Goal: Task Accomplishment & Management: Use online tool/utility

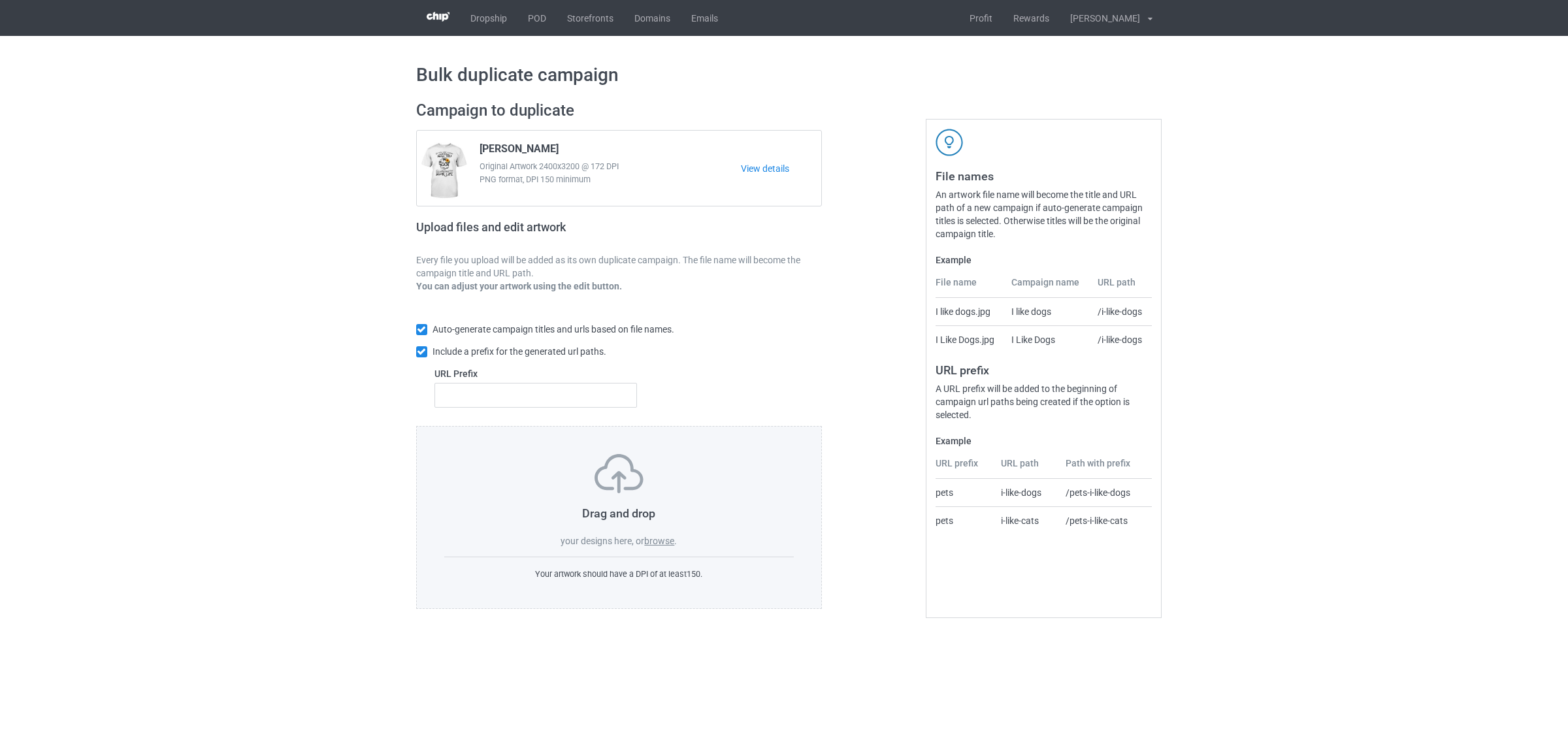
click at [671, 546] on label "browse" at bounding box center [659, 540] width 30 height 10
click at [0, 0] on input "browse" at bounding box center [0, 0] width 0 height 0
click at [544, 20] on link "POD" at bounding box center [537, 18] width 40 height 36
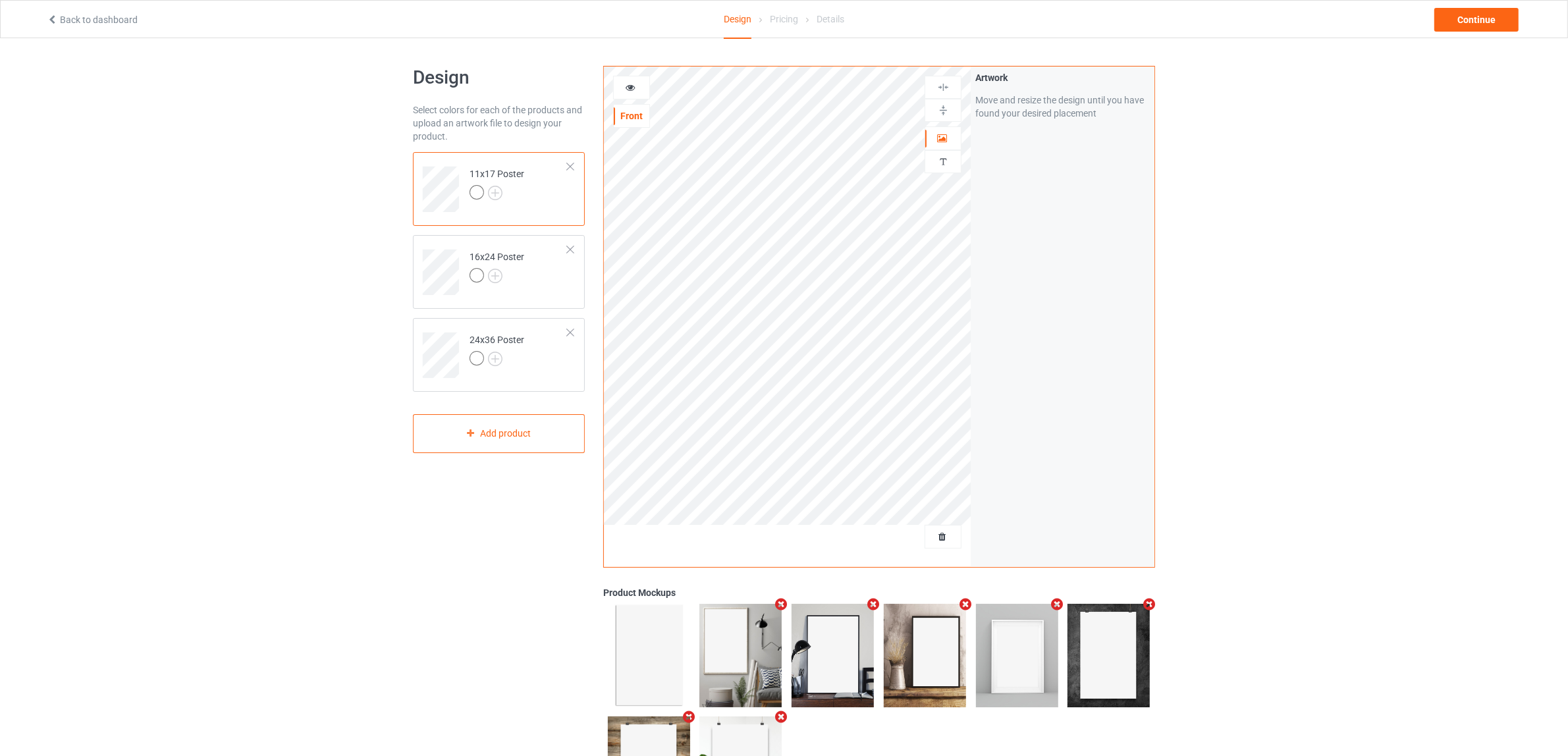
click at [570, 165] on div at bounding box center [570, 166] width 10 height 10
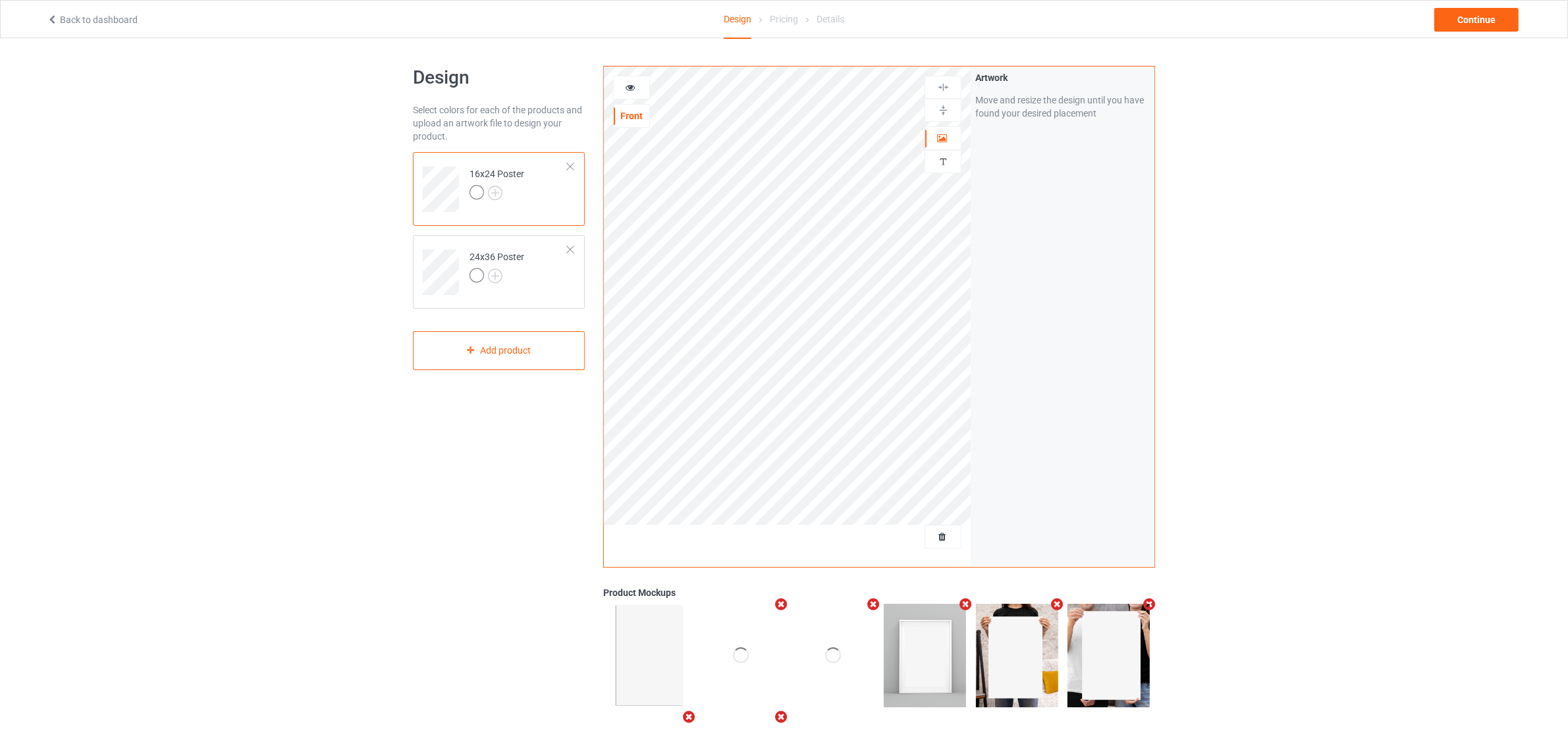
click at [570, 165] on div at bounding box center [570, 166] width 10 height 10
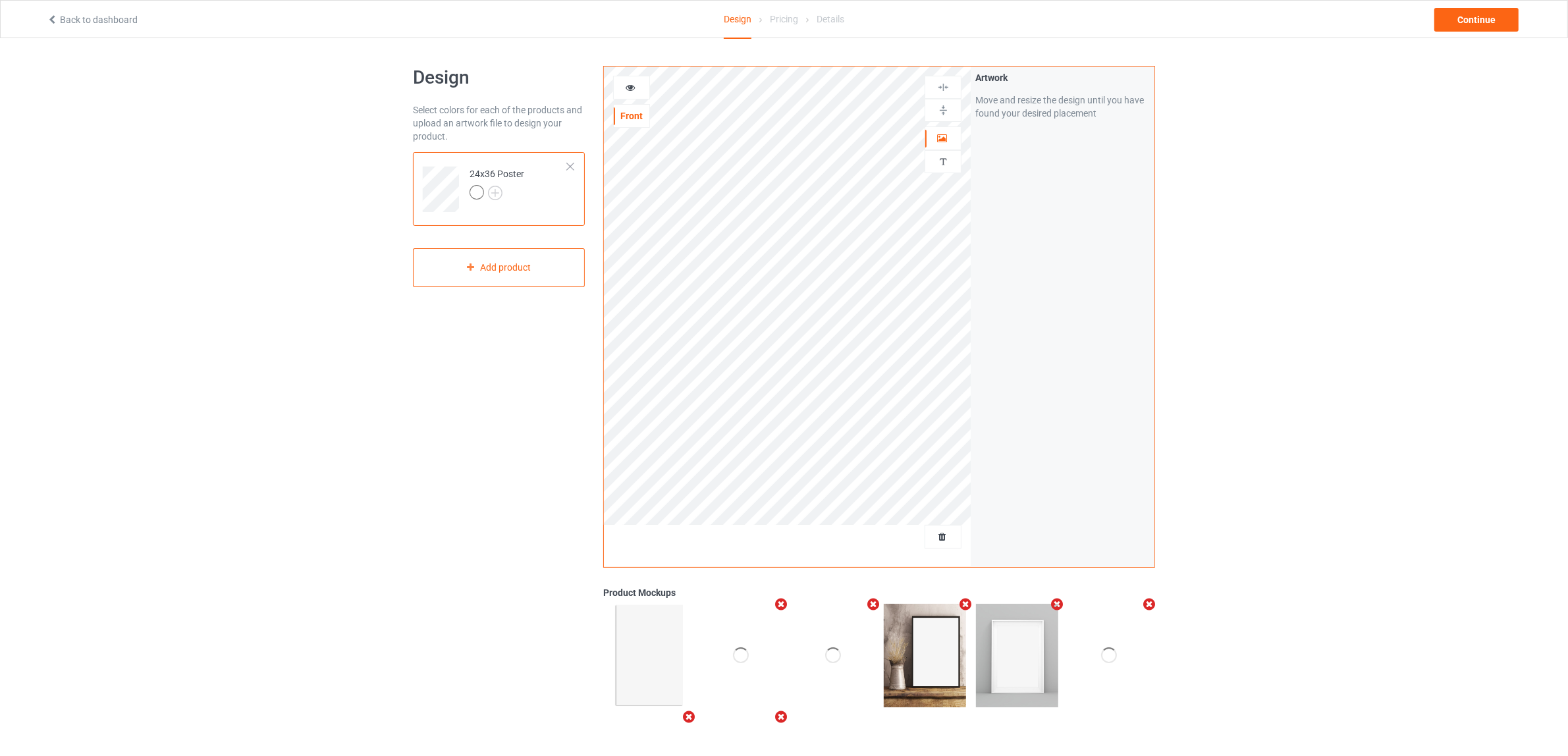
click at [570, 165] on div at bounding box center [570, 166] width 10 height 10
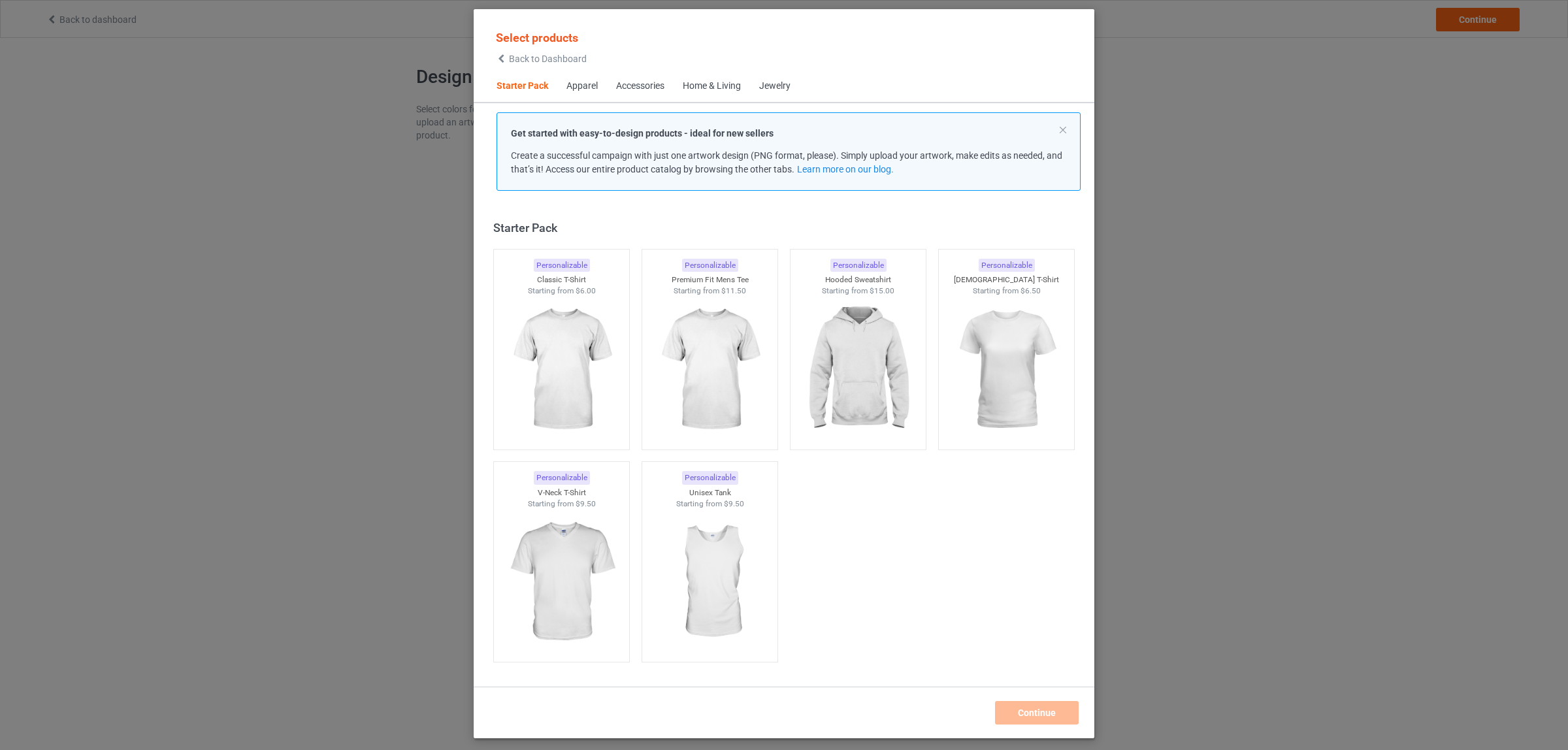
scroll to position [16, 0]
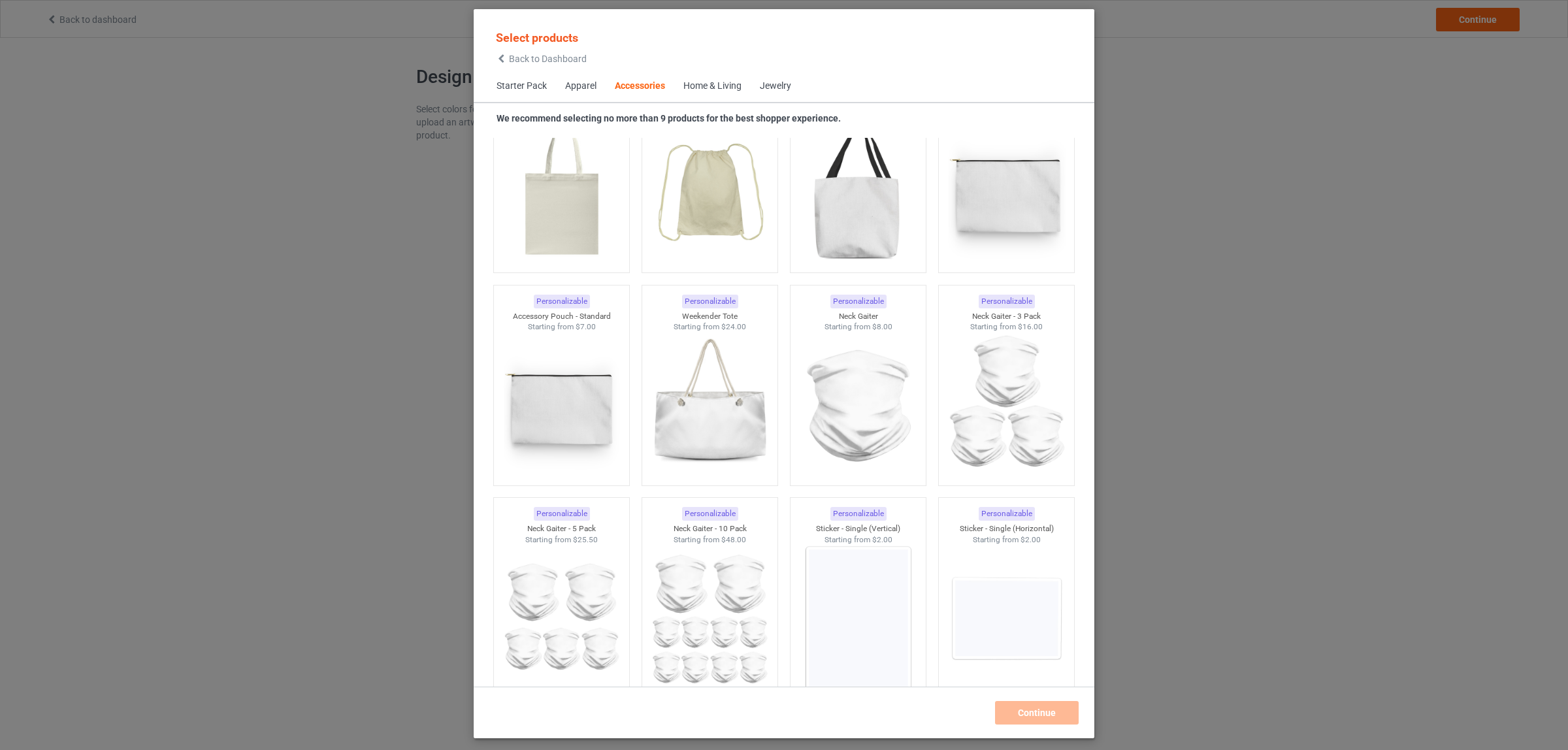
scroll to position [3936, 0]
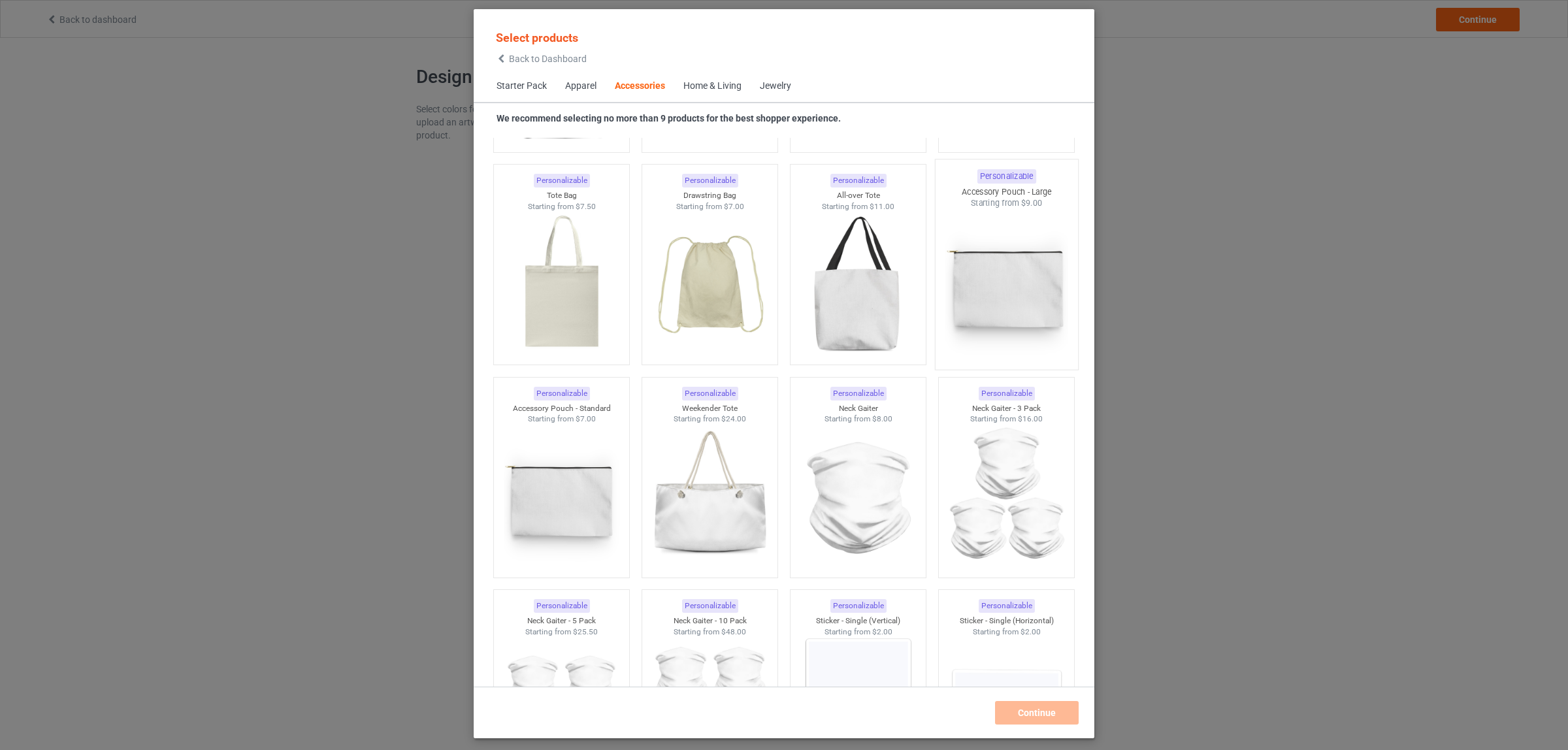
click at [980, 239] on img at bounding box center [1005, 285] width 123 height 154
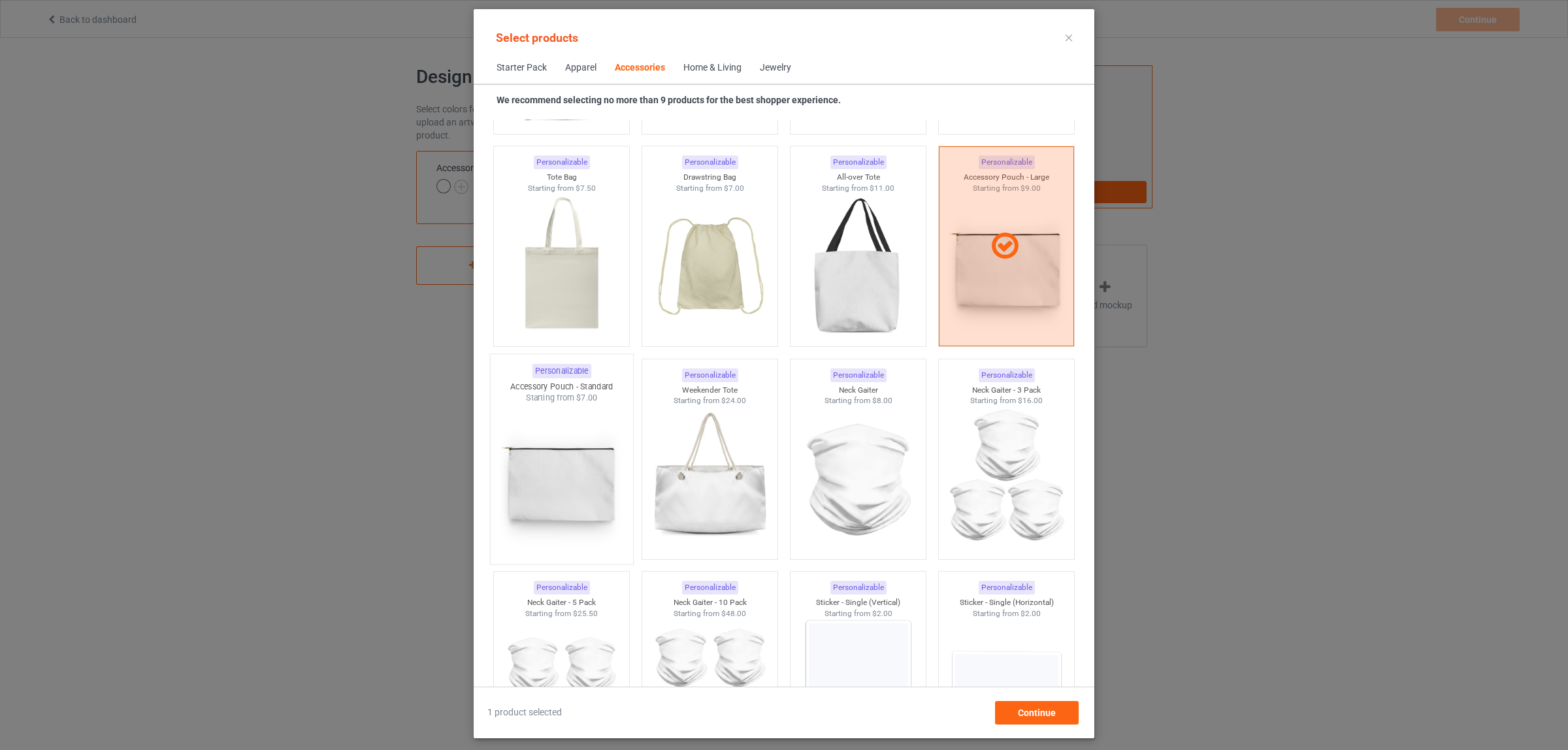
click at [570, 460] on img at bounding box center [561, 480] width 123 height 154
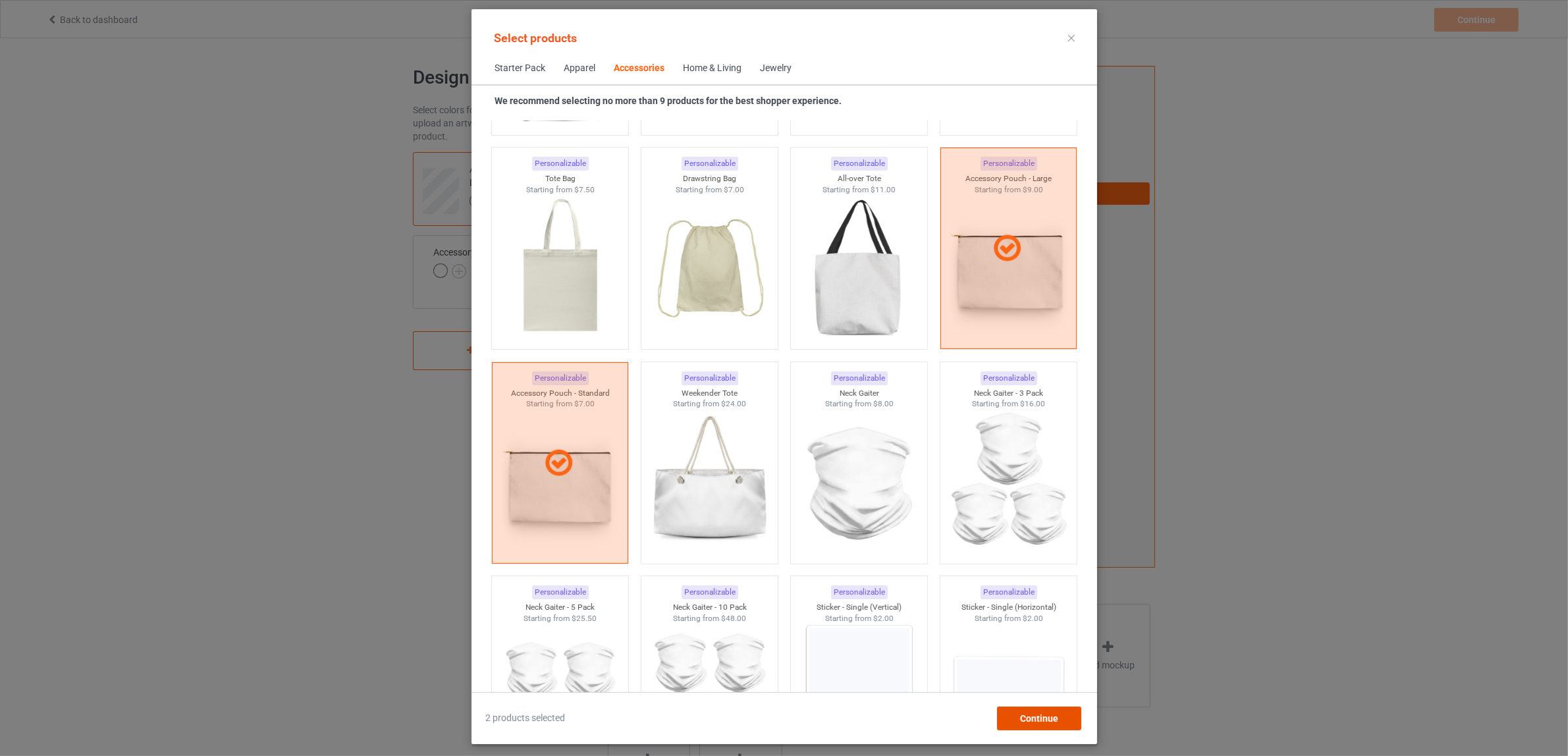
click at [1043, 719] on span "Continue" at bounding box center [1039, 718] width 38 height 10
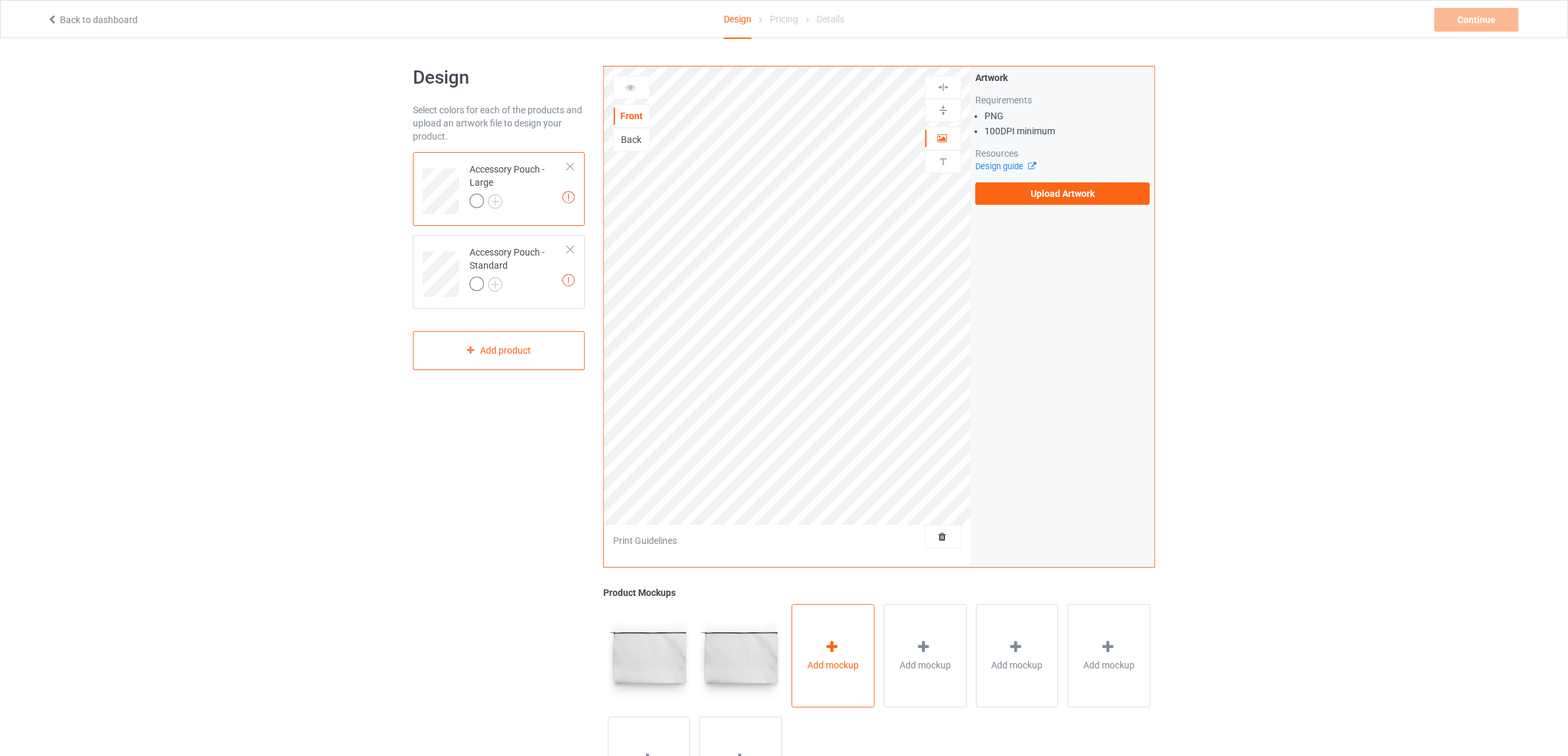
click at [837, 669] on span "Add mockup" at bounding box center [833, 664] width 51 height 13
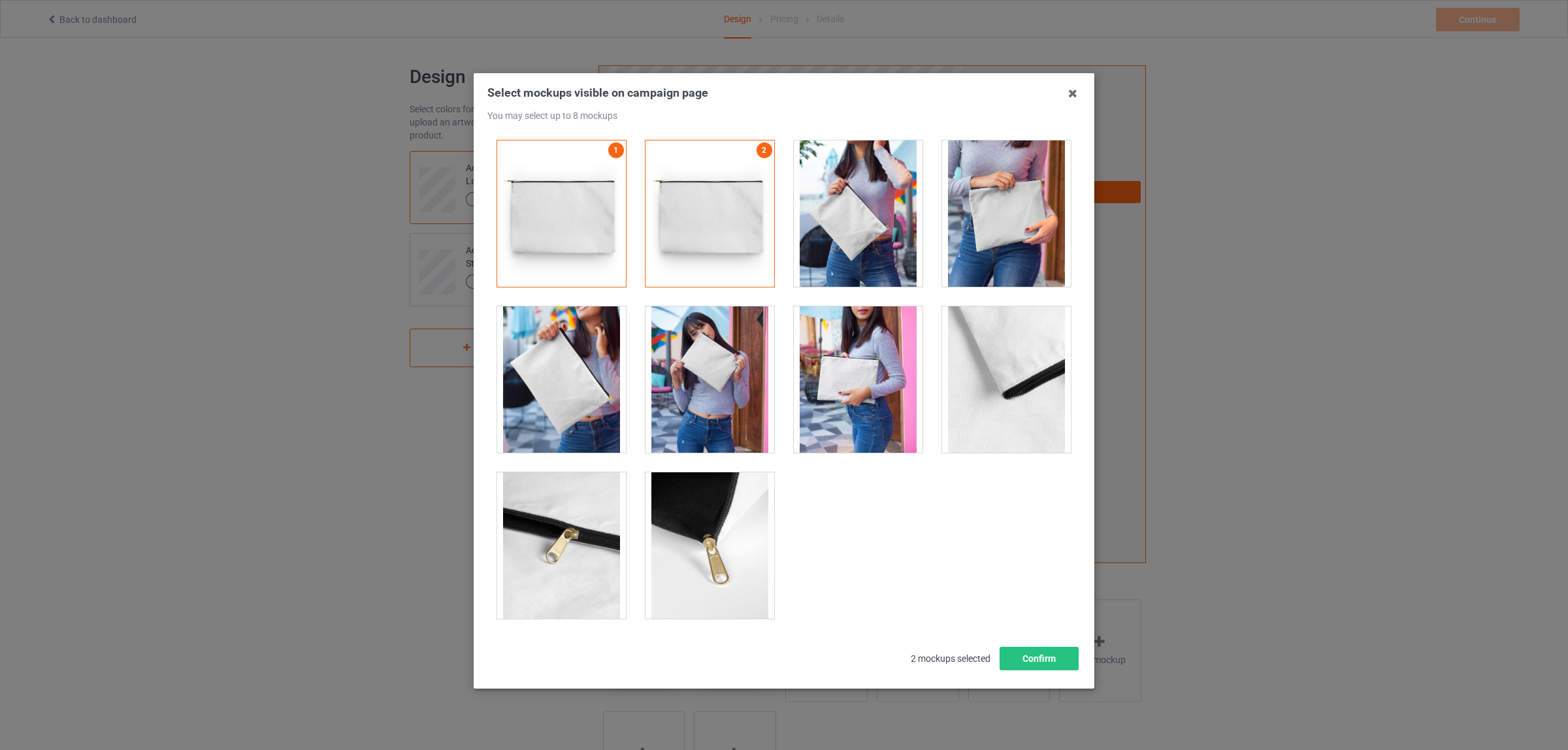
click at [830, 234] on div at bounding box center [858, 213] width 129 height 146
click at [991, 230] on div at bounding box center [1006, 213] width 129 height 146
click at [536, 351] on div at bounding box center [562, 380] width 129 height 146
click at [712, 377] on div at bounding box center [710, 380] width 129 height 146
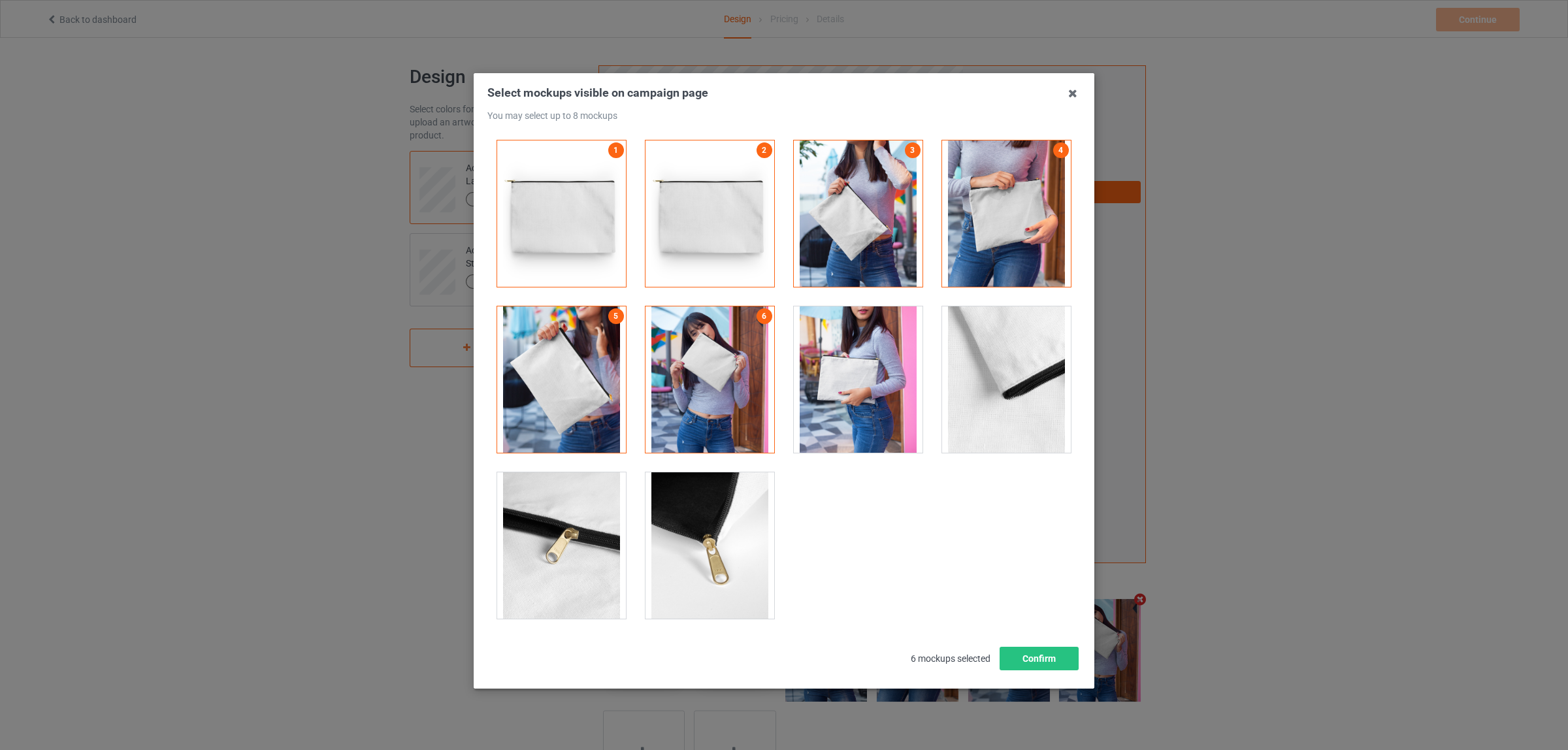
click at [838, 370] on div at bounding box center [858, 380] width 129 height 146
click at [999, 412] on div at bounding box center [1006, 380] width 129 height 146
click at [1001, 397] on div at bounding box center [1006, 380] width 129 height 146
click at [565, 535] on div at bounding box center [562, 546] width 129 height 146
click at [1051, 667] on button "Confirm" at bounding box center [1039, 658] width 79 height 23
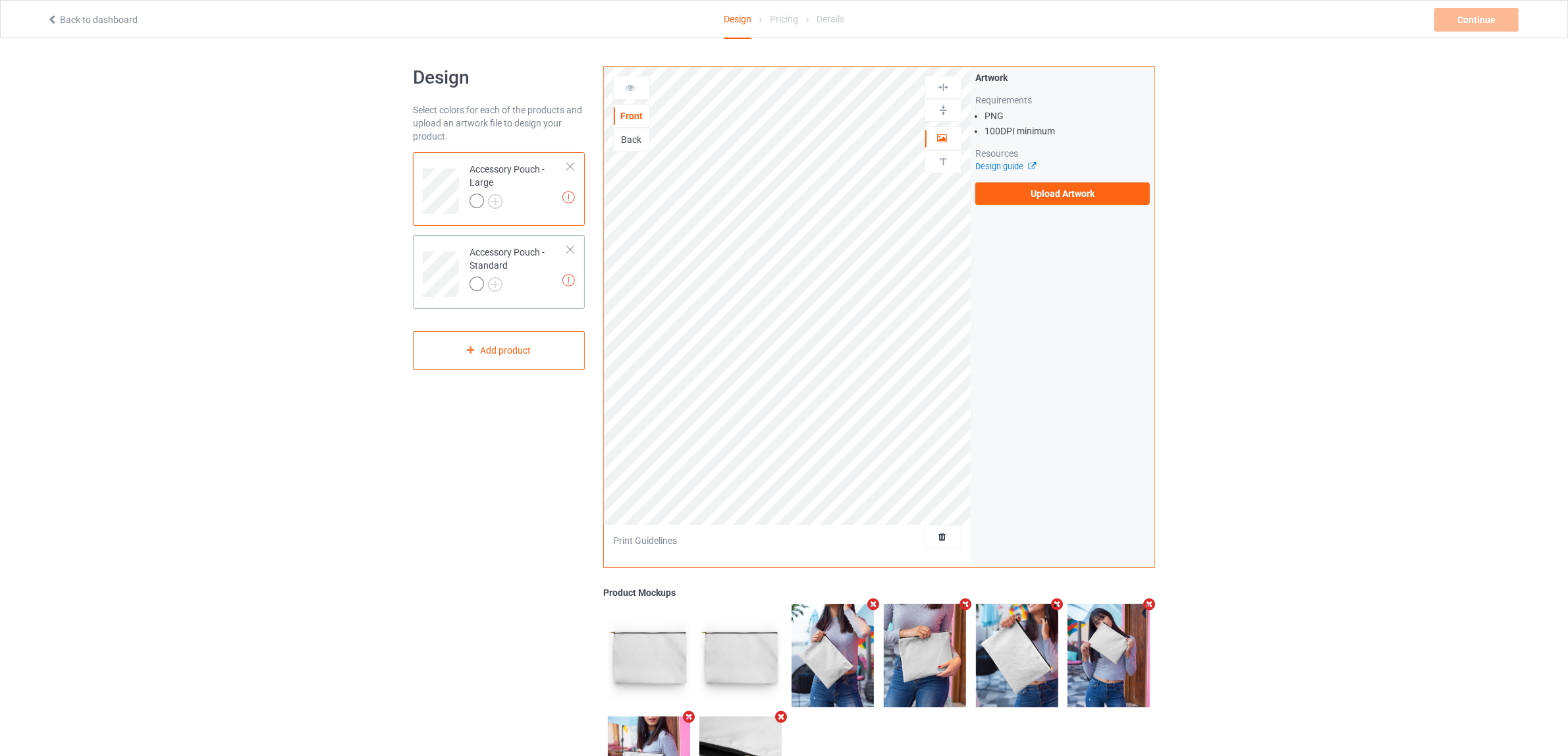
click at [531, 284] on div at bounding box center [518, 285] width 98 height 18
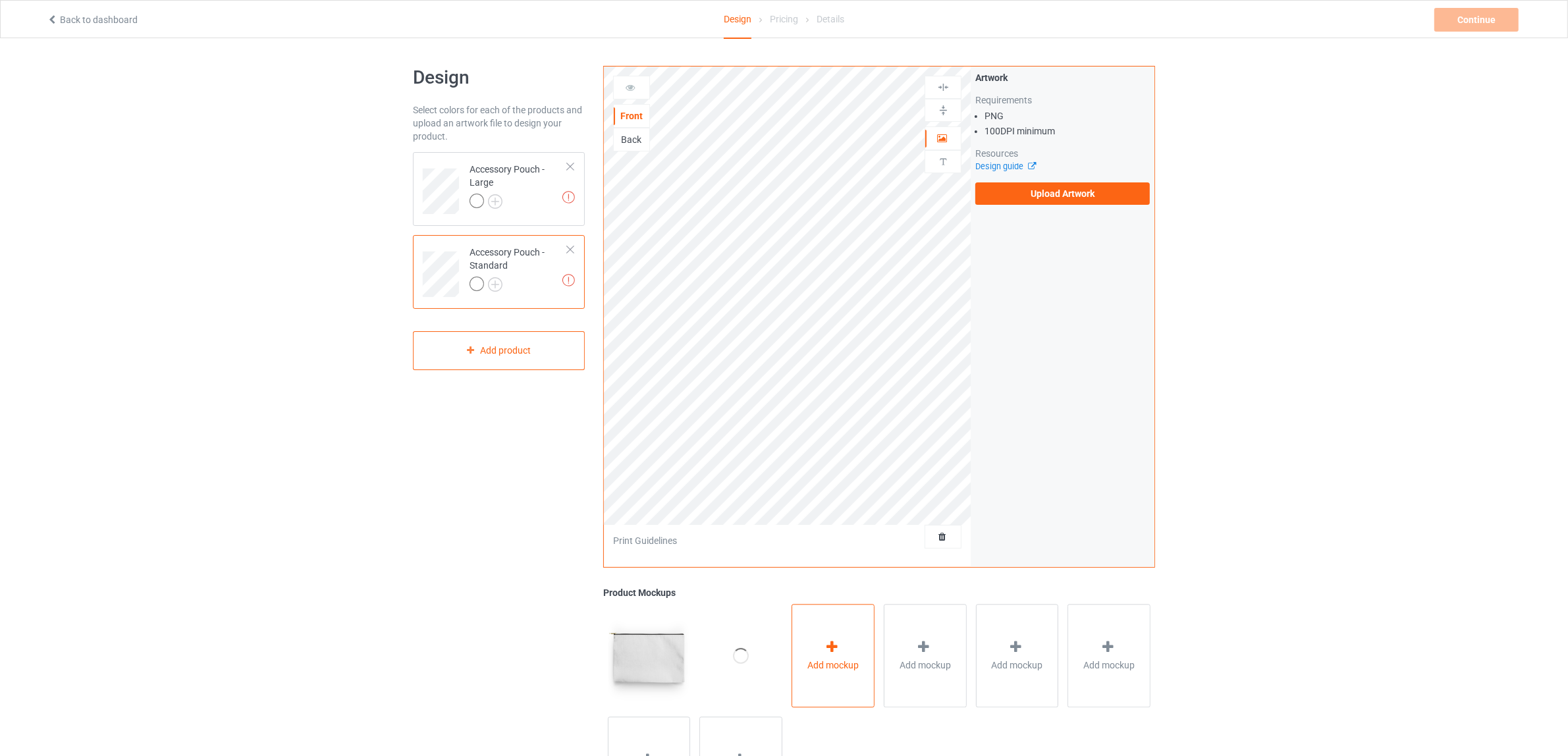
click at [851, 675] on div "Add mockup" at bounding box center [833, 655] width 83 height 103
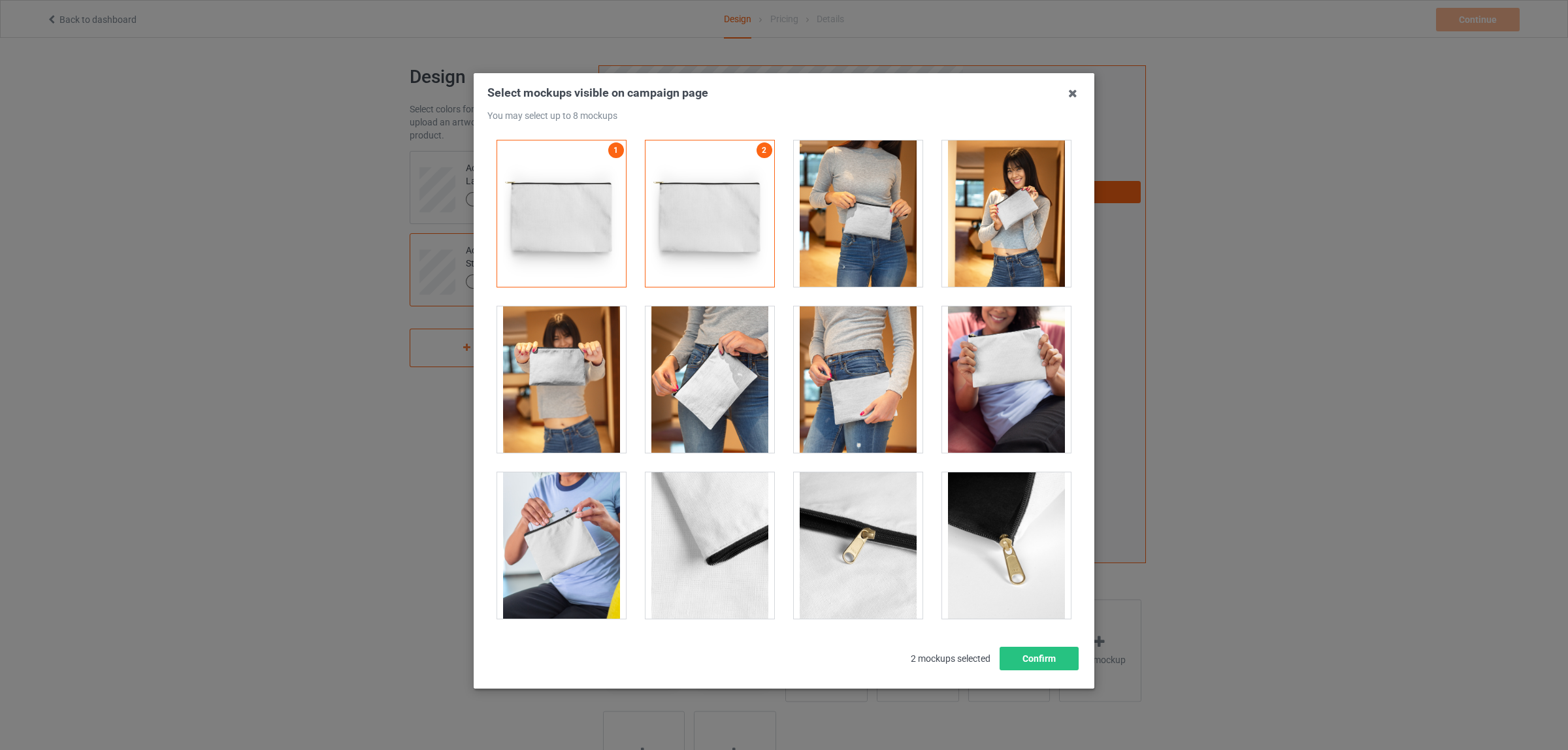
click at [827, 240] on div at bounding box center [858, 213] width 129 height 146
click at [991, 357] on div at bounding box center [1006, 380] width 129 height 146
click at [723, 377] on div at bounding box center [710, 380] width 129 height 146
click at [579, 384] on div at bounding box center [562, 380] width 129 height 146
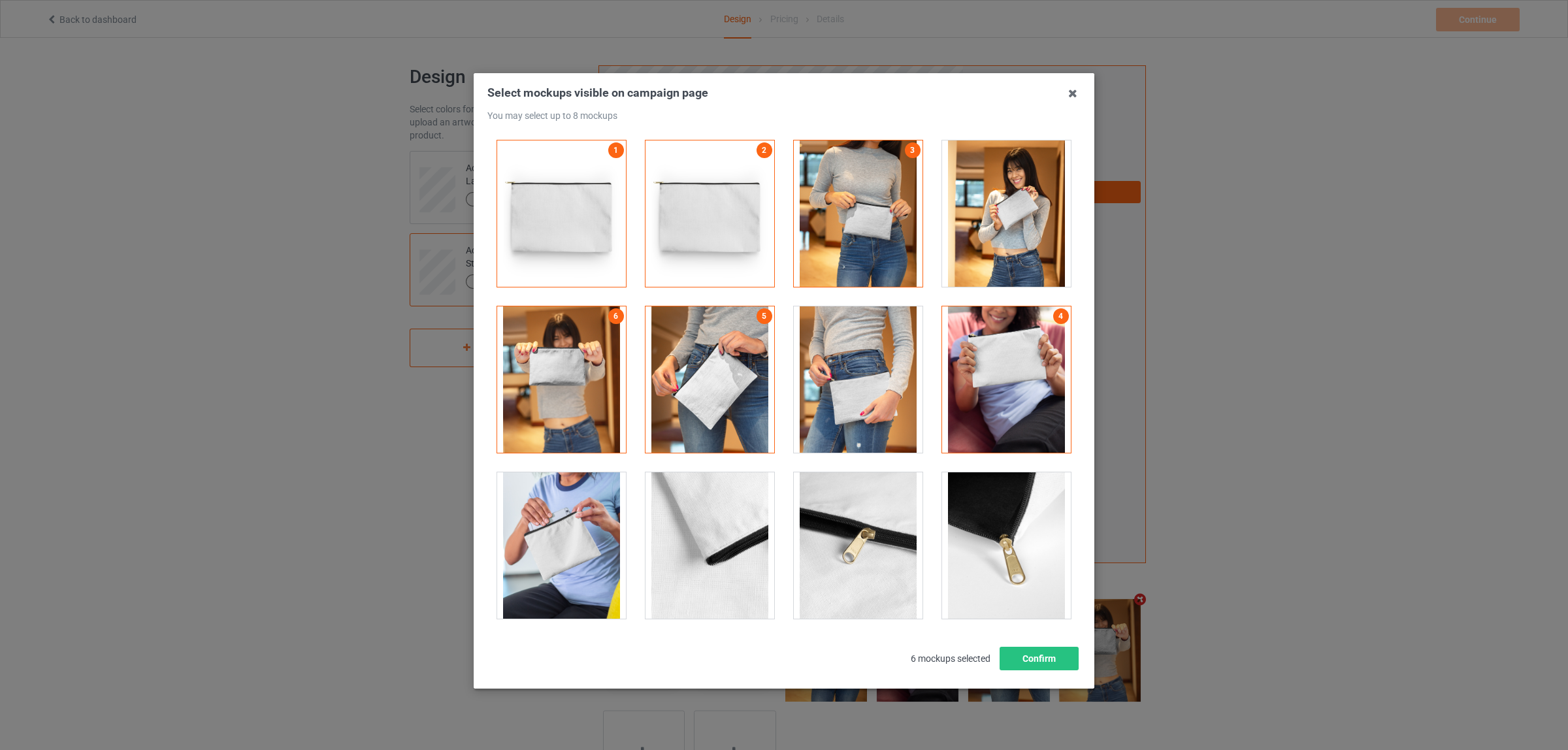
click at [553, 539] on div at bounding box center [562, 546] width 129 height 146
click at [1014, 203] on div at bounding box center [1006, 213] width 129 height 146
click at [833, 547] on div at bounding box center [858, 546] width 129 height 146
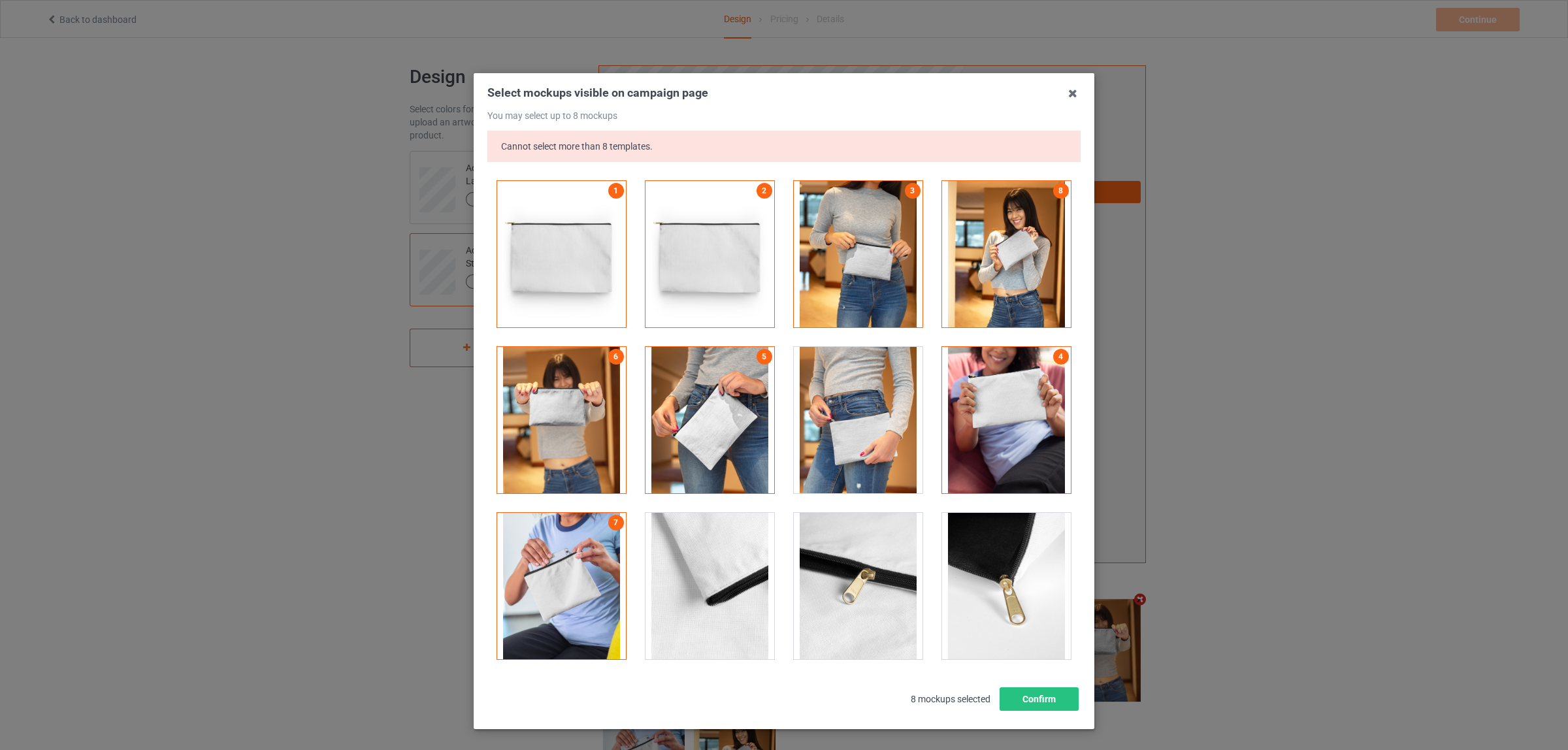
click at [1004, 249] on div at bounding box center [1006, 254] width 129 height 146
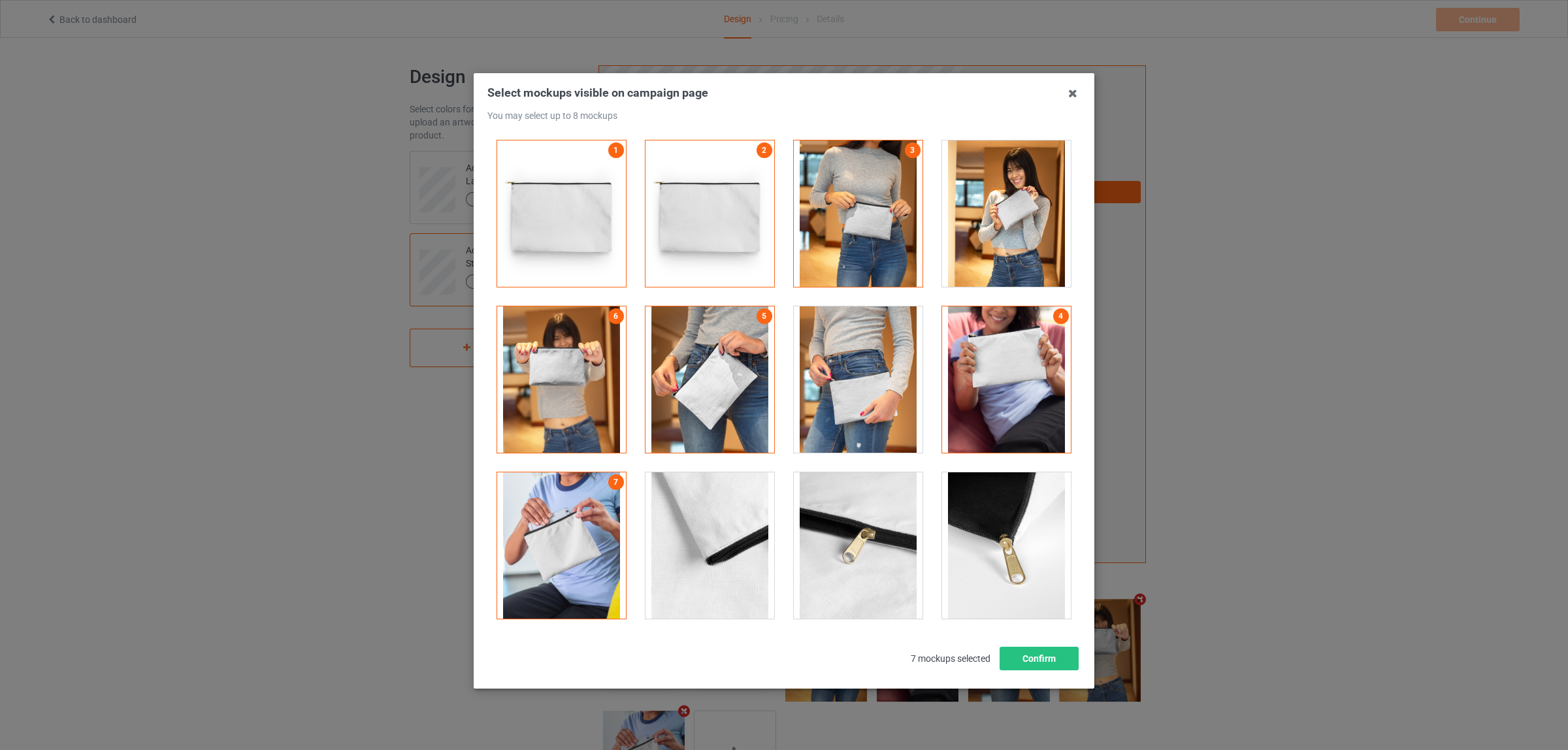
click at [839, 535] on div at bounding box center [858, 546] width 129 height 146
click at [1037, 660] on button "Confirm" at bounding box center [1039, 658] width 79 height 23
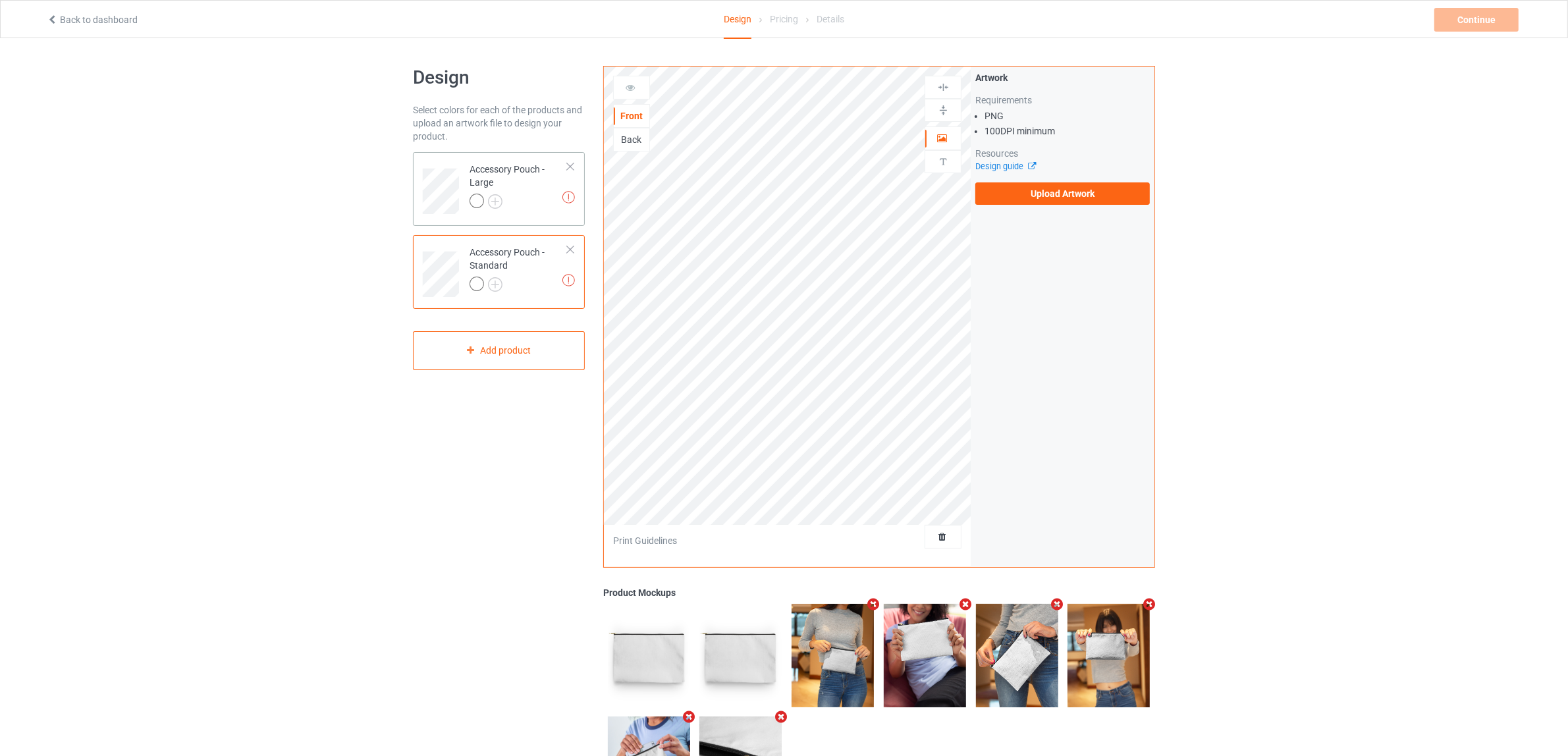
click at [509, 194] on div at bounding box center [518, 203] width 98 height 18
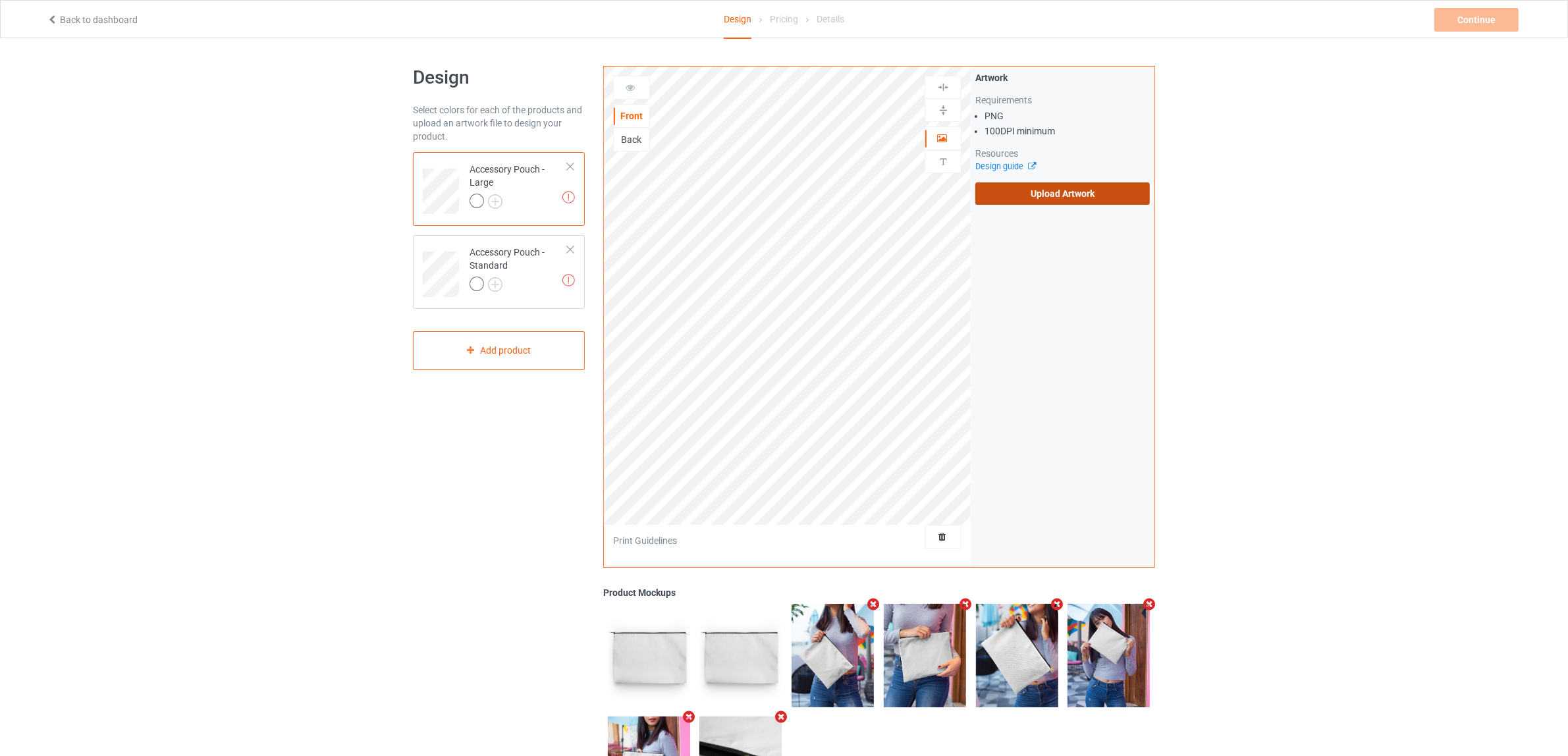
click at [1059, 197] on label "Upload Artwork" at bounding box center [1062, 194] width 174 height 23
click at [0, 0] on input "Upload Artwork" at bounding box center [0, 0] width 0 height 0
click at [572, 168] on div at bounding box center [570, 166] width 10 height 10
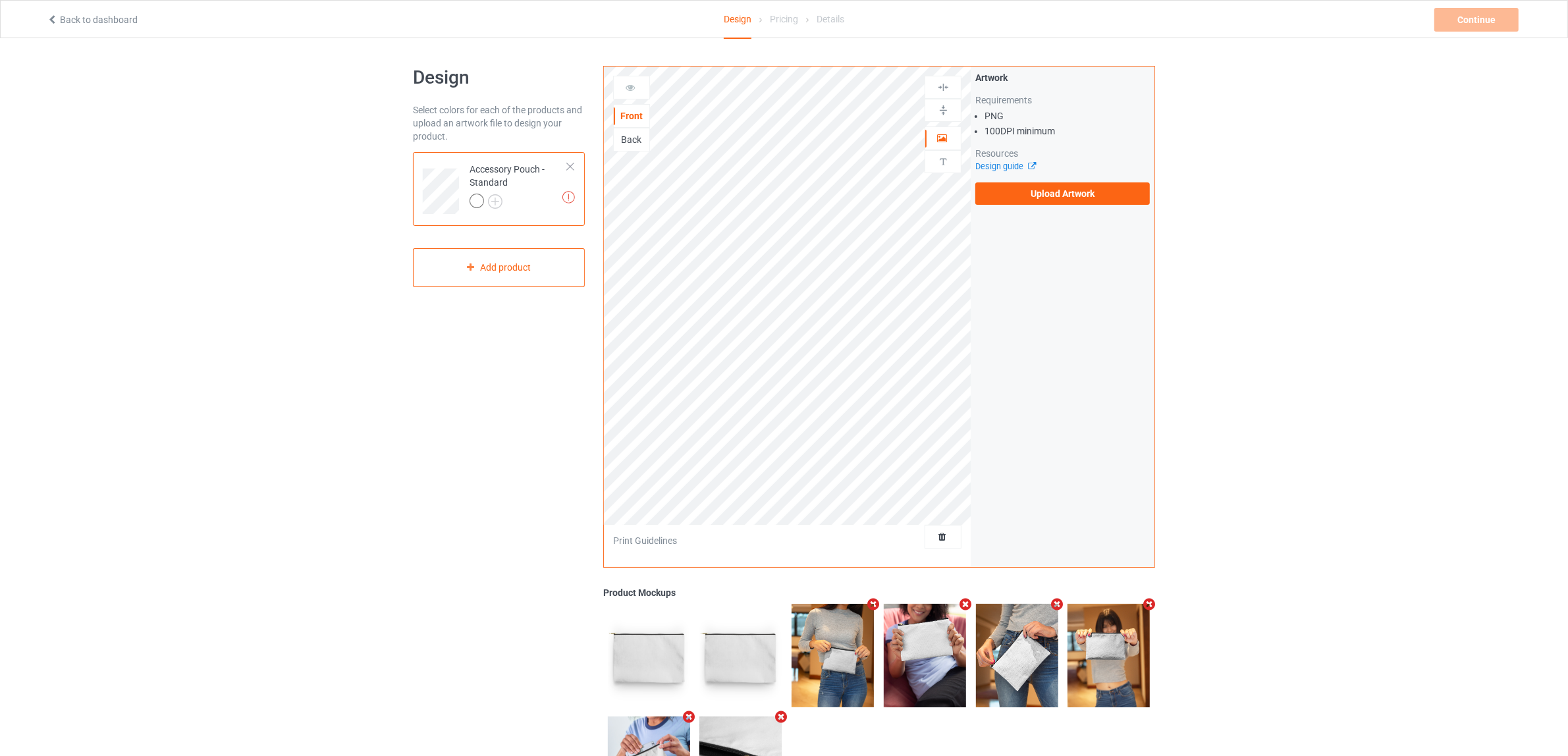
click at [572, 168] on div at bounding box center [570, 166] width 10 height 10
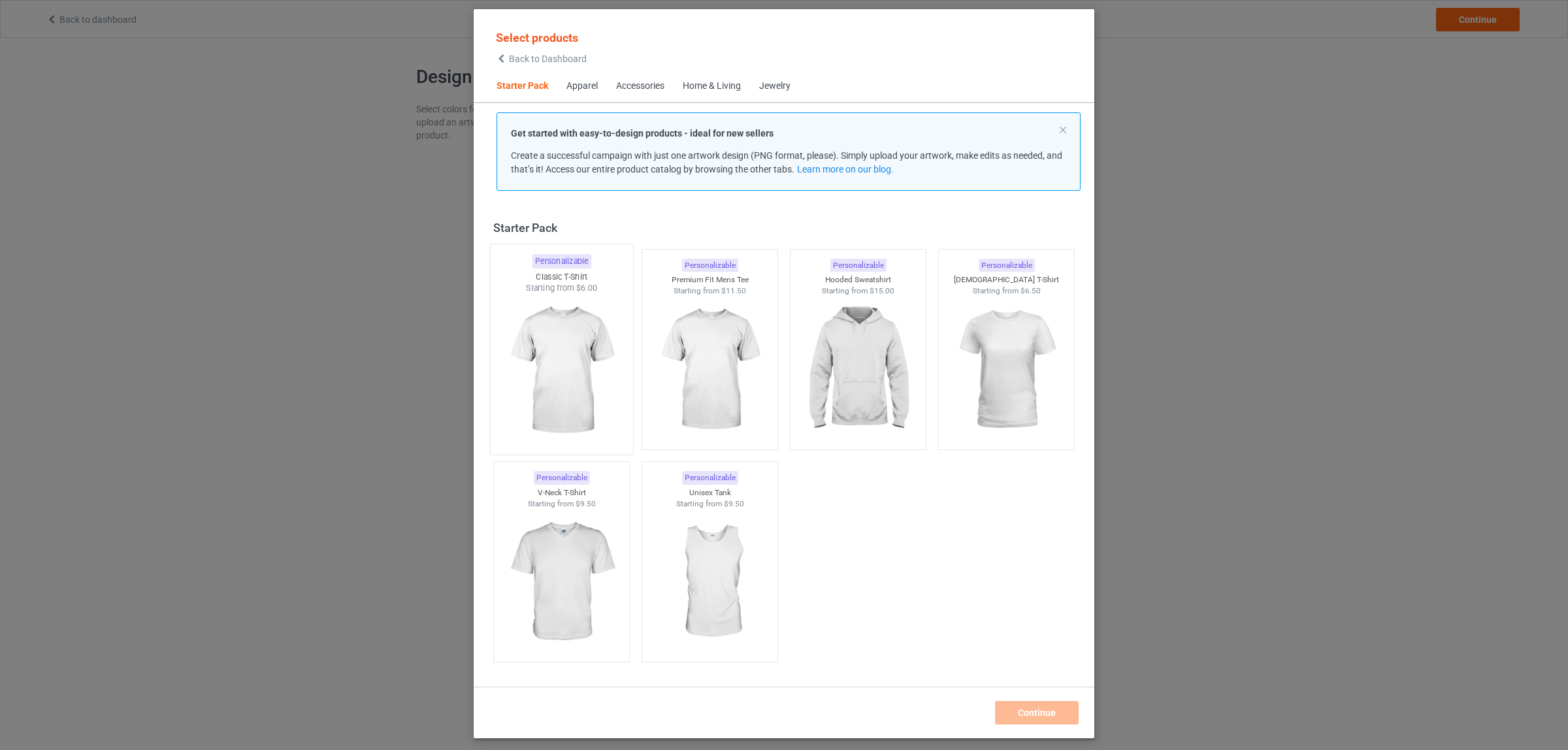
scroll to position [16, 0]
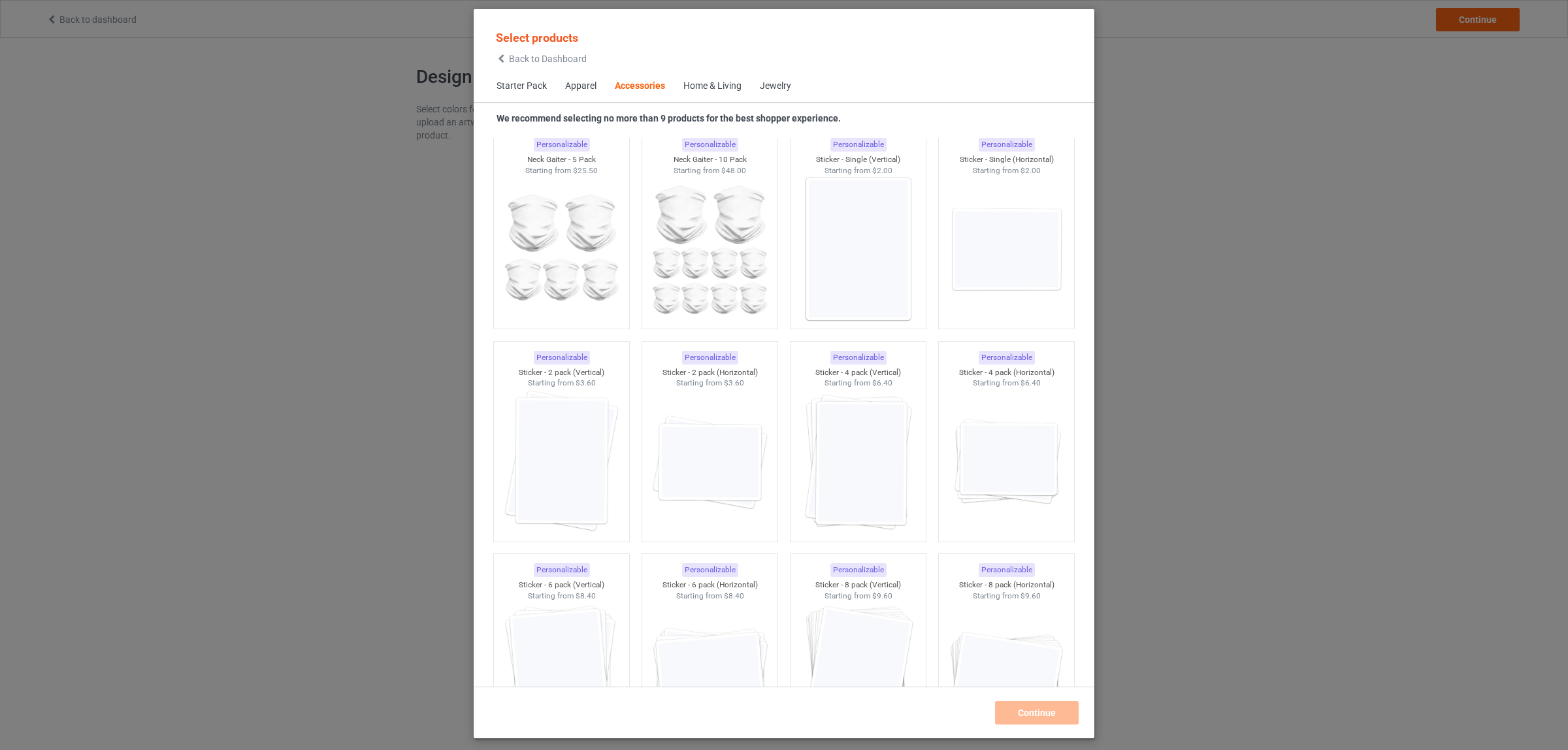
scroll to position [4380, 0]
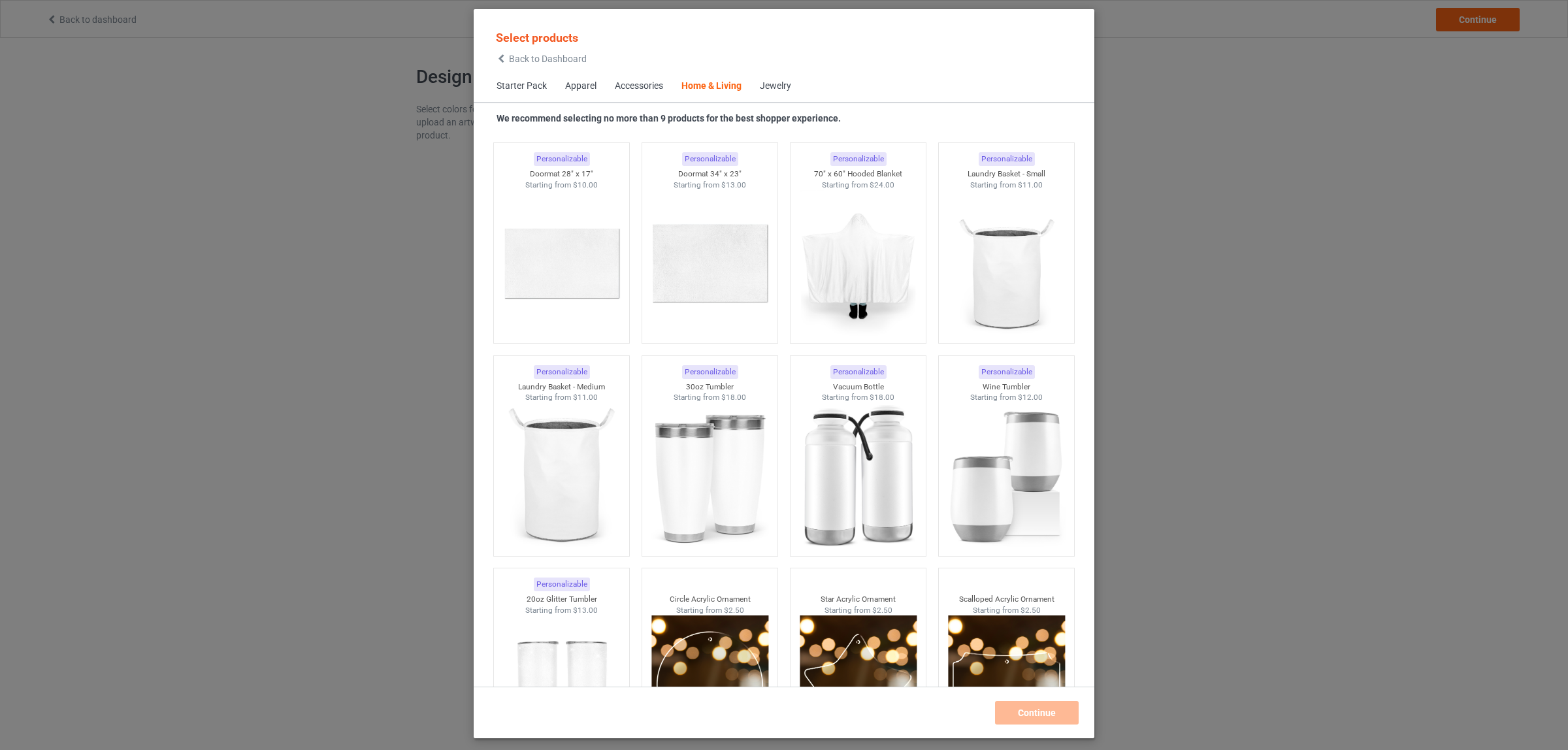
scroll to position [9808, 0]
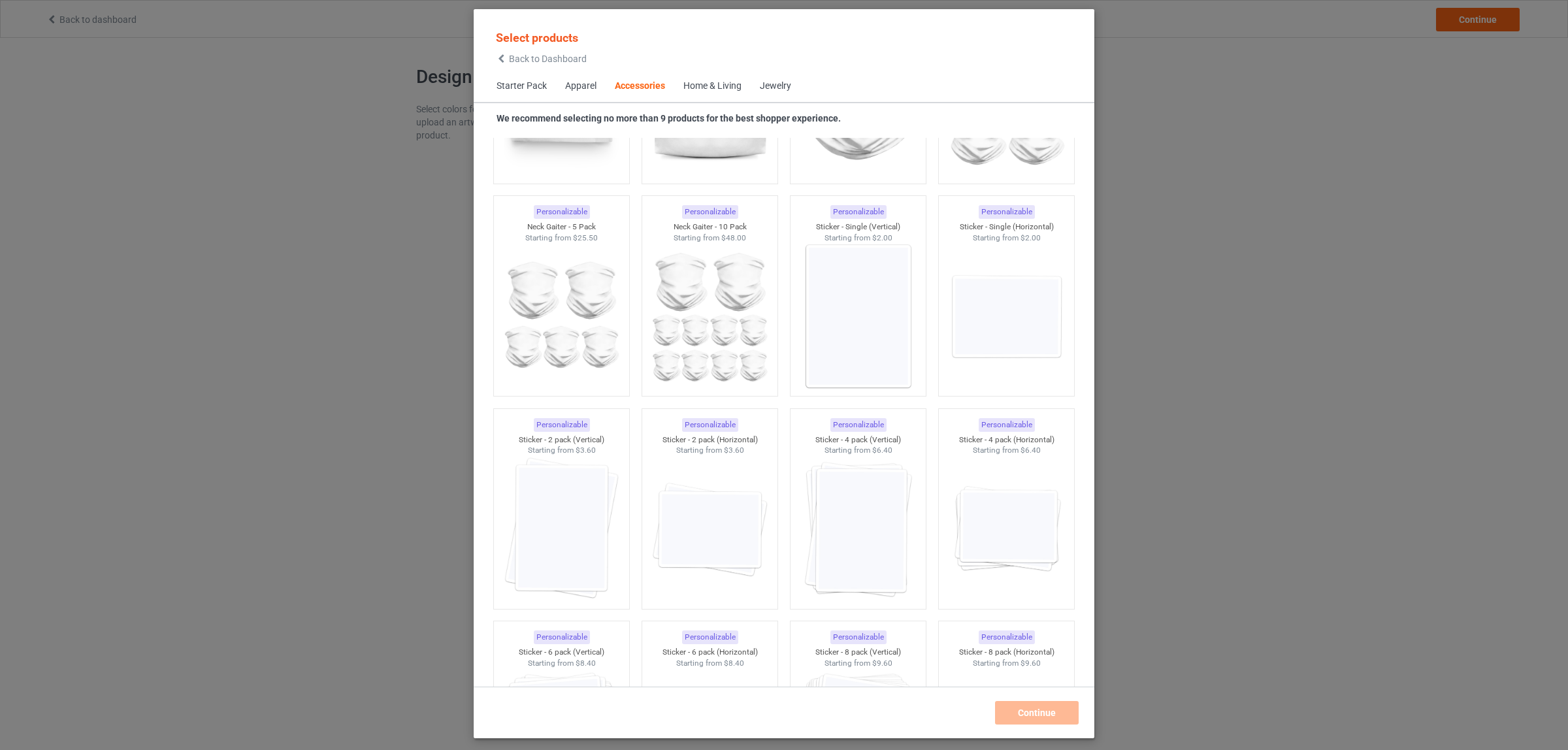
scroll to position [3997, 0]
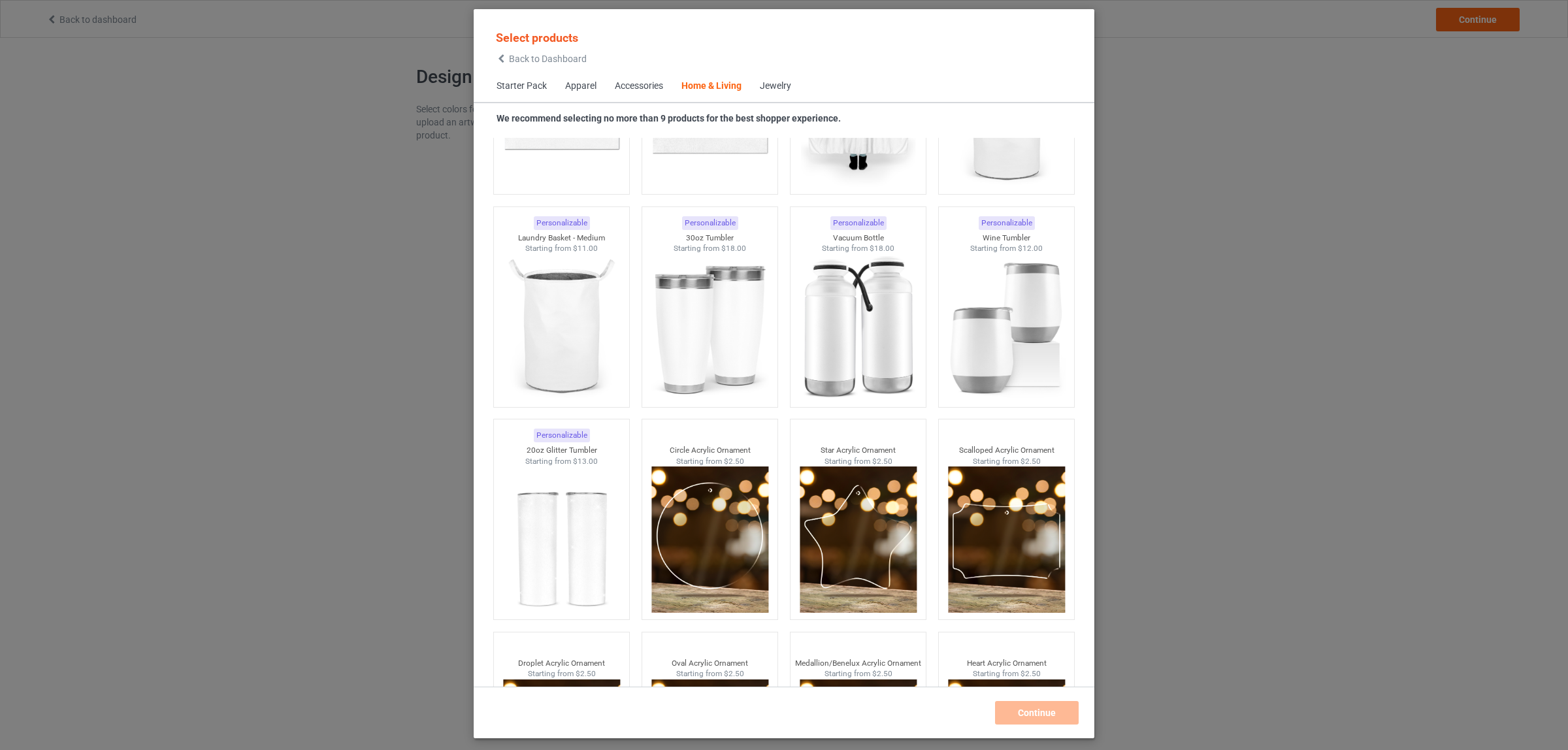
scroll to position [10041, 0]
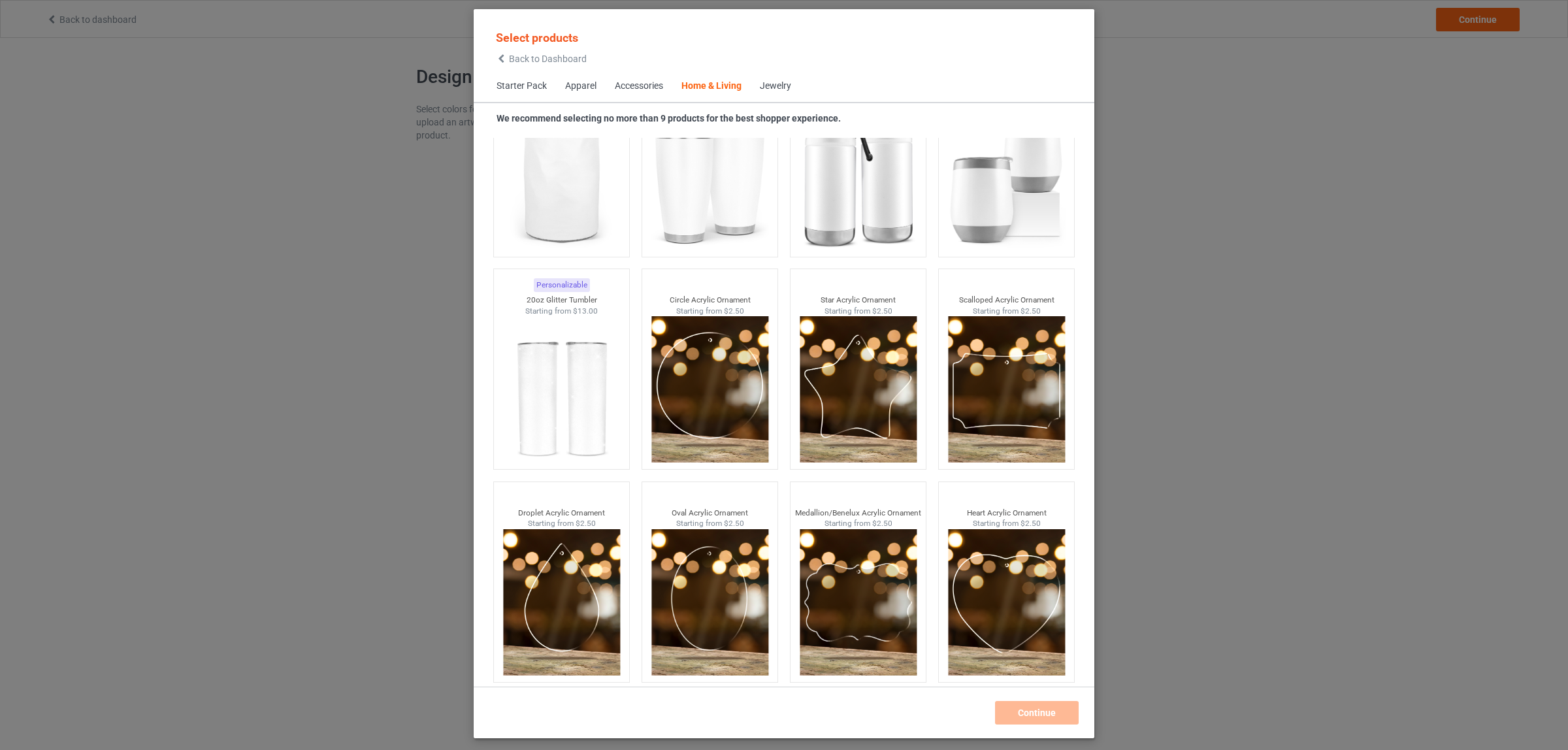
click at [546, 57] on span "Back to Dashboard" at bounding box center [547, 58] width 77 height 10
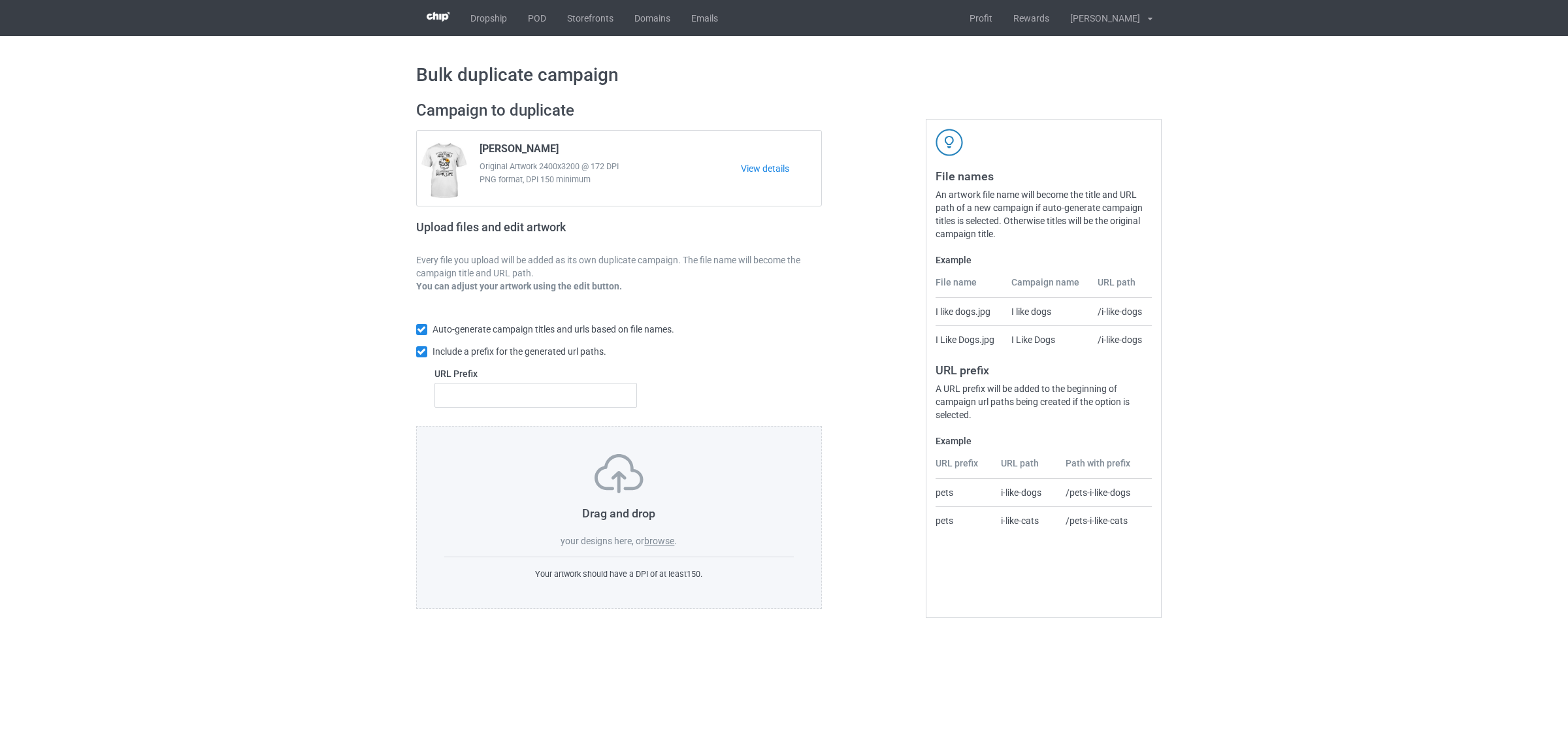
click at [654, 540] on label "browse" at bounding box center [659, 540] width 30 height 10
click at [0, 0] on input "browse" at bounding box center [0, 0] width 0 height 0
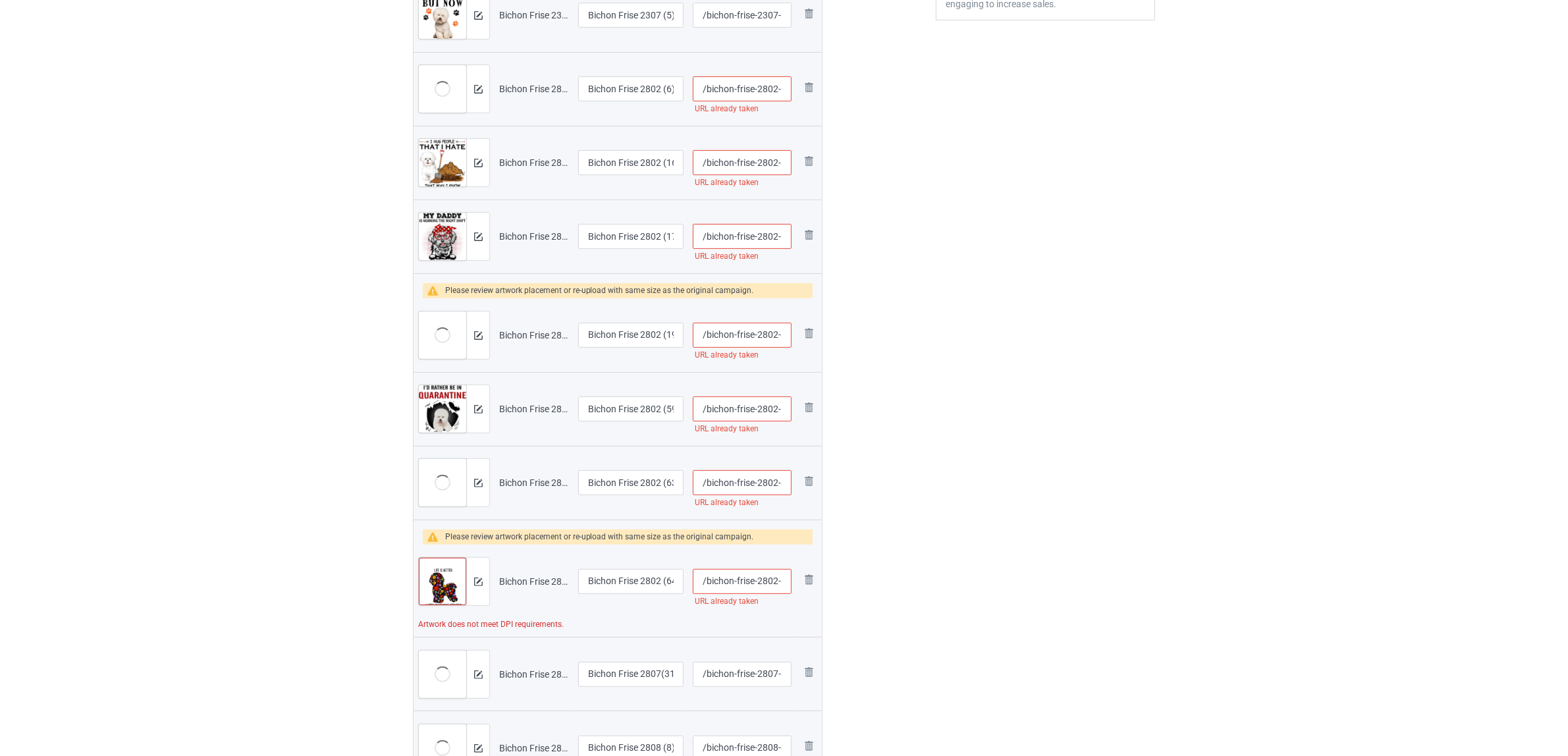
scroll to position [576, 0]
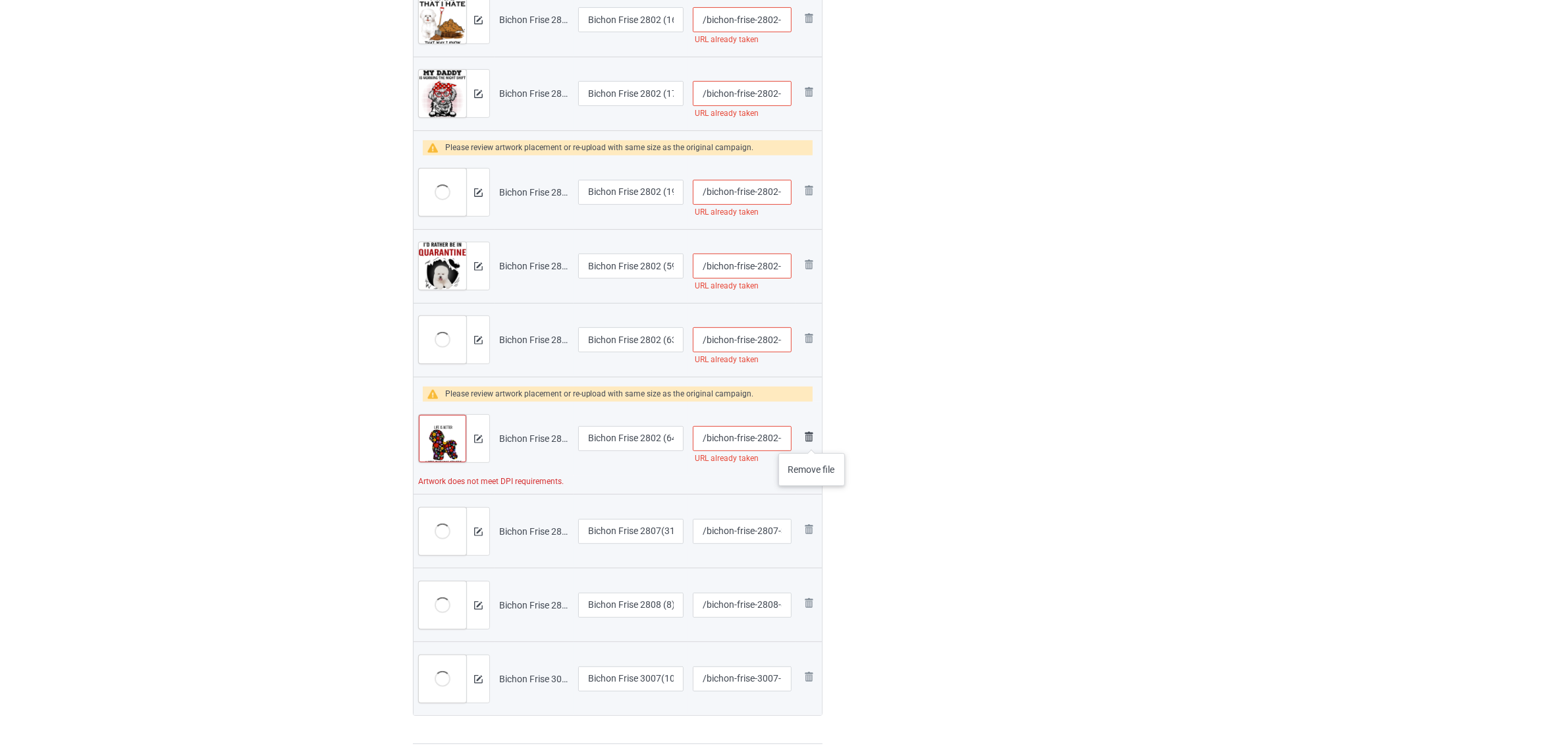
click at [812, 440] on img at bounding box center [809, 436] width 16 height 16
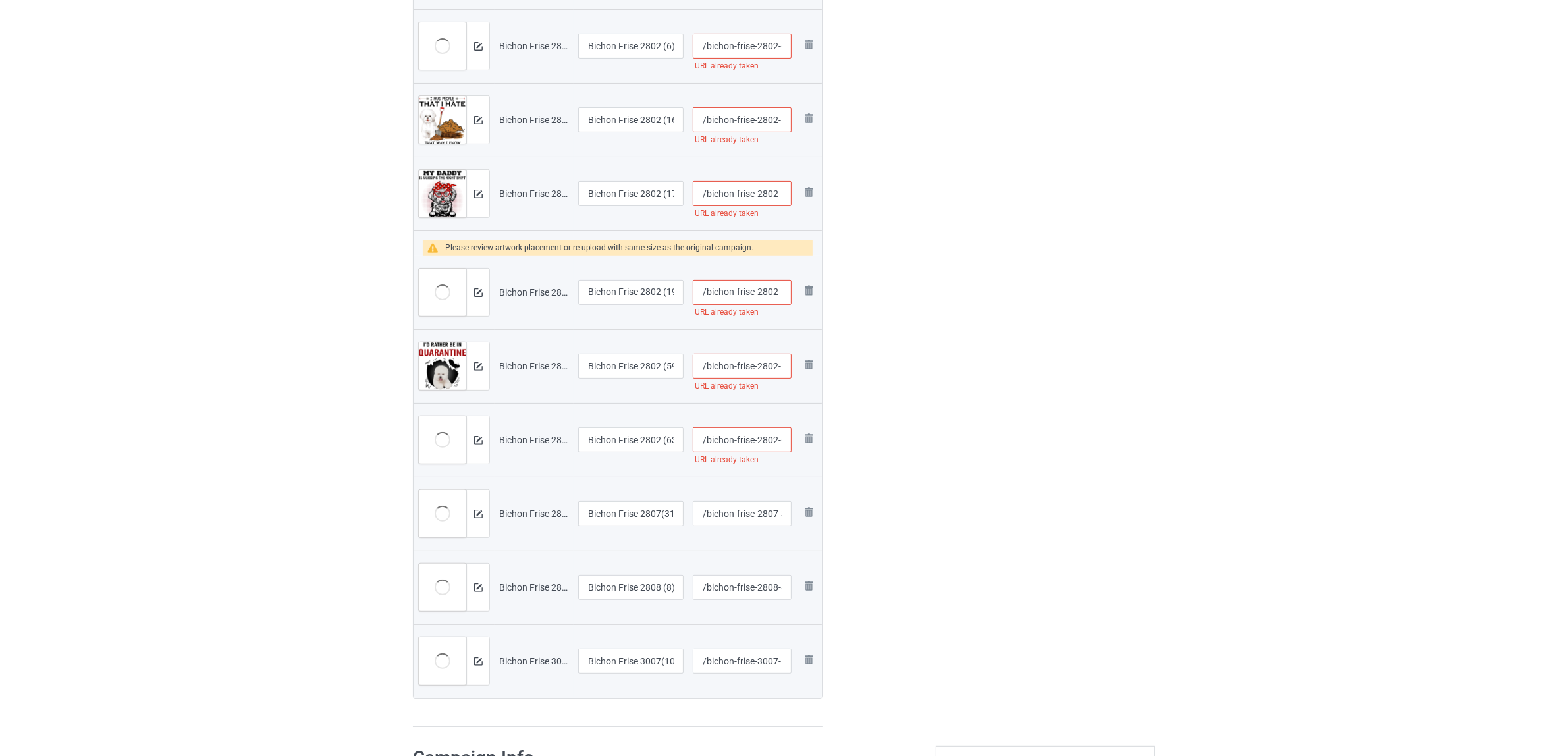
scroll to position [329, 0]
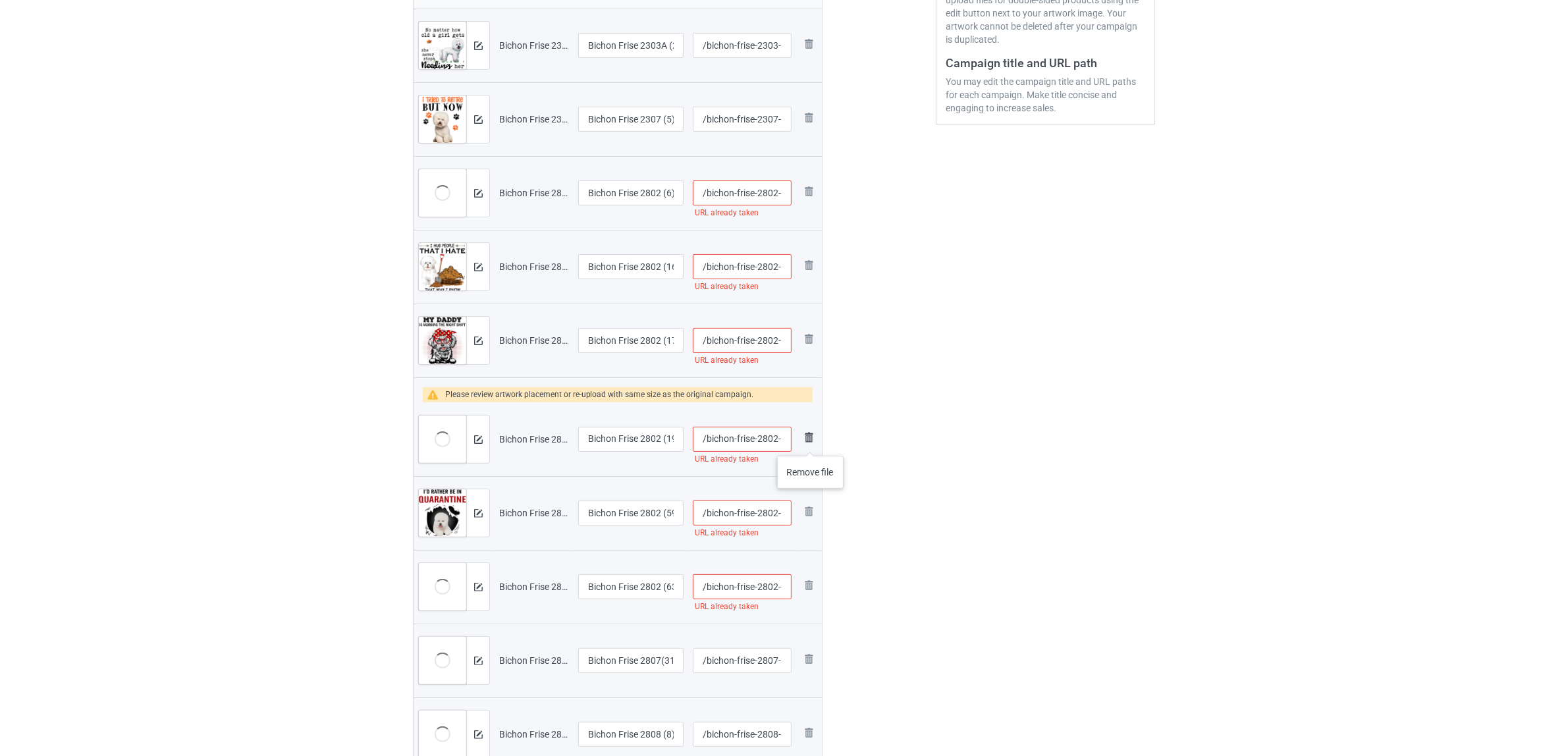
click at [811, 443] on img at bounding box center [809, 437] width 16 height 16
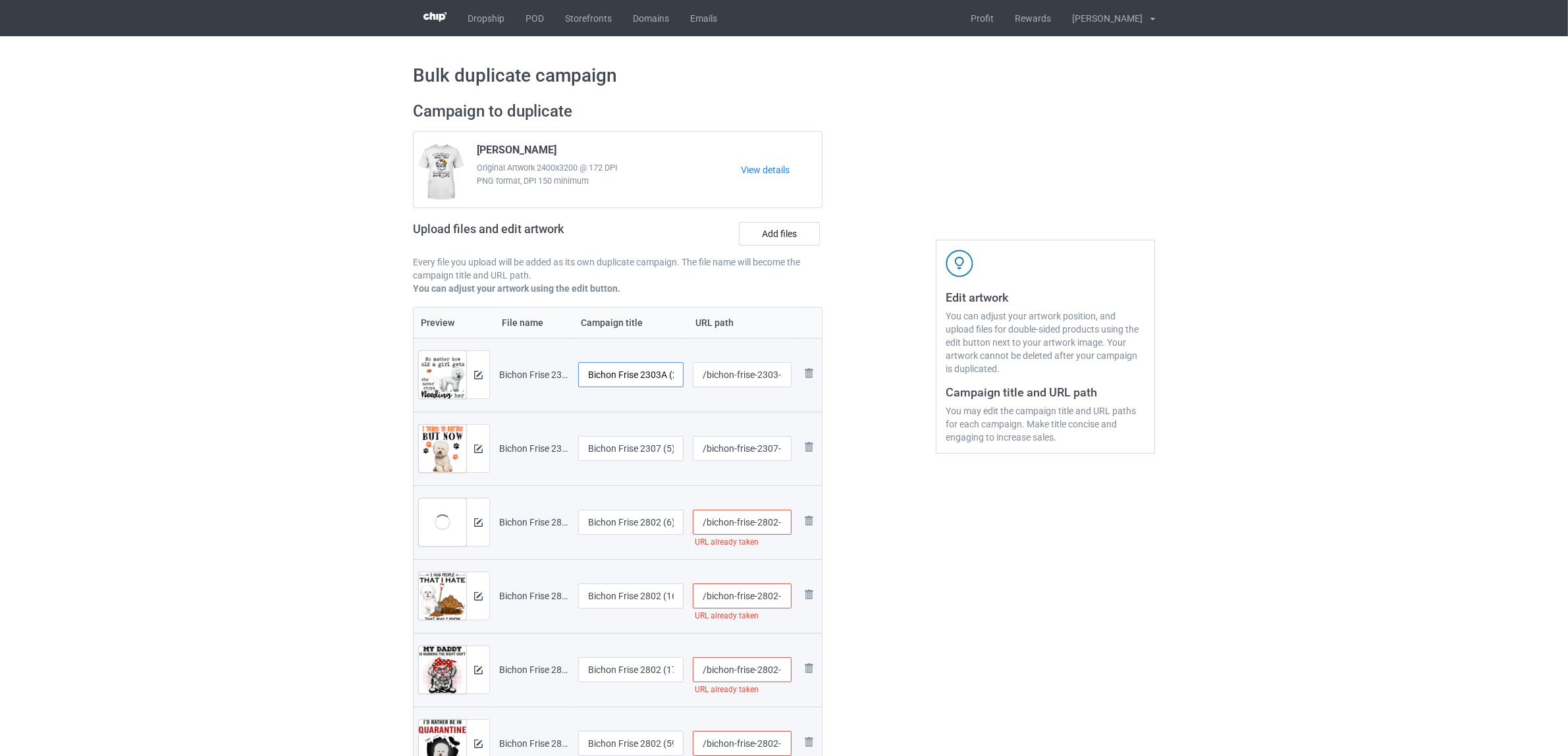
scroll to position [0, 8]
drag, startPoint x: 640, startPoint y: 372, endPoint x: 716, endPoint y: 380, distance: 76.4
click at [716, 380] on tr "Preview and edit artwork Bichon Frise 2303A (2).png Bichon Frise 2303A (2) /bic…" at bounding box center [617, 374] width 408 height 74
drag, startPoint x: 647, startPoint y: 374, endPoint x: 518, endPoint y: 370, distance: 129.1
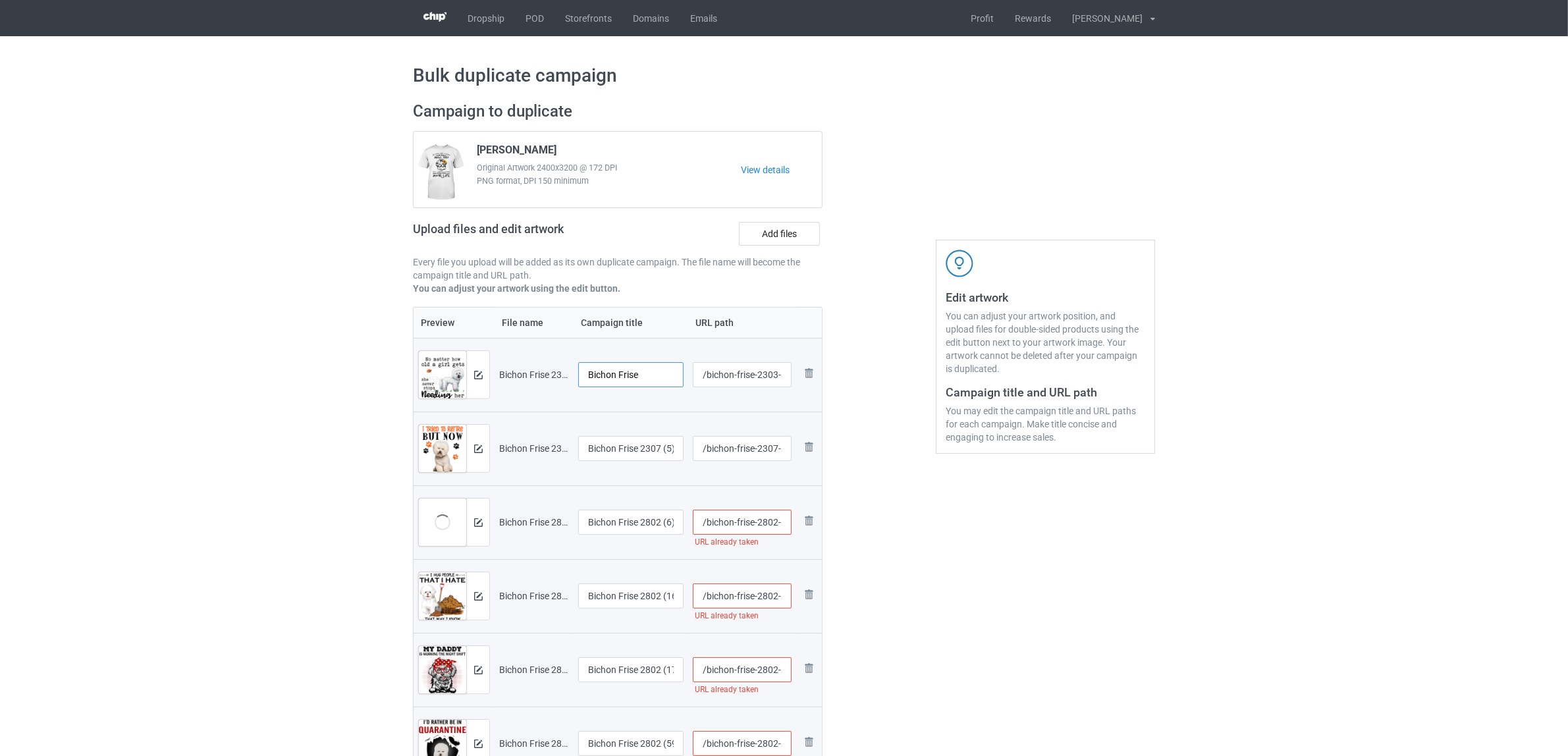
click at [518, 370] on tr "Preview and edit artwork Bichon Frise 2303A (2).png Bichon Frise /bichon-frise-…" at bounding box center [617, 374] width 408 height 74
type input "Bichon Frise"
click at [618, 452] on input "Bichon Frise 2307 (5)" at bounding box center [632, 448] width 106 height 25
paste input "text"
type input "Bichon Frise"
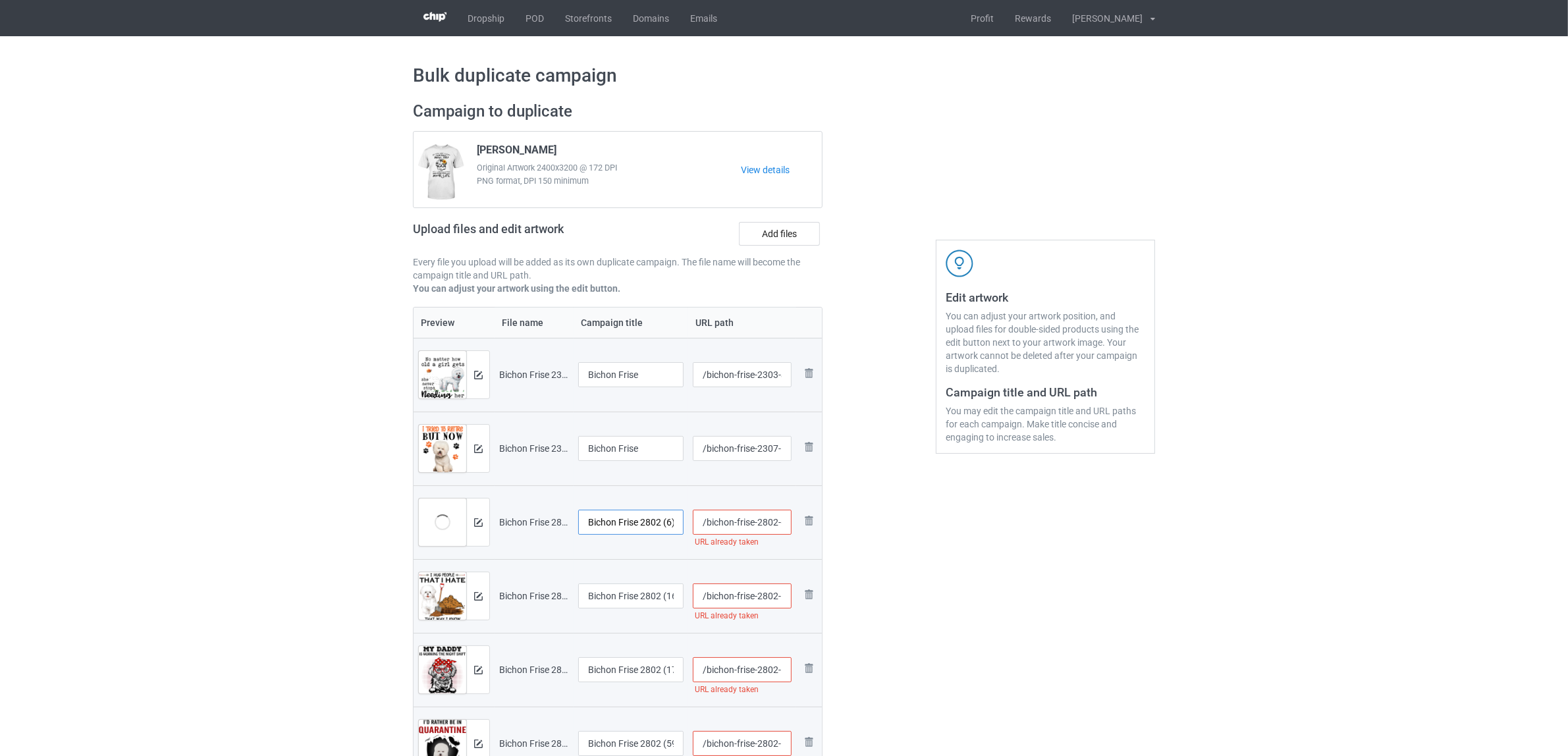
click at [622, 520] on input "Bichon Frise 2802 (6)" at bounding box center [632, 521] width 106 height 25
paste input "text"
type input "Bichon Frise"
click at [628, 587] on input "Bichon Frise 2802 (16)" at bounding box center [632, 596] width 106 height 25
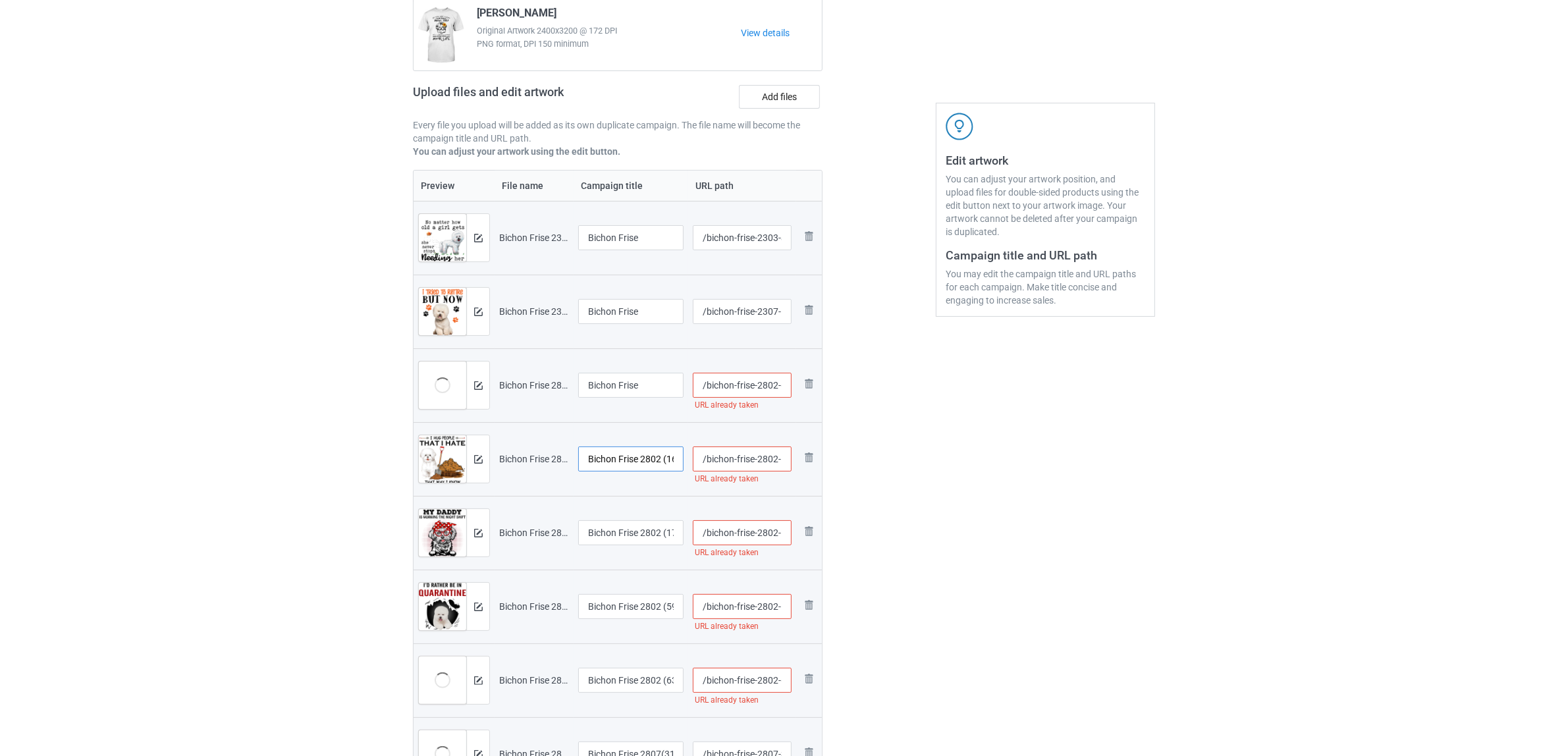
scroll to position [165, 0]
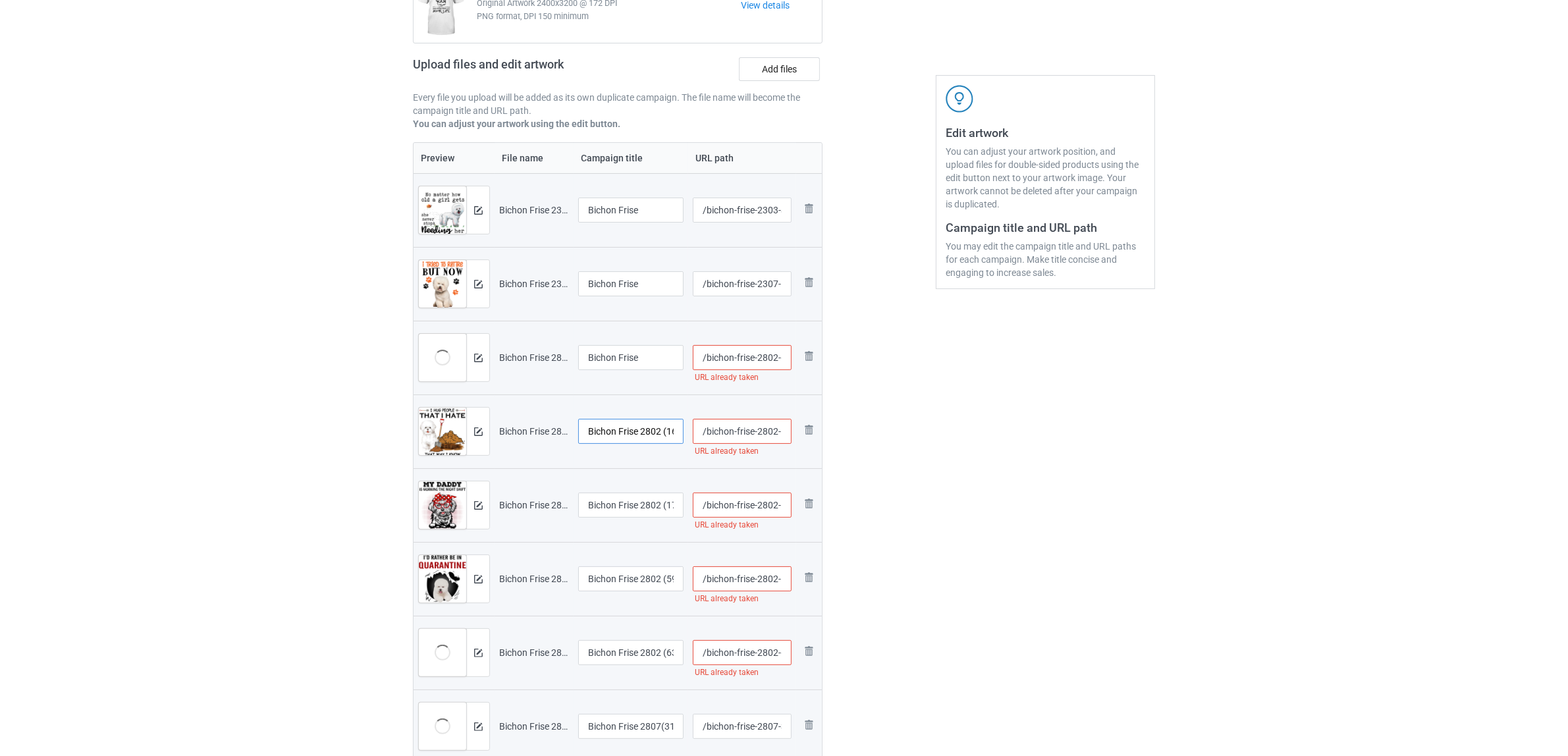
paste input "text"
type input "Bichon Frise"
click at [631, 513] on input "Bichon Frise 2802 (17)" at bounding box center [632, 505] width 106 height 25
paste input "text"
type input "Bichon Frise"
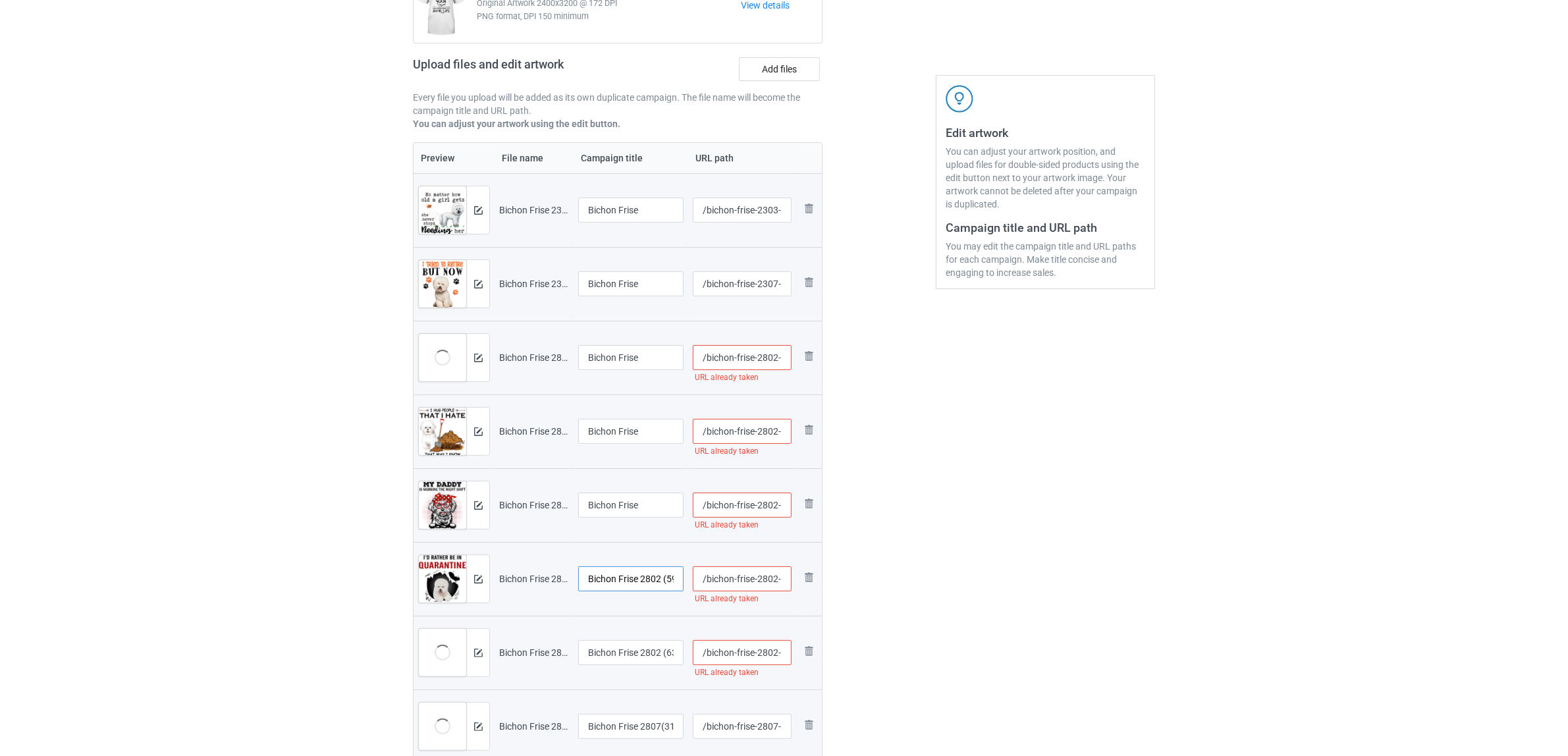
click at [634, 573] on input "Bichon Frise 2802 (59)" at bounding box center [632, 578] width 106 height 25
paste input "text"
type input "Bichon Frise"
click at [1090, 570] on div "Edit artwork You can adjust your artwork position, and upload files for double-…" at bounding box center [1046, 438] width 237 height 1022
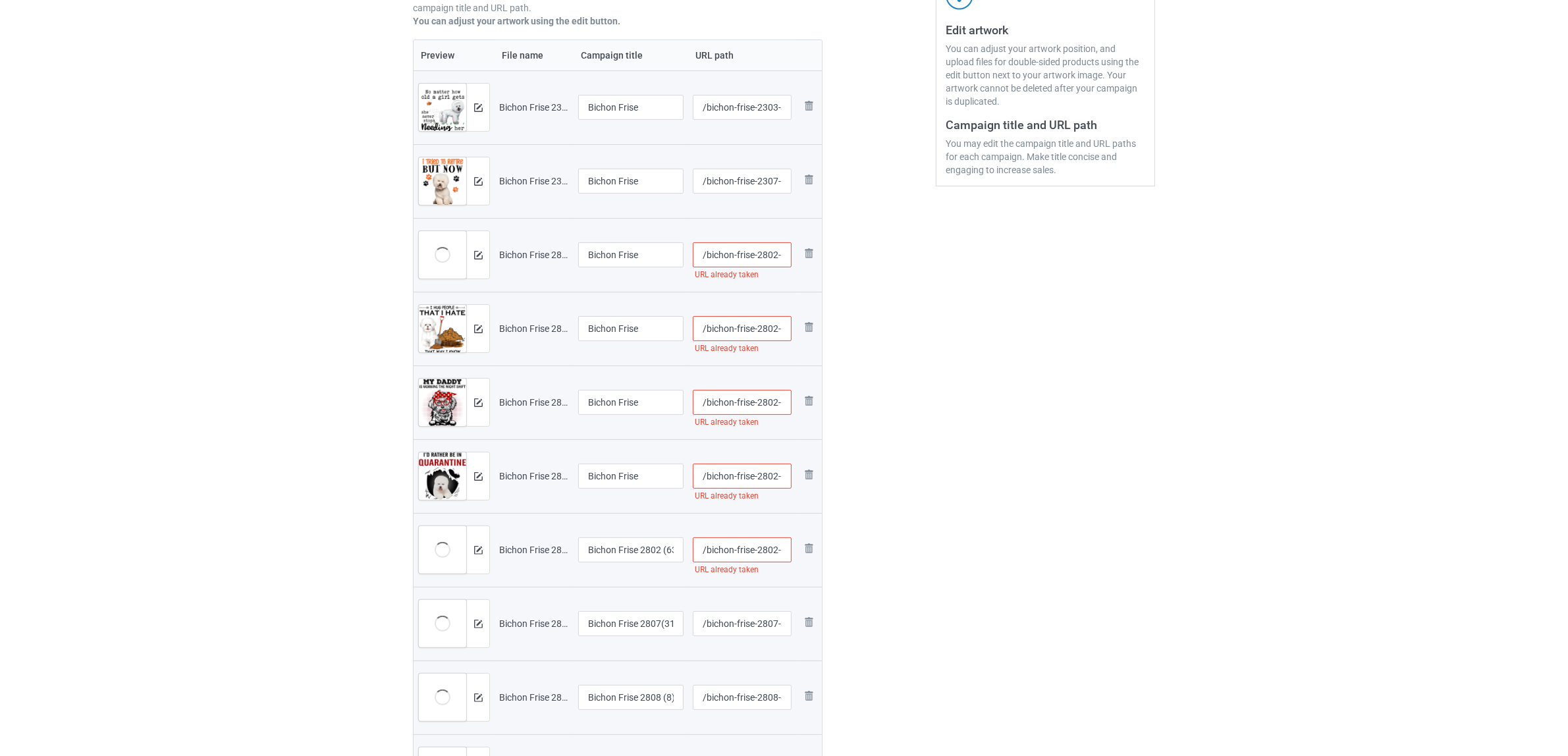
scroll to position [411, 0]
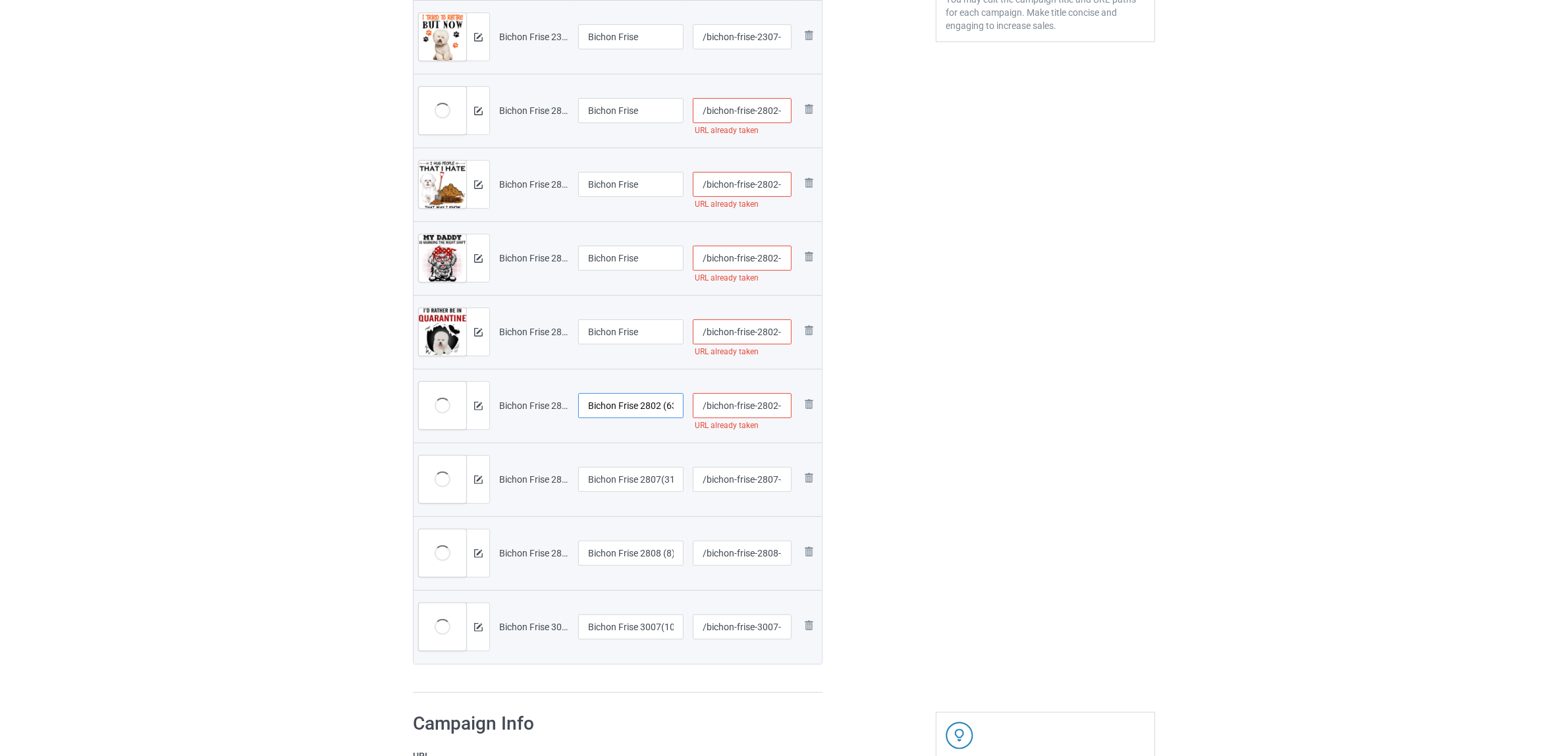
click at [634, 410] on input "Bichon Frise 2802 (63)" at bounding box center [632, 405] width 106 height 25
paste input "text"
type input "Bichon Frise"
click at [645, 482] on input "Bichon Frise 2807(31)" at bounding box center [632, 479] width 106 height 25
paste input "text"
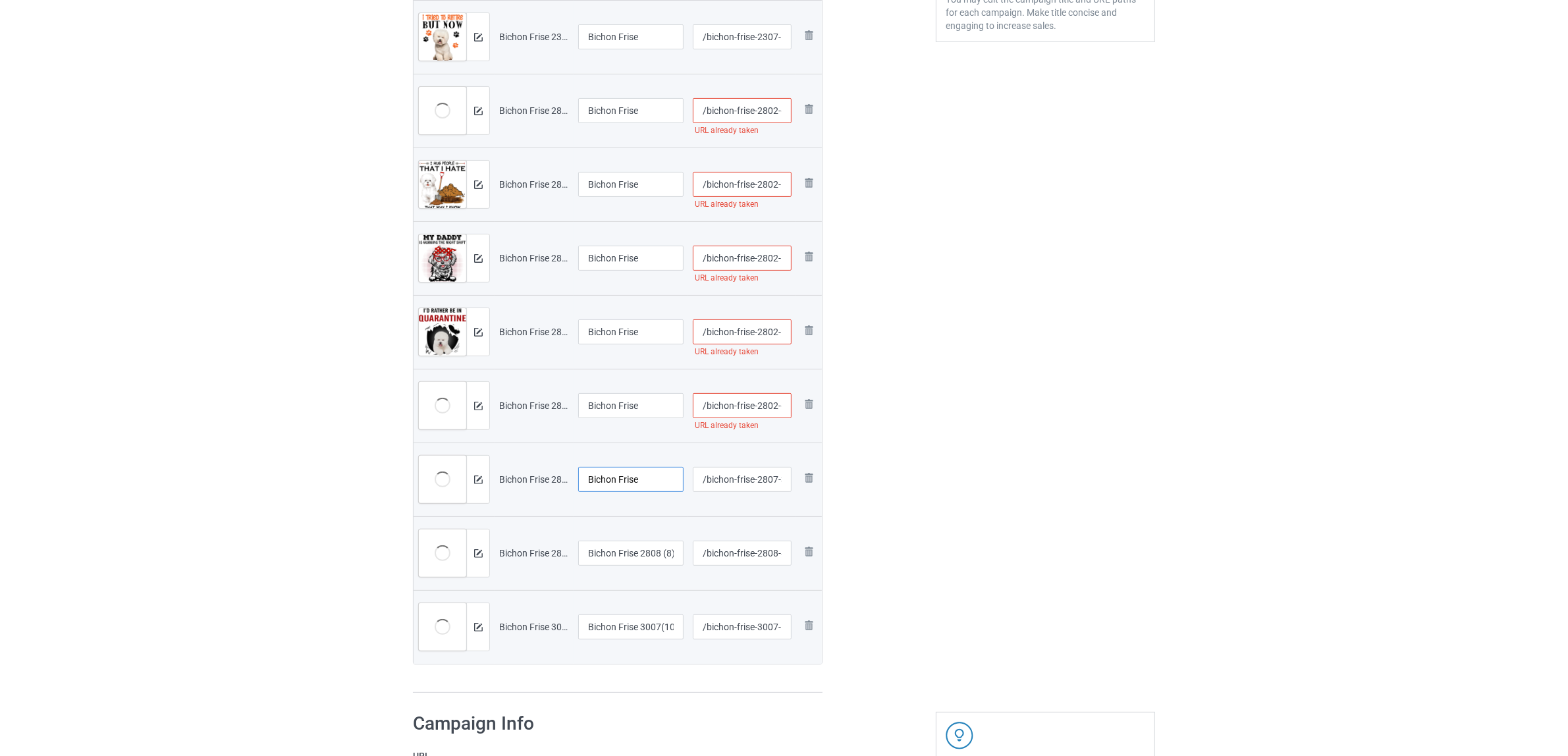
type input "Bichon Frise"
click at [629, 553] on input "Bichon Frise 2808 (8)" at bounding box center [632, 552] width 106 height 25
paste input "text"
type input "Bichon Frise"
click at [627, 628] on input "Bichon Frise 3007(10)" at bounding box center [632, 626] width 106 height 25
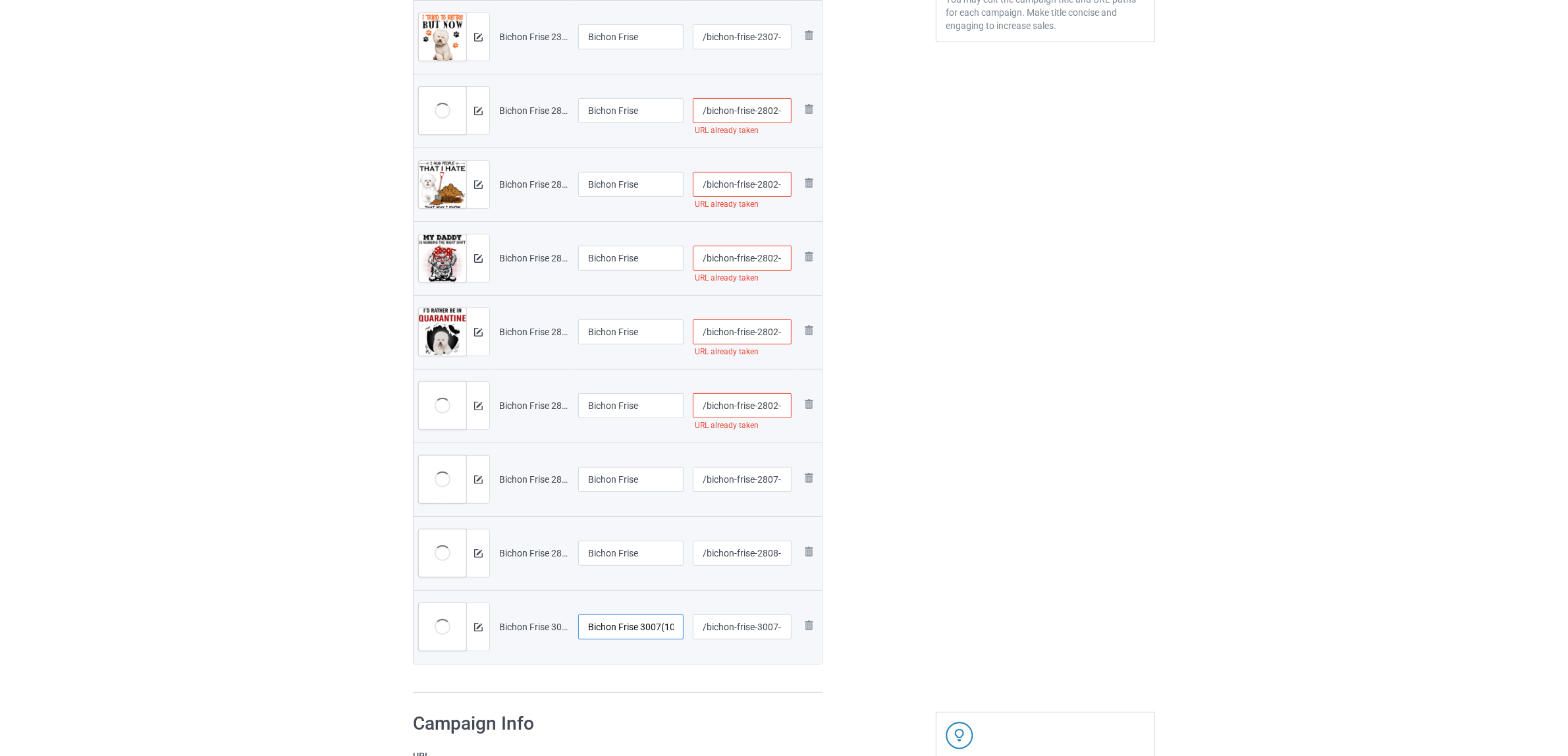
paste input "text"
type input "Bichon Frise"
click at [1110, 554] on div "Edit artwork You can adjust your artwork position, and upload files for double-…" at bounding box center [1046, 191] width 237 height 1022
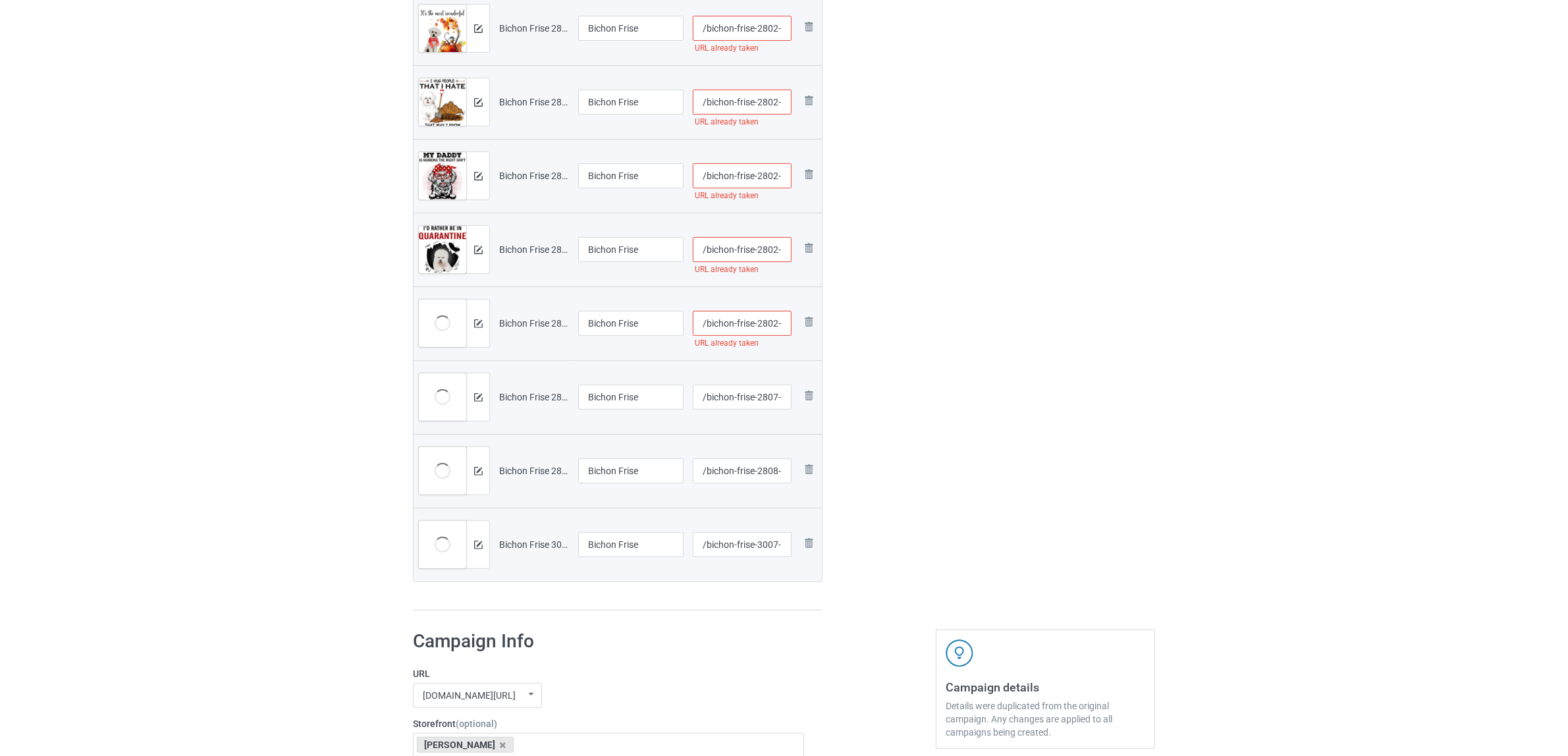
scroll to position [658, 0]
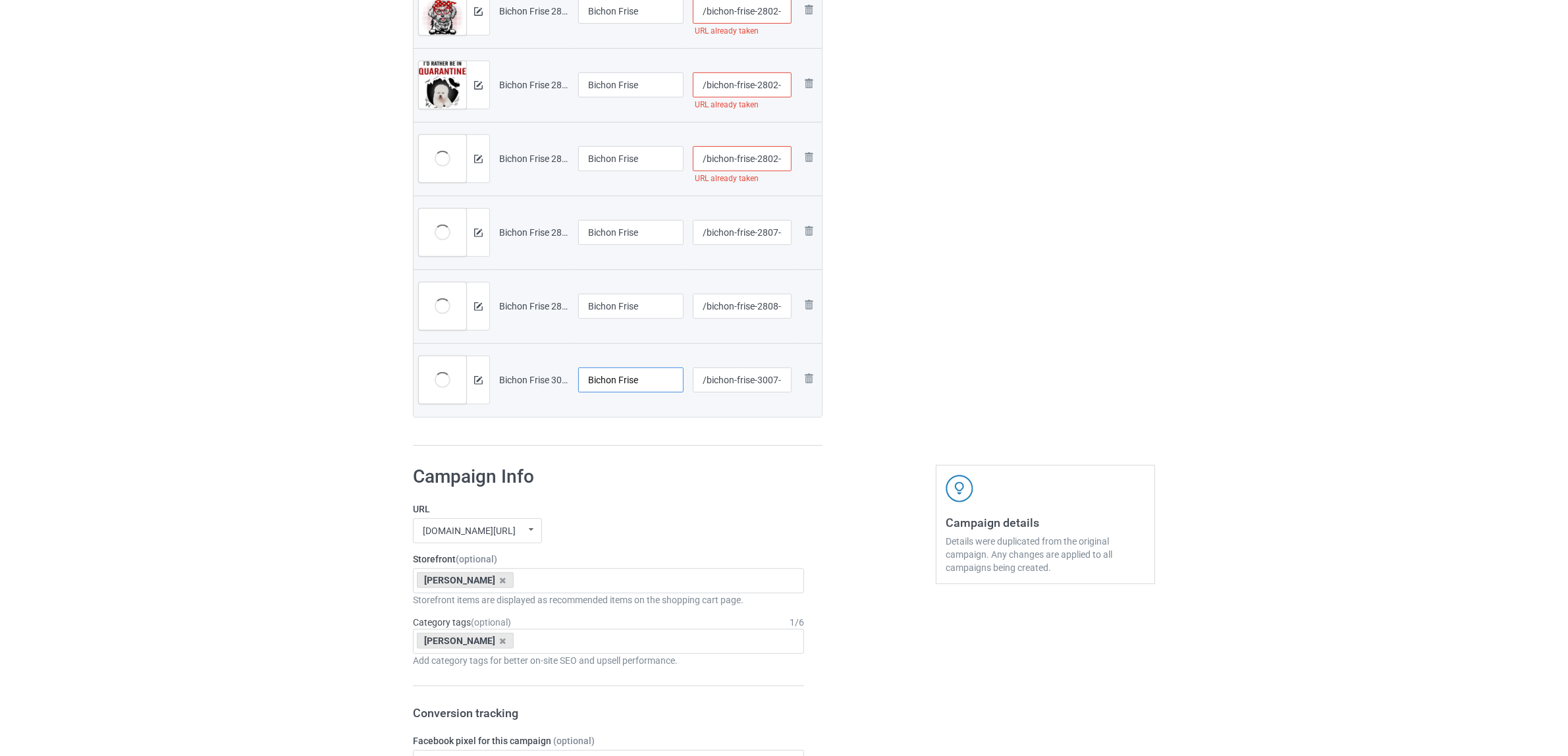
drag, startPoint x: 616, startPoint y: 384, endPoint x: 547, endPoint y: 378, distance: 69.3
click at [547, 378] on tr "Preview and edit artwork Bichon Frise 3007(10).png Bichon Frise /bichon-frise-3…" at bounding box center [617, 379] width 408 height 74
click at [652, 472] on h1 "Campaign Info" at bounding box center [609, 476] width 392 height 23
click at [500, 580] on icon at bounding box center [503, 580] width 7 height 9
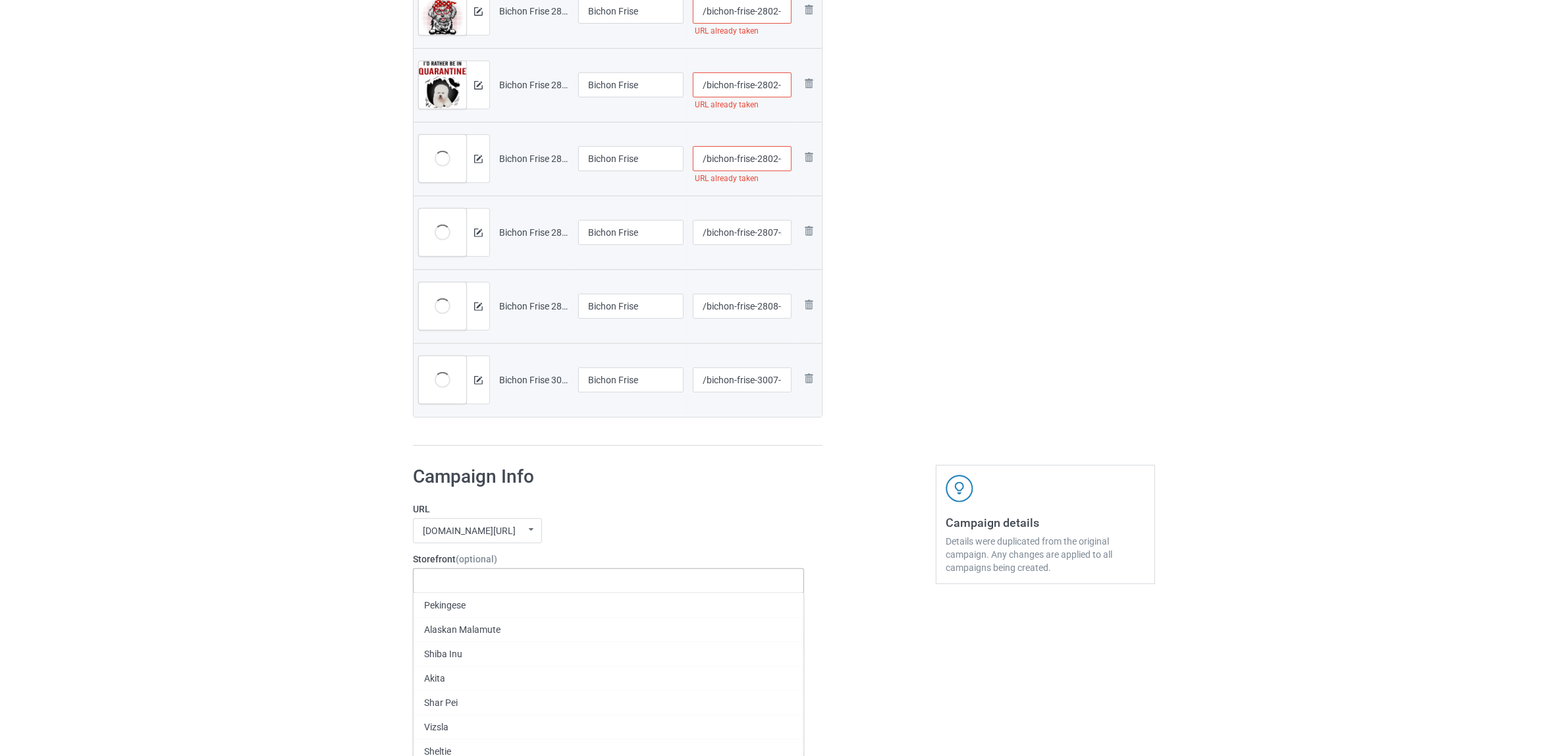
paste input "Bichon"
type input "Bichon"
click at [450, 607] on div "Bichon Frise" at bounding box center [608, 604] width 390 height 24
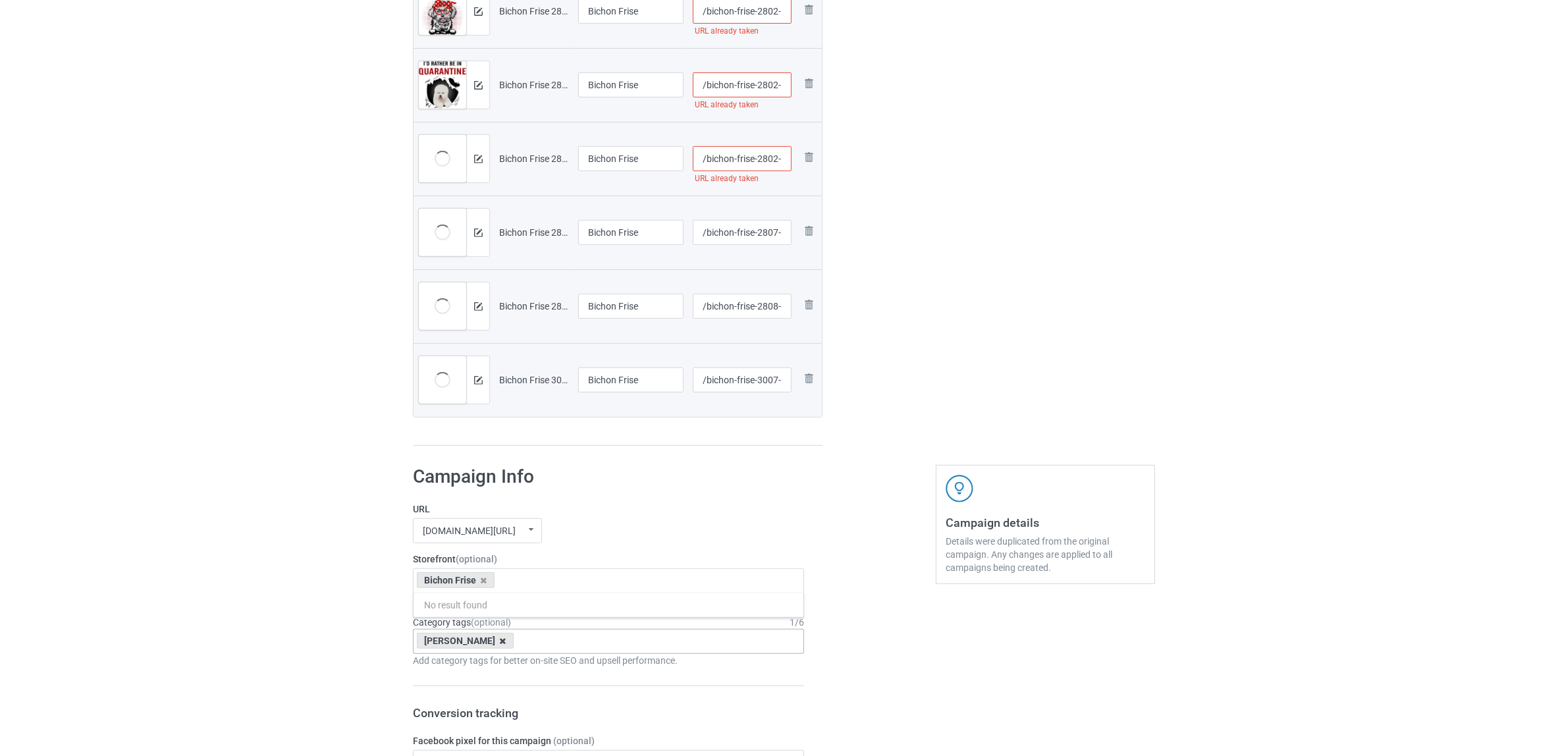
click at [500, 643] on icon at bounding box center [503, 641] width 7 height 9
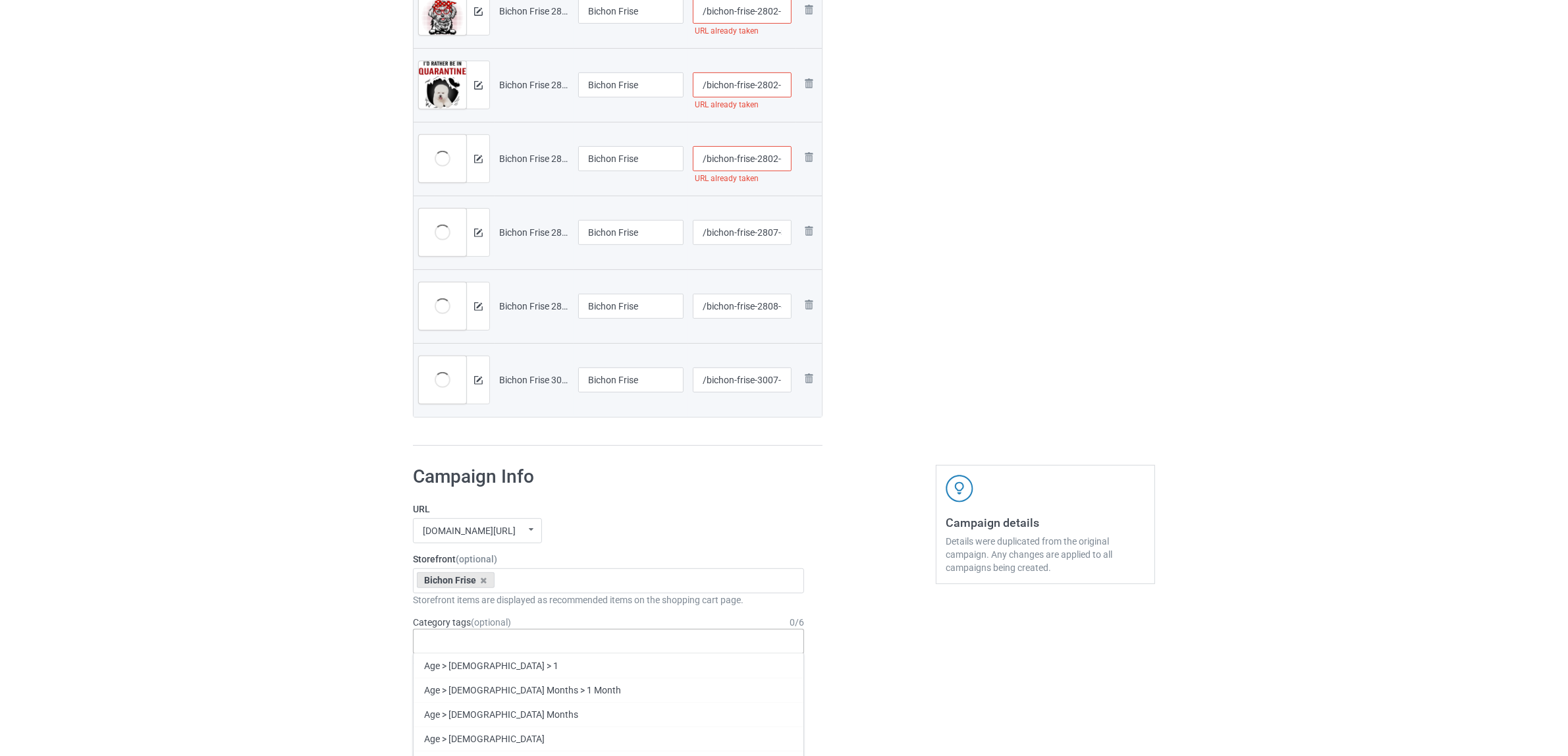
paste input "Bichon"
type input "Bichon"
click at [463, 670] on div "Bichon Frise" at bounding box center [608, 665] width 390 height 24
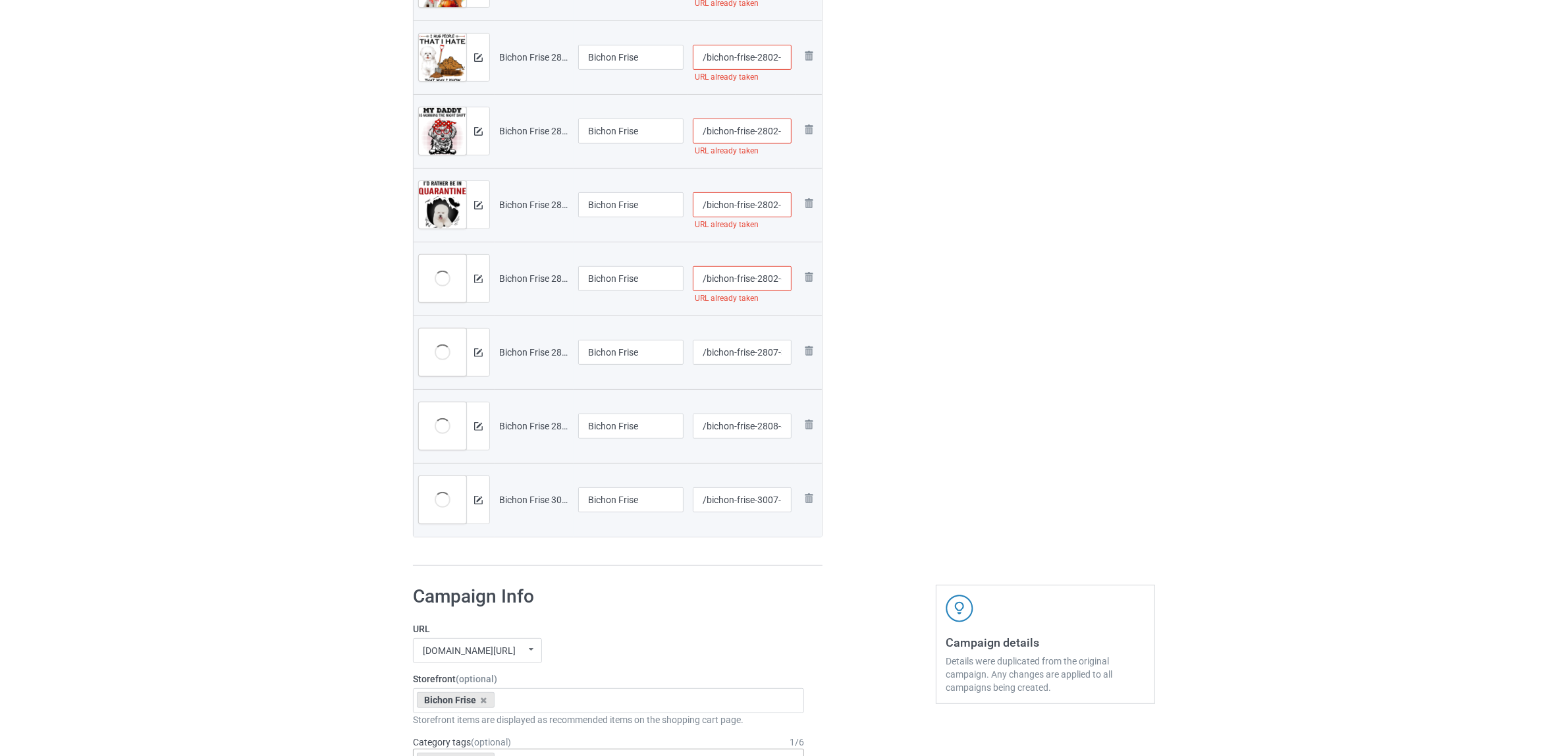
scroll to position [411, 0]
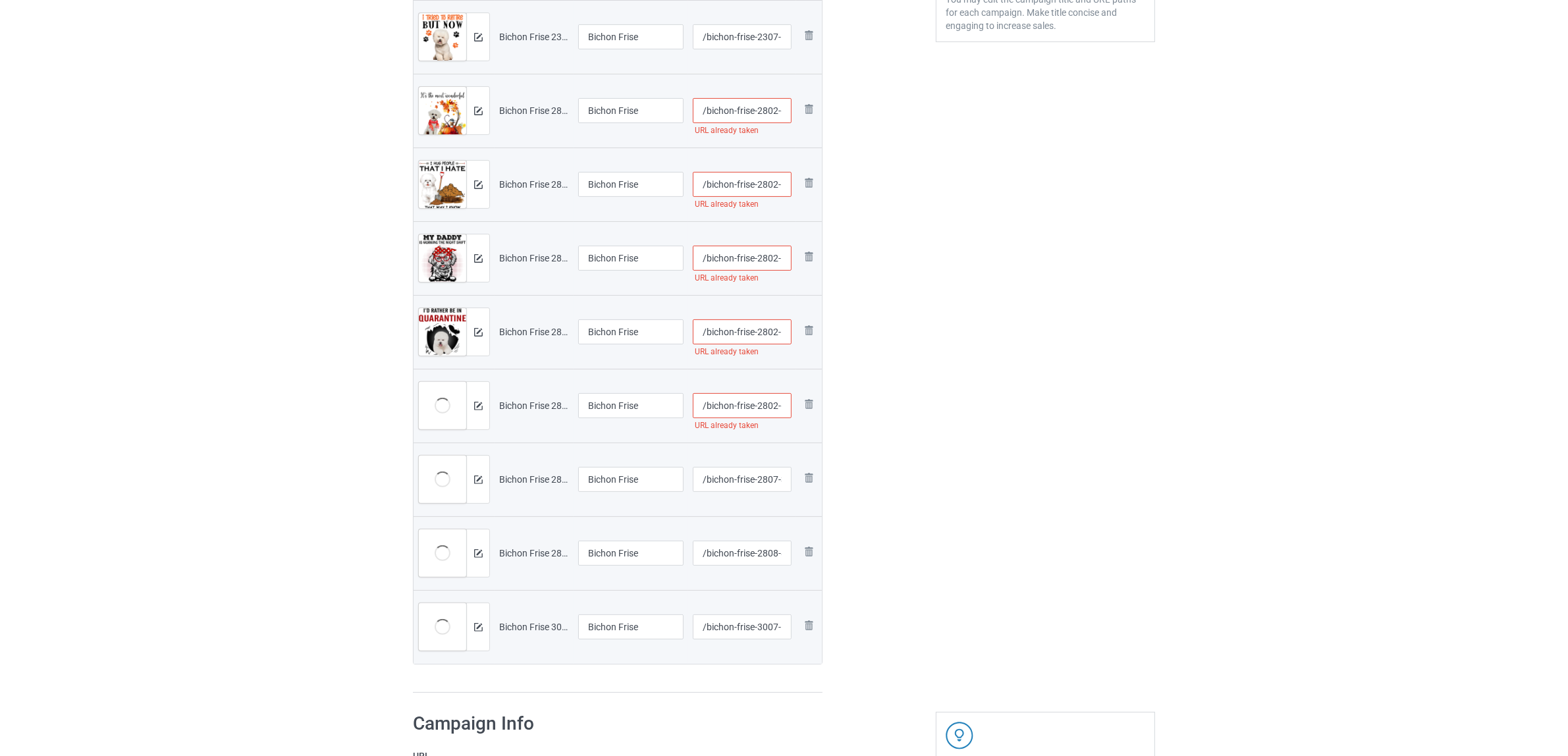
click at [771, 405] on input "/bichon-frise-2802-63" at bounding box center [742, 405] width 100 height 25
type input "/bichon-frise-28t02-63"
click at [949, 389] on div "Edit artwork You can adjust your artwork position, and upload files for double-…" at bounding box center [1046, 191] width 237 height 1022
click at [765, 329] on input "/bichon-frise-2802-59" at bounding box center [742, 332] width 100 height 25
type input "/bichon-frise-2t802-59"
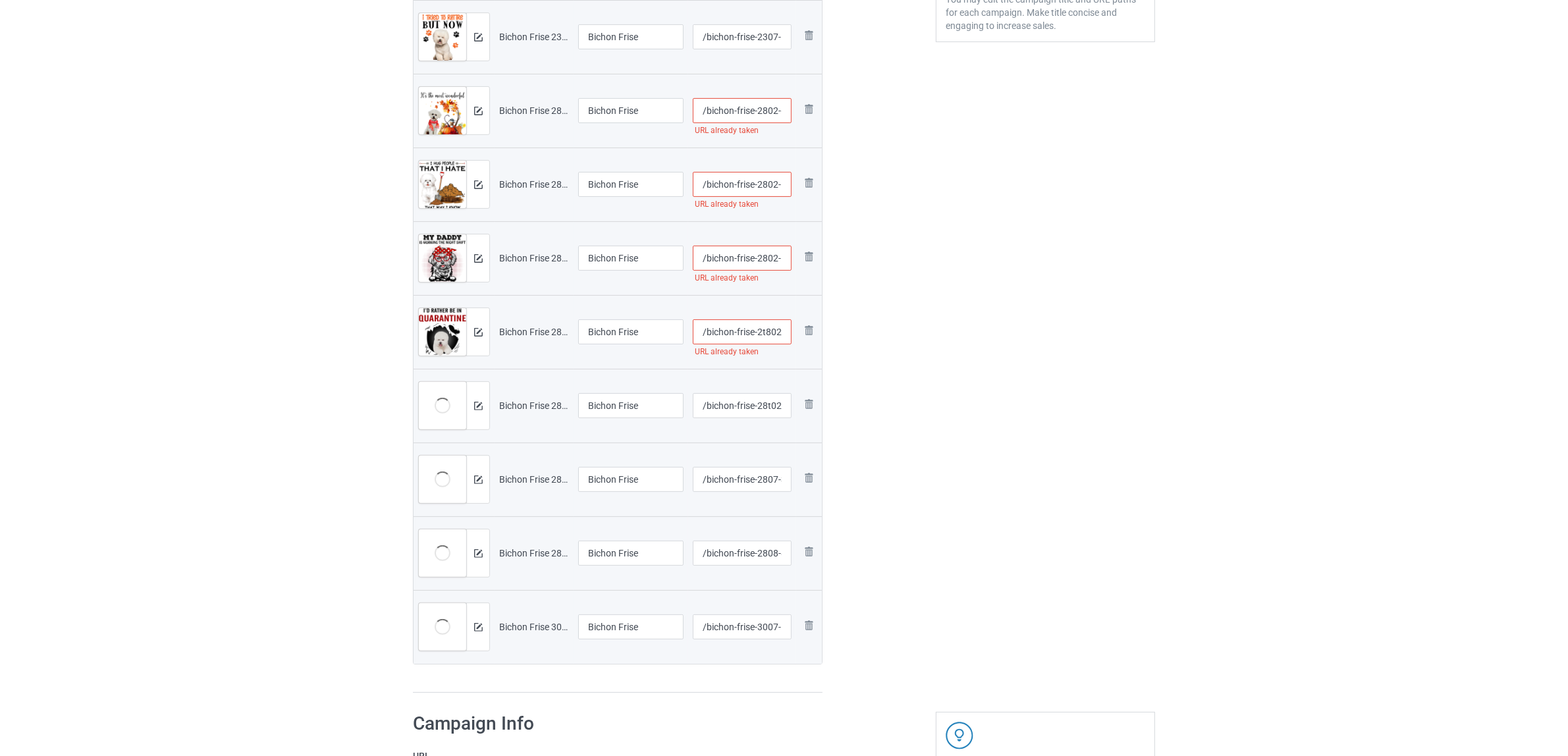
click at [961, 365] on div "Edit artwork You can adjust your artwork position, and upload files for double-…" at bounding box center [1046, 191] width 237 height 1022
click at [768, 252] on input "/bichon-frise-2802-17" at bounding box center [742, 258] width 100 height 25
type input "/bichon-frise-28t02-17"
click at [842, 316] on div at bounding box center [878, 191] width 94 height 1022
click at [766, 178] on input "/bichon-frise-2802-16" at bounding box center [742, 184] width 100 height 25
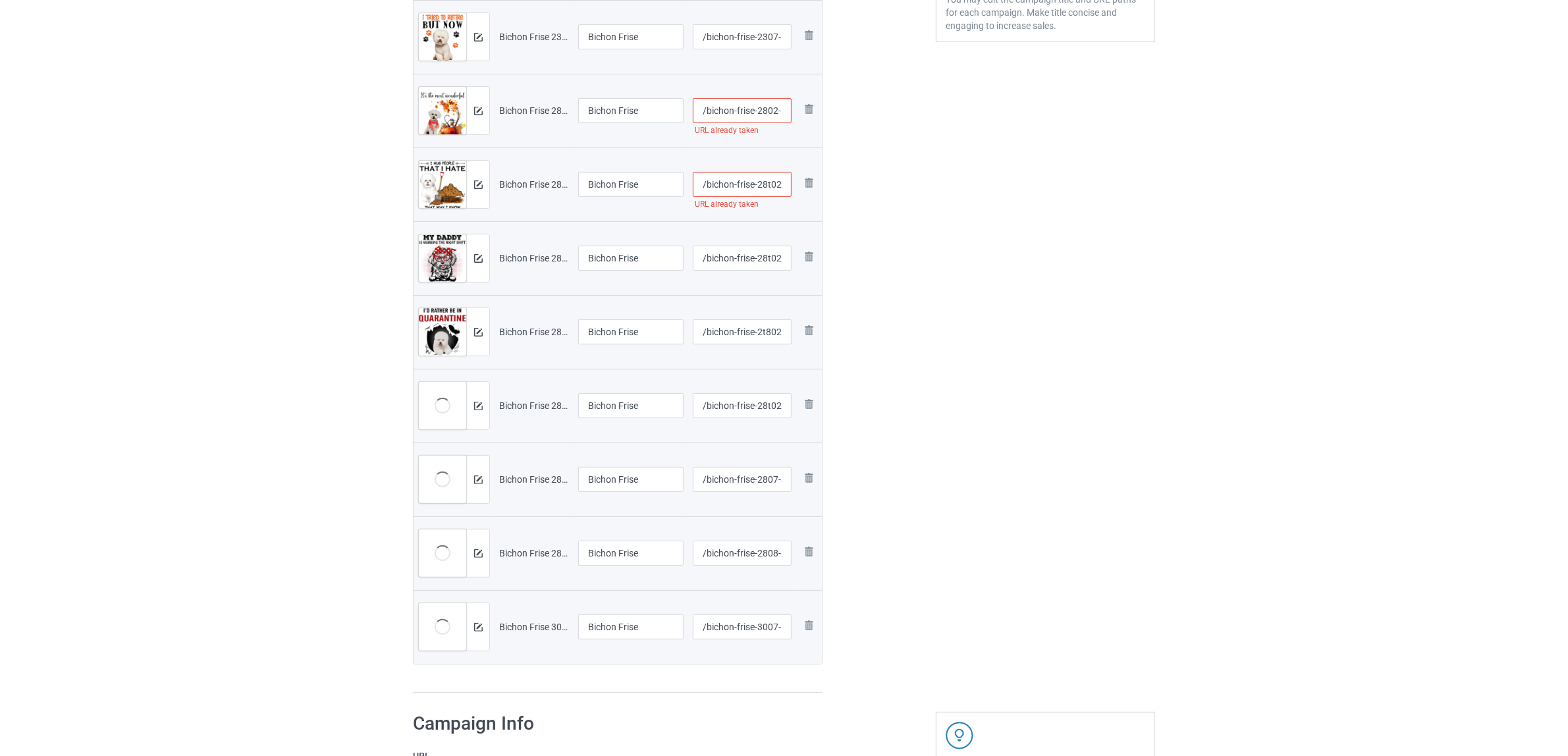
type input "/bichon-frise-28t02-16"
click at [939, 199] on div "Edit artwork You can adjust your artwork position, and upload files for double-…" at bounding box center [1046, 191] width 237 height 1022
click at [768, 106] on input "/bichon-frise-2802-6" at bounding box center [742, 110] width 100 height 25
type input "/bichon-frise-28t02-6"
click at [1065, 279] on div "Edit artwork You can adjust your artwork position, and upload files for double-…" at bounding box center [1046, 191] width 237 height 1022
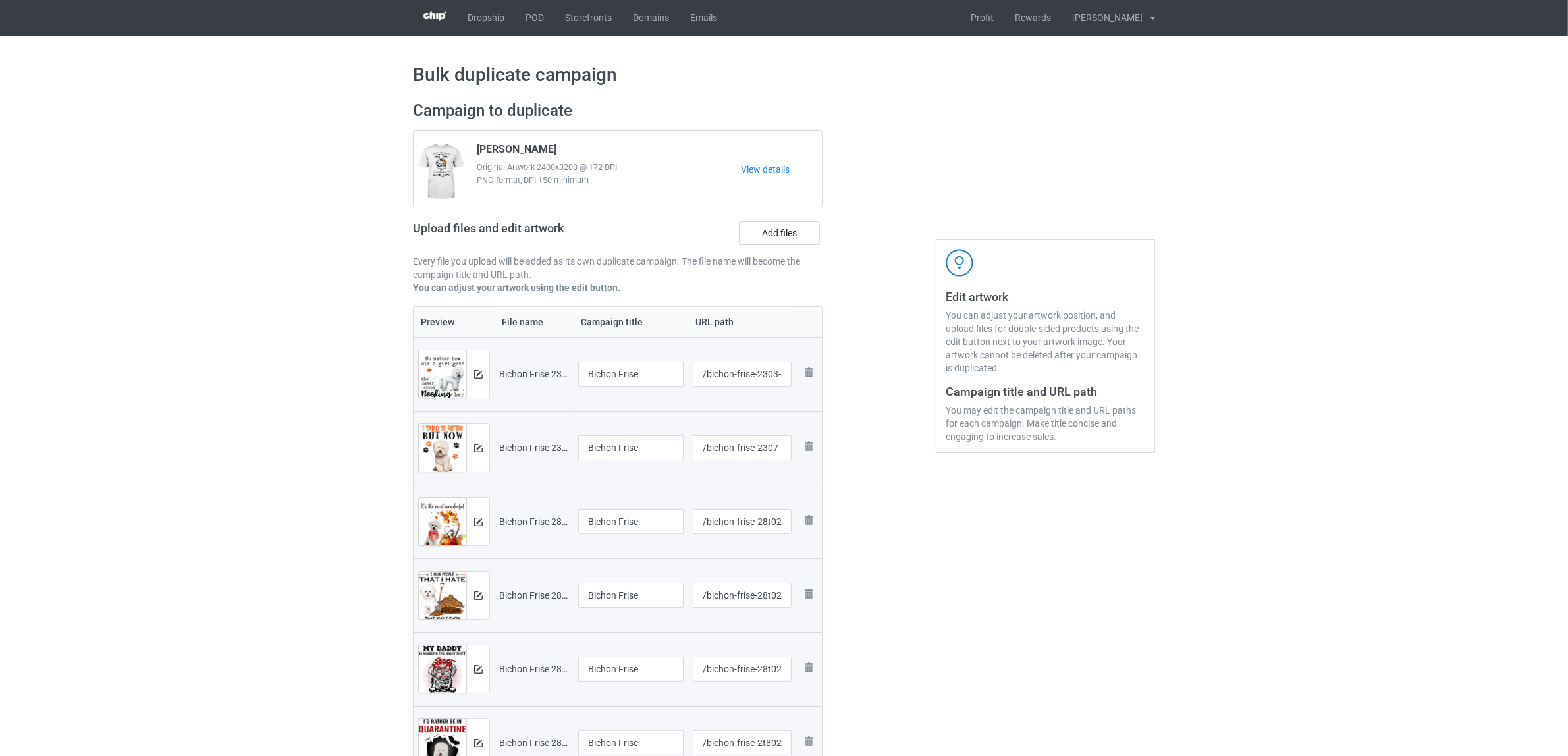
scroll to position [0, 0]
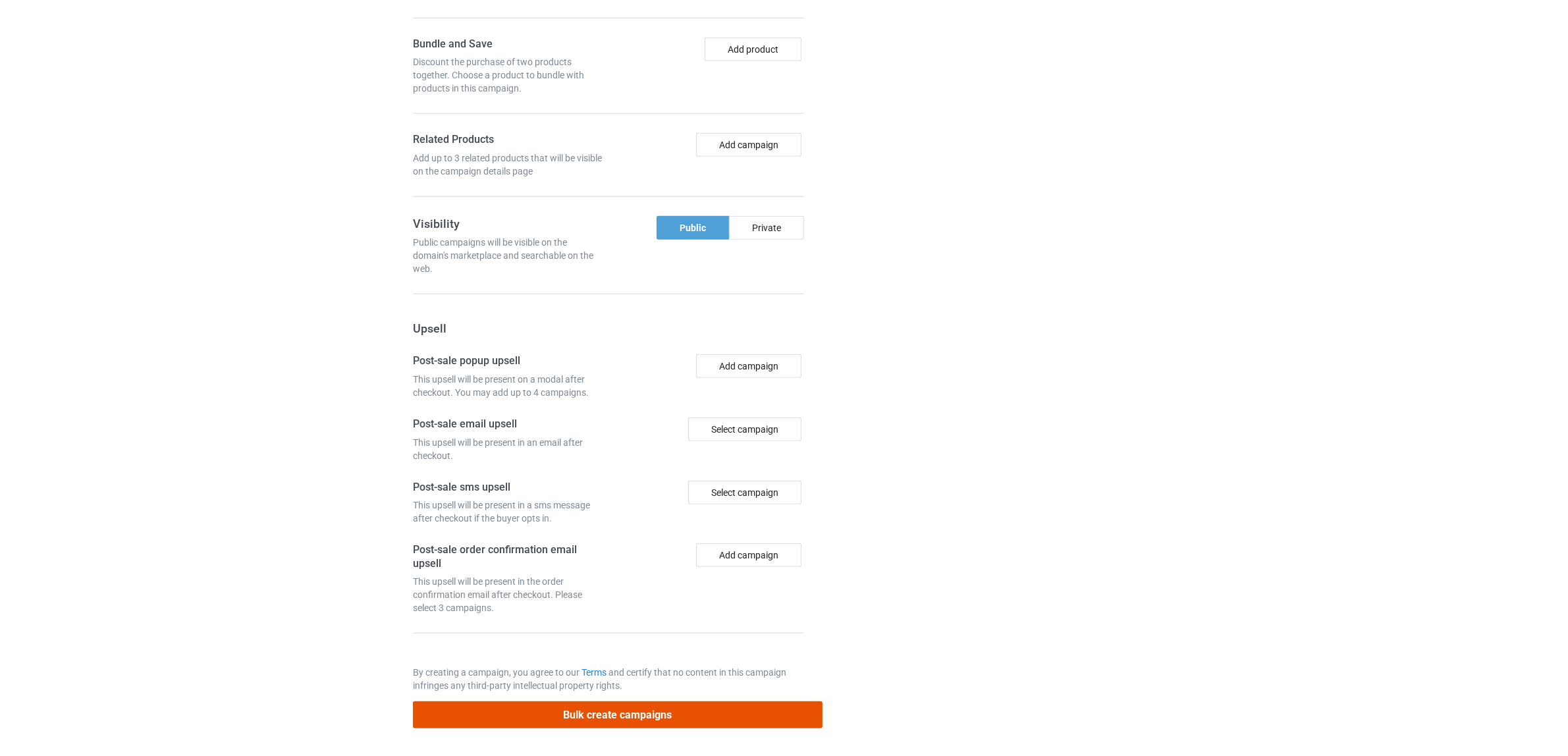
click at [663, 708] on button "Bulk create campaigns" at bounding box center [618, 714] width 410 height 27
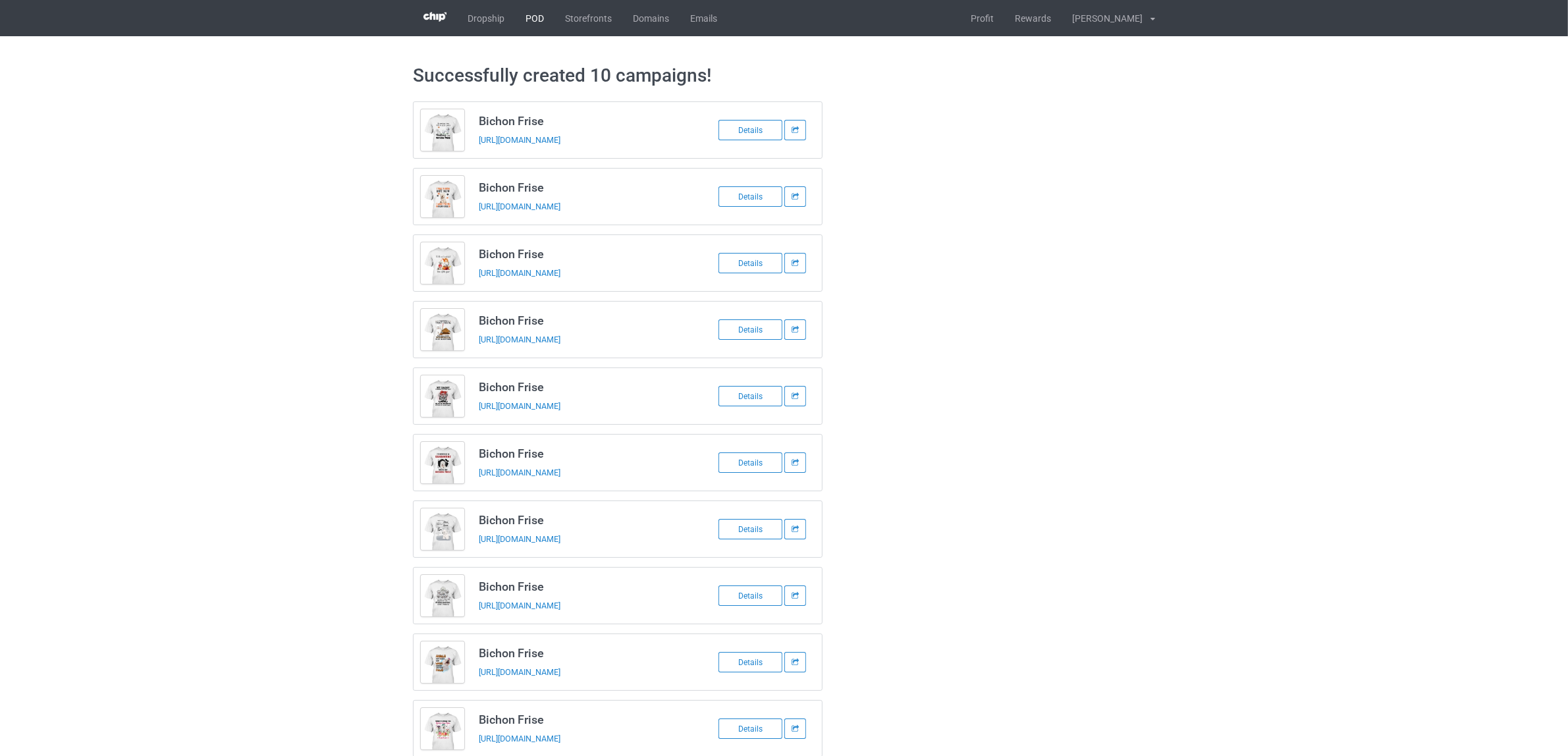
click at [529, 12] on link "POD" at bounding box center [535, 18] width 40 height 36
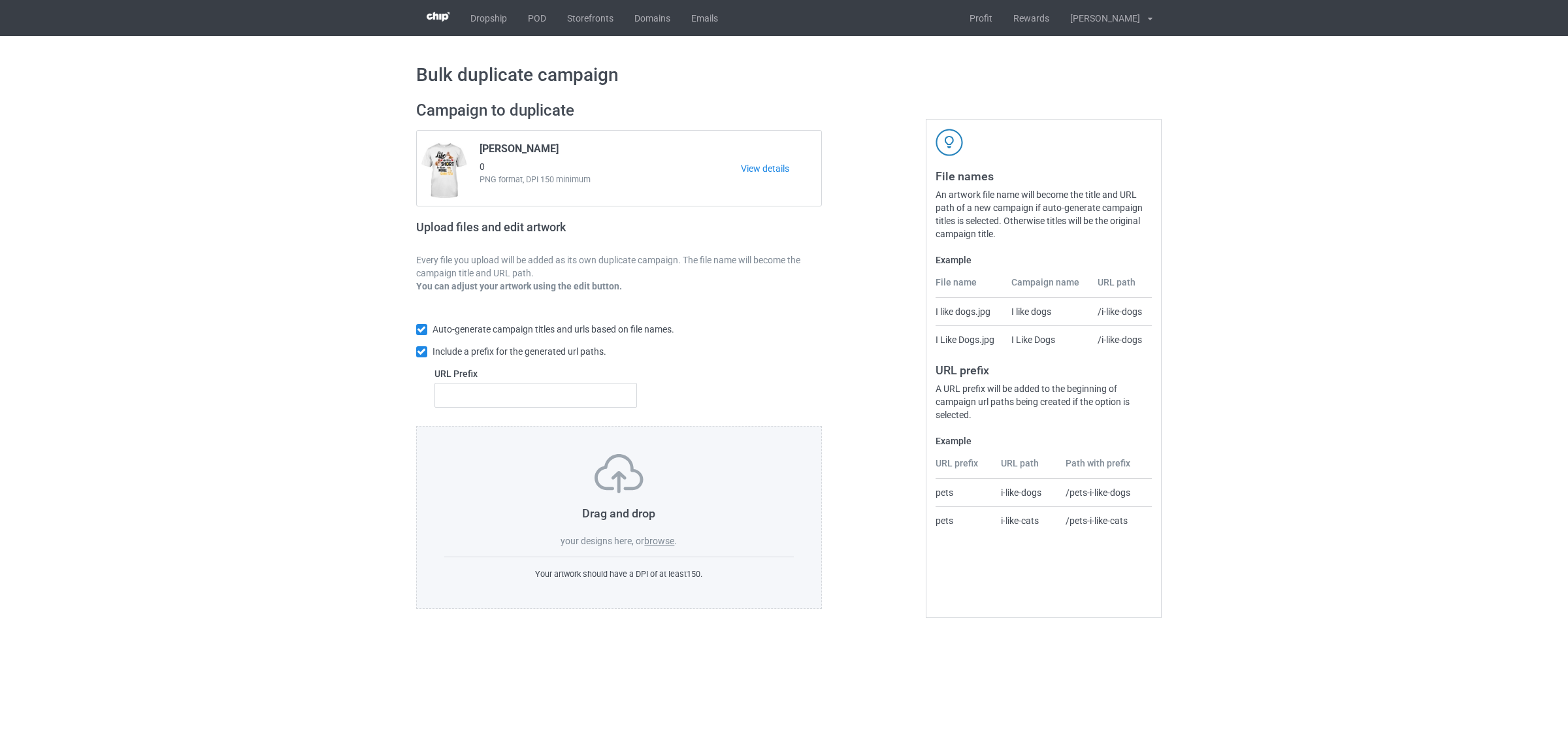
click at [662, 542] on label "browse" at bounding box center [659, 540] width 30 height 10
click at [0, 0] on input "browse" at bounding box center [0, 0] width 0 height 0
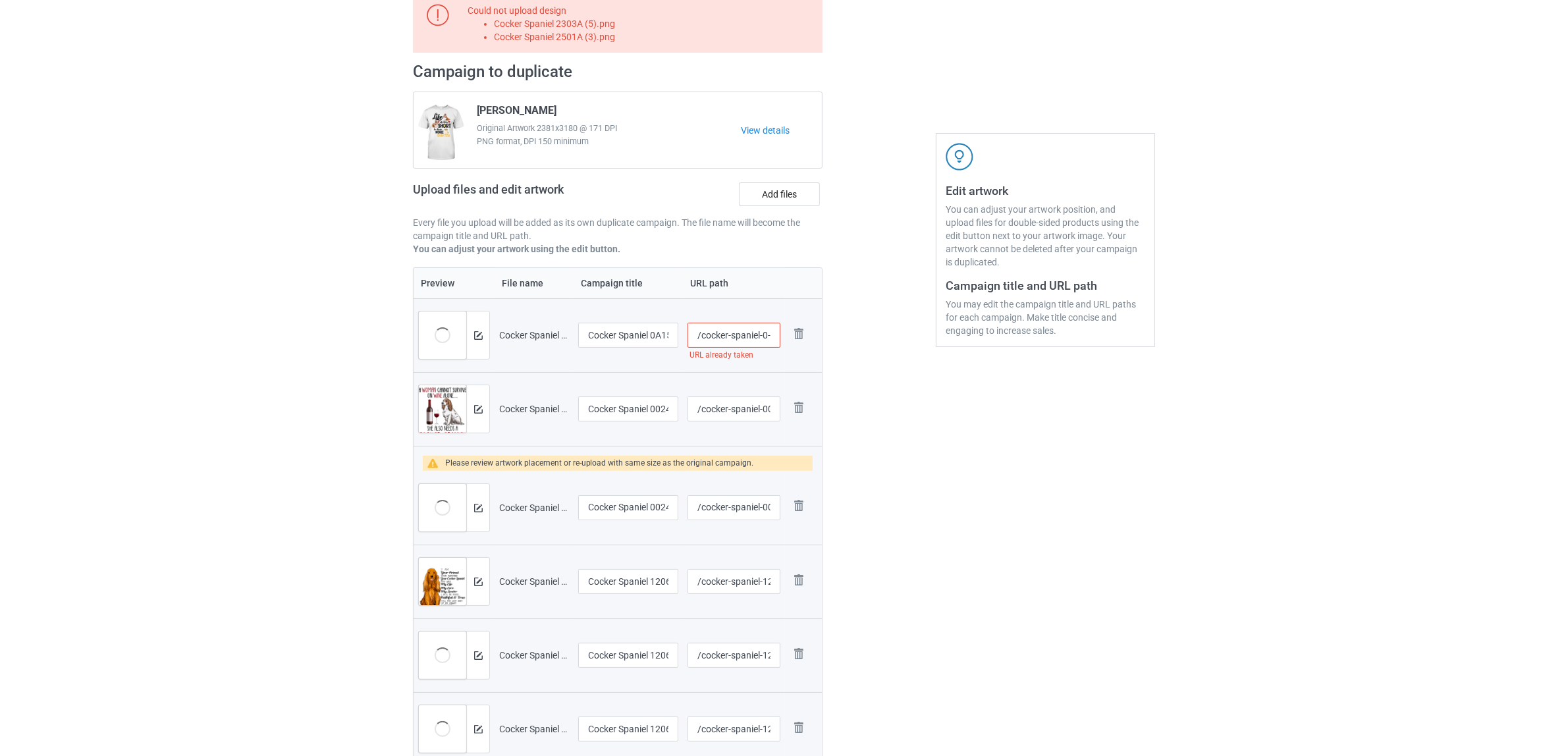
scroll to position [329, 0]
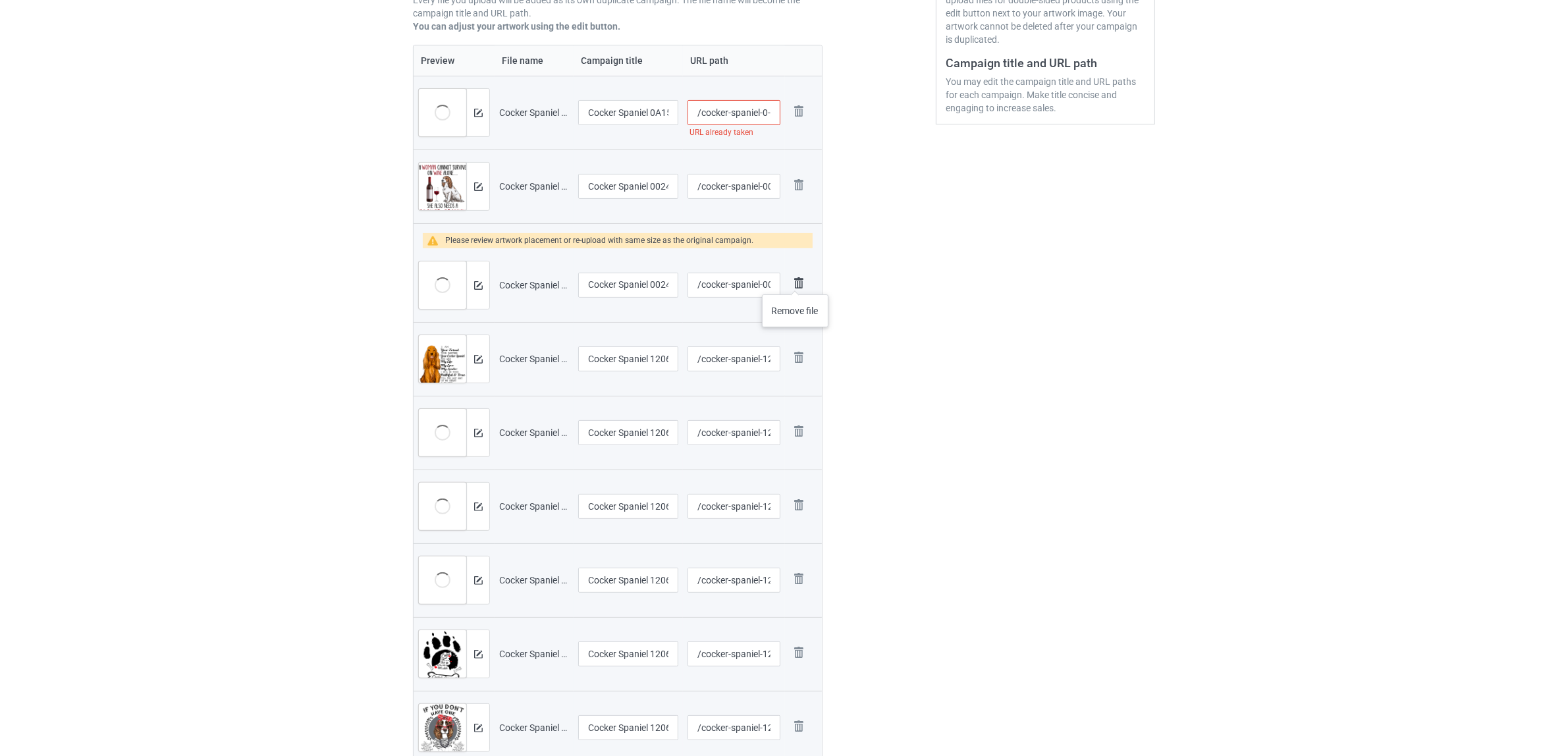
click at [795, 281] on img at bounding box center [799, 282] width 18 height 18
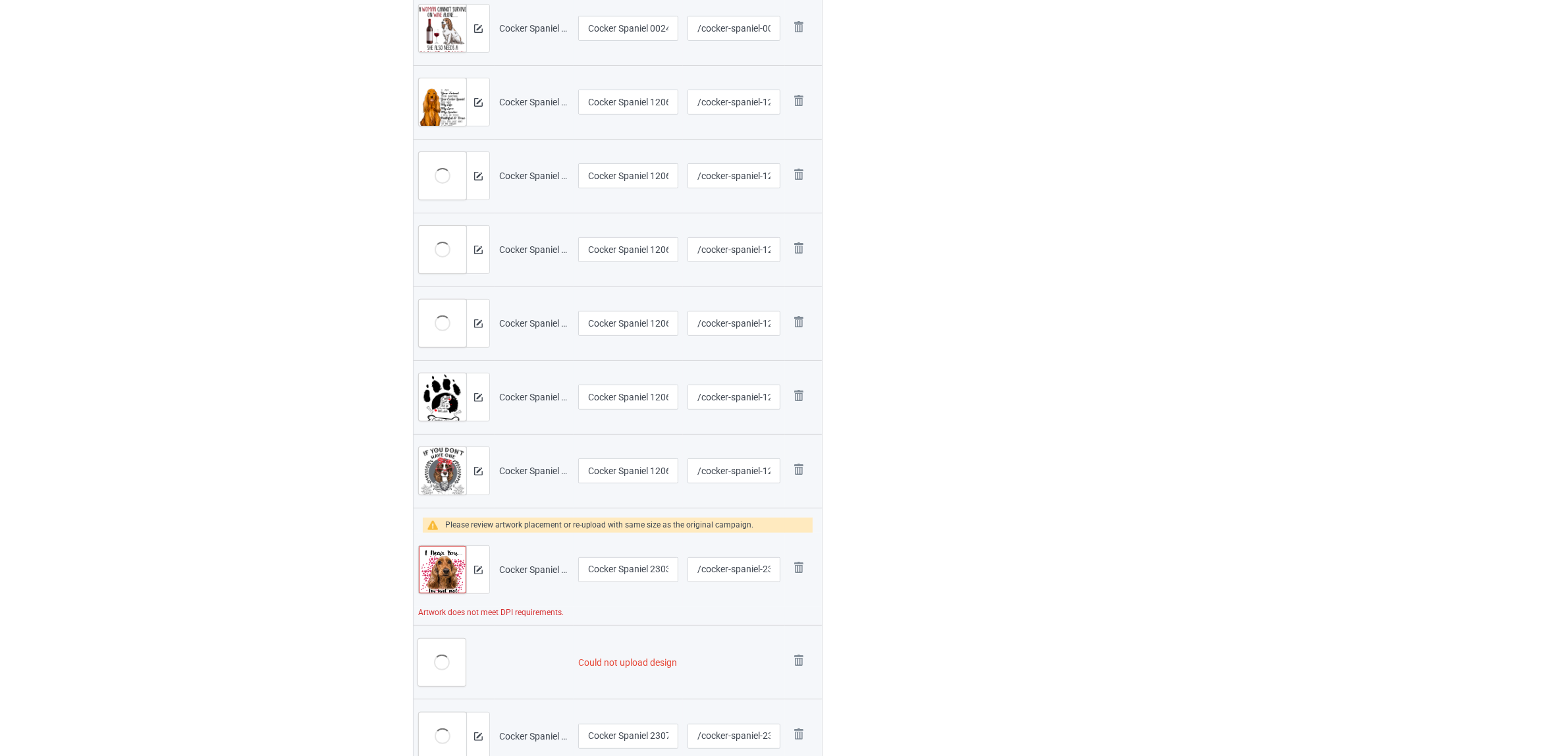
scroll to position [658, 0]
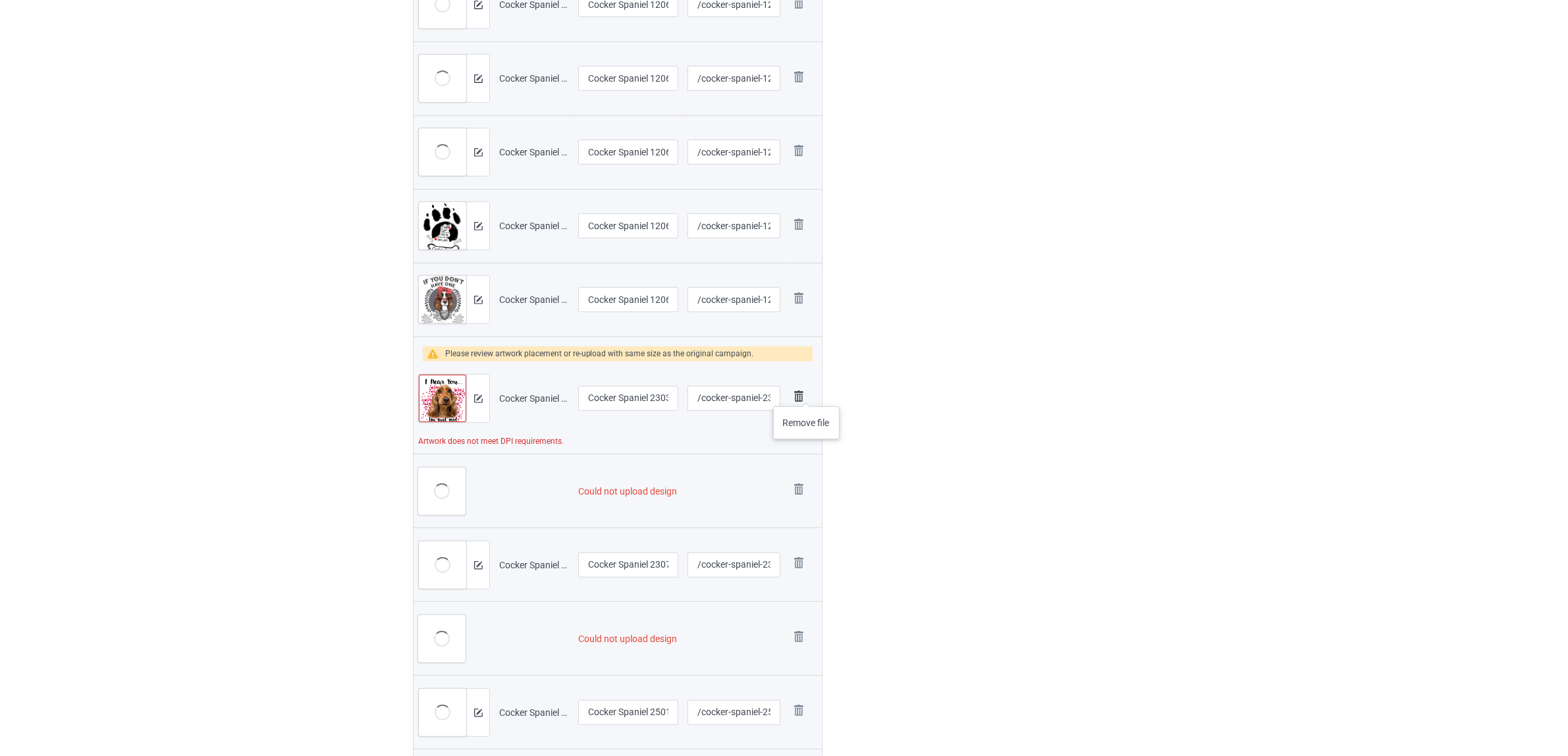
click at [806, 393] on img at bounding box center [799, 396] width 18 height 18
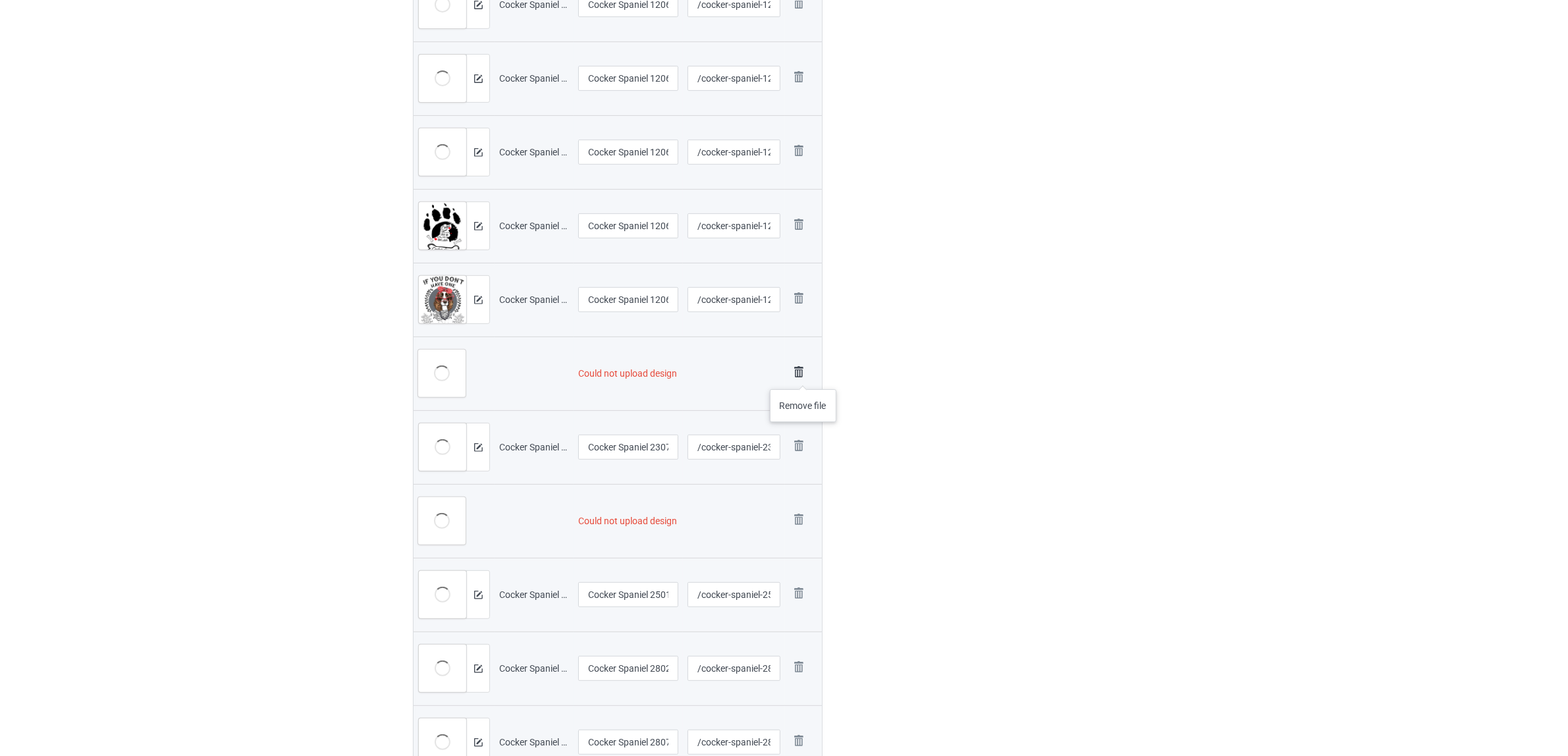
click at [802, 376] on img at bounding box center [799, 372] width 18 height 18
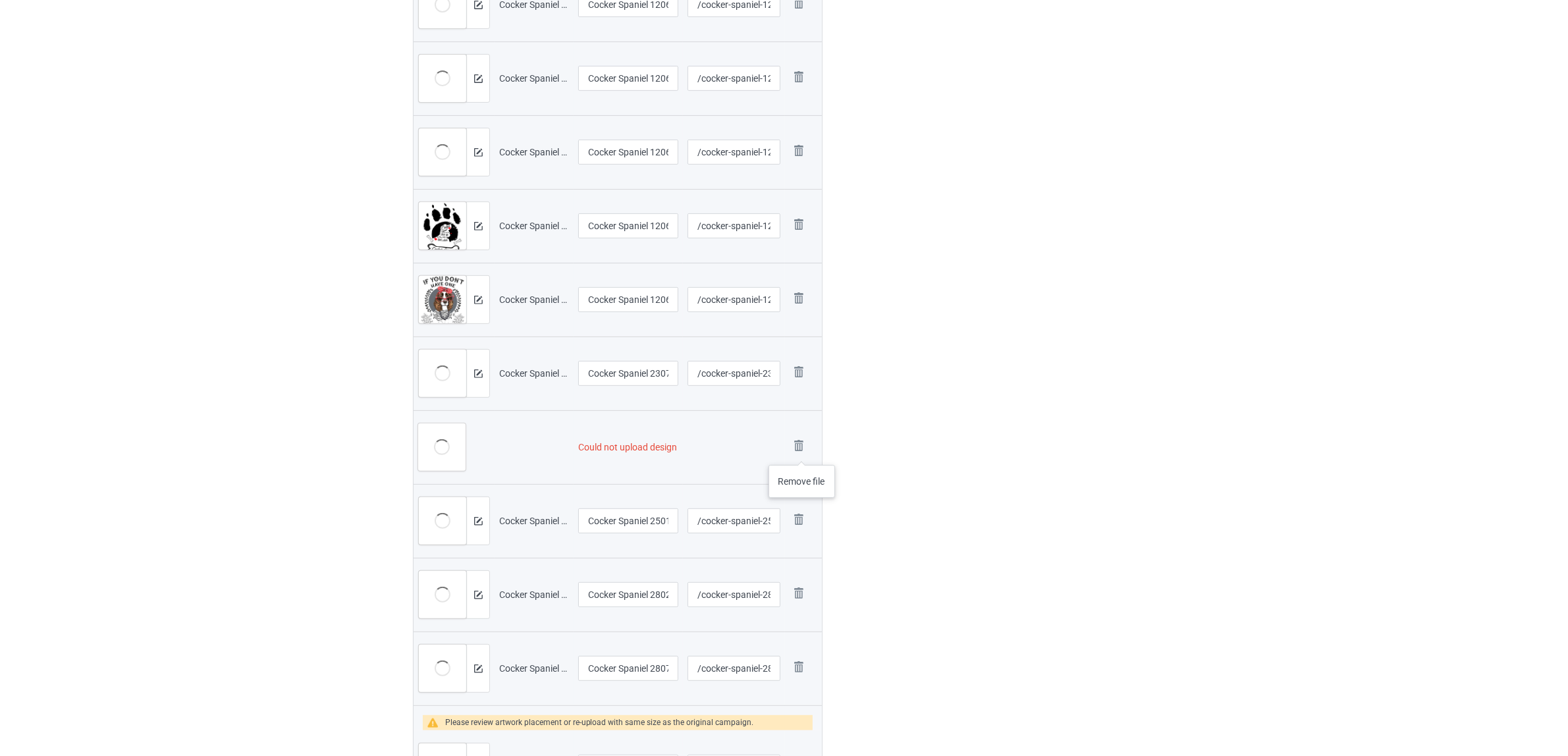
click at [0, 0] on img at bounding box center [0, 0] width 0 height 0
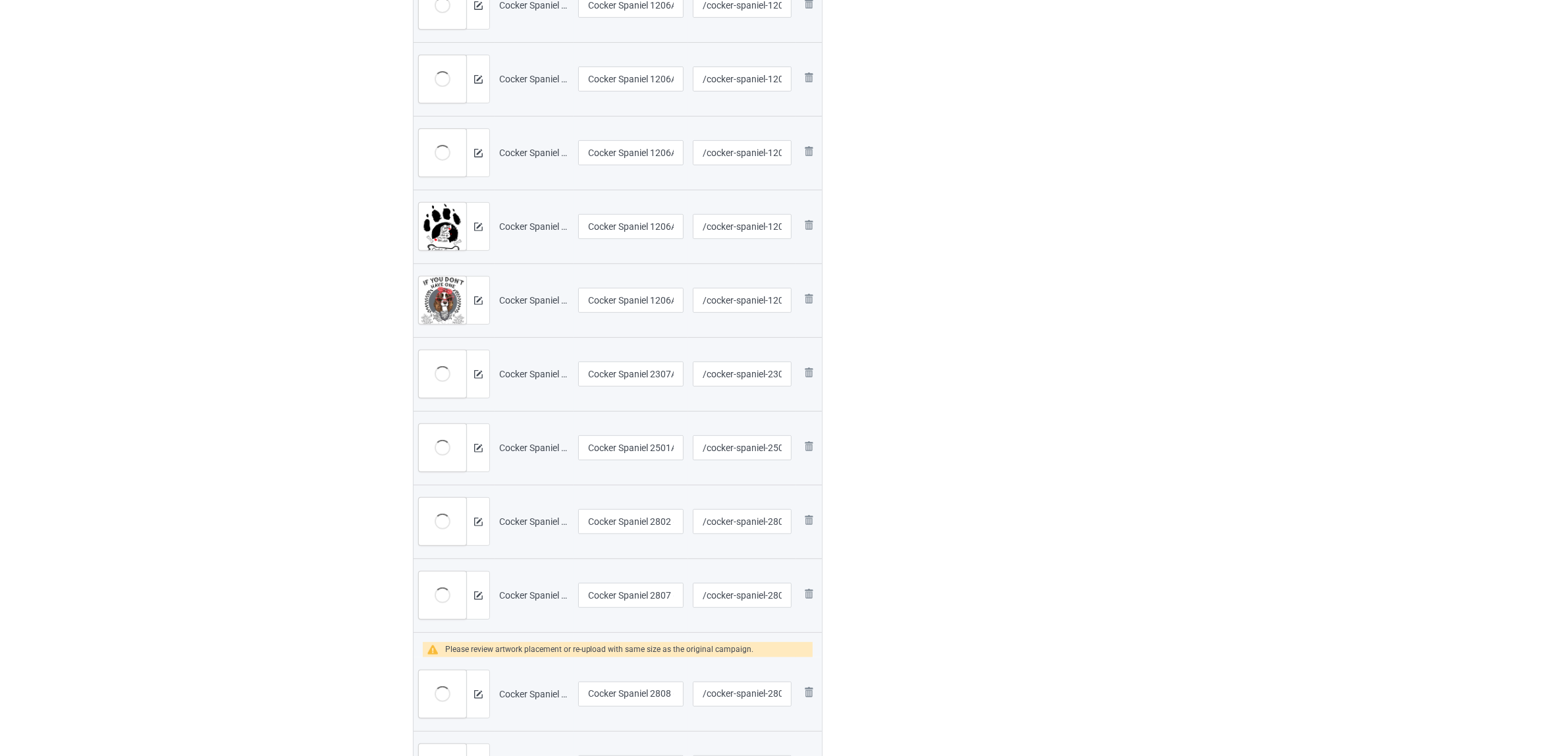
scroll to position [837, 0]
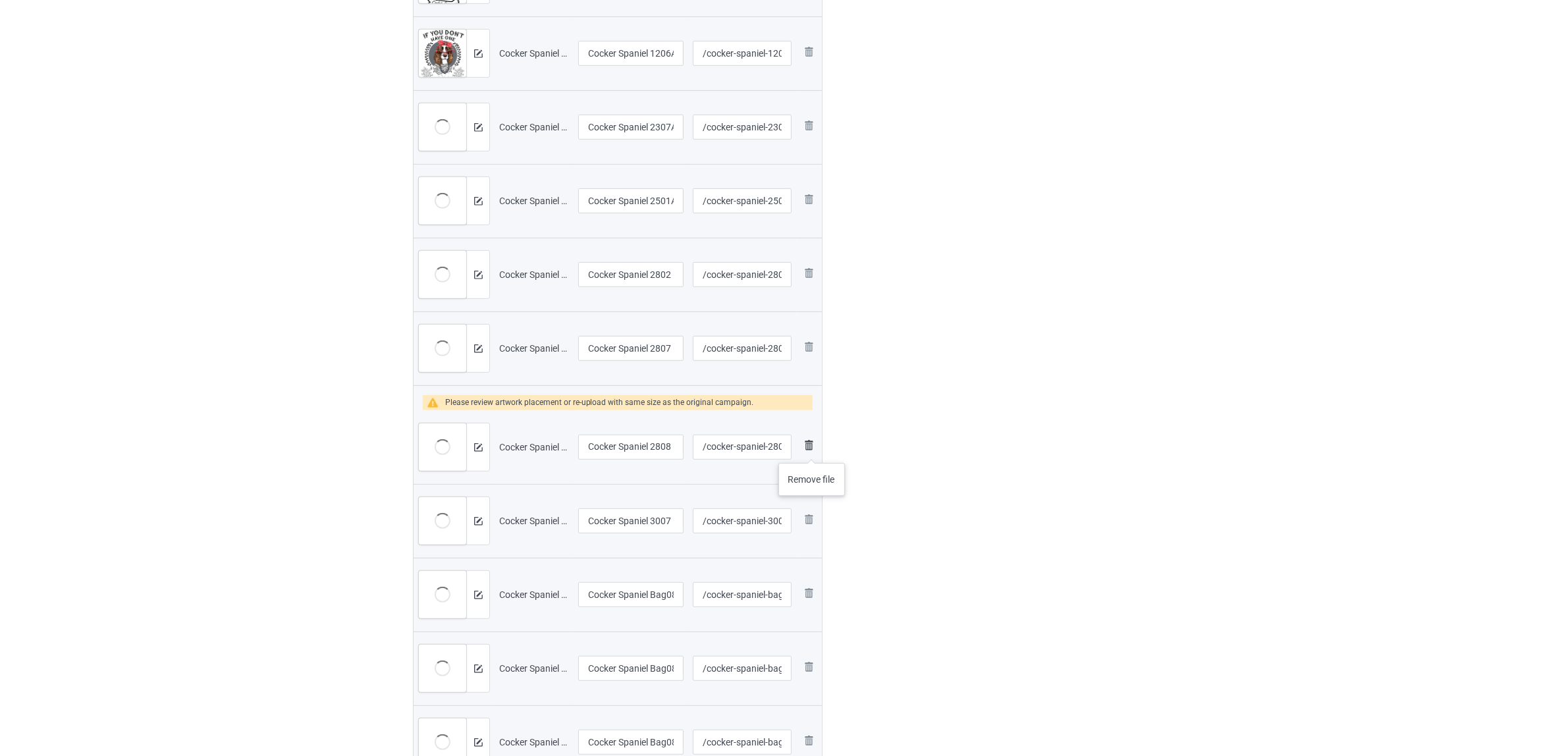
click at [809, 448] on img at bounding box center [809, 445] width 16 height 16
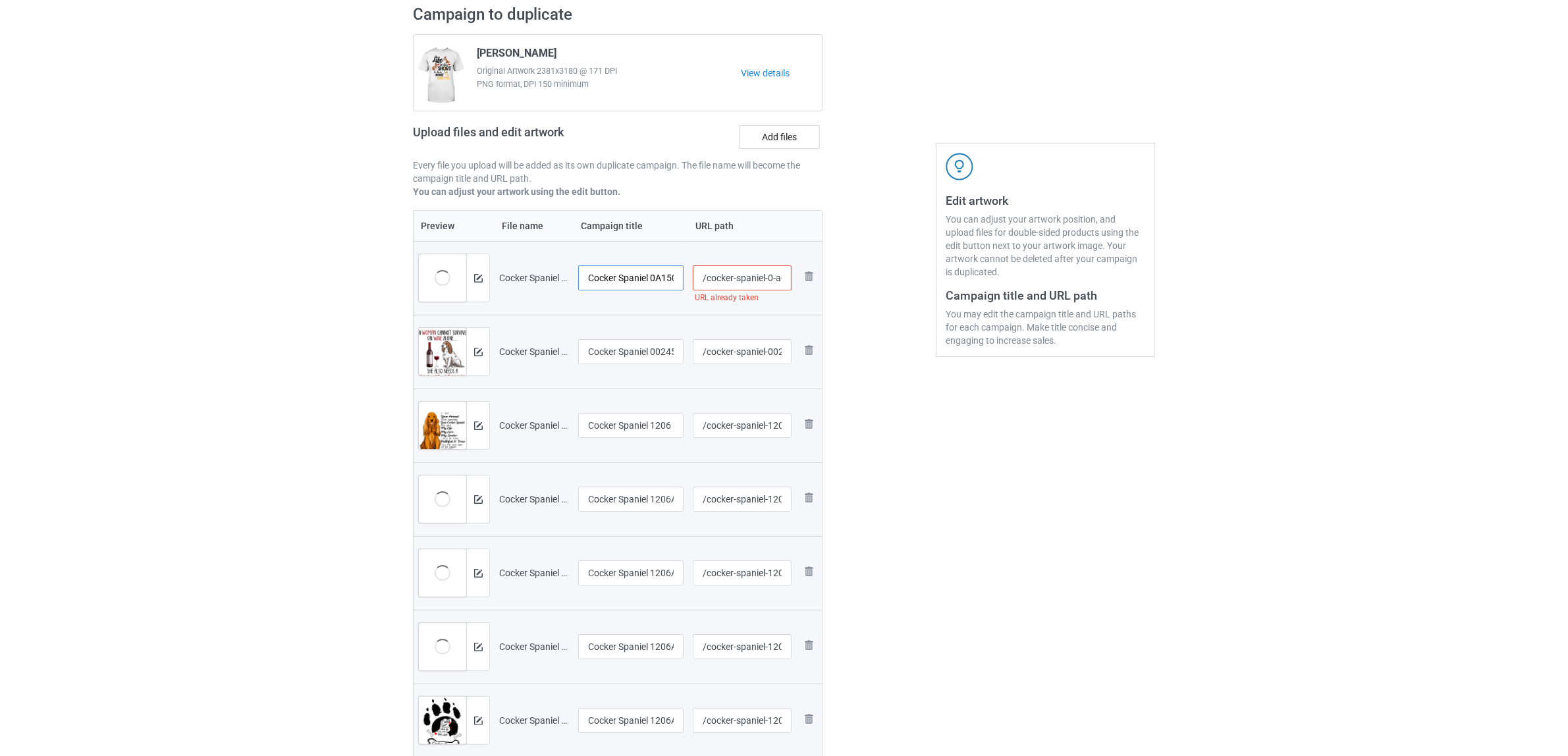
scroll to position [0, 24]
drag, startPoint x: 652, startPoint y: 274, endPoint x: 690, endPoint y: 277, distance: 38.1
click at [690, 277] on tr "Preview and edit artwork Cocker Spaniel 0A1507 (5).png Cocker Spaniel 0A1507 (5…" at bounding box center [617, 277] width 408 height 74
drag, startPoint x: 663, startPoint y: 274, endPoint x: 535, endPoint y: 263, distance: 128.5
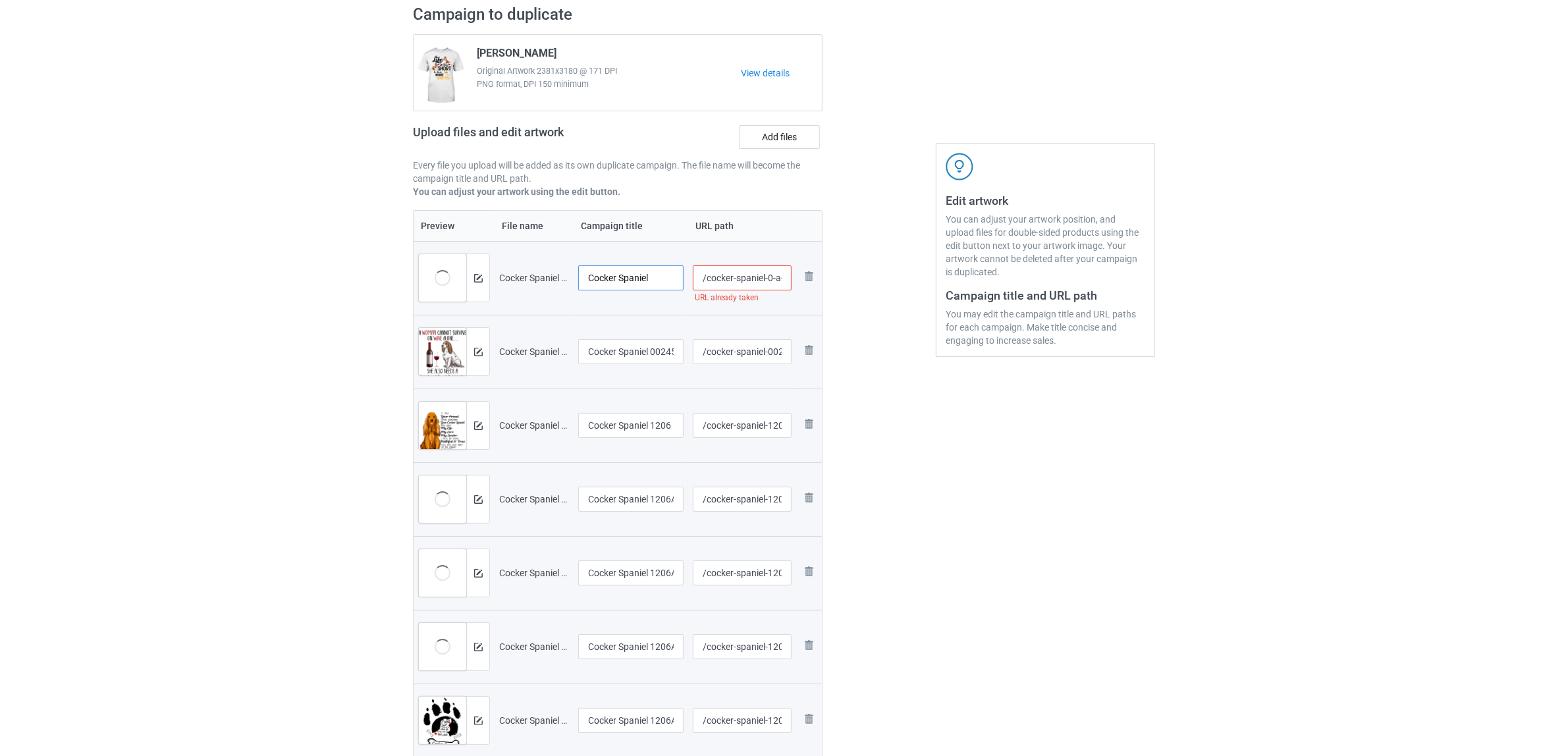
click at [535, 263] on tr "Preview and edit artwork Cocker Spaniel 0A1507 (5).png Cocker Spaniel /cocker-s…" at bounding box center [617, 277] width 408 height 74
type input "Cocker Spaniel"
click at [633, 350] on input "Cocker Spaniel 00245 (2)" at bounding box center [632, 352] width 106 height 25
paste input "text"
type input "Cocker Spaniel"
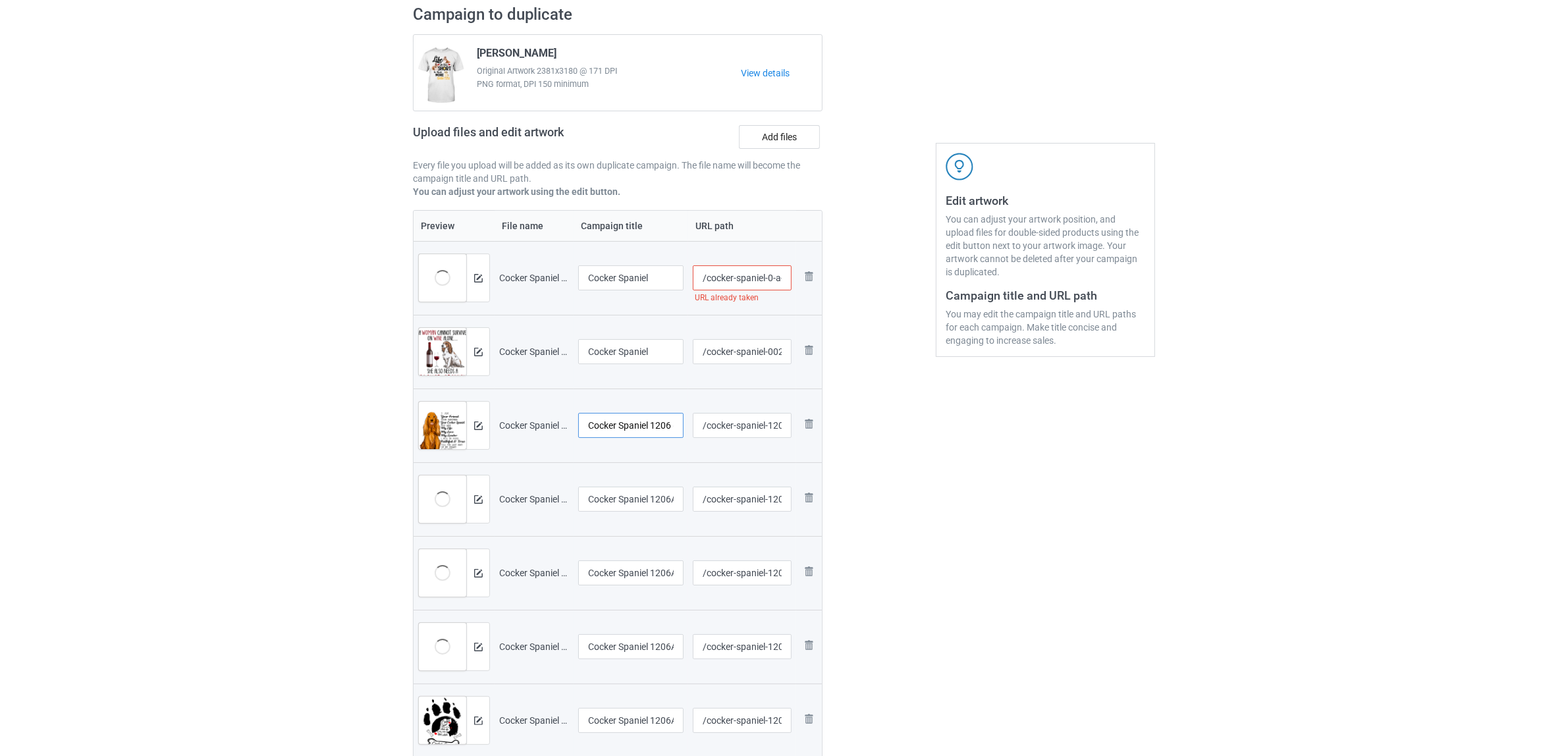
click at [660, 432] on input "Cocker Spaniel 1206 (6)" at bounding box center [632, 425] width 106 height 25
paste input "text"
type input "Cocker Spaniel"
click at [645, 494] on input "Cocker Spaniel 1206A (1)" at bounding box center [632, 499] width 106 height 25
paste input "text"
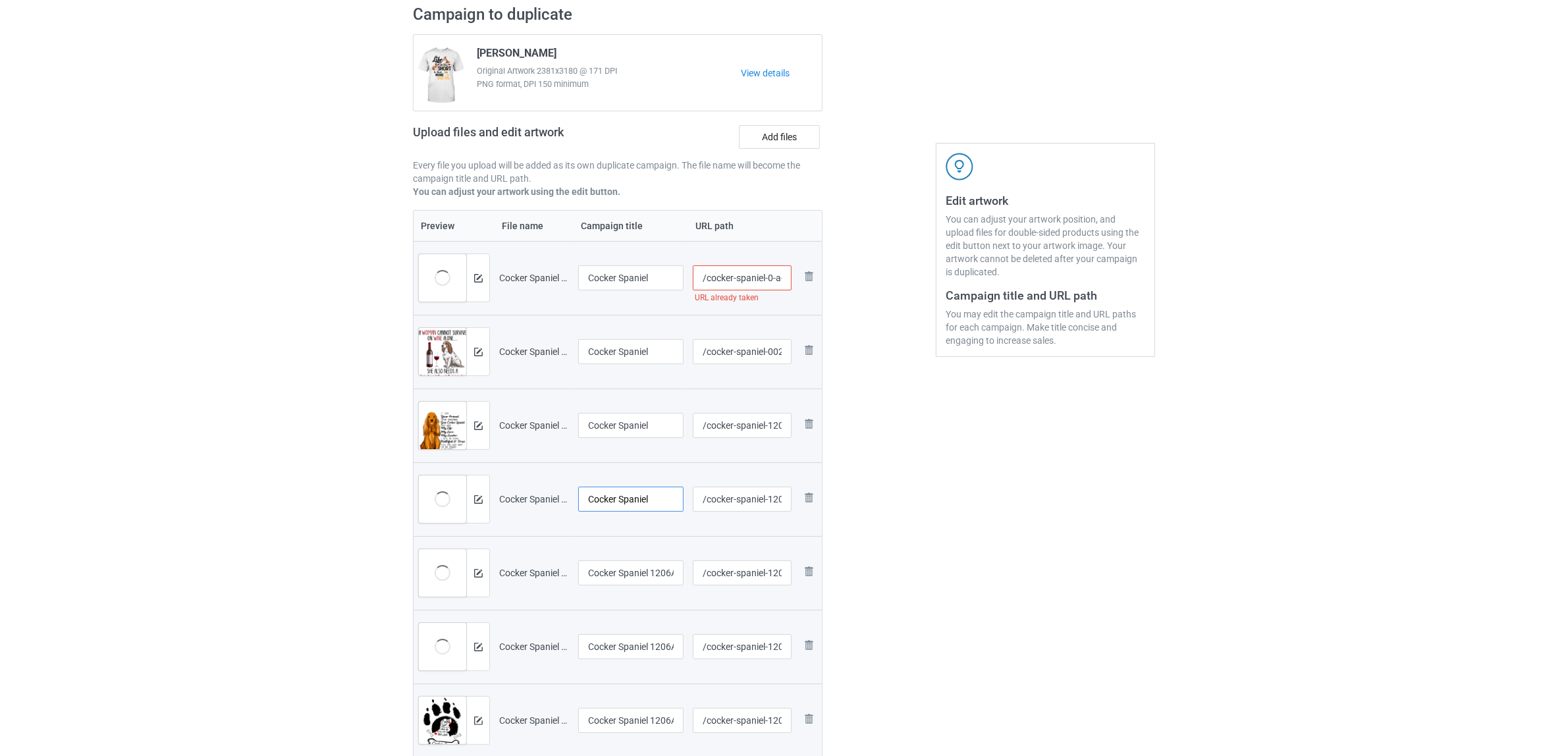
type input "Cocker Spaniel"
click at [625, 572] on input "Cocker Spaniel 1206A (2)" at bounding box center [632, 572] width 106 height 25
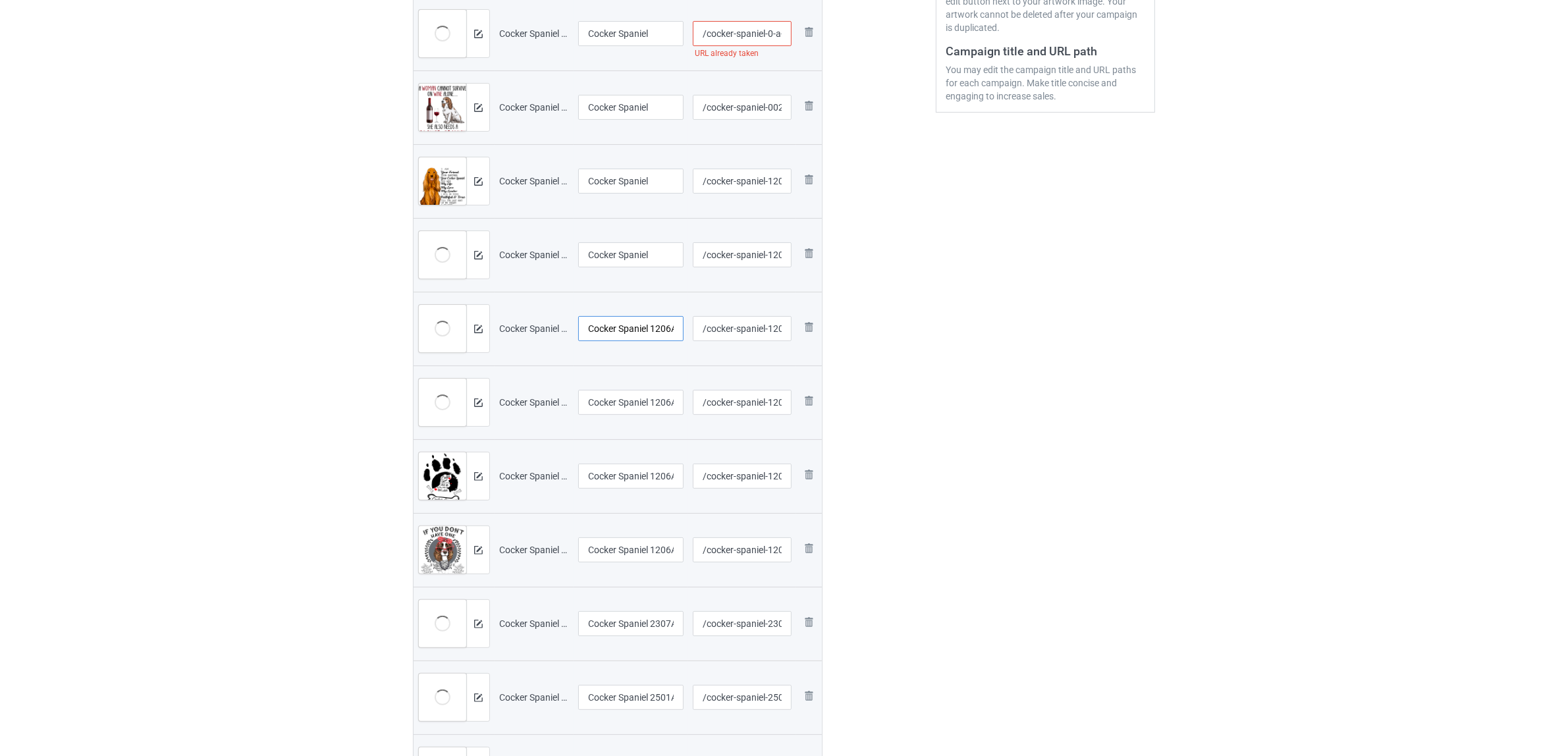
scroll to position [344, 0]
paste input "text"
type input "Cocker Spaniel"
click at [625, 408] on input "Cocker Spaniel 1206A (3)" at bounding box center [632, 399] width 106 height 25
paste input "text"
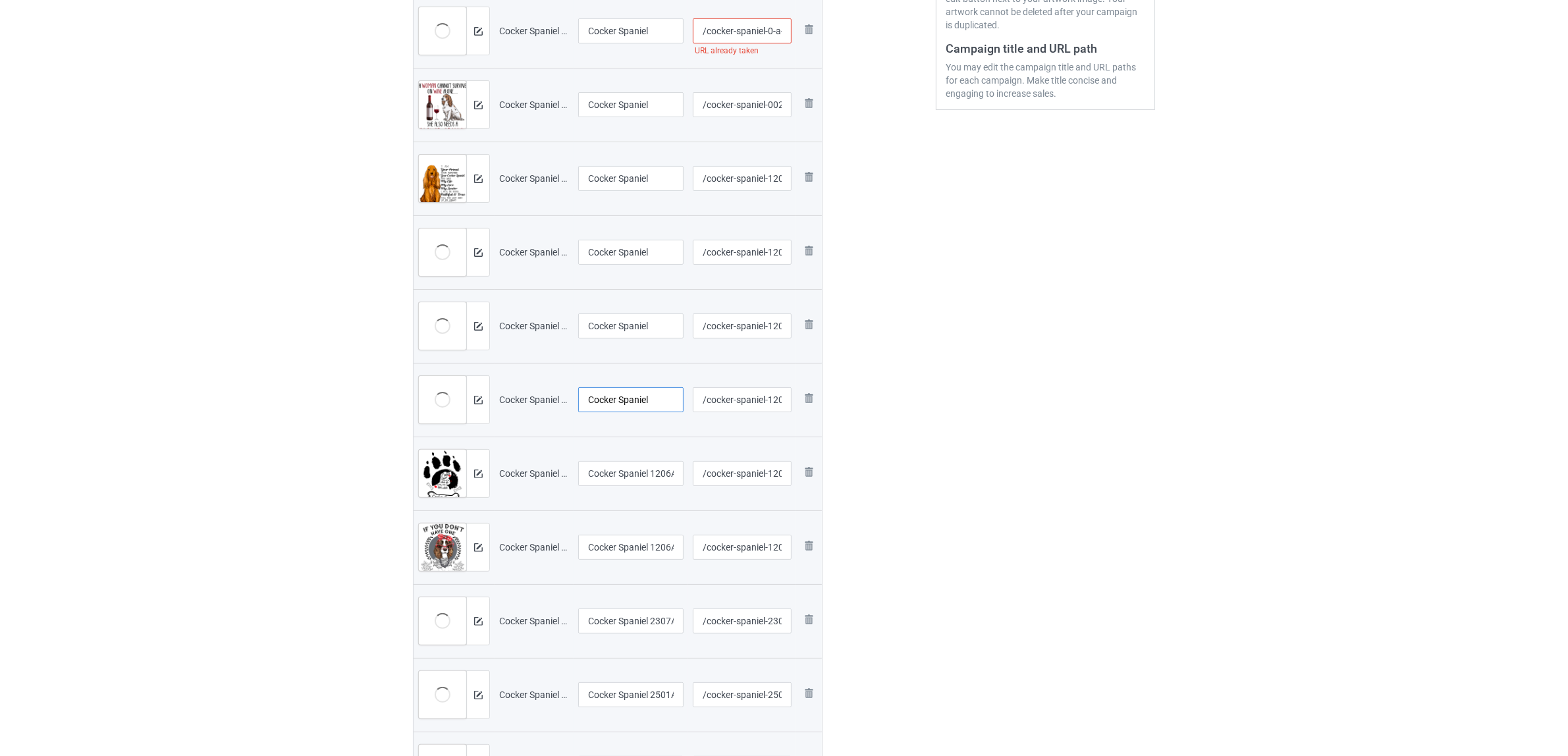
type input "Cocker Spaniel"
click at [625, 476] on input "Cocker Spaniel 1206A (4)" at bounding box center [632, 473] width 106 height 25
paste input "text"
type input "Cocker Spaniel"
click at [624, 551] on input "Cocker Spaniel 1206A (5)" at bounding box center [632, 546] width 106 height 25
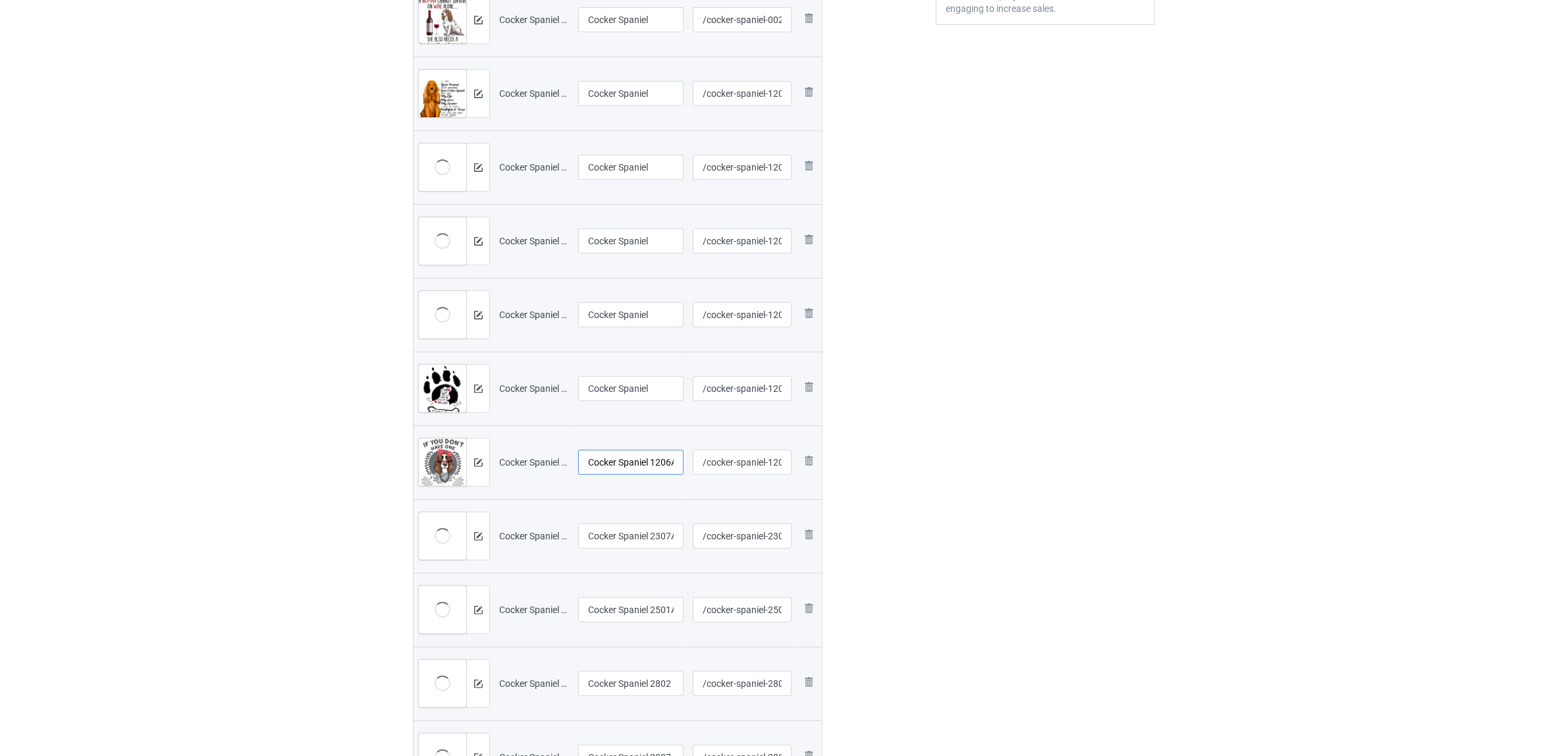
scroll to position [508, 0]
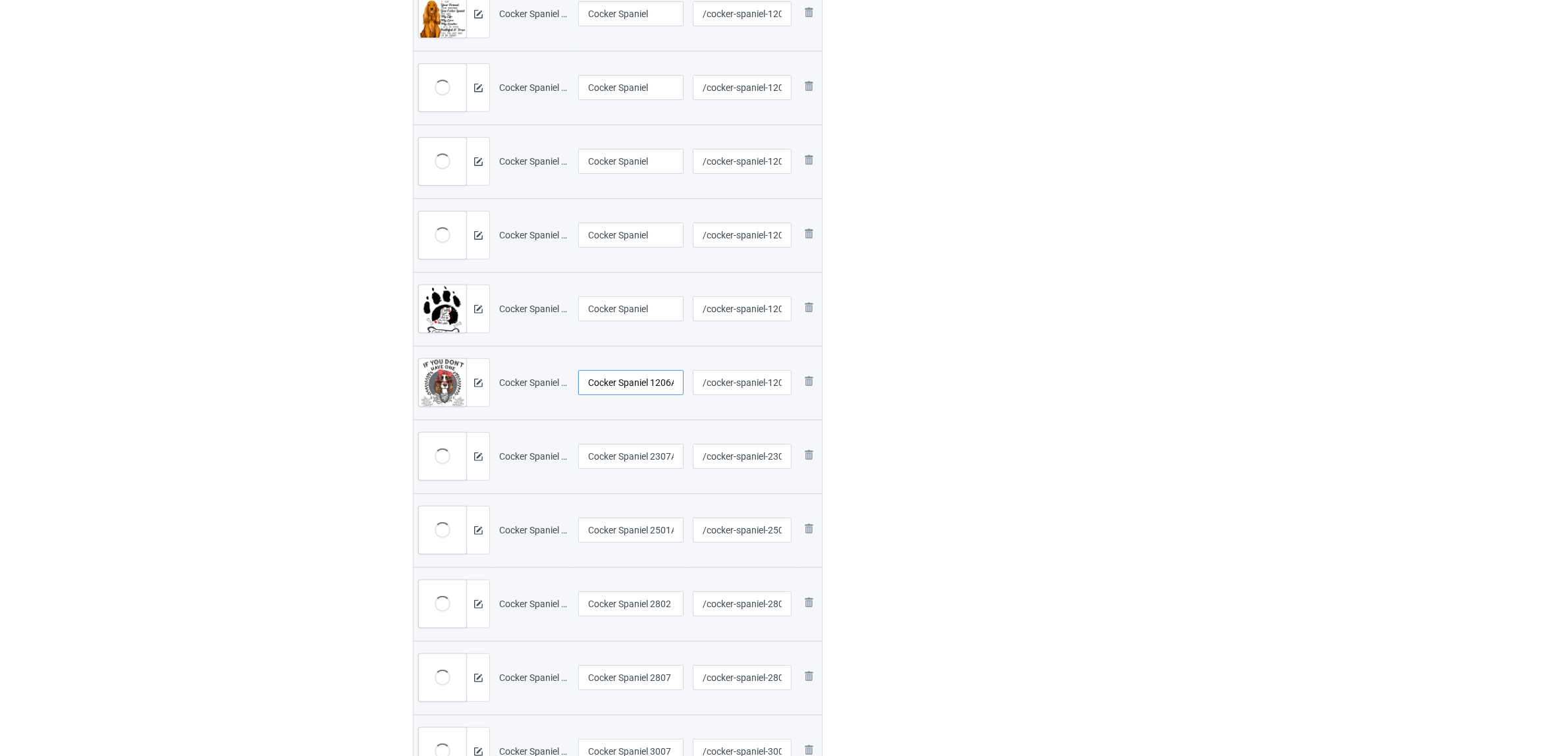
paste input "text"
type input "Cocker Spaniel"
click at [611, 453] on input "Cocker Spaniel 2307A (5)" at bounding box center [632, 456] width 106 height 25
paste input "text"
type input "Cocker Spaniel"
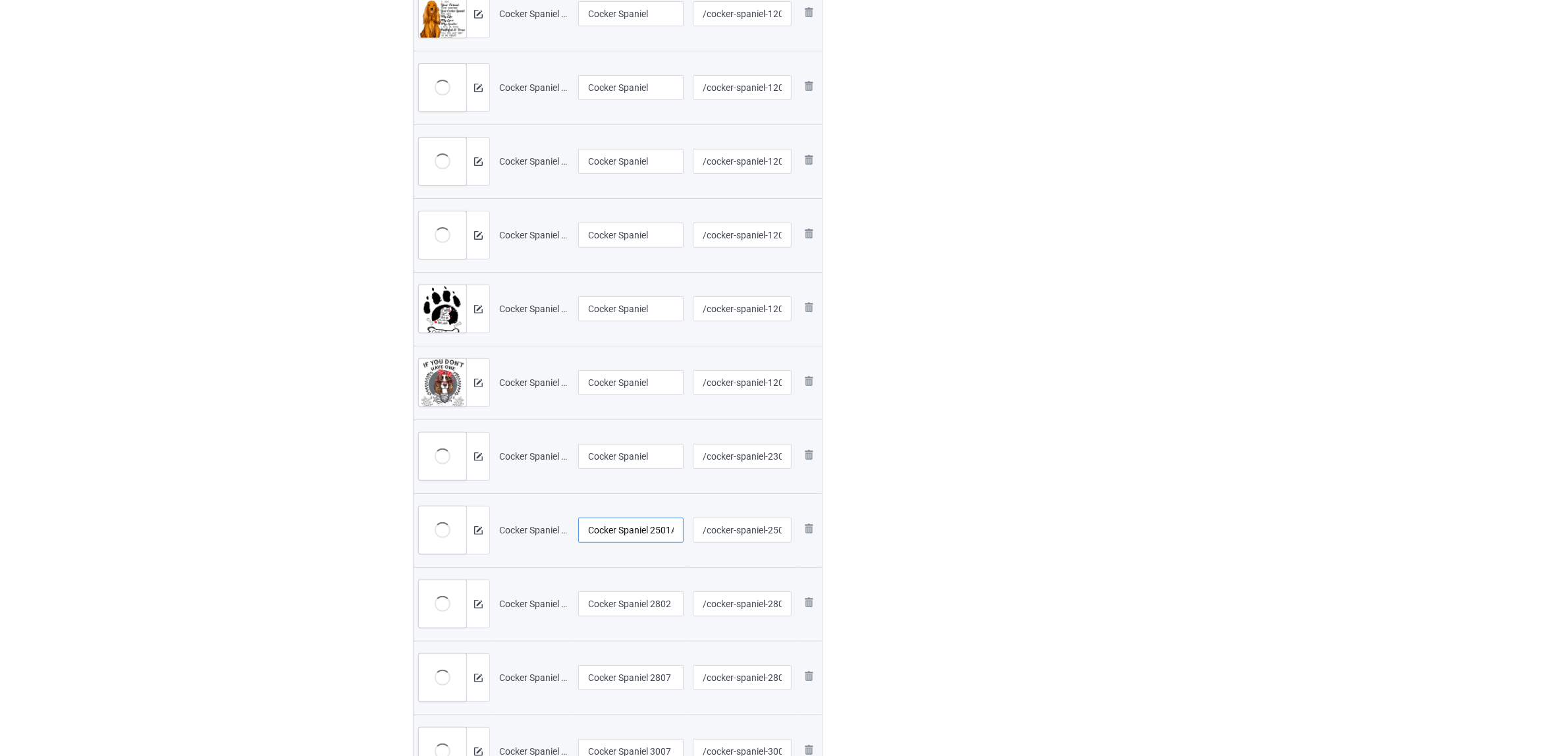
click at [619, 520] on input "Cocker Spaniel 2501A (4)" at bounding box center [632, 530] width 106 height 25
drag, startPoint x: 626, startPoint y: 529, endPoint x: 483, endPoint y: 511, distance: 144.1
click at [483, 511] on tr "Preview and edit artwork Cocker Spaniel 2501A (4).png v /cocker-spaniel-2501-a-…" at bounding box center [617, 529] width 408 height 74
paste input "Cocker Spaniel"
type input "Cocker Spaniel"
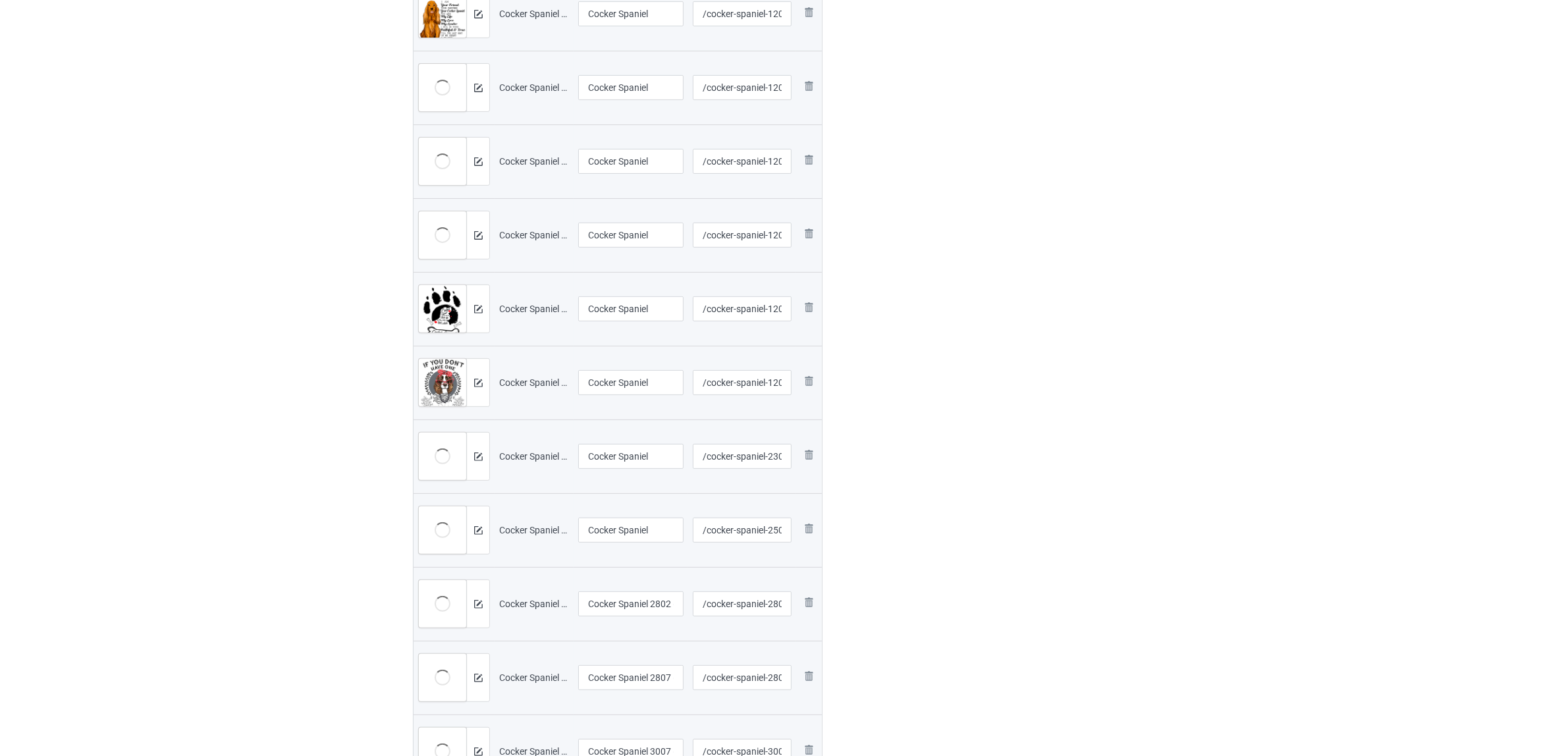
click at [1019, 534] on div "Edit artwork You can adjust your artwork position, and upload files for double-…" at bounding box center [1046, 352] width 237 height 1538
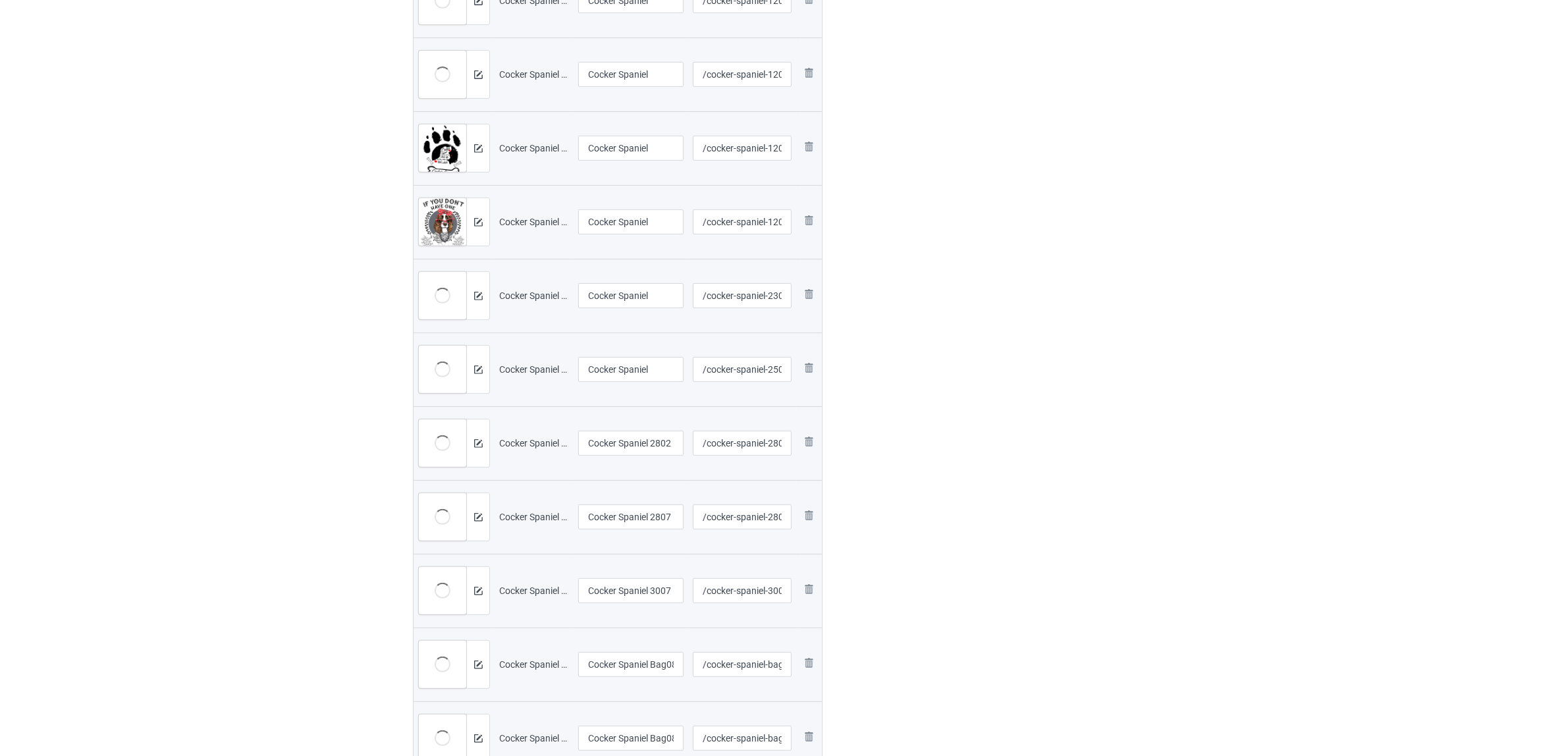
scroll to position [755, 0]
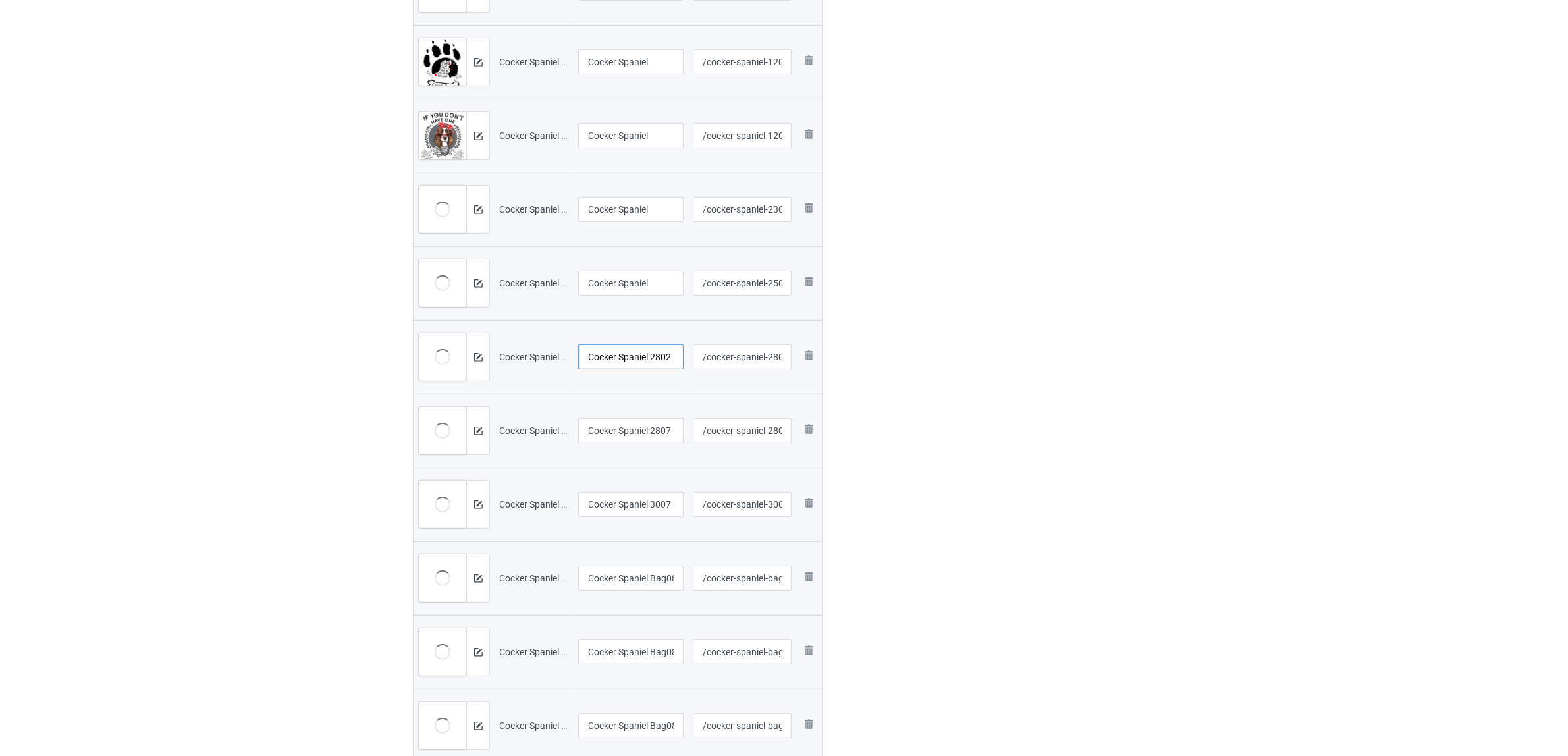
click at [639, 365] on input "Cocker Spaniel 2802 (101)" at bounding box center [632, 357] width 106 height 25
paste input "text"
type input "Cocker Spaniel"
click at [637, 427] on input "Cocker Spaniel 2807 (1)" at bounding box center [632, 430] width 106 height 25
paste input "text"
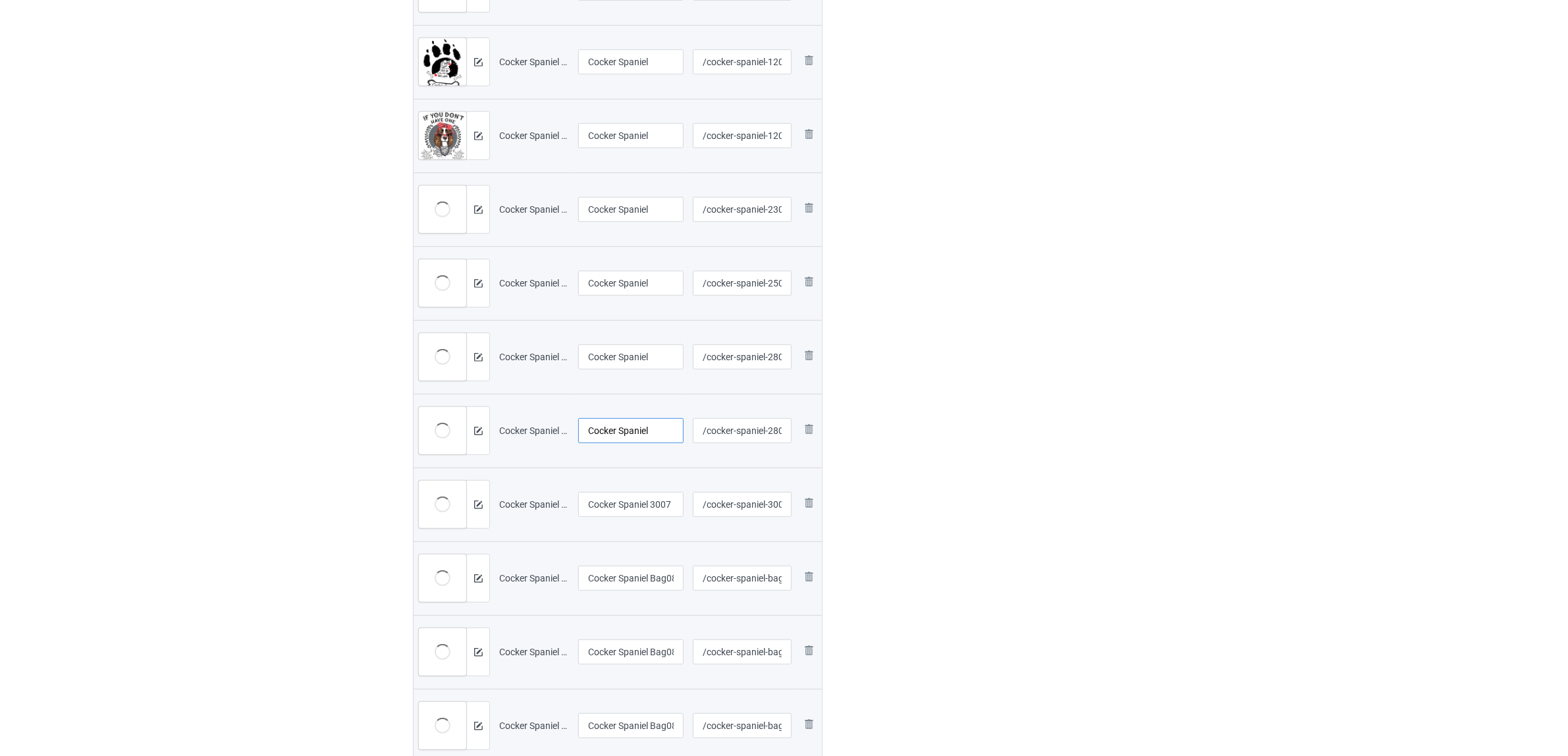
type input "Cocker Spaniel"
click at [628, 505] on input "Cocker Spaniel 3007 (2)" at bounding box center [632, 504] width 106 height 25
paste input "text"
type input "Cocker Spaniel"
click at [962, 530] on div "Edit artwork You can adjust your artwork position, and upload files for double-…" at bounding box center [1046, 106] width 237 height 1538
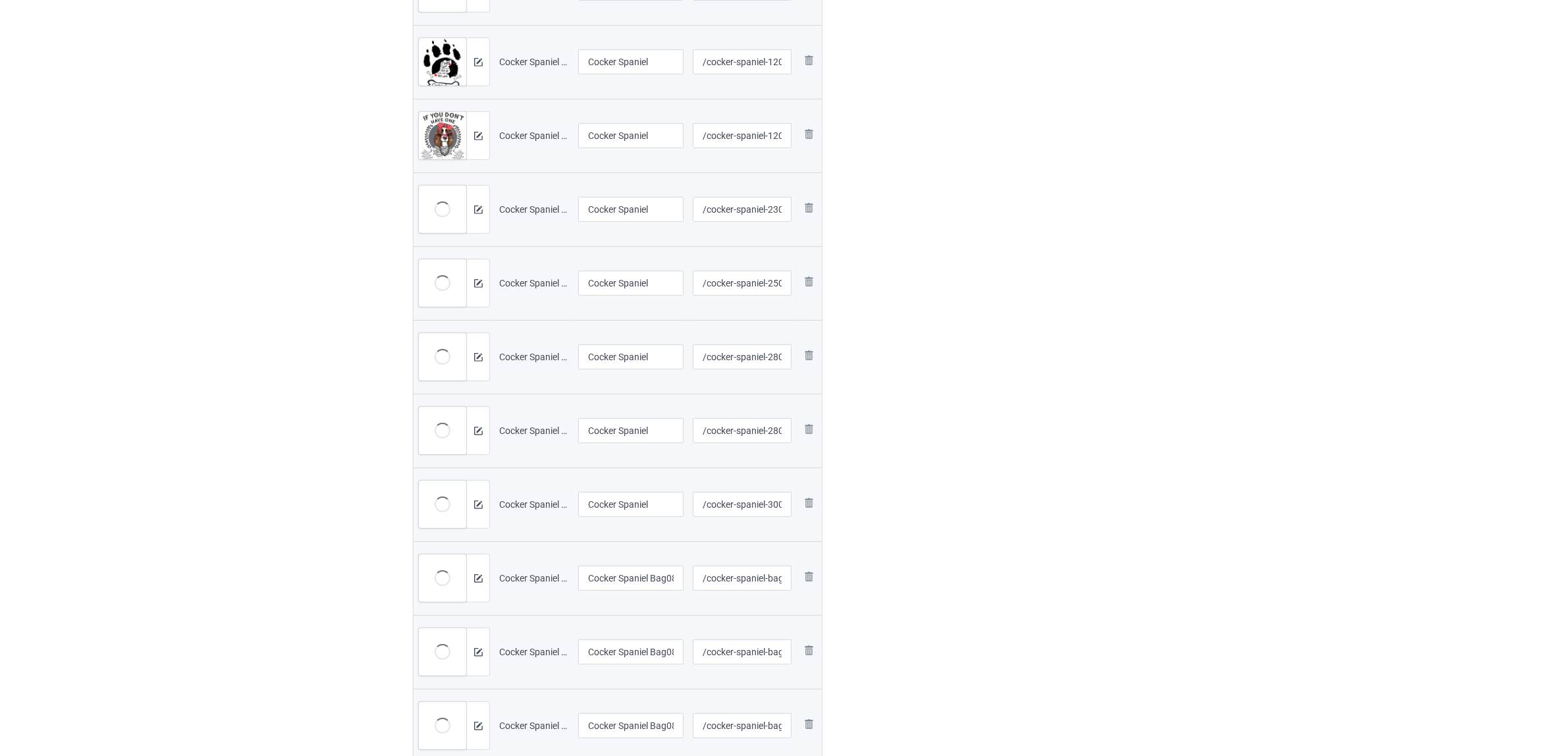
scroll to position [1084, 0]
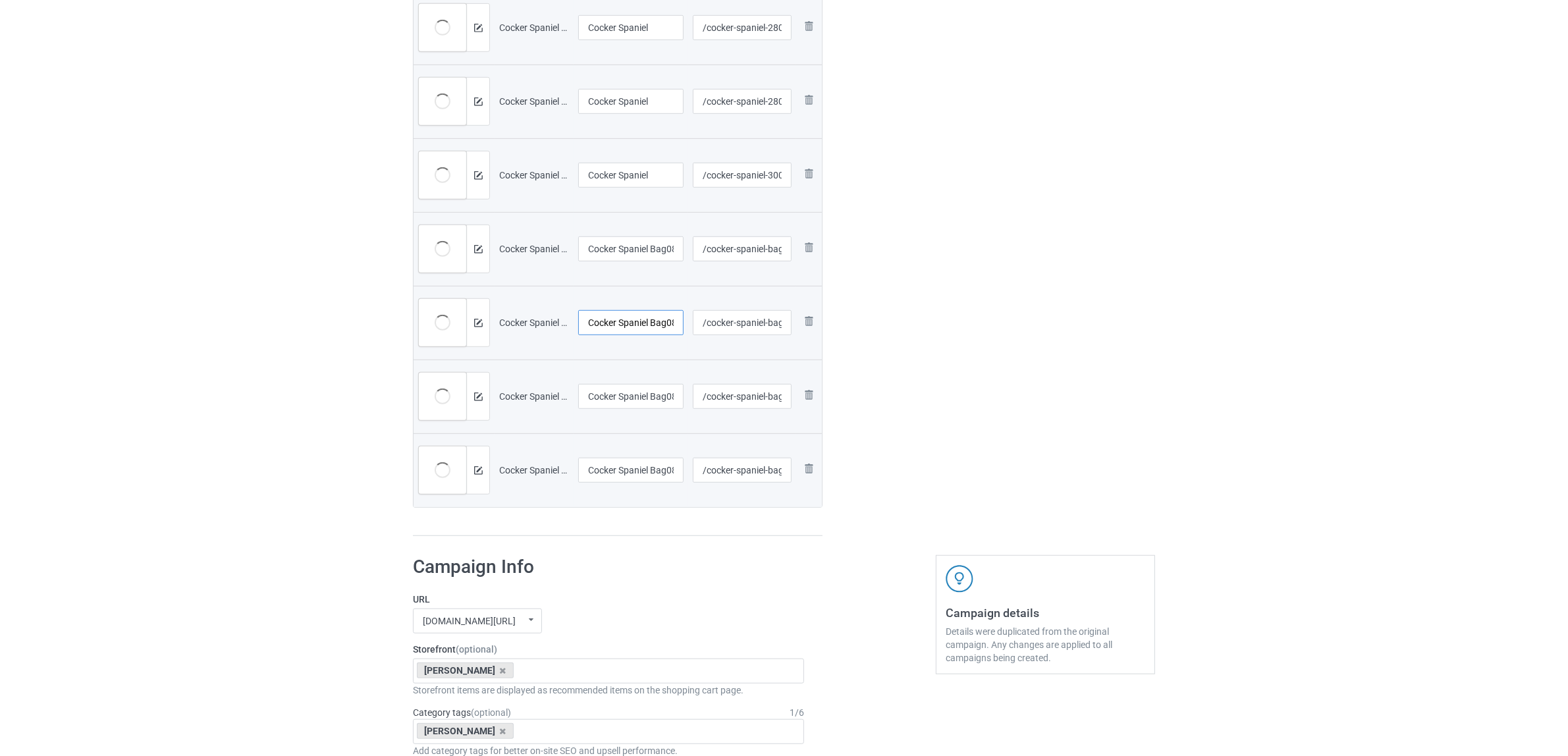
click at [612, 323] on input "Cocker Spaniel Bag0804 (5)" at bounding box center [632, 322] width 106 height 25
click at [636, 242] on input "Cocker Spaniel Bag0804 (2)" at bounding box center [632, 249] width 106 height 25
paste input "text"
type input "Cocker Spaniel"
click at [631, 326] on input "Cocker Spaniel Bag0804 (5)" at bounding box center [632, 322] width 106 height 25
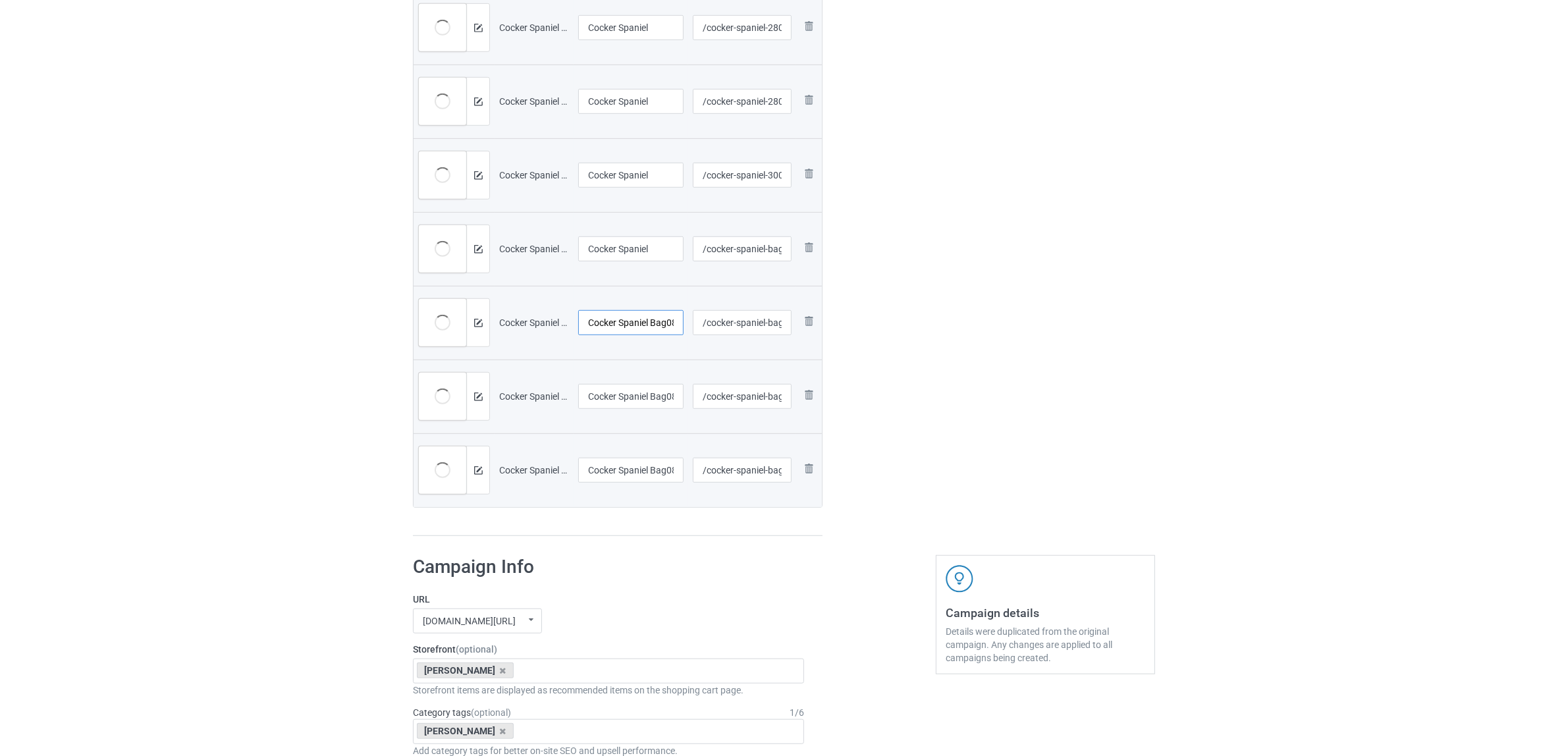
paste input "text"
type input "Cocker Spaniel"
click at [598, 400] on input "Cocker Spaniel Bag0804 (6)" at bounding box center [632, 396] width 106 height 25
paste input "text"
type input "Cocker Spaniel"
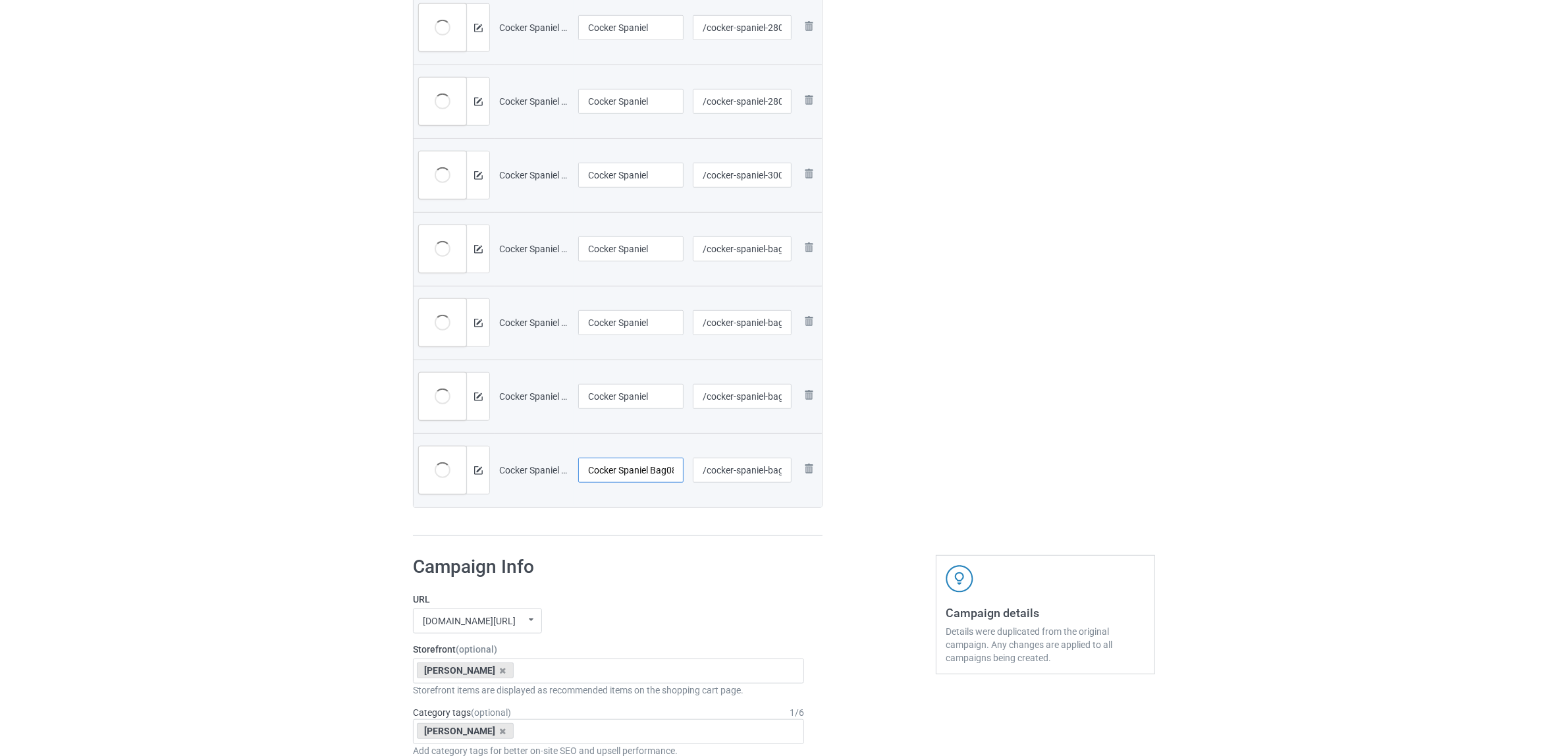
click at [613, 469] on input "Cocker Spaniel Bag0804 (8)" at bounding box center [632, 469] width 106 height 25
paste input "text"
type input "Cocker Spaniel"
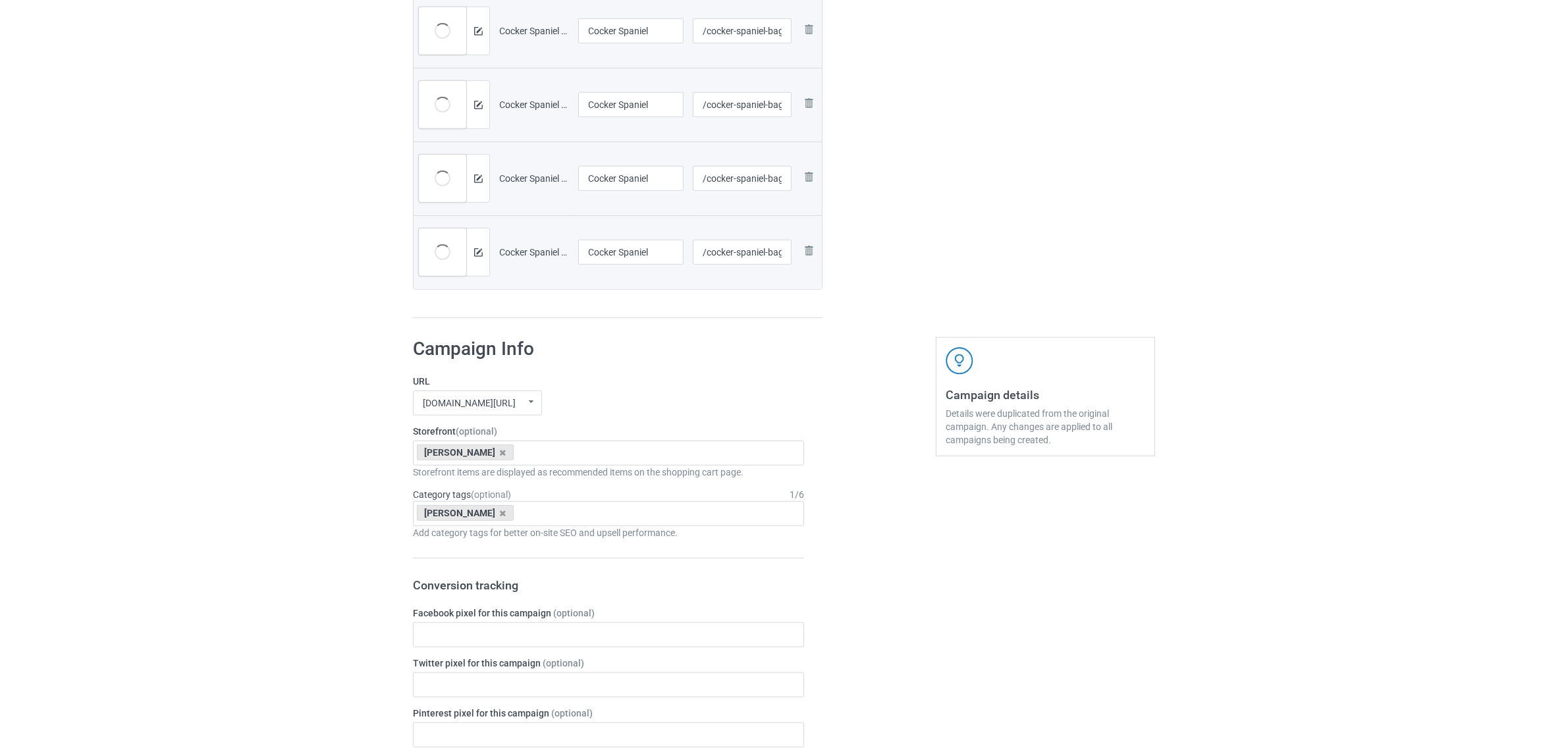
scroll to position [1331, 0]
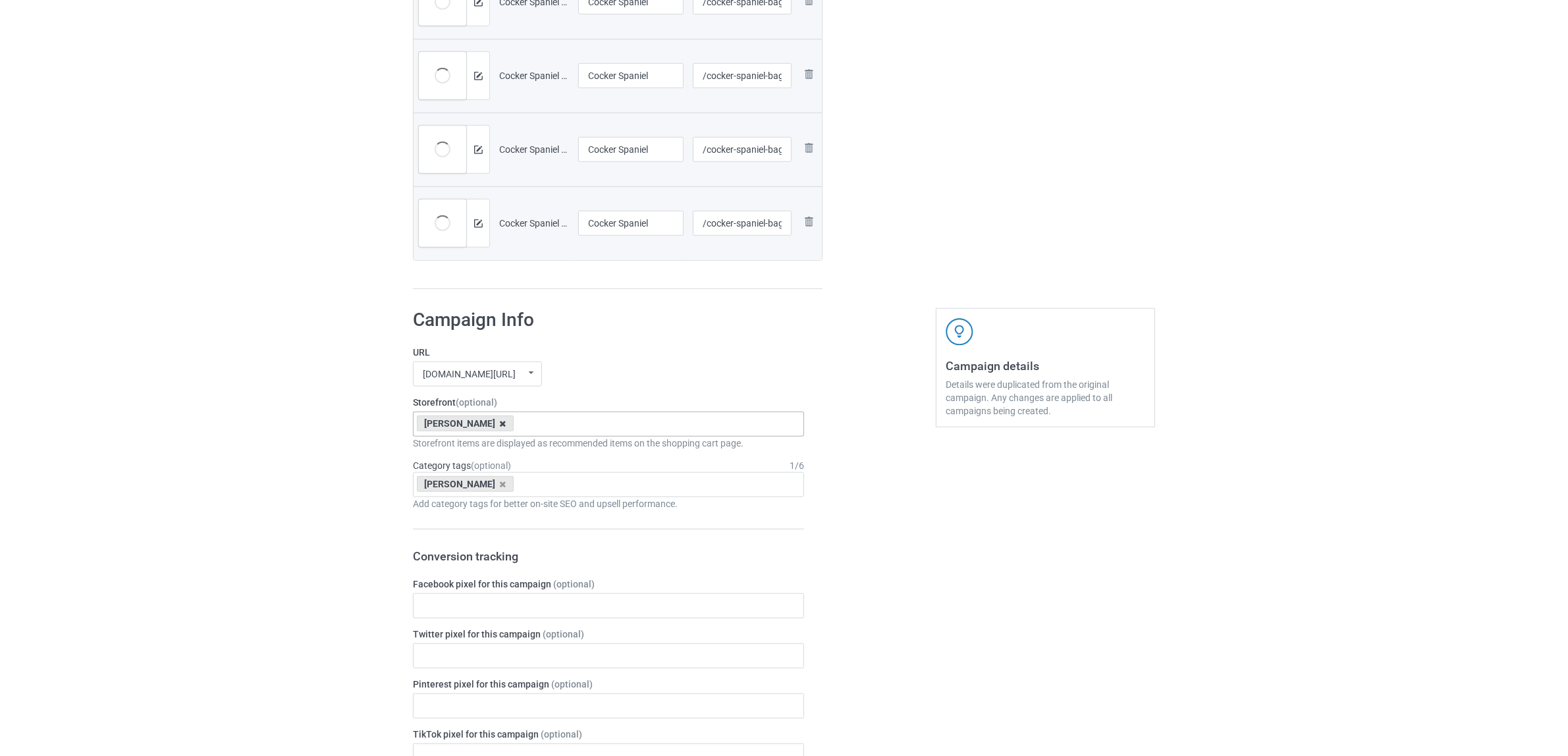
click at [500, 422] on icon at bounding box center [503, 423] width 7 height 9
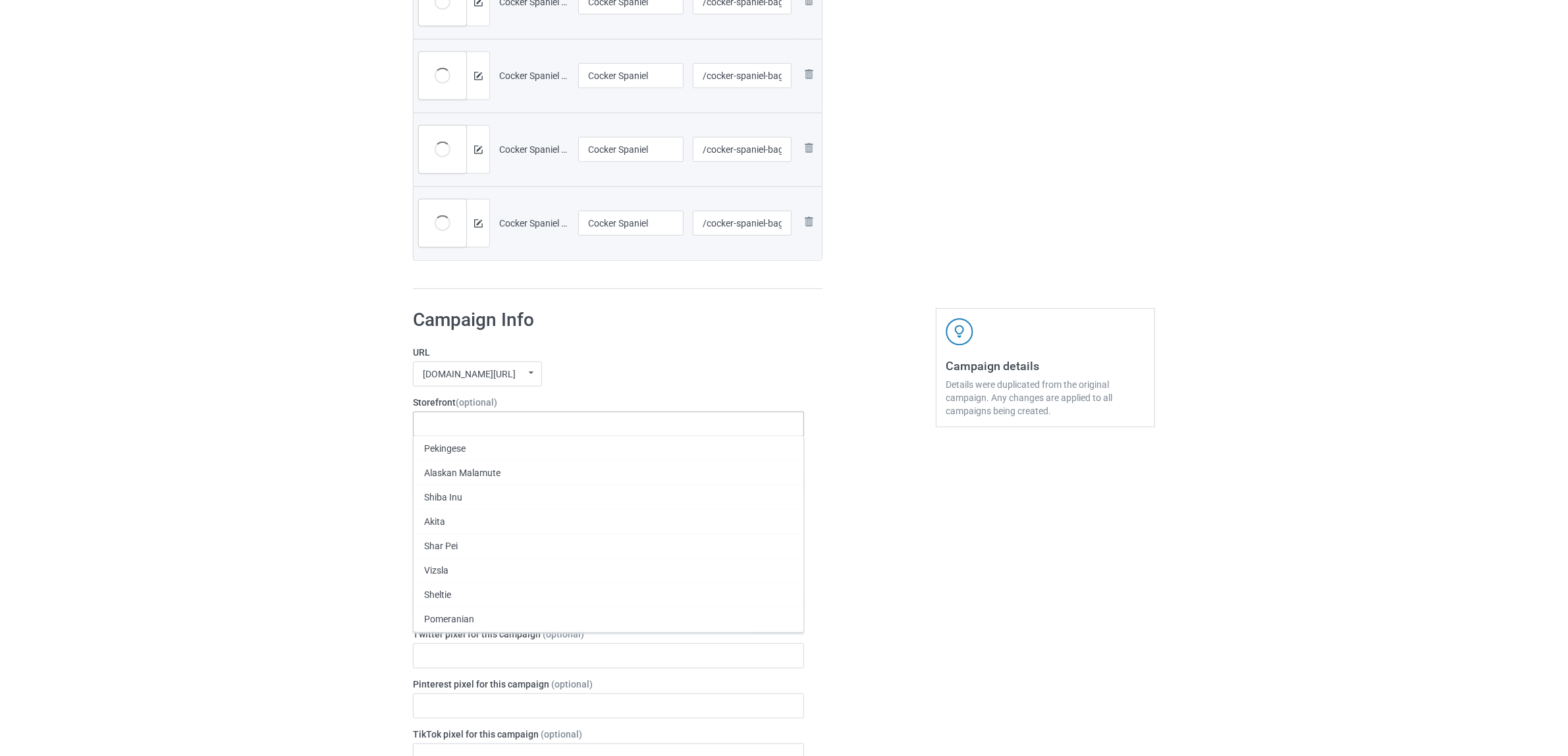
paste input "Cocker Spaniel"
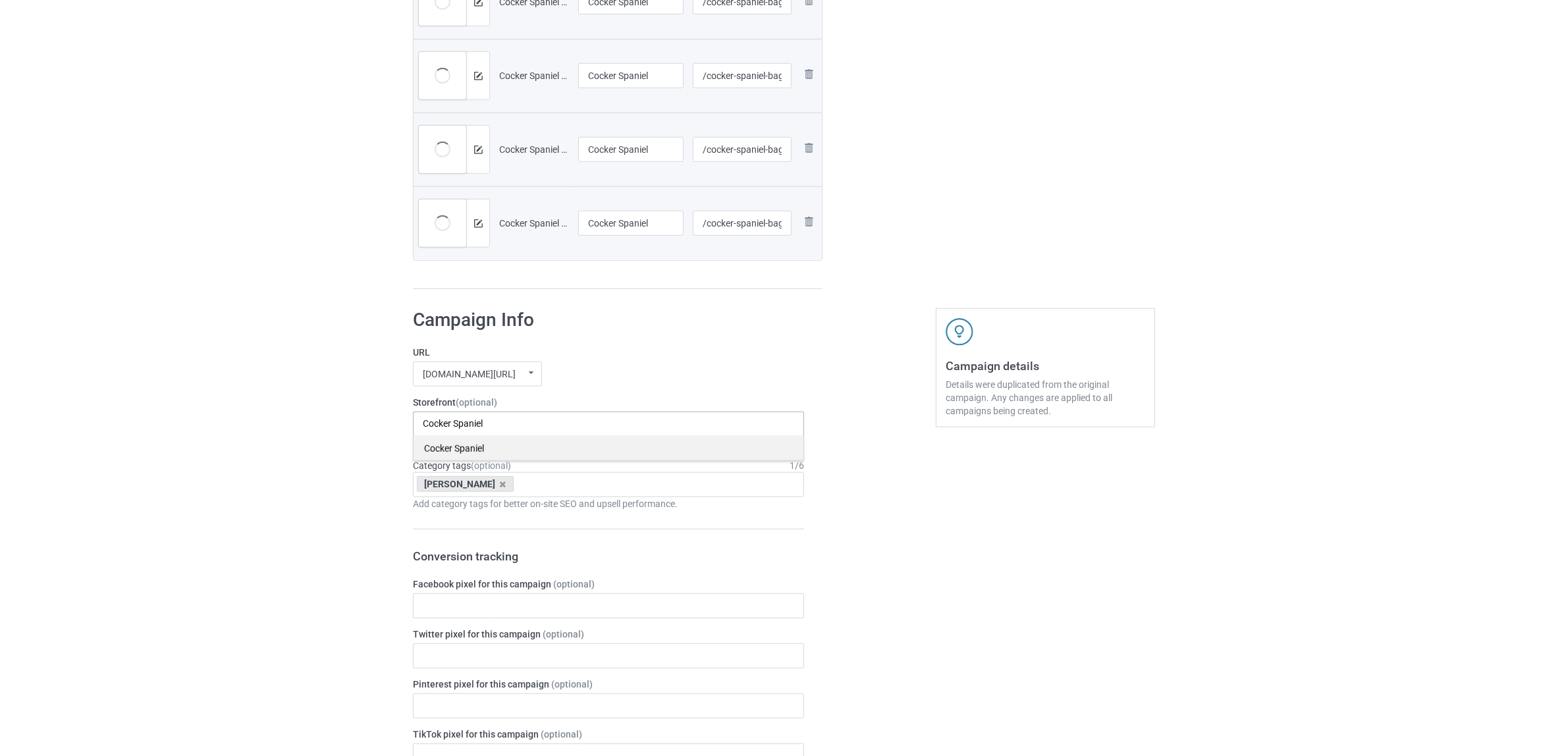
type input "Cocker Spaniel"
click at [468, 446] on div "Cocker Spaniel" at bounding box center [608, 448] width 390 height 24
click at [500, 485] on icon at bounding box center [503, 484] width 7 height 9
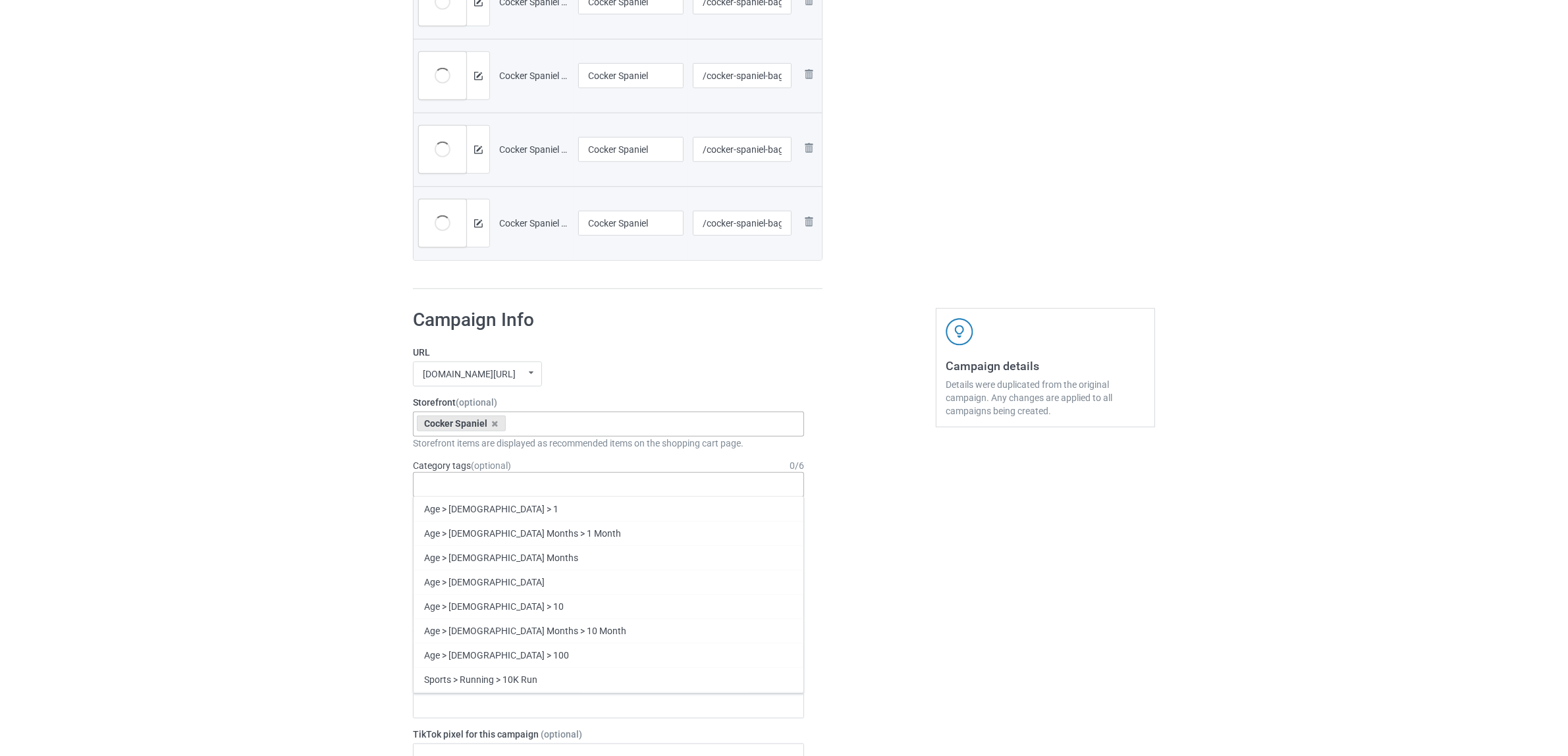
paste input "Cocker Spaniel"
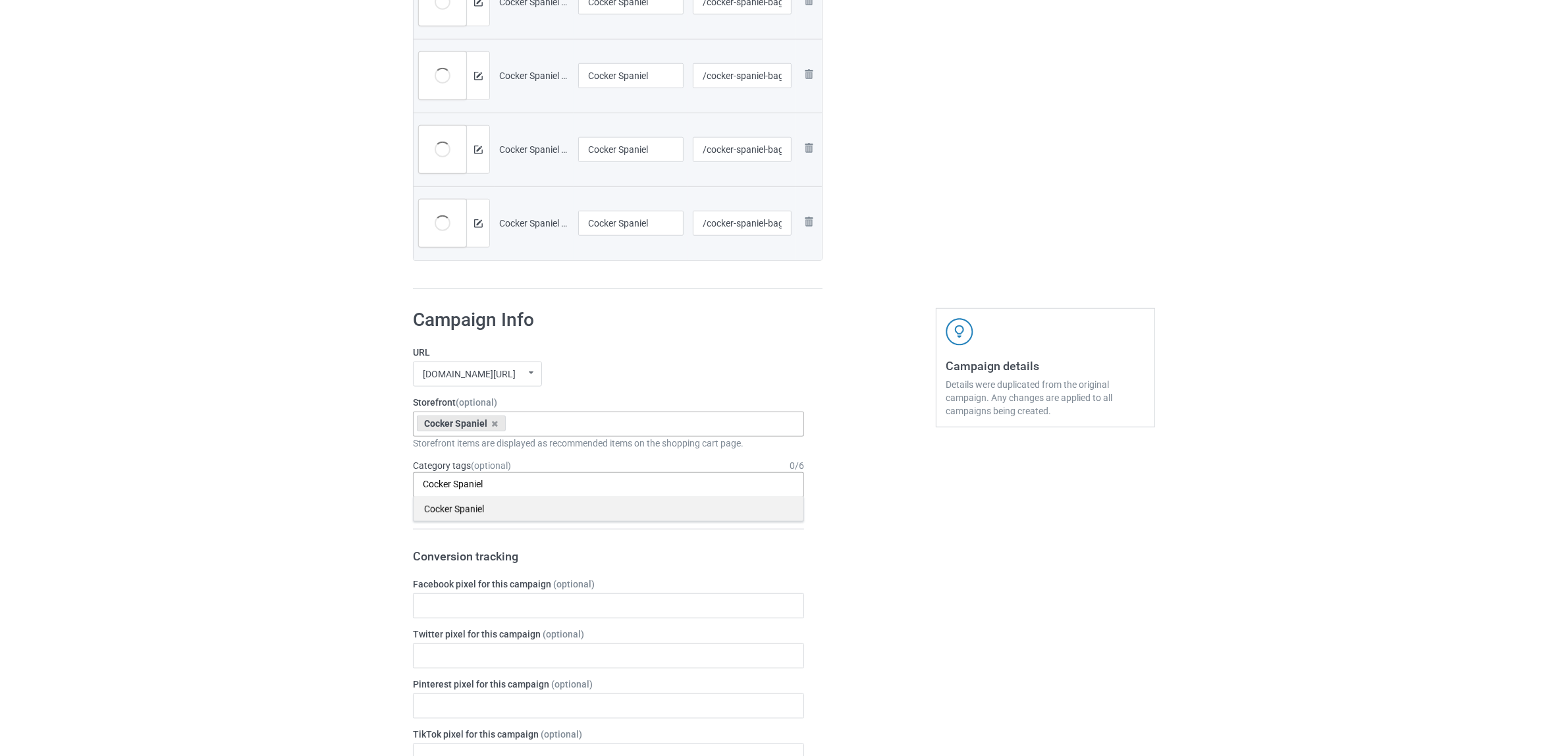
type input "Cocker Spaniel"
click at [478, 513] on div "Cocker Spaniel" at bounding box center [608, 508] width 390 height 24
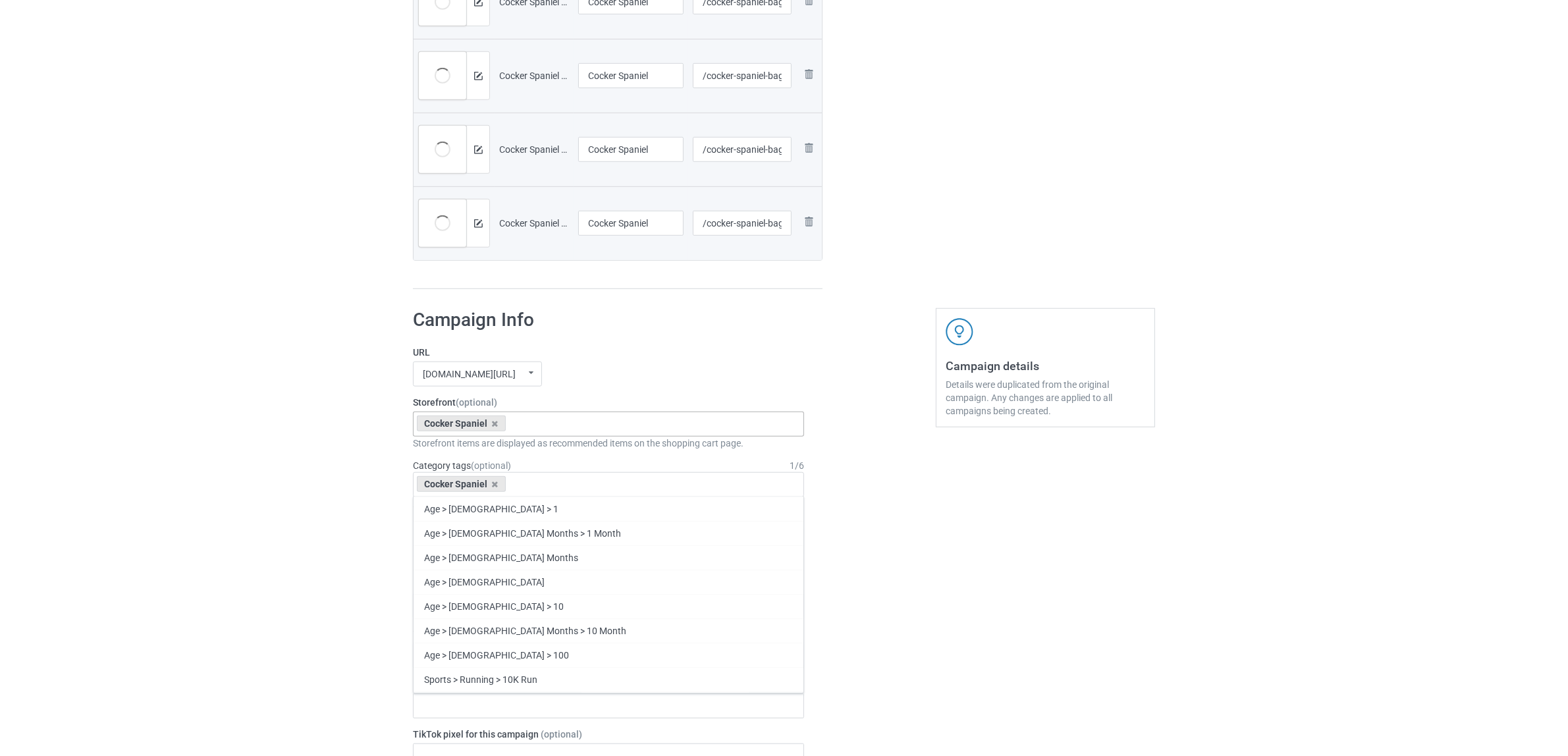
click at [301, 482] on div "Bulk duplicate campaign Campaign to duplicate Shih Tzu Original Artwork 2381x31…" at bounding box center [784, 114] width 1568 height 2820
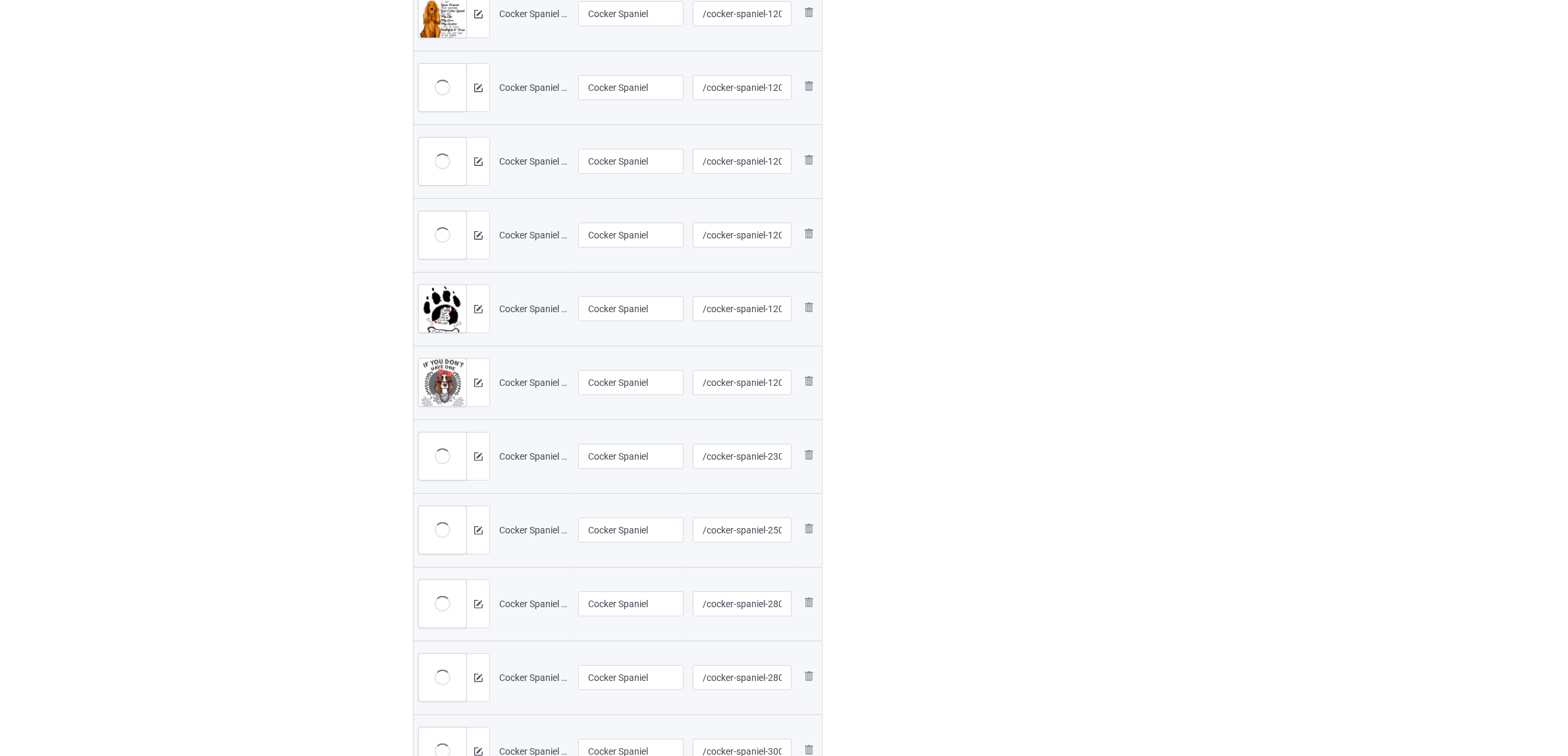
scroll to position [97, 0]
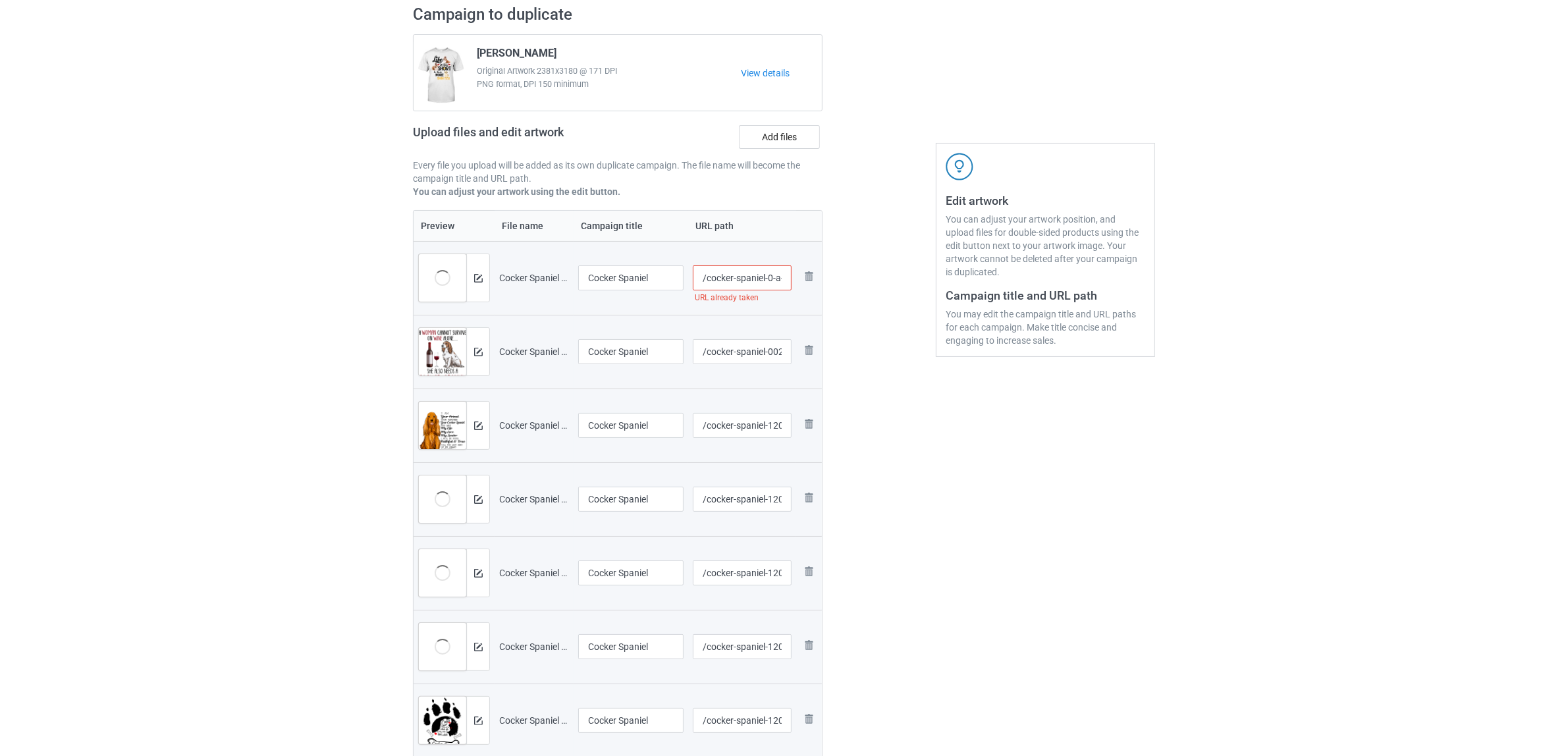
click at [777, 278] on input "/cocker-spaniel-0-a-1507-5" at bounding box center [742, 277] width 100 height 25
type input "/cocker-spaniel-0-0a-1507-5"
click at [919, 452] on div at bounding box center [878, 765] width 94 height 1538
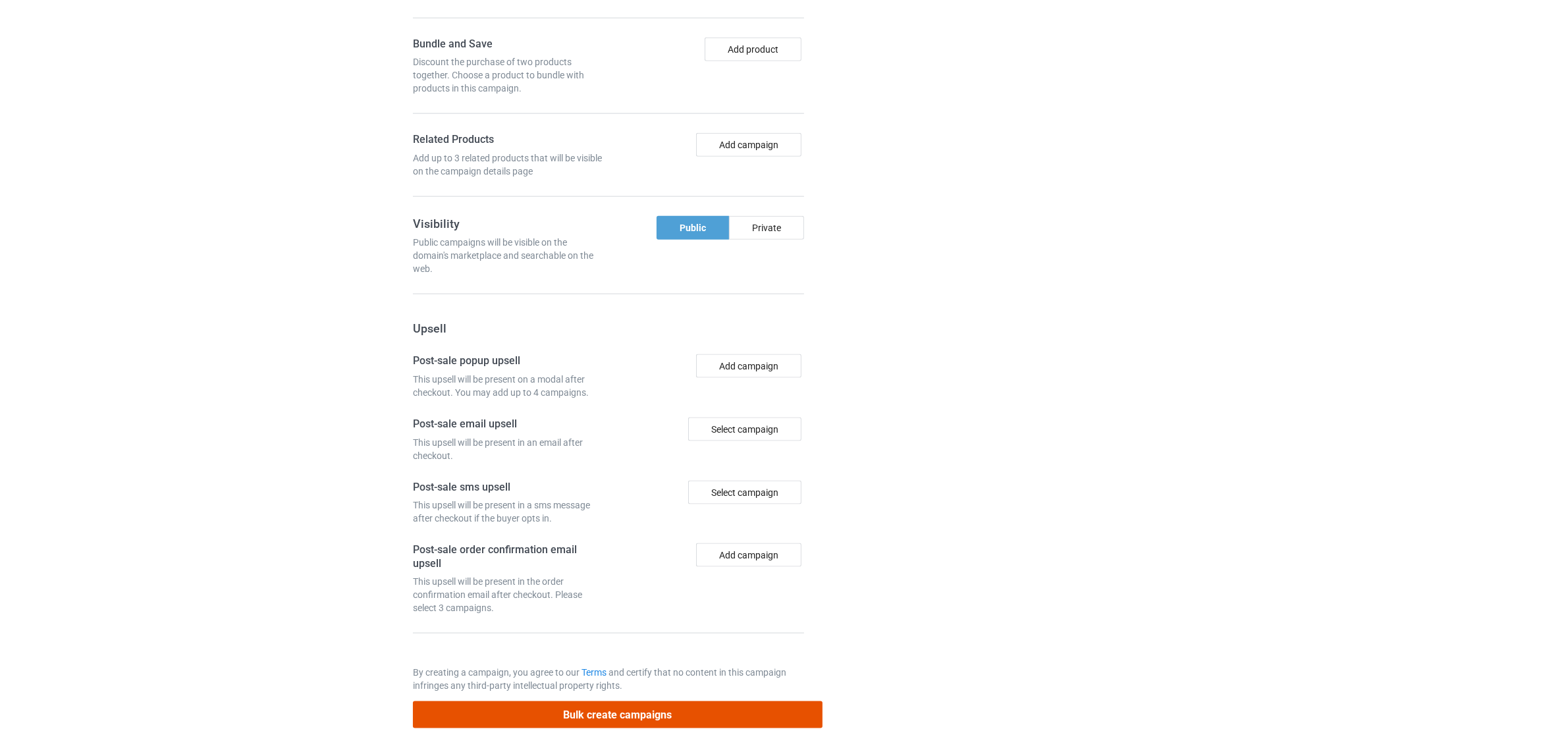
click at [598, 714] on button "Bulk create campaigns" at bounding box center [618, 714] width 410 height 27
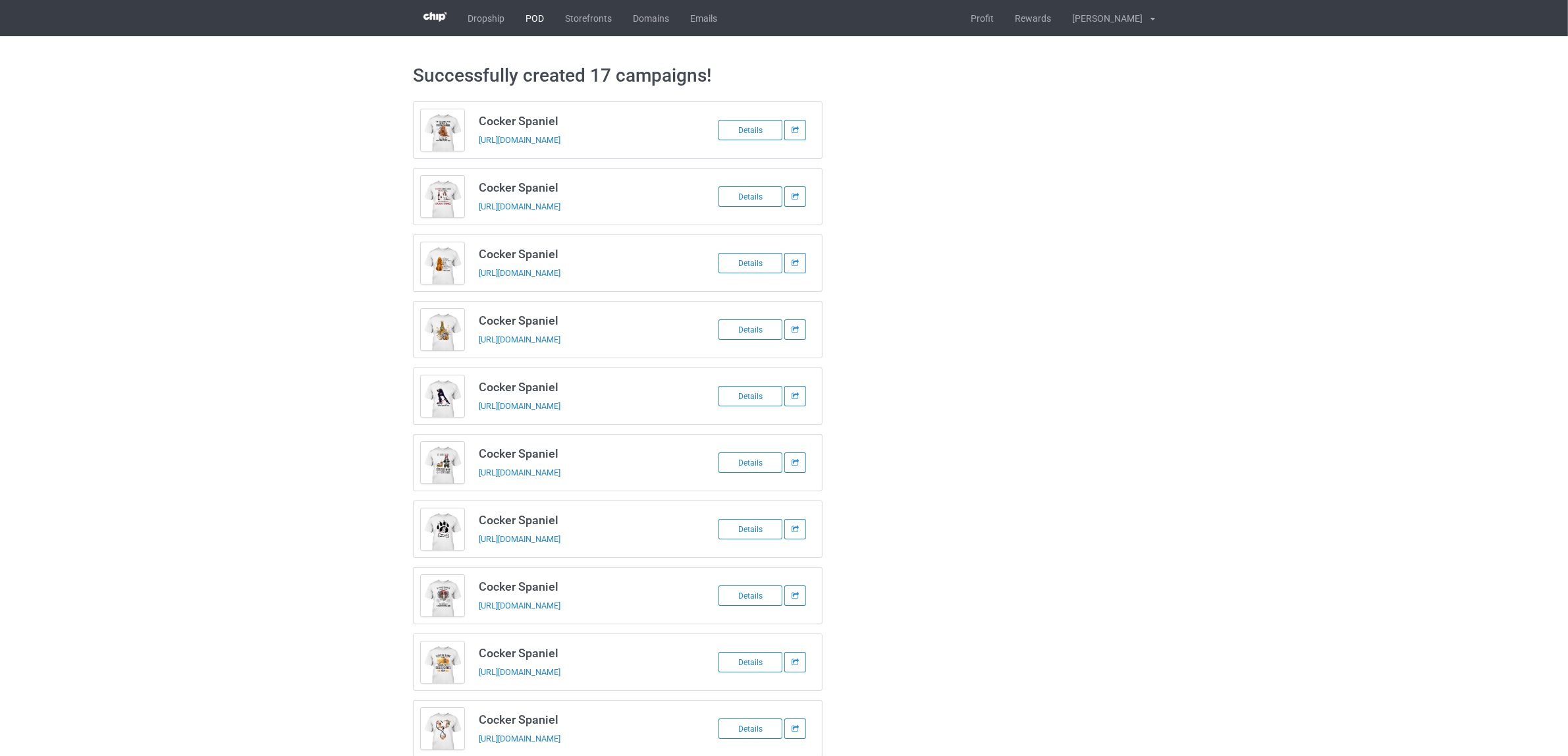
click at [534, 20] on link "POD" at bounding box center [535, 18] width 40 height 36
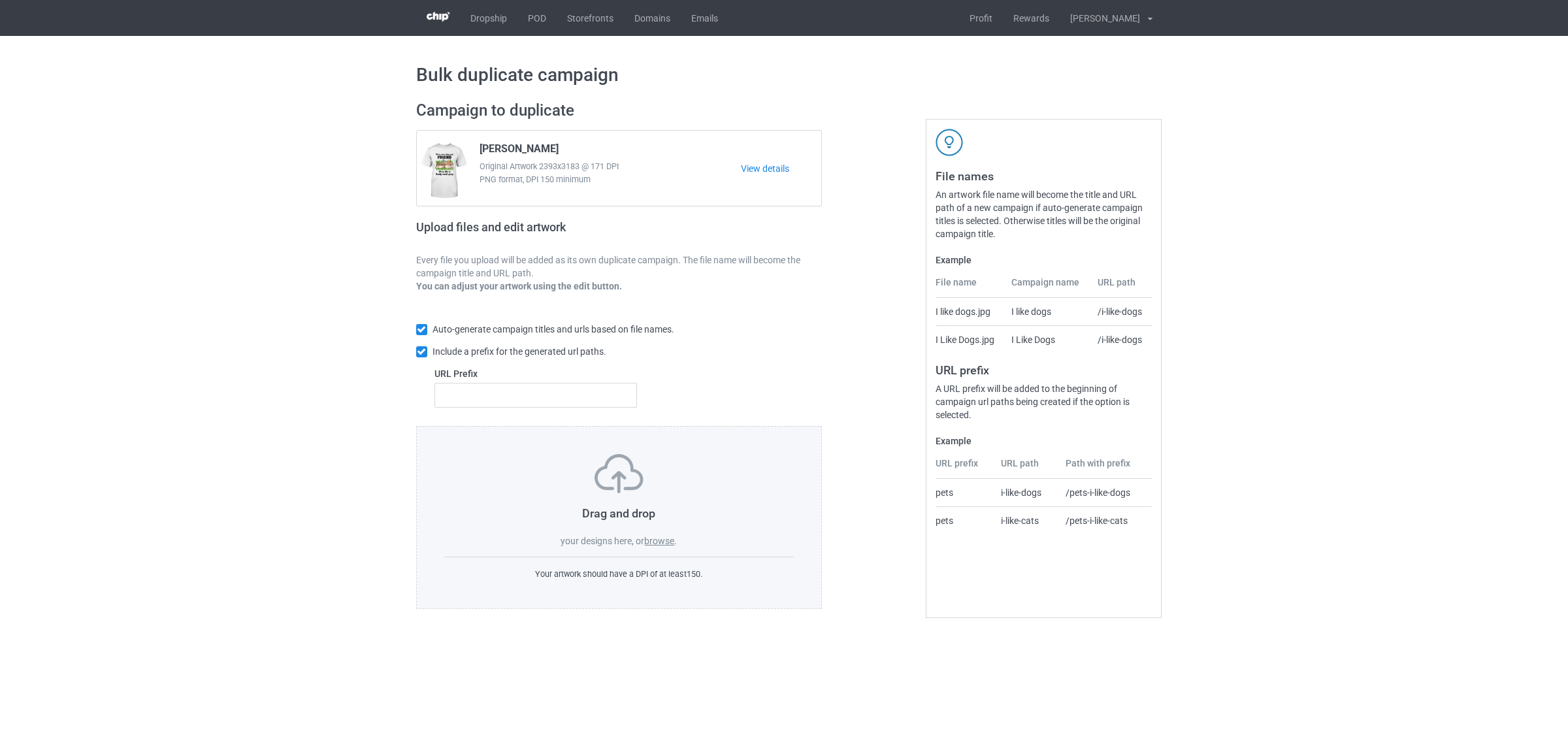
click at [663, 539] on label "browse" at bounding box center [659, 540] width 30 height 10
click at [0, 0] on input "browse" at bounding box center [0, 0] width 0 height 0
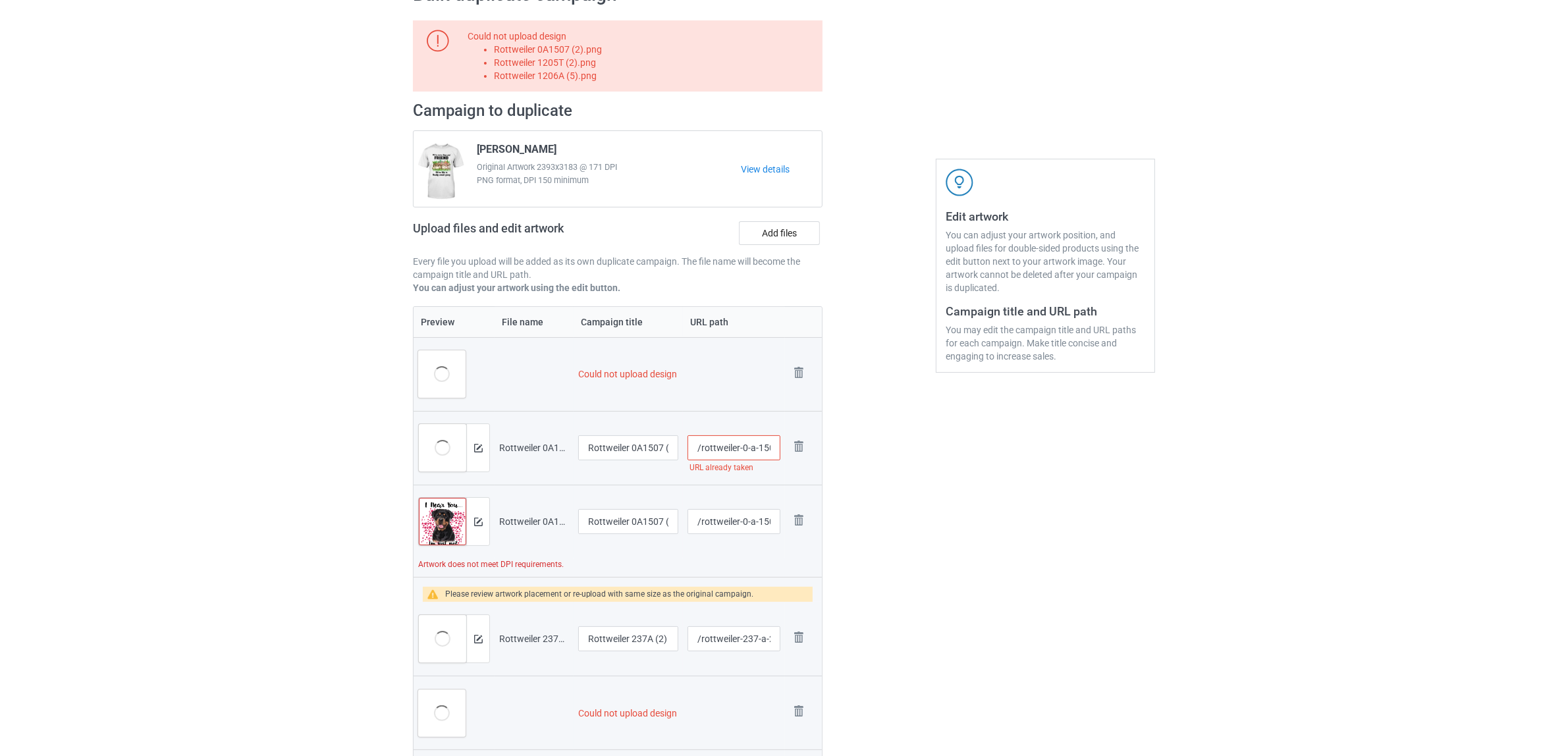
scroll to position [42, 0]
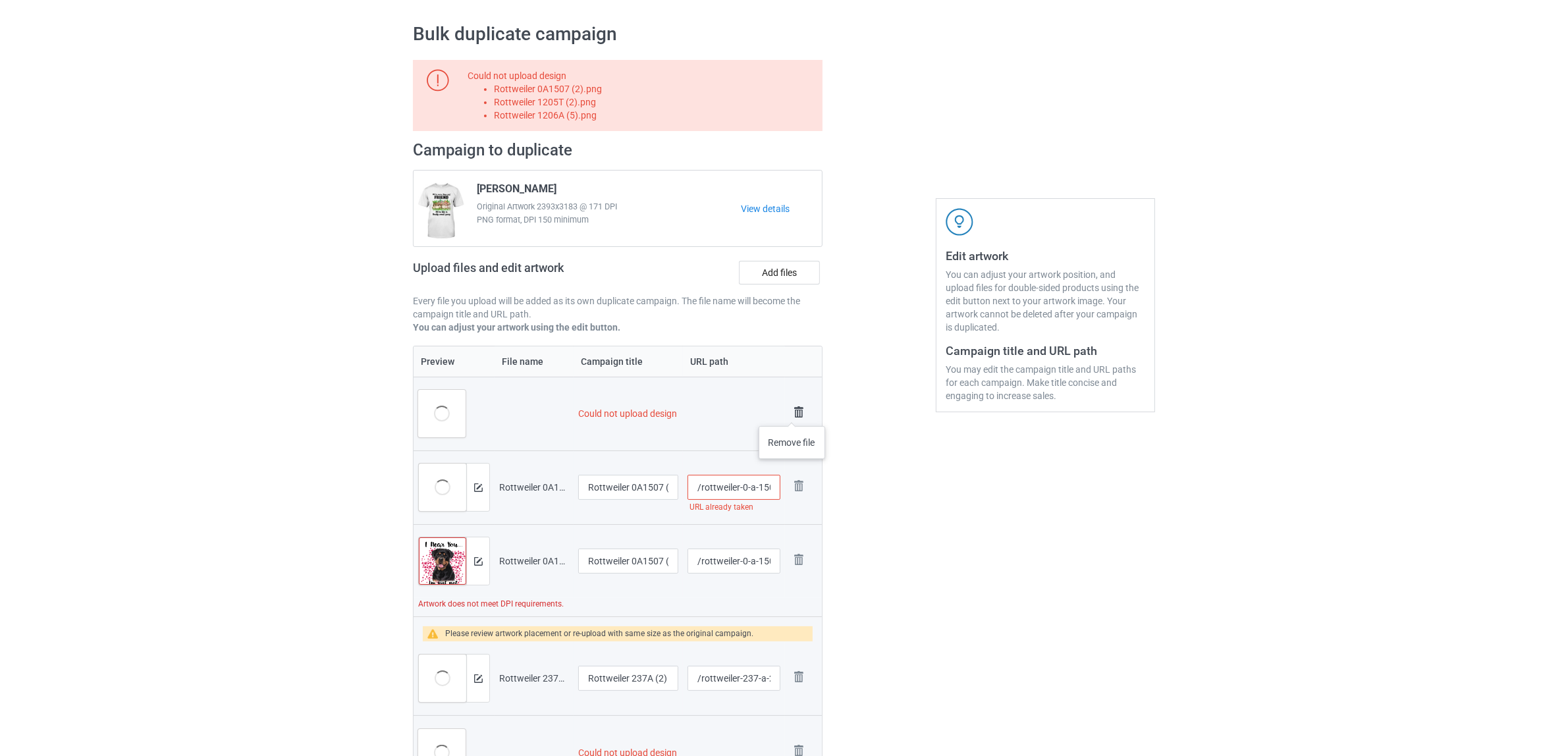
click at [793, 413] on img at bounding box center [799, 411] width 18 height 18
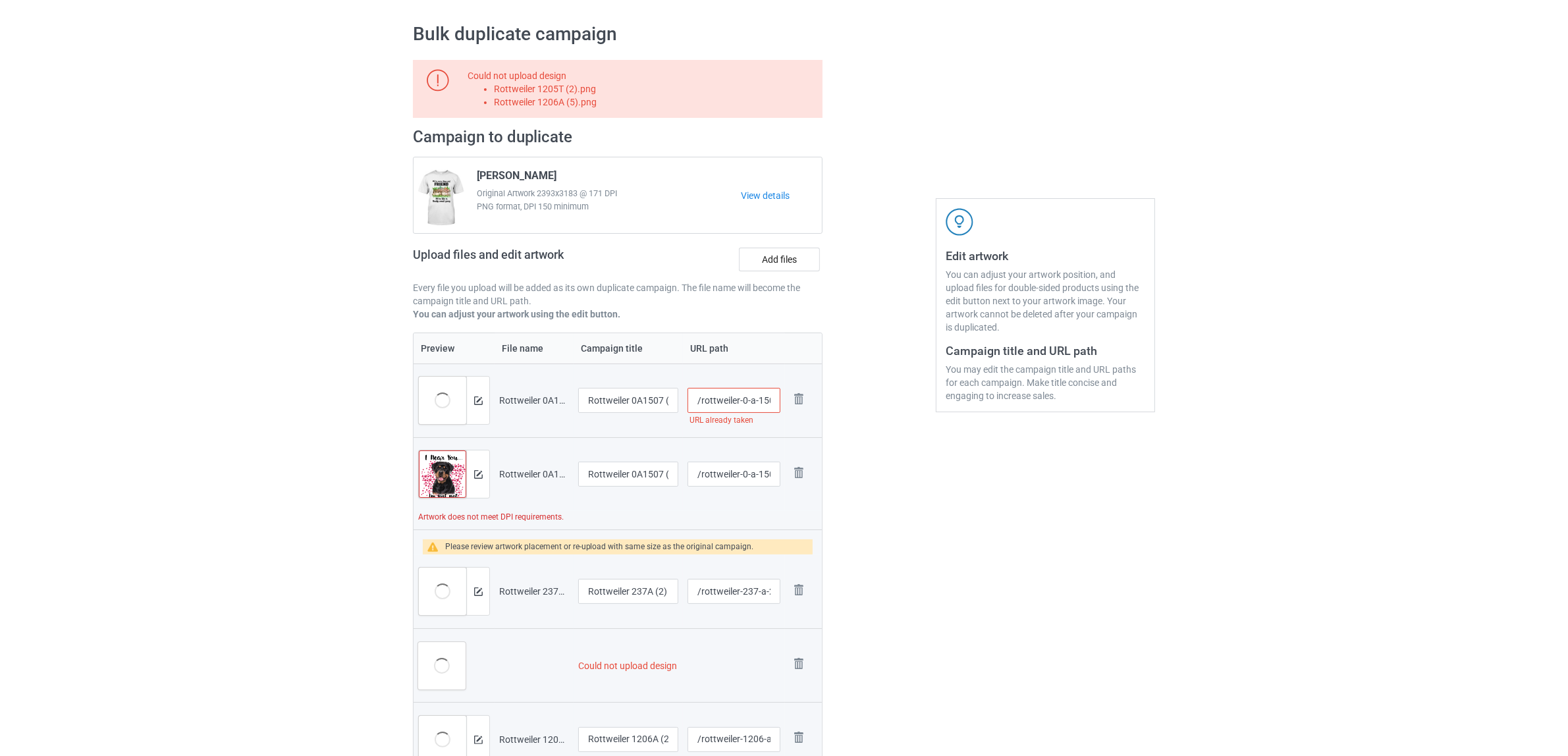
scroll to position [288, 0]
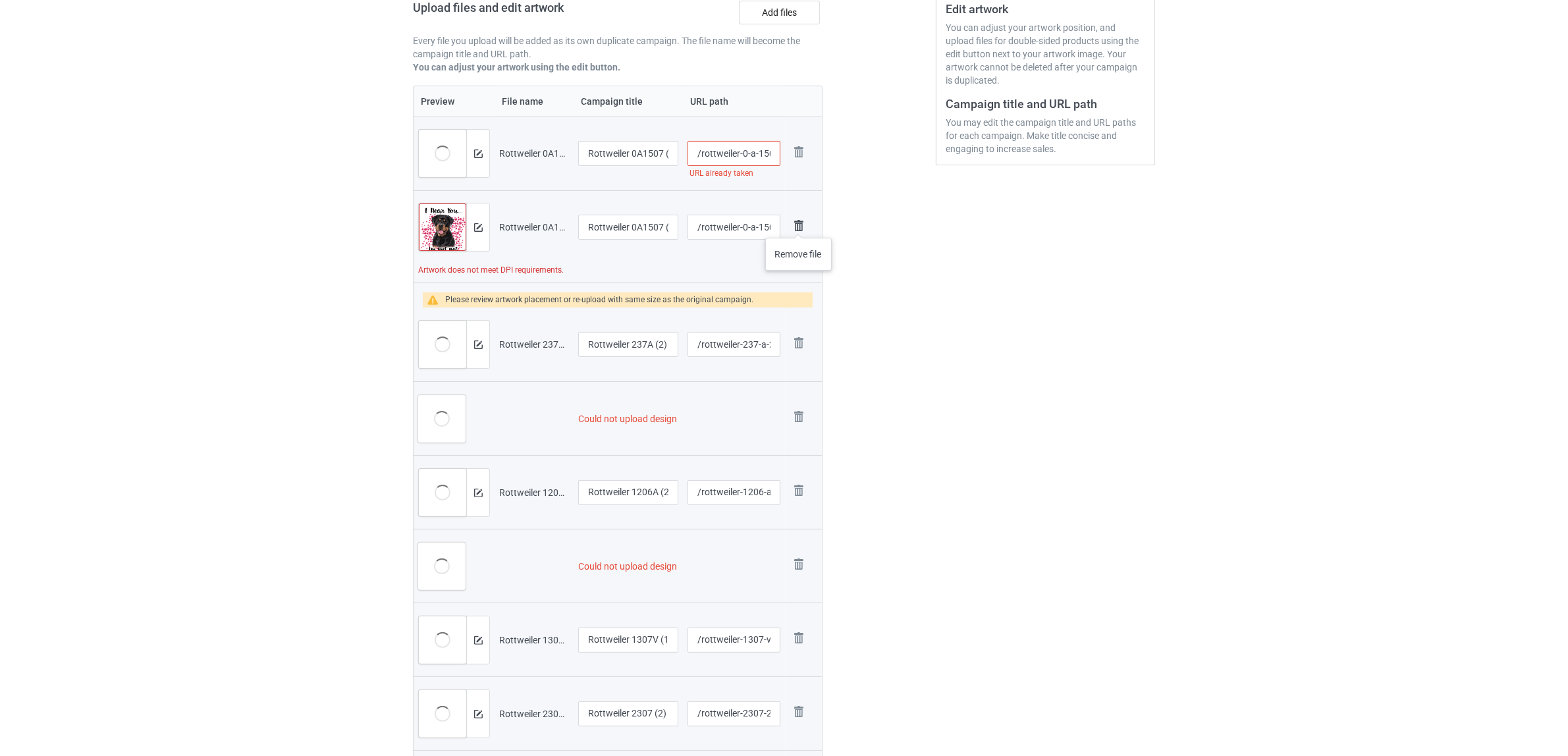
click at [799, 224] on img at bounding box center [799, 225] width 18 height 18
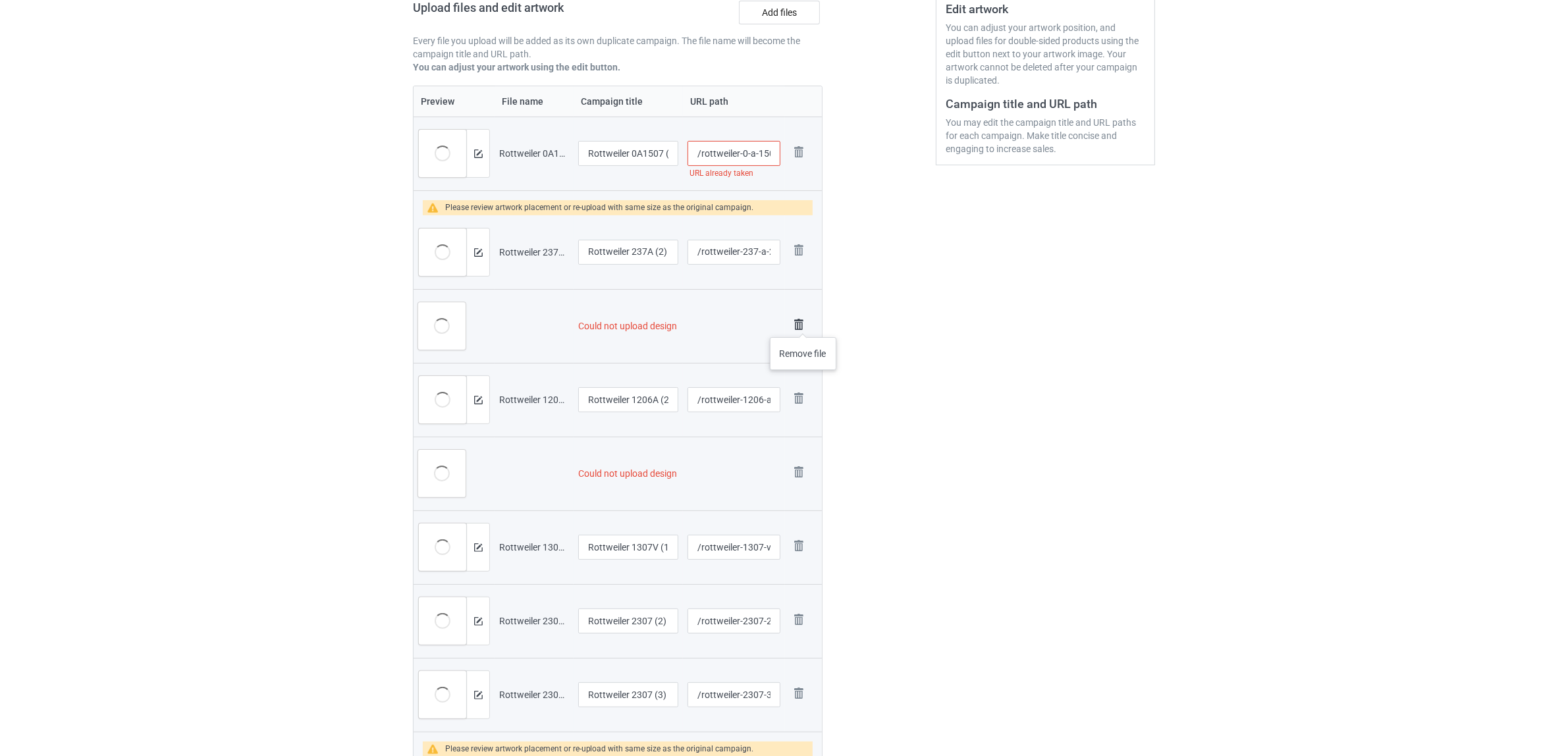
click at [801, 325] on img at bounding box center [799, 324] width 18 height 18
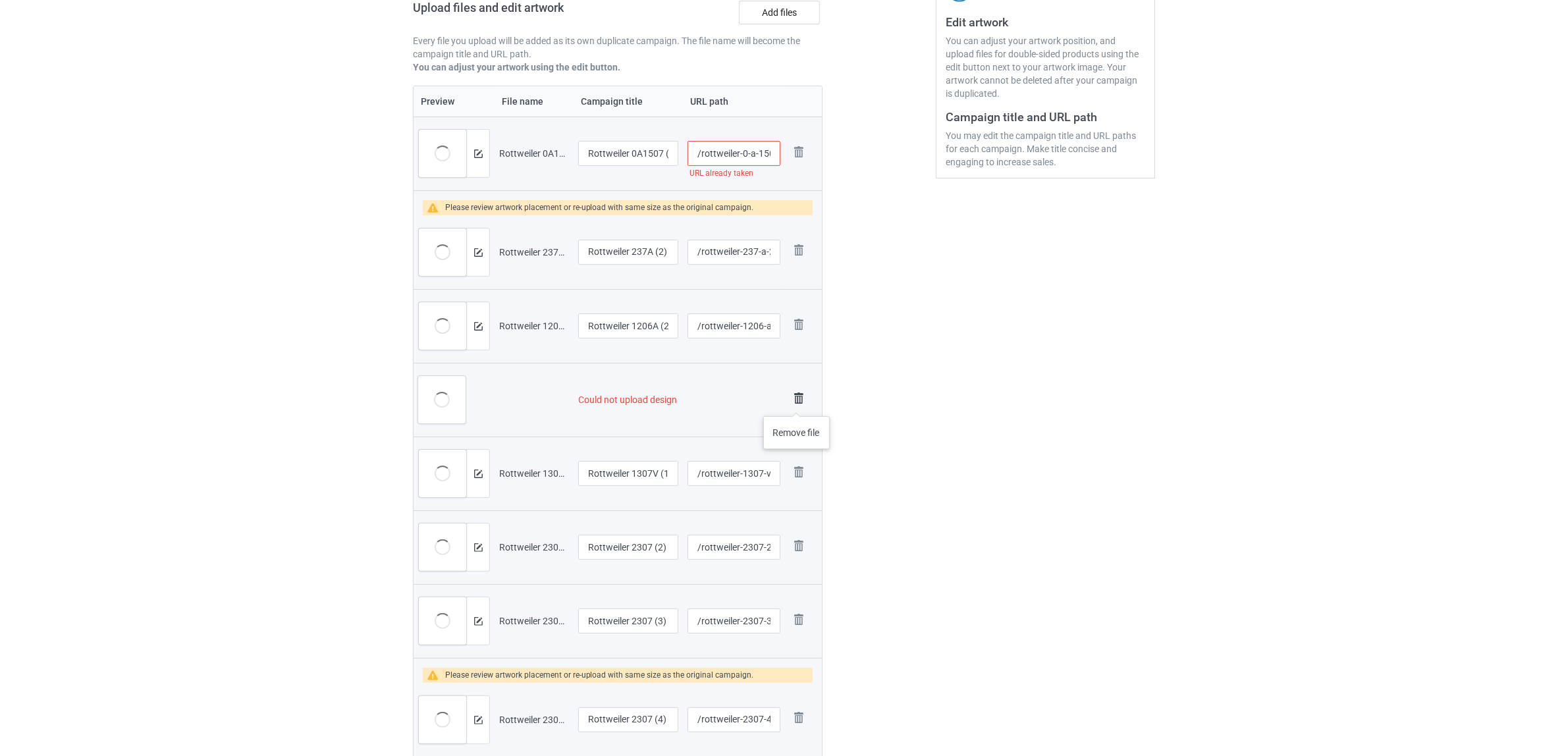
click at [795, 402] on img at bounding box center [799, 397] width 18 height 18
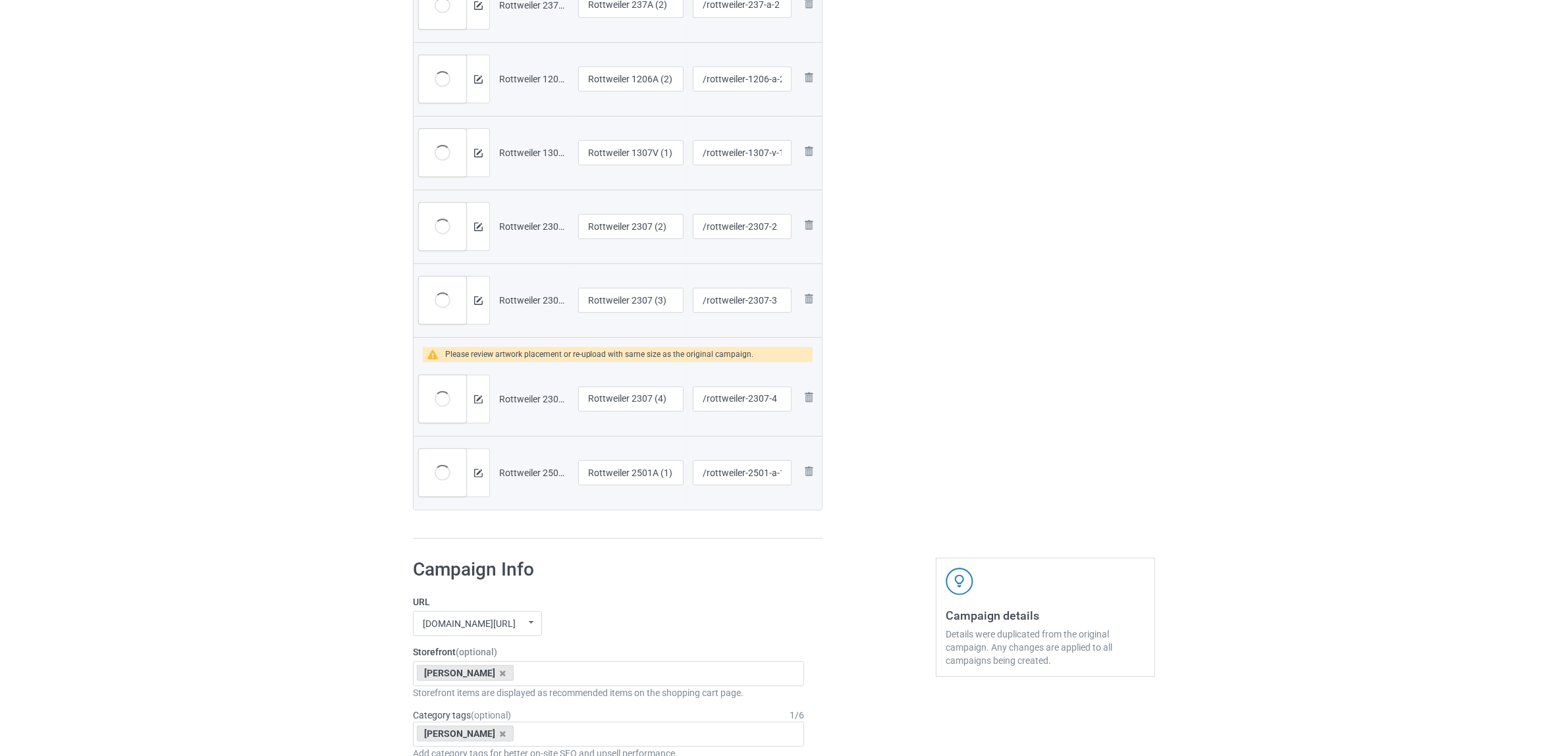
scroll to position [139, 0]
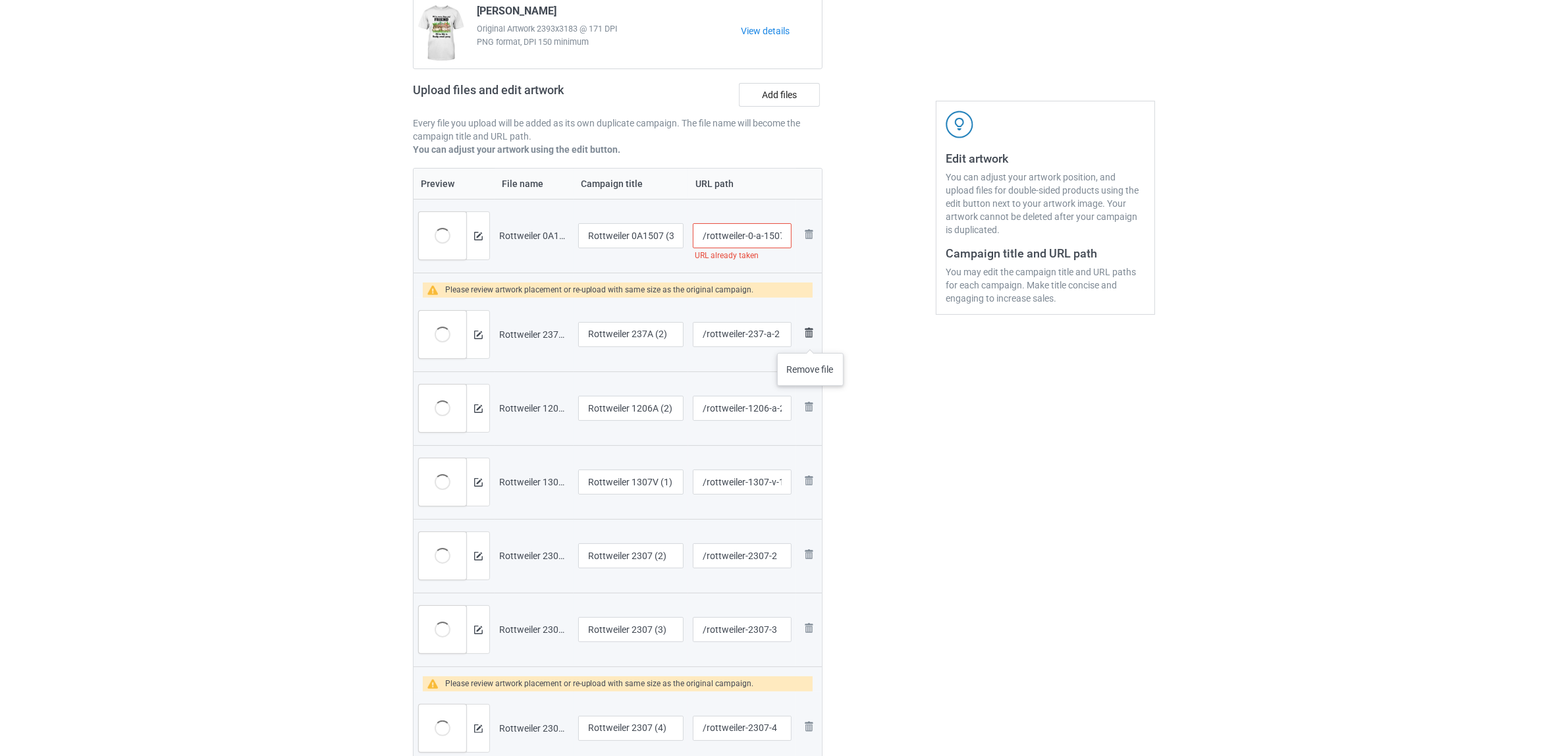
click at [811, 339] on img at bounding box center [809, 333] width 16 height 16
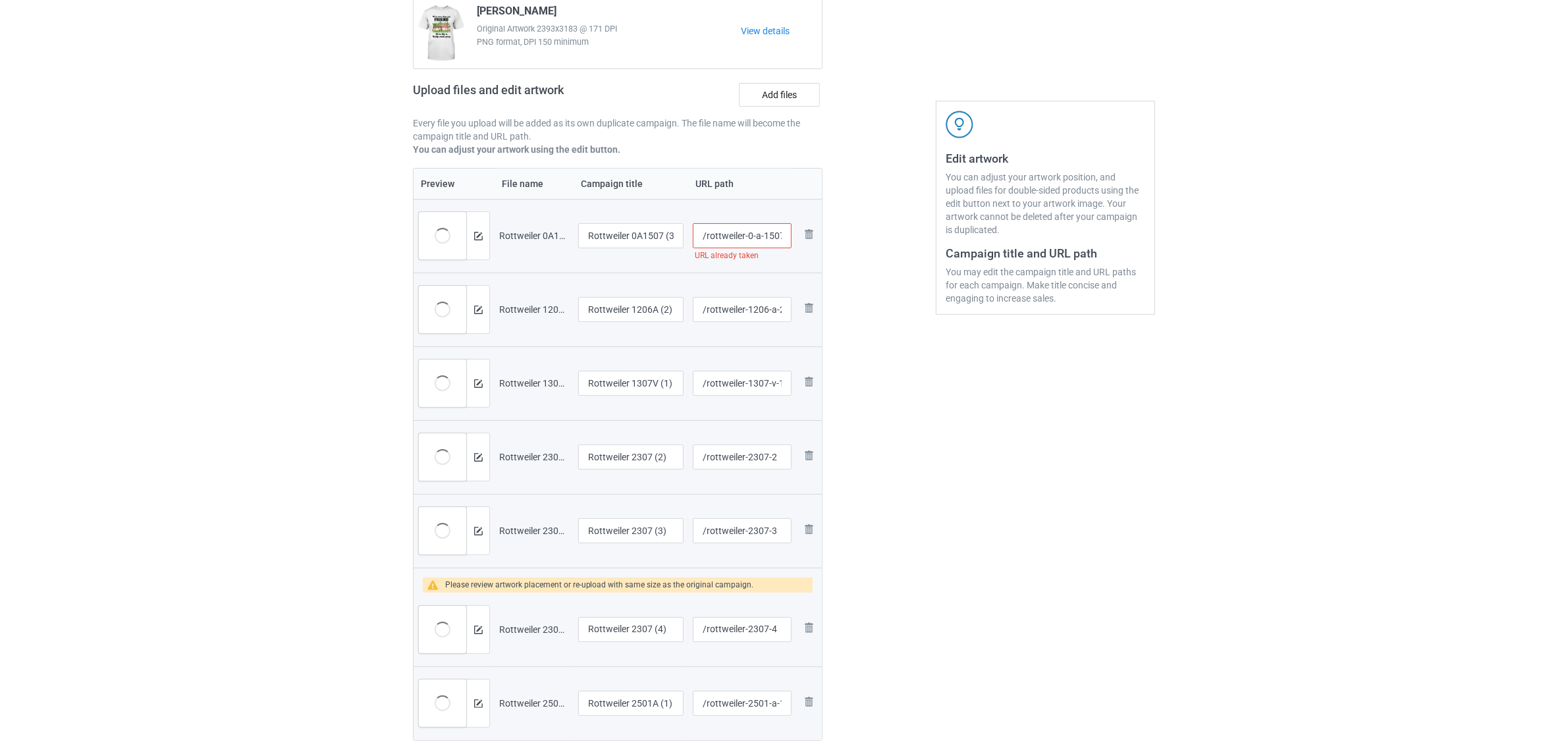
scroll to position [303, 0]
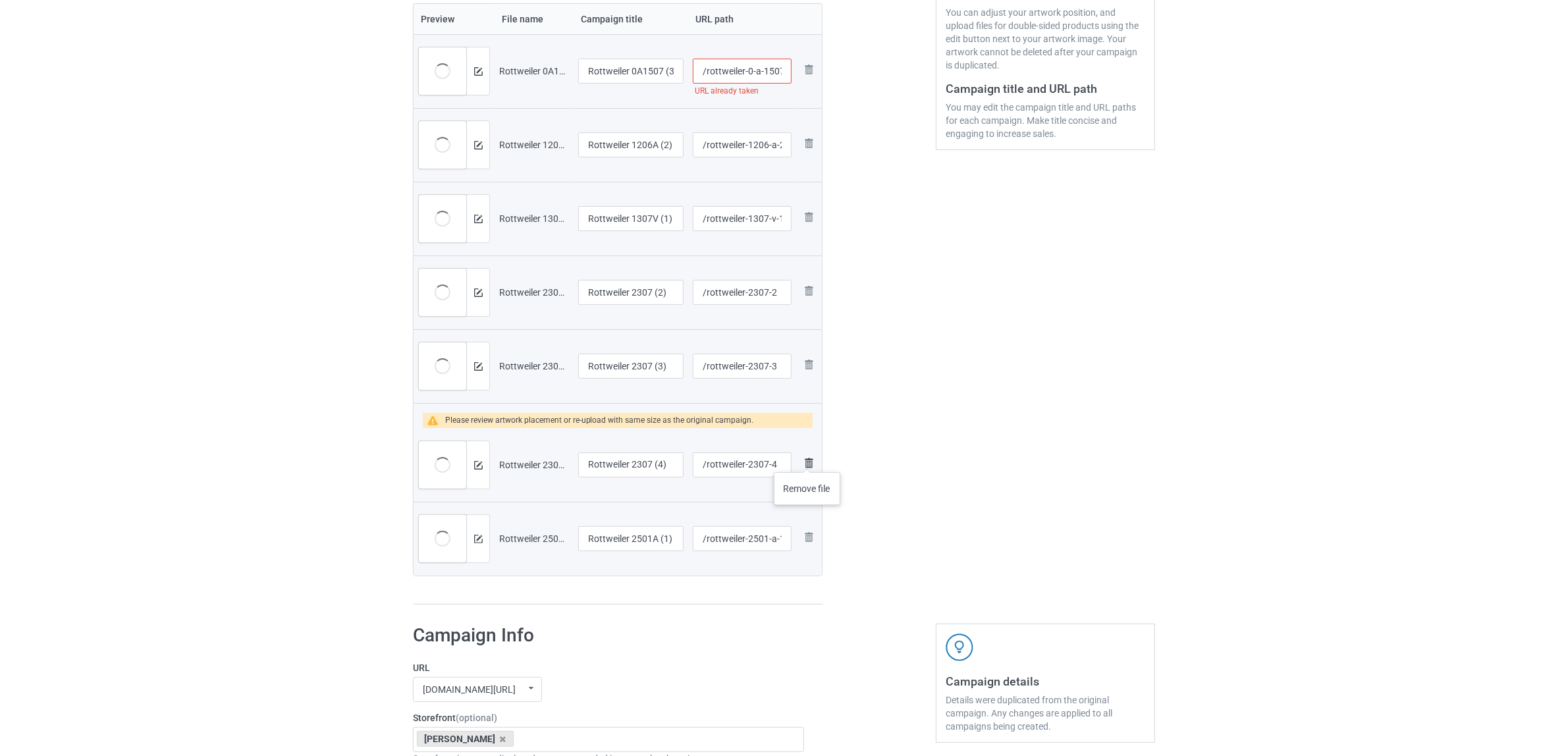
click at [807, 459] on img at bounding box center [809, 462] width 16 height 16
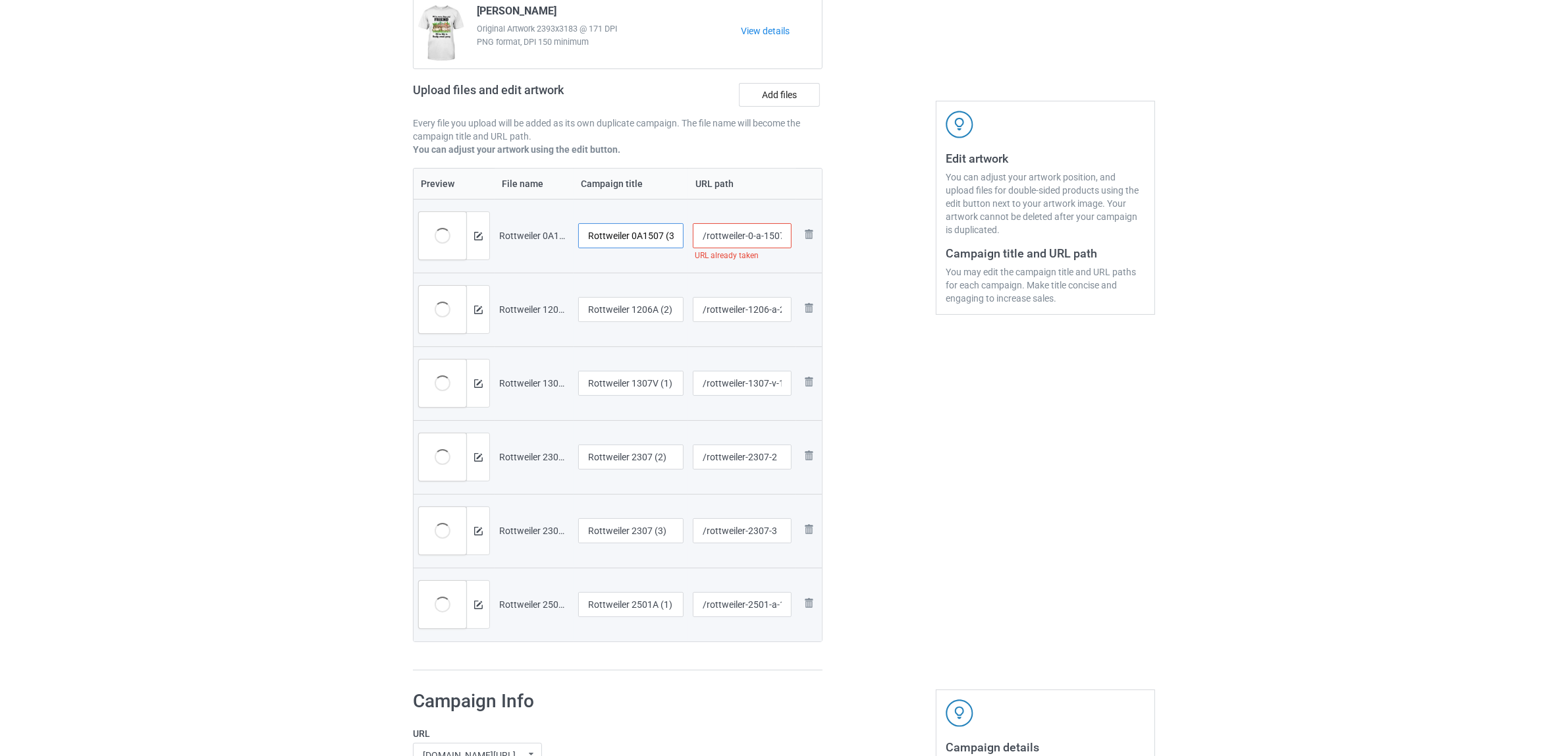
scroll to position [0, 4]
drag, startPoint x: 633, startPoint y: 232, endPoint x: 680, endPoint y: 237, distance: 47.3
click at [680, 237] on input "Rottweiler 0A1507 (3)" at bounding box center [632, 236] width 106 height 25
drag, startPoint x: 645, startPoint y: 227, endPoint x: 361, endPoint y: 211, distance: 284.5
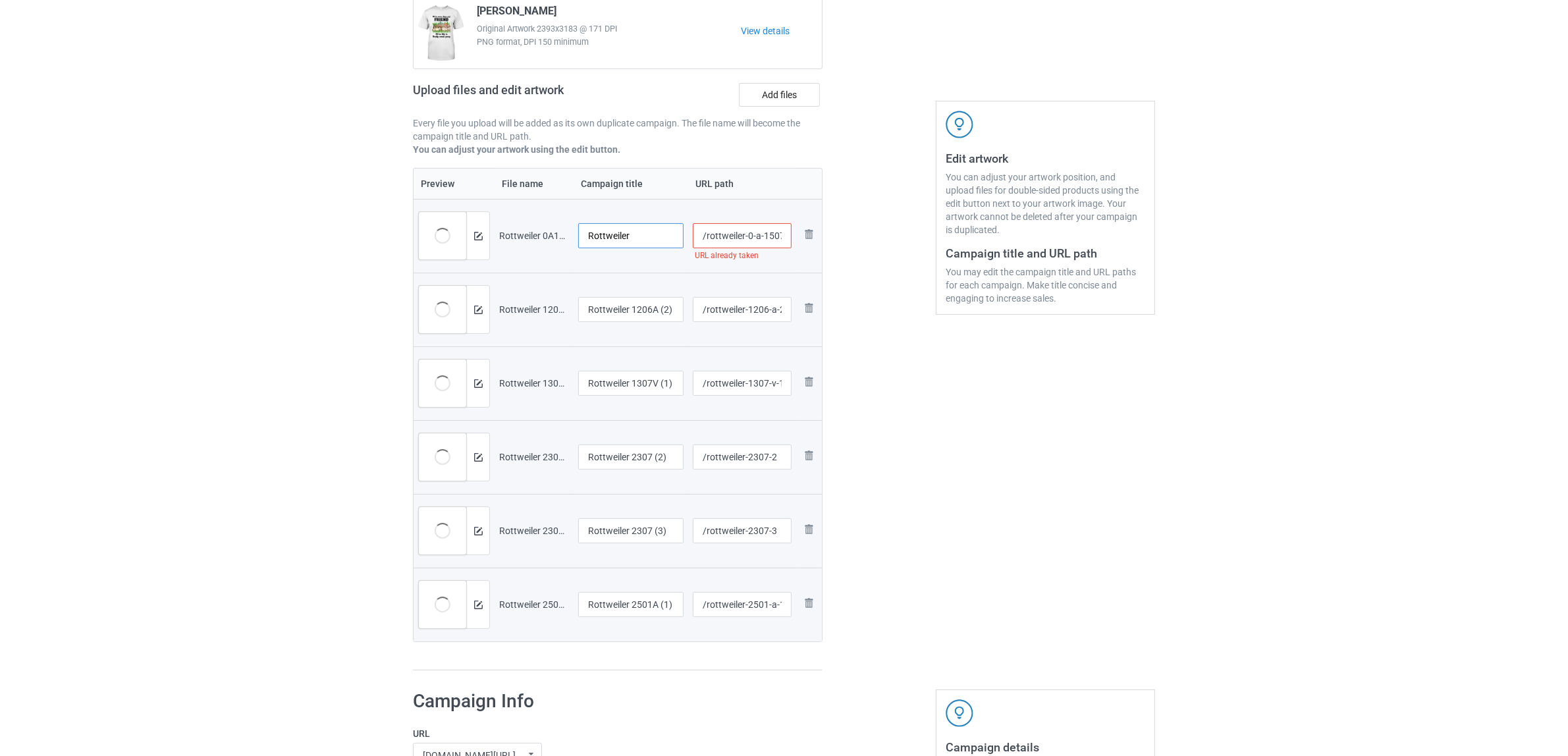
type input "Rottweiler"
click at [637, 308] on input "Rottweiler 1206A (2)" at bounding box center [632, 309] width 106 height 25
paste input "text"
type input "Rottweiler"
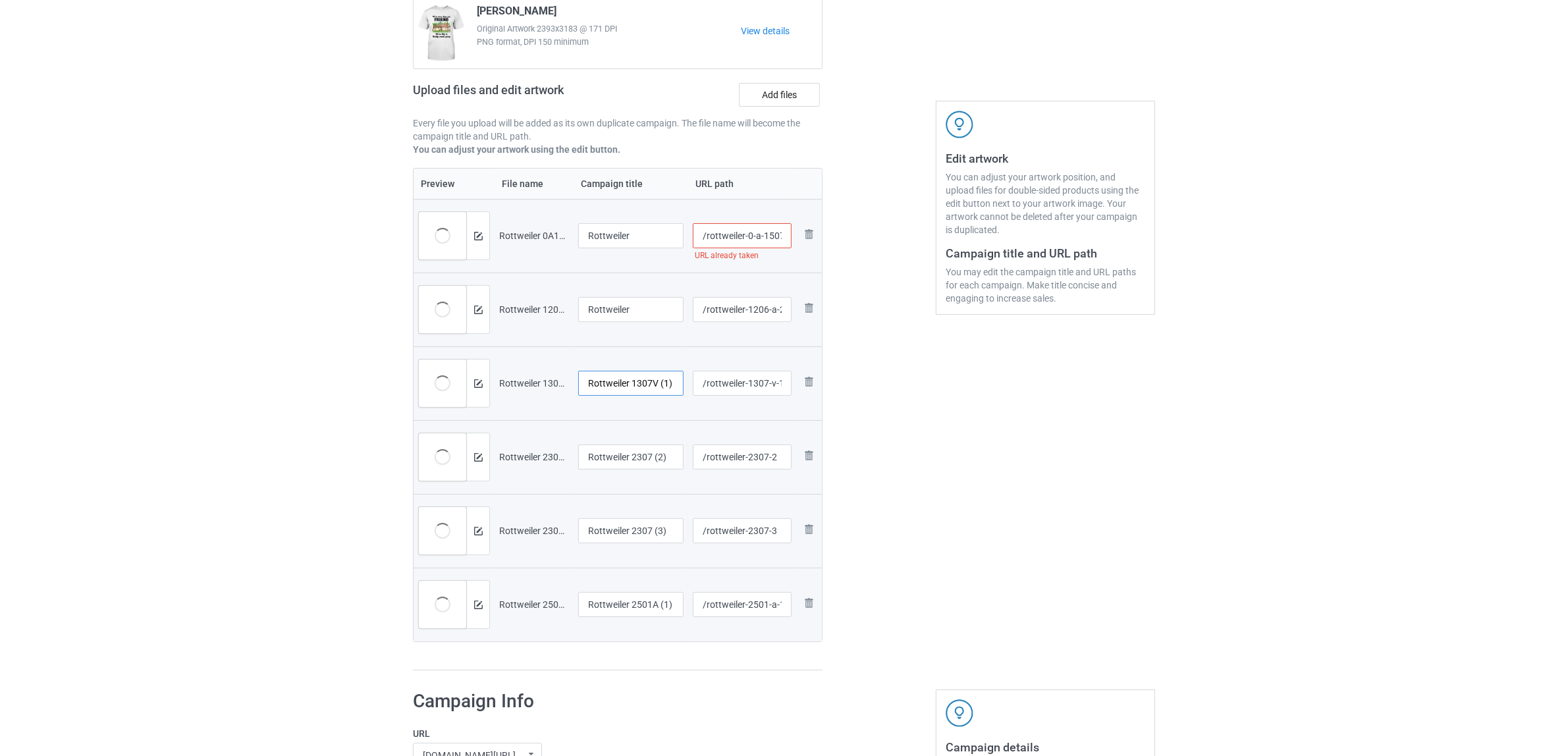
click at [656, 374] on input "Rottweiler 1307V (1)" at bounding box center [632, 383] width 106 height 25
paste input "text"
type input "Rottweiler"
click at [644, 458] on input "Rottweiler 2307 (2)" at bounding box center [632, 456] width 106 height 25
paste input "text"
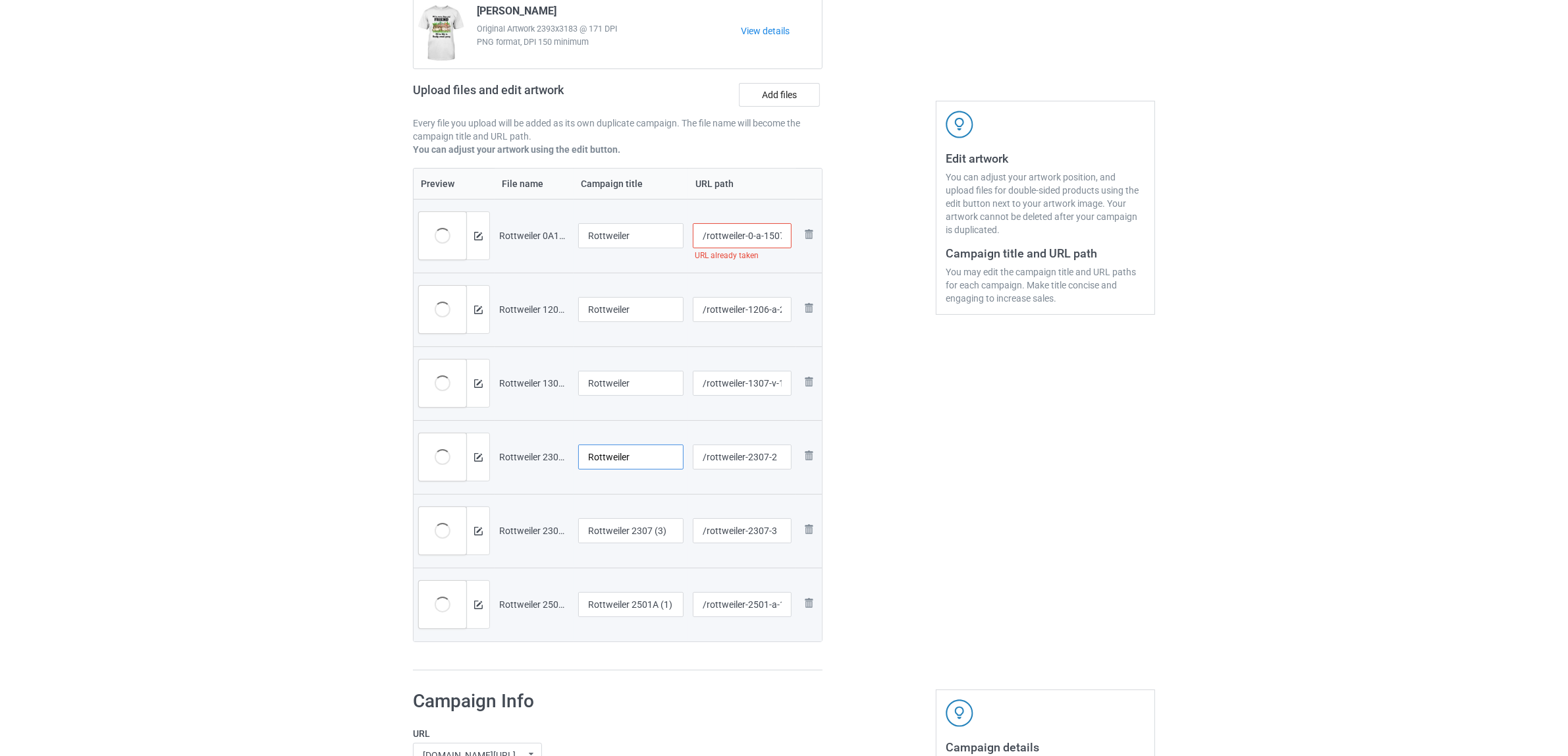
type input "Rottweiler"
click at [630, 530] on input "Rottweiler 2307 (3)" at bounding box center [632, 530] width 106 height 25
paste input "text"
type input "Rottweiler"
click at [619, 604] on input "Rottweiler 2501A (1)" at bounding box center [632, 604] width 106 height 25
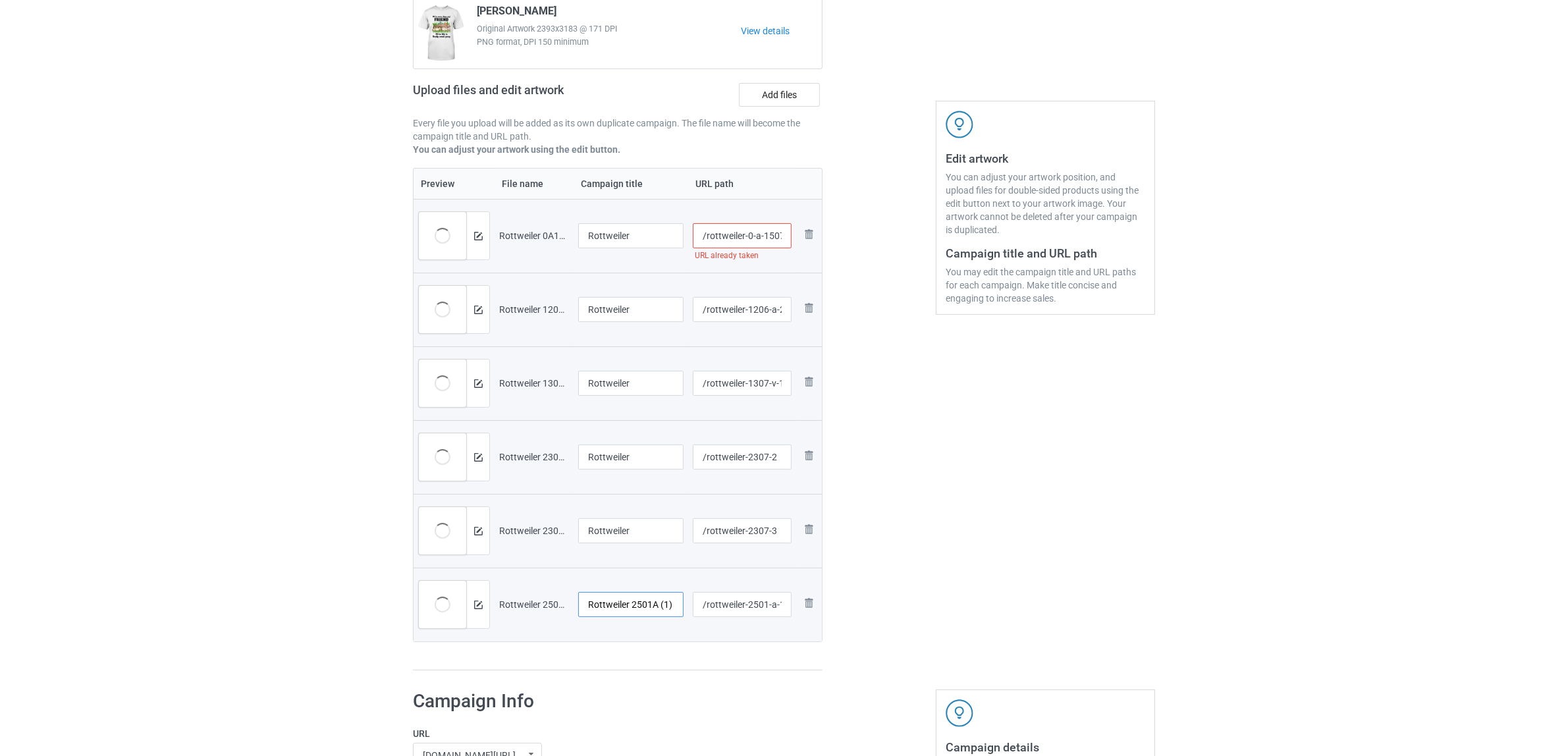
paste input "text"
type input "Rottweiler"
click at [628, 663] on div "Preview File name Campaign title URL path Preview and edit artwork Rottweiler 0…" at bounding box center [618, 419] width 410 height 503
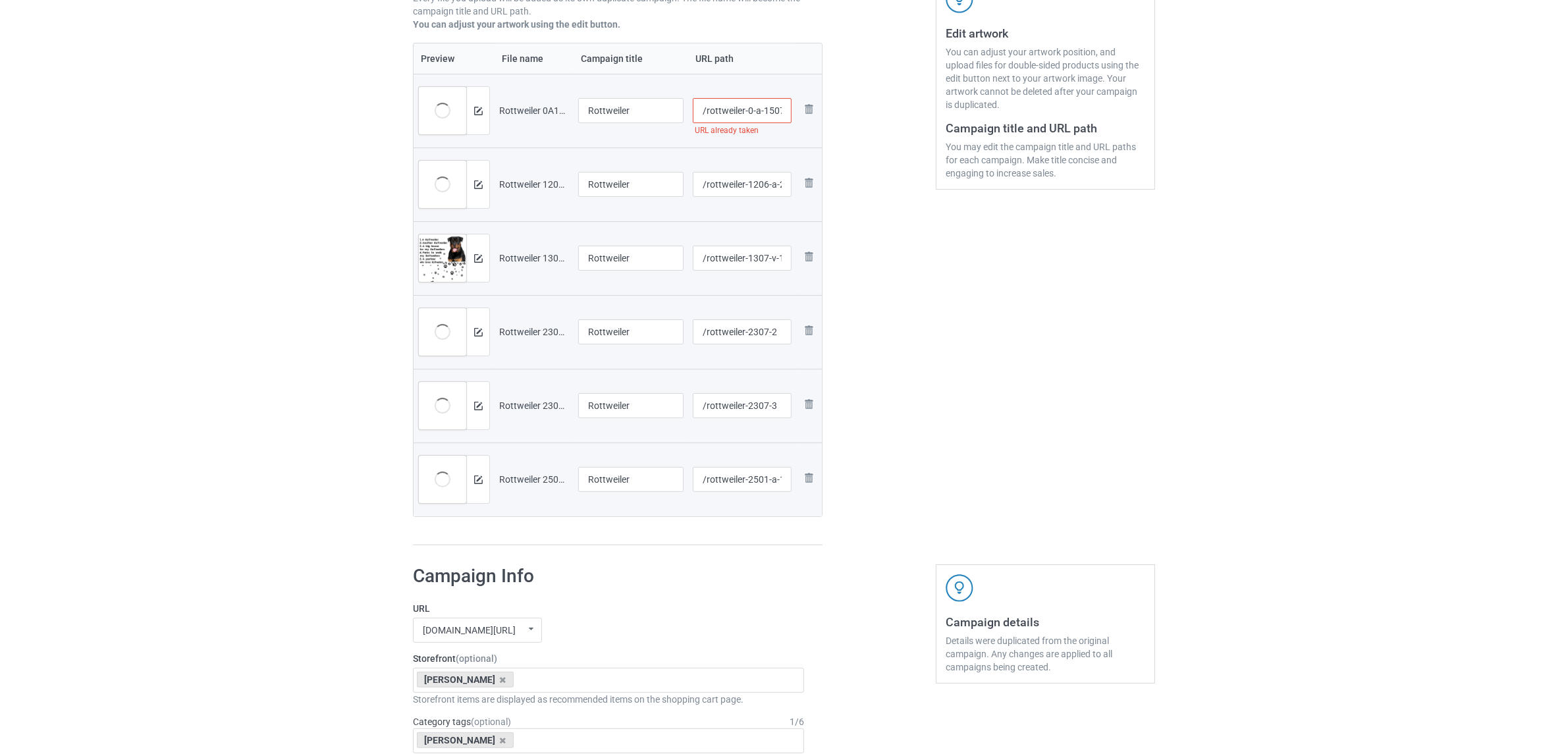
scroll to position [303, 0]
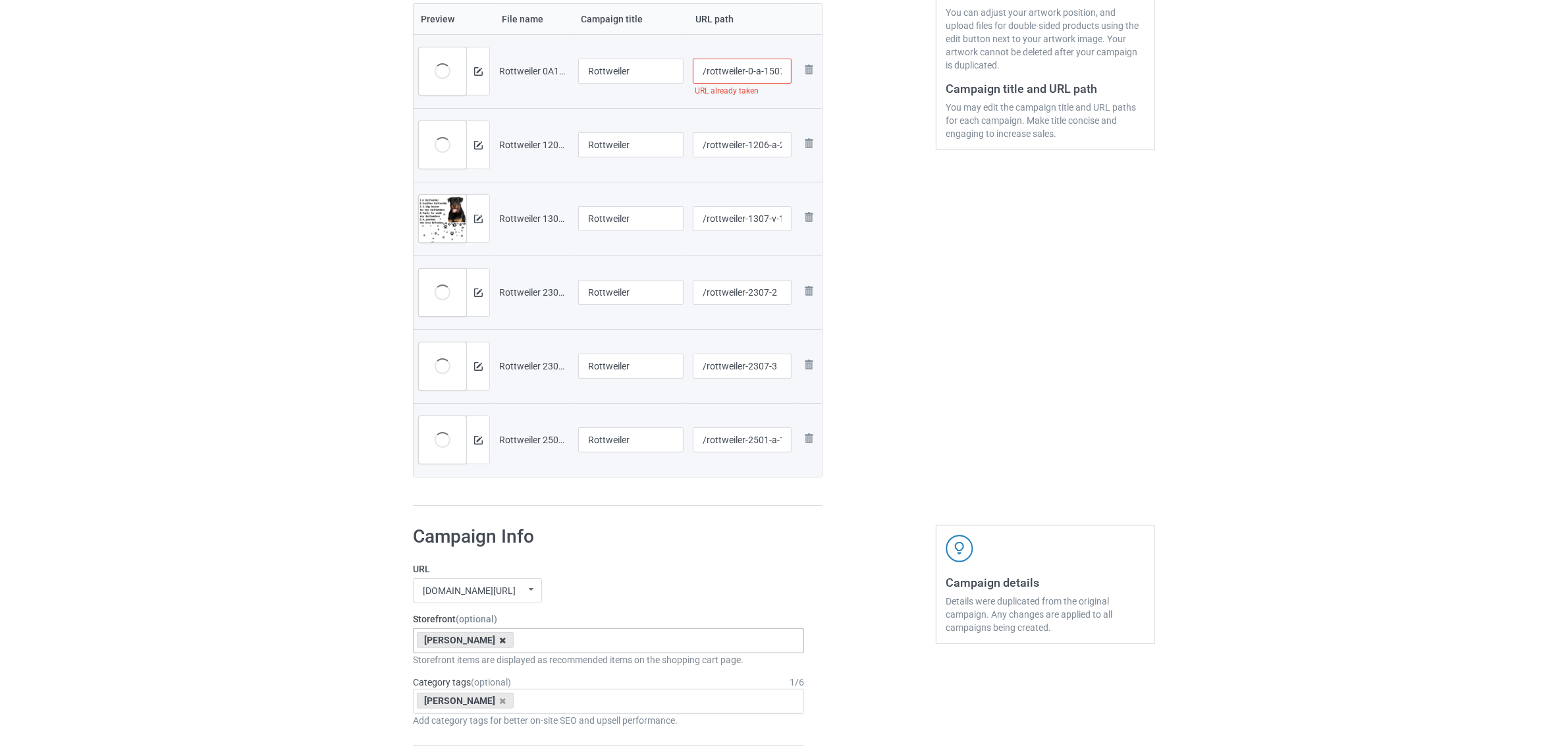
click at [500, 644] on icon at bounding box center [503, 640] width 7 height 9
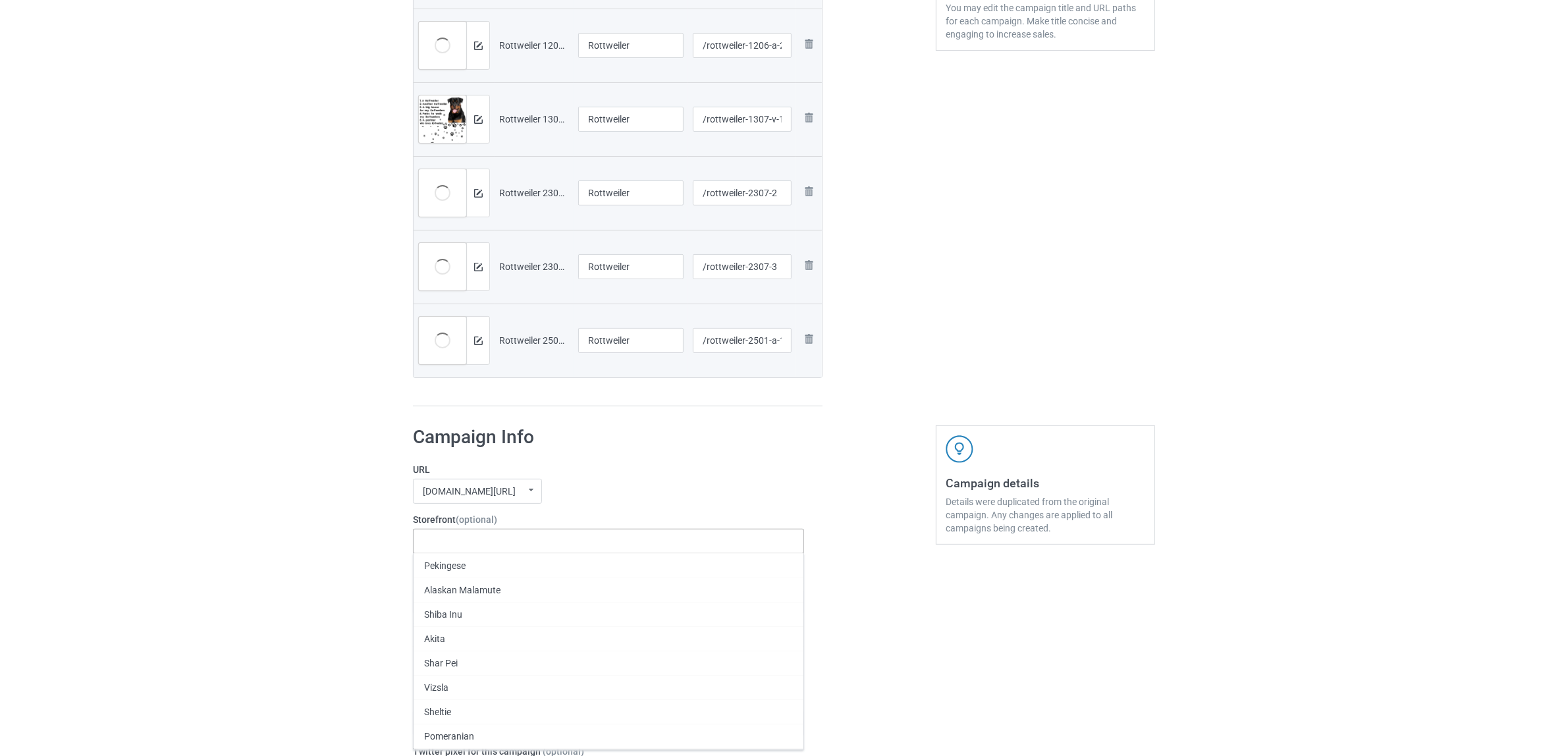
scroll to position [551, 0]
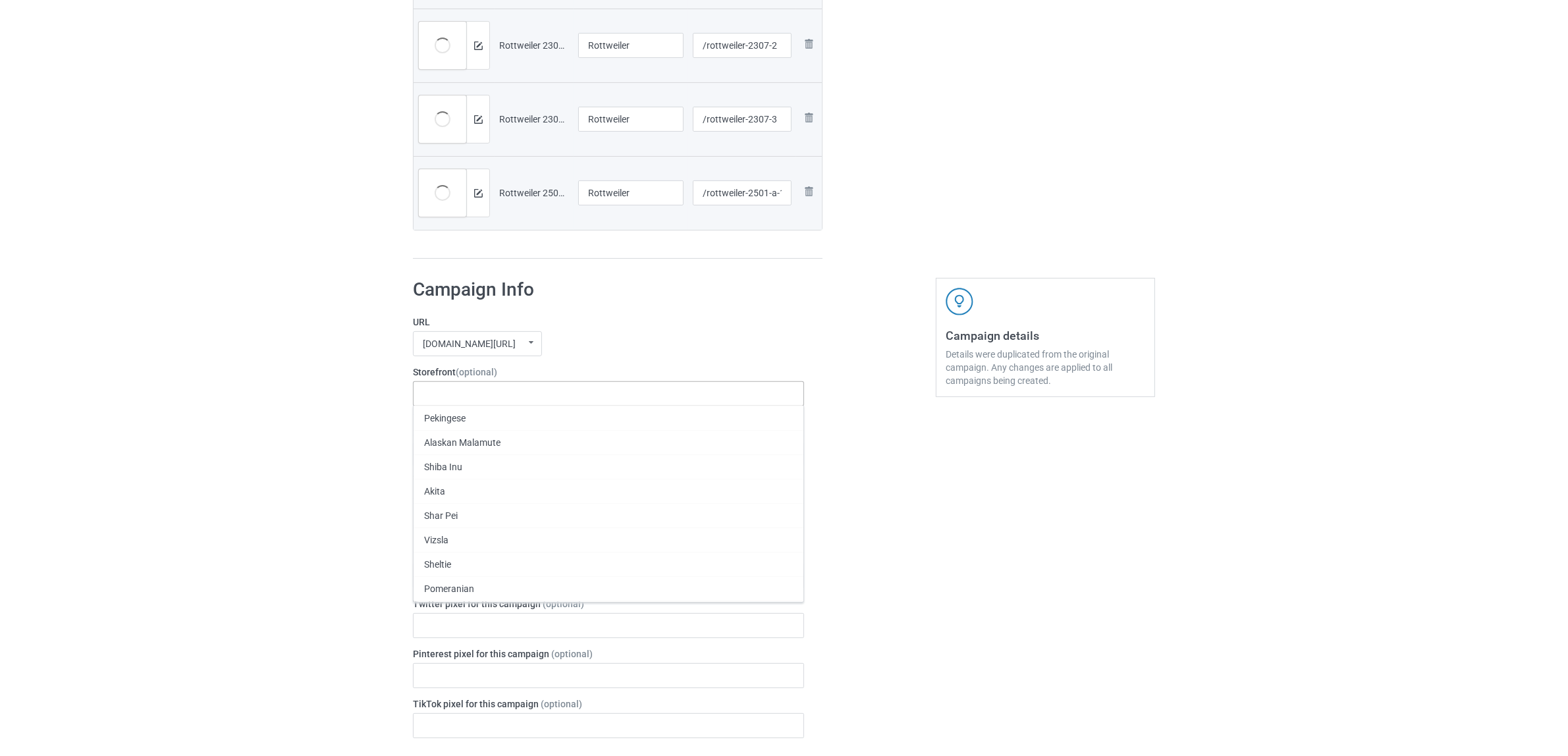
paste input "Rottweiler"
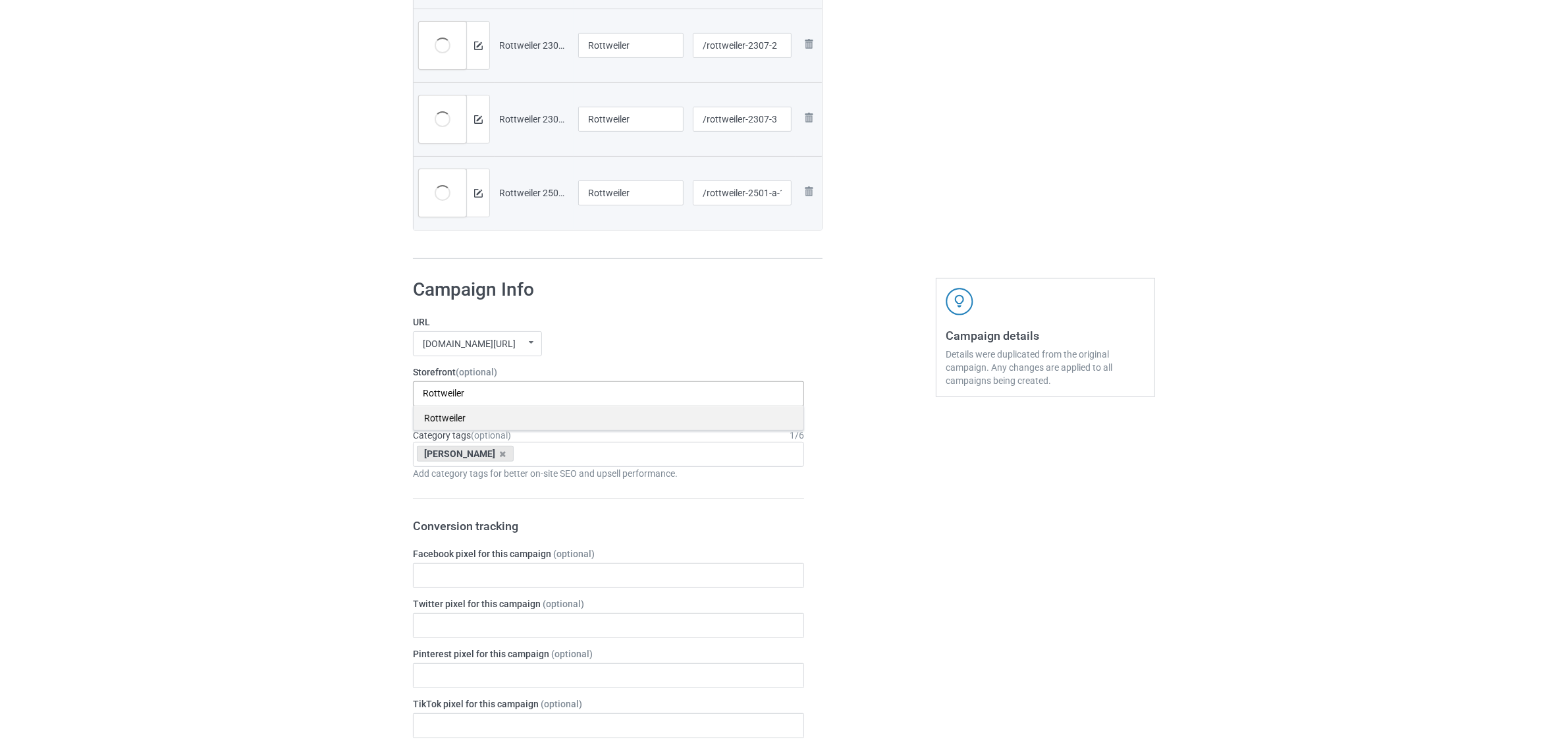
type input "Rottweiler"
click at [446, 413] on div "Rottweiler" at bounding box center [608, 417] width 390 height 24
click at [500, 456] on icon at bounding box center [503, 454] width 7 height 9
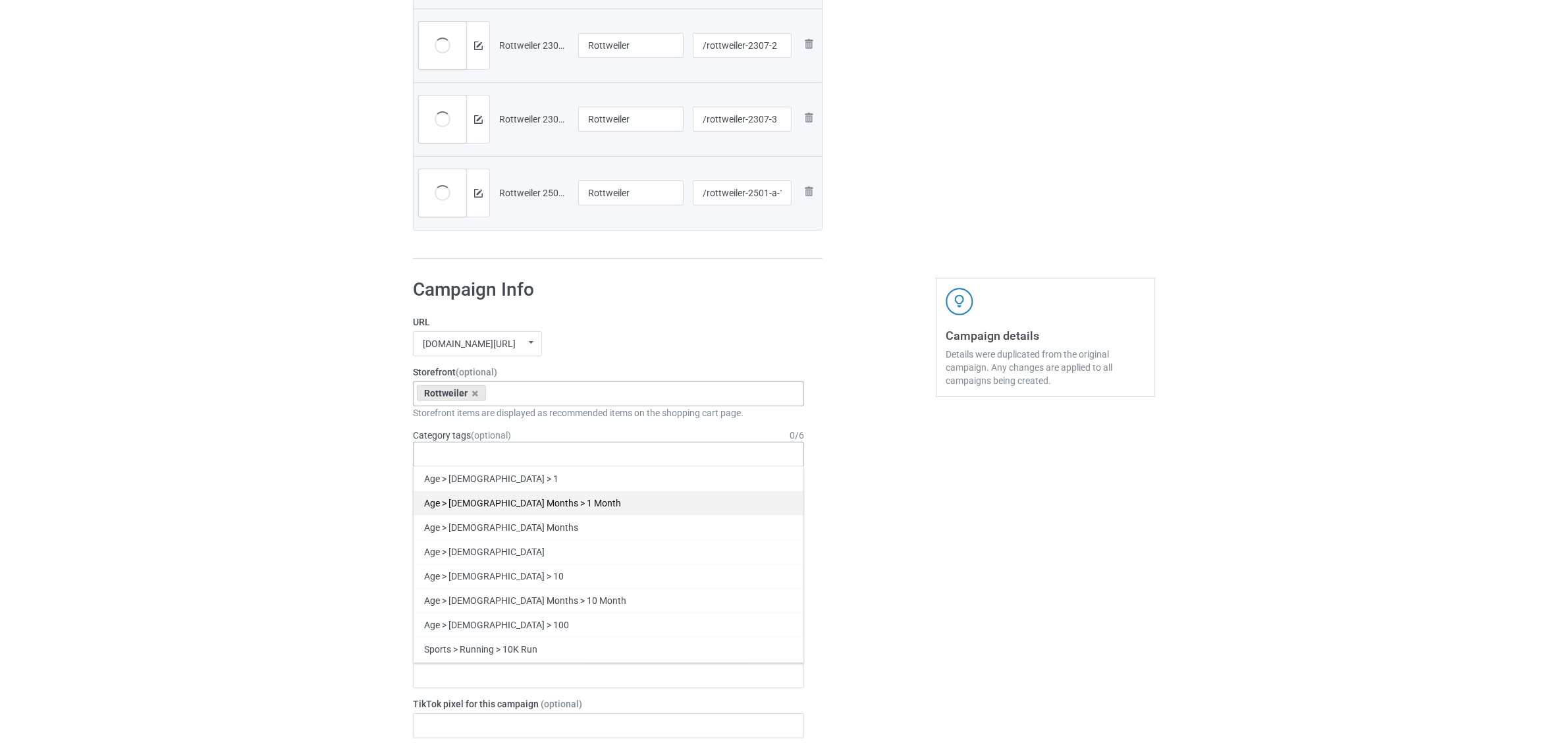
paste input "Rottweiler"
type input "Rottweiler"
click at [462, 504] on div "Rottweiler" at bounding box center [608, 502] width 390 height 24
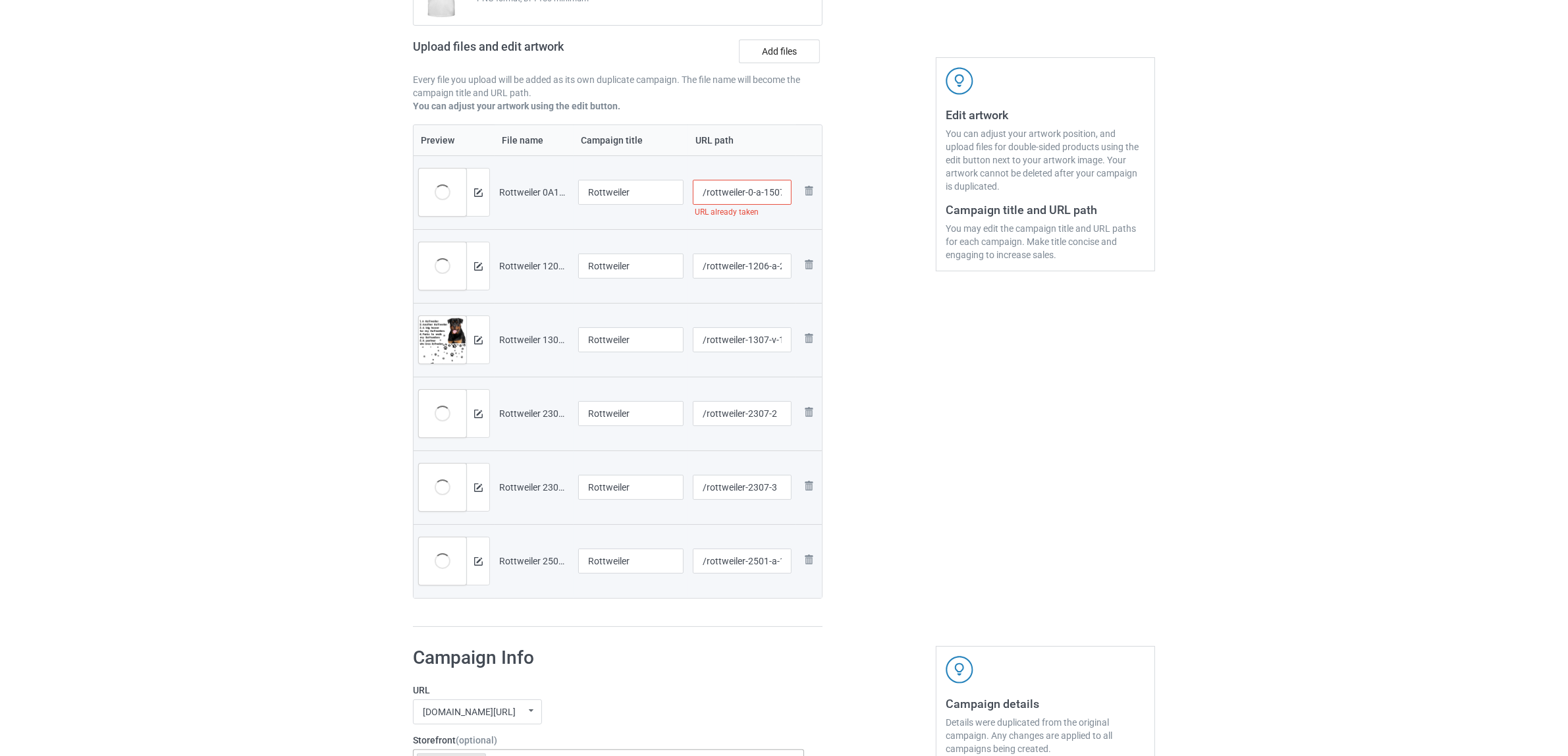
scroll to position [56, 0]
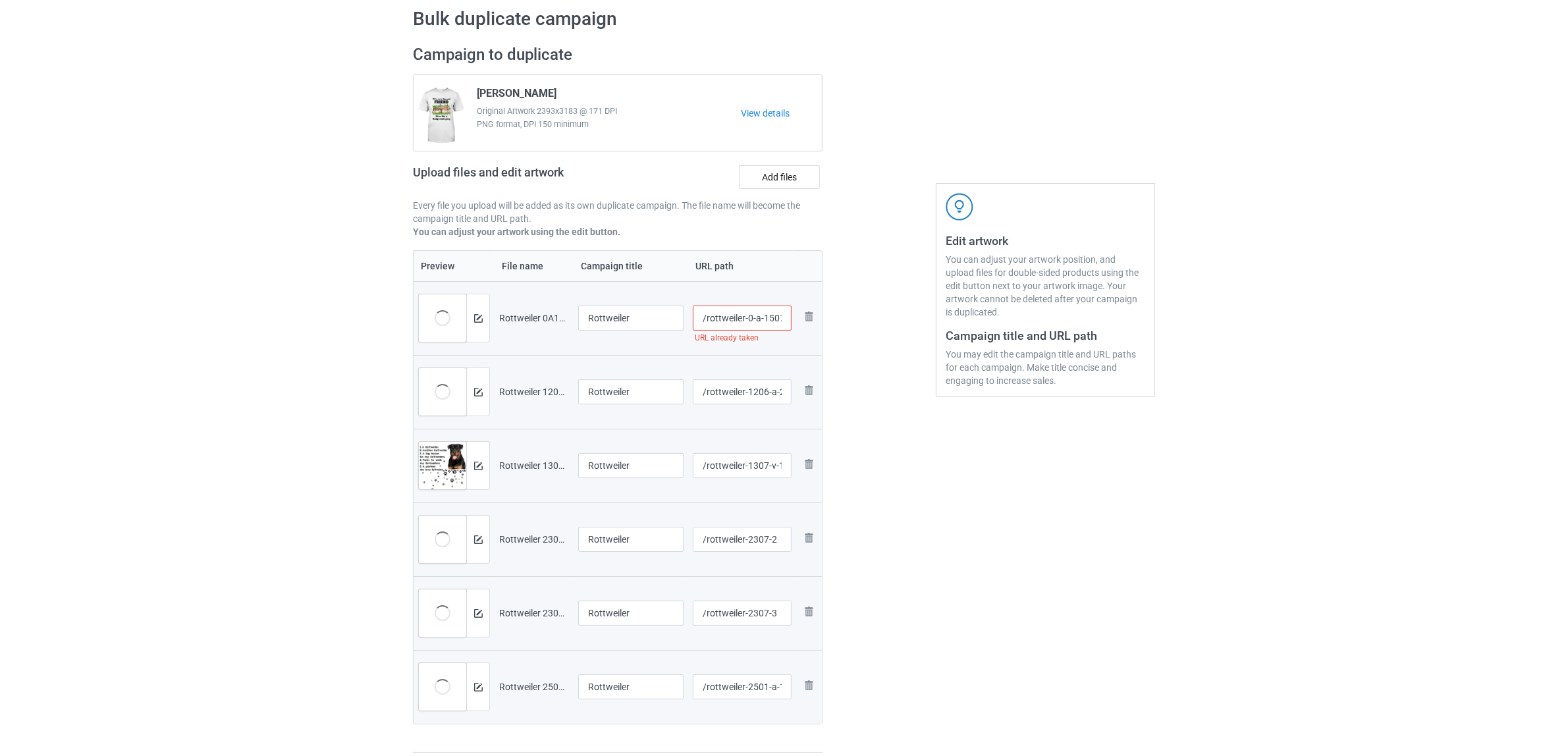
click at [753, 320] on input "/rottweiler-0-a-1507-3" at bounding box center [742, 318] width 100 height 25
type input "/rottweiler-0t-a-1507-3"
click at [967, 512] on div "Edit artwork You can adjust your artwork position, and upload files for double-…" at bounding box center [1046, 398] width 237 height 727
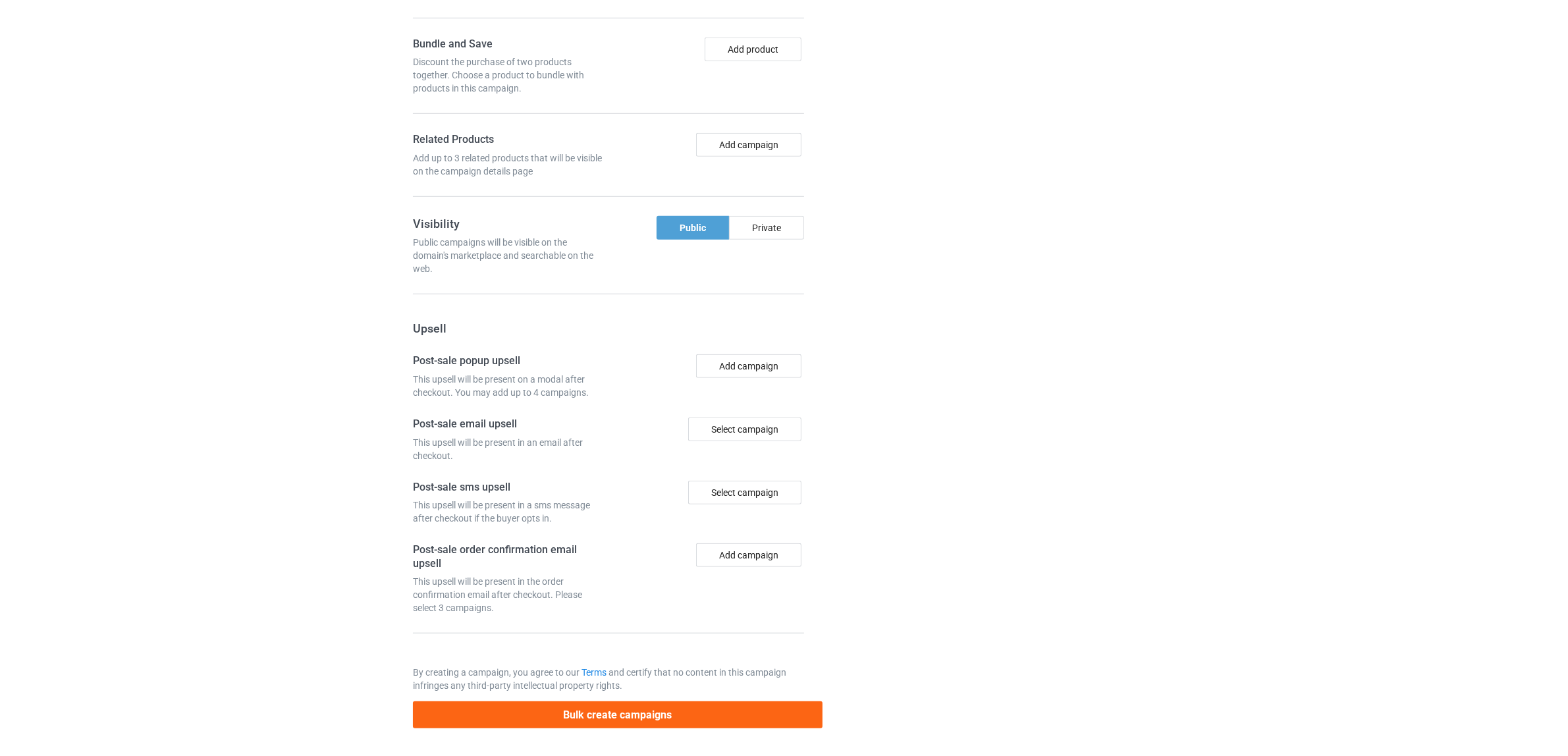
scroll to position [1294, 0]
click at [636, 715] on button "Bulk create campaigns" at bounding box center [618, 714] width 410 height 27
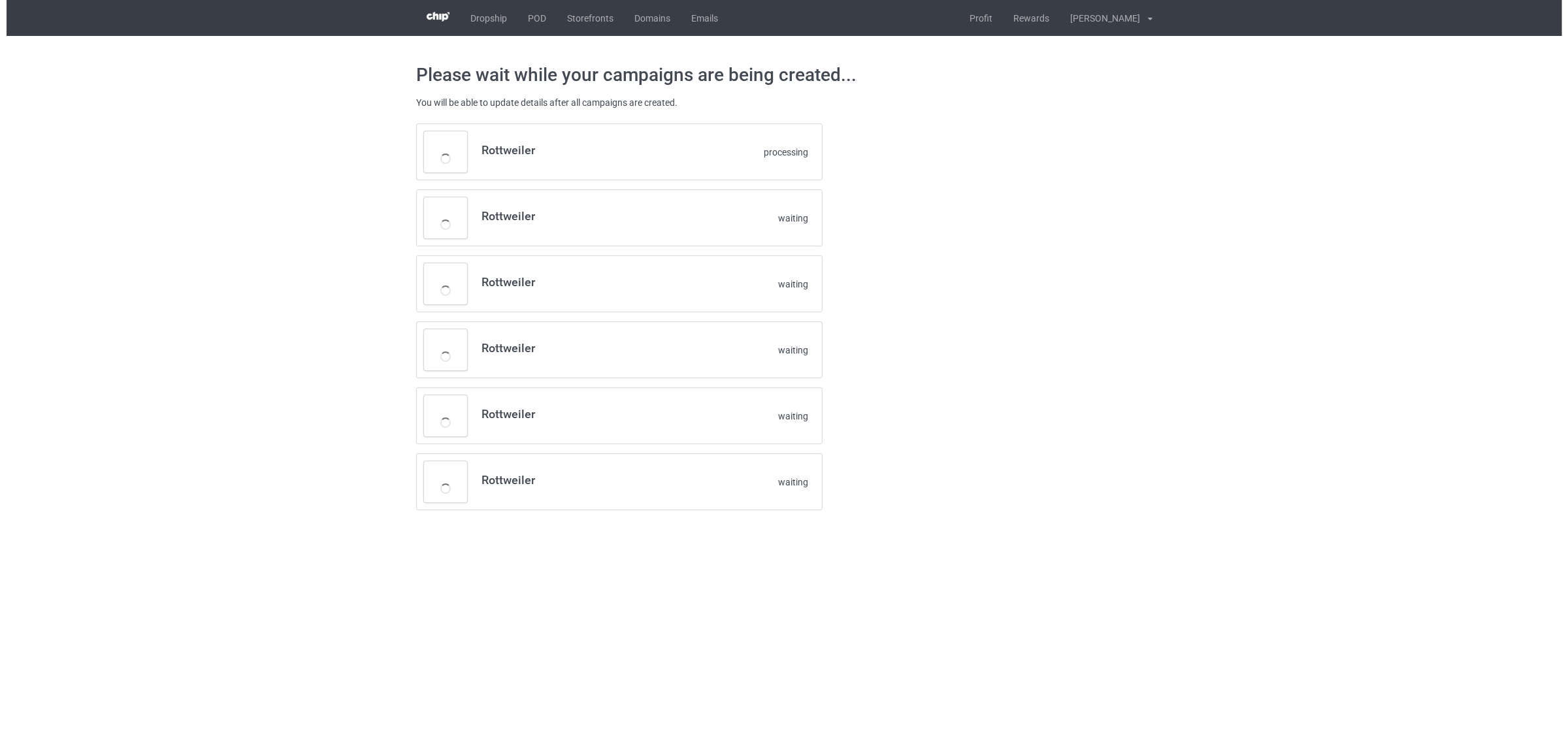
scroll to position [0, 0]
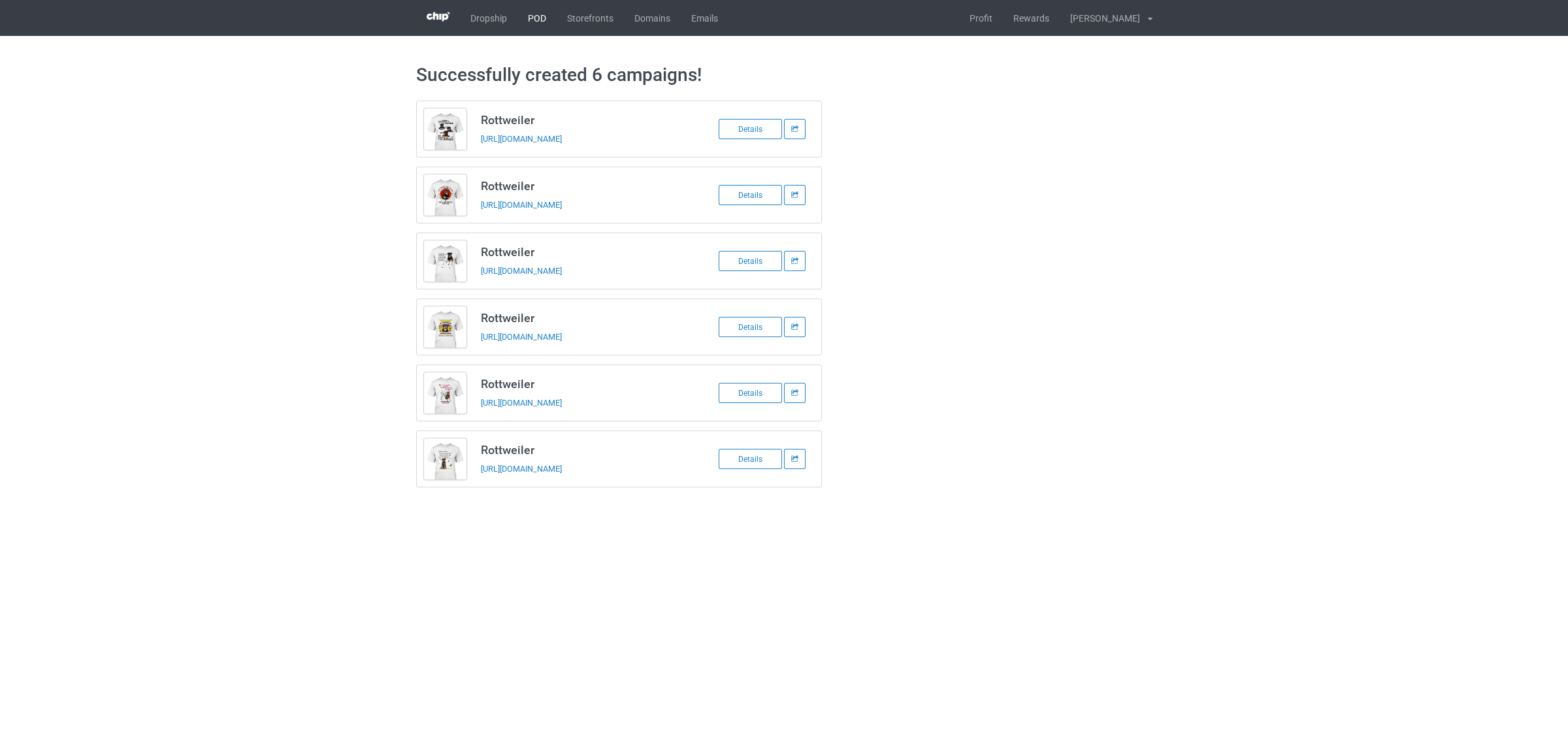
click at [533, 18] on link "POD" at bounding box center [537, 18] width 40 height 36
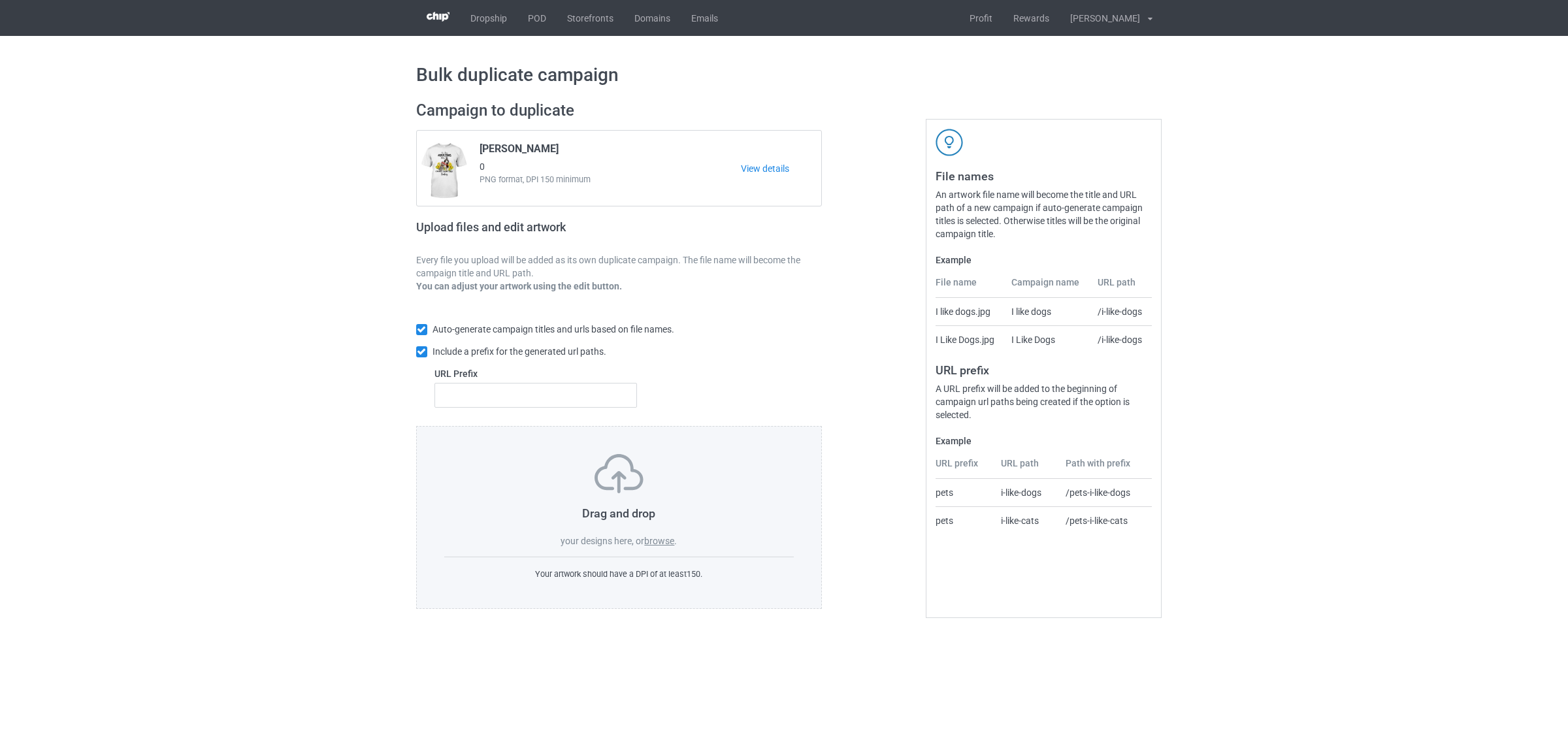
click at [661, 536] on label "browse" at bounding box center [659, 540] width 30 height 10
click at [0, 0] on input "browse" at bounding box center [0, 0] width 0 height 0
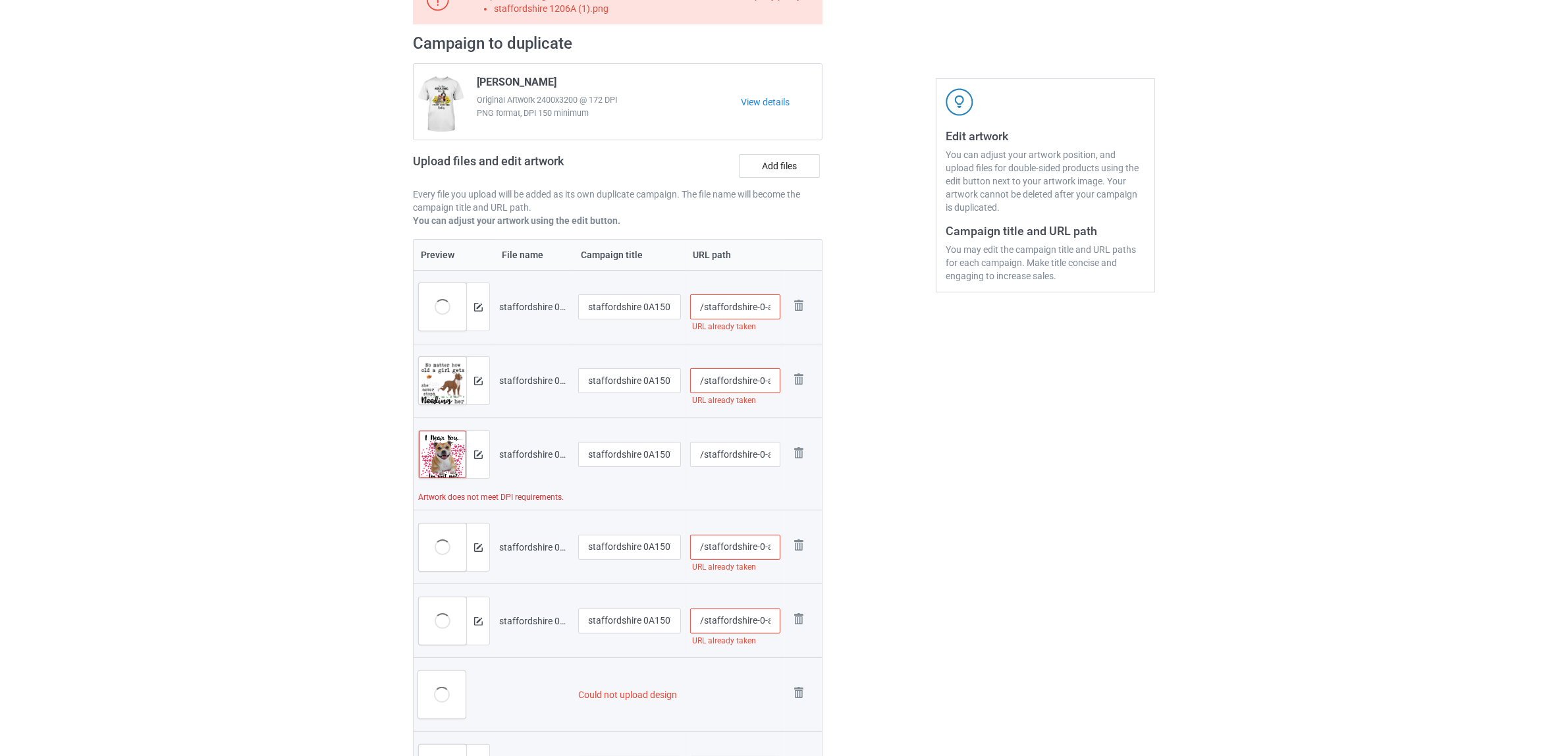
scroll to position [329, 0]
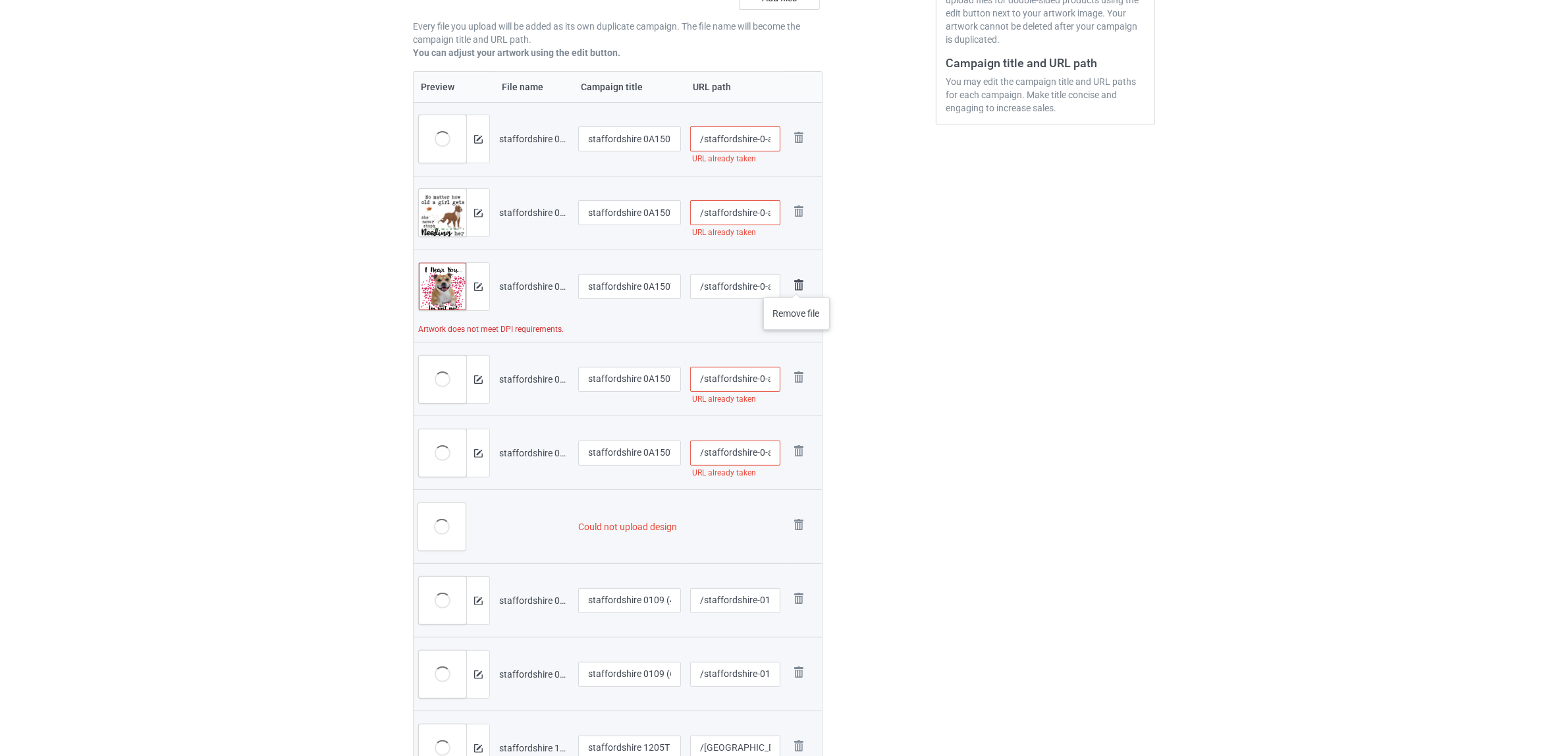
click at [797, 284] on img at bounding box center [799, 285] width 18 height 18
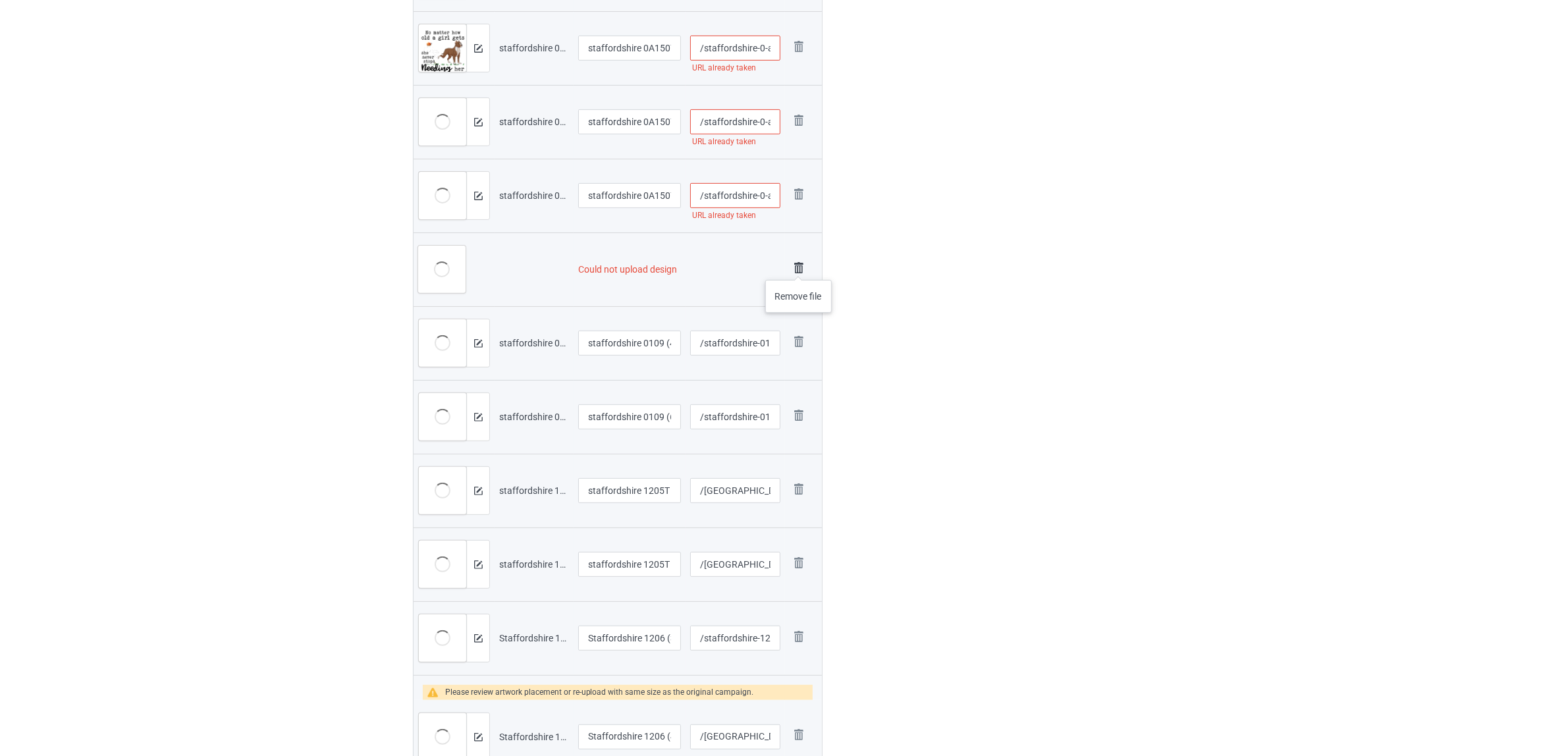
click at [798, 268] on img at bounding box center [799, 268] width 18 height 18
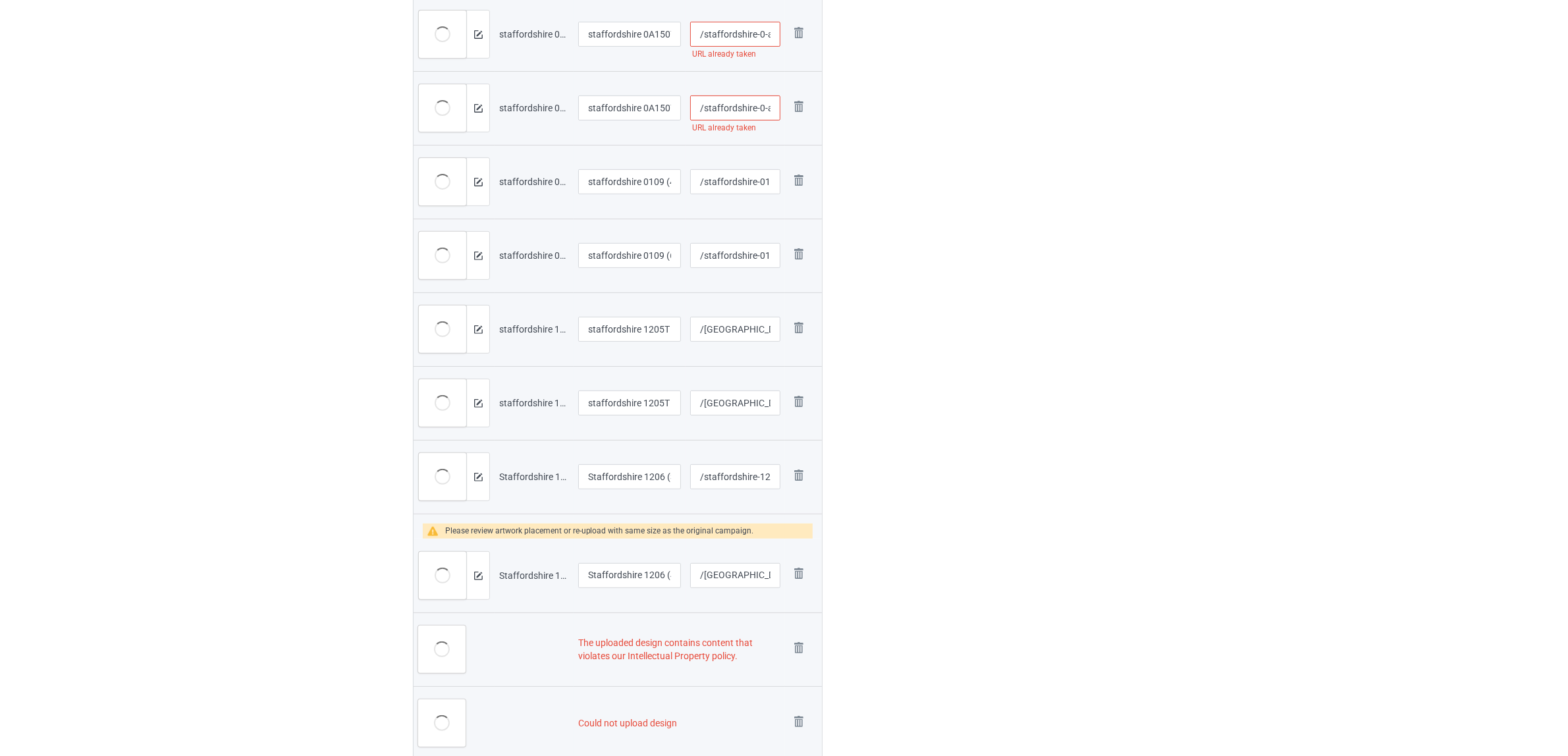
scroll to position [727, 0]
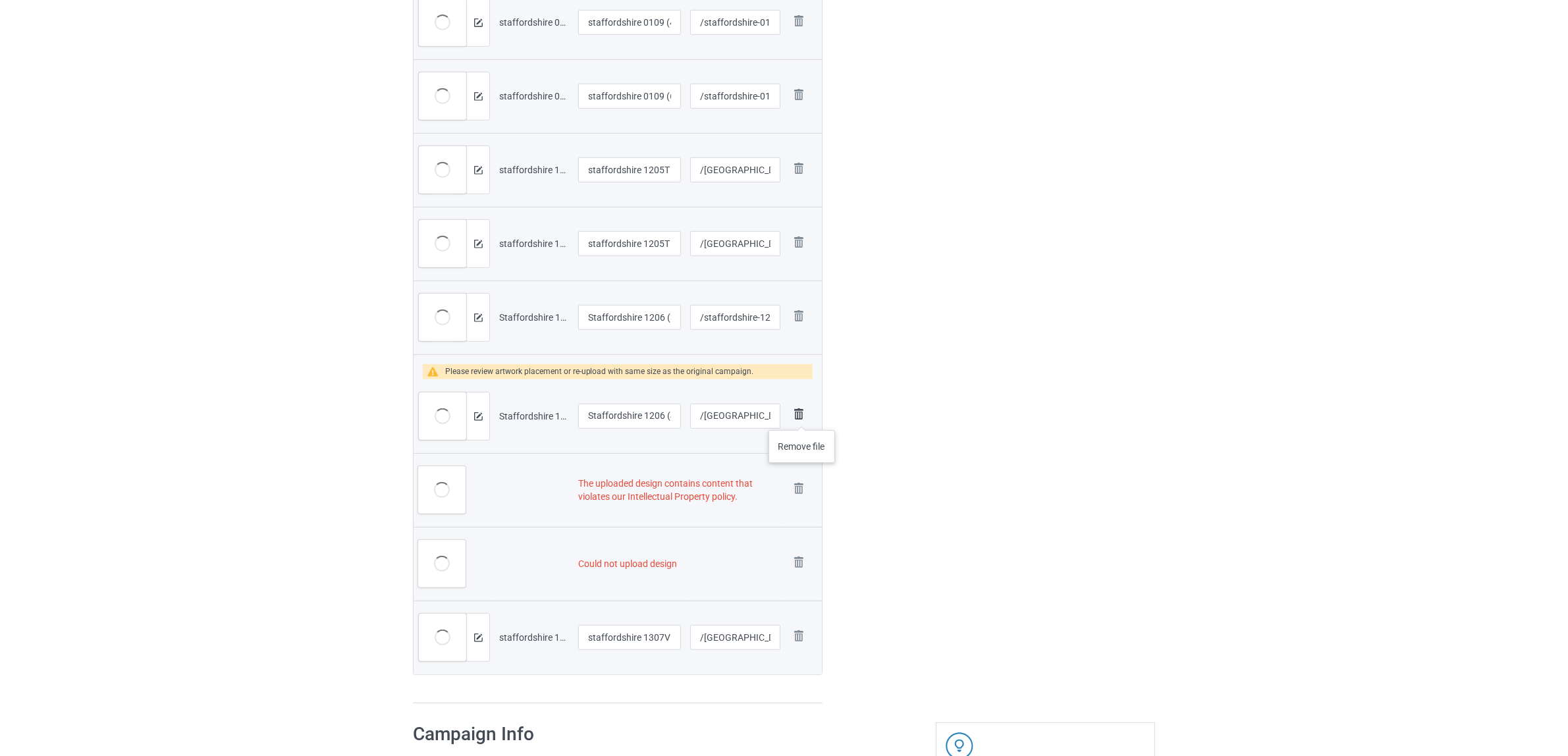
click at [802, 417] on img at bounding box center [799, 414] width 18 height 18
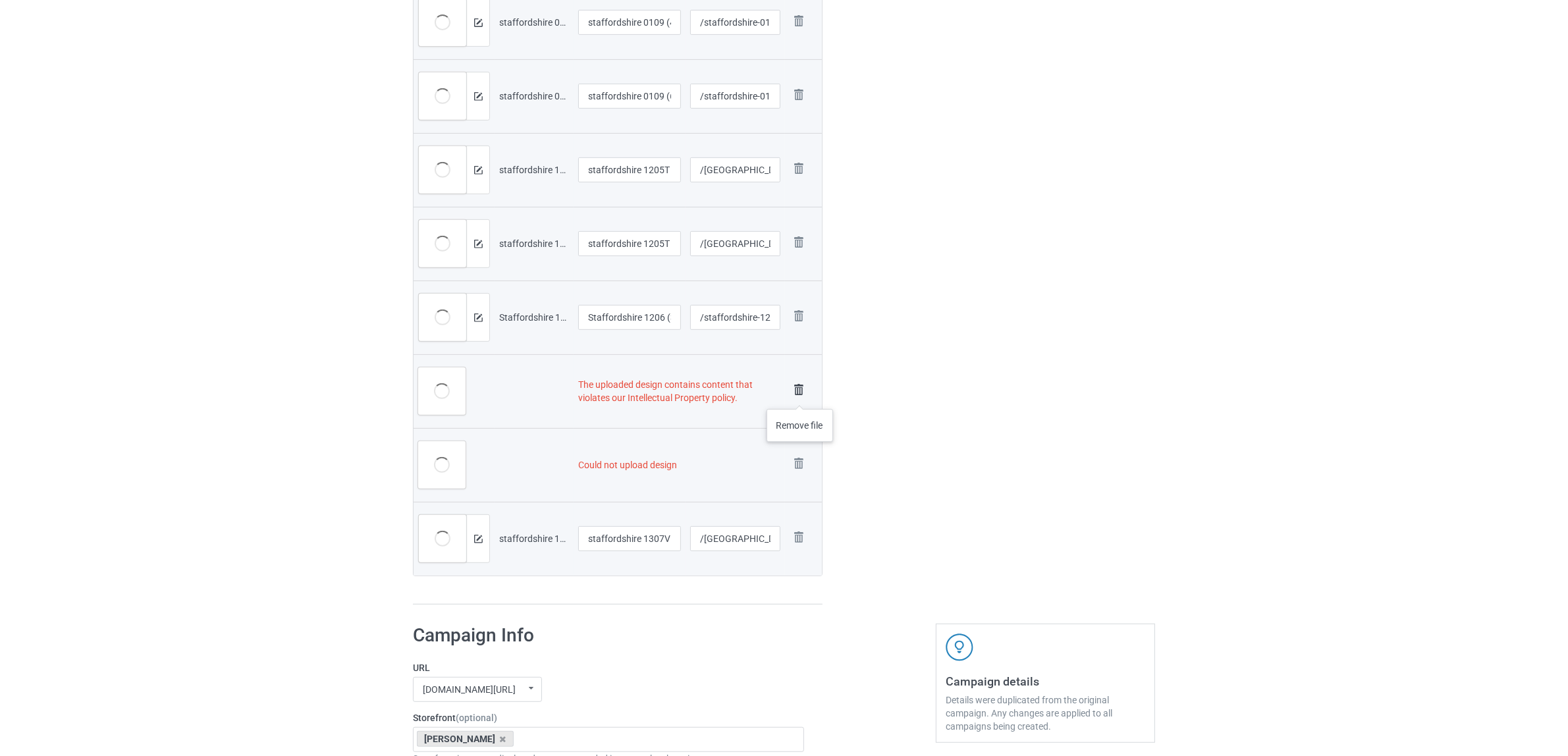
click at [800, 396] on img at bounding box center [799, 389] width 18 height 18
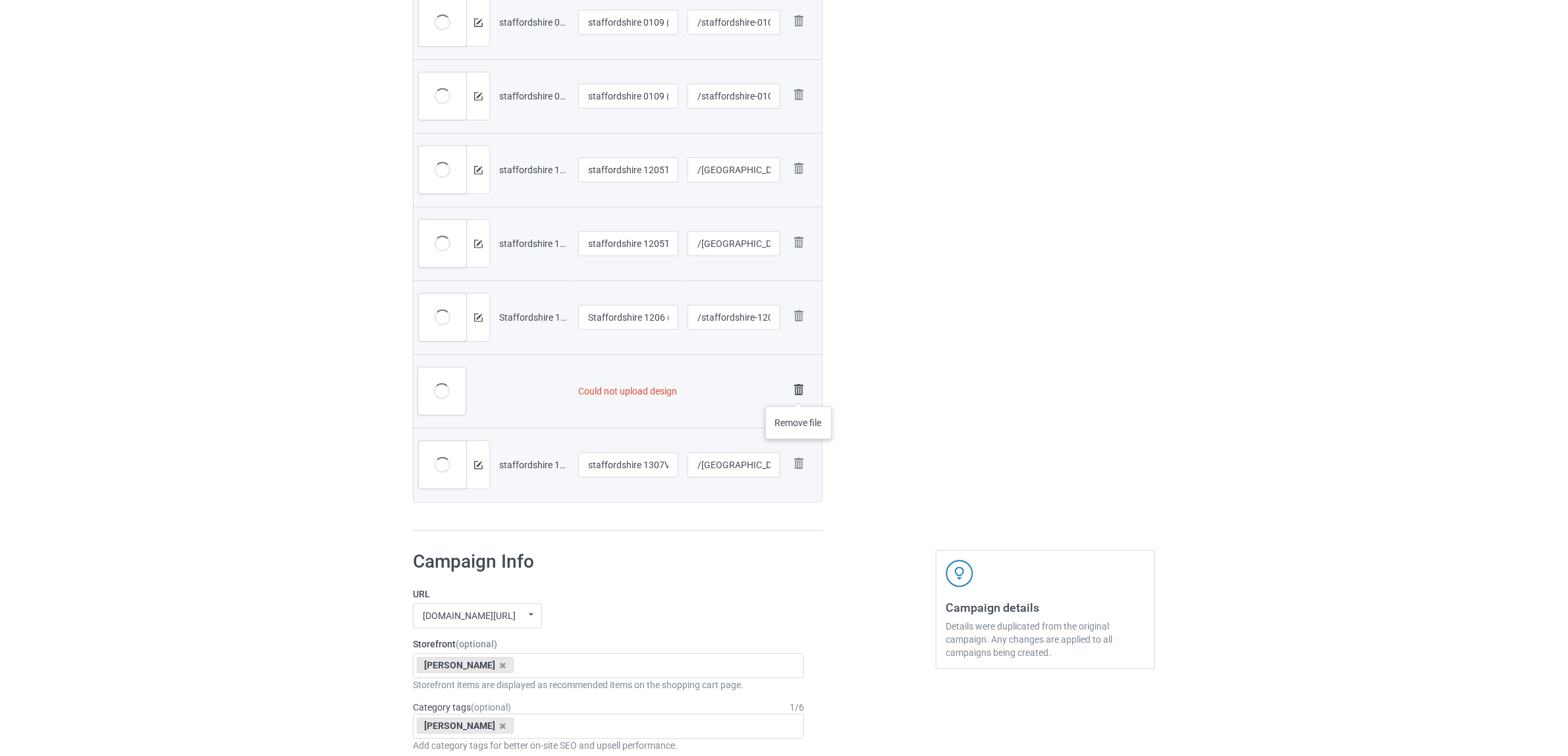
click at [799, 393] on img at bounding box center [799, 389] width 18 height 18
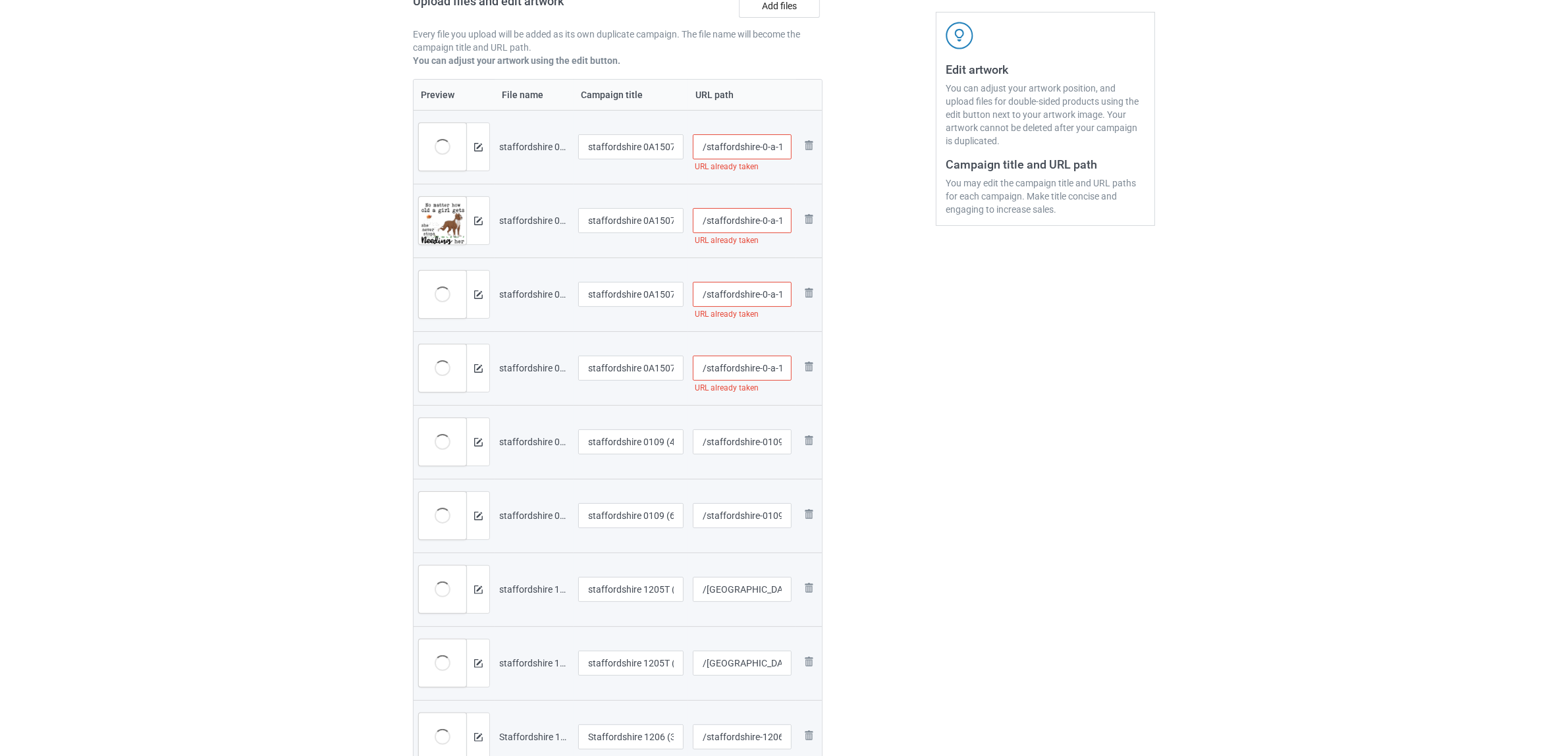
scroll to position [70, 0]
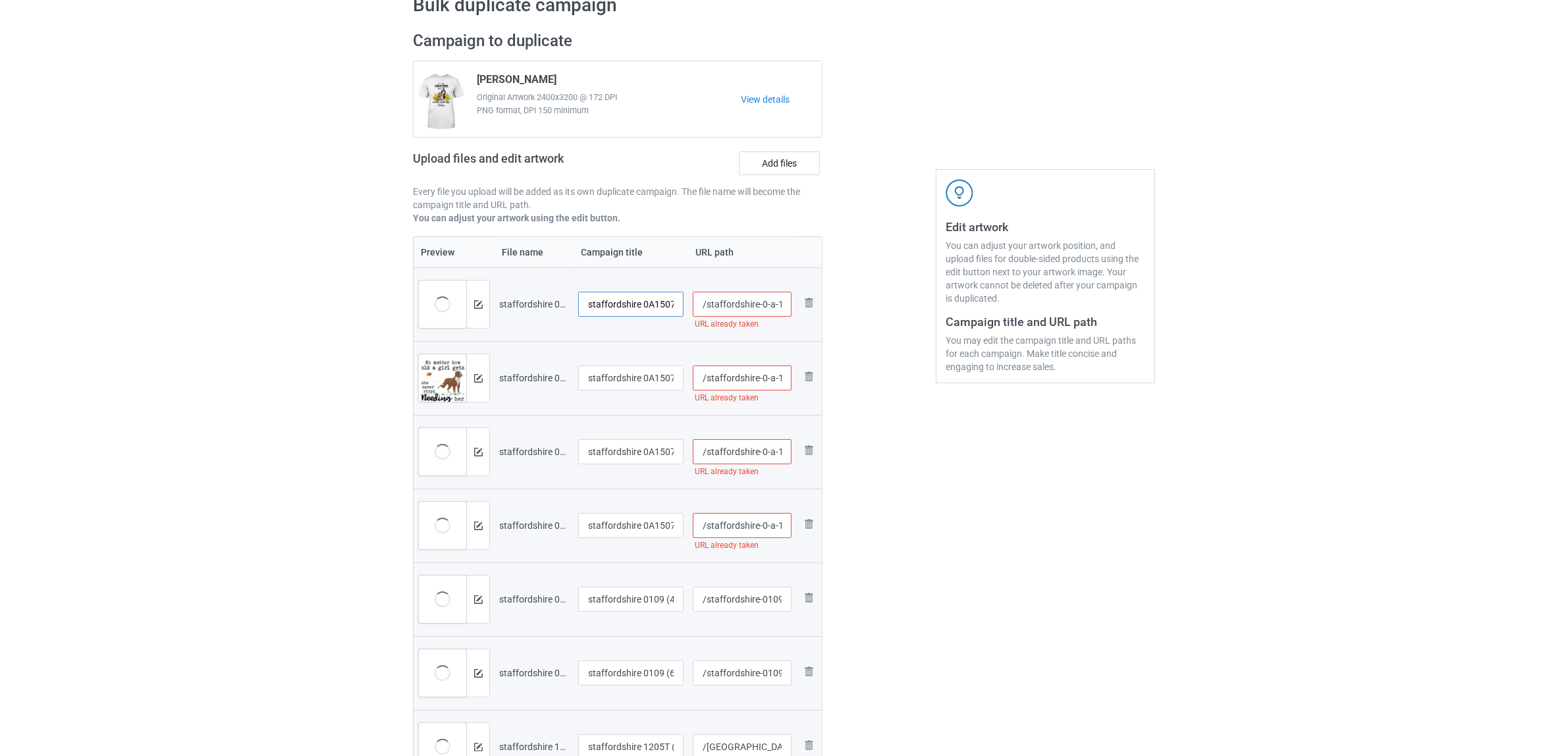
drag, startPoint x: 593, startPoint y: 300, endPoint x: 521, endPoint y: 300, distance: 72.0
click at [521, 300] on tr "Preview and edit artwork staffordshire 0A1507 (1).png staffordshire 0A1507 (1) …" at bounding box center [617, 304] width 408 height 74
drag, startPoint x: 643, startPoint y: 298, endPoint x: 722, endPoint y: 307, distance: 79.5
click at [722, 307] on tr "Preview and edit artwork staffordshire 0A1507 (1).png Staffordshire 0A1507 (1) …" at bounding box center [617, 304] width 408 height 74
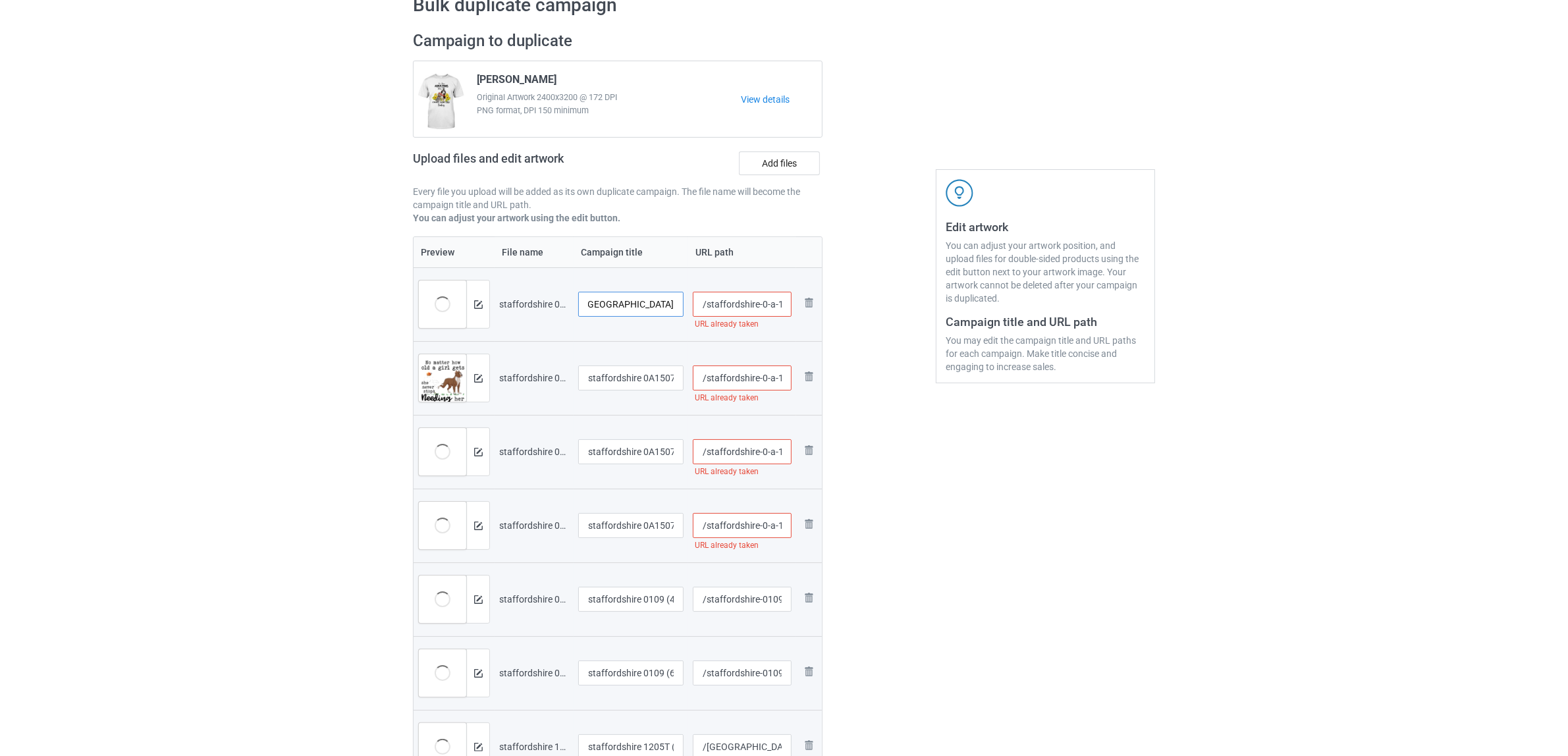
scroll to position [0, 0]
click at [606, 305] on input "[GEOGRAPHIC_DATA]" at bounding box center [632, 304] width 106 height 25
type input "[GEOGRAPHIC_DATA]"
click at [626, 379] on input "staffordshire 0A1507 (2)" at bounding box center [632, 378] width 106 height 25
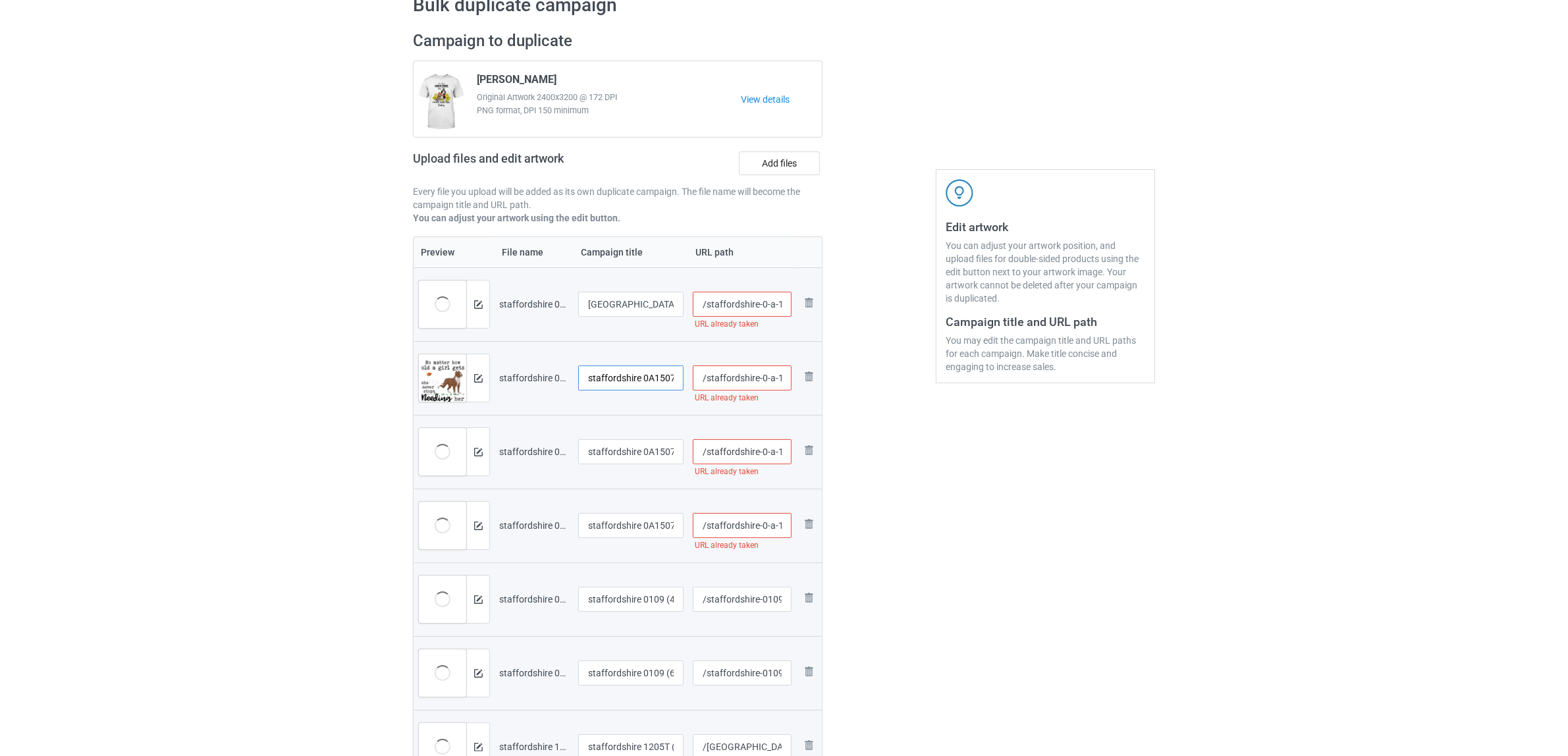
paste input "[GEOGRAPHIC_DATA]"
type input "[GEOGRAPHIC_DATA]"
click at [627, 455] on input "staffordshire 0A1507 (4)" at bounding box center [632, 451] width 106 height 25
paste input "[GEOGRAPHIC_DATA]"
type input "[GEOGRAPHIC_DATA]"
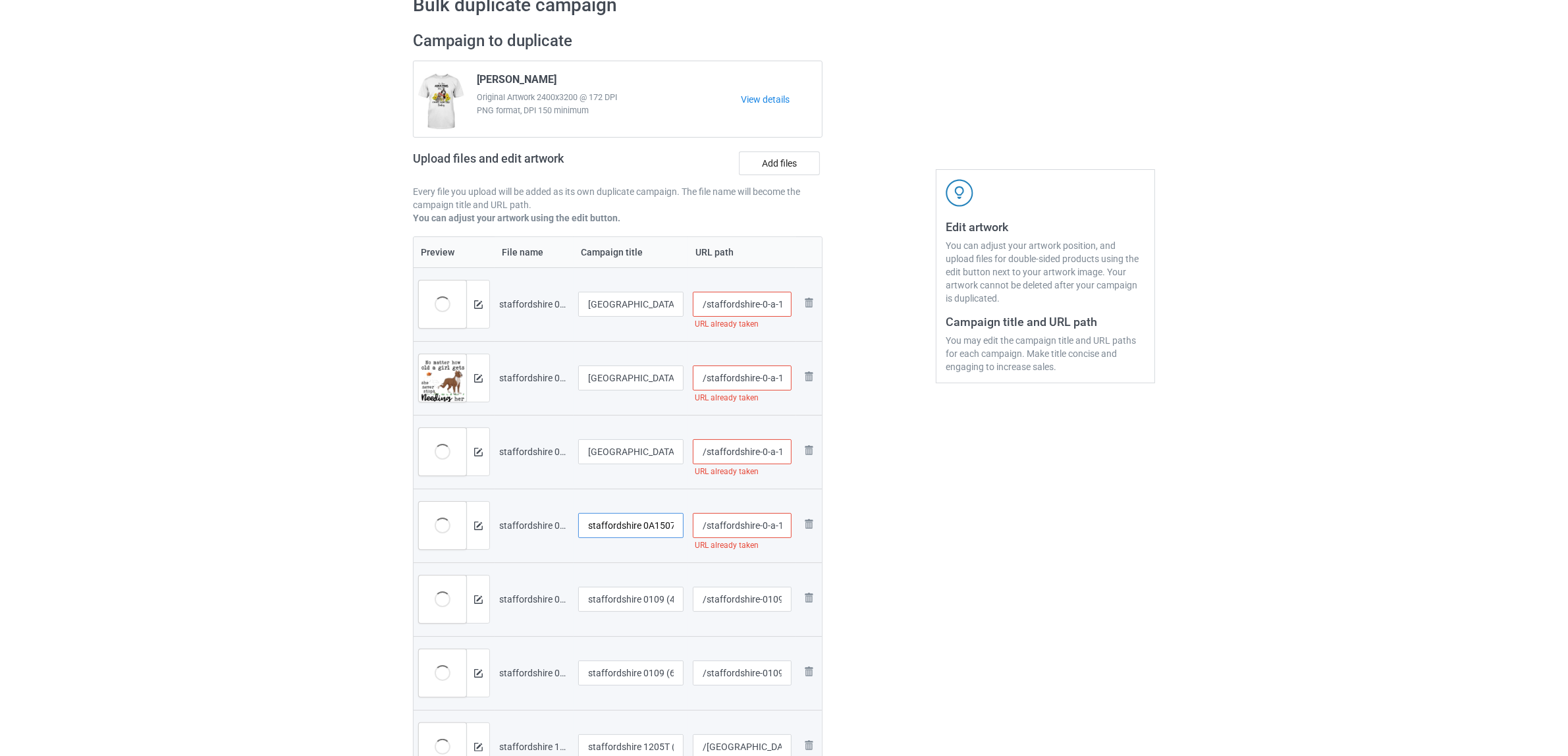
click at [630, 515] on input "staffordshire 0A1507 (5)" at bounding box center [632, 525] width 106 height 25
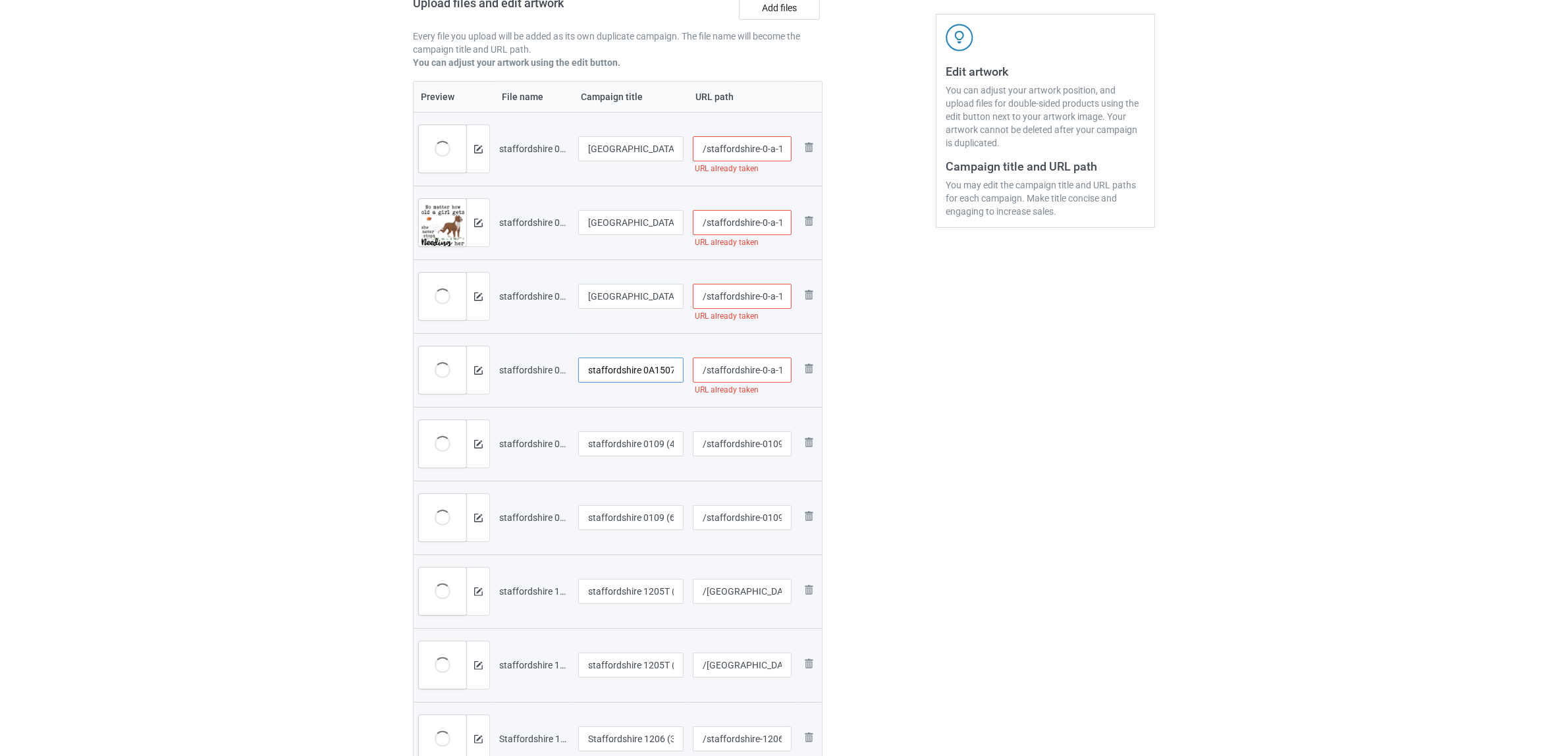
scroll to position [317, 0]
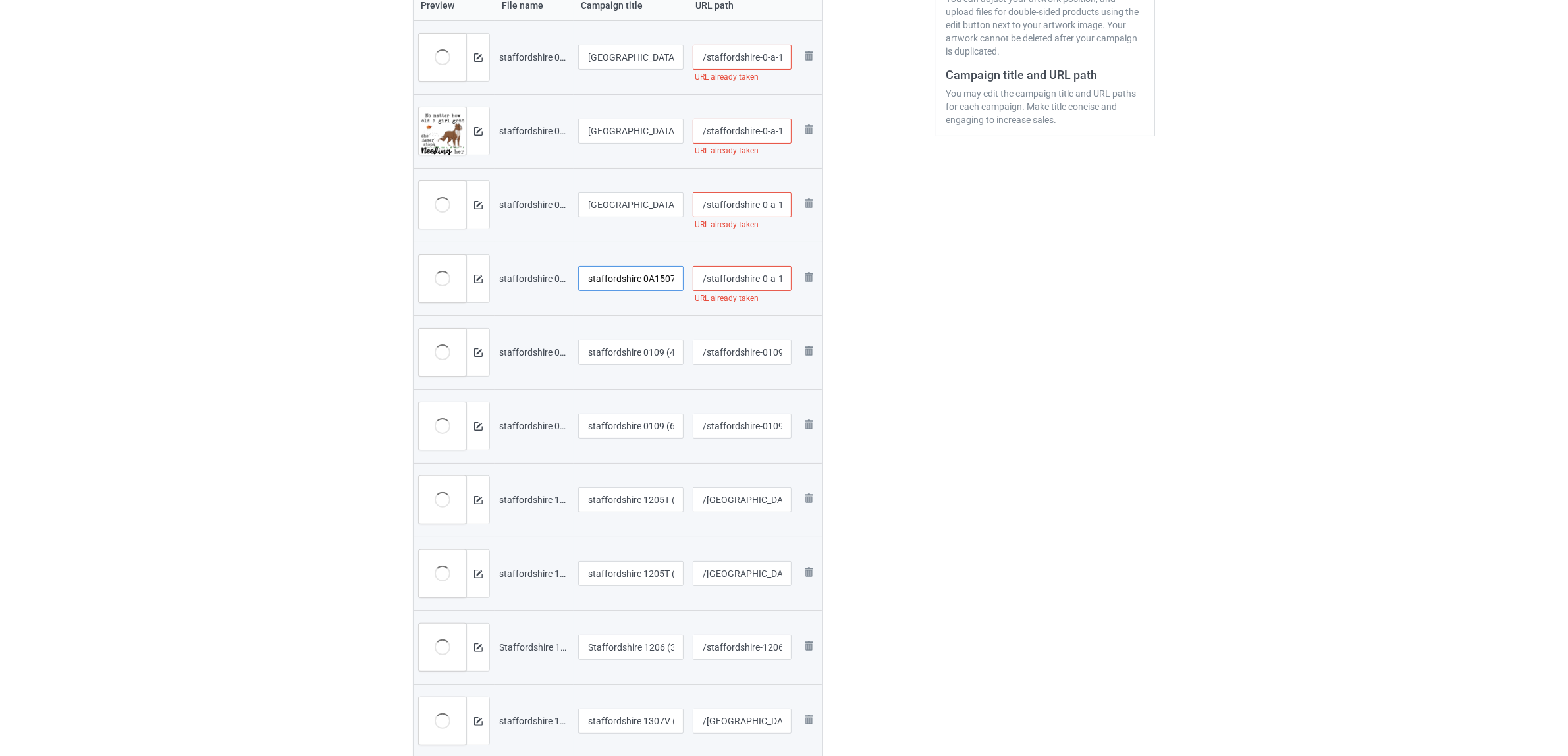
paste input "[GEOGRAPHIC_DATA]"
type input "[GEOGRAPHIC_DATA]"
click at [625, 350] on input "staffordshire 0109 (4)" at bounding box center [632, 352] width 106 height 25
paste input "[GEOGRAPHIC_DATA]"
type input "[GEOGRAPHIC_DATA]"
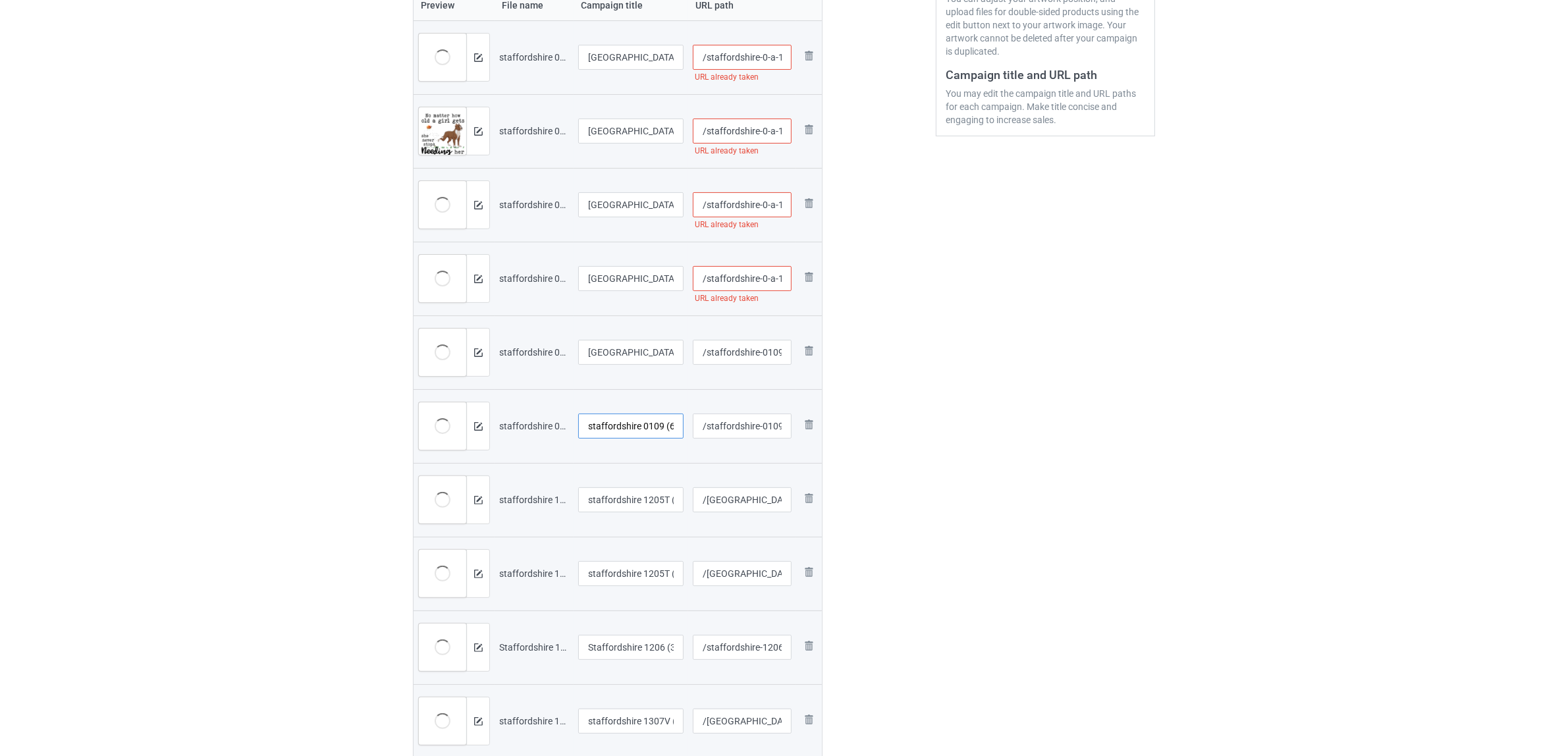
click at [623, 430] on input "staffordshire 0109 (6)" at bounding box center [632, 425] width 106 height 25
paste input "[GEOGRAPHIC_DATA]"
type input "[GEOGRAPHIC_DATA]"
click at [614, 492] on input "staffordshire 1205T (1)" at bounding box center [632, 500] width 106 height 25
paste input "[GEOGRAPHIC_DATA]"
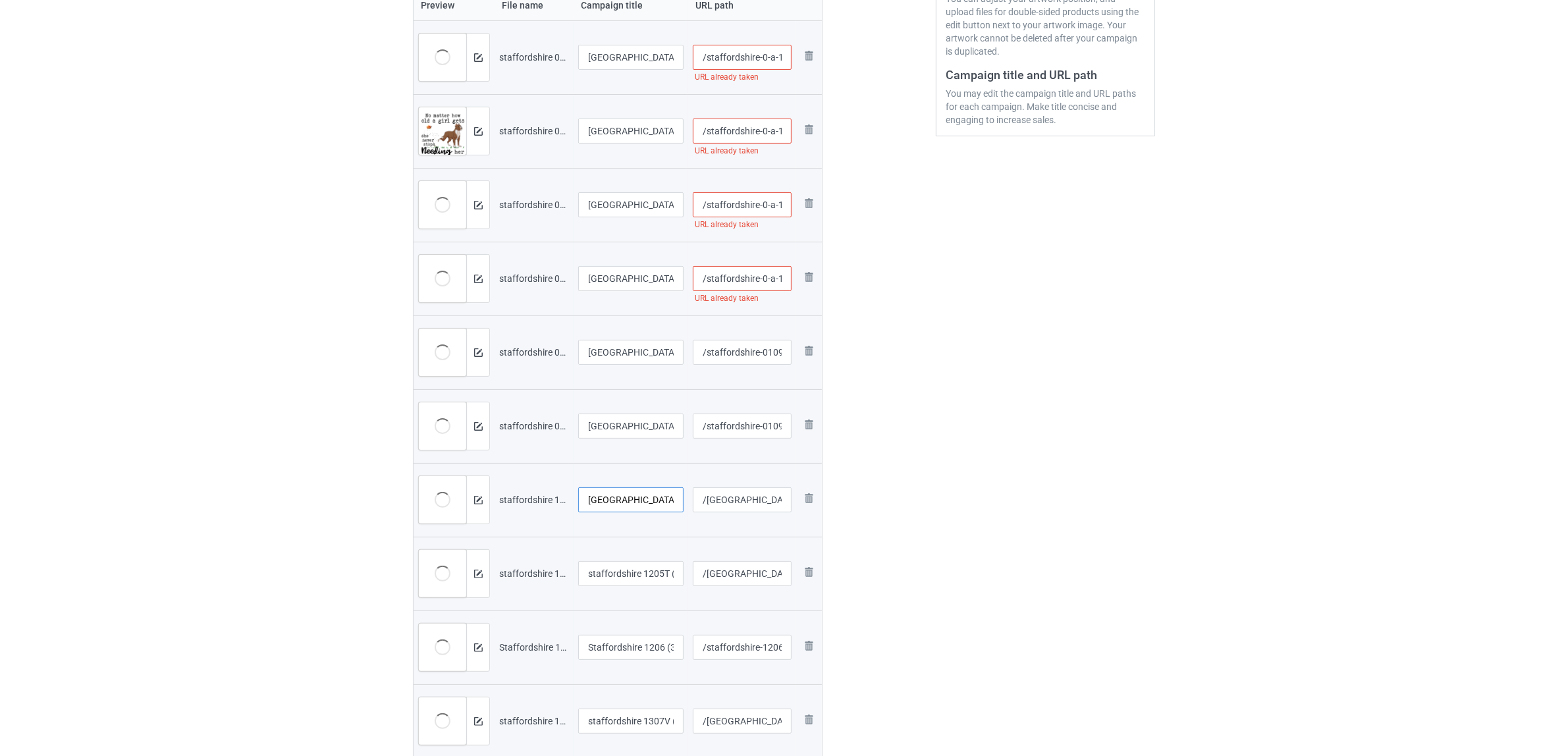
type input "[GEOGRAPHIC_DATA]"
click at [613, 575] on input "staffordshire 1205T (4)" at bounding box center [632, 573] width 106 height 25
paste input "[GEOGRAPHIC_DATA]"
type input "[GEOGRAPHIC_DATA]"
click at [1044, 556] on div "Edit artwork You can adjust your artwork position, and upload files for double-…" at bounding box center [1046, 286] width 237 height 1022
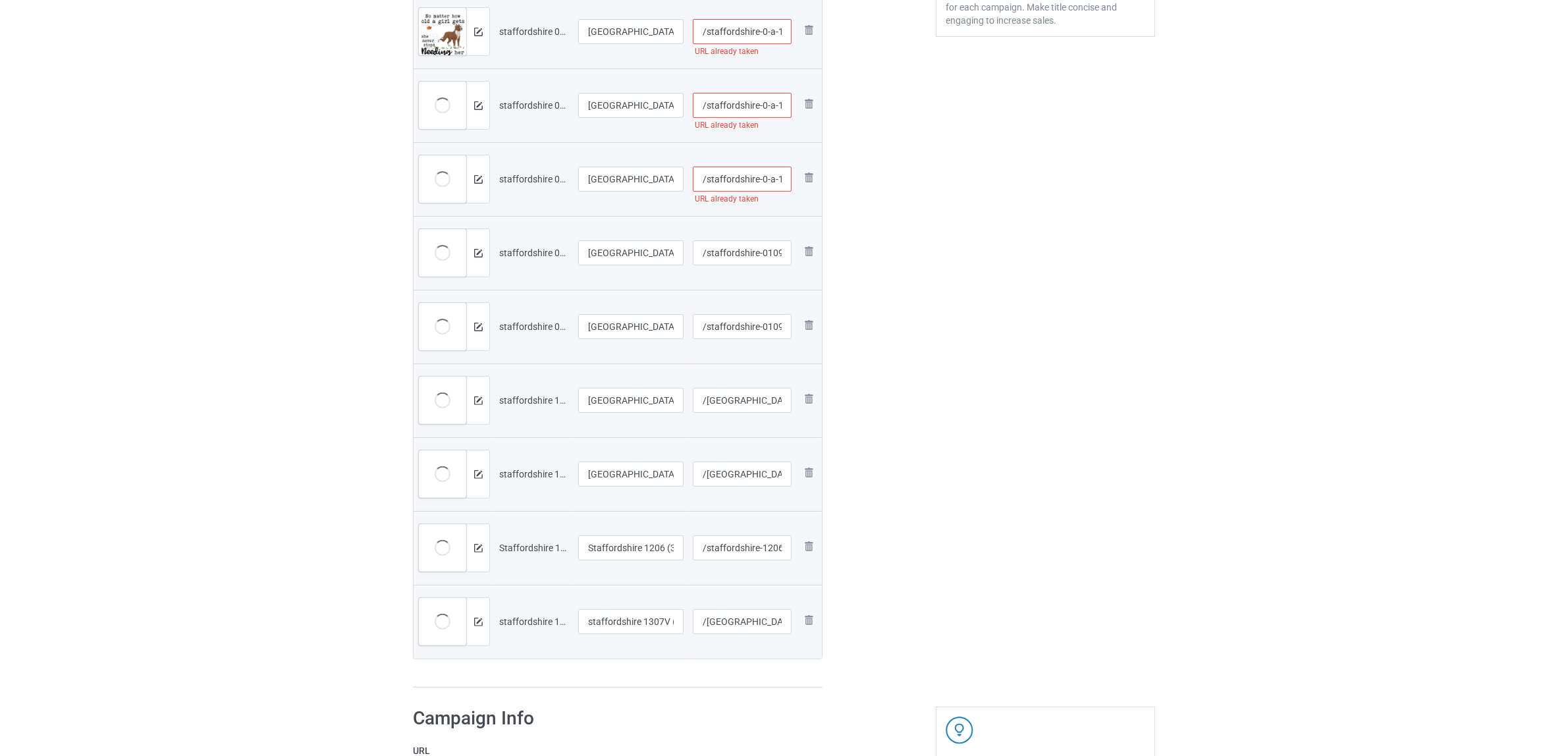
scroll to position [565, 0]
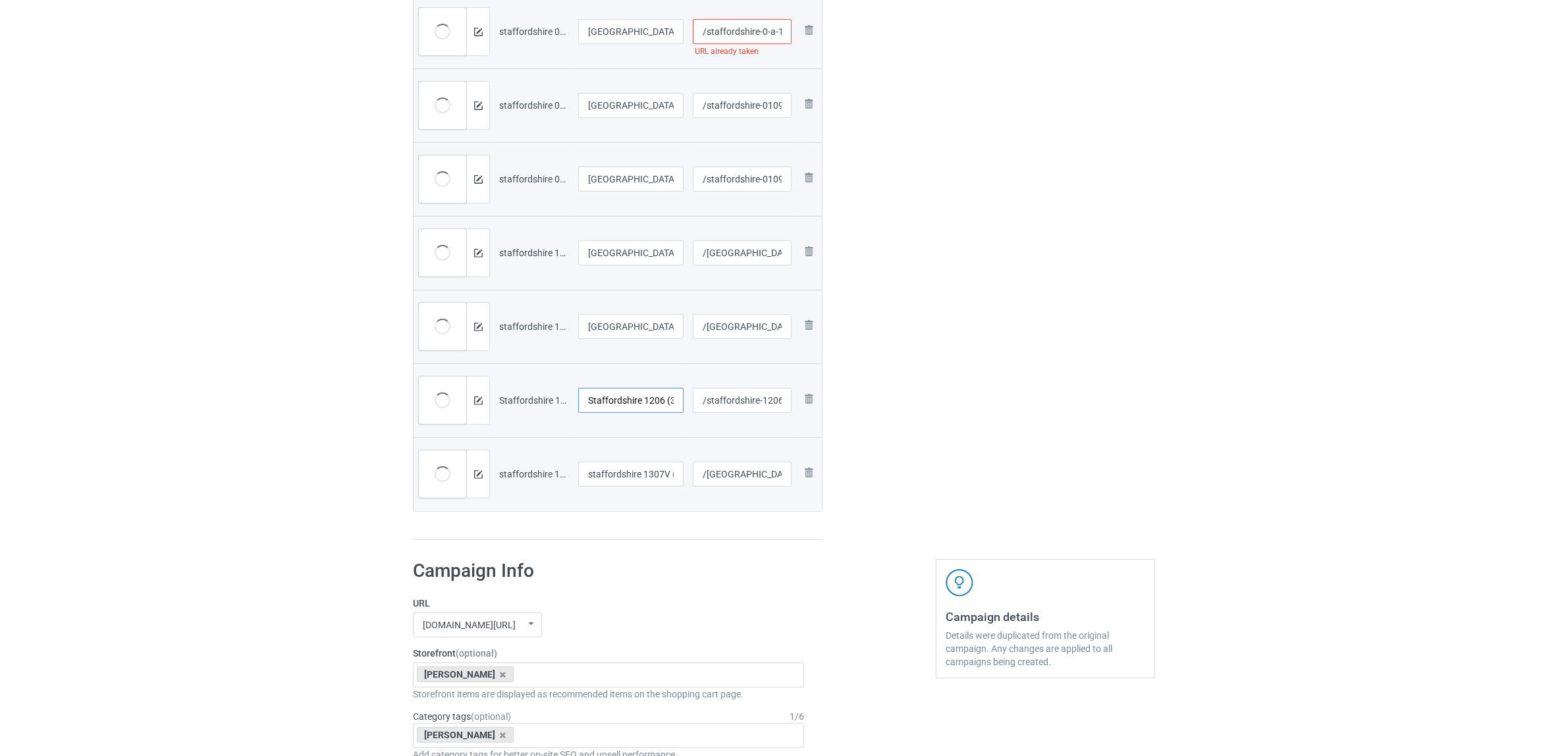
click at [617, 410] on input "Staffordshire 1206 (3)" at bounding box center [632, 400] width 106 height 25
paste input "text"
type input "[GEOGRAPHIC_DATA]"
click at [623, 481] on input "staffordshire 1307V (2)" at bounding box center [632, 474] width 106 height 25
paste input "[GEOGRAPHIC_DATA]"
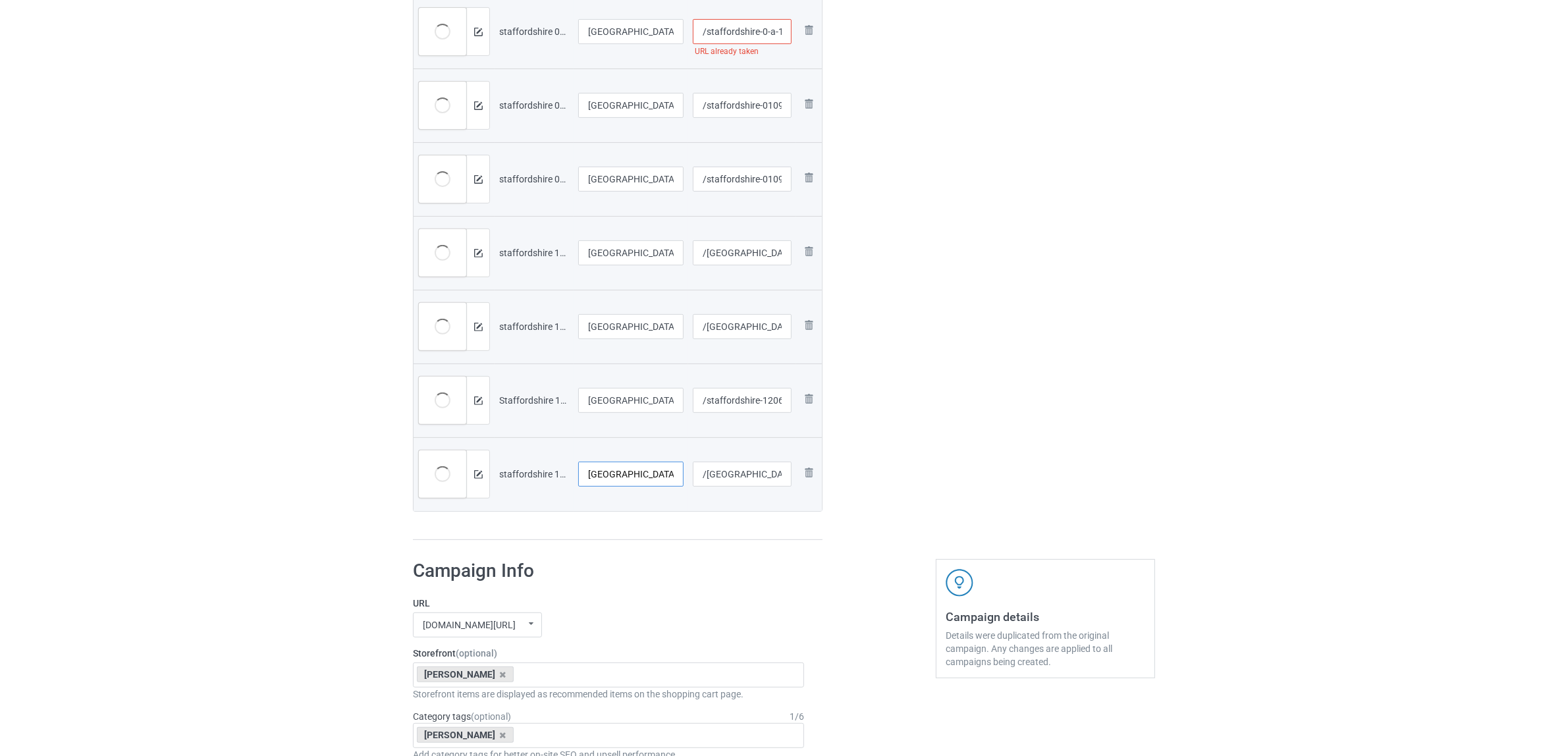
type input "[GEOGRAPHIC_DATA]"
click at [639, 559] on h1 "Campaign Info" at bounding box center [609, 570] width 392 height 23
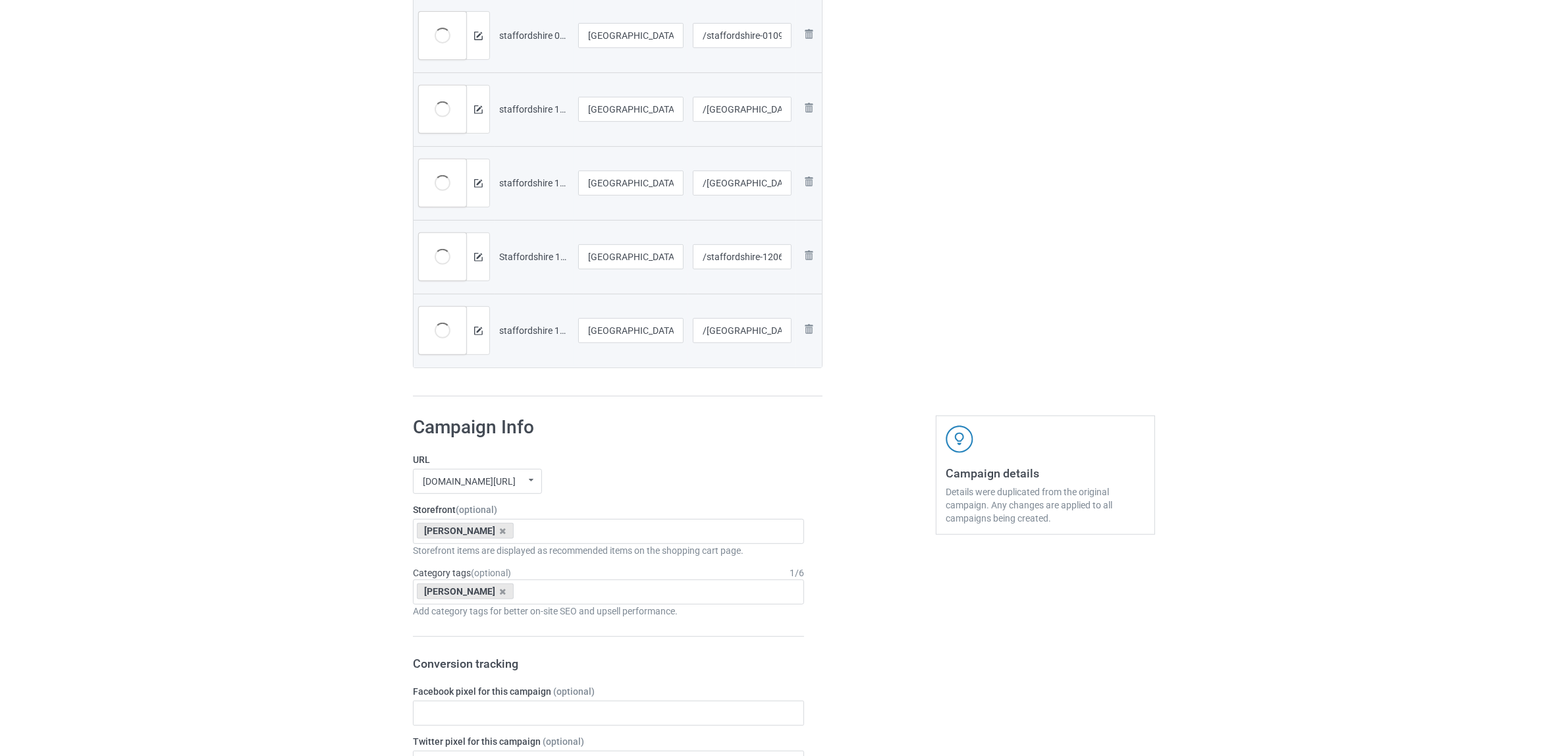
scroll to position [811, 0]
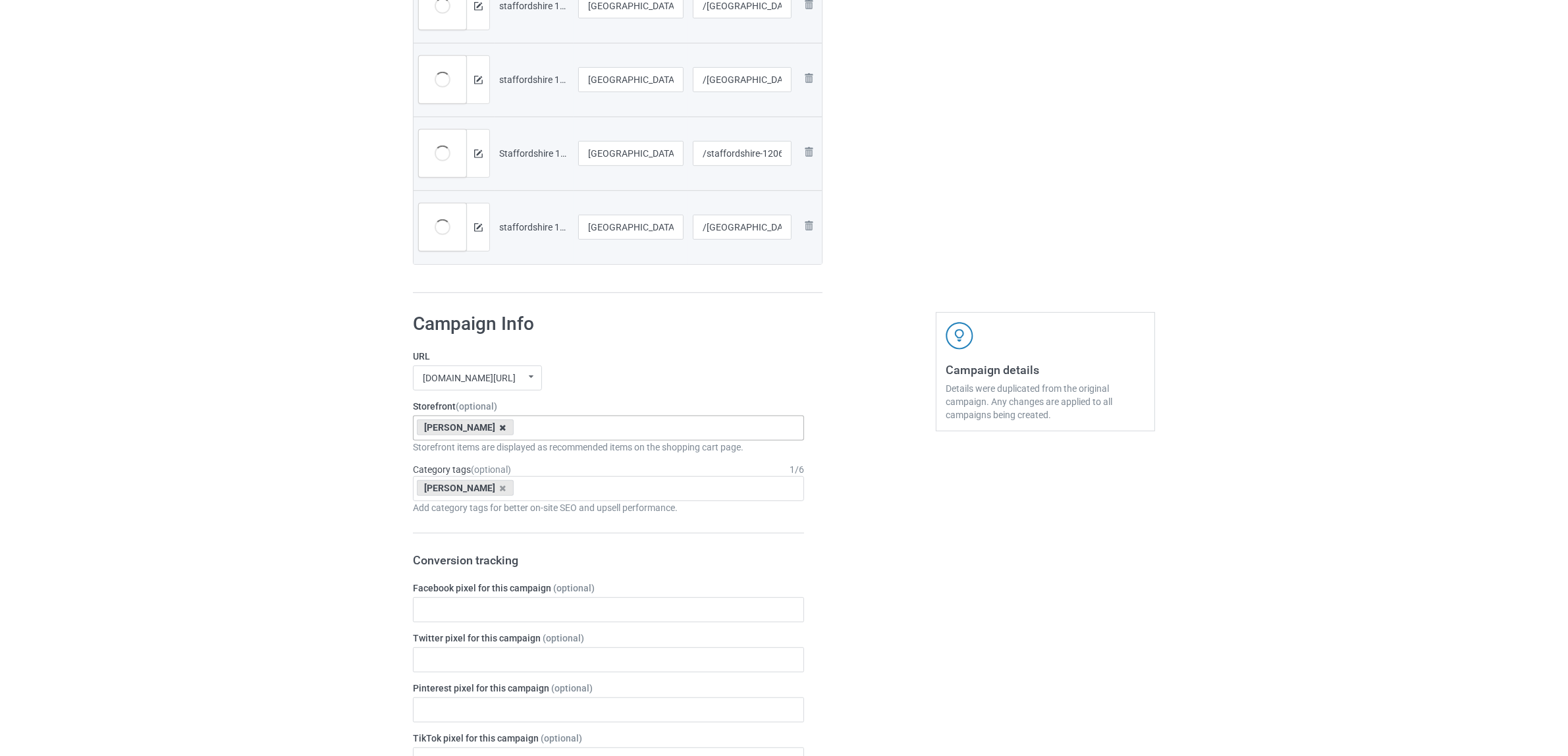
click at [500, 427] on icon at bounding box center [503, 428] width 7 height 9
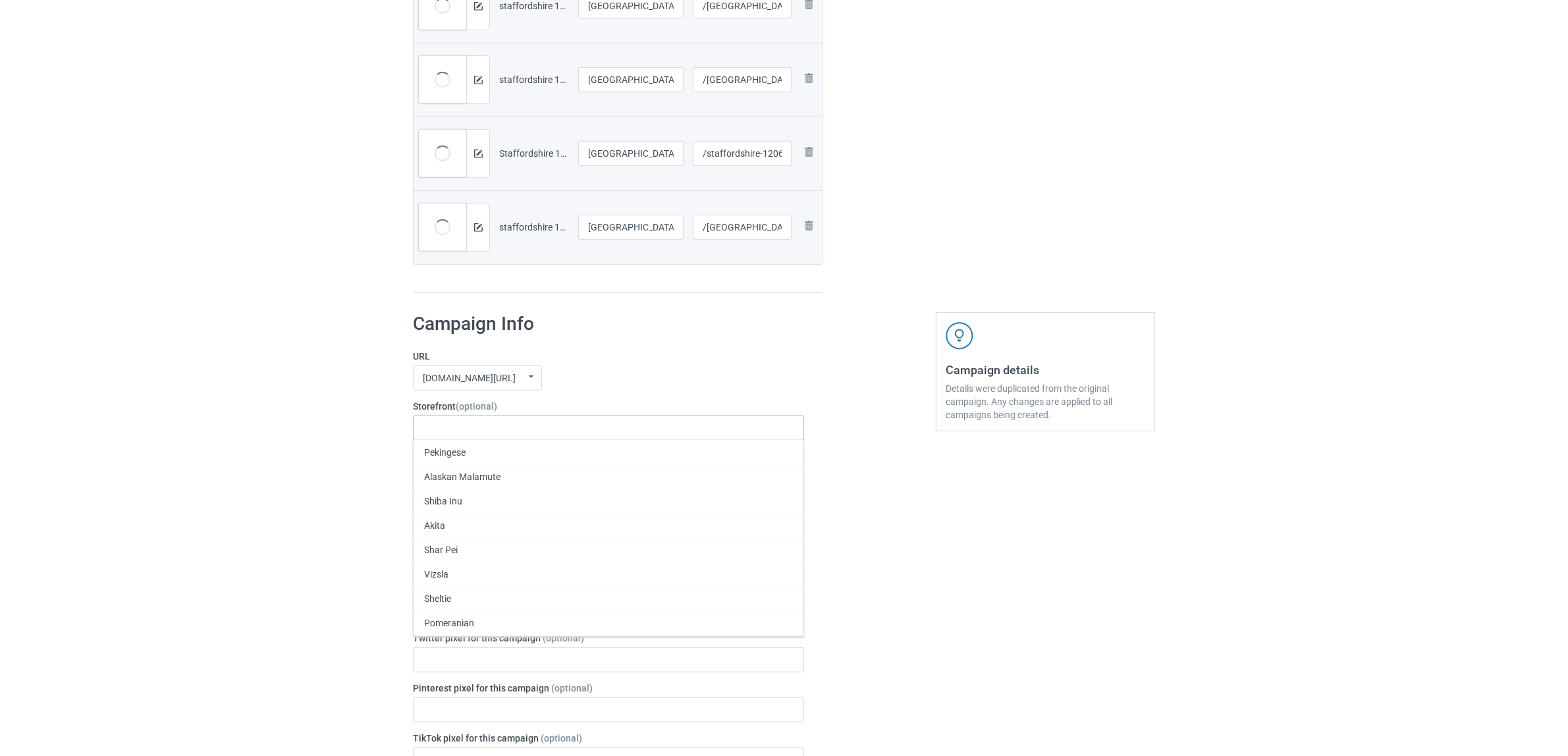
paste input "[GEOGRAPHIC_DATA]"
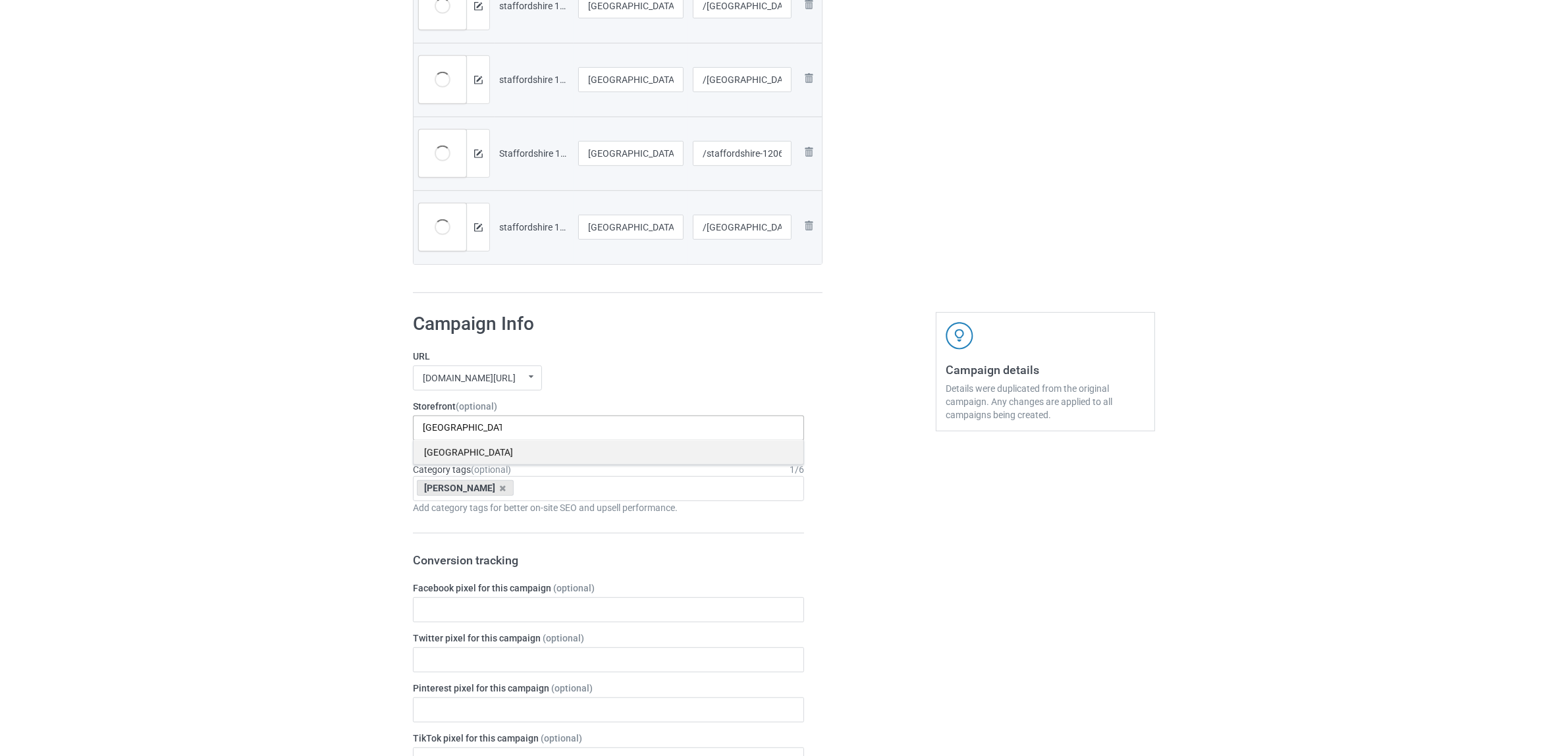
type input "[GEOGRAPHIC_DATA]"
click at [442, 449] on div "[GEOGRAPHIC_DATA]" at bounding box center [608, 452] width 390 height 24
click at [500, 485] on icon at bounding box center [503, 488] width 7 height 9
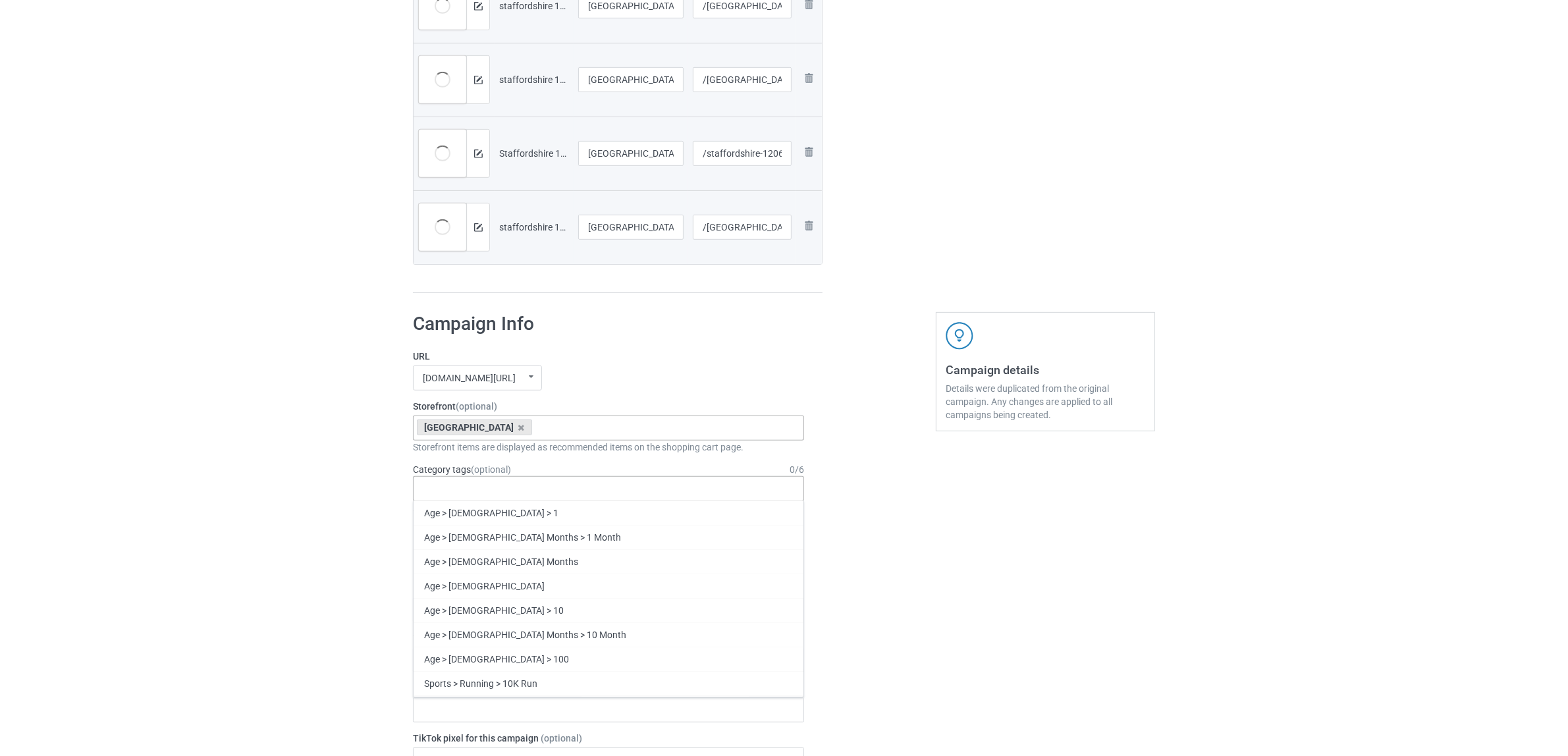
paste input "[GEOGRAPHIC_DATA]"
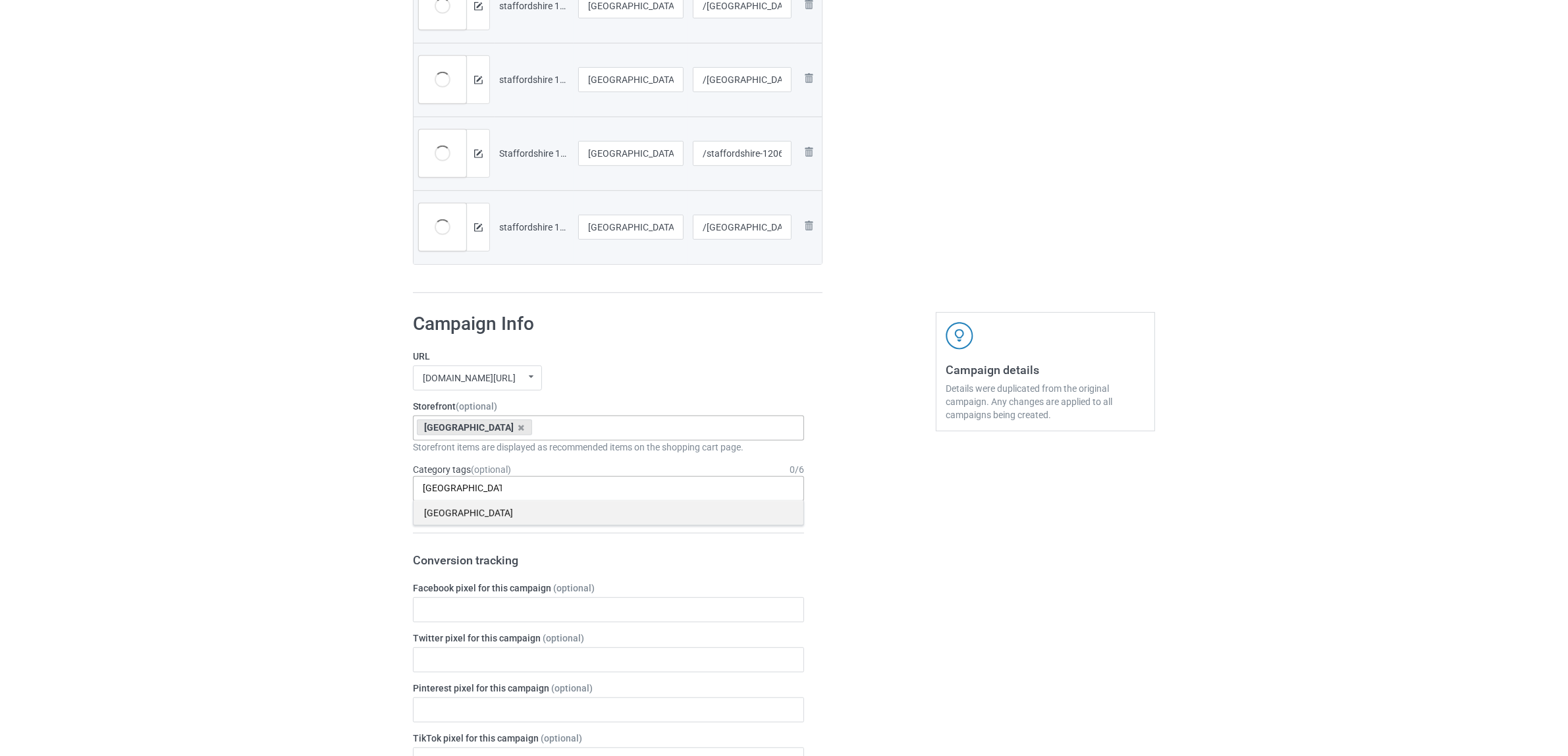
type input "[GEOGRAPHIC_DATA]"
click at [445, 513] on div "[GEOGRAPHIC_DATA]" at bounding box center [608, 513] width 390 height 24
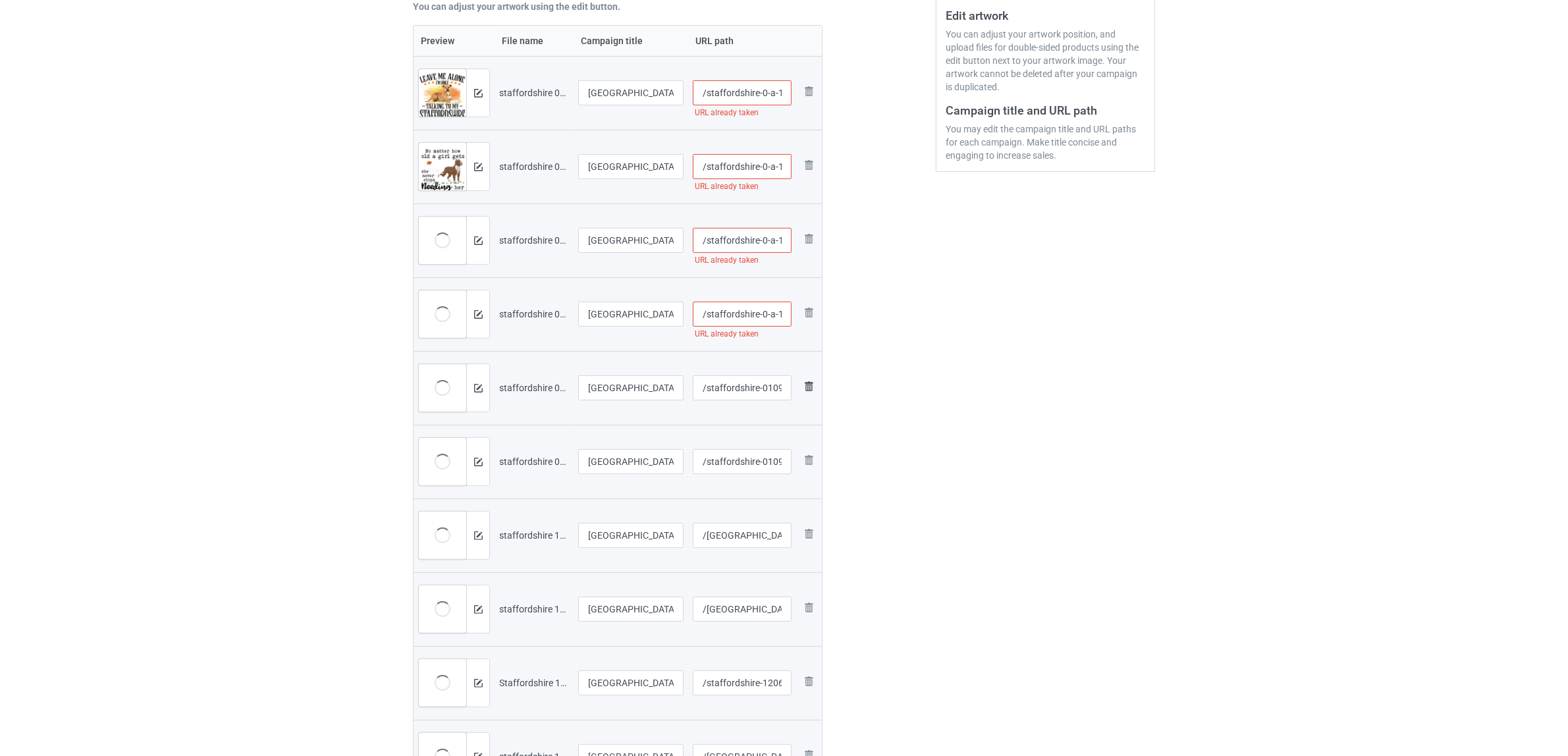
scroll to position [272, 0]
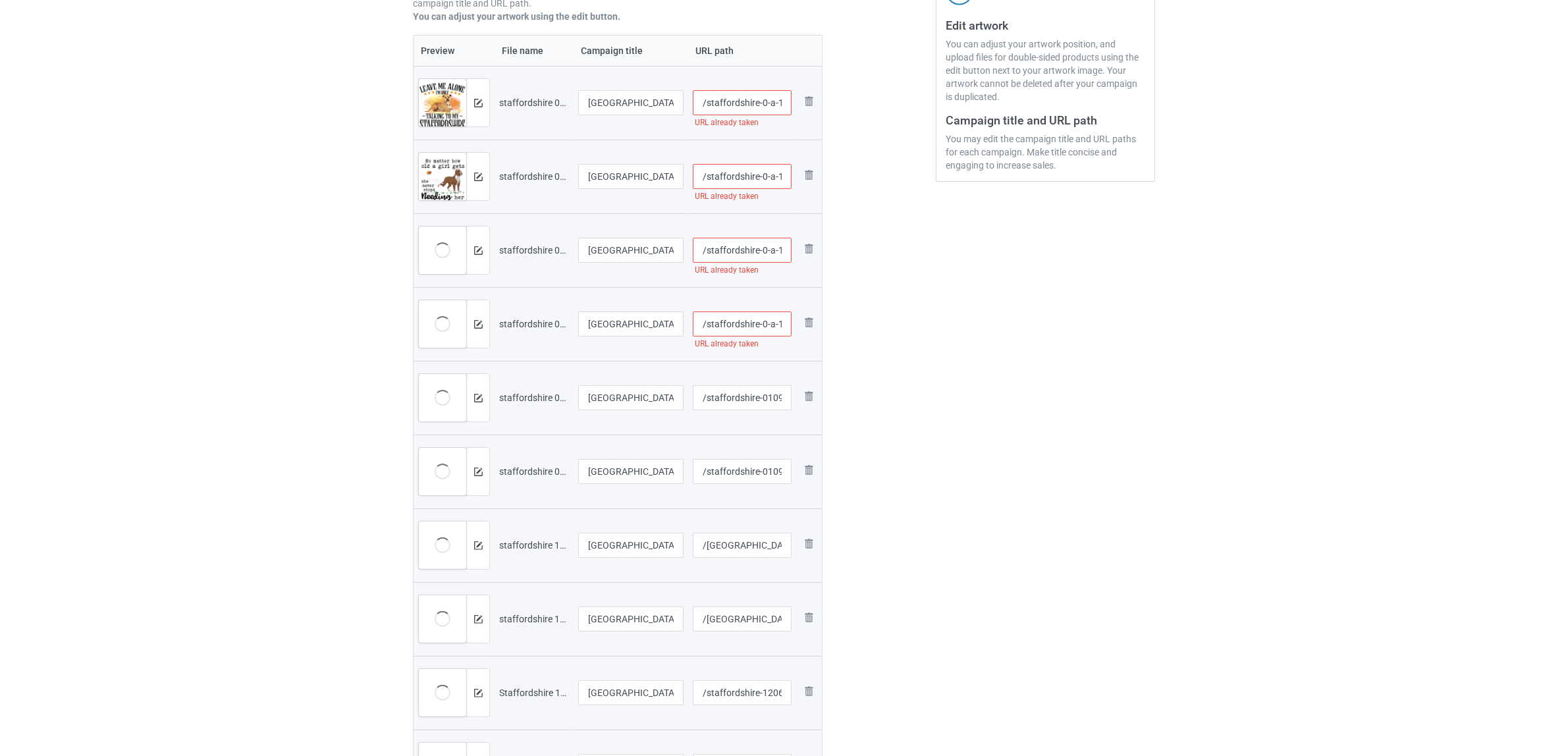
click at [768, 254] on input "/staffordshire-0-a-1507-4" at bounding box center [742, 249] width 100 height 25
type input "/staffordshire-0t-a-1507-4"
click at [766, 171] on input "/staffordshire-0-a-1507-2" at bounding box center [742, 176] width 100 height 25
type input "/staffordshire-0t-a-1507-2"
click at [905, 228] on div at bounding box center [878, 331] width 94 height 1022
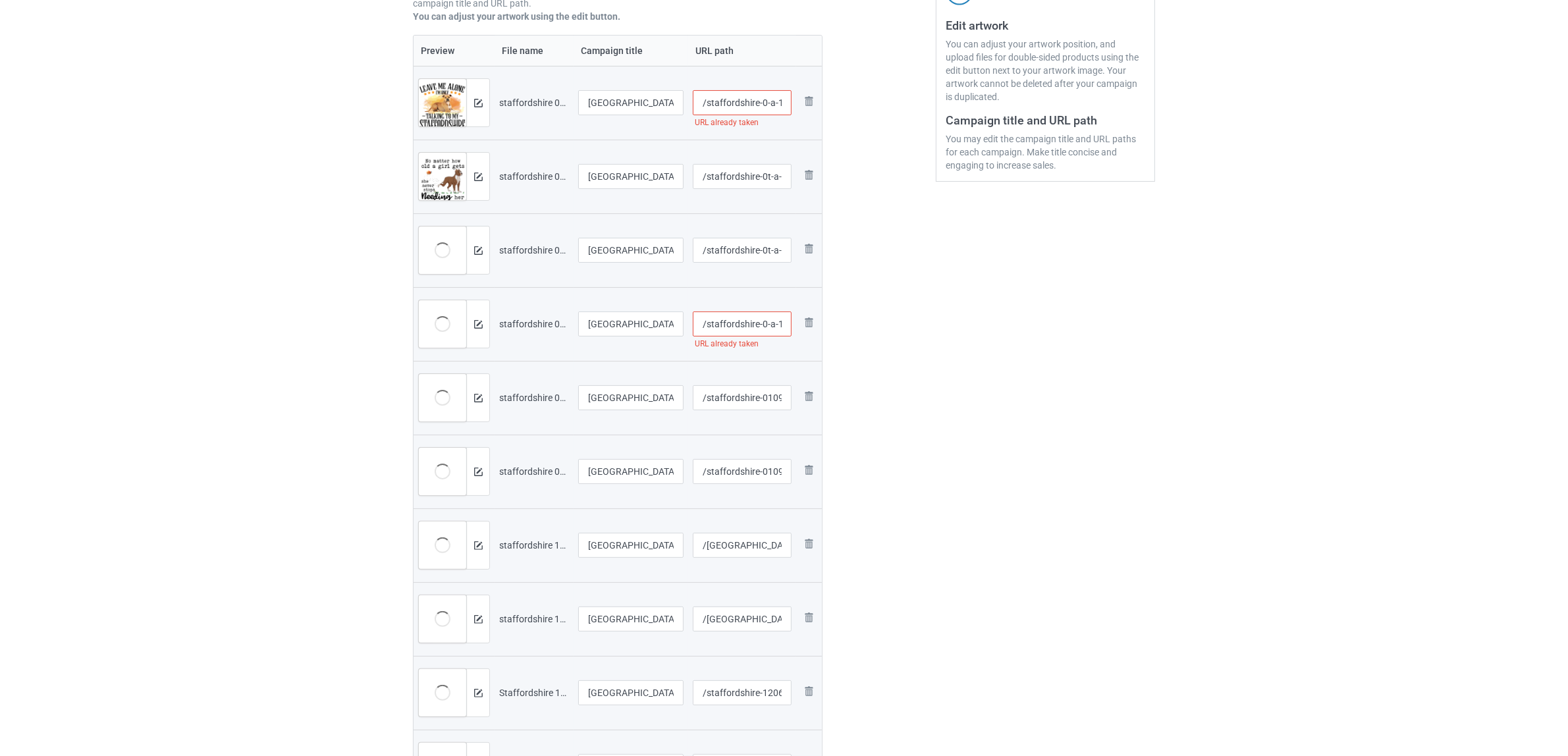
click at [768, 100] on input "/staffordshire-0-a-1507-1" at bounding box center [742, 102] width 100 height 25
type input "/staffordshire-0tt-a-1507-1"
click at [1005, 288] on div "Edit artwork You can adjust your artwork position, and upload files for double-…" at bounding box center [1046, 331] width 237 height 1022
click at [766, 328] on input "/staffordshire-0-a-1507-5" at bounding box center [742, 324] width 100 height 25
type input "/staffordshire-0tt-a-1507-5"
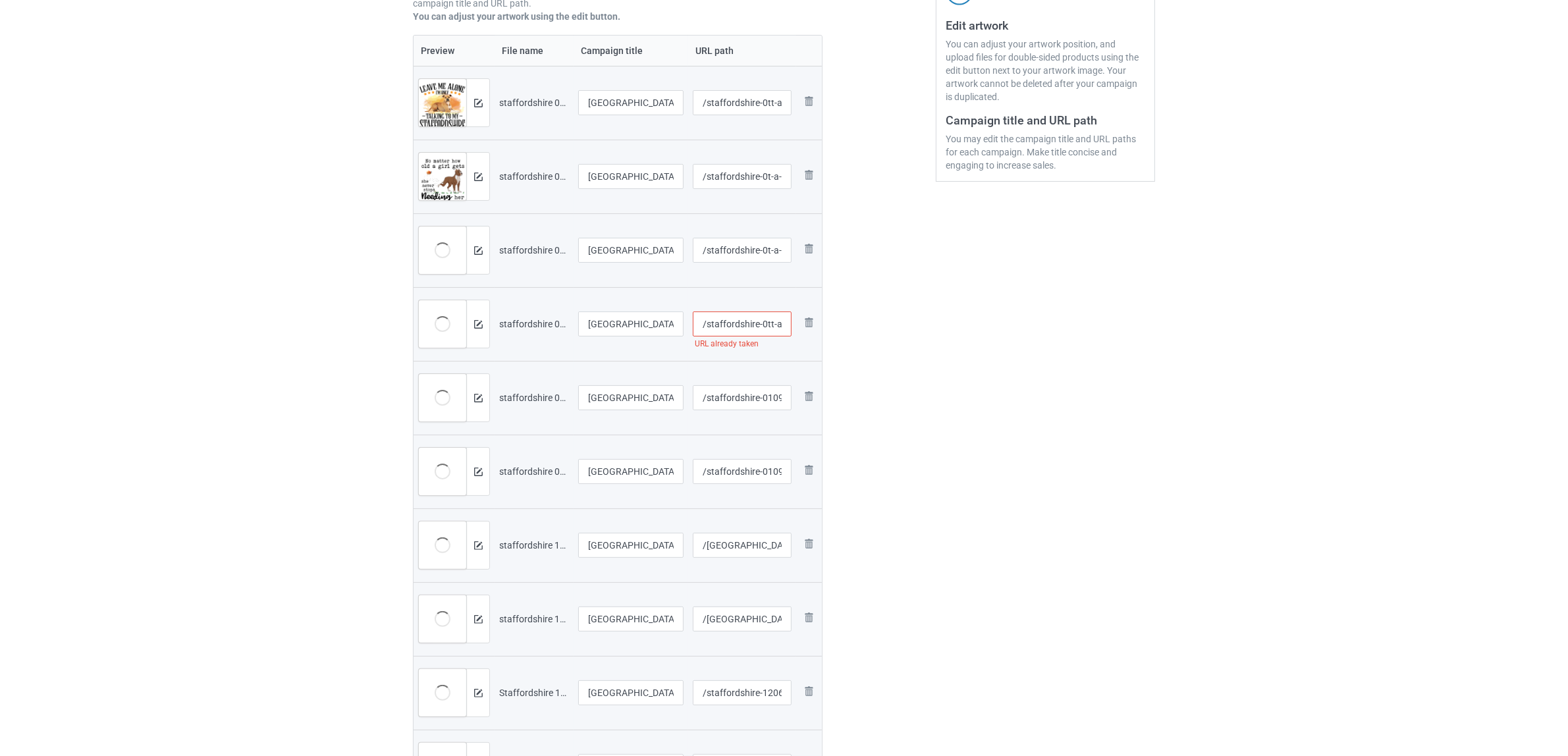
click at [943, 366] on div "Edit artwork You can adjust your artwork position, and upload files for double-…" at bounding box center [1046, 331] width 237 height 1022
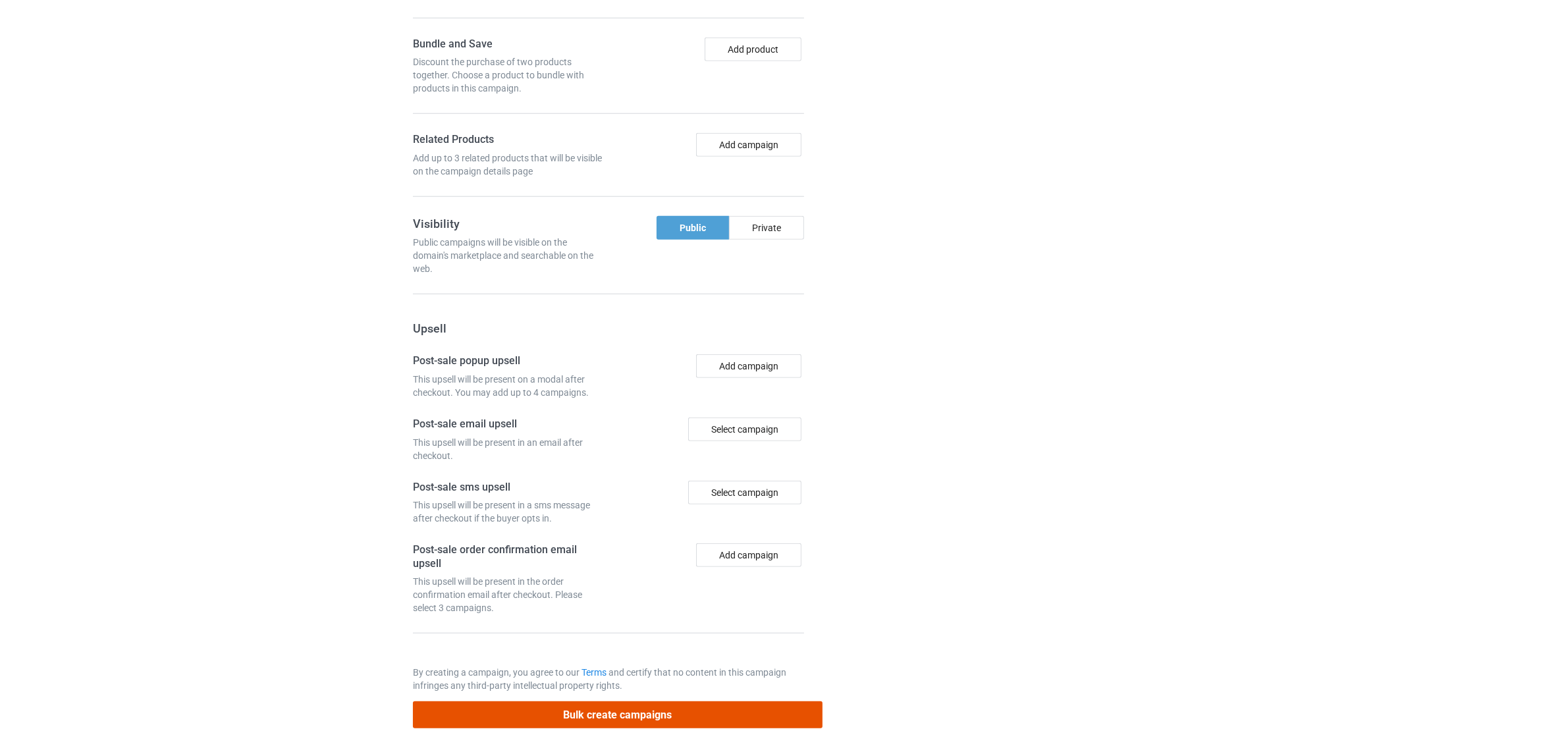
click at [649, 727] on button "Bulk create campaigns" at bounding box center [618, 714] width 410 height 27
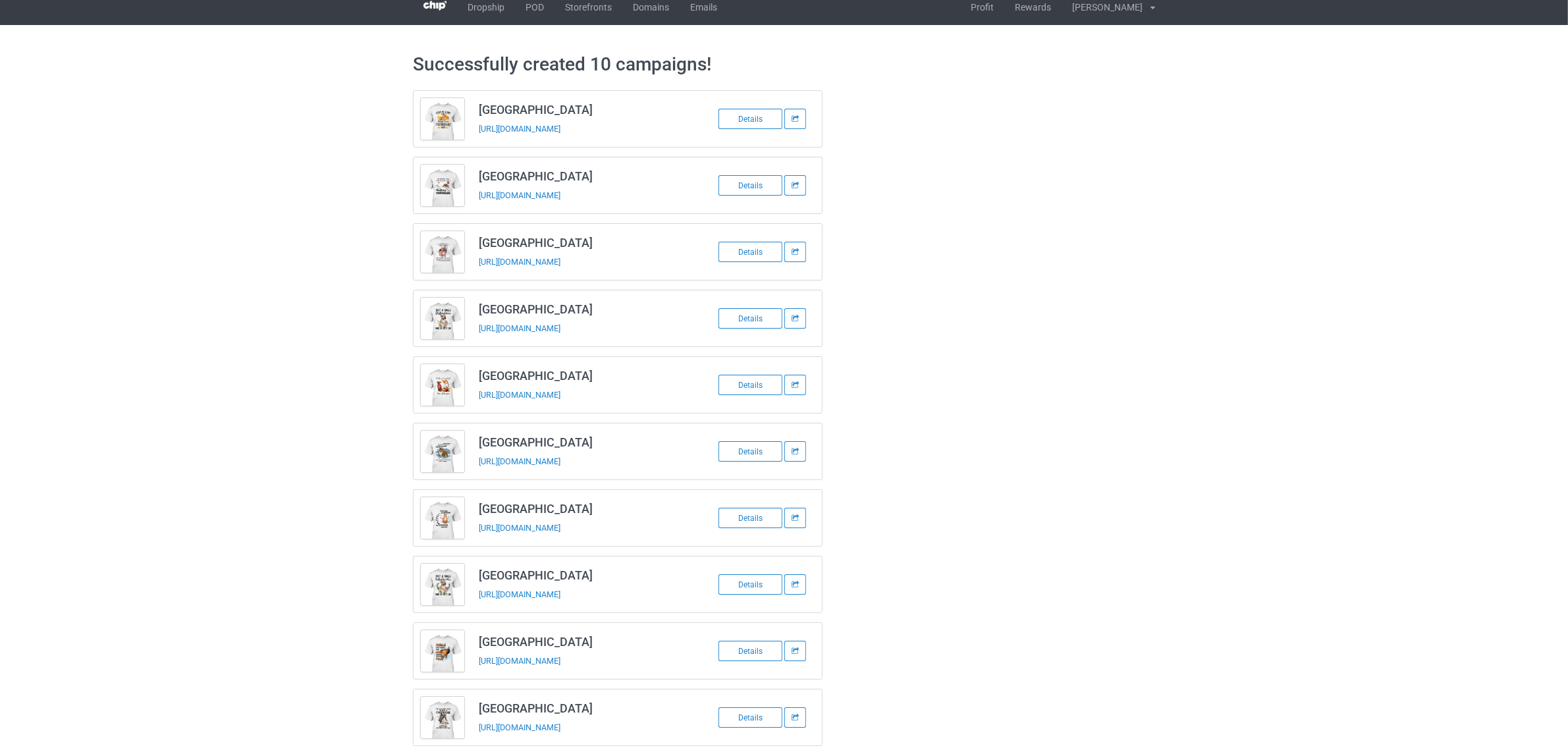
scroll to position [0, 0]
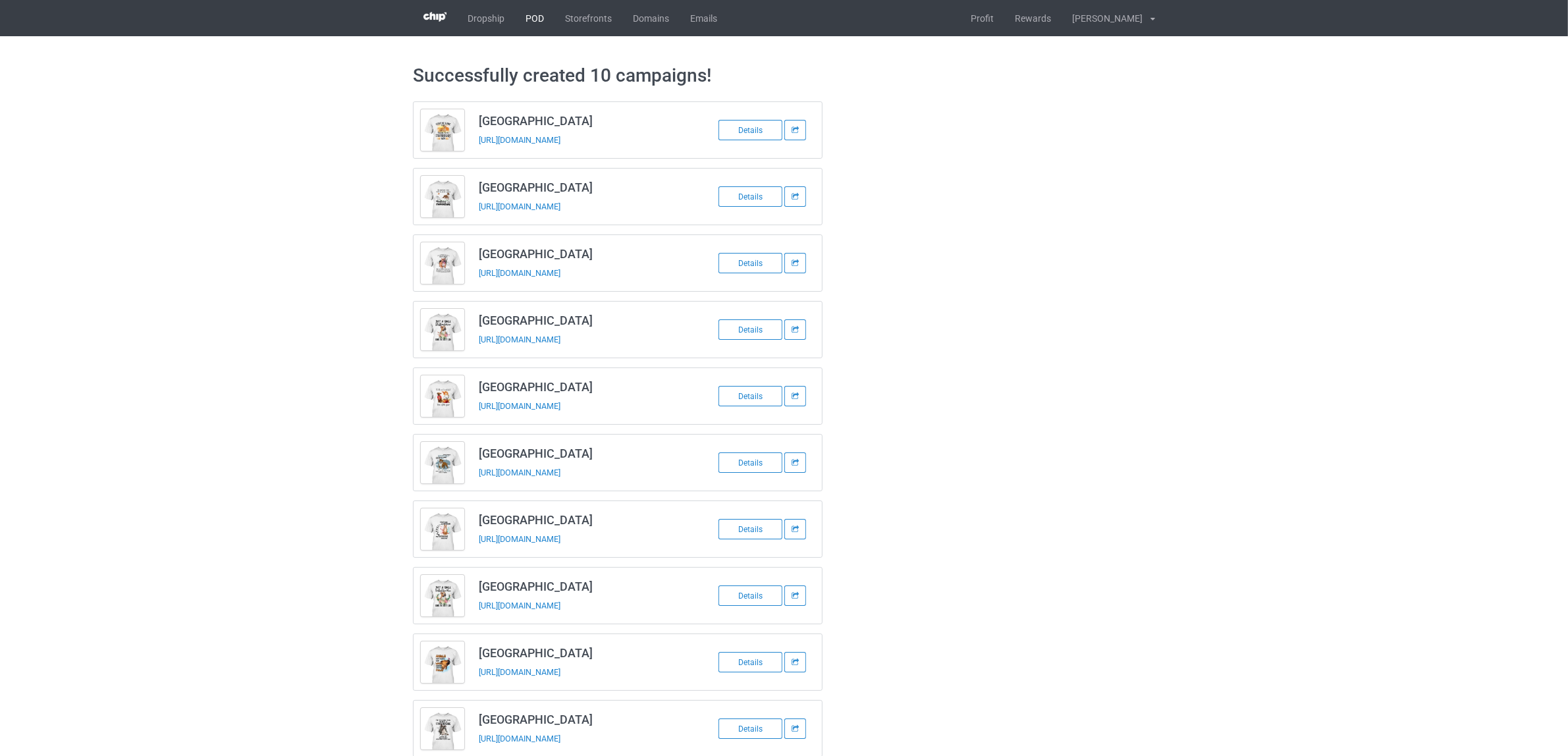
click at [528, 21] on link "POD" at bounding box center [535, 18] width 40 height 36
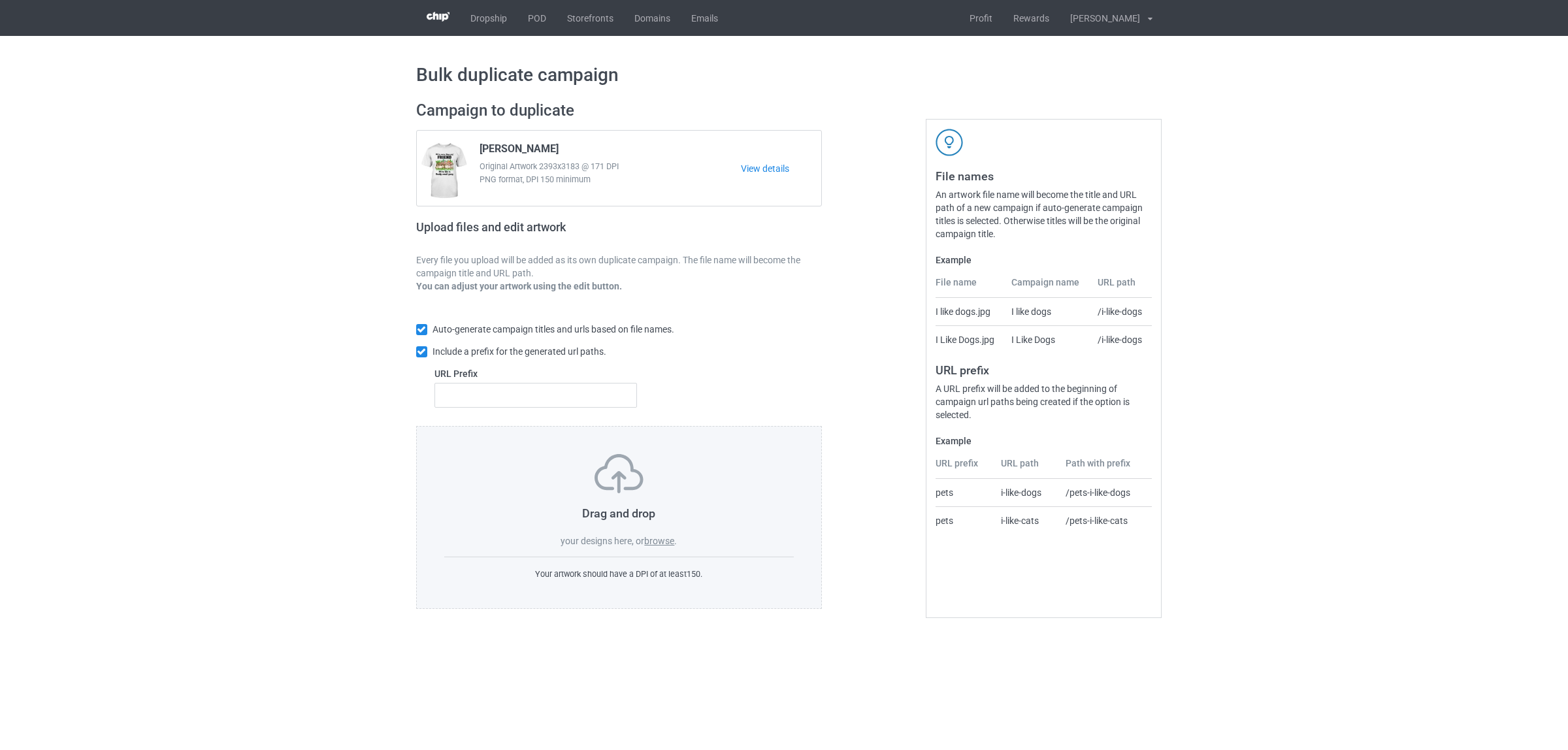
click at [667, 540] on label "browse" at bounding box center [659, 540] width 30 height 10
click at [0, 0] on input "browse" at bounding box center [0, 0] width 0 height 0
click at [661, 540] on label "browse" at bounding box center [659, 540] width 30 height 10
click at [0, 0] on input "browse" at bounding box center [0, 0] width 0 height 0
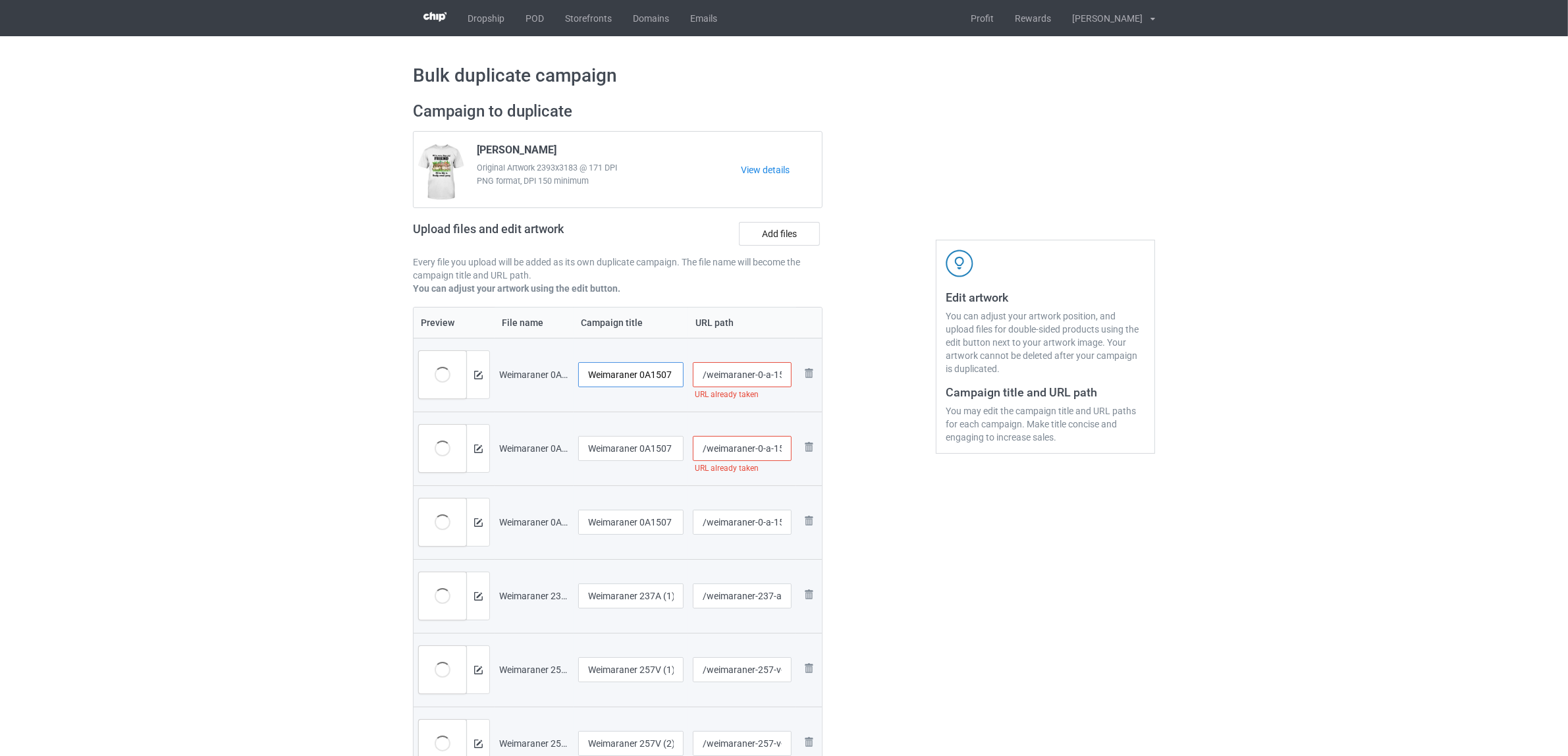
scroll to position [0, 12]
drag, startPoint x: 639, startPoint y: 371, endPoint x: 694, endPoint y: 371, distance: 55.0
click at [694, 371] on tr "Preview and edit artwork Weimaraner 0A1507 (1).png Weimaraner 0A1507 (1) /weima…" at bounding box center [617, 374] width 408 height 74
click at [633, 370] on input "Weimaraner" at bounding box center [632, 374] width 106 height 25
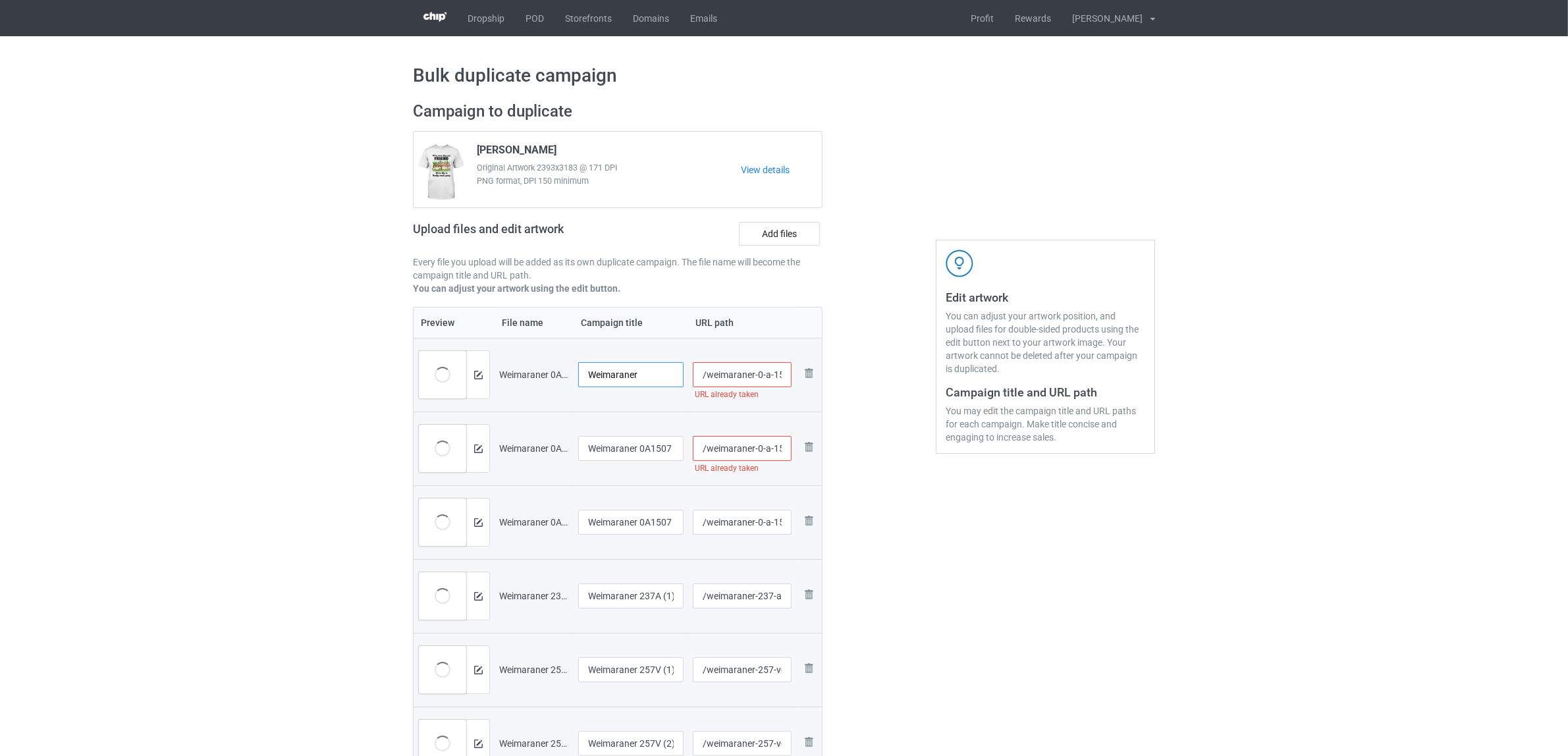
click at [633, 370] on input "Weimaraner" at bounding box center [632, 374] width 106 height 25
type input "Weimaraner"
click at [633, 451] on input "Weimaraner 0A1507 (2)" at bounding box center [632, 448] width 106 height 25
paste input "text"
type input "Weimaraner"
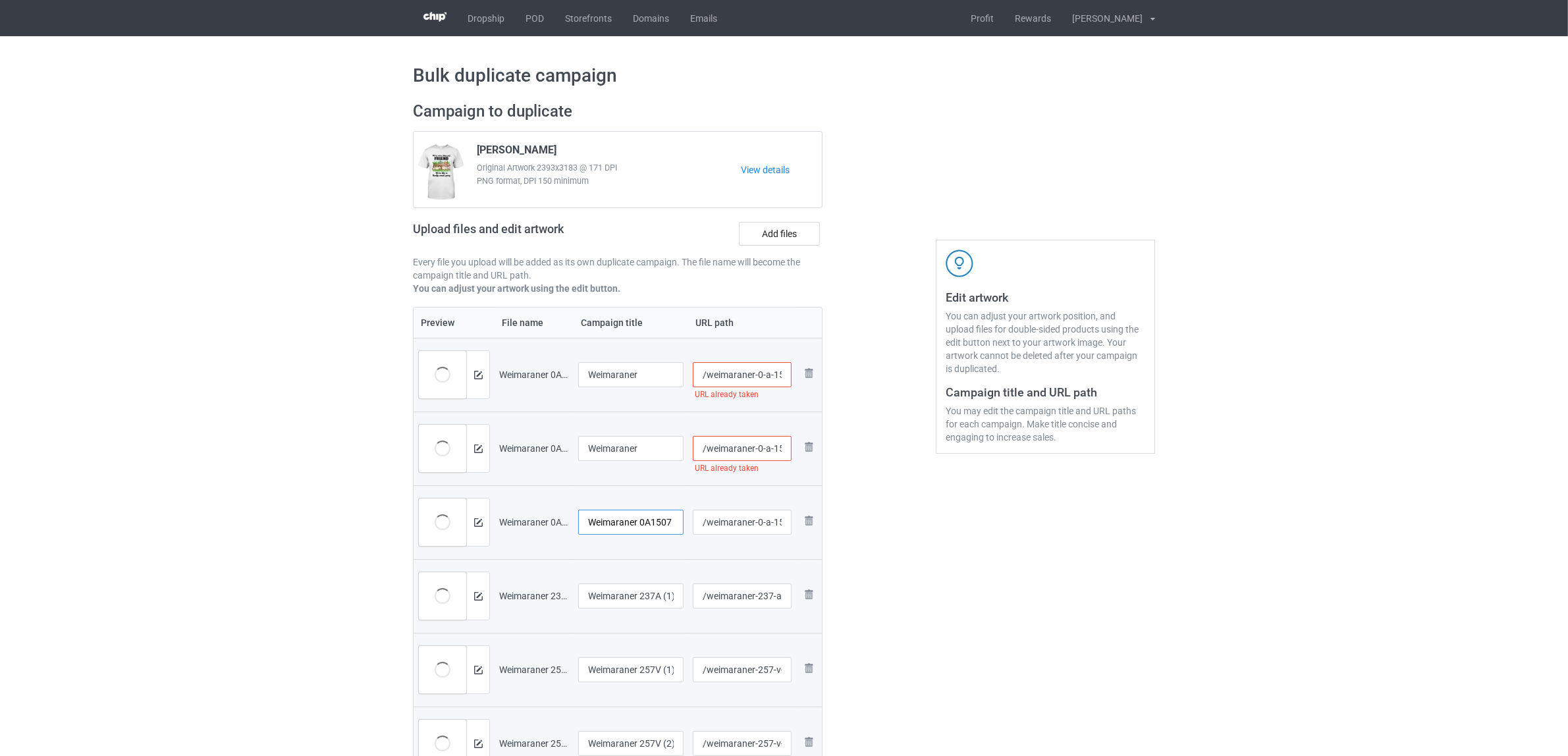
click at [619, 526] on input "Weimaraner 0A1507 (7)" at bounding box center [632, 521] width 106 height 25
paste input "text"
type input "Weimaraner"
click at [619, 594] on input "Weimaraner 237A (1)" at bounding box center [632, 596] width 106 height 25
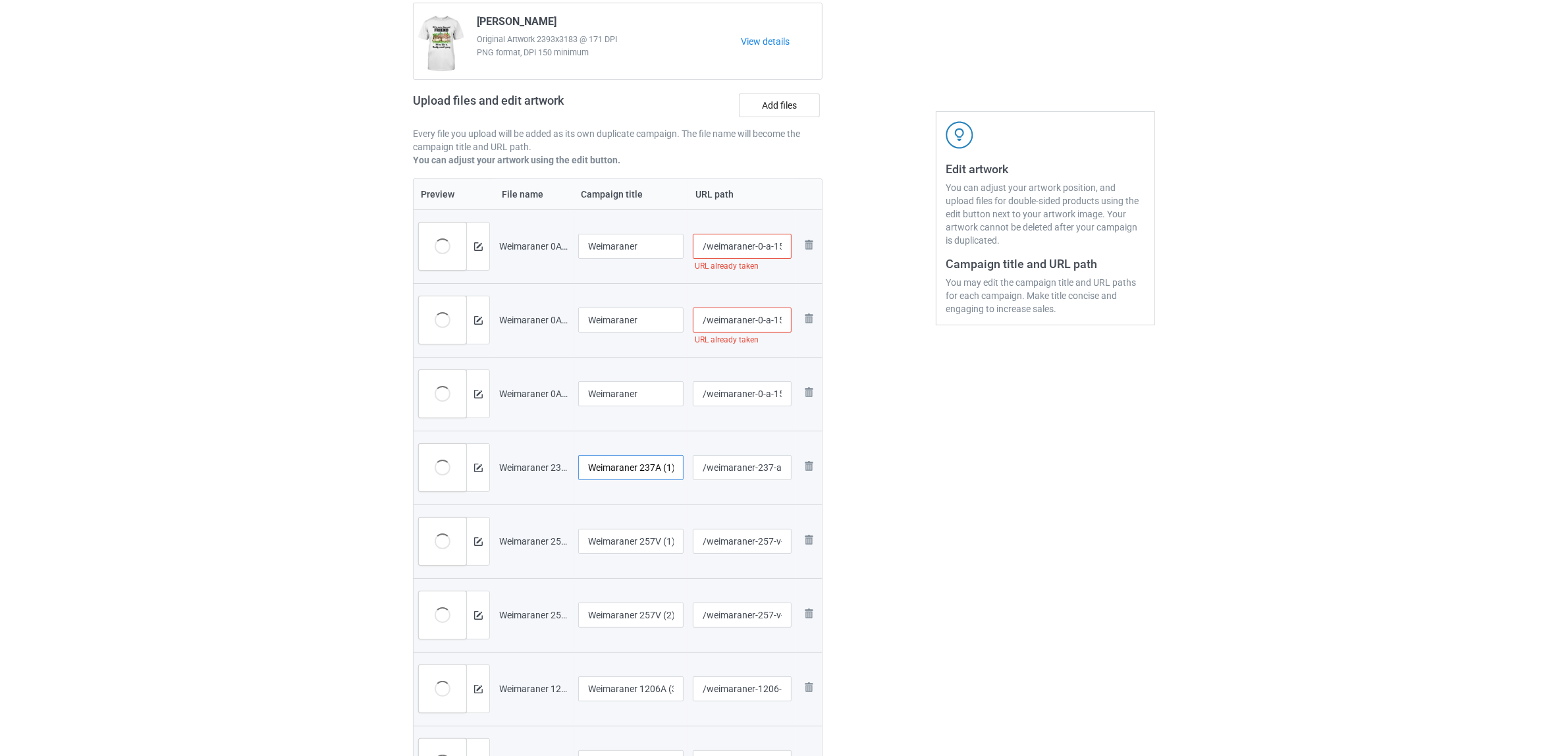
scroll to position [247, 0]
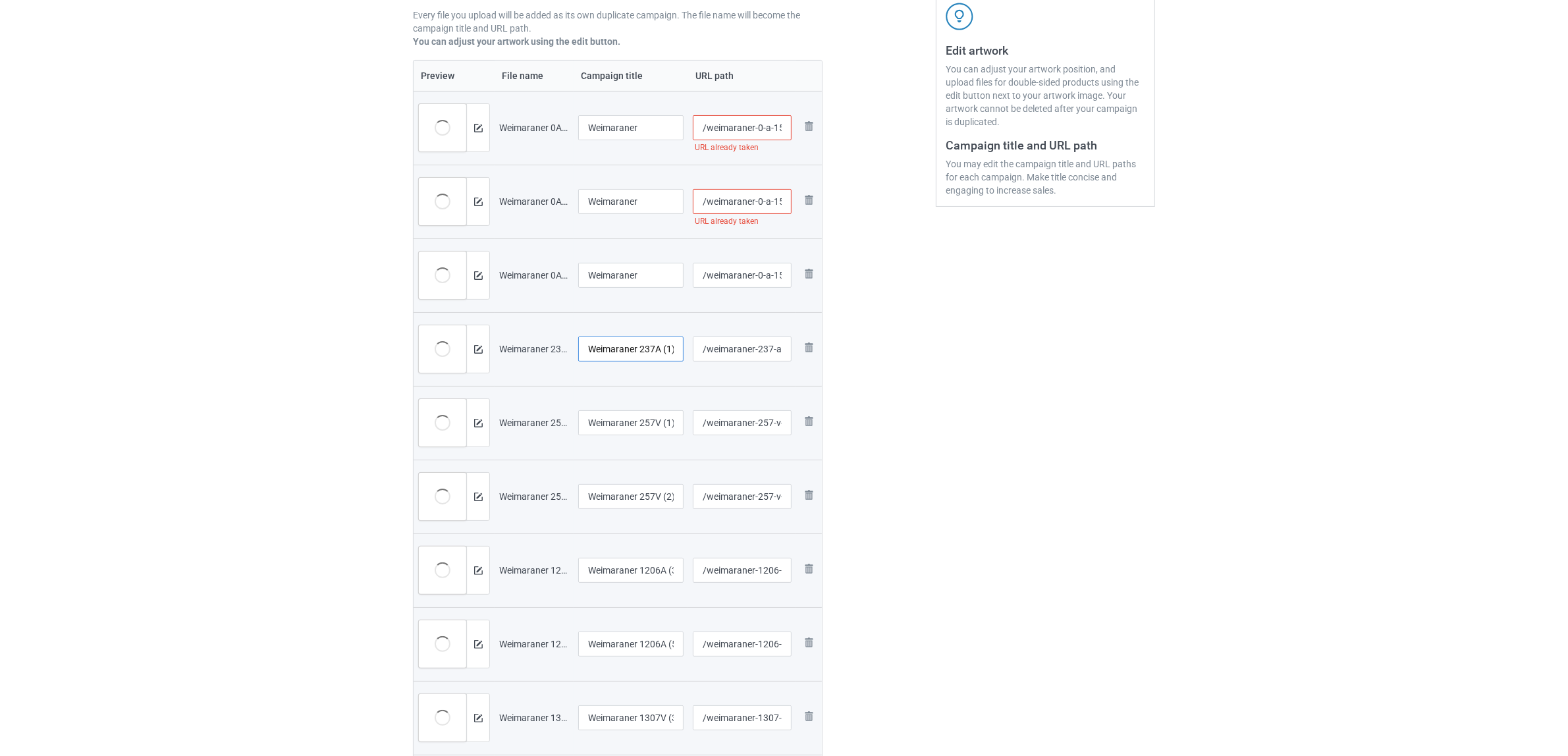
paste input "text"
type input "Weimaraner"
click at [625, 423] on input "Weimaraner 257V (1)" at bounding box center [632, 423] width 106 height 25
paste input "text"
type input "Weimaraner"
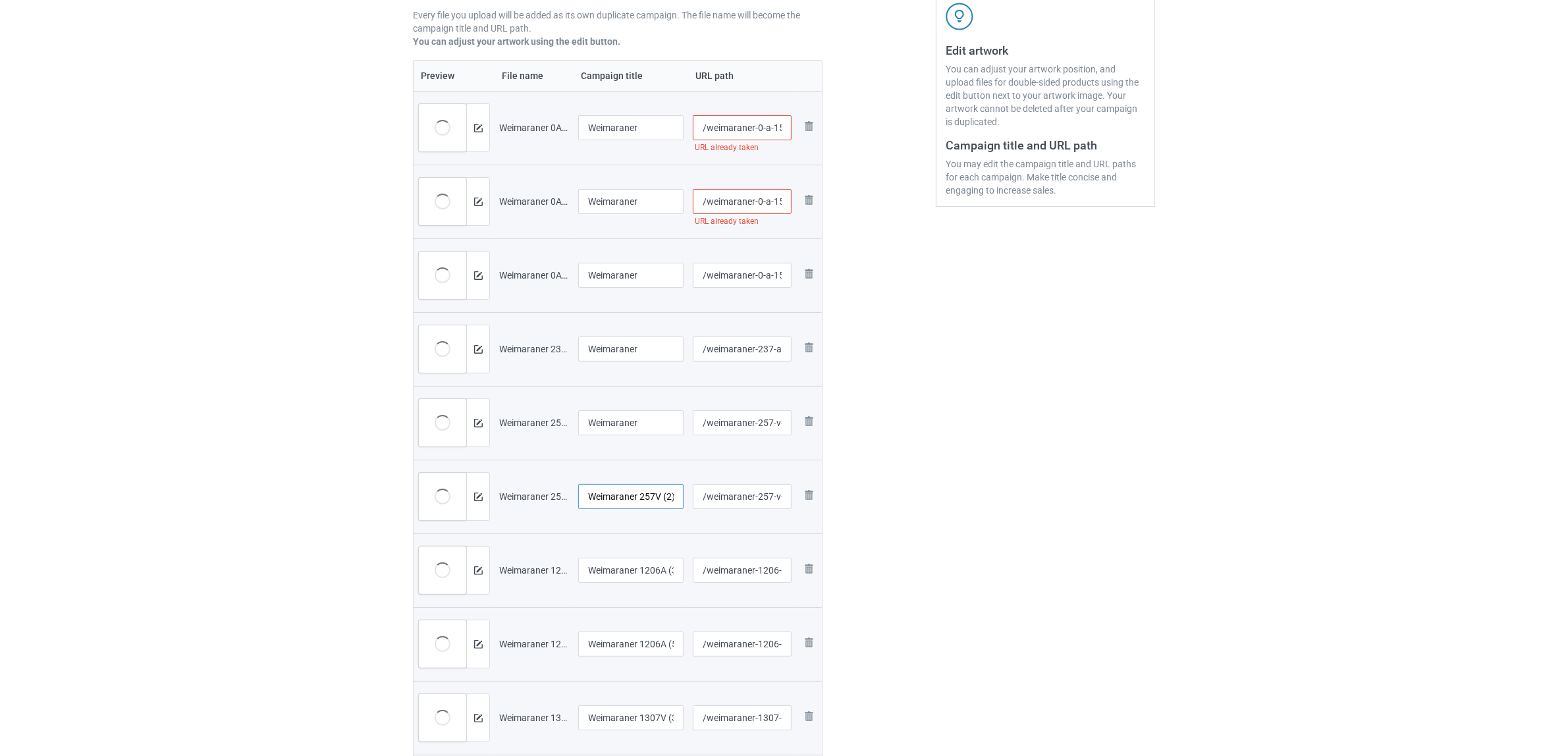
click at [636, 499] on input "Weimaraner 257V (2)" at bounding box center [632, 496] width 106 height 25
paste input "text"
type input "Weimaraner"
click at [620, 573] on input "Weimaraner 1206A (3)" at bounding box center [632, 570] width 106 height 25
paste input "text"
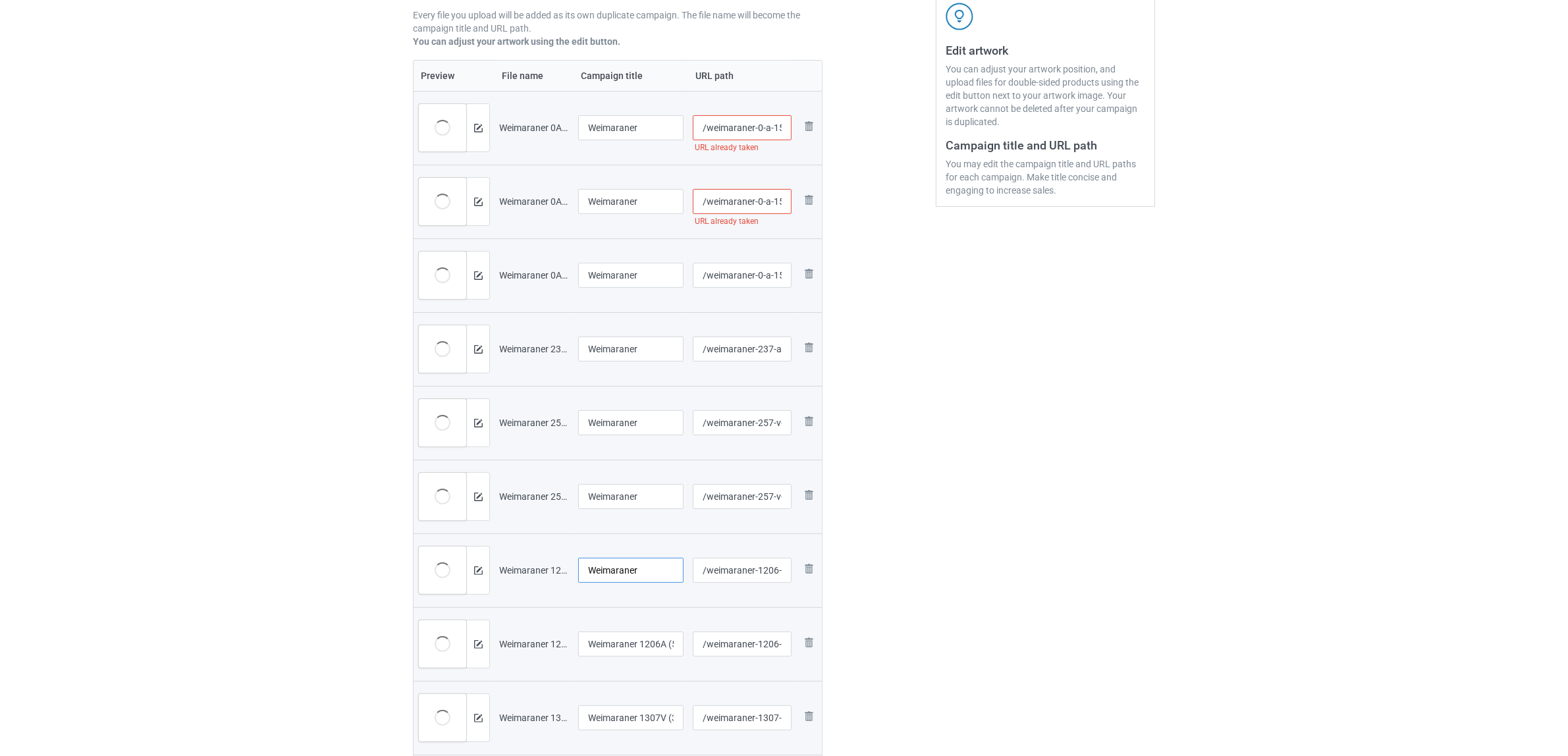
type input "Weimaraner"
click at [606, 630] on td "Weimaraner 1206A (5)" at bounding box center [631, 643] width 114 height 74
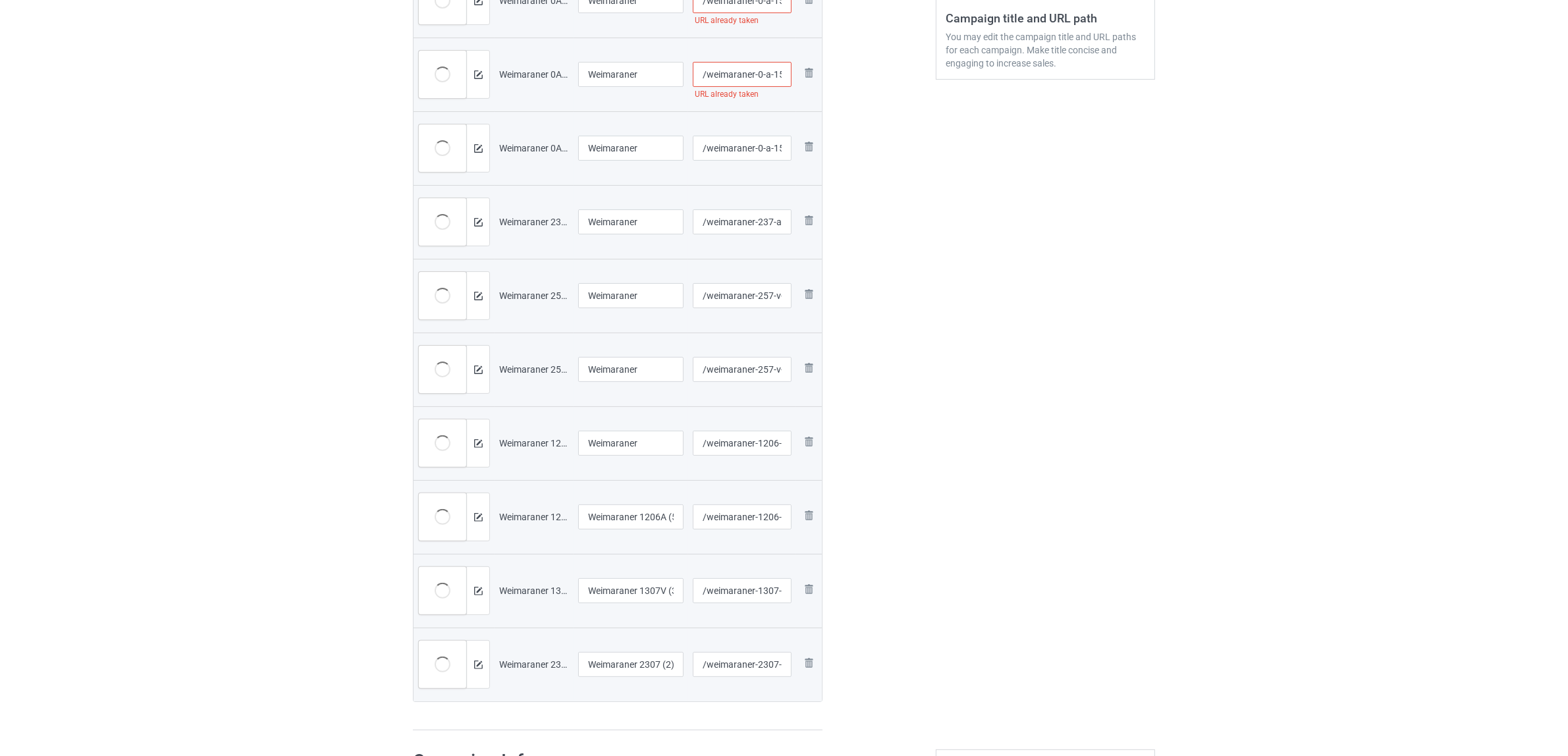
scroll to position [494, 0]
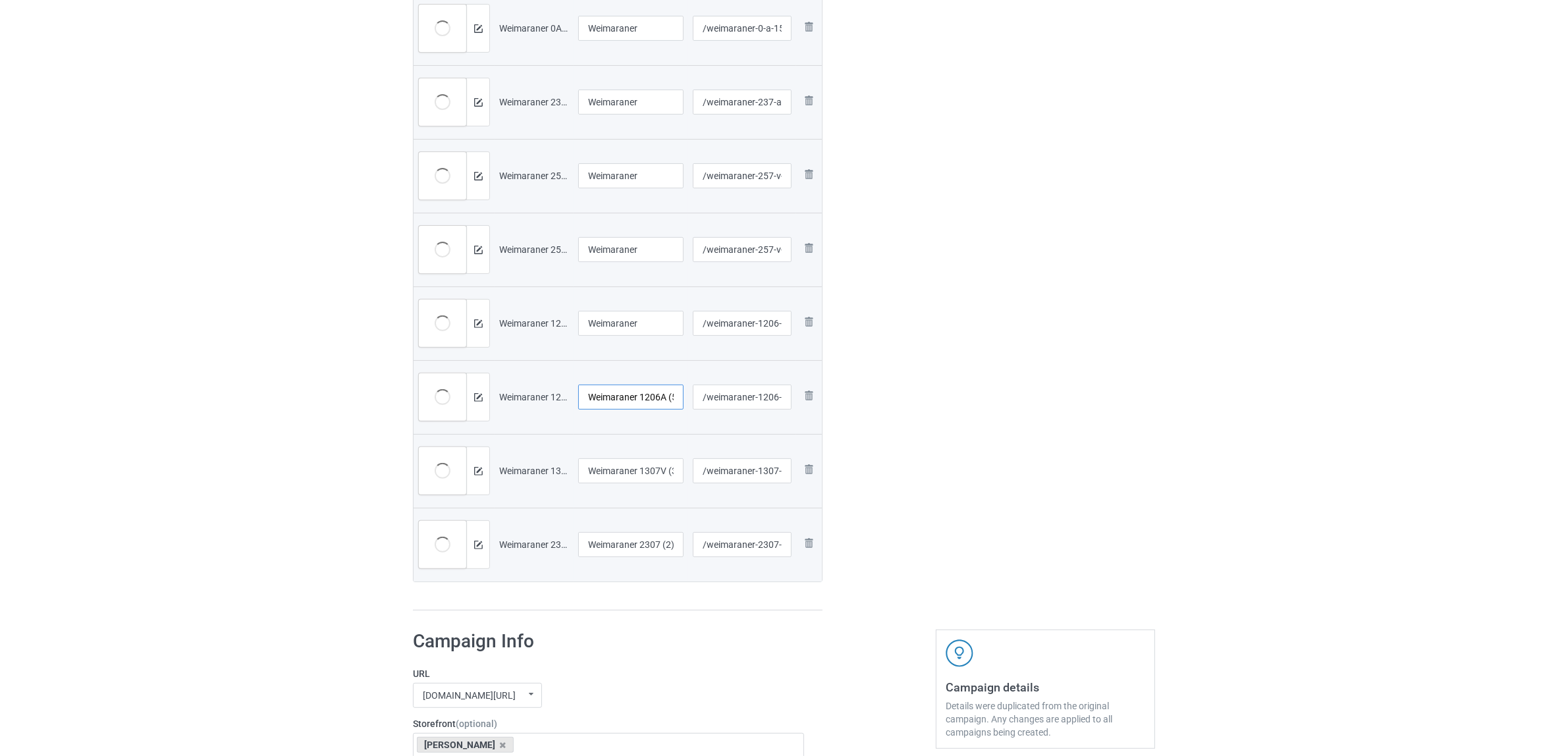
click at [622, 407] on input "Weimaraner 1206A (5)" at bounding box center [632, 397] width 106 height 25
paste input "text"
type input "Weimaraner"
click at [618, 481] on input "Weimaraner 1307V (3)" at bounding box center [632, 470] width 106 height 25
paste input "text"
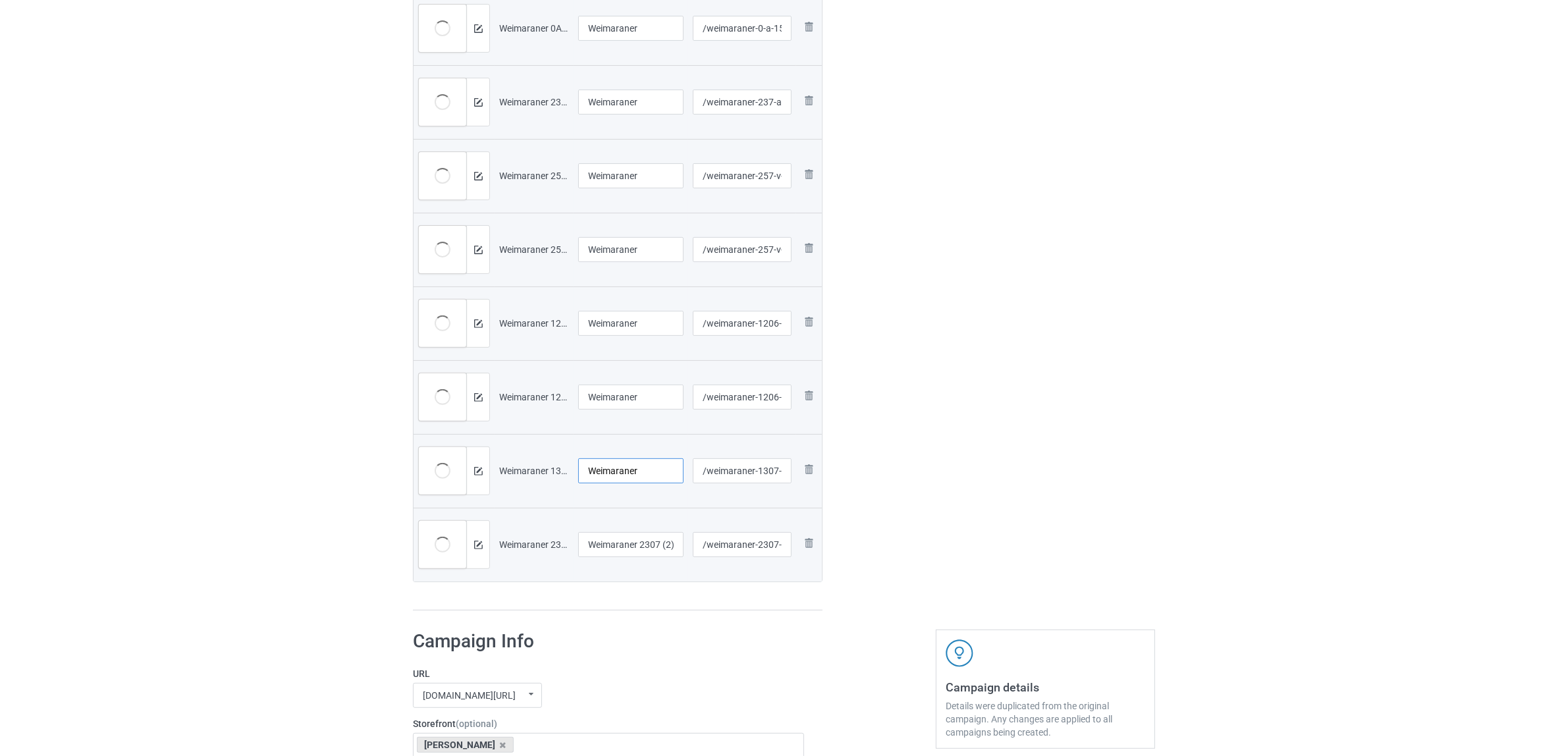
type input "Weimaraner"
click at [624, 557] on div at bounding box center [632, 560] width 106 height 8
click at [624, 545] on input "Weimaraner 2307 (2)" at bounding box center [632, 544] width 106 height 25
paste input "text"
type input "Weimaraner"
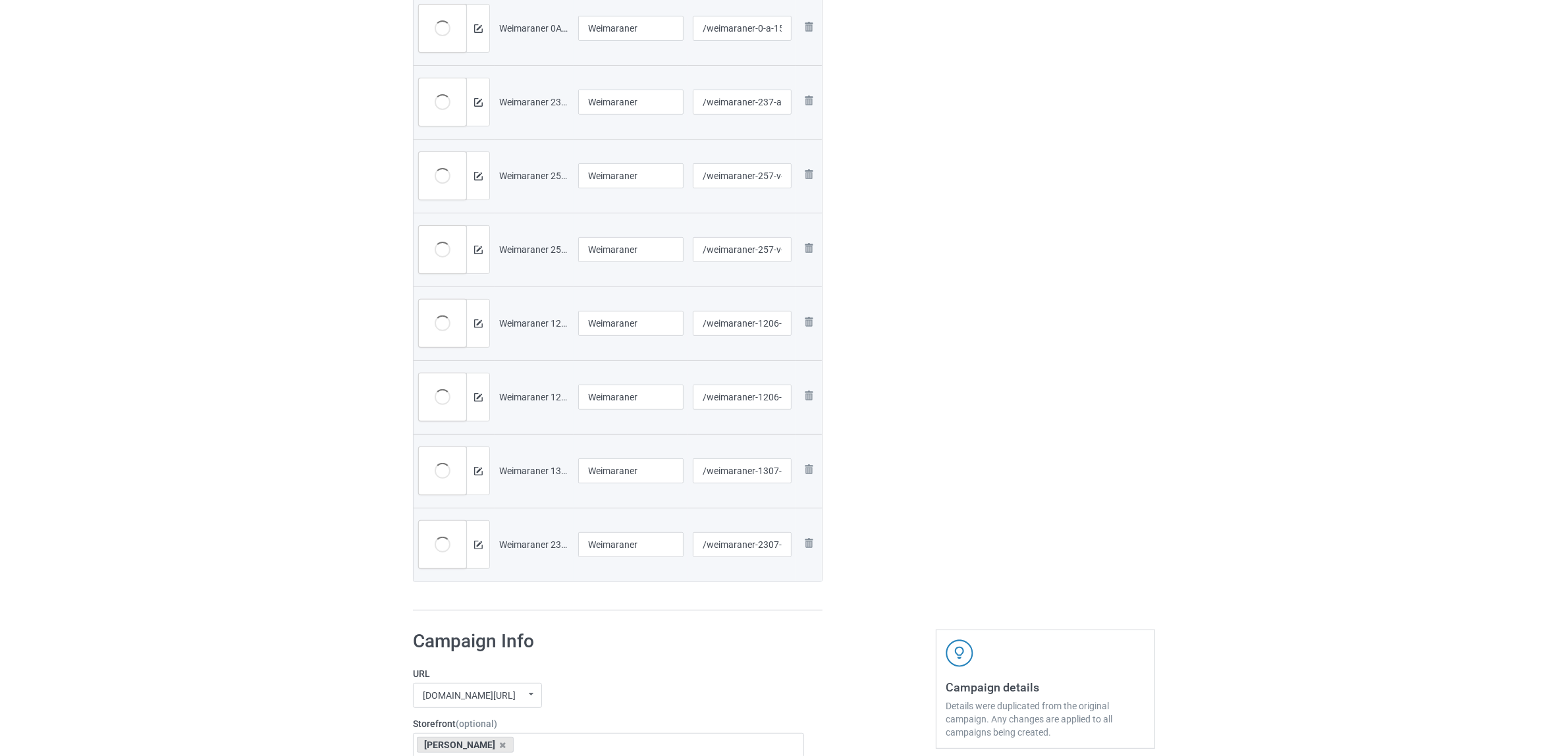
click at [636, 599] on div "Preview File name Campaign title URL path Preview and edit artwork Weimaraner 0…" at bounding box center [618, 211] width 410 height 798
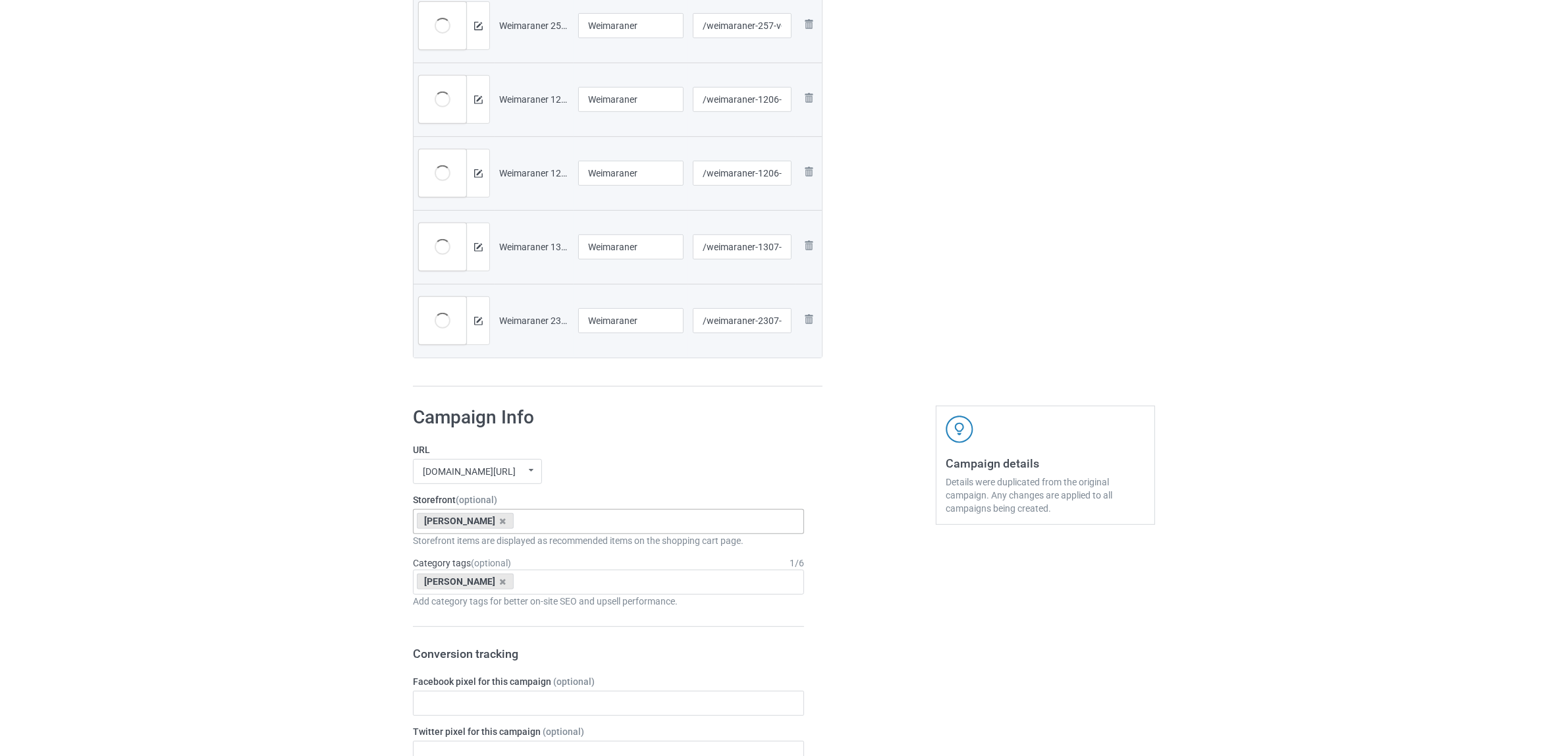
scroll to position [740, 0]
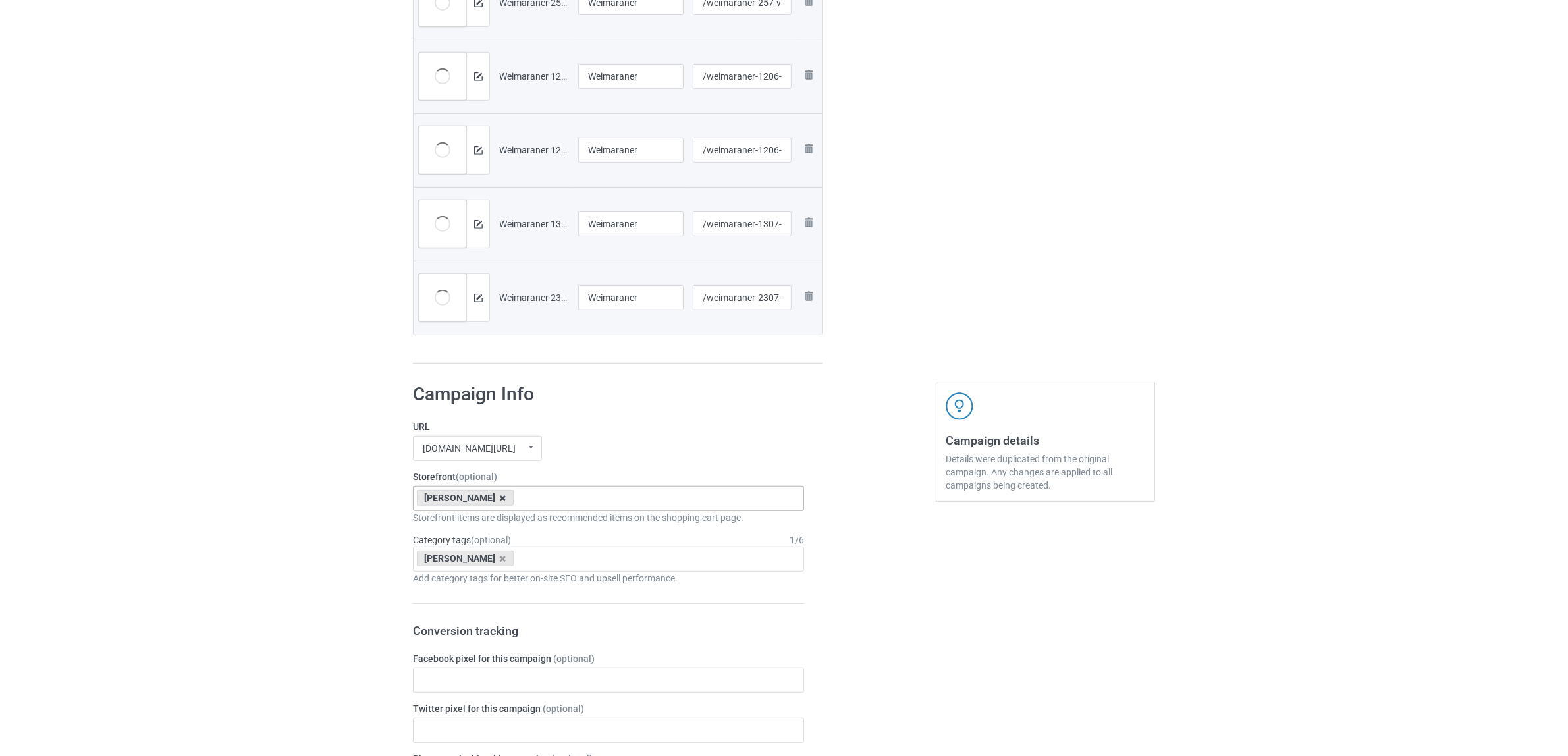
click at [500, 499] on icon at bounding box center [503, 498] width 7 height 9
paste input "Weimaraner"
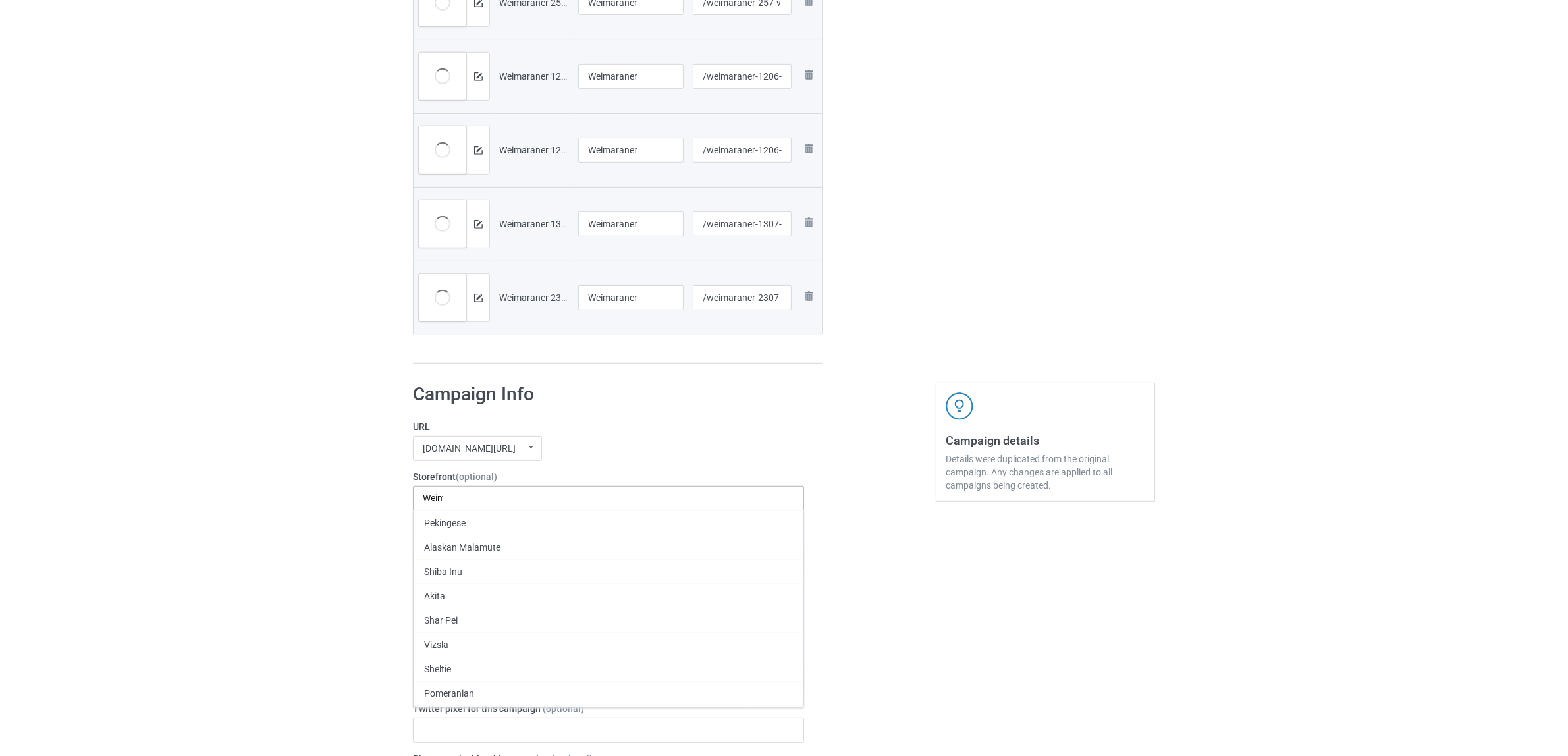
scroll to position [0, 0]
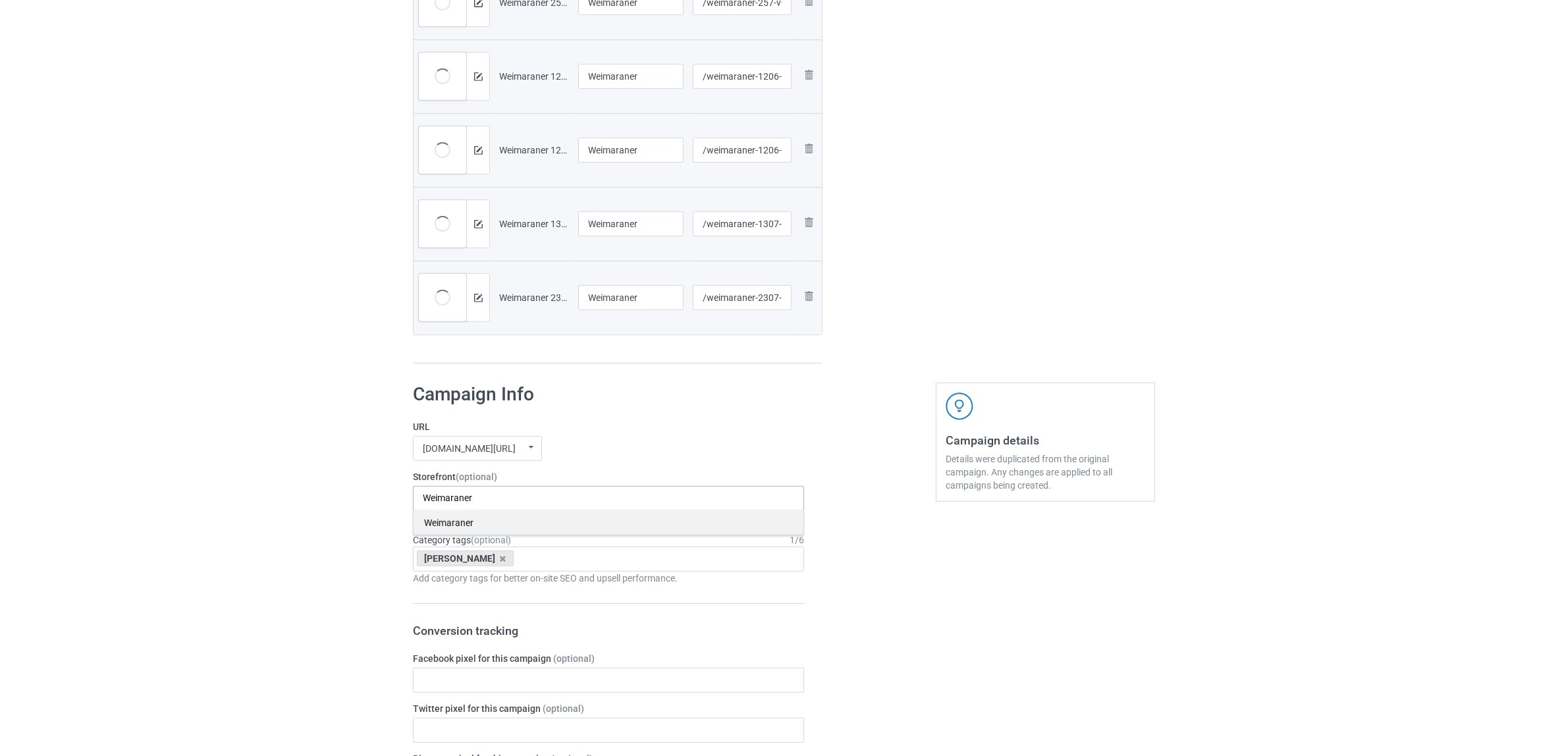
type input "Weimaraner"
click at [446, 520] on div "Weimaraner" at bounding box center [608, 522] width 390 height 24
click at [500, 560] on icon at bounding box center [503, 559] width 7 height 9
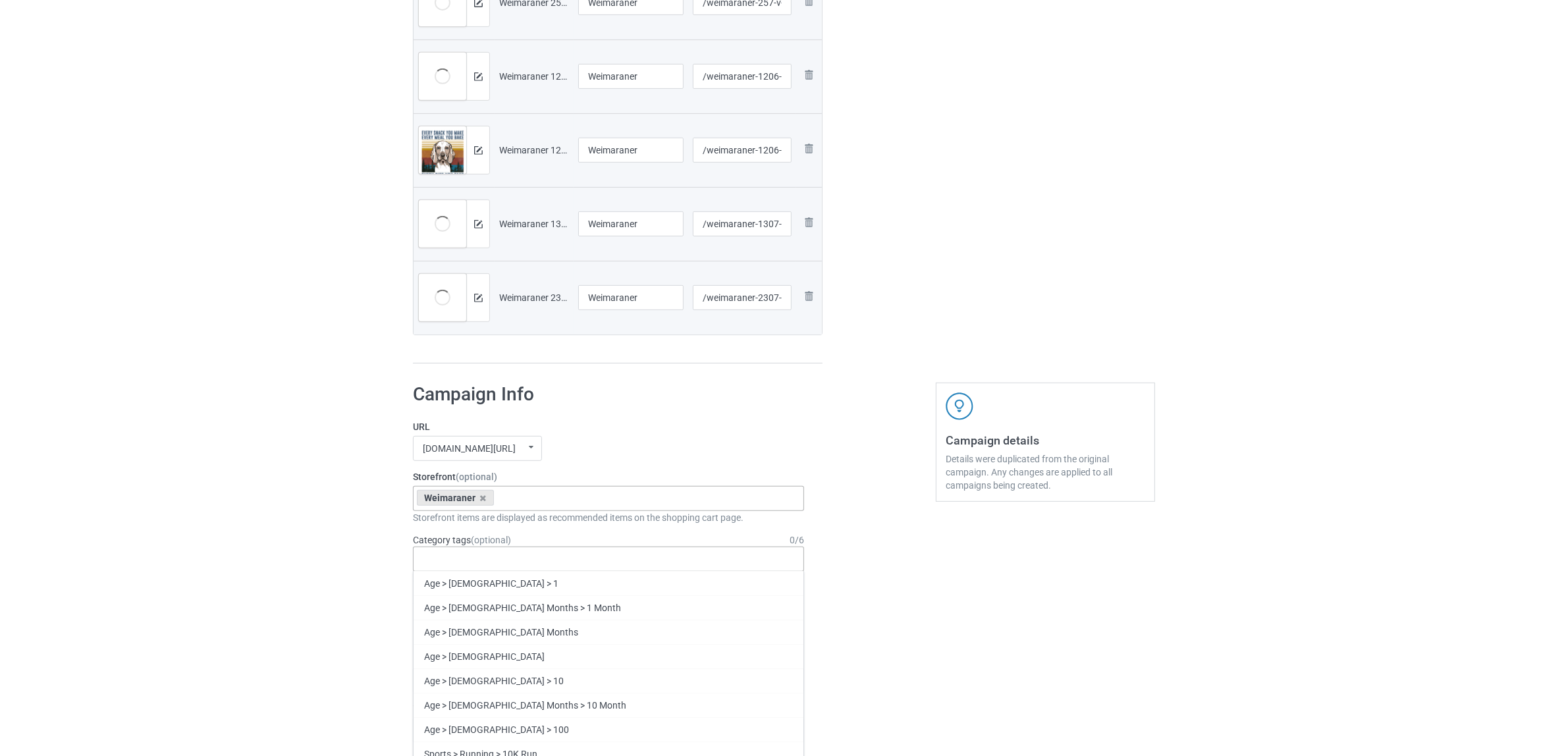
paste input "Weimaraner"
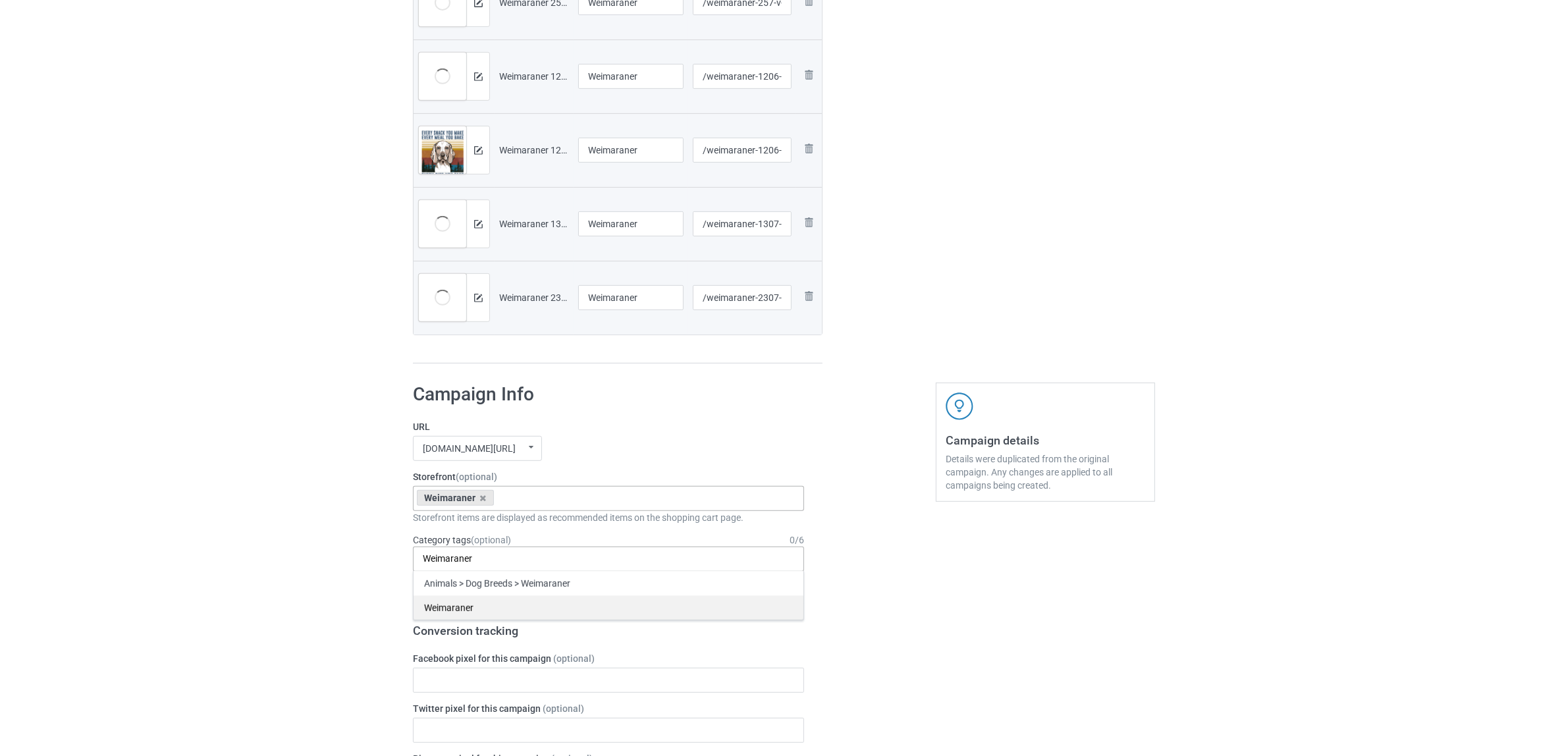
type input "Weimaraner"
click at [449, 614] on div "Weimaraner" at bounding box center [608, 607] width 390 height 24
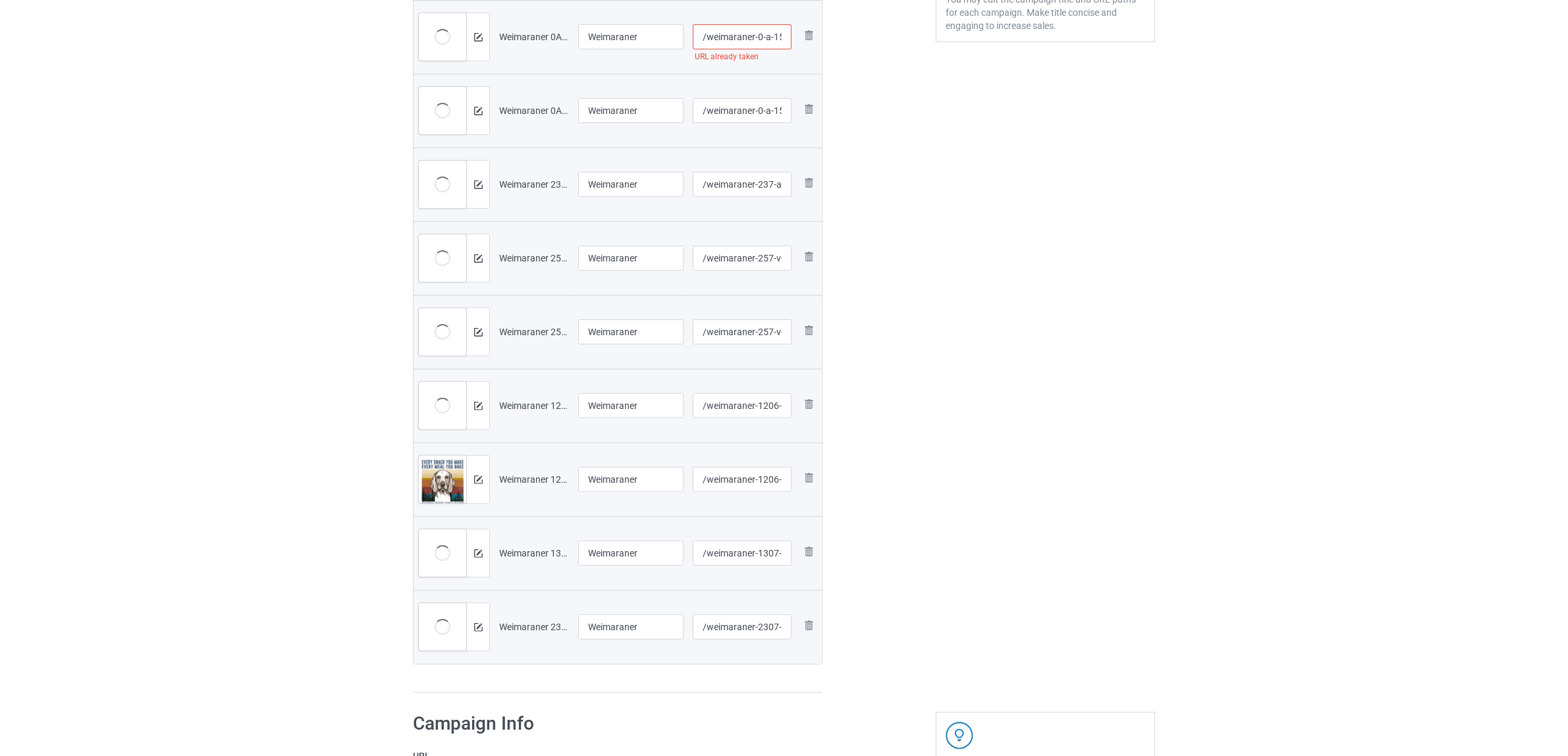
scroll to position [165, 0]
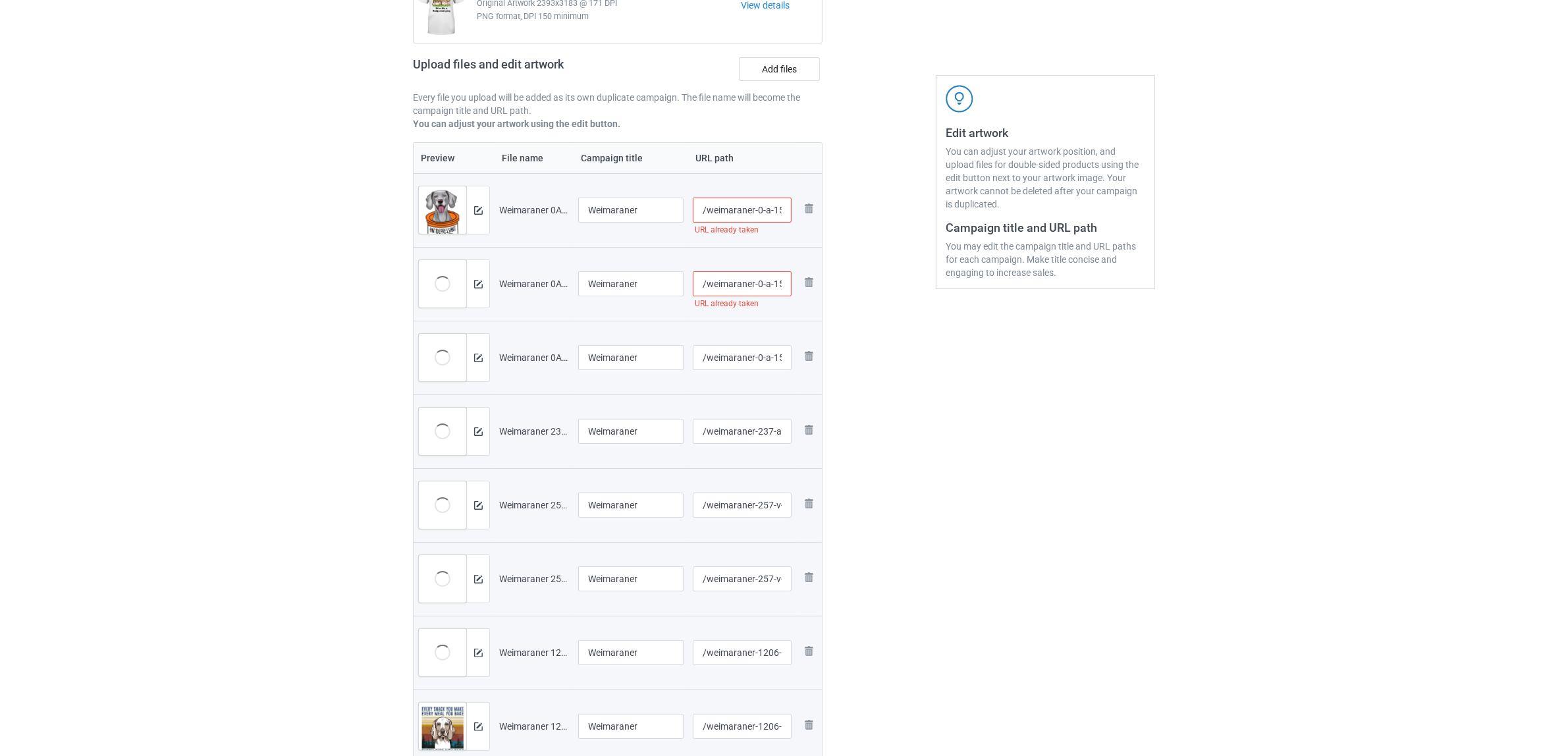
click at [764, 285] on input "/weimaraner-0-a-1507-2" at bounding box center [742, 283] width 100 height 25
type input "/weimaraner-0t-a-1507-2"
click at [982, 435] on div "Edit artwork You can adjust your artwork position, and upload files for double-…" at bounding box center [1046, 438] width 237 height 1022
click at [758, 210] on input "/weimaraner-0-a-1507-1" at bounding box center [742, 210] width 100 height 25
type input "/weimaraner-t0-a-1507-1"
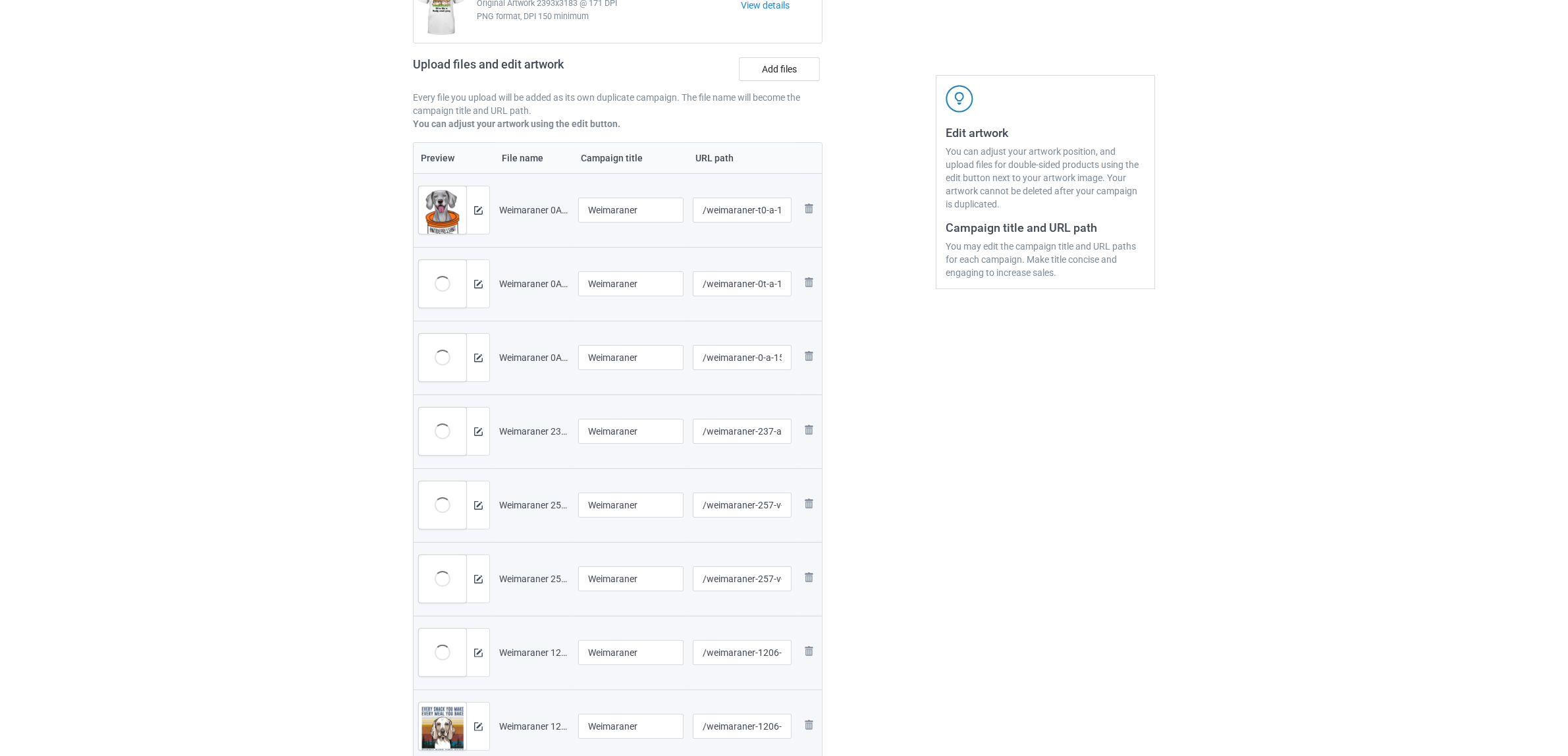
click at [1073, 472] on div "Edit artwork You can adjust your artwork position, and upload files for double-…" at bounding box center [1046, 438] width 237 height 1022
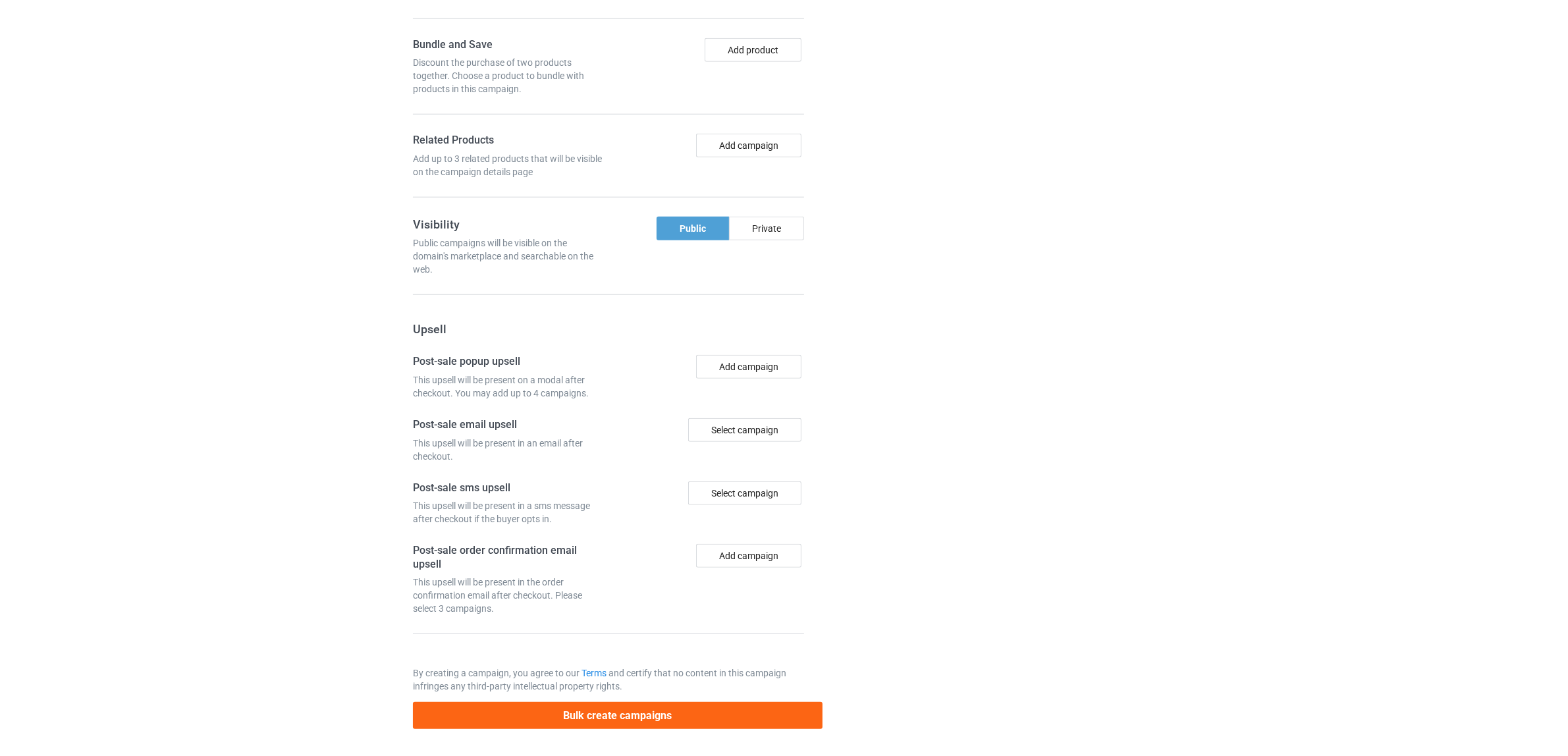
scroll to position [1589, 0]
click at [625, 713] on button "Bulk create campaigns" at bounding box center [618, 714] width 410 height 27
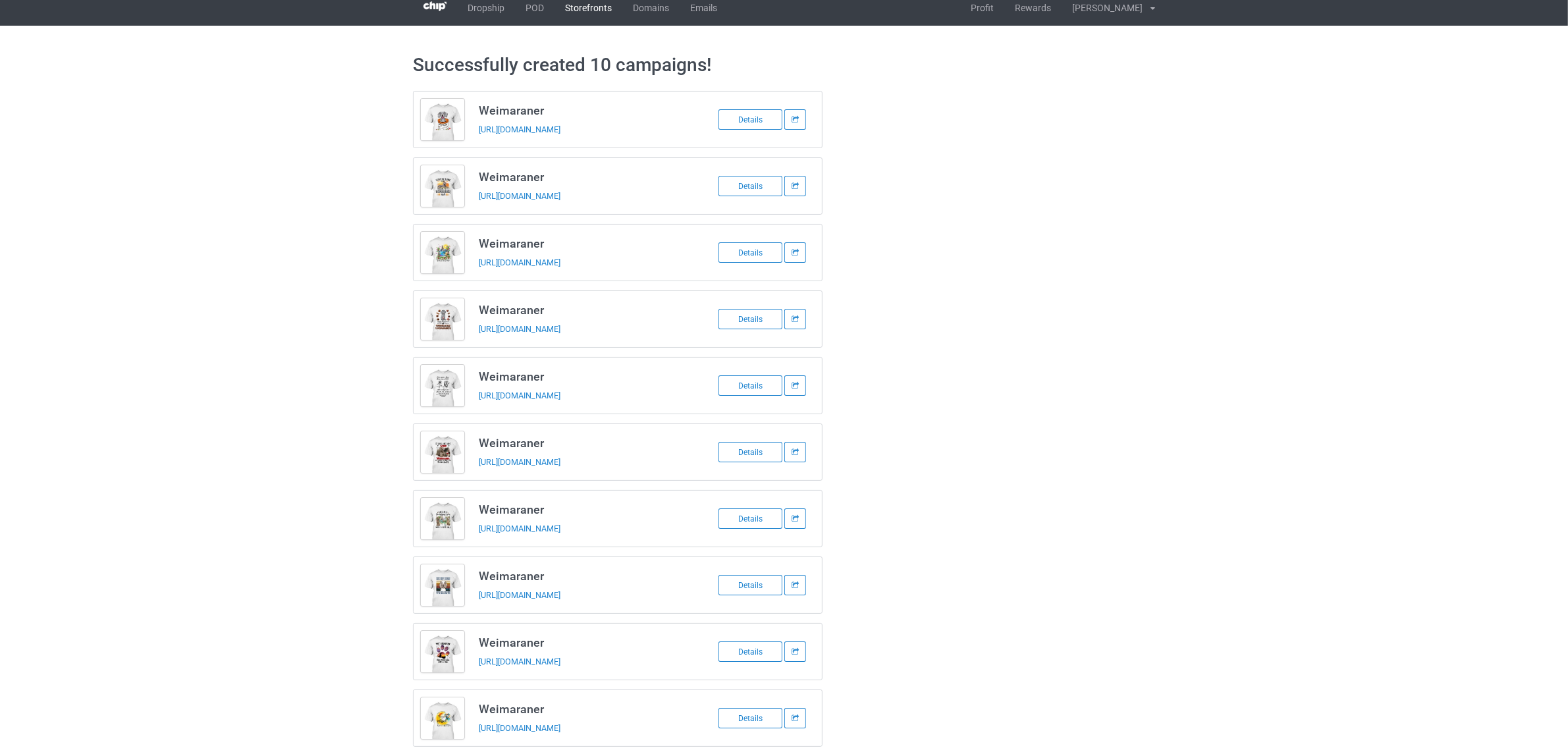
scroll to position [0, 0]
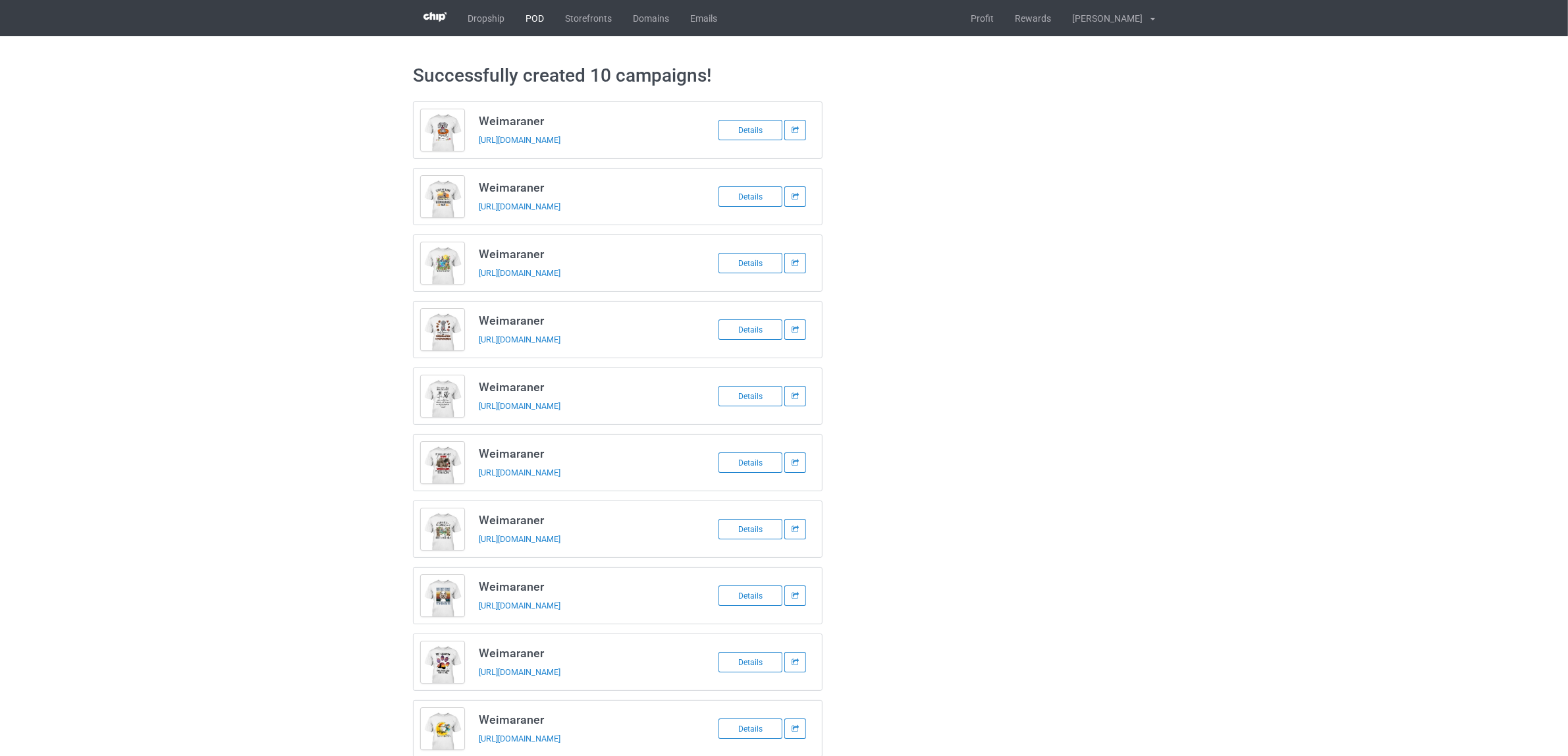
click at [541, 21] on link "POD" at bounding box center [535, 18] width 40 height 36
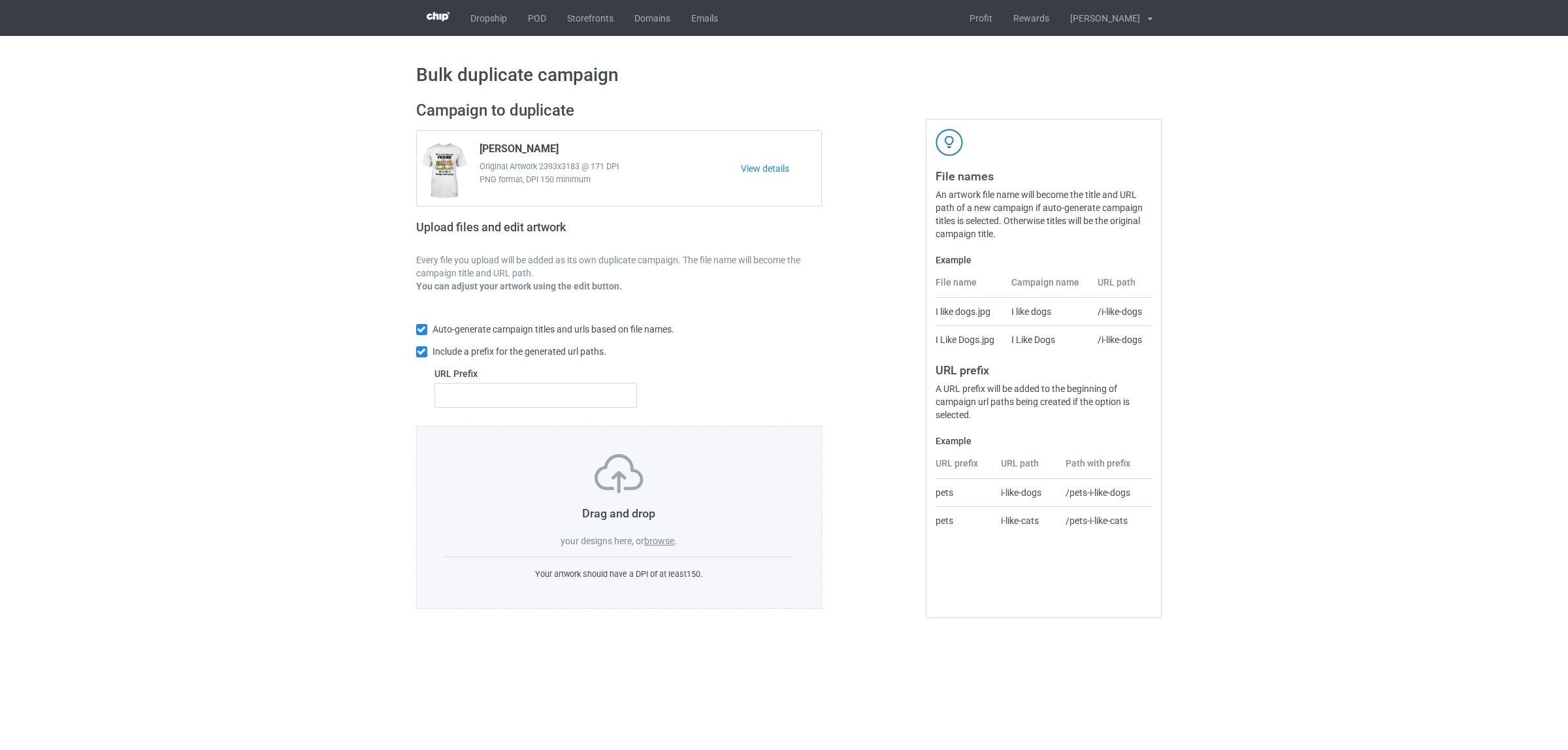
click at [655, 546] on label "browse" at bounding box center [659, 540] width 30 height 10
click at [0, 0] on input "browse" at bounding box center [0, 0] width 0 height 0
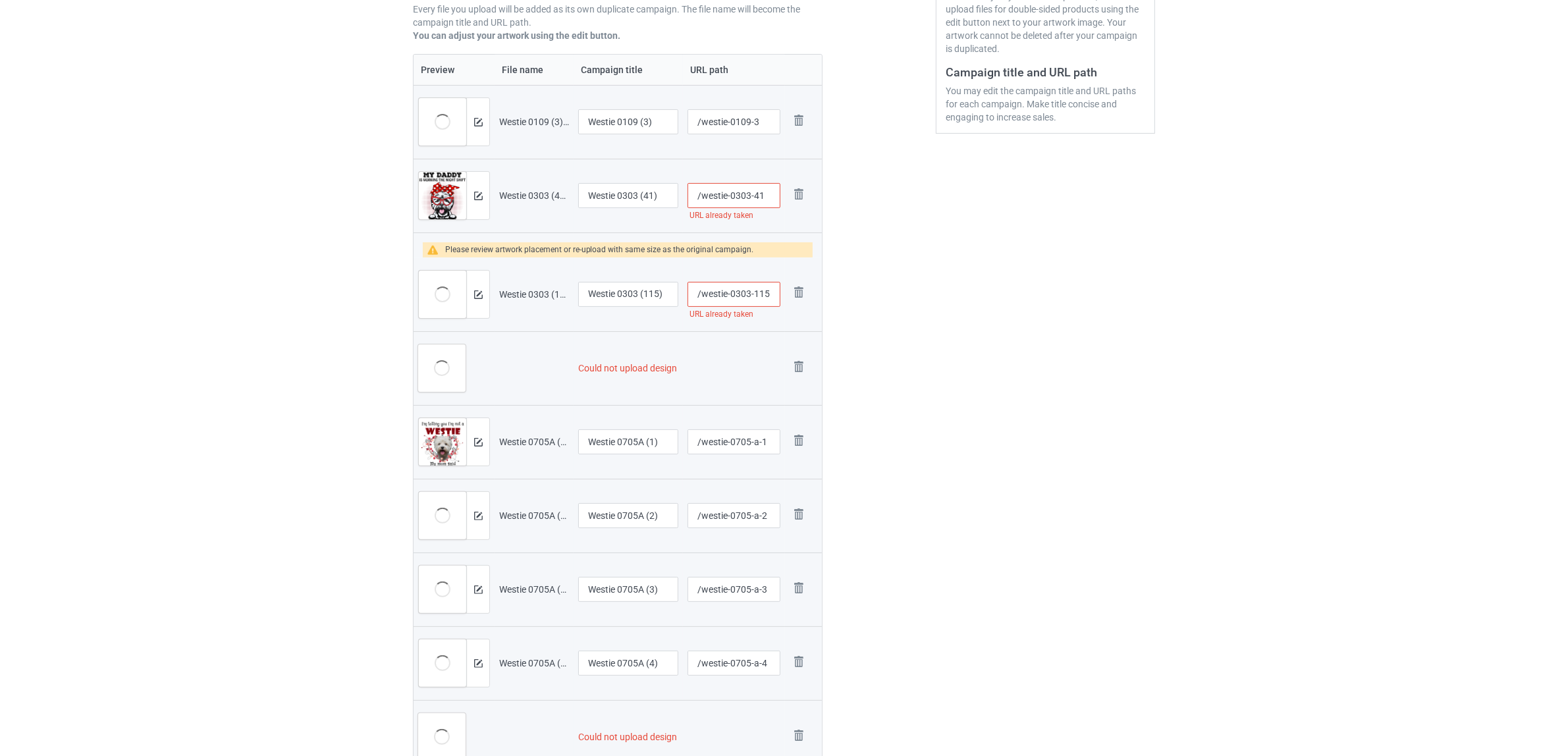
scroll to position [329, 0]
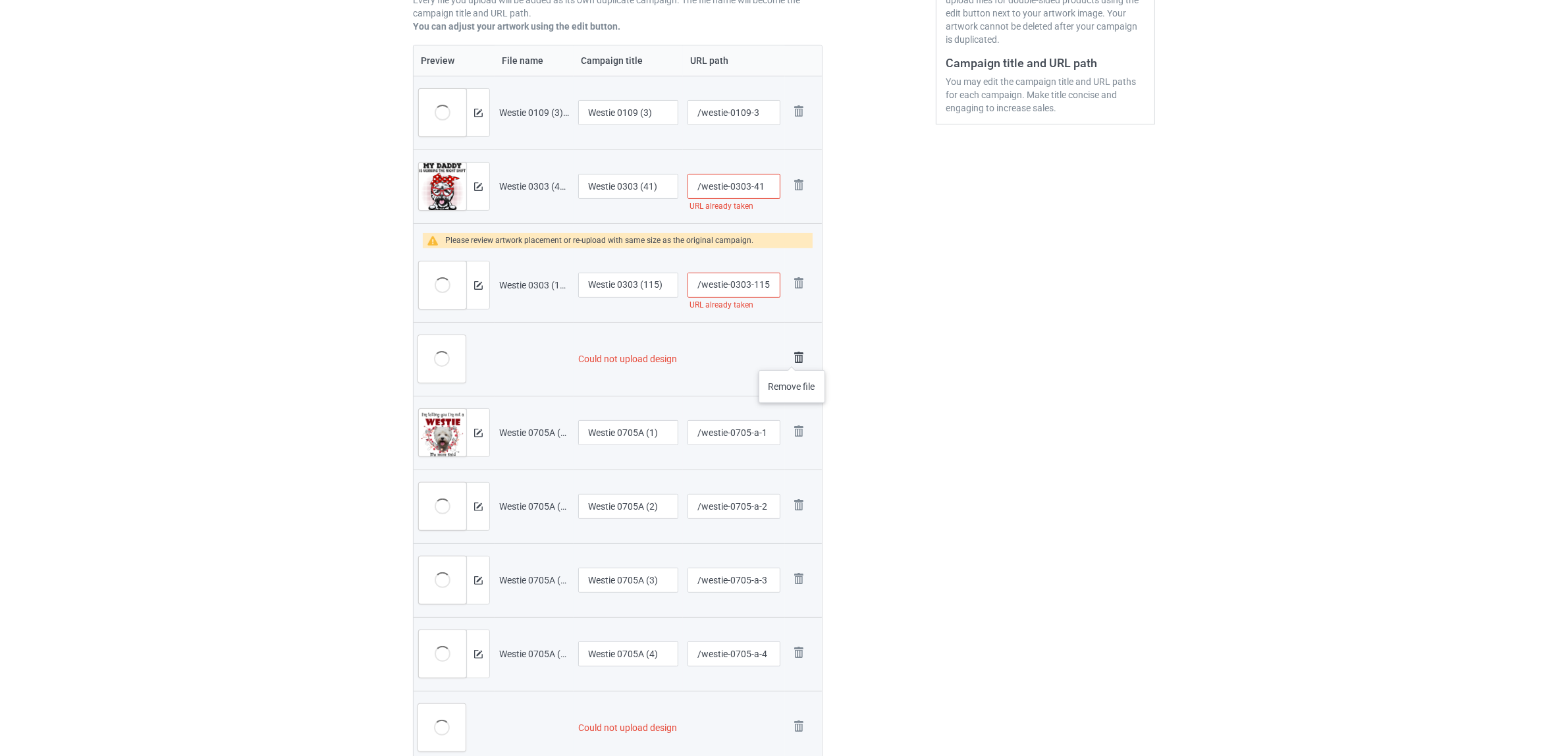
click at [793, 357] on img at bounding box center [799, 357] width 18 height 18
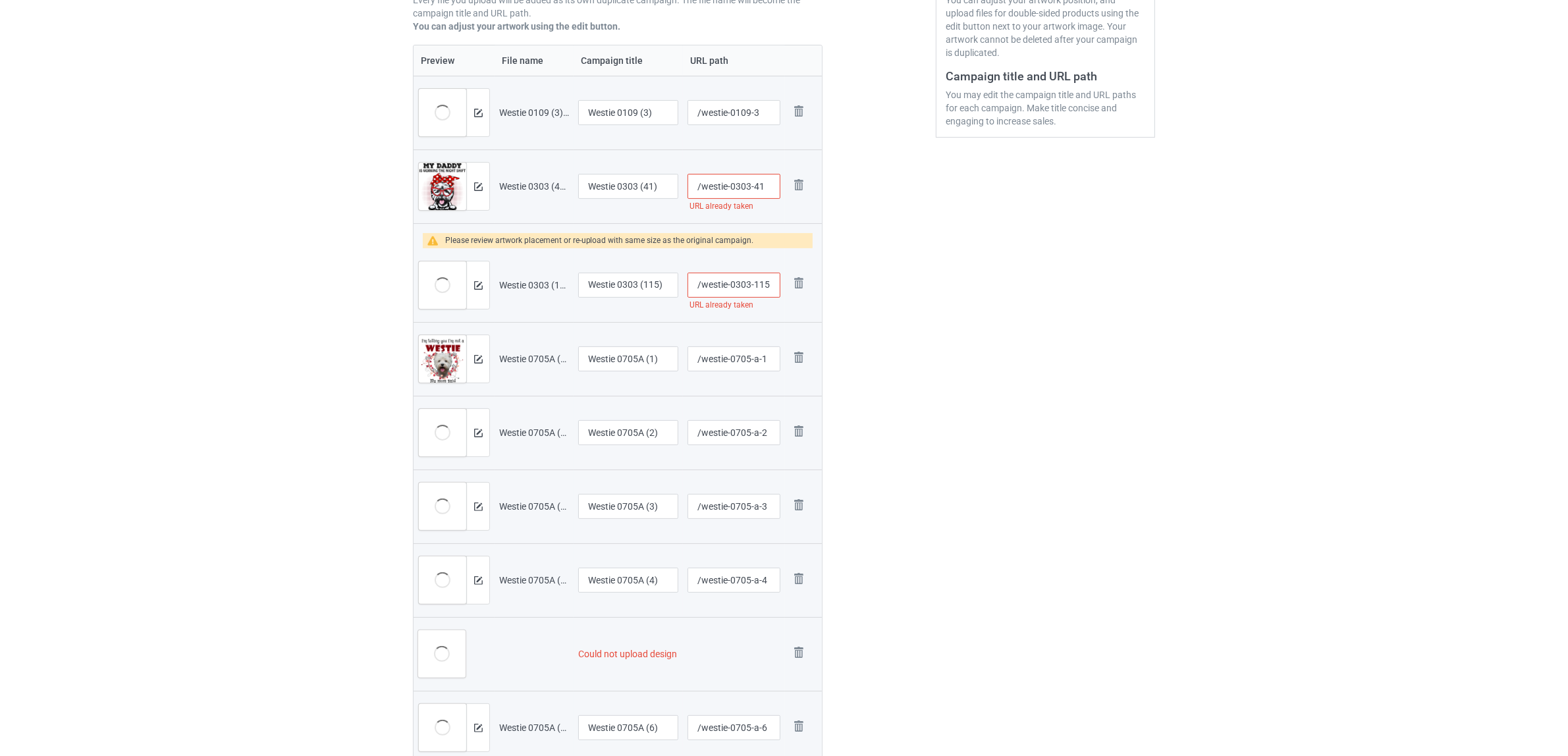
scroll to position [563, 0]
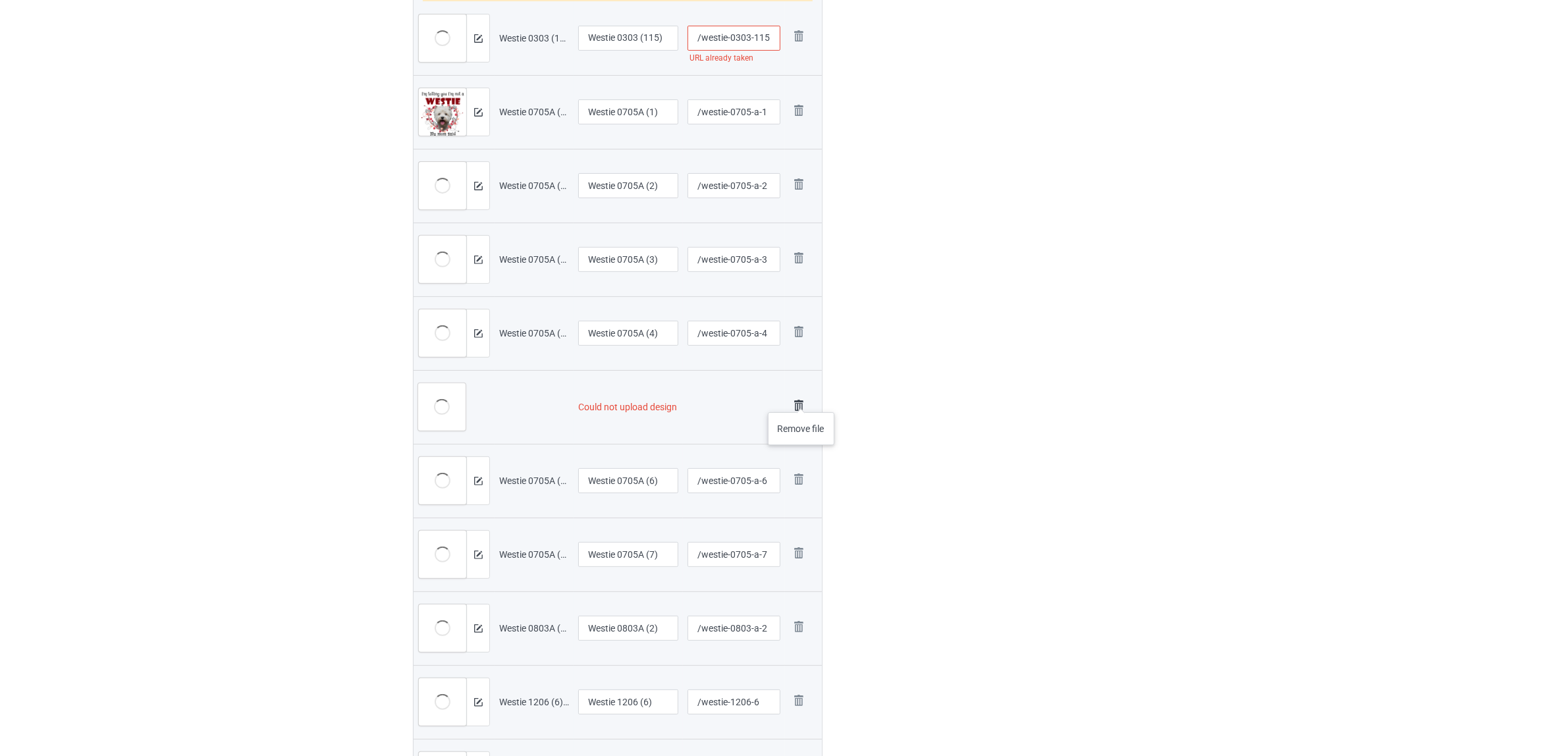
click at [801, 400] on img at bounding box center [799, 405] width 18 height 18
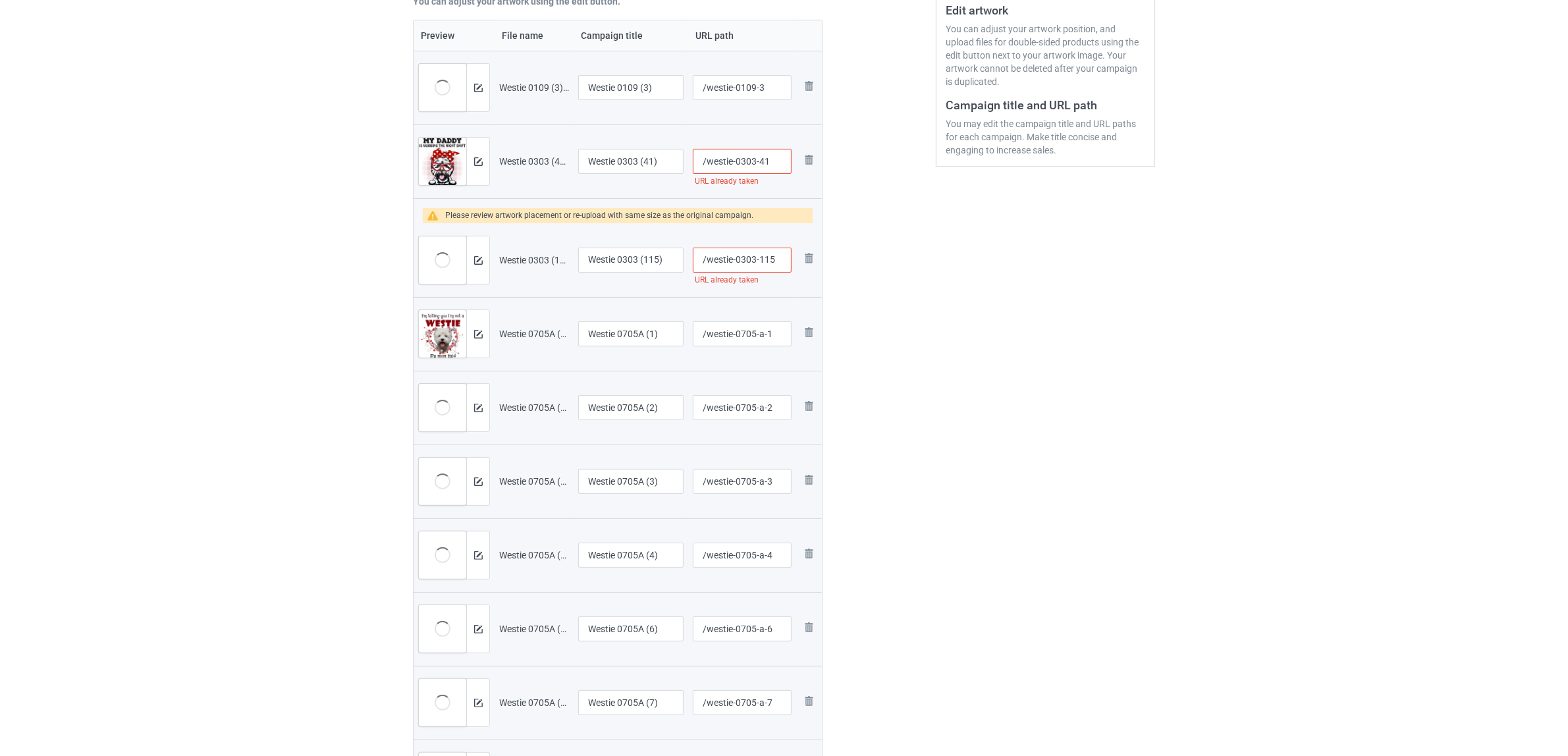
scroll to position [262, 0]
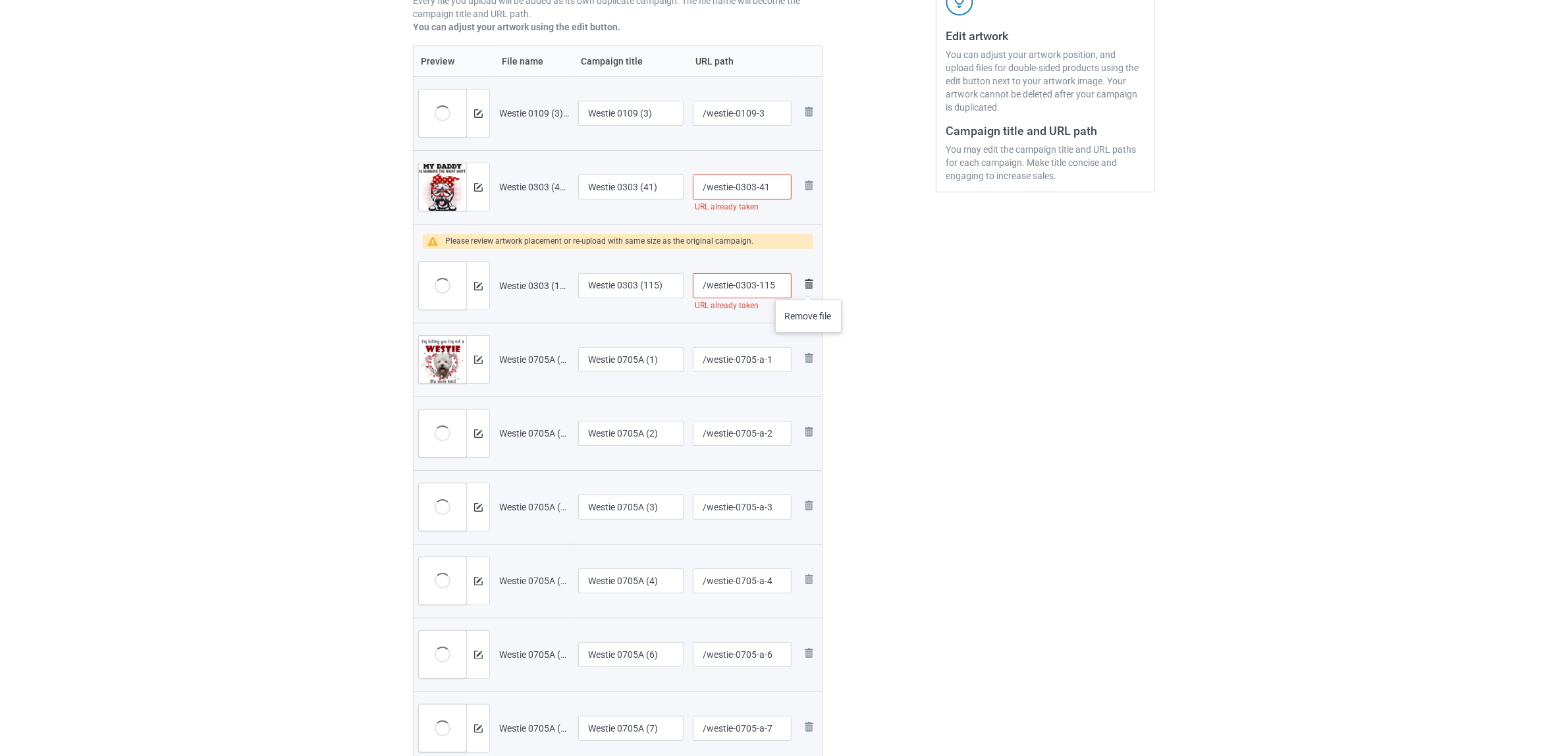
click at [809, 287] on img at bounding box center [809, 284] width 16 height 16
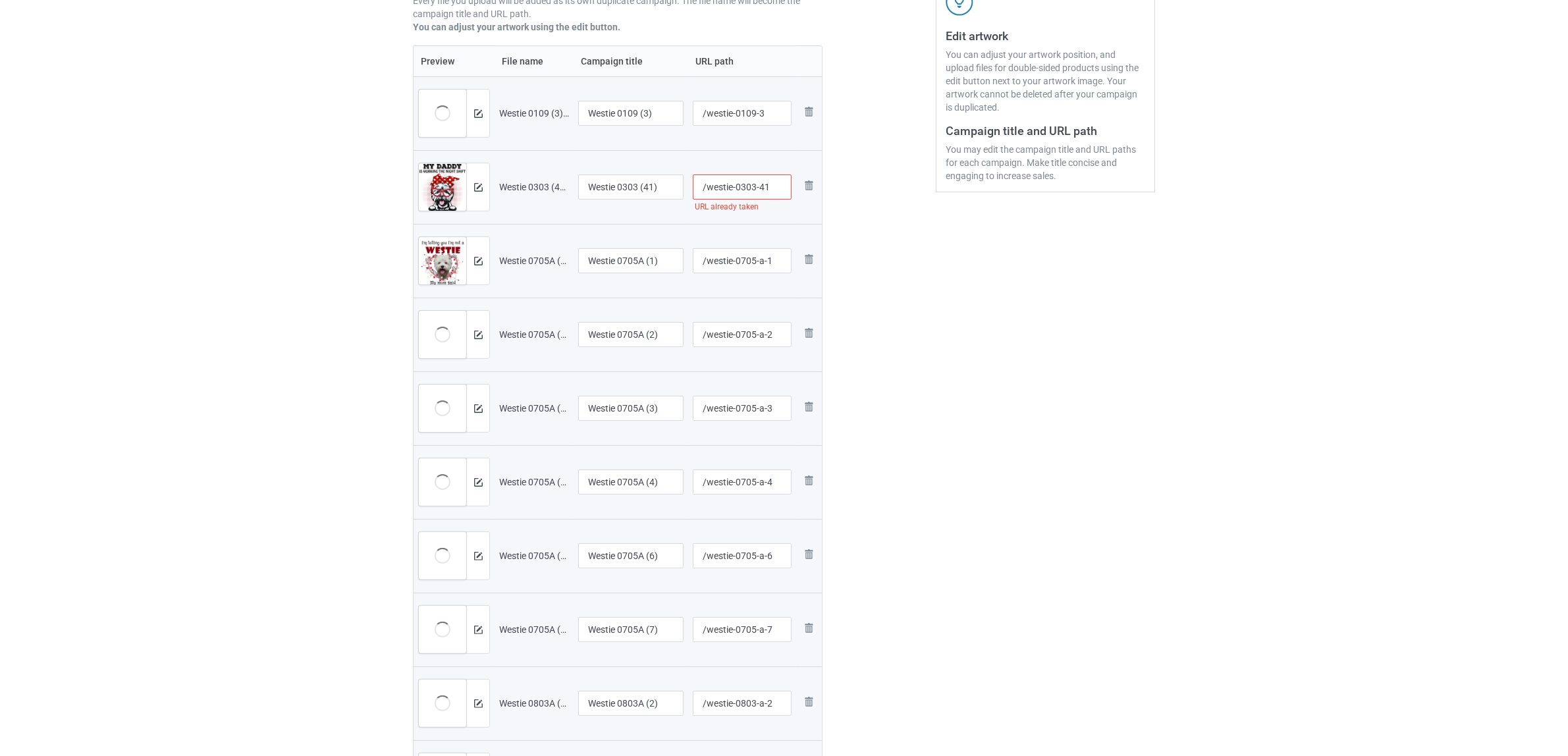
click at [748, 189] on input "/westie-0303-41" at bounding box center [742, 186] width 100 height 25
type input "/westie-03a03-41"
click at [928, 271] on div "Edit artwork You can adjust your artwork position, and upload files for double-…" at bounding box center [1046, 636] width 237 height 1612
drag, startPoint x: 619, startPoint y: 113, endPoint x: 678, endPoint y: 113, distance: 59.0
click at [678, 113] on input "Westie 0109 (3)" at bounding box center [632, 113] width 106 height 25
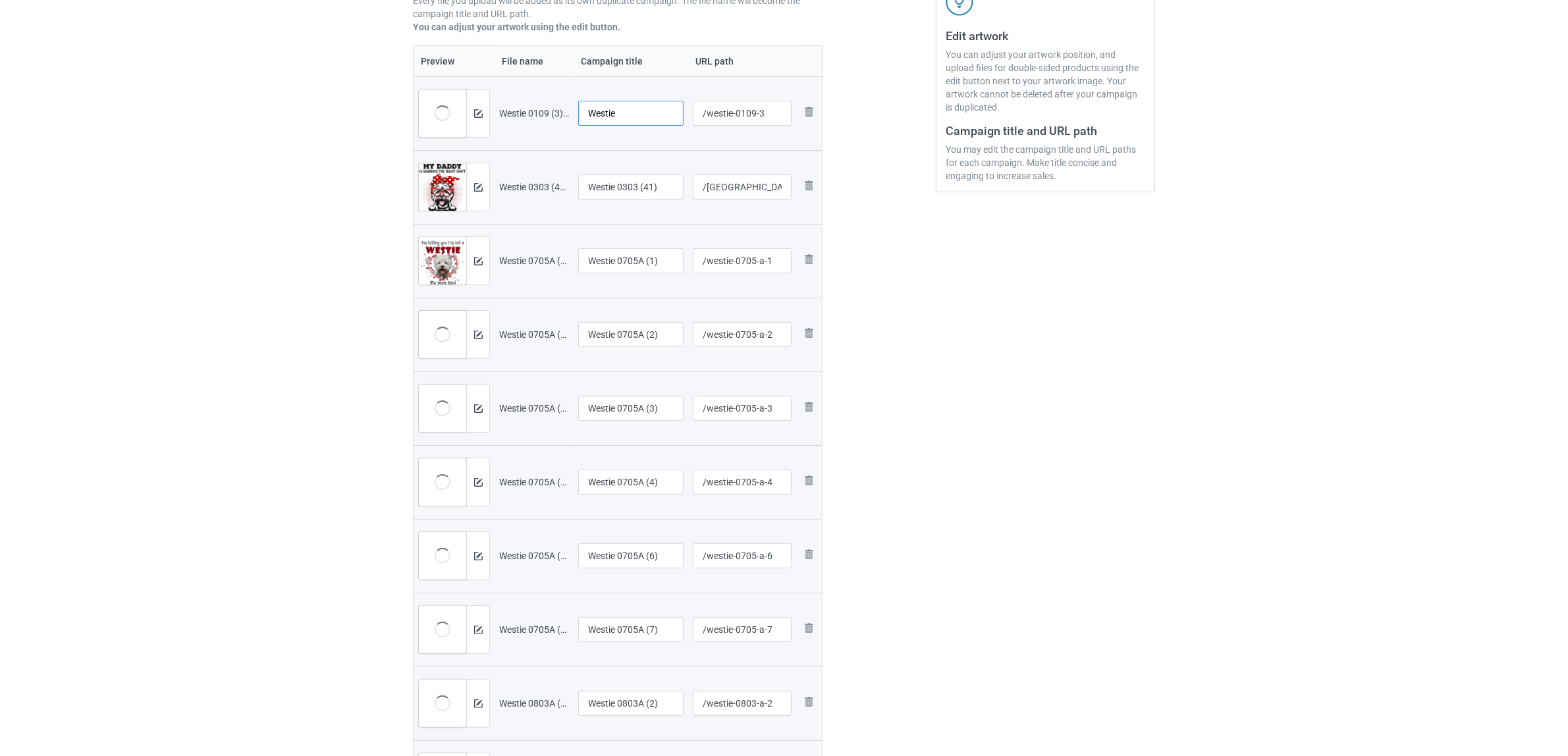
click at [612, 110] on input "Westie" at bounding box center [632, 113] width 106 height 25
type input "Westie"
click at [651, 179] on input "Westie 0303 (41)" at bounding box center [632, 186] width 106 height 25
drag, startPoint x: 660, startPoint y: 185, endPoint x: 479, endPoint y: 160, distance: 182.7
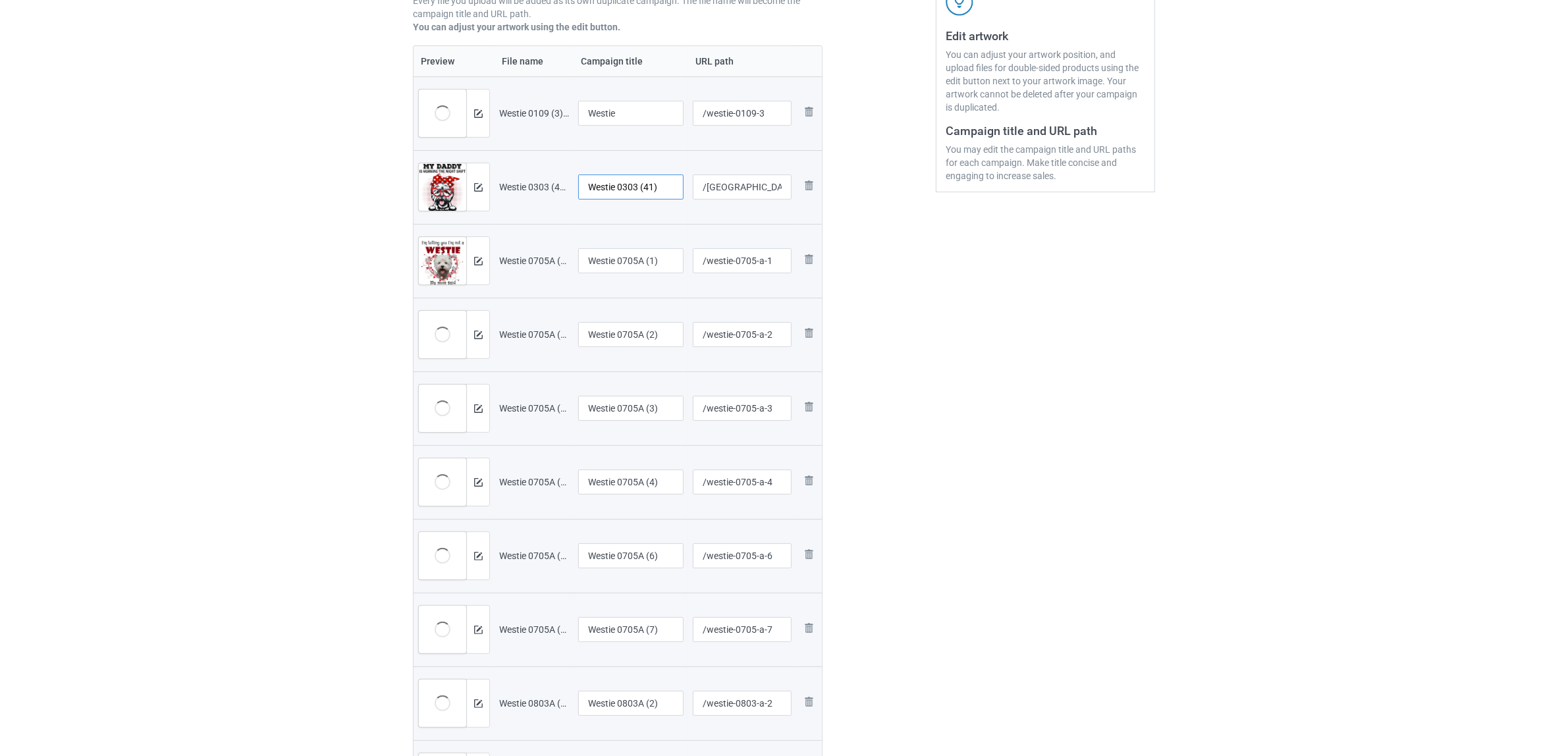
click at [479, 160] on tr "Preview and edit artwork Westie 0303 (41).png Westie 0303 (41) /westie-03a03-41…" at bounding box center [617, 186] width 408 height 74
paste input "text"
type input "Westie"
click at [628, 252] on input "Westie 0705A (1)" at bounding box center [632, 261] width 106 height 25
paste input "text"
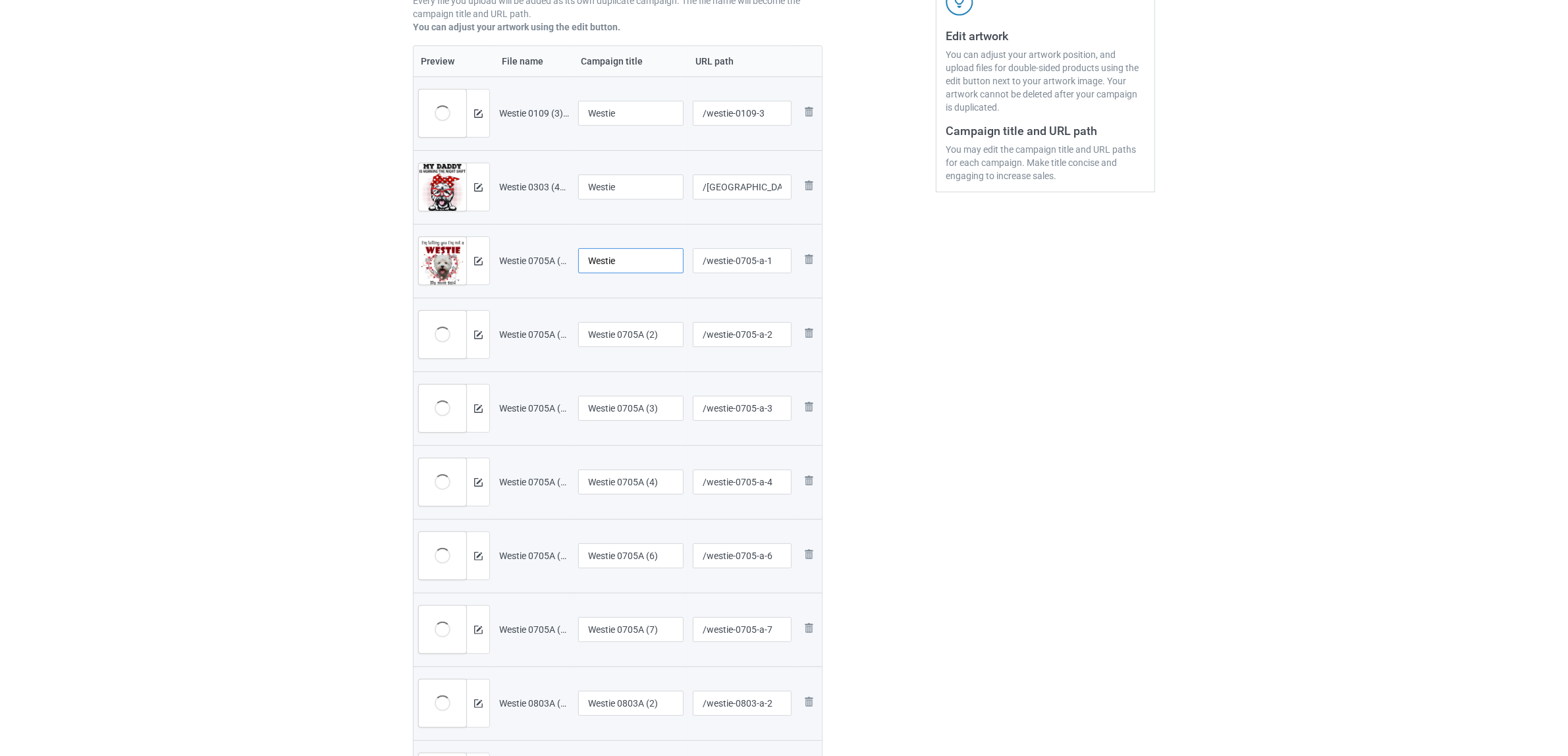
type input "Westie"
click at [646, 323] on input "Westie 0705A (2)" at bounding box center [632, 334] width 106 height 25
click at [646, 331] on input "Westie 0705A (2)" at bounding box center [632, 334] width 106 height 25
paste input "text"
type input "Westie"
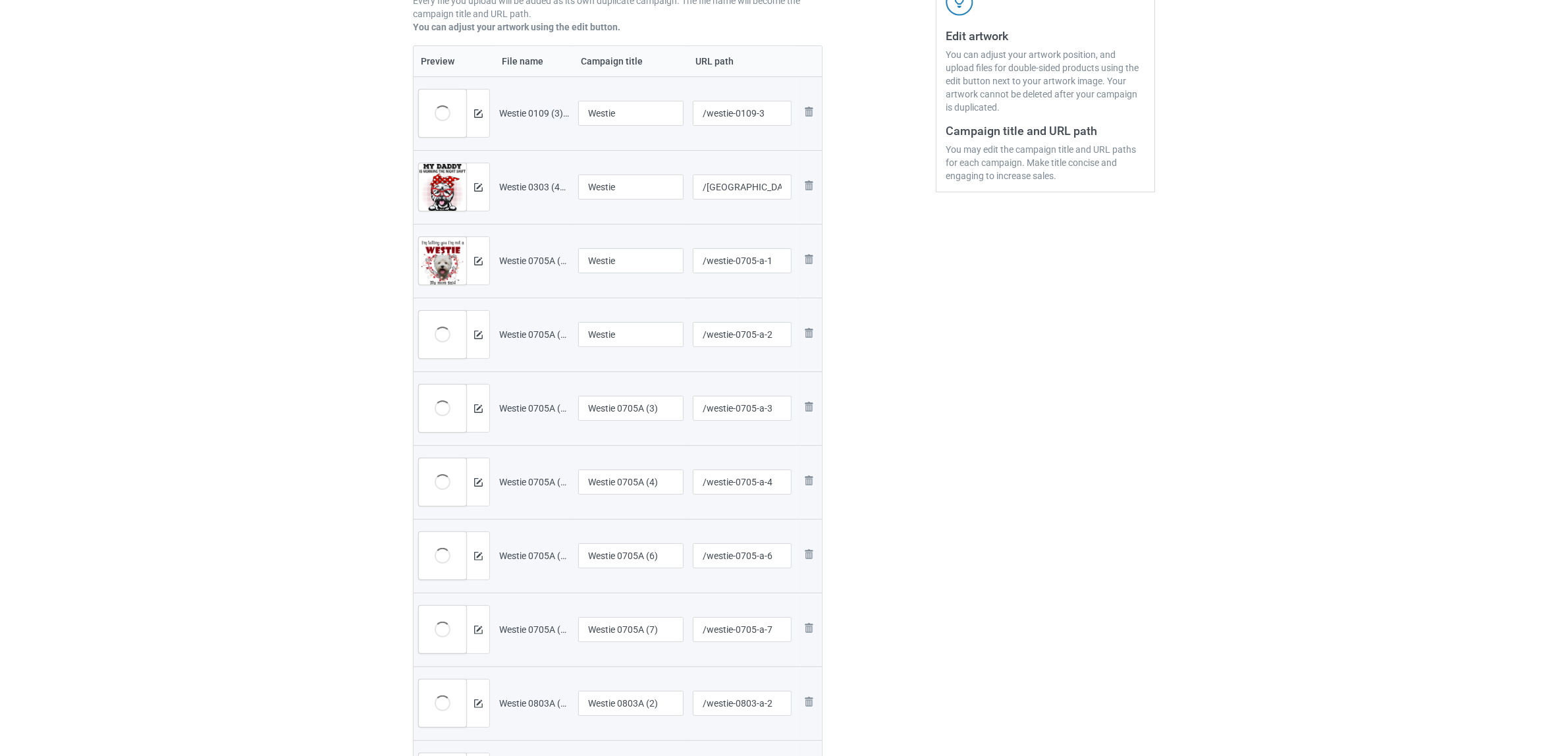
click at [650, 393] on td "Westie 0705A (3)" at bounding box center [631, 408] width 114 height 74
click at [650, 403] on input "Westie 0705A (3)" at bounding box center [632, 408] width 106 height 25
paste input "text"
type input "Westie"
click at [631, 479] on input "Westie 0705A (4)" at bounding box center [632, 481] width 106 height 25
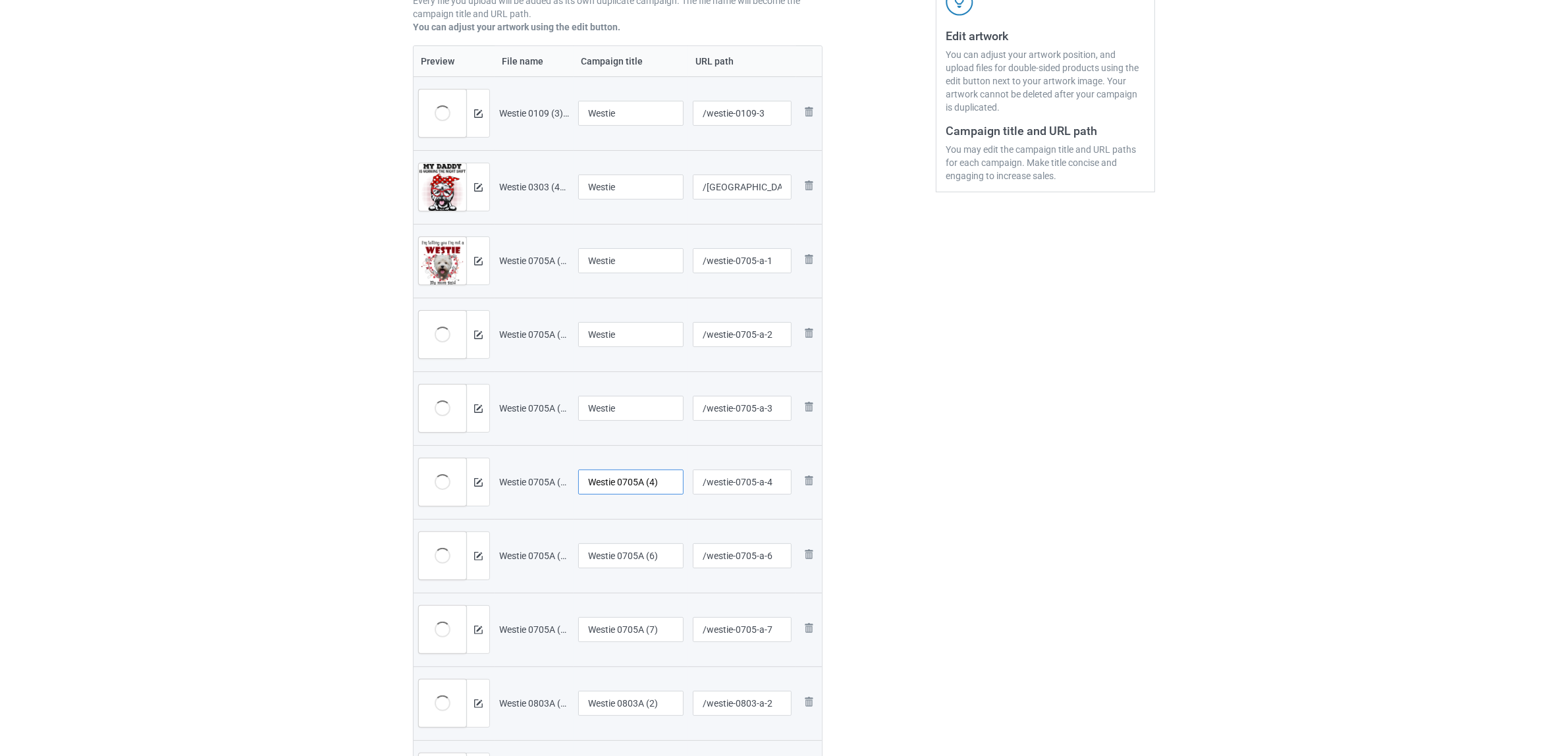
paste input "text"
type input "Westie"
click at [636, 550] on input "Westie 0705A (6)" at bounding box center [632, 555] width 106 height 25
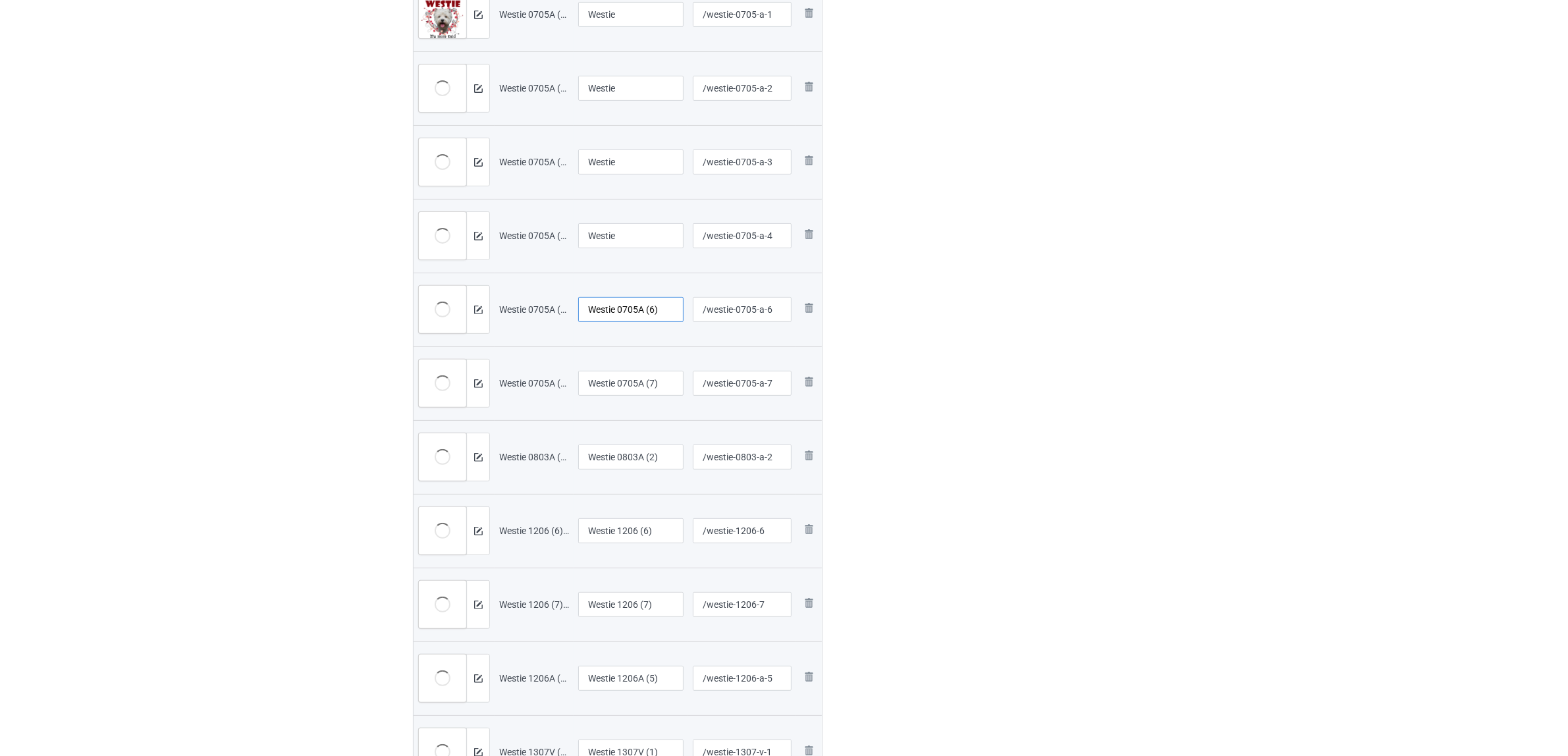
scroll to position [508, 0]
paste input "text"
type input "Westie"
click at [644, 389] on input "Westie 0705A (7)" at bounding box center [632, 382] width 106 height 25
paste input "text"
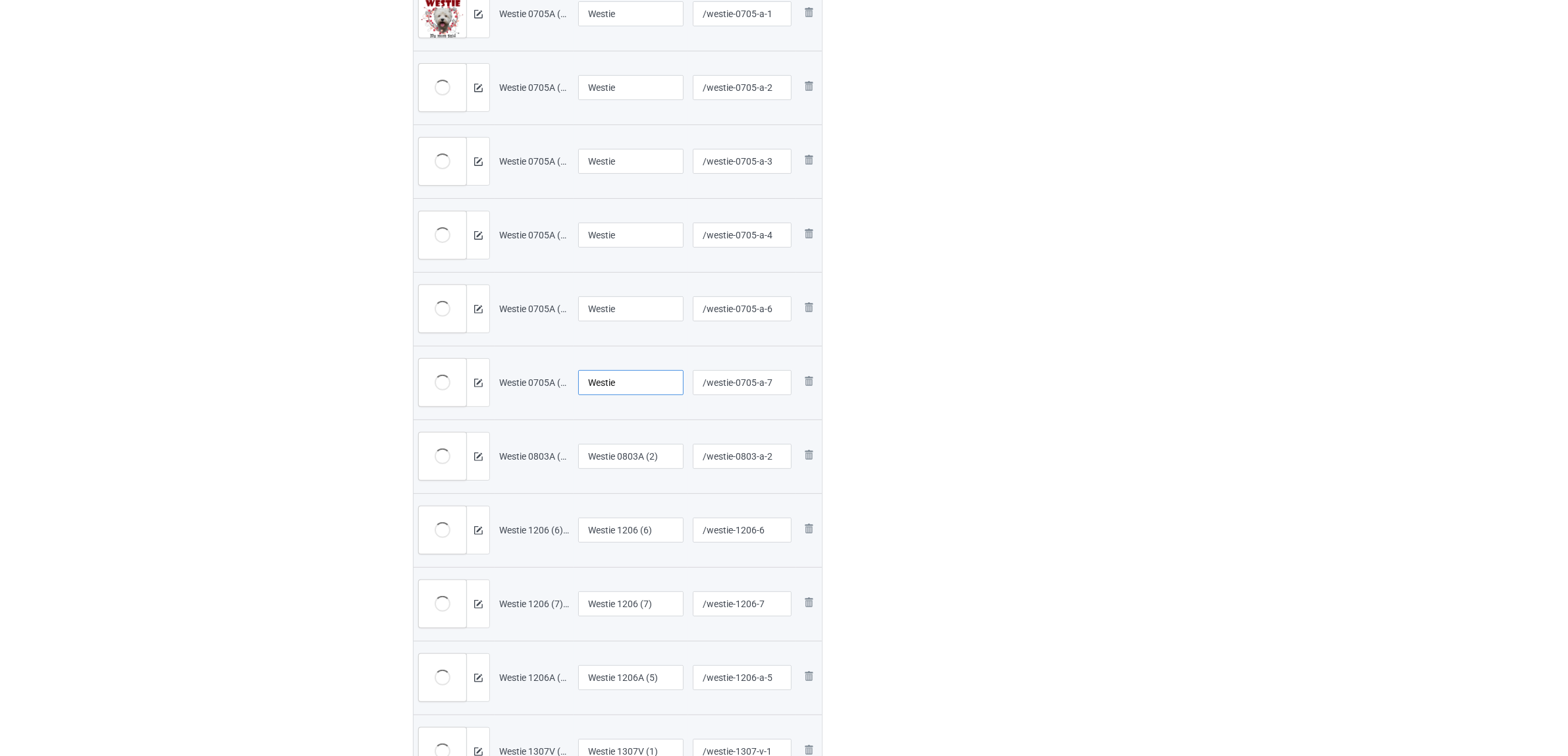
type input "Westie"
click at [643, 462] on input "Westie 0803A (2)" at bounding box center [632, 456] width 106 height 25
paste input "text"
type input "Westie"
click at [628, 537] on input "Westie 1206 (6)" at bounding box center [632, 530] width 106 height 25
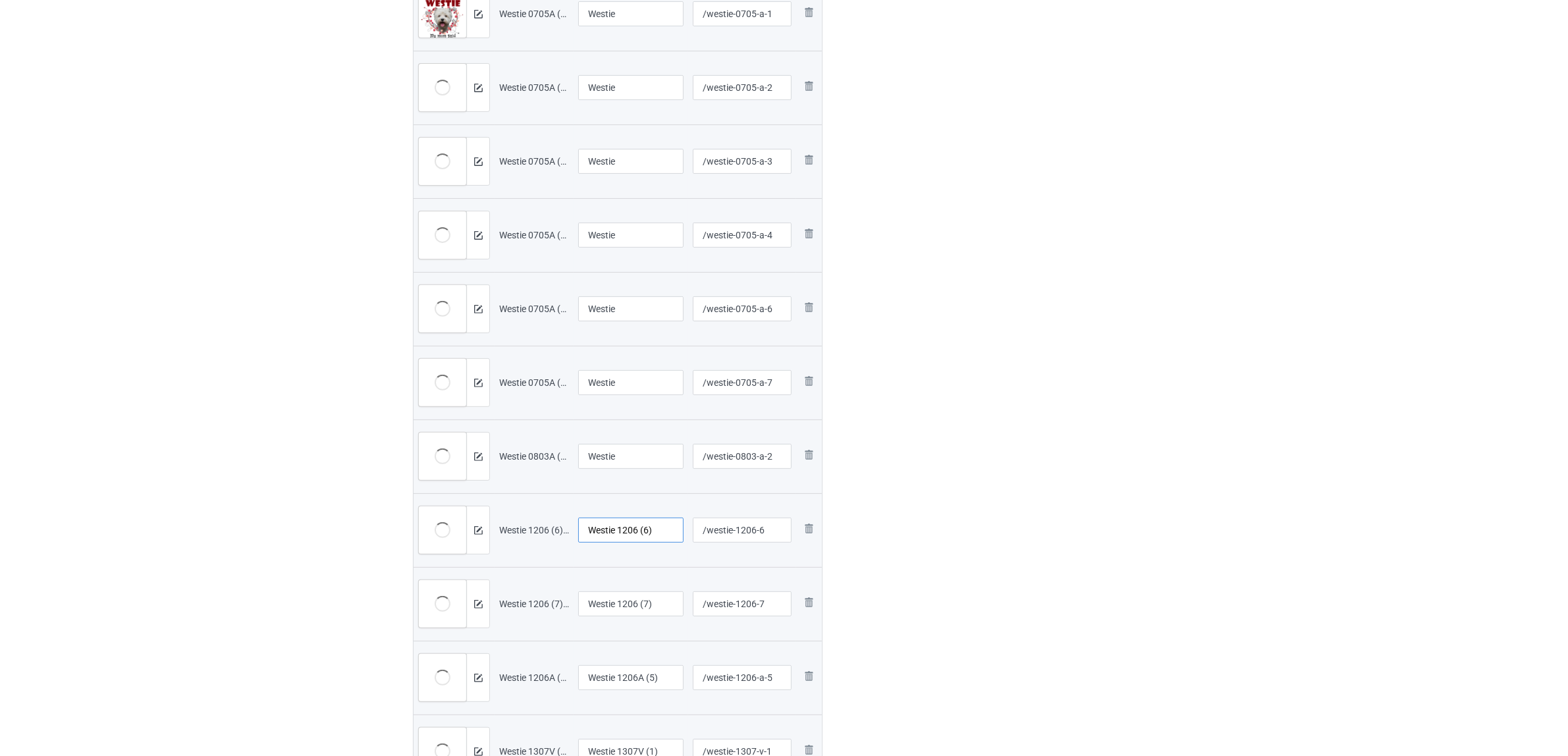
paste input "text"
type input "Westie"
click at [621, 609] on input "Westie 1206 (7)" at bounding box center [632, 604] width 106 height 25
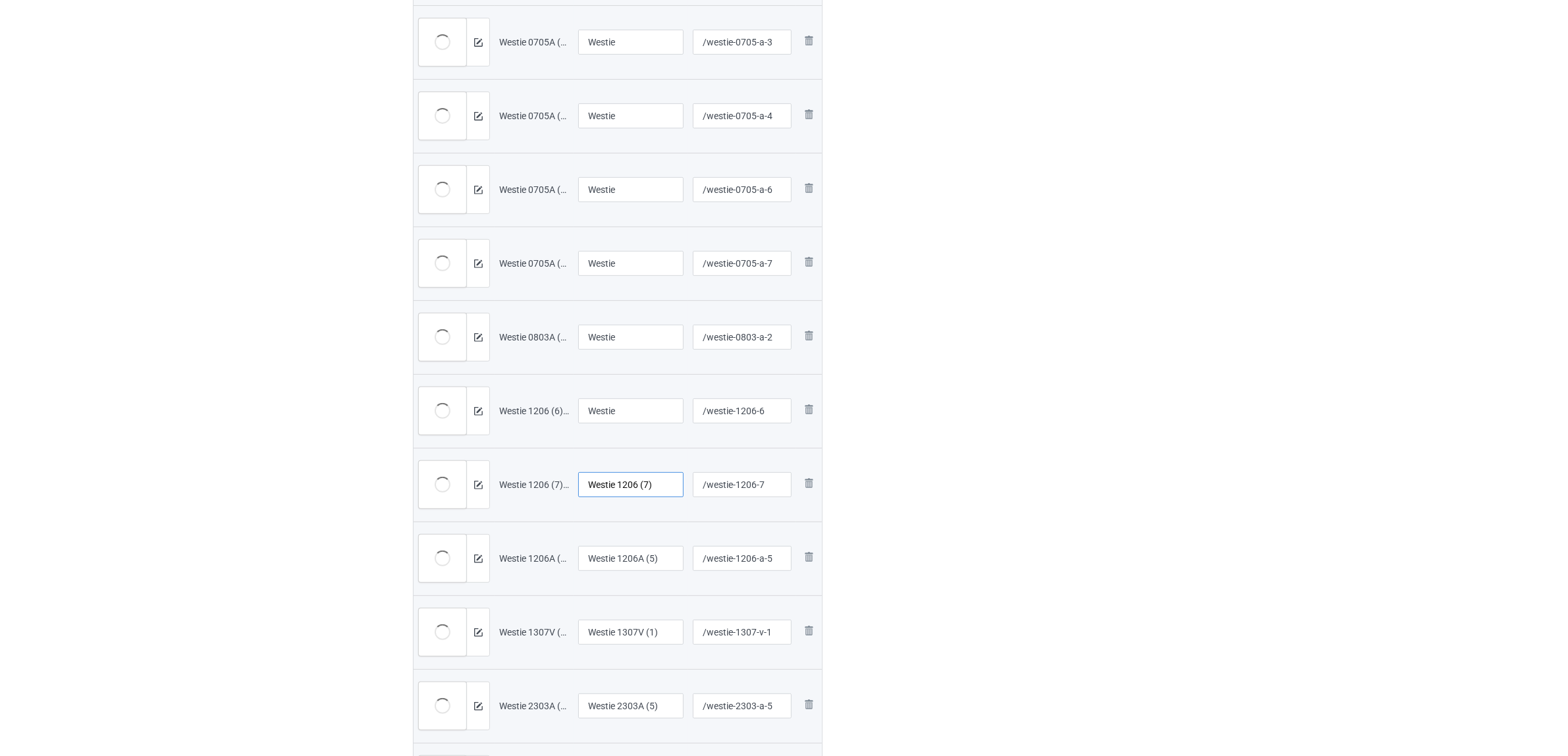
scroll to position [755, 0]
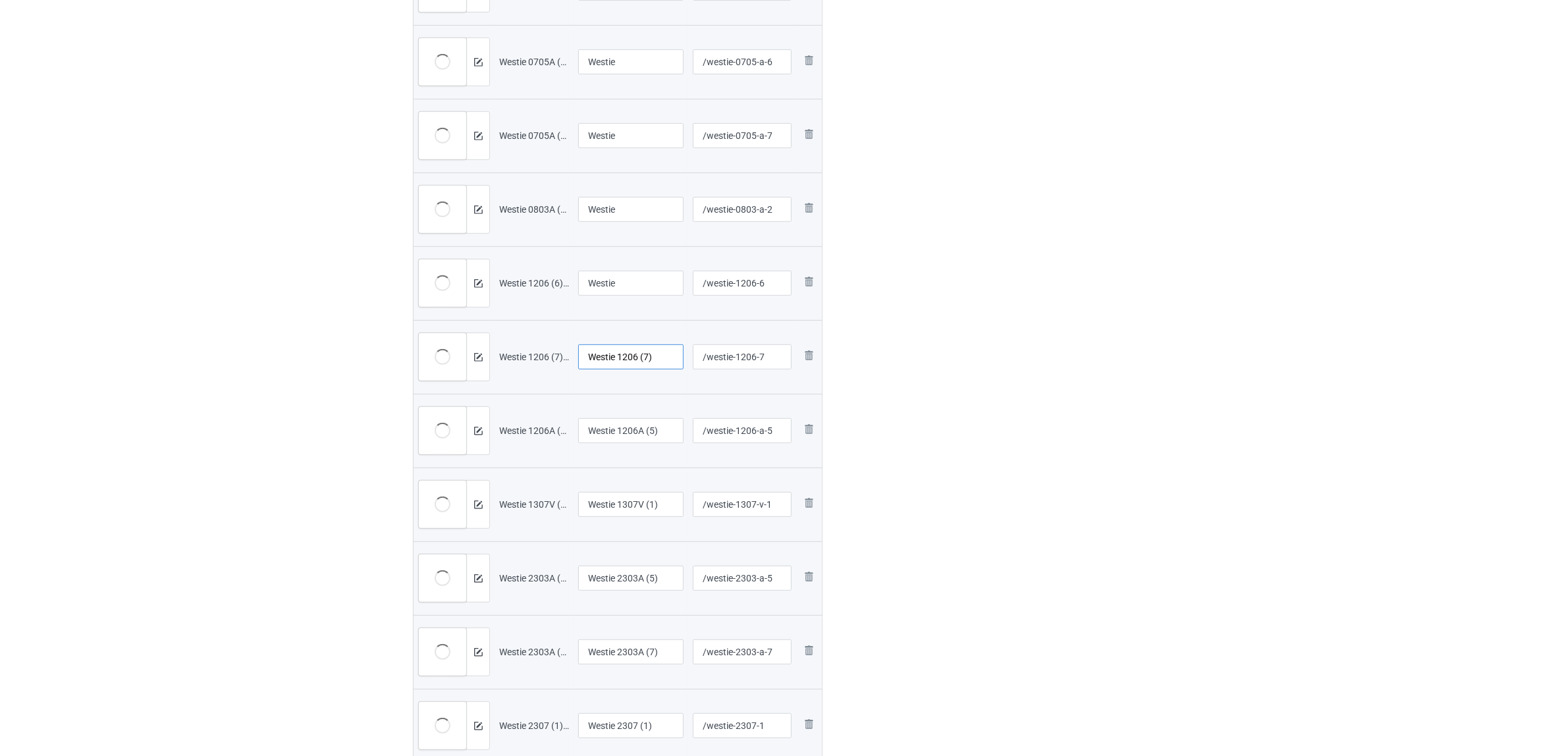
paste input "text"
type input "Westie"
click at [612, 436] on input "Westie 1206A (5)" at bounding box center [632, 430] width 106 height 25
paste input "text"
type input "Westie"
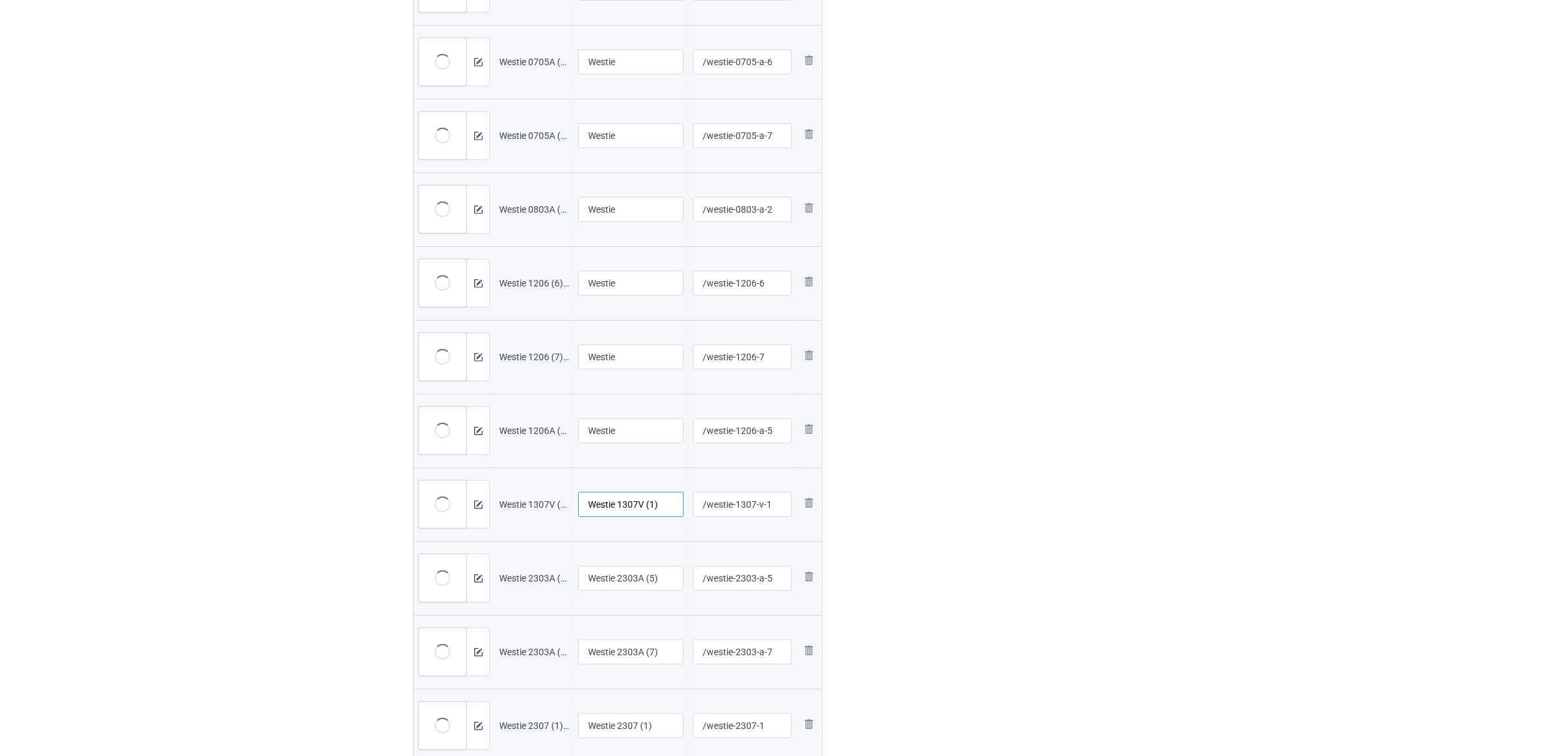
click at [631, 507] on input "Westie 1307V (1)" at bounding box center [632, 504] width 106 height 25
paste input "text"
type input "Westie"
click at [618, 584] on input "Westie 2303A (5)" at bounding box center [632, 578] width 106 height 25
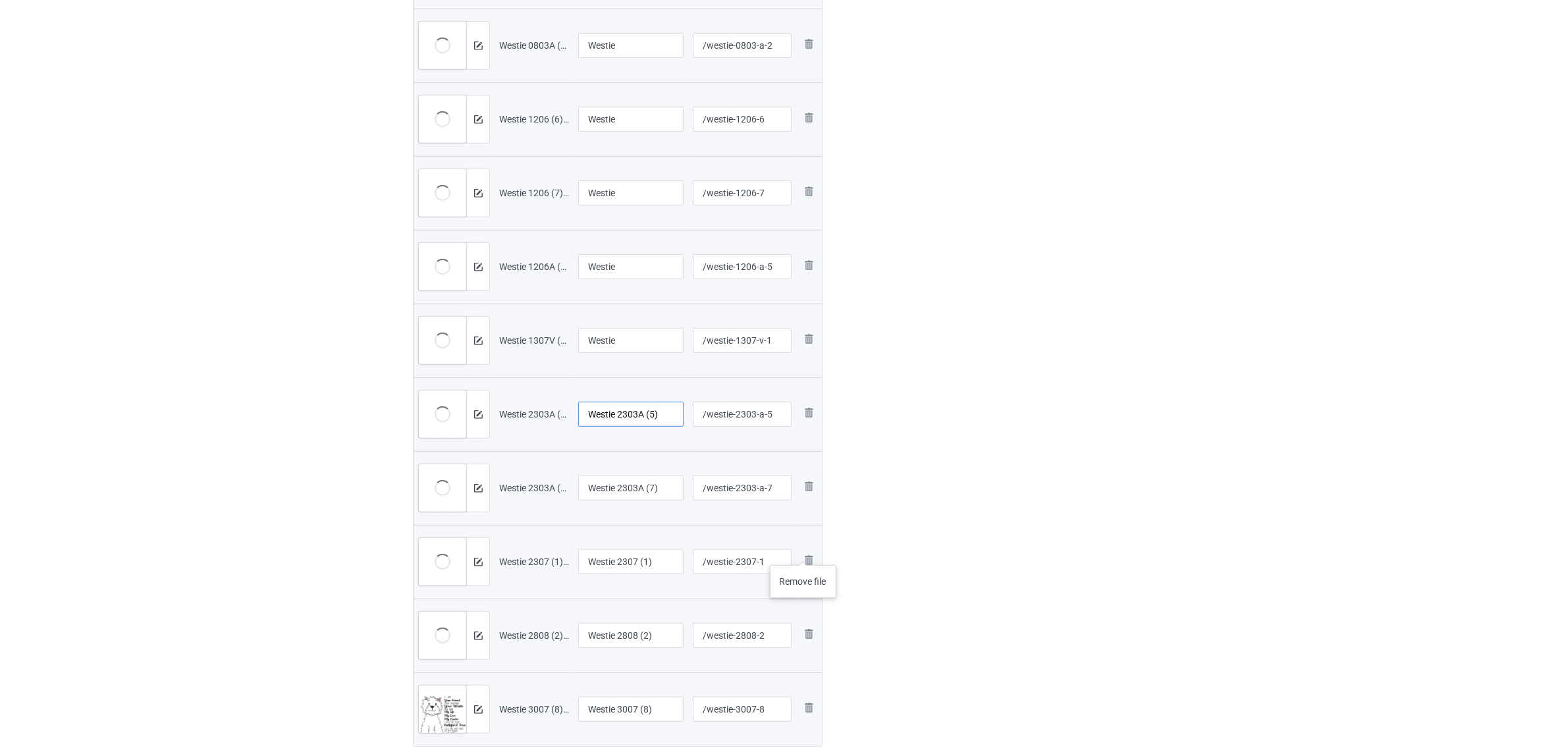
scroll to position [920, 0]
paste input "text"
type input "Westie"
click at [629, 490] on input "Westie 2303A (7)" at bounding box center [632, 487] width 106 height 25
paste input "text"
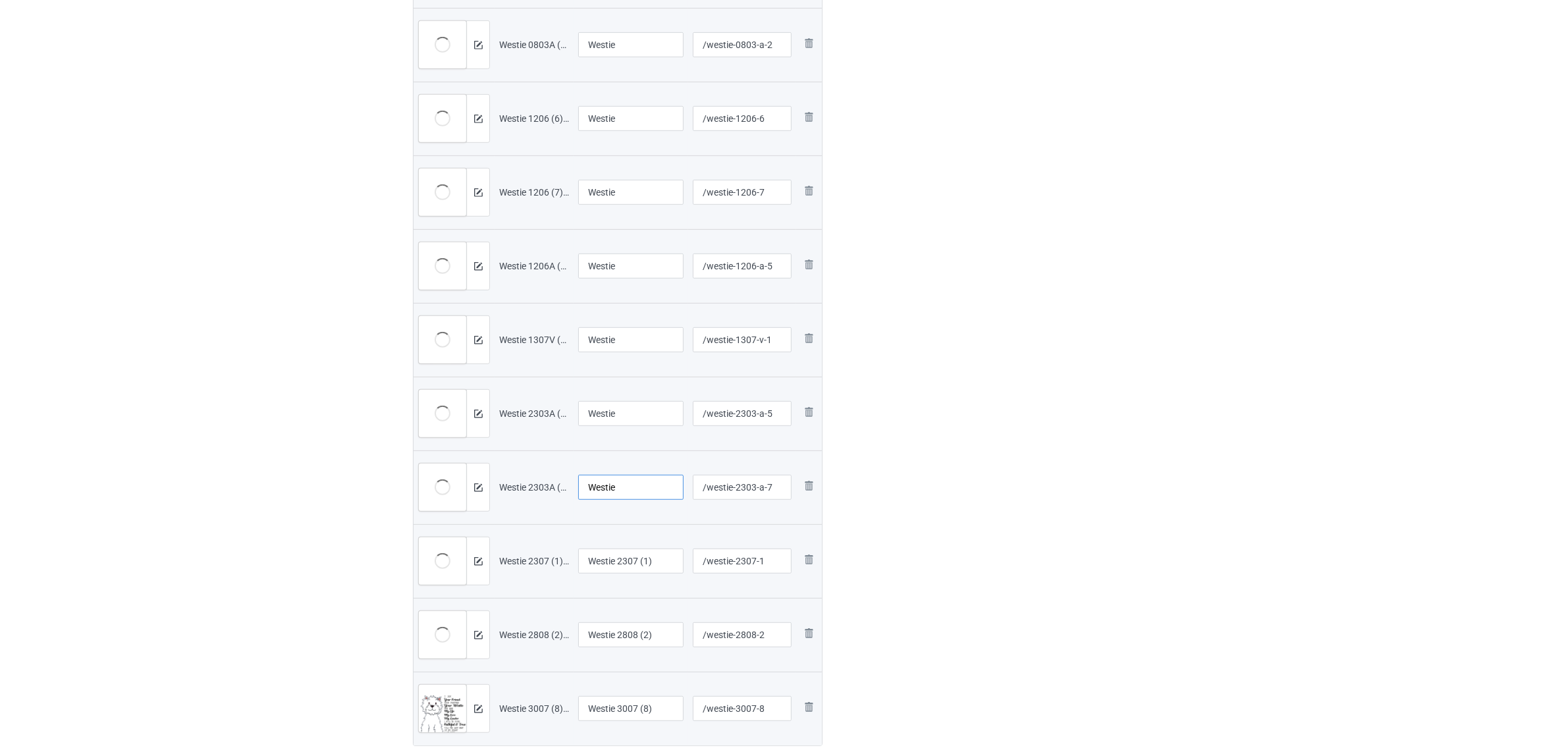
type input "Westie"
click at [633, 572] on input "Westie 2307 (1)" at bounding box center [632, 560] width 106 height 25
paste input "text"
type input "Westie"
click at [643, 643] on input "Westie 2808 (2)" at bounding box center [632, 634] width 106 height 25
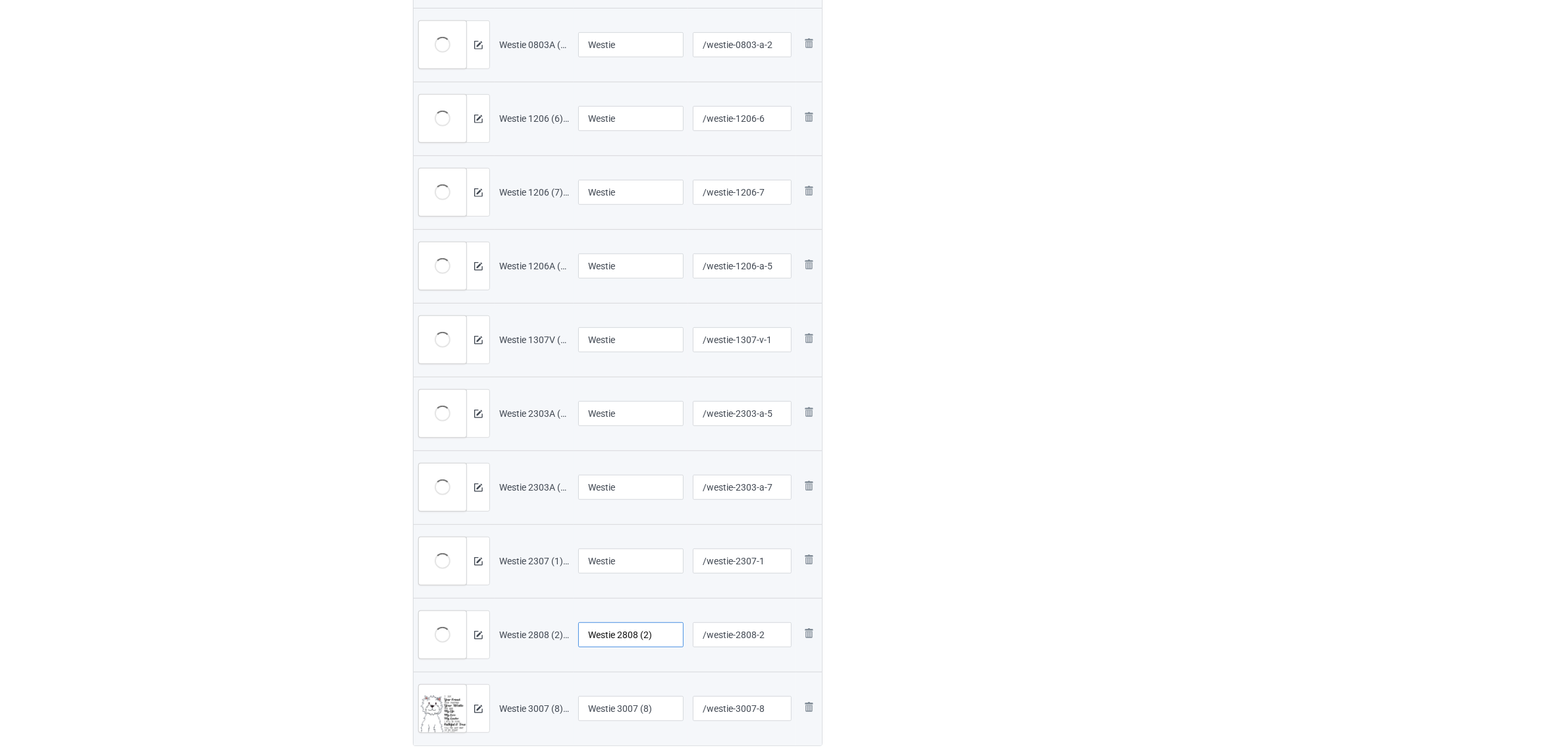
paste input "text"
type input "Westie"
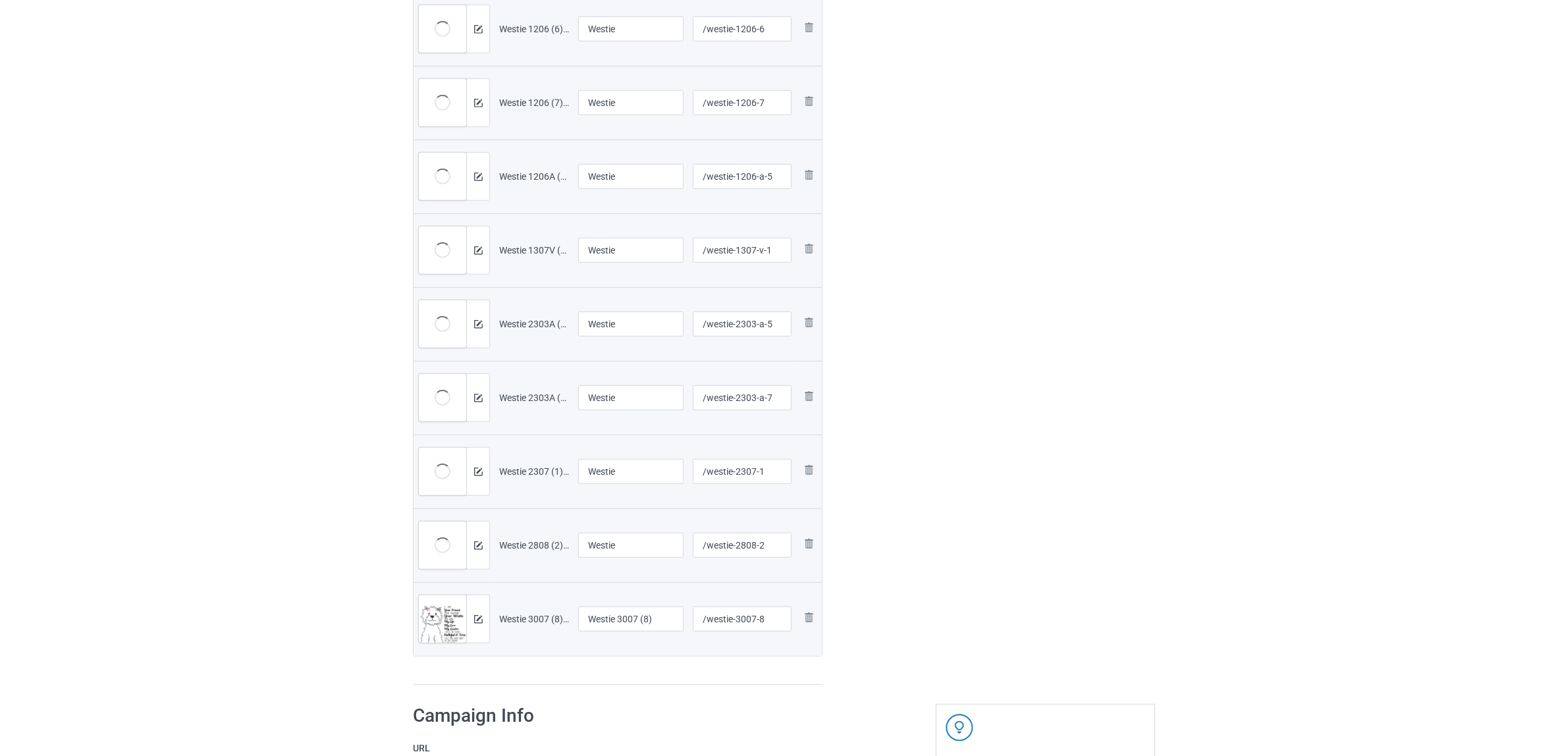
scroll to position [1166, 0]
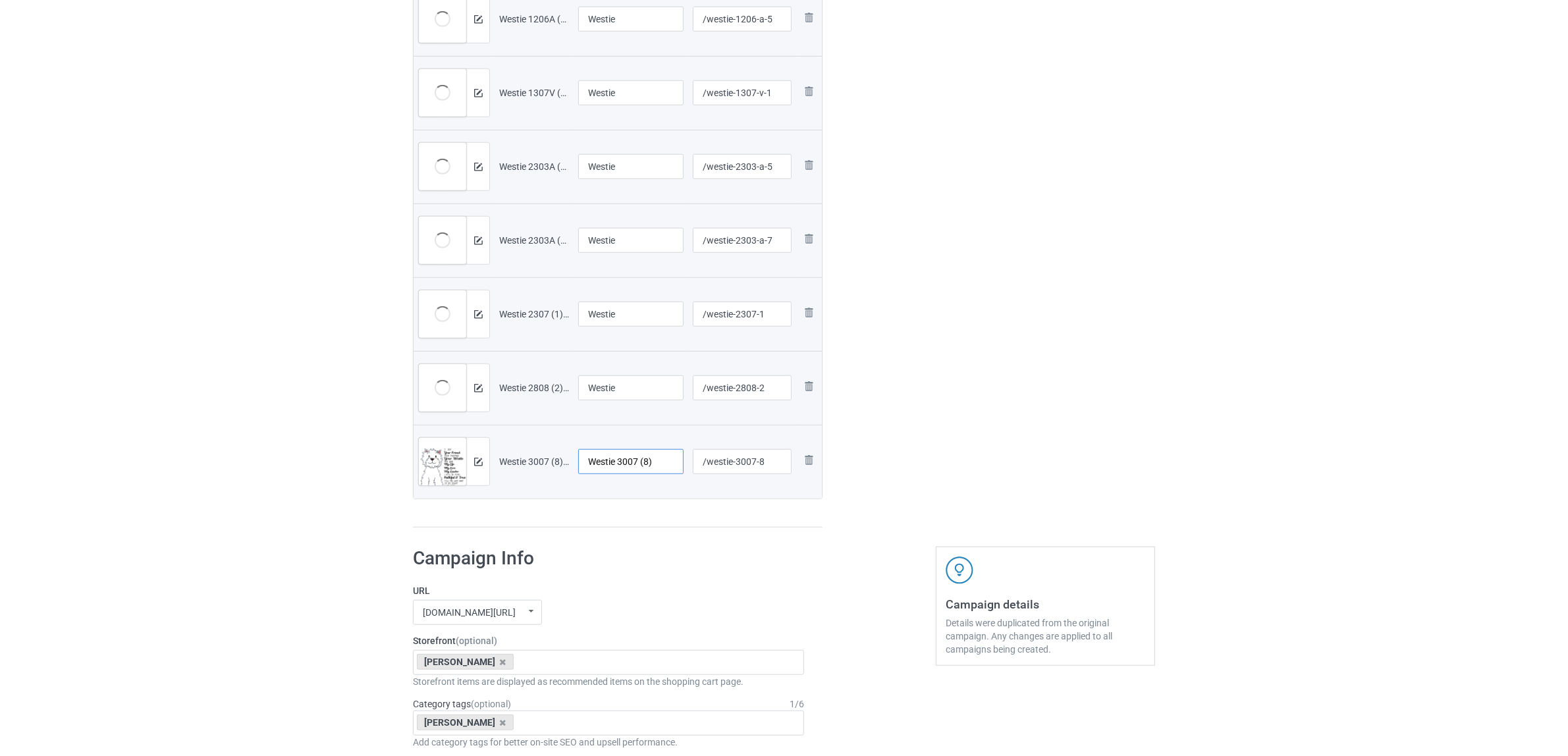
click at [607, 453] on input "Westie 3007 (8)" at bounding box center [632, 462] width 106 height 25
paste input "text"
type input "Westie"
click at [711, 547] on h1 "Campaign Info" at bounding box center [609, 558] width 392 height 23
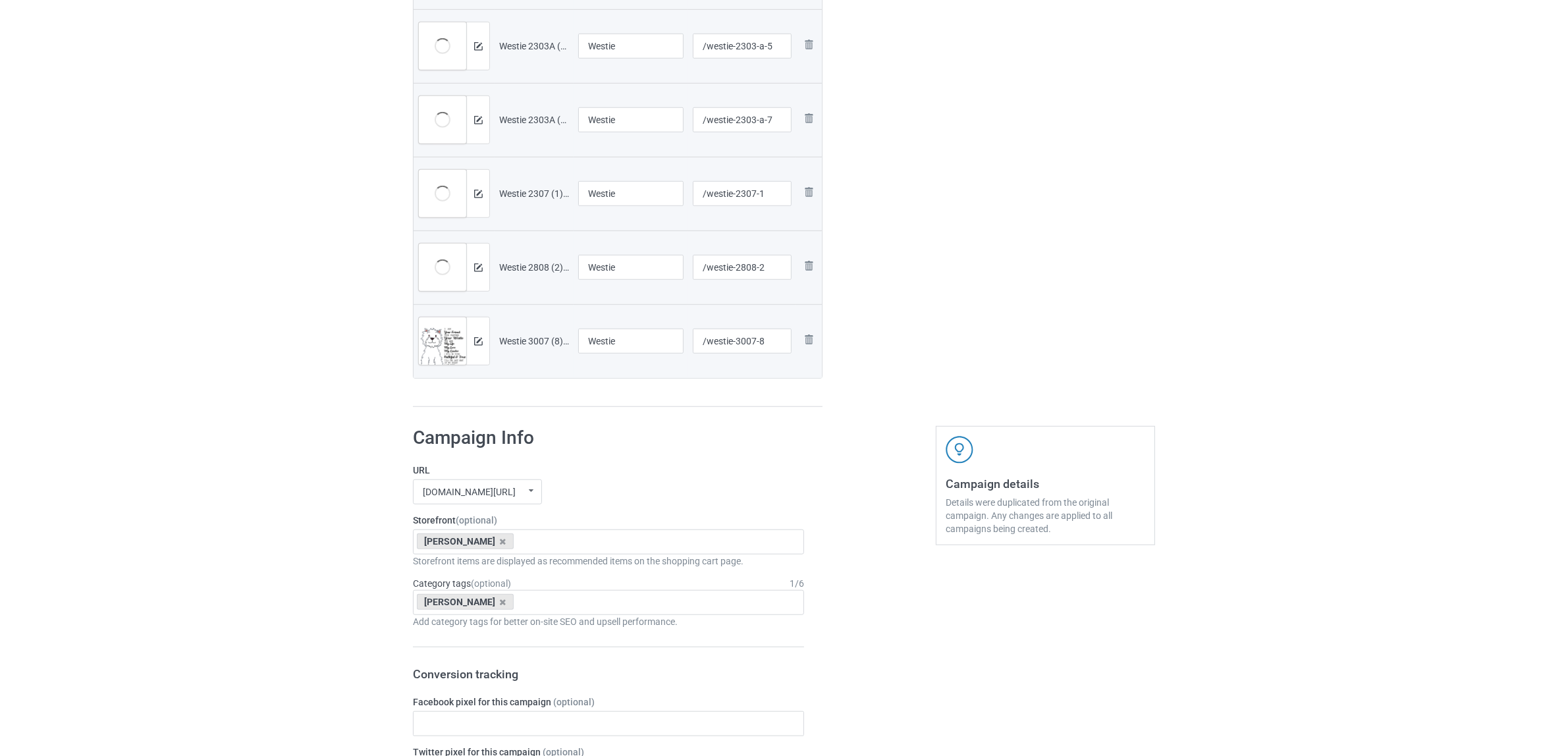
scroll to position [1413, 0]
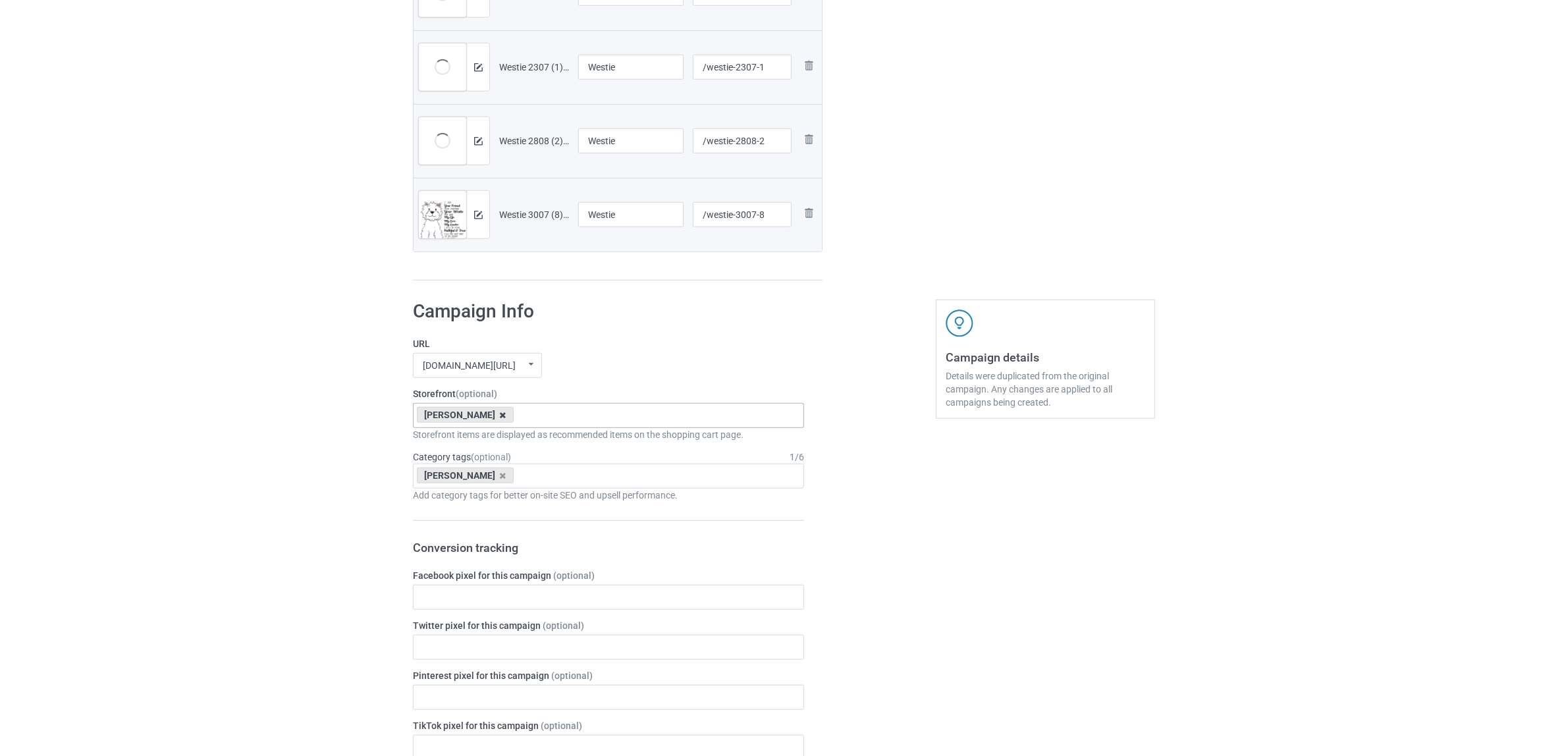
click at [500, 416] on icon at bounding box center [503, 415] width 7 height 9
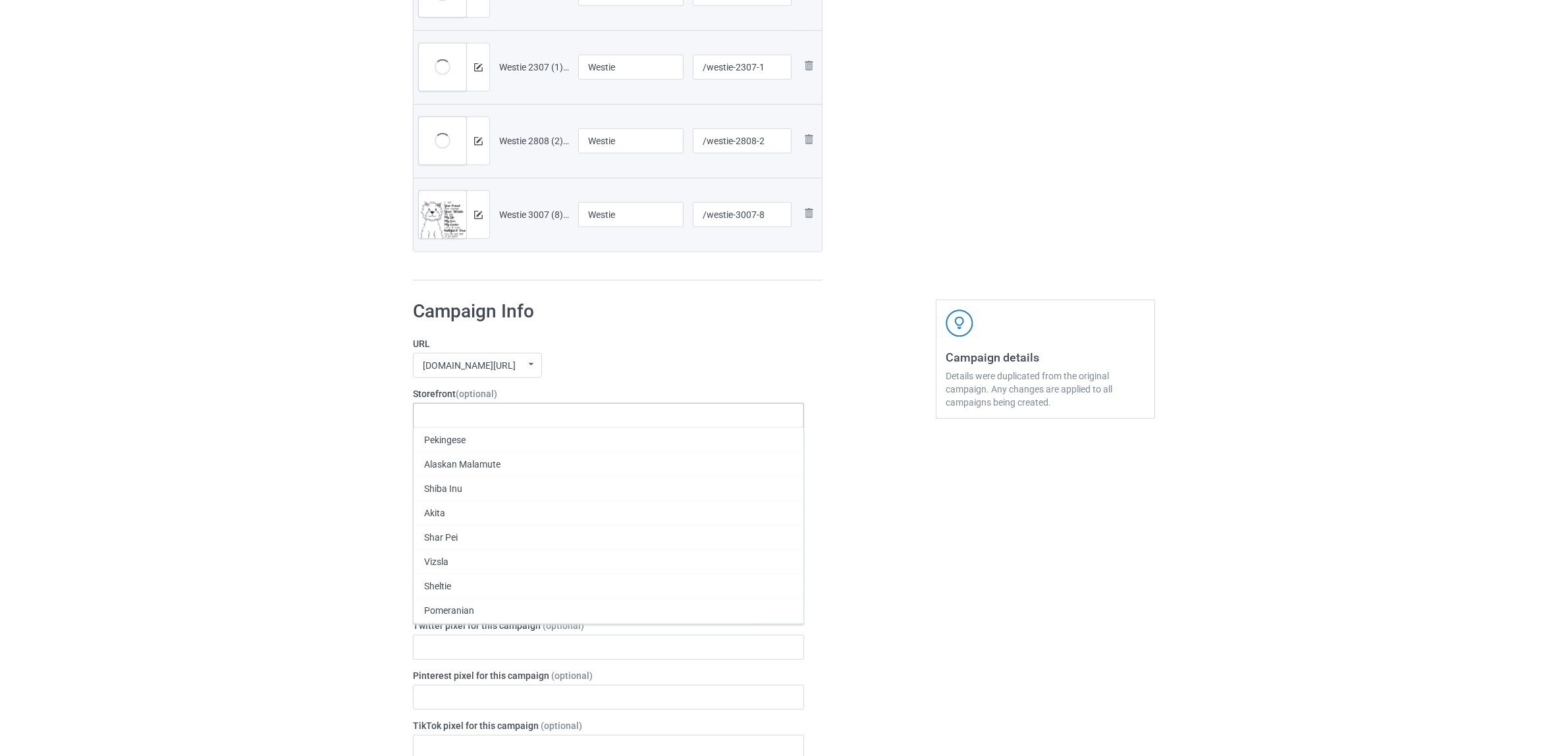
paste input "Westie"
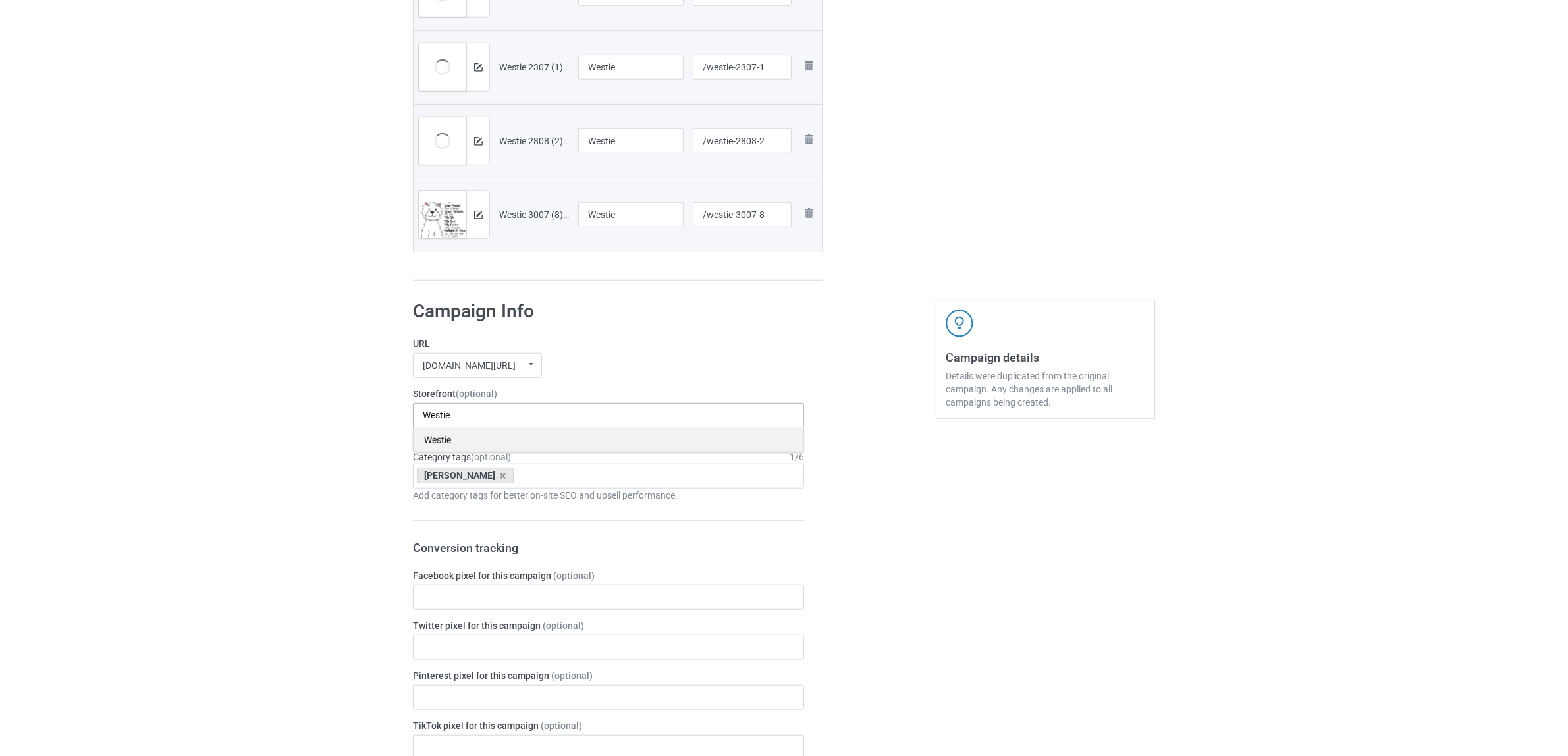
type input "Westie"
click at [449, 436] on div "Westie" at bounding box center [608, 439] width 390 height 24
click at [500, 475] on icon at bounding box center [503, 475] width 7 height 9
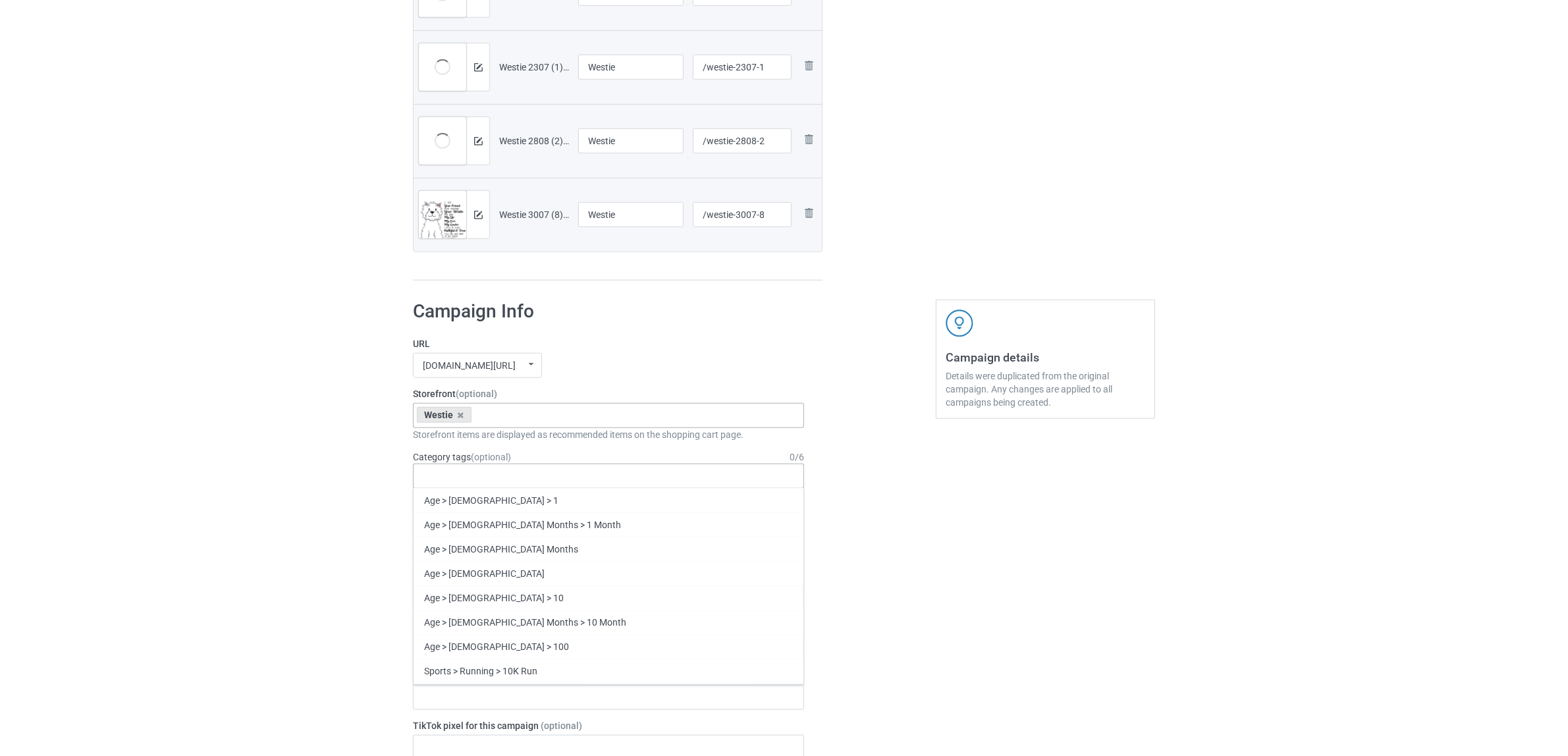
paste input "Westie"
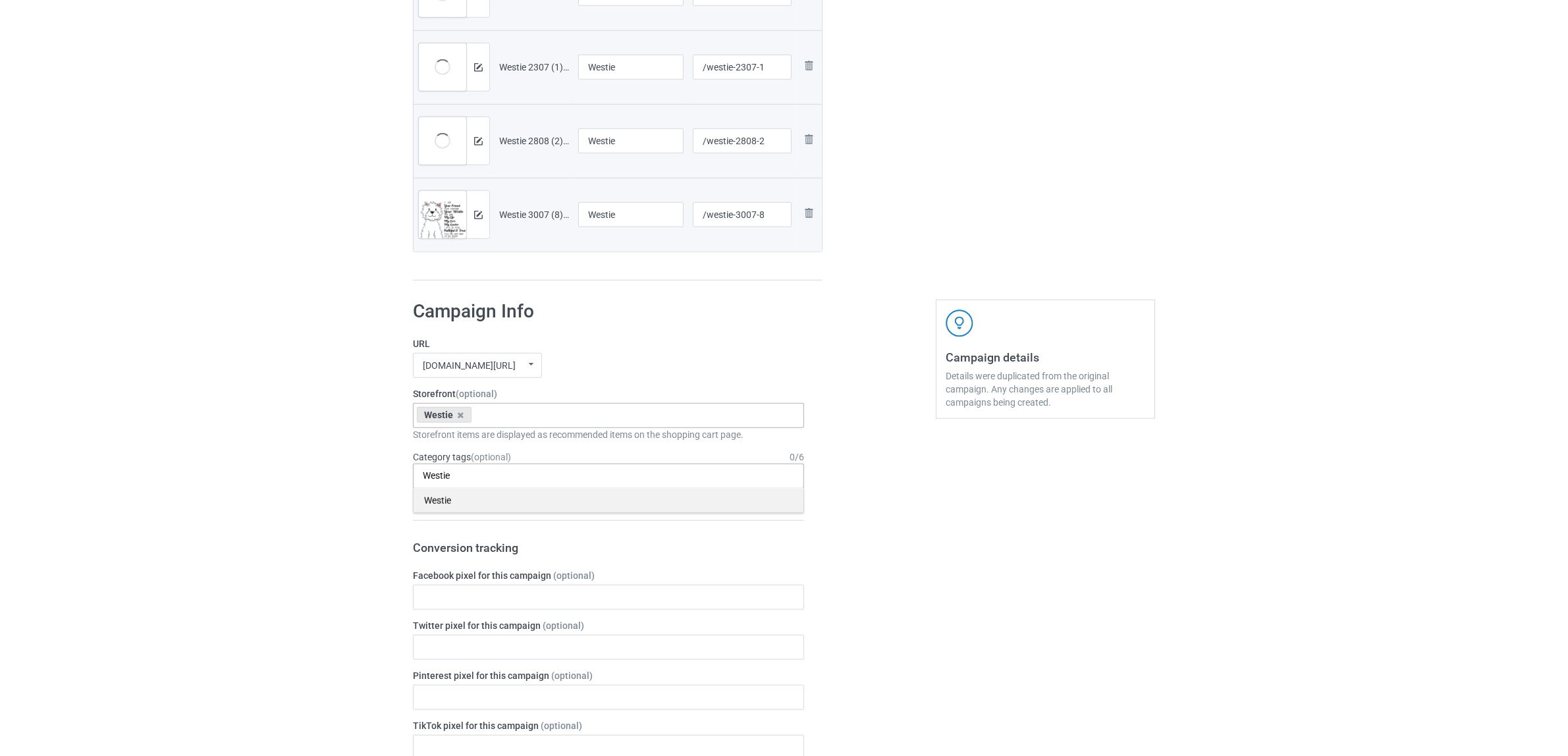
type input "Westie"
click at [451, 506] on div "Westie" at bounding box center [608, 500] width 390 height 24
click at [258, 443] on div "Bulk duplicate campaign Campaign to duplicate Shih Tzu Original Artwork 2393x31…" at bounding box center [784, 69] width 1568 height 2894
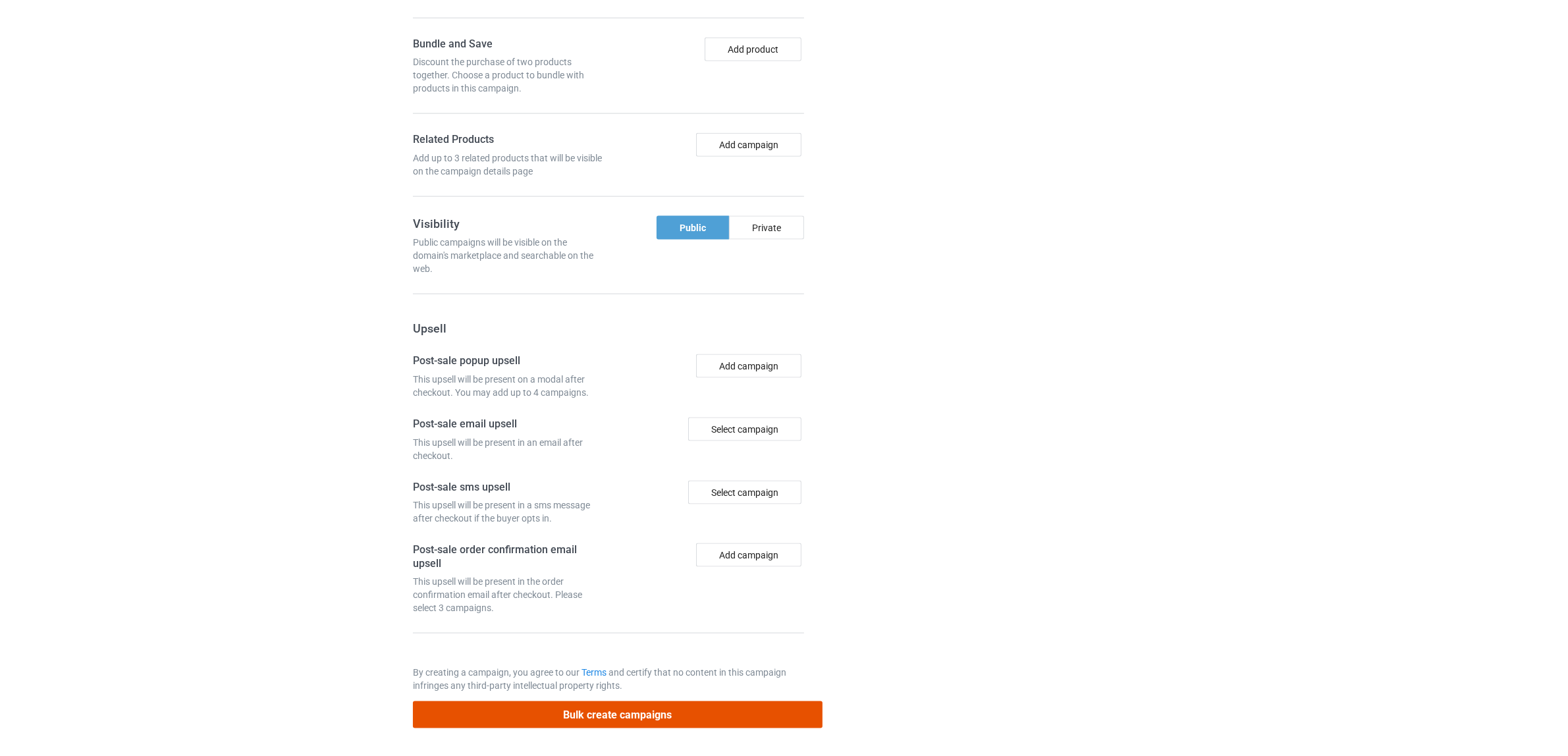
click at [596, 710] on button "Bulk create campaigns" at bounding box center [618, 714] width 410 height 27
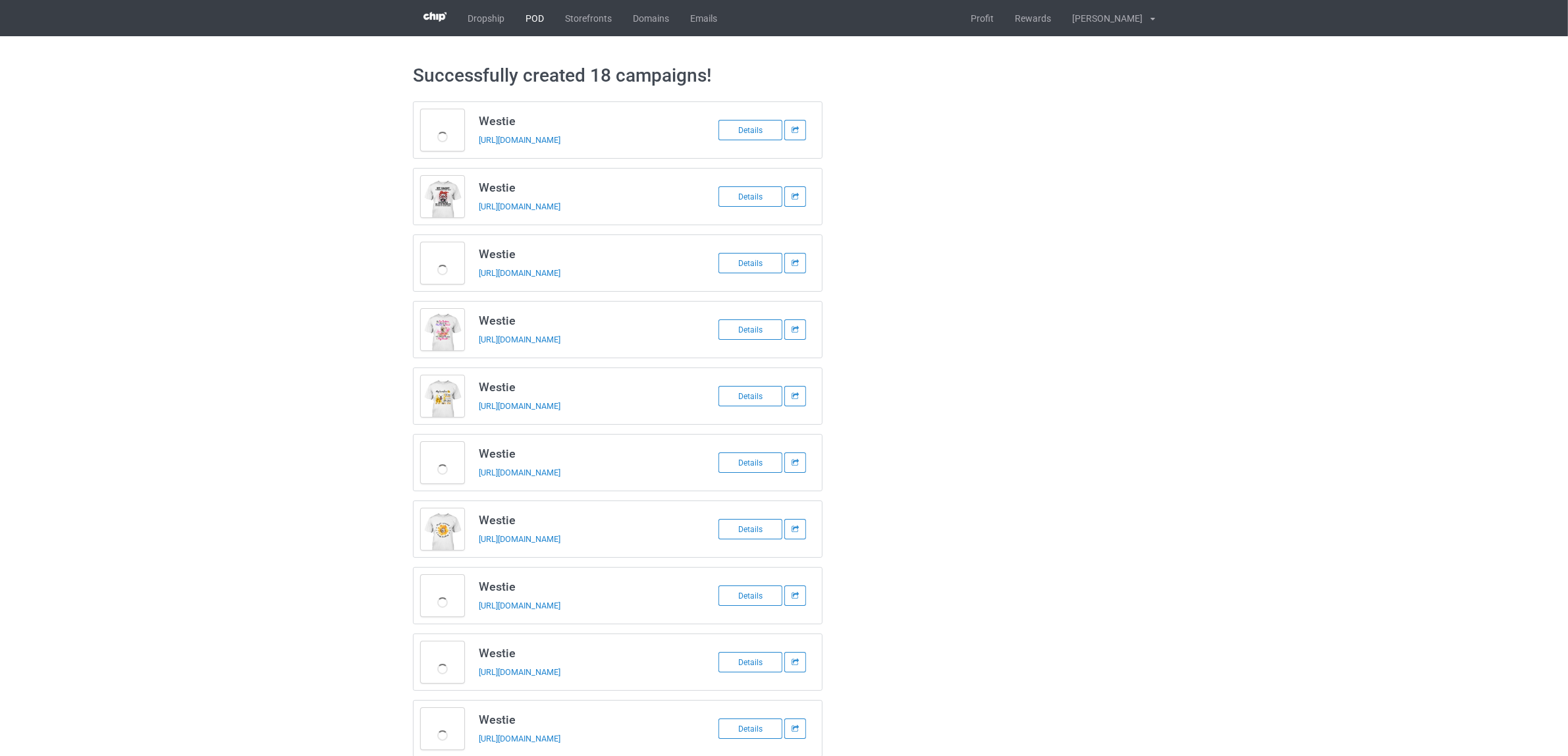
click at [537, 16] on link "POD" at bounding box center [535, 18] width 40 height 36
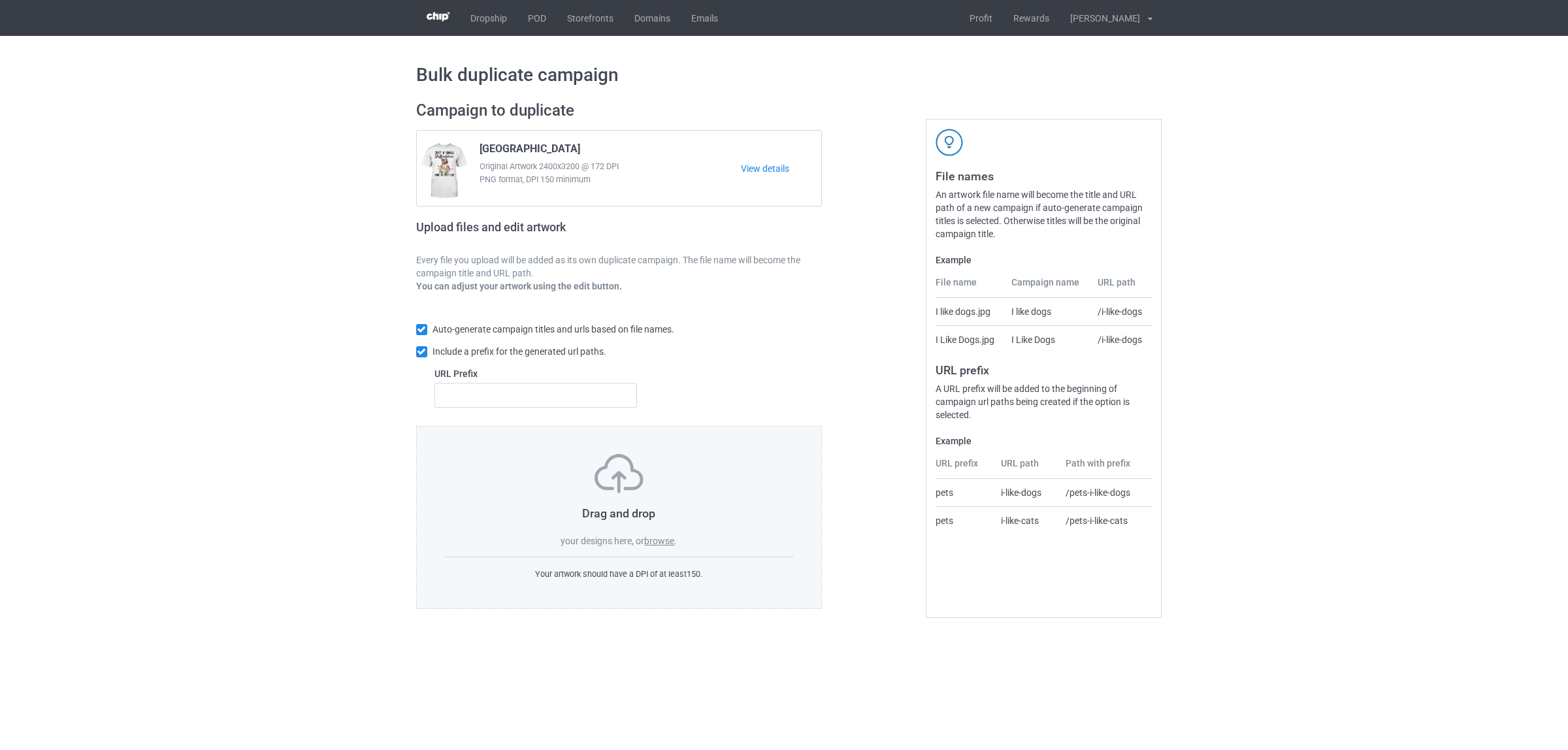
click at [663, 543] on label "browse" at bounding box center [659, 540] width 30 height 10
click at [0, 0] on input "browse" at bounding box center [0, 0] width 0 height 0
click at [651, 537] on label "browse" at bounding box center [659, 540] width 30 height 10
click at [0, 0] on input "browse" at bounding box center [0, 0] width 0 height 0
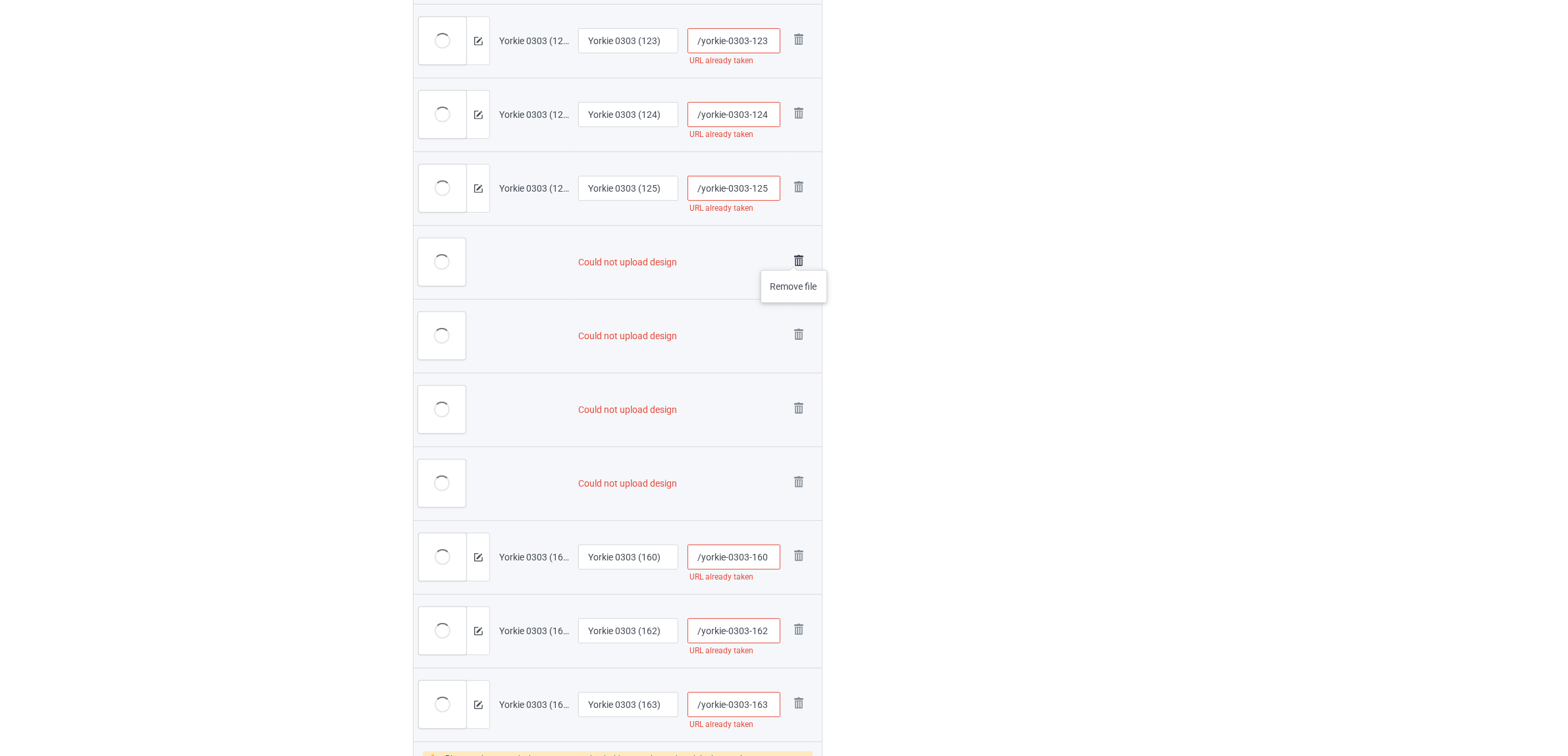
click at [794, 257] on img at bounding box center [799, 260] width 18 height 18
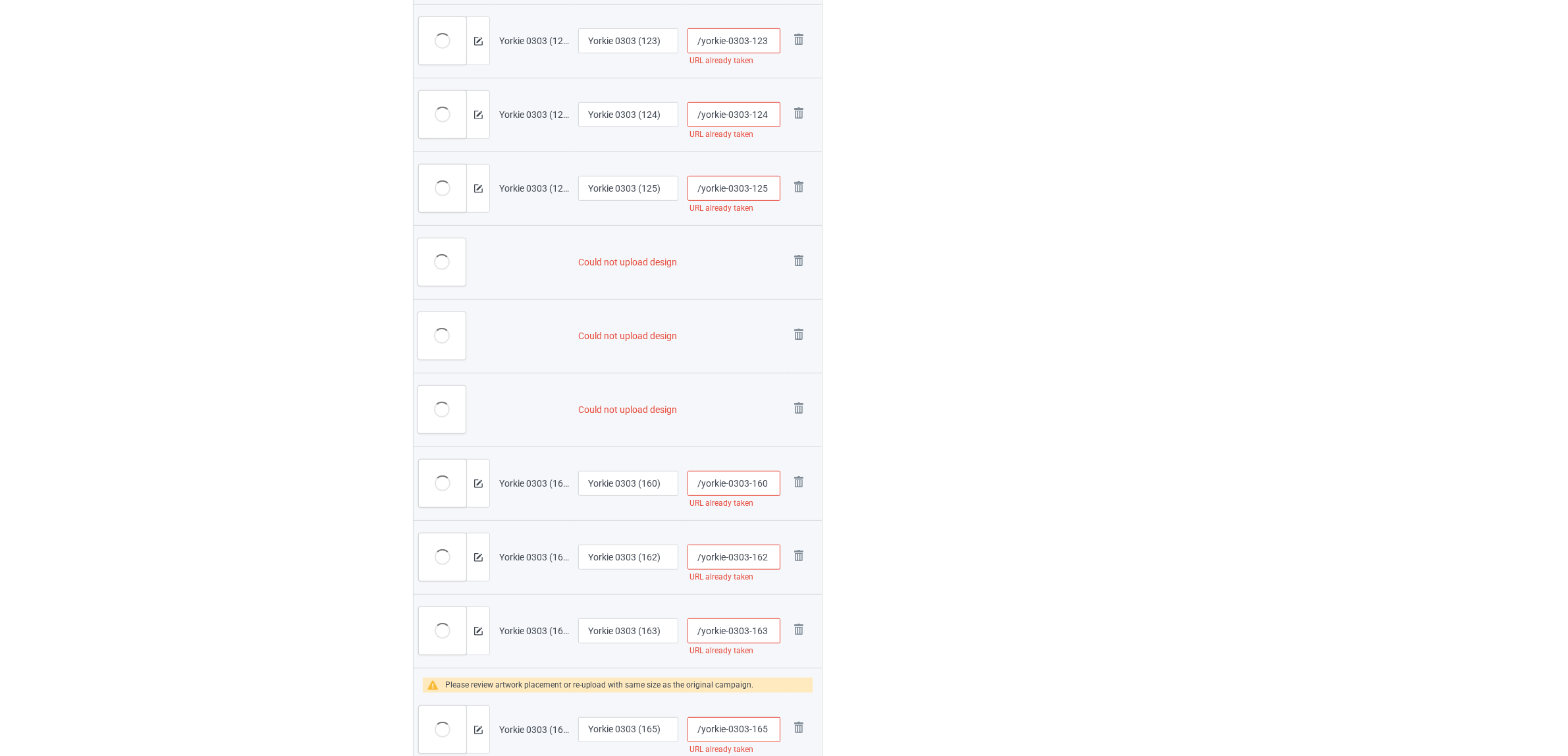
click at [0, 0] on img at bounding box center [0, 0] width 0 height 0
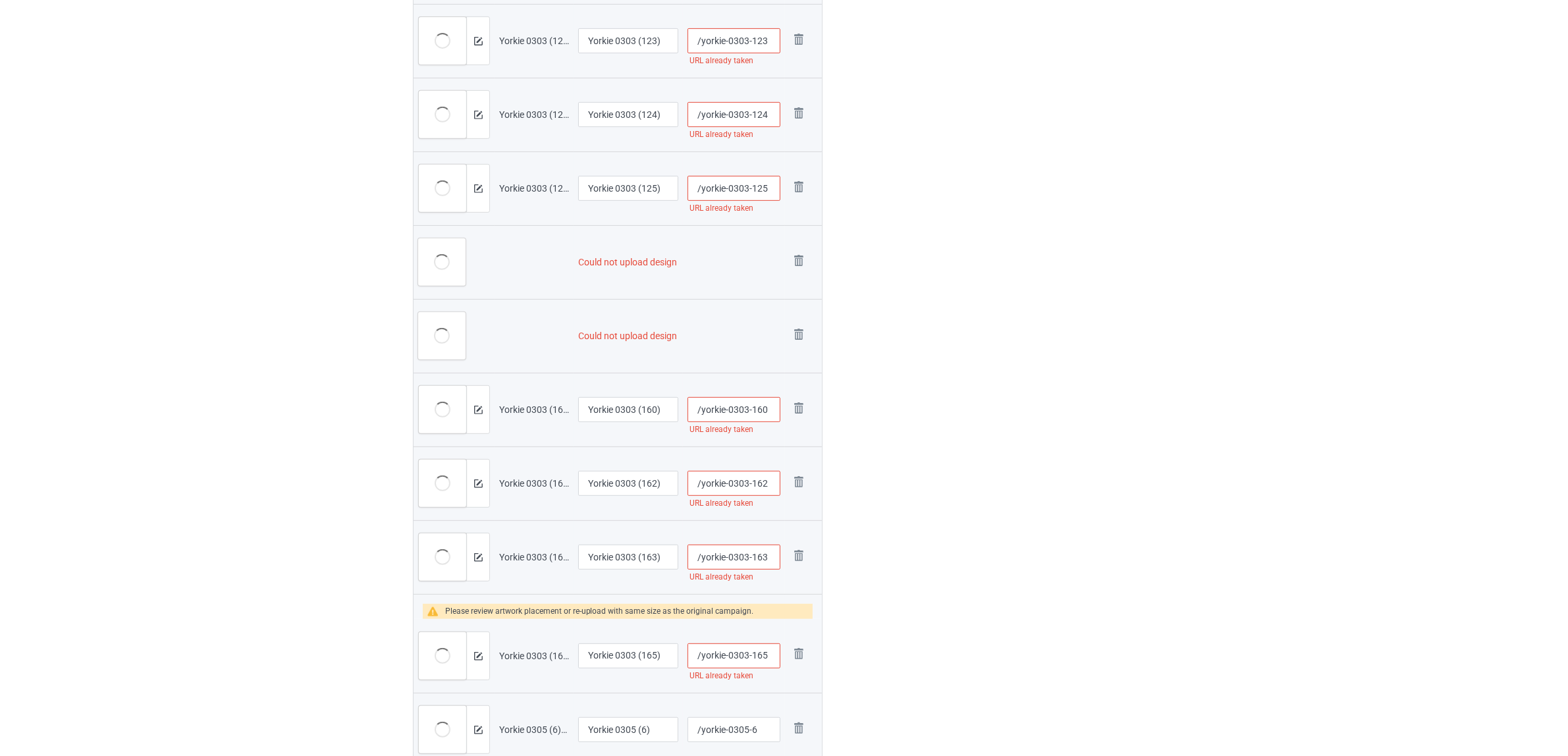
click at [0, 0] on img at bounding box center [0, 0] width 0 height 0
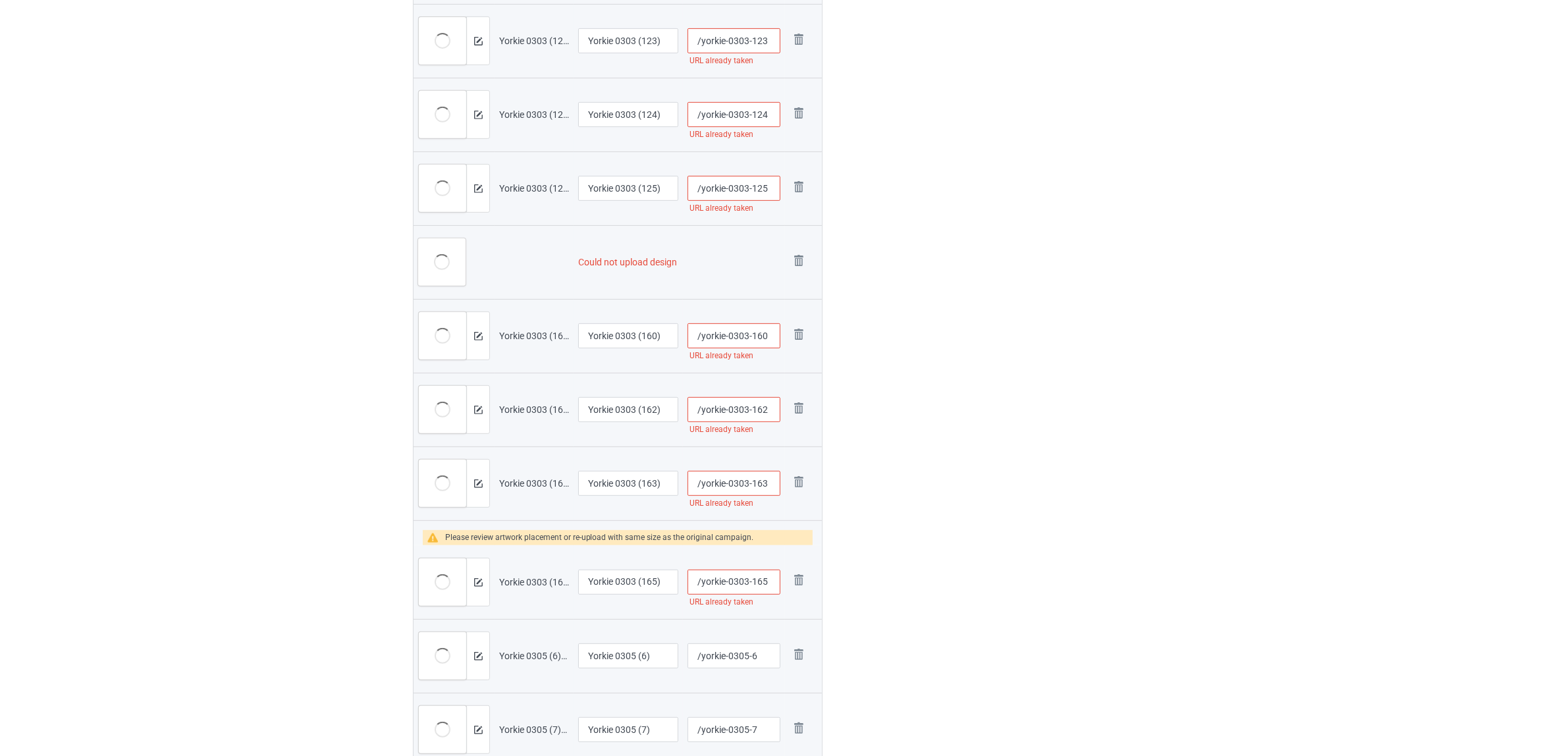
click at [0, 0] on img at bounding box center [0, 0] width 0 height 0
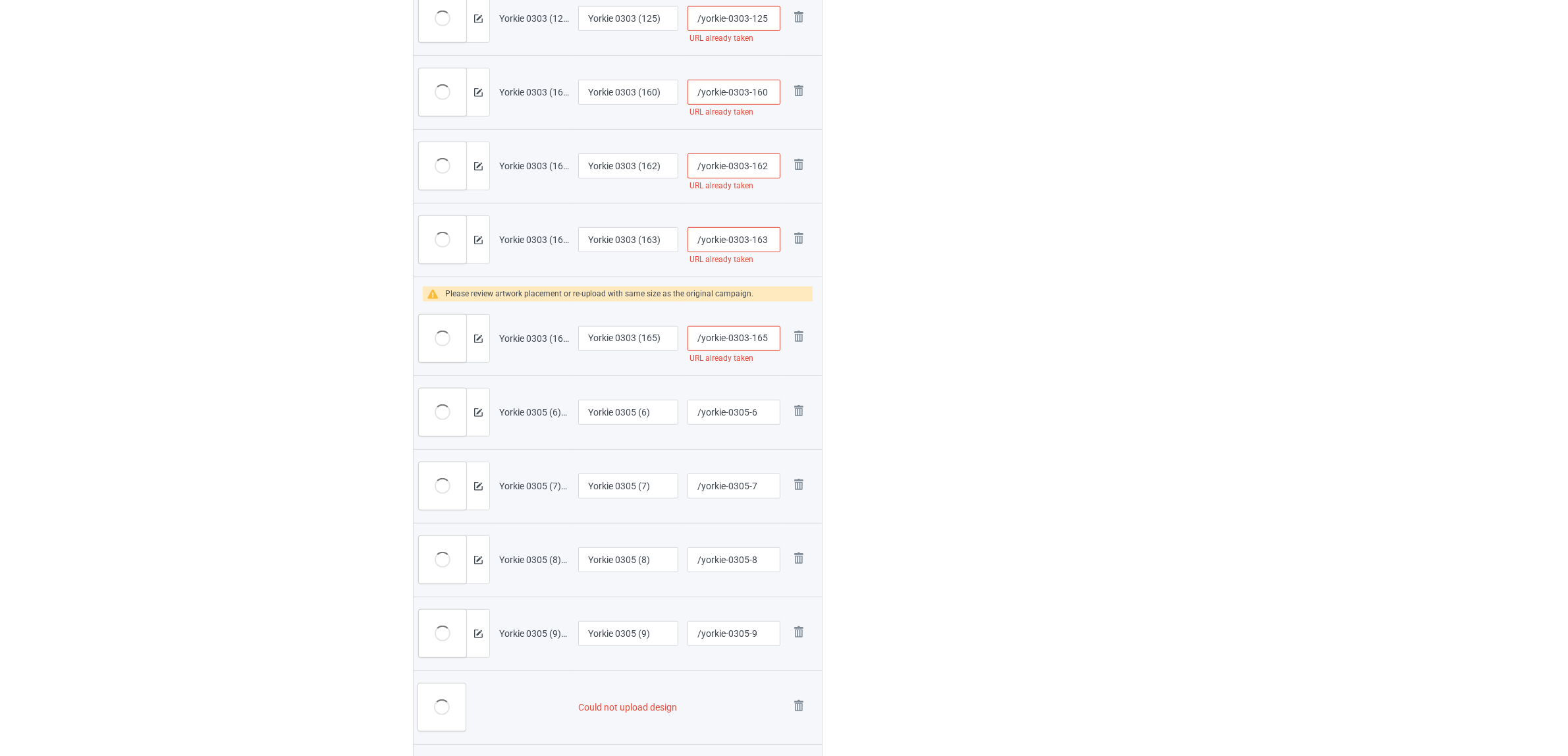
scroll to position [1100, 0]
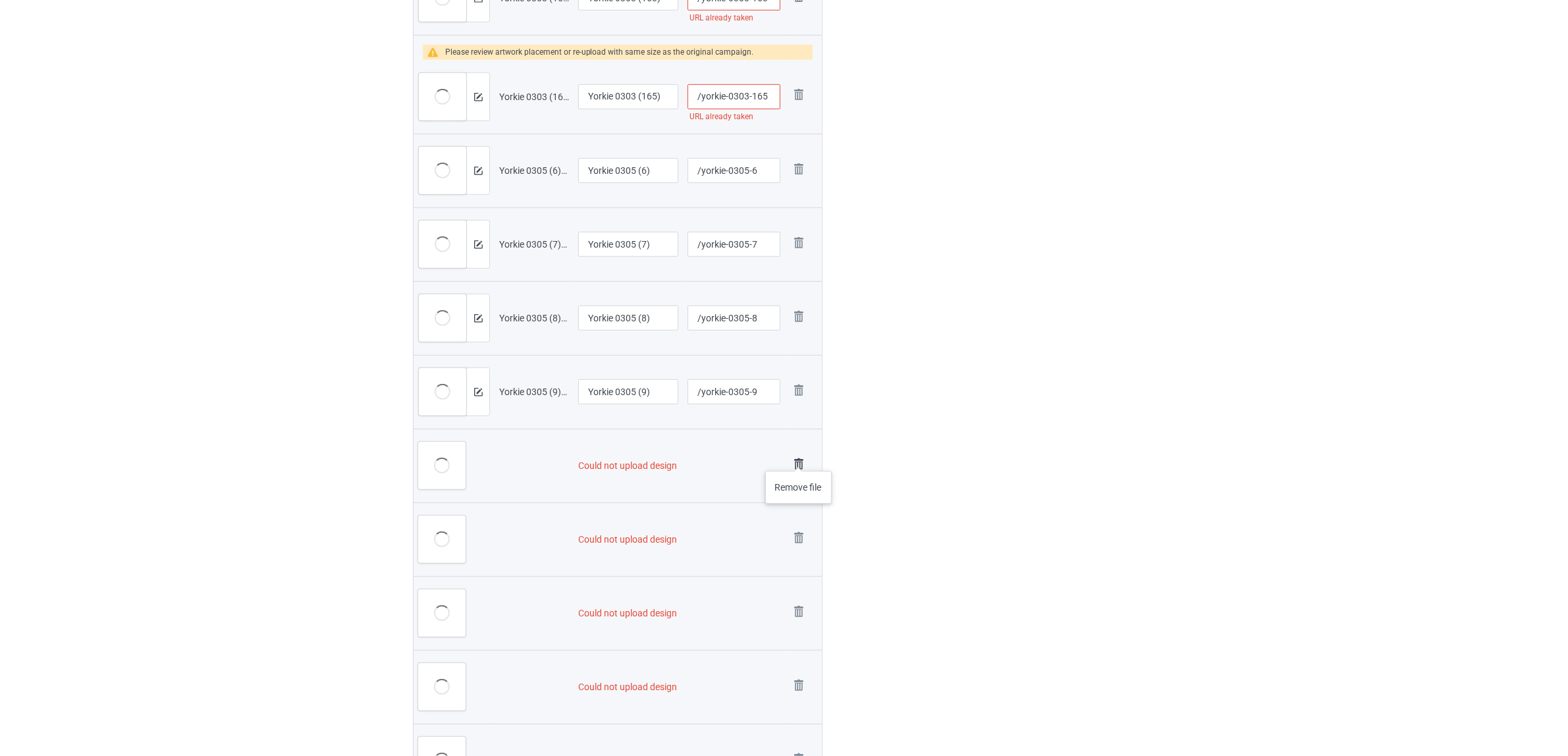
click at [798, 457] on img at bounding box center [799, 463] width 18 height 18
click at [795, 468] on img at bounding box center [799, 463] width 18 height 18
click at [0, 0] on img at bounding box center [0, 0] width 0 height 0
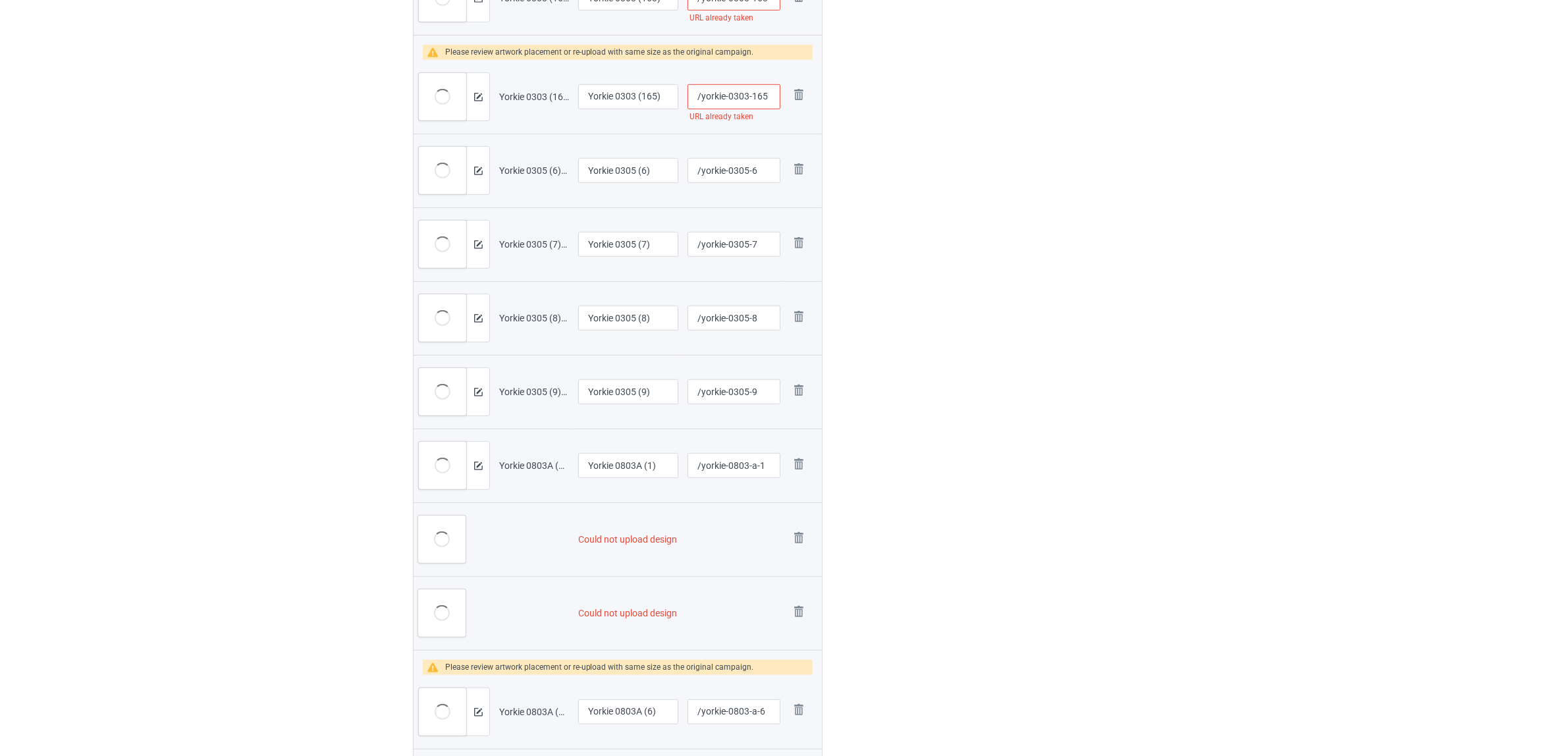
scroll to position [1199, 0]
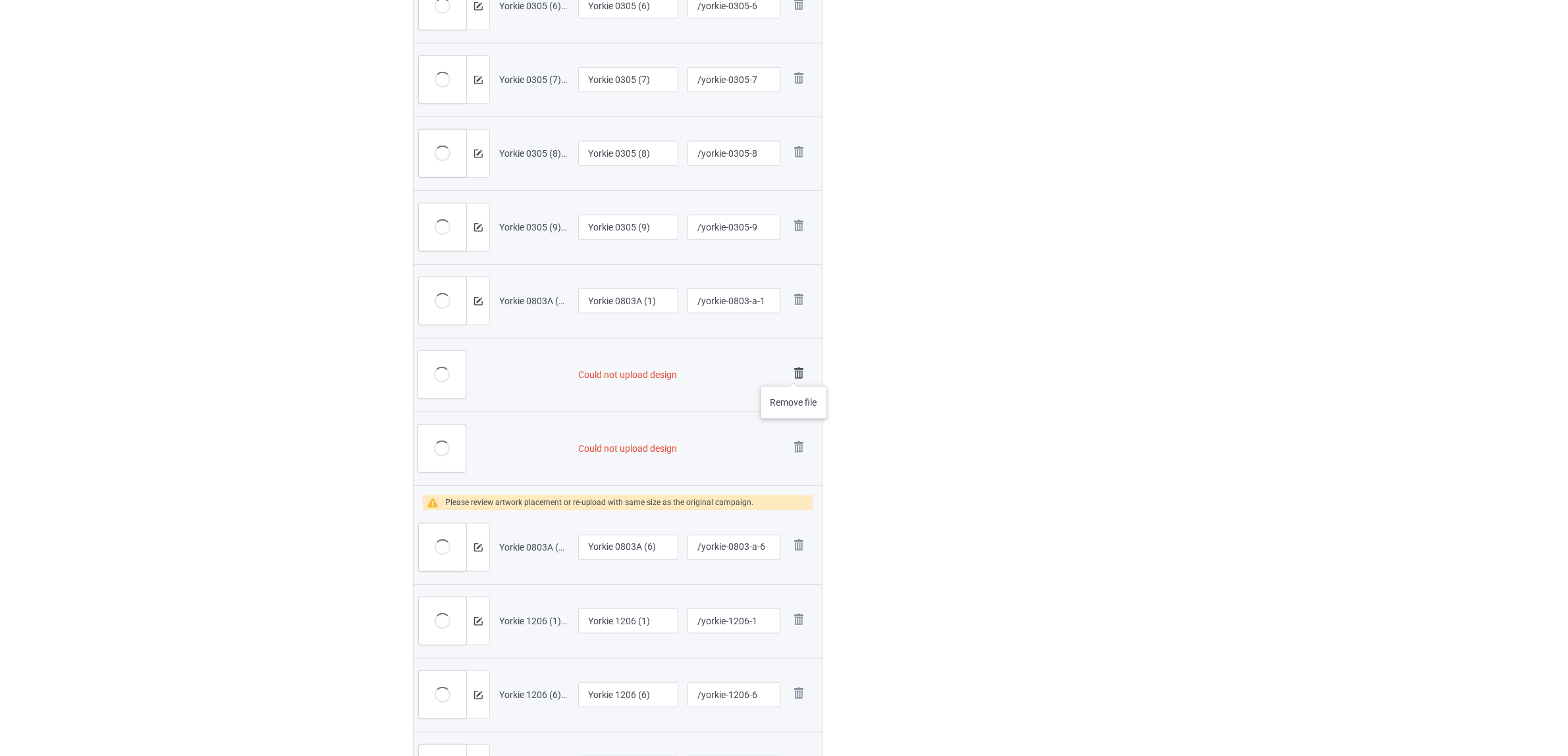
click at [794, 372] on img at bounding box center [799, 372] width 18 height 18
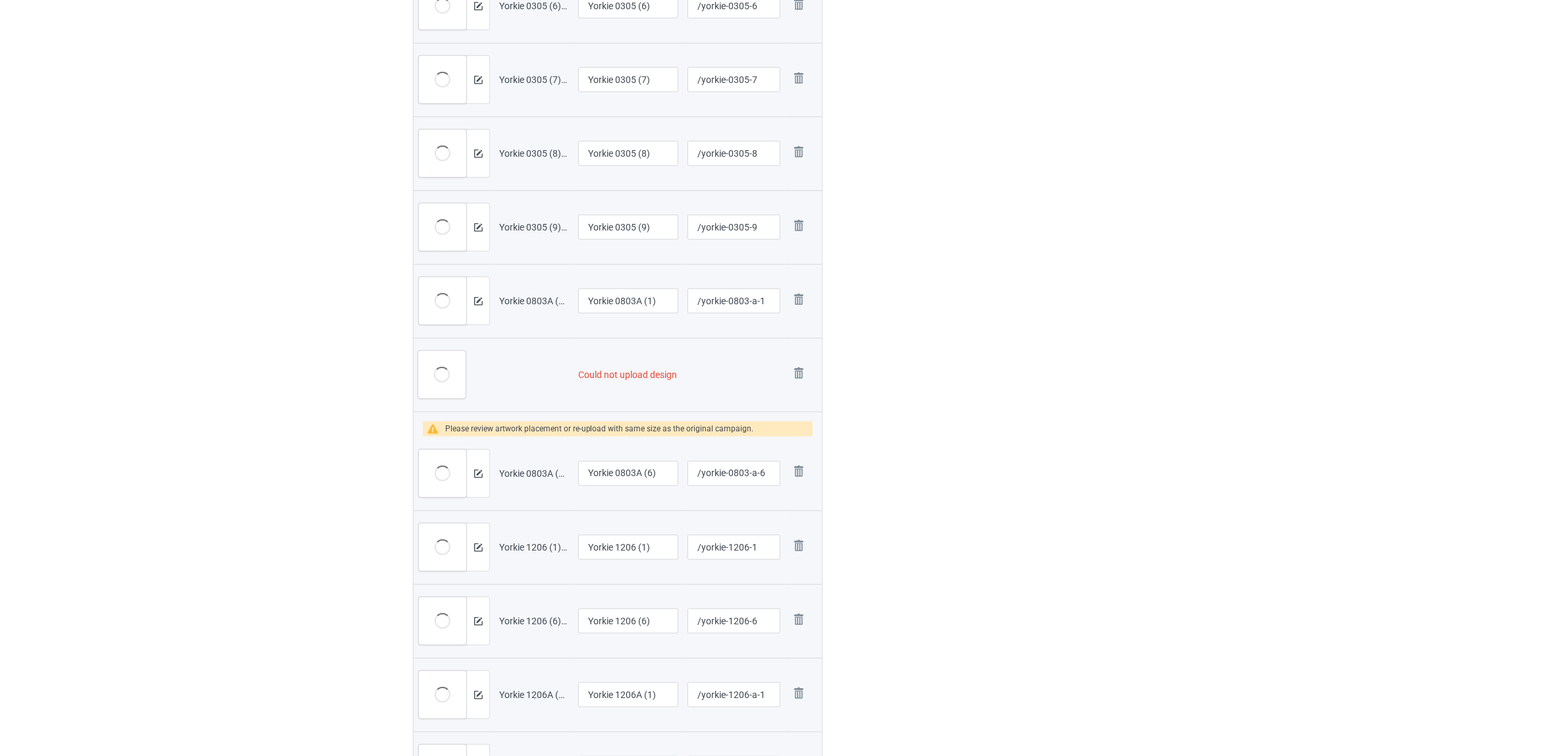
click at [0, 0] on img at bounding box center [0, 0] width 0 height 0
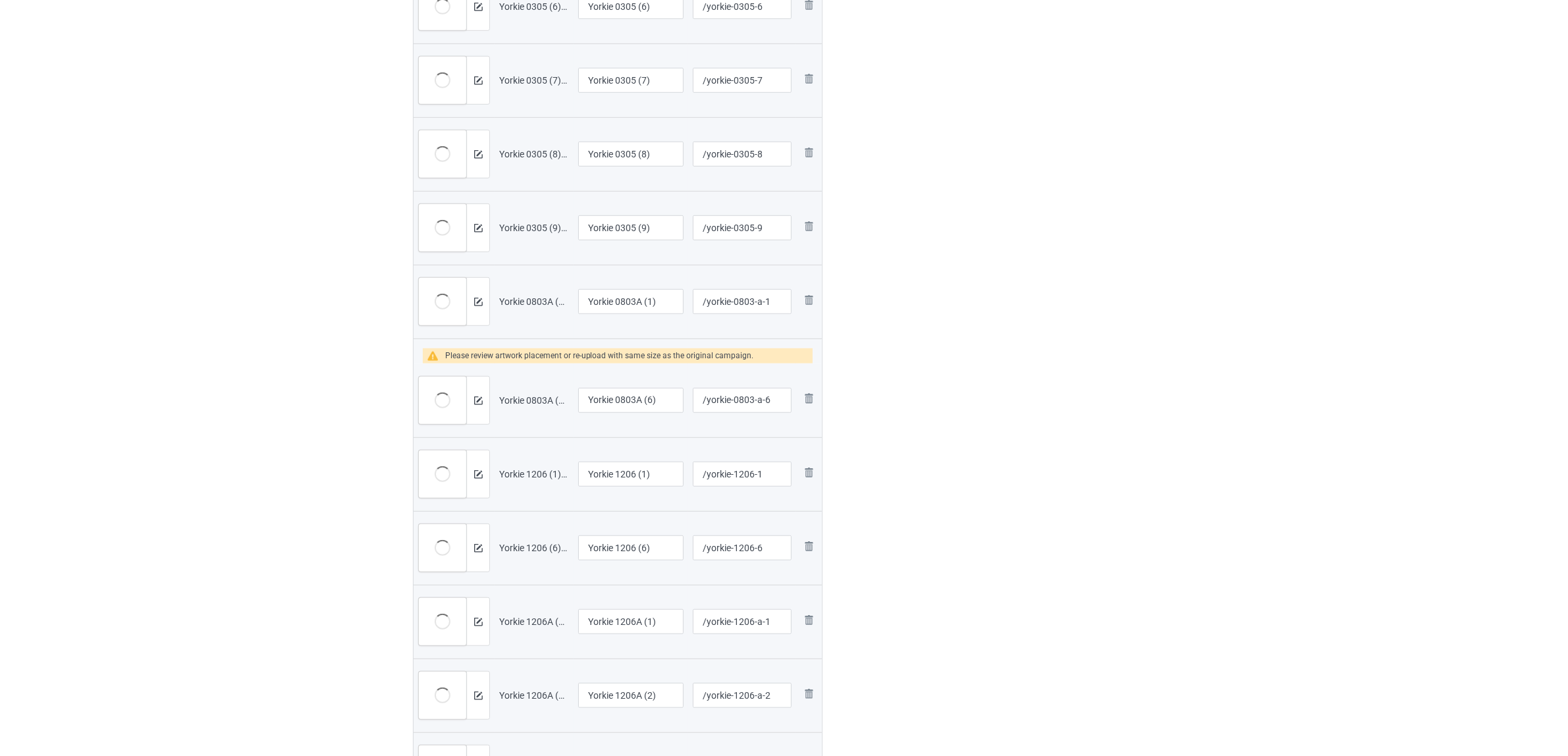
scroll to position [1378, 0]
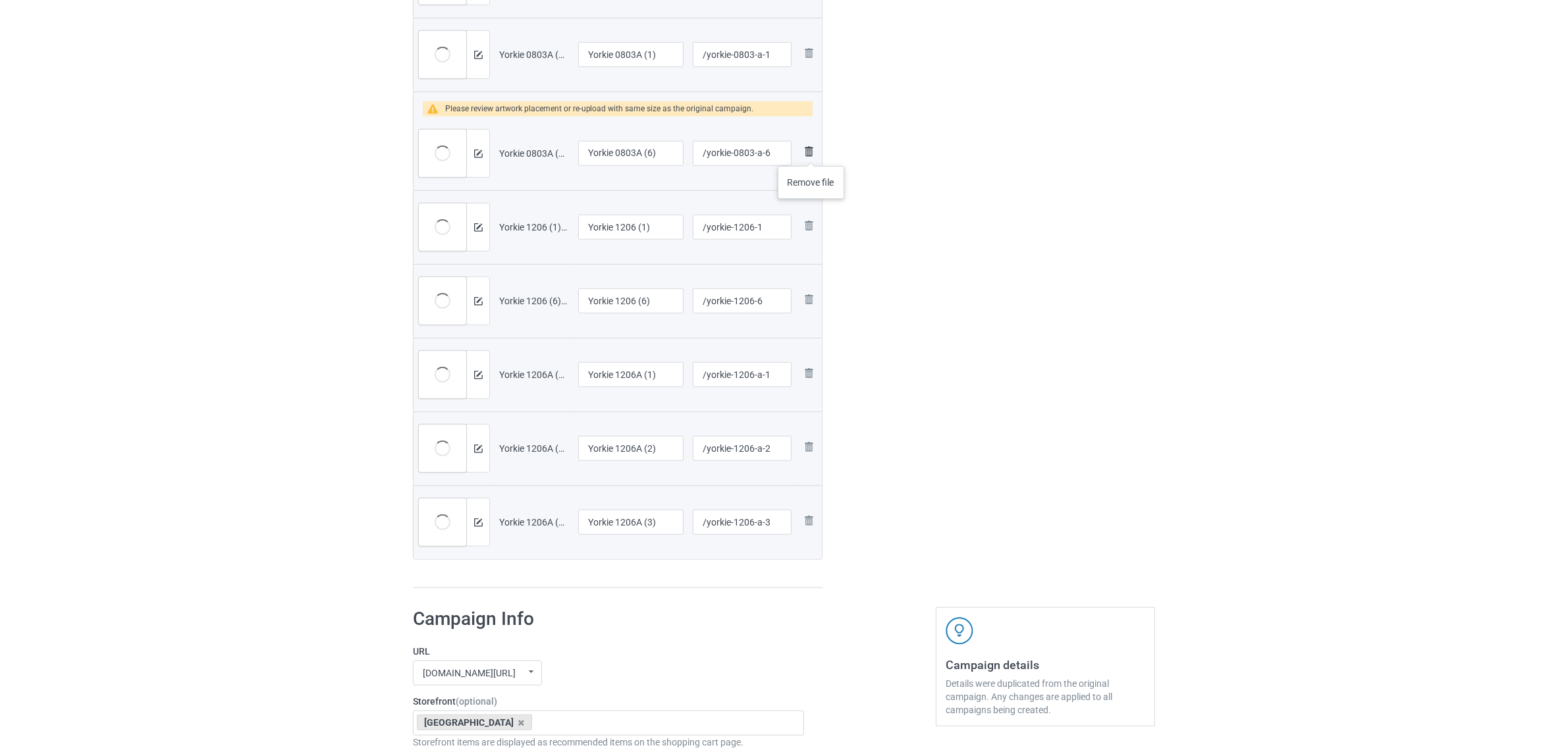
click at [812, 152] on img at bounding box center [809, 152] width 16 height 16
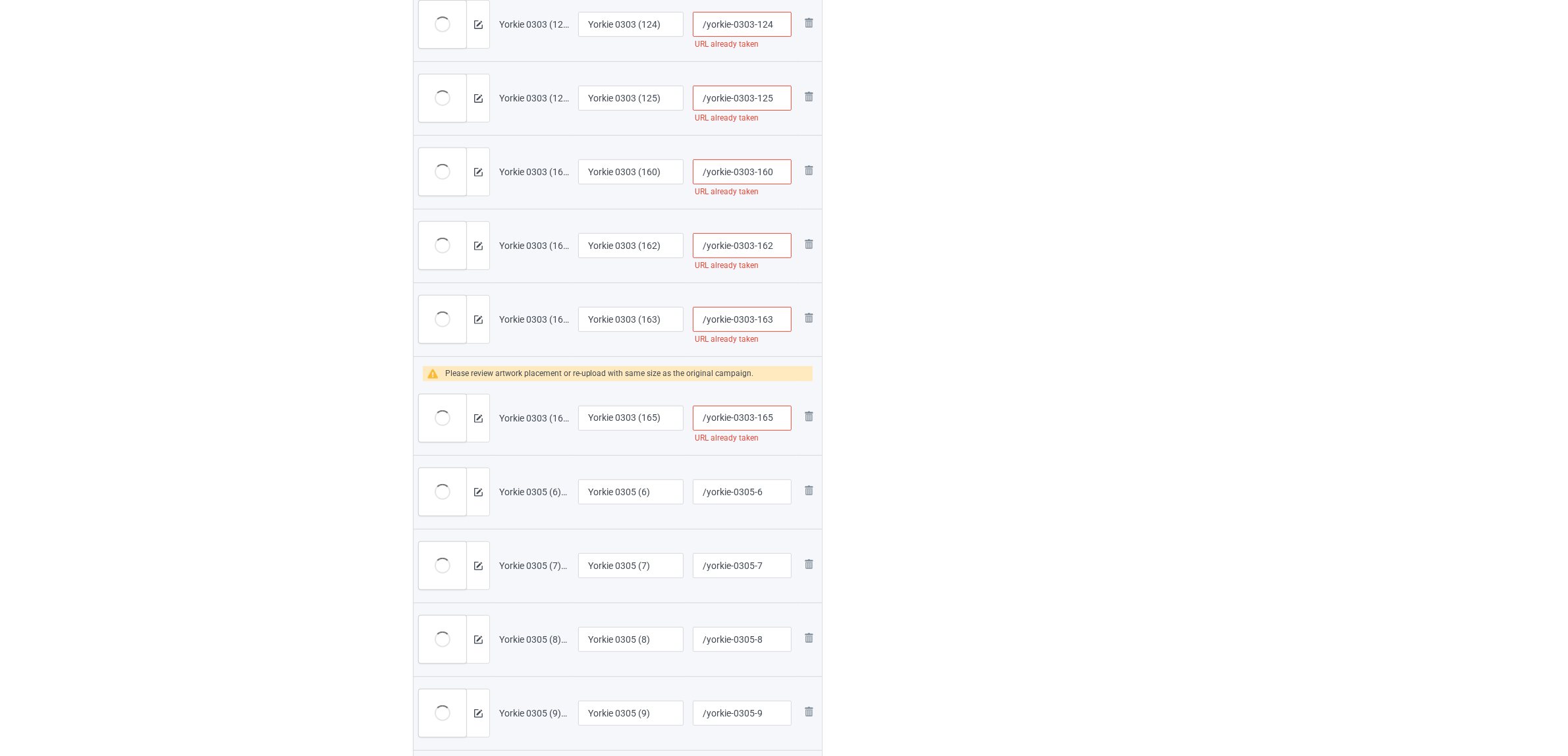
scroll to position [554, 0]
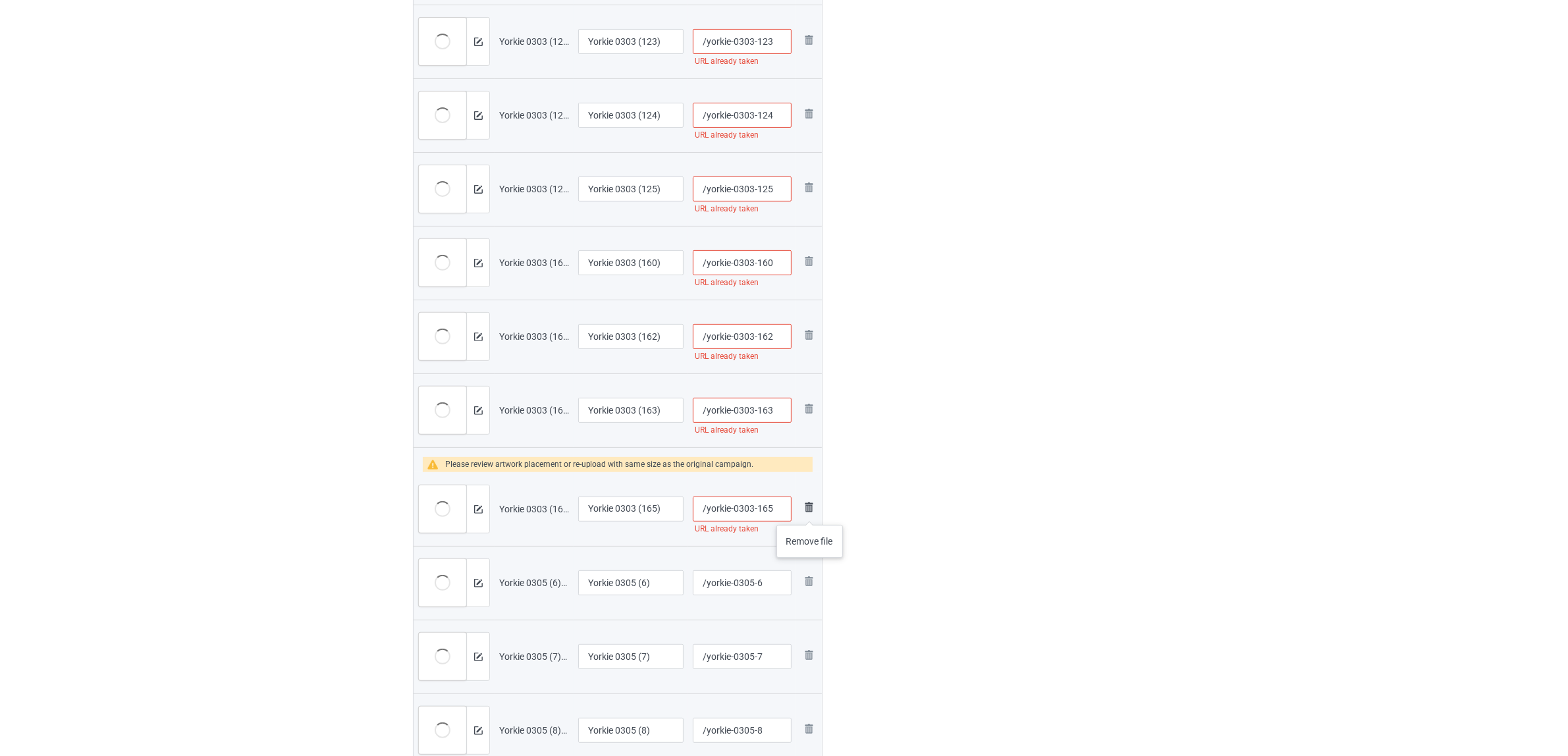
click at [810, 512] on img at bounding box center [809, 507] width 16 height 16
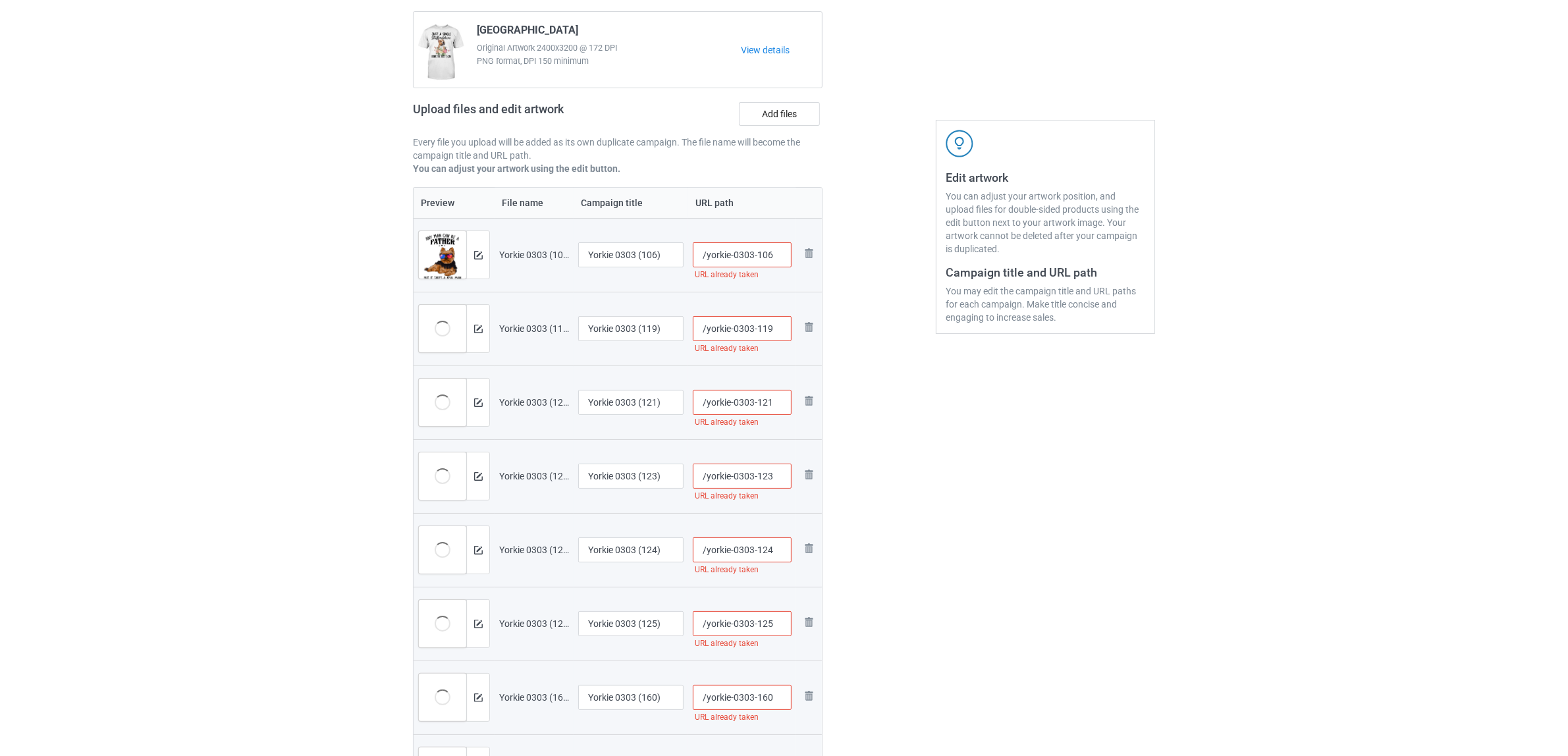
scroll to position [0, 0]
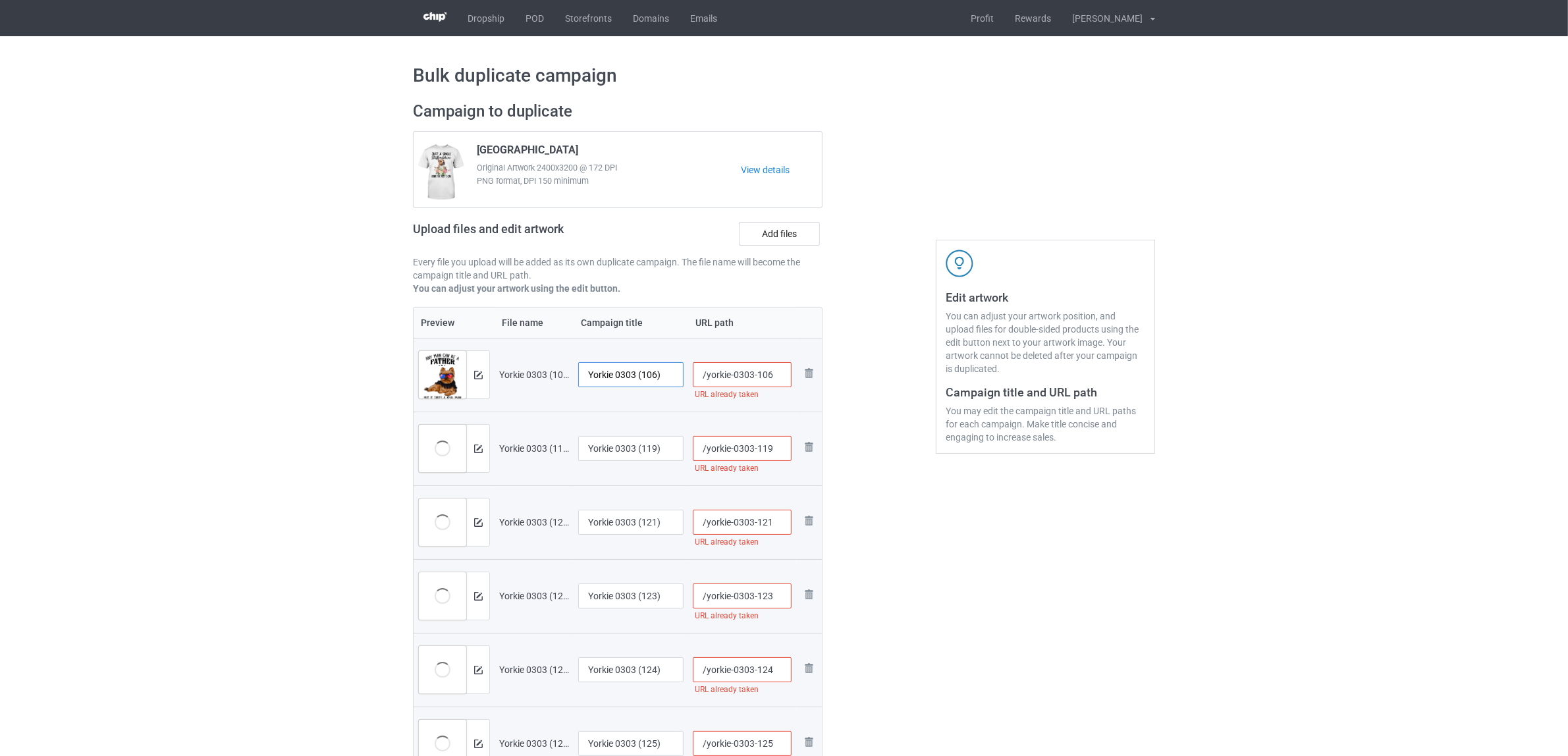
drag, startPoint x: 617, startPoint y: 371, endPoint x: 675, endPoint y: 371, distance: 58.0
click at [675, 371] on input "Yorkie 0303 (106)" at bounding box center [632, 374] width 106 height 25
click at [606, 375] on input "Yorkie" at bounding box center [632, 374] width 106 height 25
type input "Yorkie"
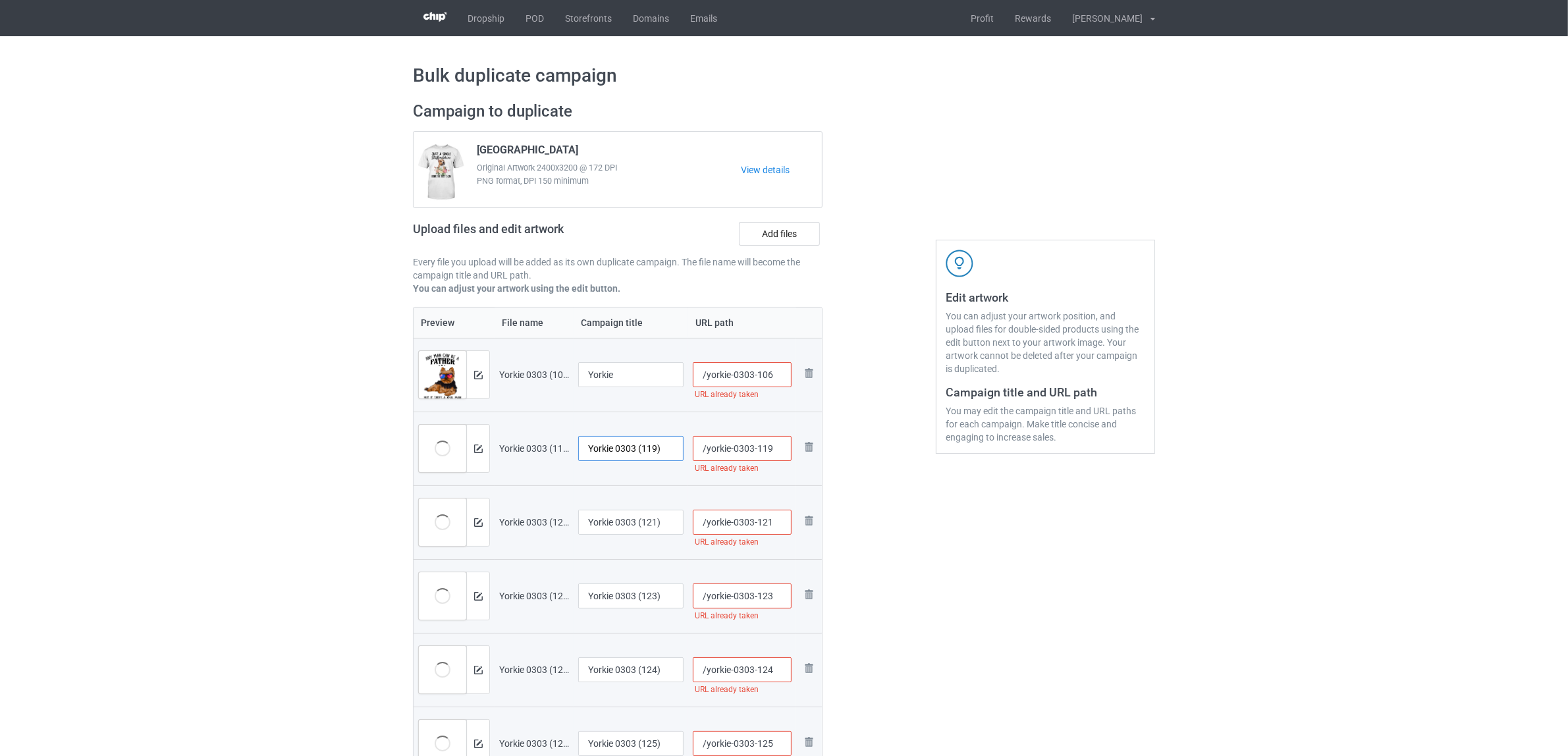
click at [616, 448] on input "Yorkie 0303 (119)" at bounding box center [632, 448] width 106 height 25
paste input "text"
type input "Yorkie"
click at [595, 518] on input "Yorkie 0303 (121)" at bounding box center [632, 521] width 106 height 25
paste input "text"
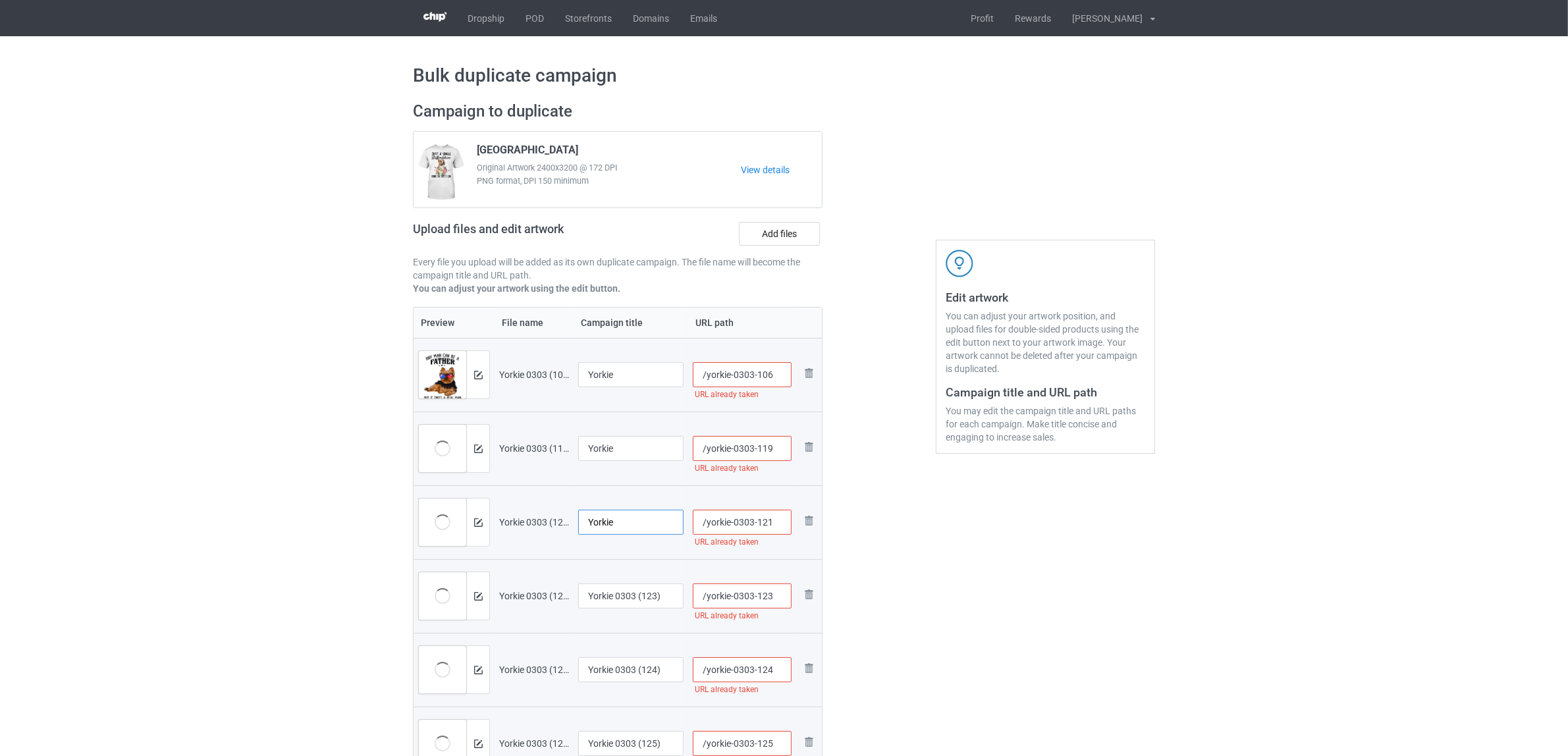
type input "Yorkie"
click at [616, 600] on input "Yorkie 0303 (123)" at bounding box center [632, 596] width 106 height 25
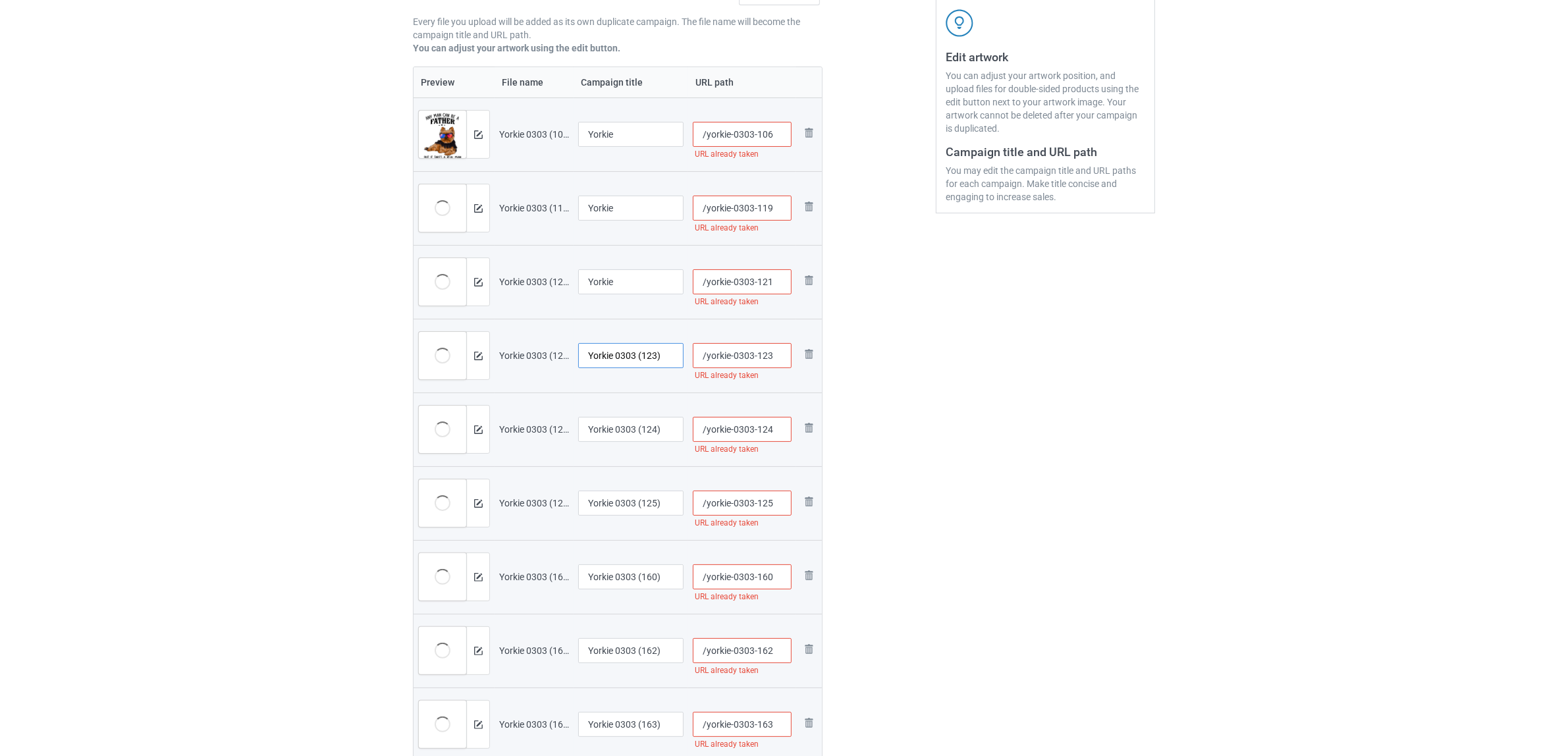
scroll to position [247, 0]
paste input "text"
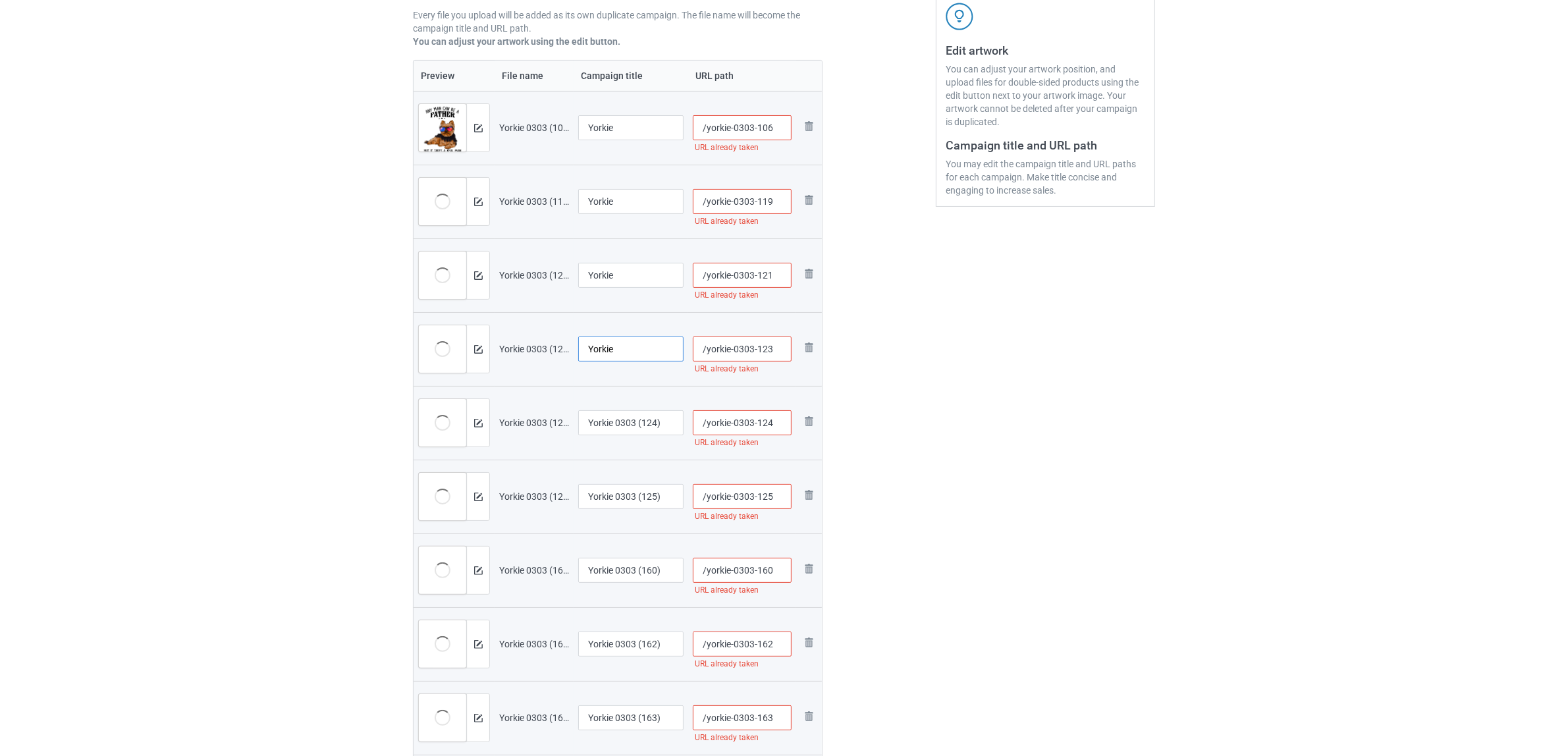
type input "Yorkie"
click at [628, 422] on input "Yorkie 0303 (124)" at bounding box center [632, 423] width 106 height 25
paste input "text"
type input "Yorkie"
click at [636, 493] on input "Yorkie 0303 (125)" at bounding box center [632, 496] width 106 height 25
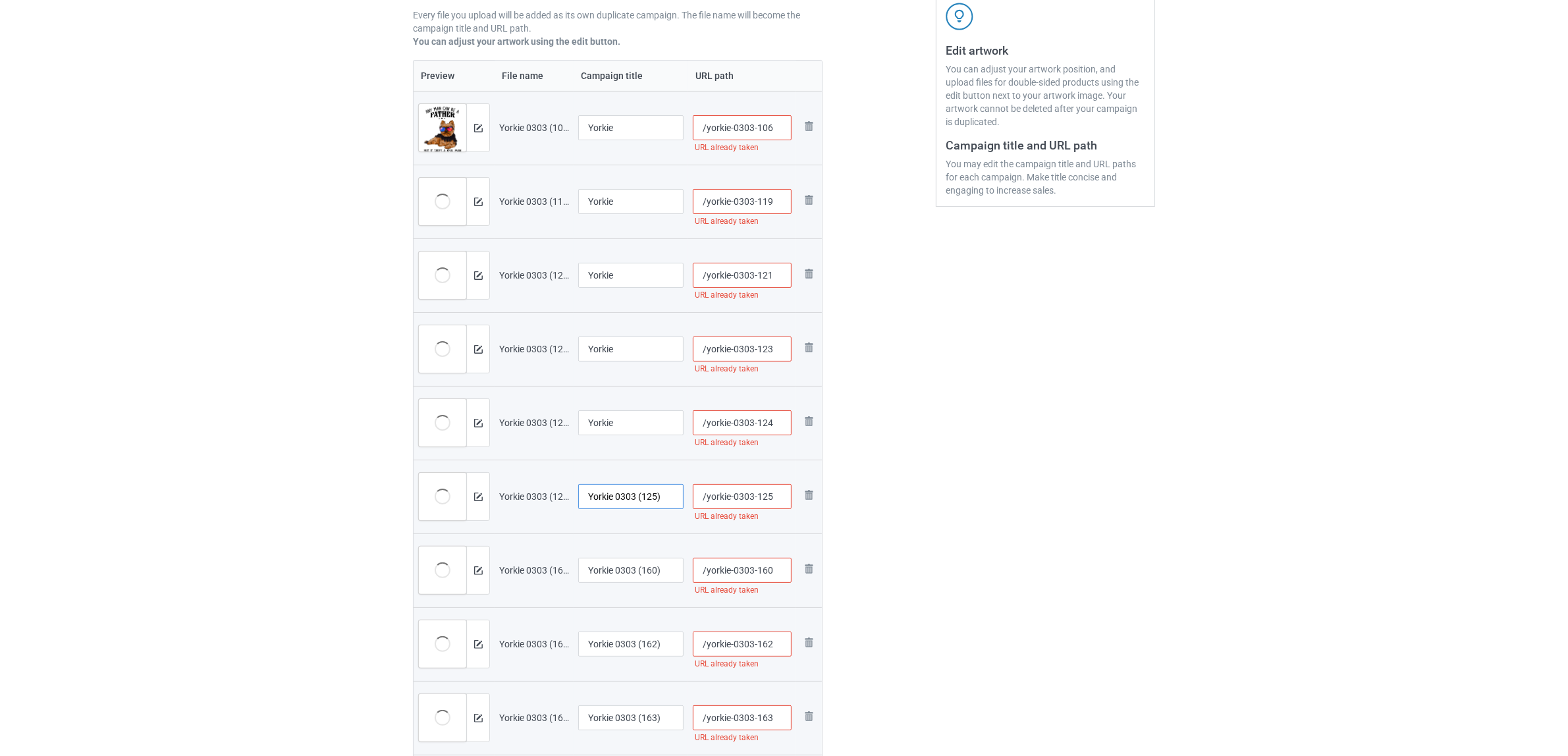
paste input "text"
type input "Yorkie"
click at [624, 576] on input "Yorkie 0303 (160)" at bounding box center [632, 570] width 106 height 25
paste input "text"
type input "Yorkie"
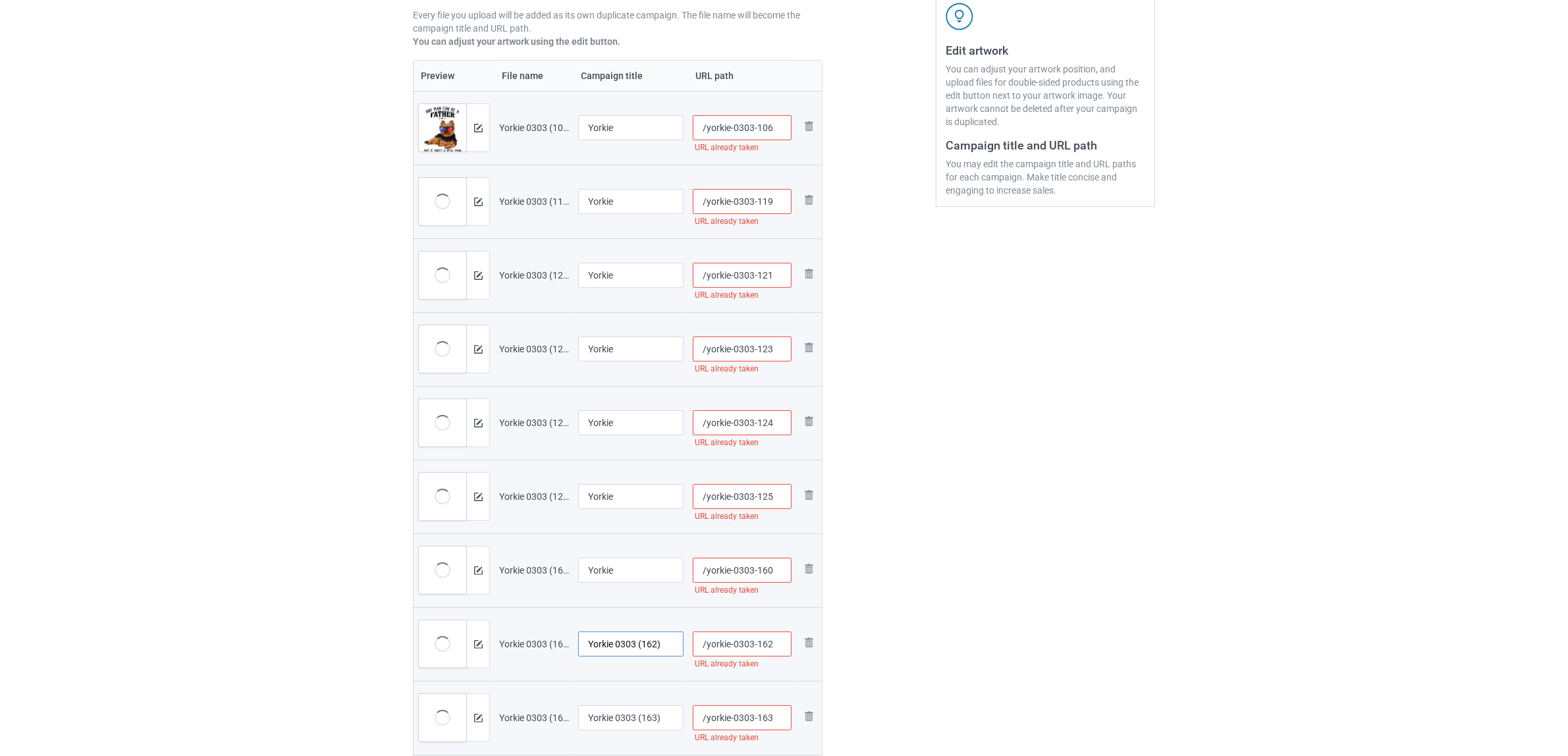
click at [619, 646] on input "Yorkie 0303 (162)" at bounding box center [632, 643] width 106 height 25
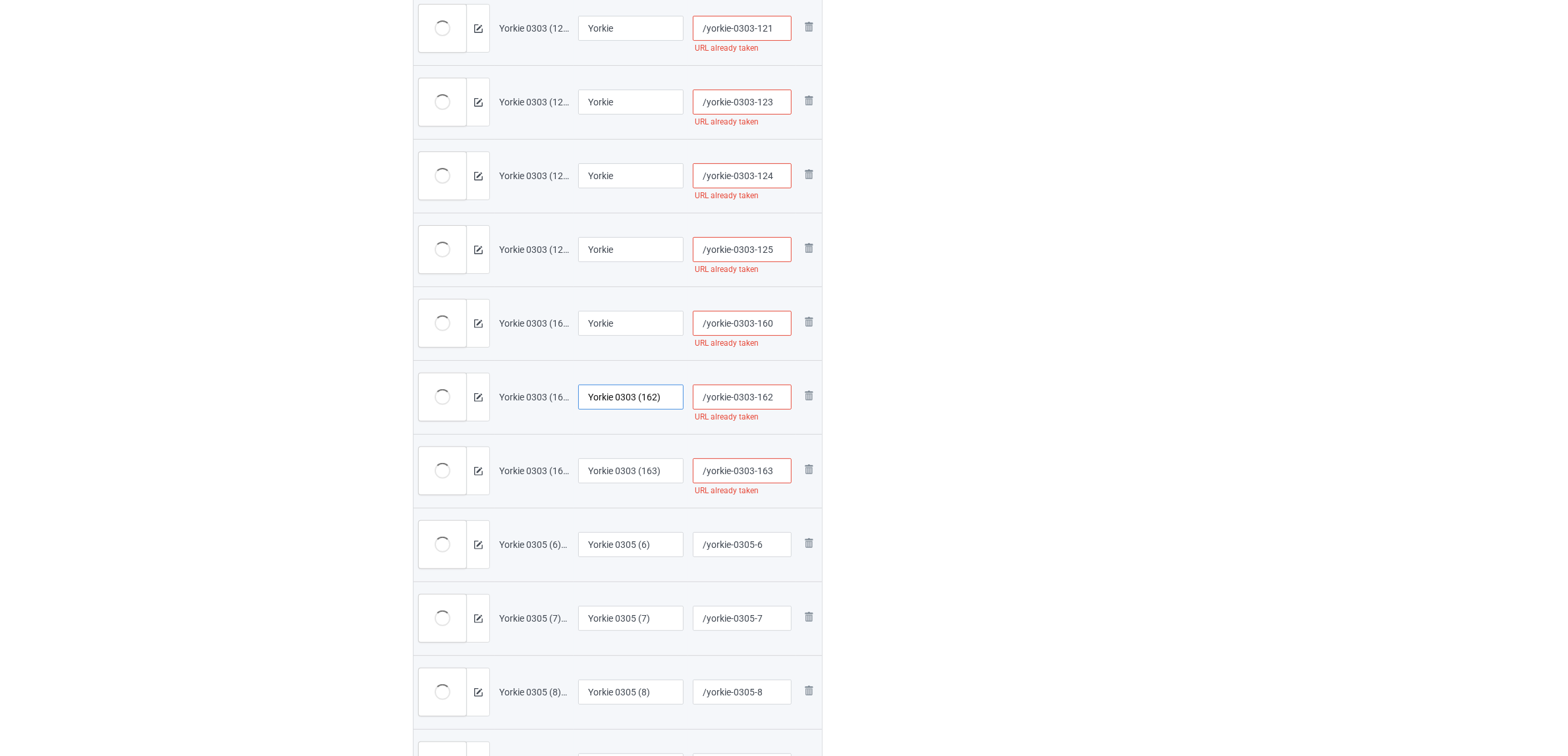
paste input "text"
type input "Yorkie"
click at [613, 468] on input "Yorkie 0303 (163)" at bounding box center [632, 470] width 106 height 25
paste input "text"
type input "Yorkie"
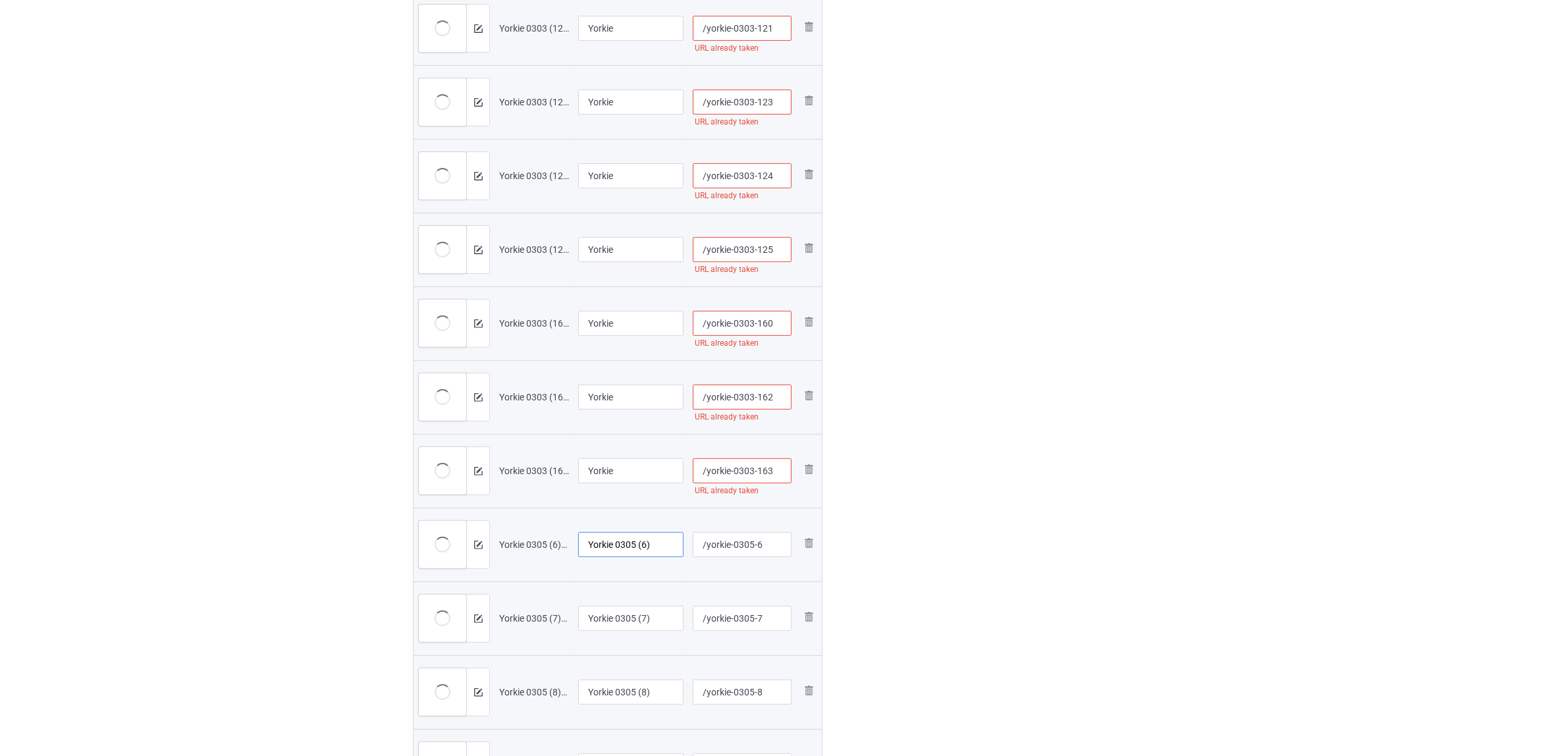
click at [604, 546] on input "Yorkie 0305 (6)" at bounding box center [632, 544] width 106 height 25
paste input "text"
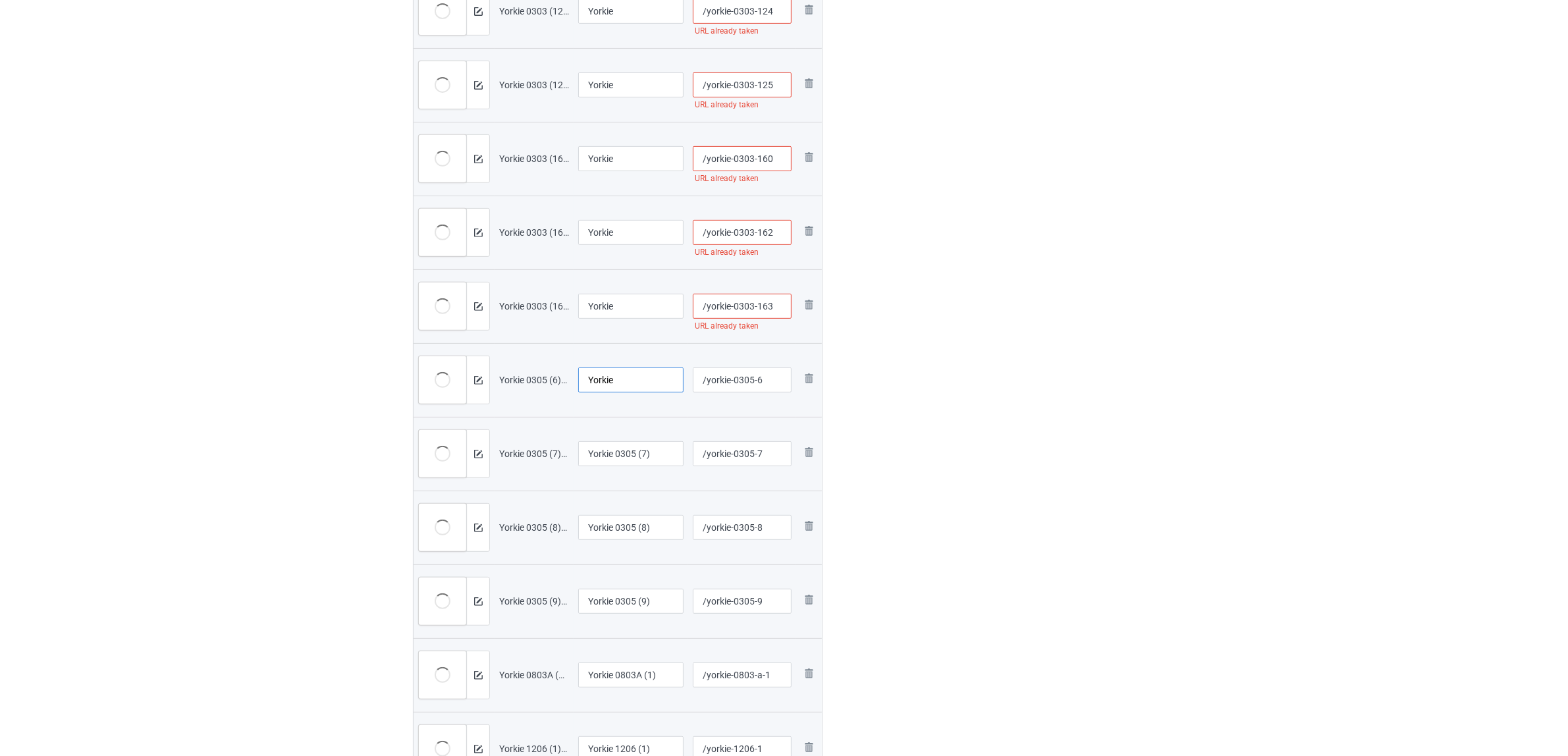
type input "Yorkie"
click at [616, 468] on div at bounding box center [632, 469] width 106 height 8
click at [630, 456] on input "Yorkie 0305 (7)" at bounding box center [632, 453] width 106 height 25
paste input "text"
paste input "Yorkie"
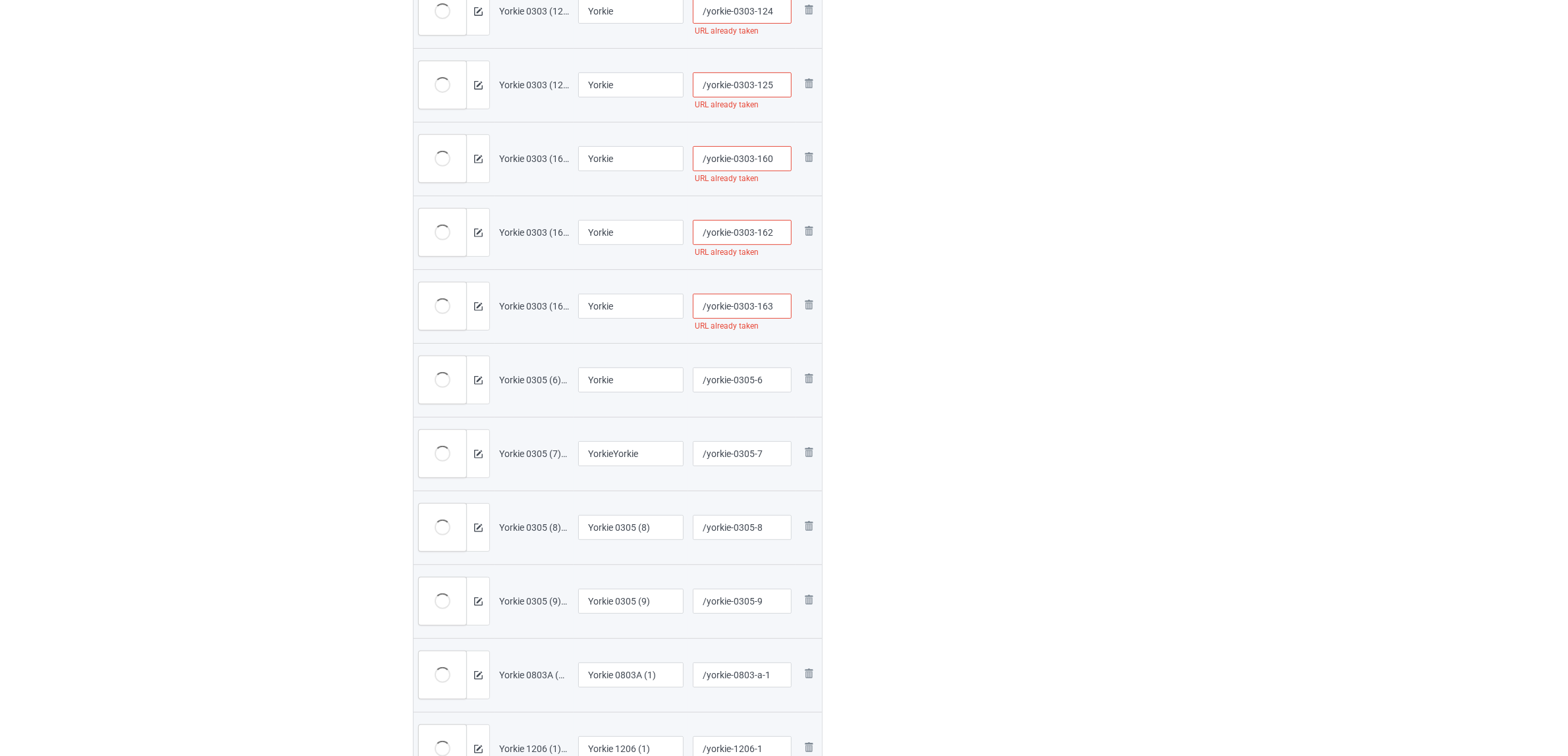
drag, startPoint x: 647, startPoint y: 457, endPoint x: 556, endPoint y: 488, distance: 96.1
click at [446, 433] on tr "Preview and edit artwork Yorkie 0305 (7).png YorkieYorkie /yorkie-0305-7 Remove…" at bounding box center [617, 453] width 408 height 74
paste input "text"
type input "Yorkie"
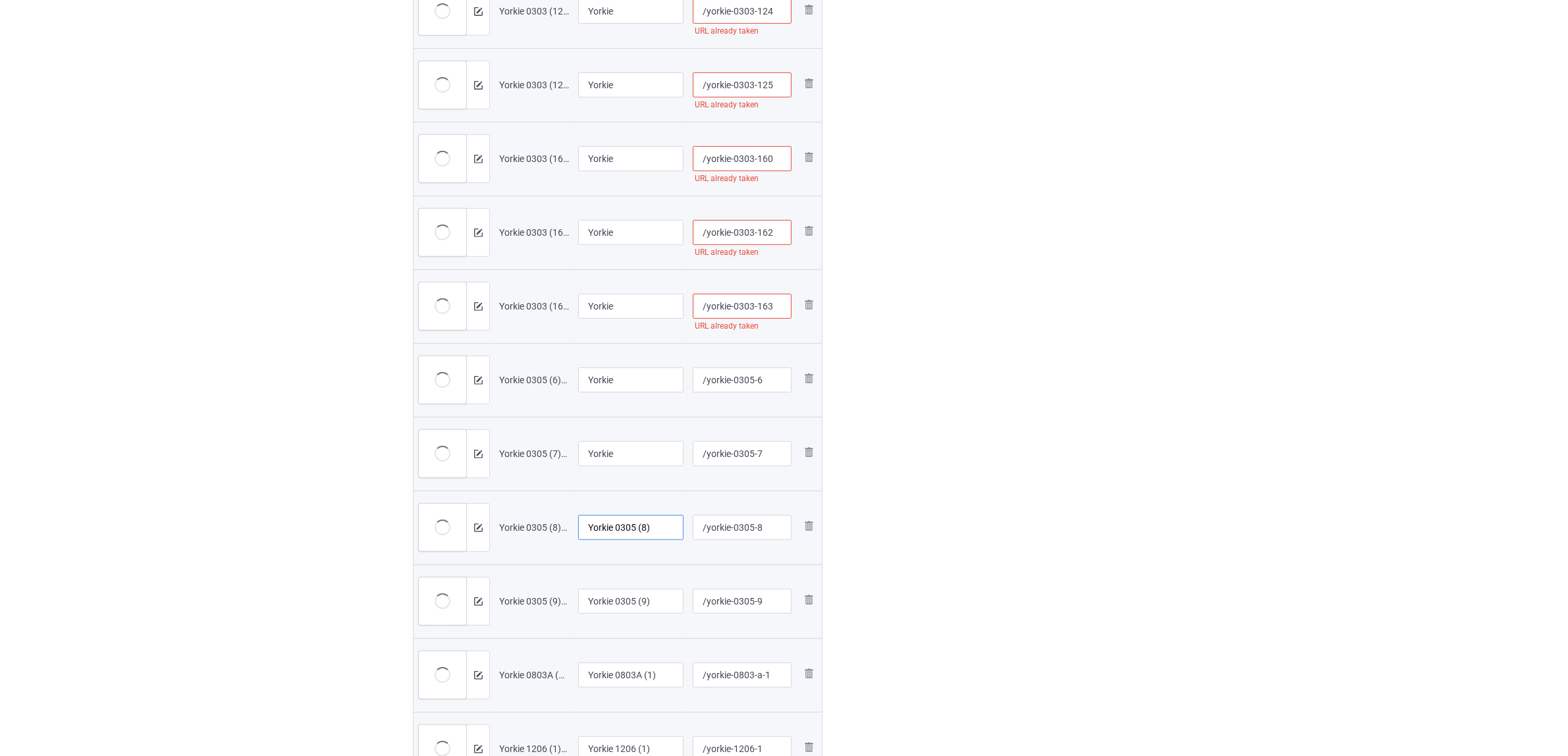
click at [625, 530] on input "Yorkie 0305 (8)" at bounding box center [632, 527] width 106 height 25
paste input "text"
type input "Yorkie"
click at [614, 613] on input "Yorkie 0305 (9)" at bounding box center [632, 601] width 106 height 25
paste input "text"
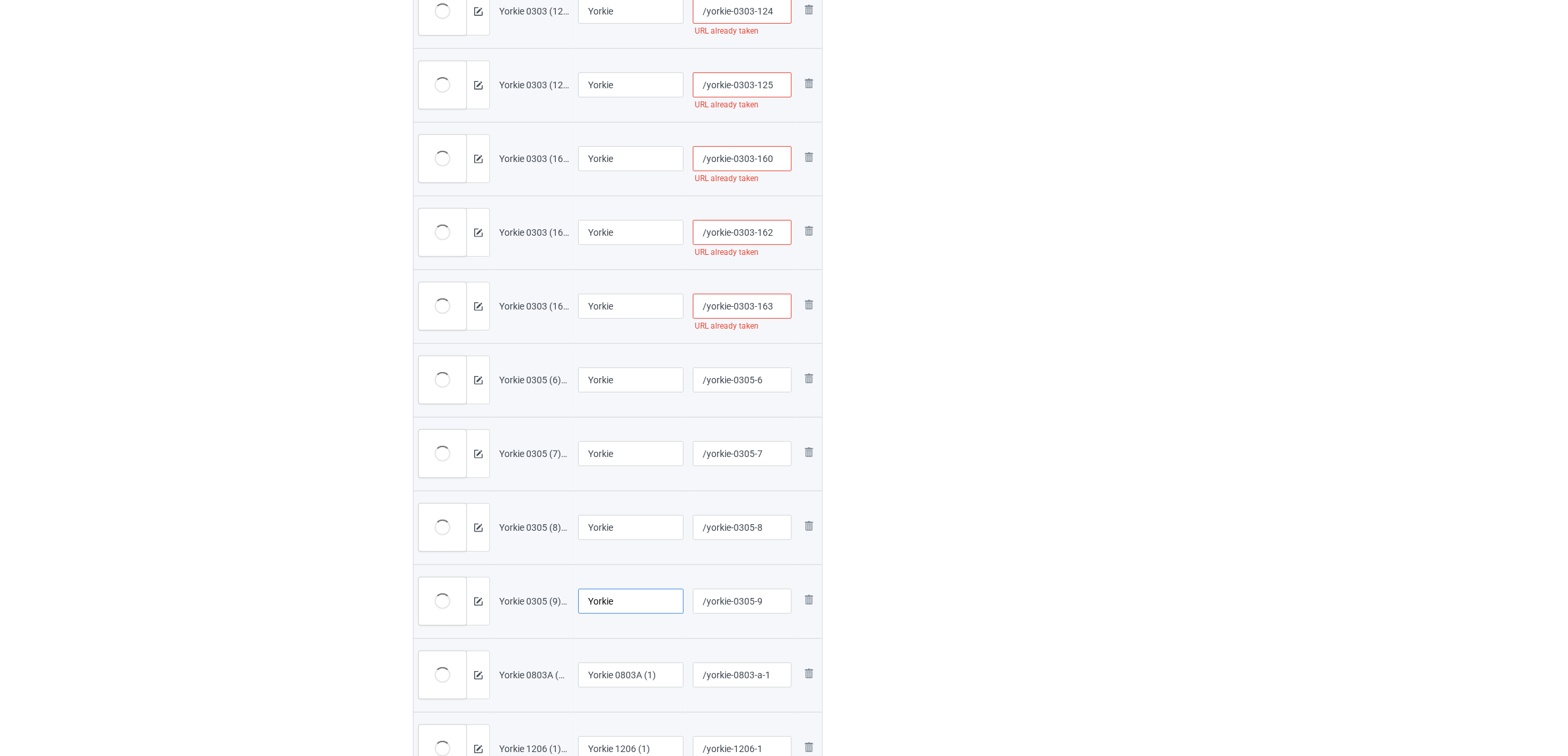
type input "Yorkie"
click at [1072, 632] on div "Edit artwork You can adjust your artwork position, and upload files for double-…" at bounding box center [1046, 276] width 237 height 1685
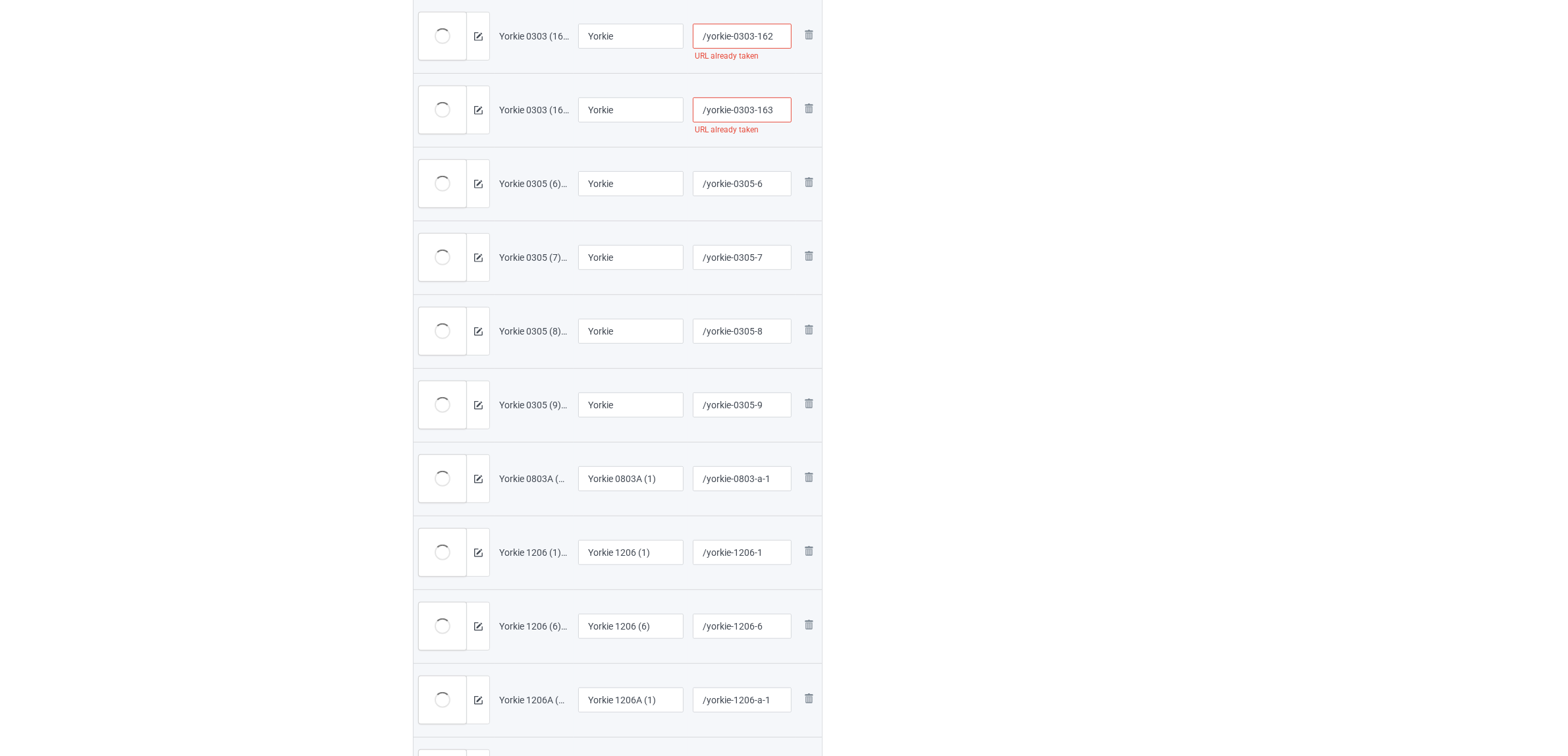
scroll to position [905, 0]
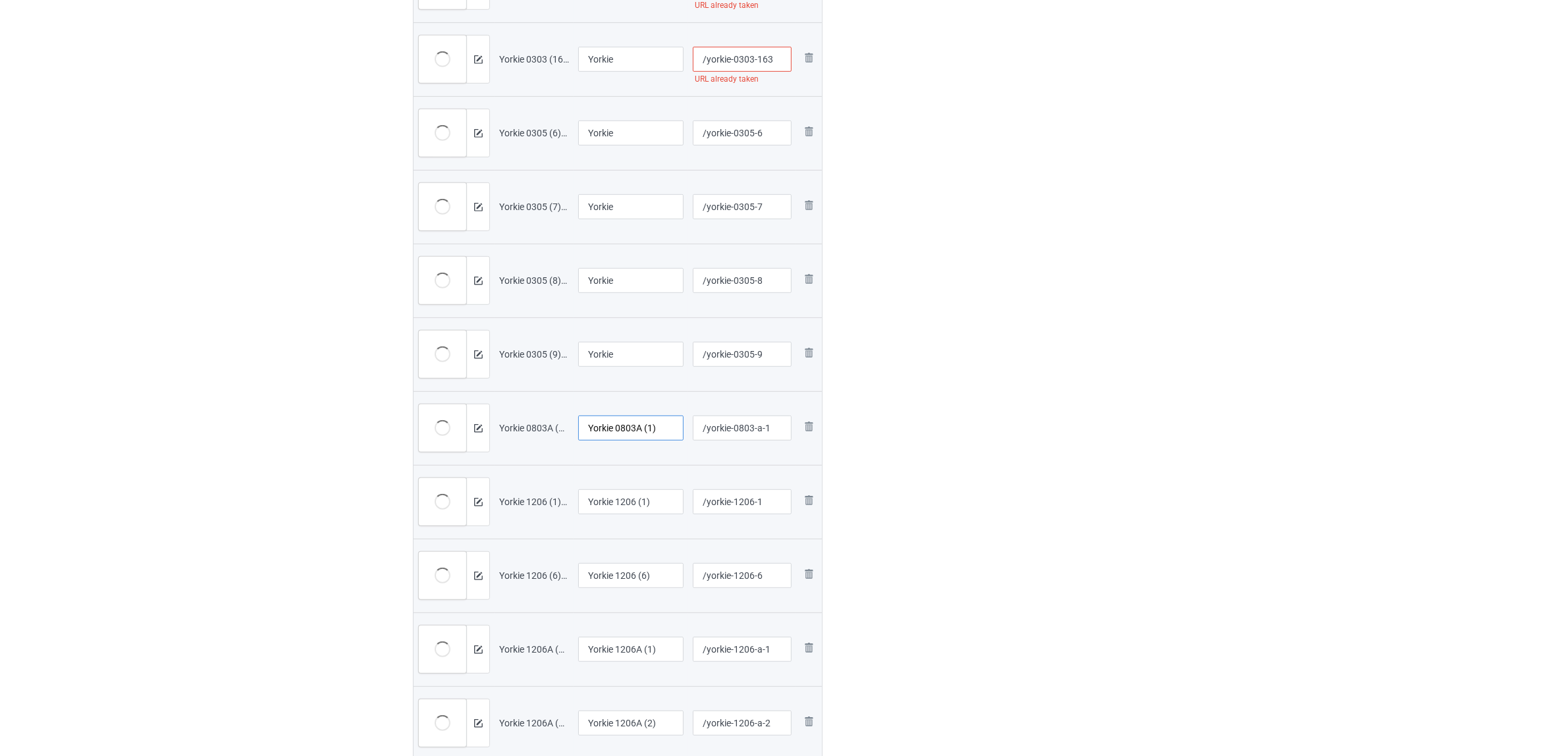
click at [612, 422] on input "Yorkie 0803A (1)" at bounding box center [632, 428] width 106 height 25
paste input "text"
type input "Yorkie"
click at [624, 499] on input "Yorkie 1206 (1)" at bounding box center [632, 501] width 106 height 25
paste input "text"
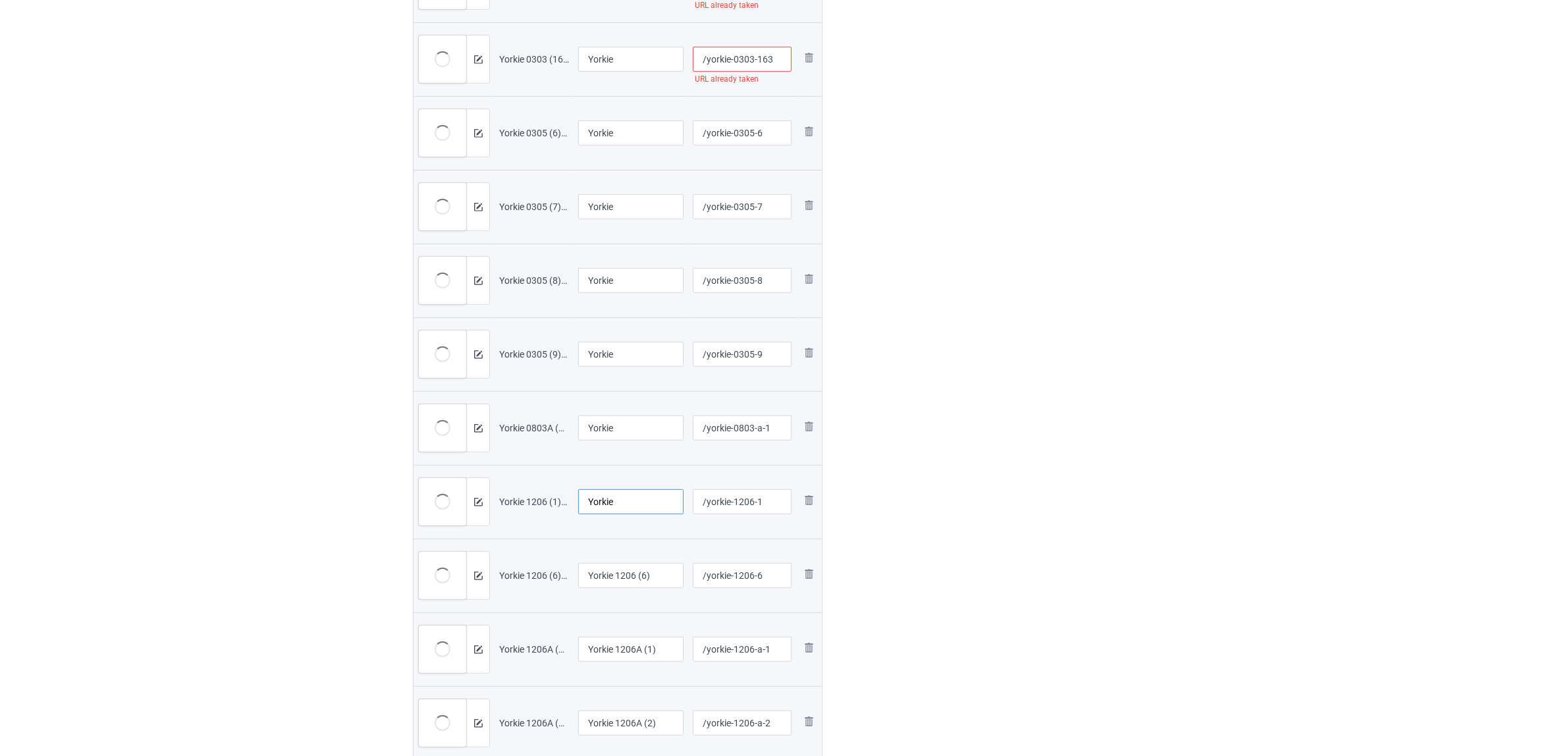
type input "Yorkie"
click at [982, 493] on div "Edit artwork You can adjust your artwork position, and upload files for double-…" at bounding box center [1046, 29] width 237 height 1685
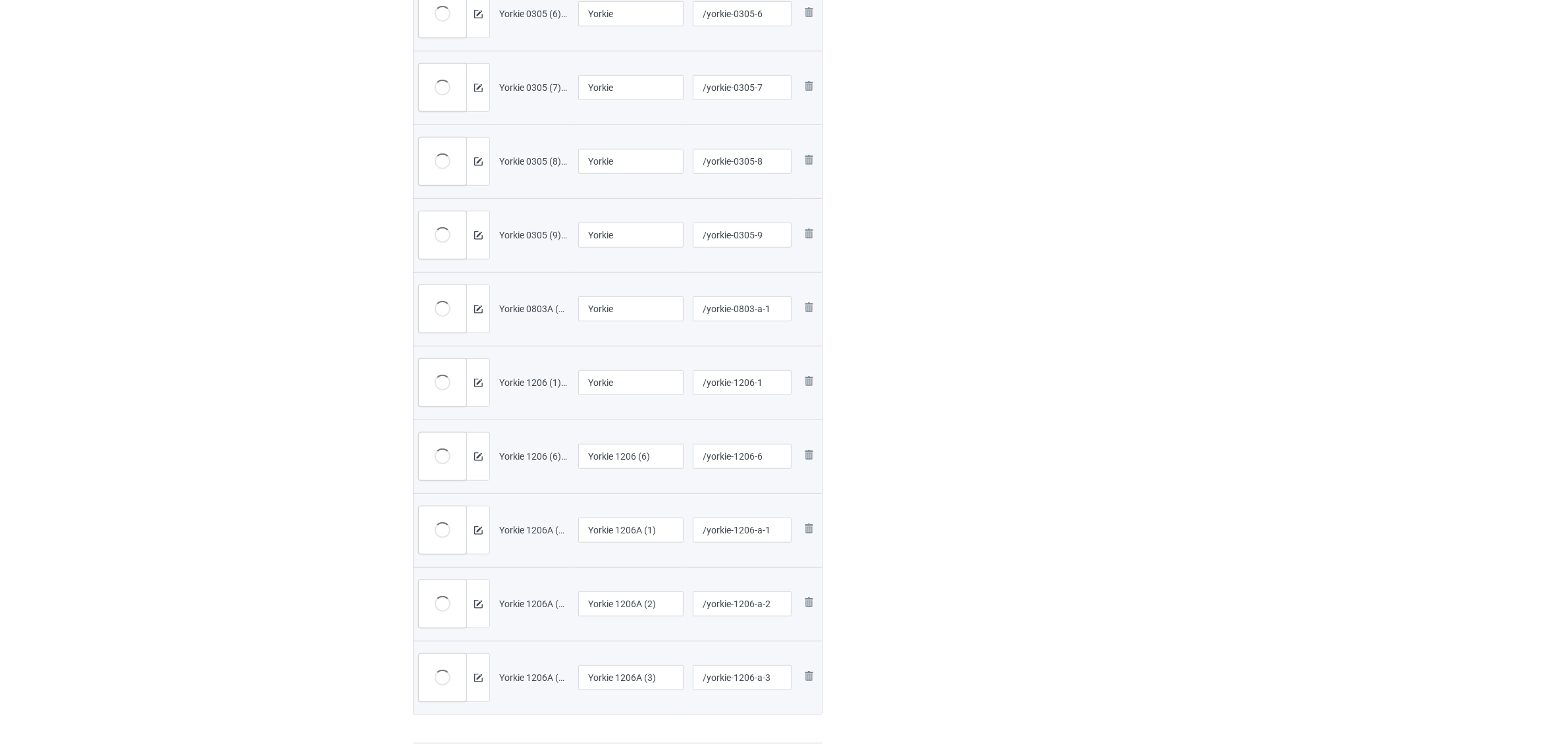
scroll to position [1153, 0]
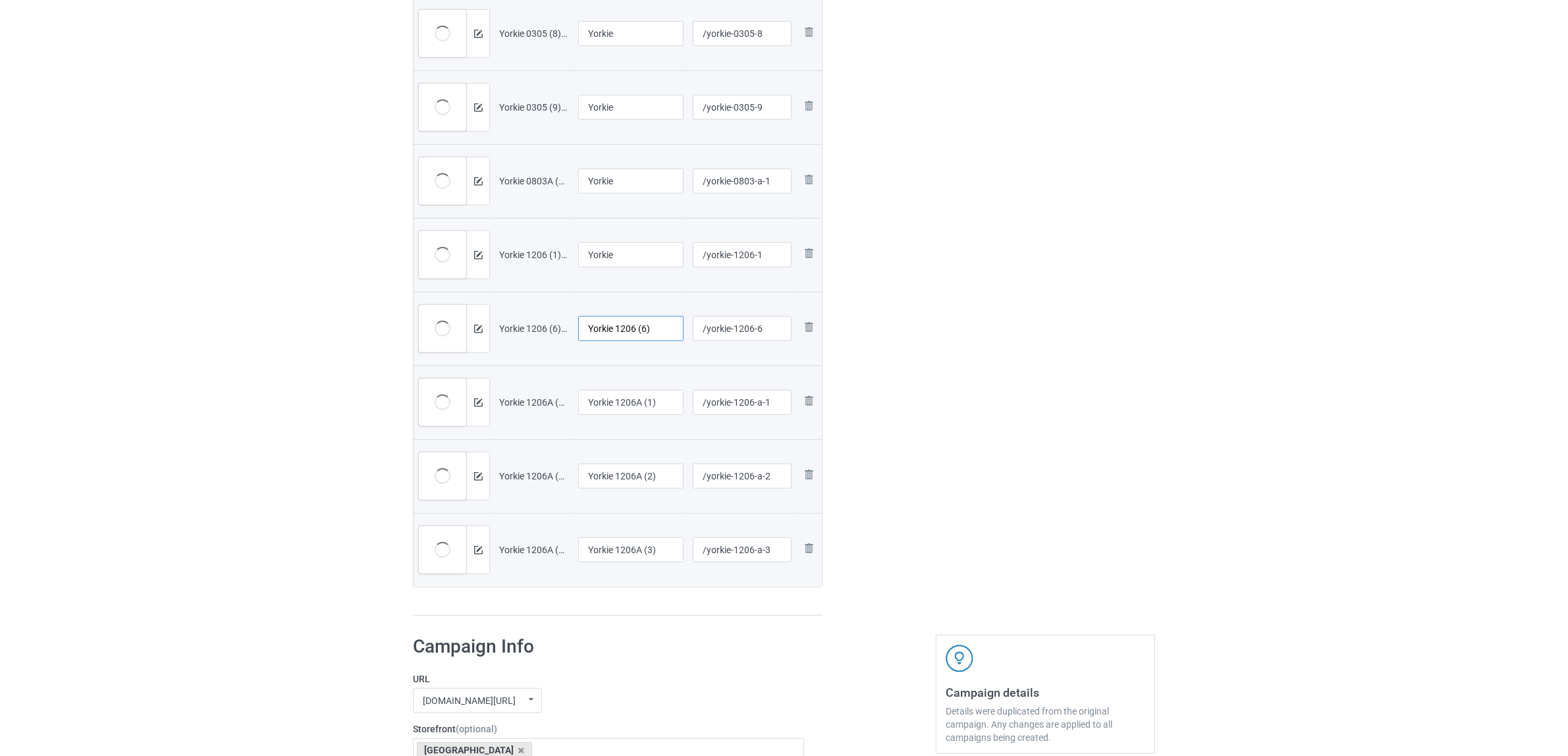
click at [614, 329] on input "Yorkie 1206 (6)" at bounding box center [632, 328] width 106 height 25
paste input "text"
type input "Yorkie"
click at [595, 386] on td "Yorkie 1206A (1)" at bounding box center [631, 402] width 114 height 74
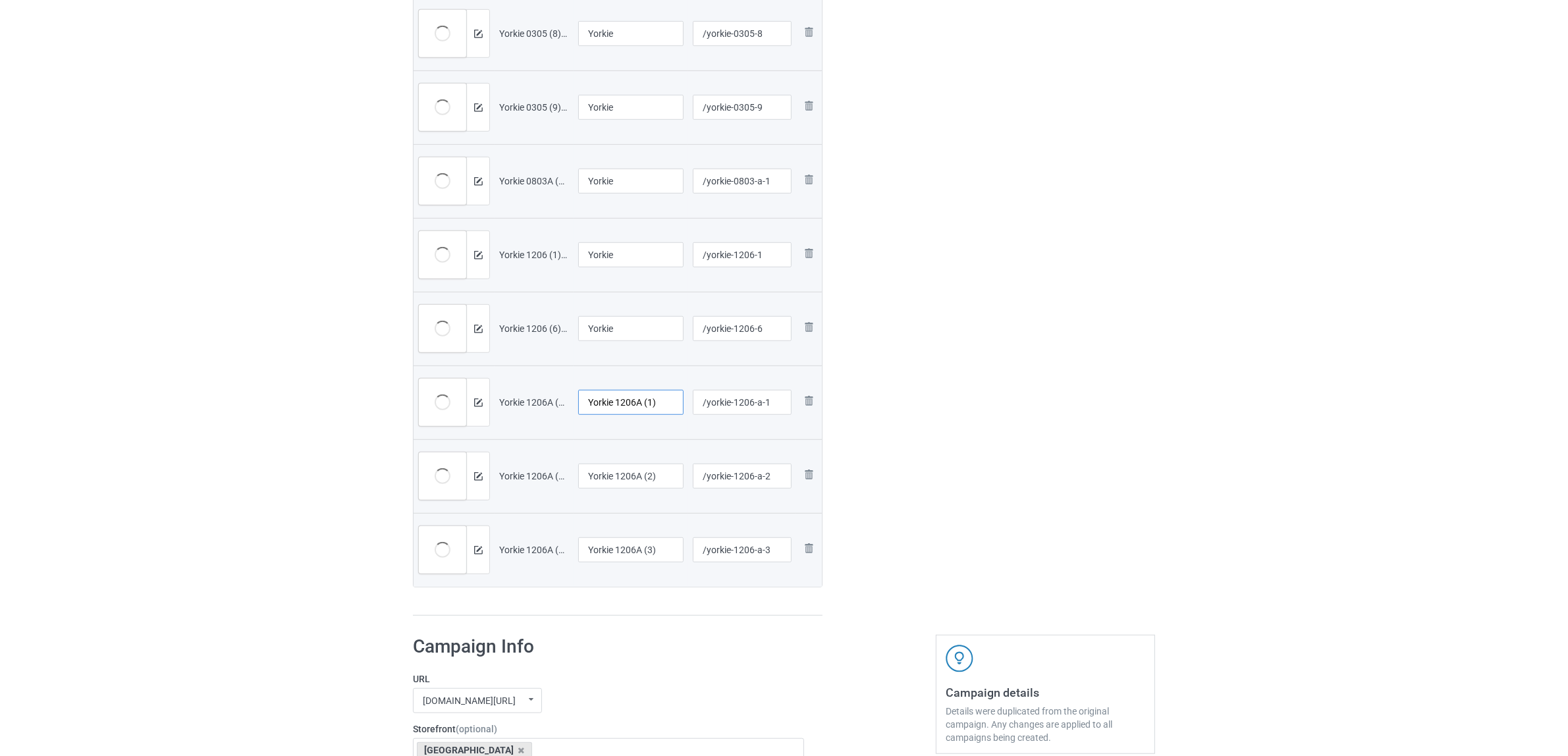
click at [600, 399] on input "Yorkie 1206A (1)" at bounding box center [632, 402] width 106 height 25
paste input "text"
type input "Yorkie"
drag, startPoint x: 1150, startPoint y: 452, endPoint x: 731, endPoint y: 462, distance: 419.1
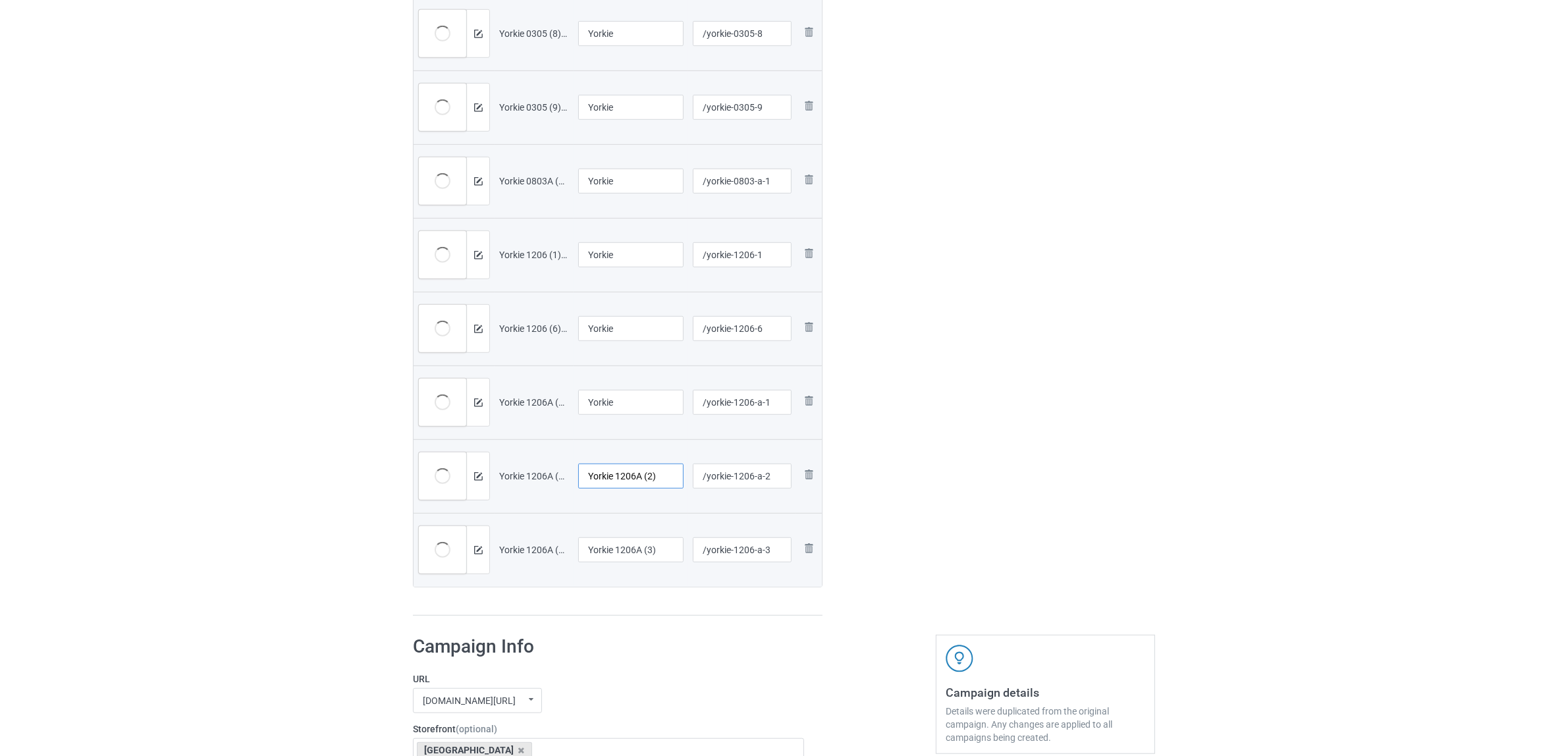
click at [604, 474] on input "Yorkie 1206A (2)" at bounding box center [632, 475] width 106 height 25
paste input "text"
type input "Yorkie"
click at [631, 546] on input "Yorkie 1206A (3)" at bounding box center [632, 549] width 106 height 25
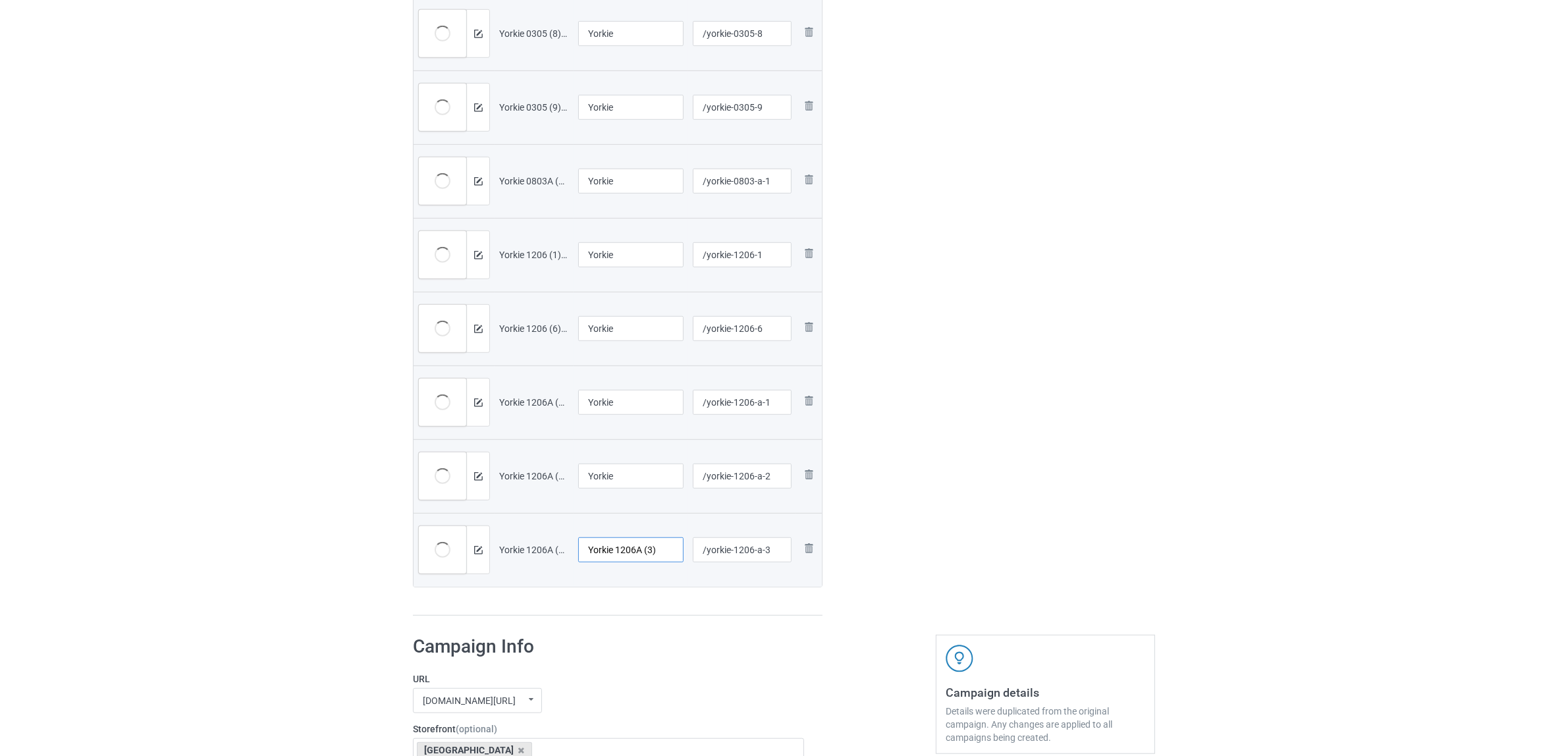
paste input "text"
type input "Yorkie"
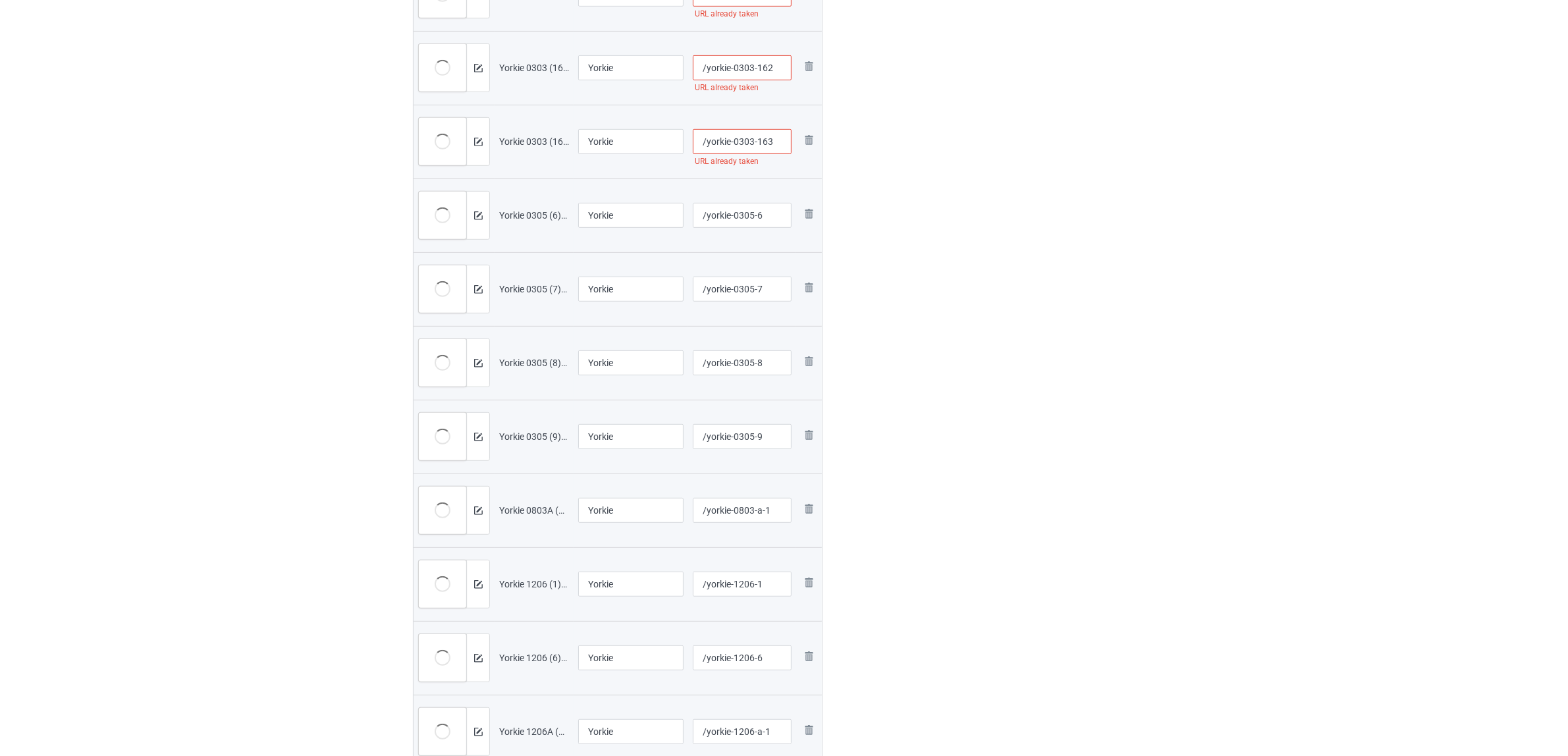
scroll to position [494, 0]
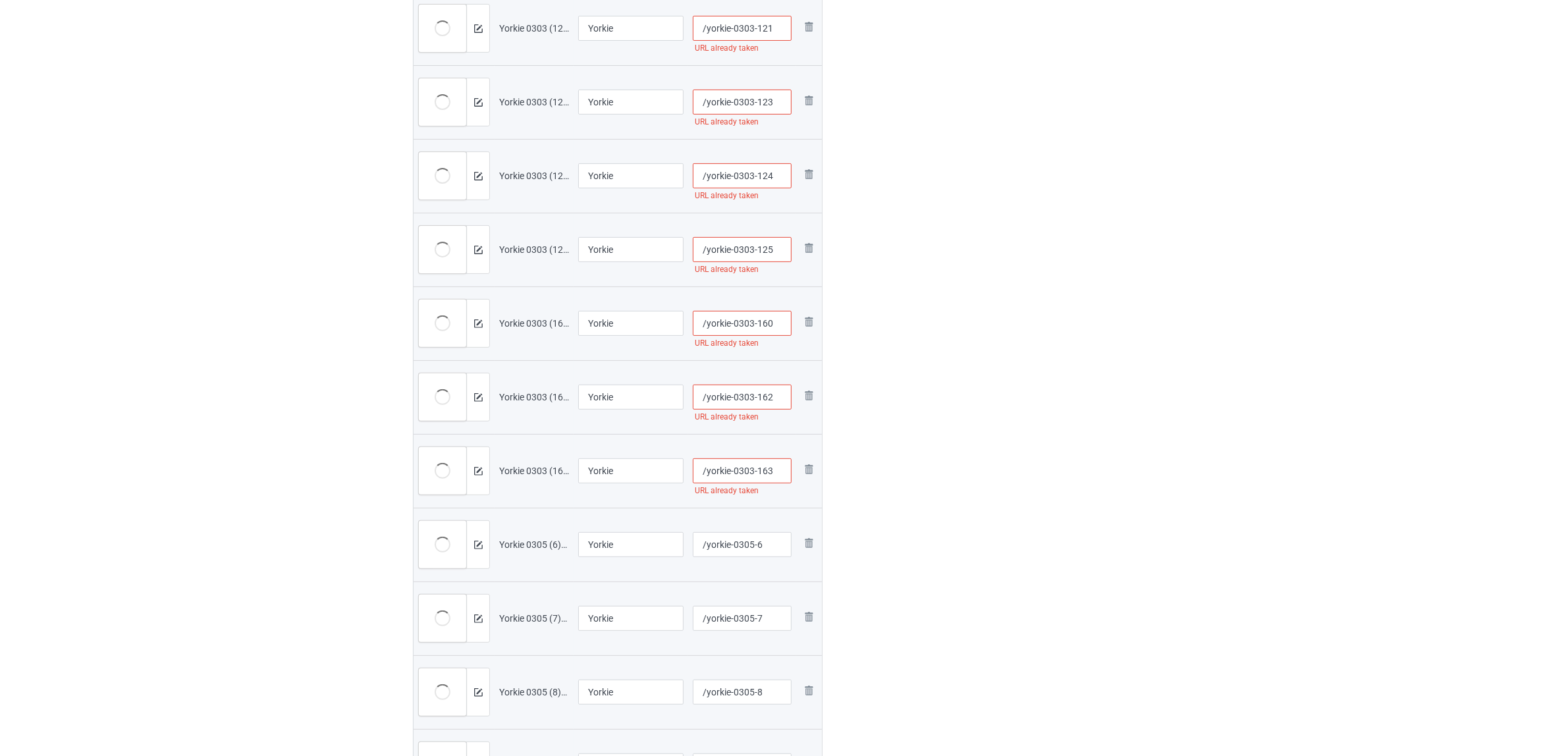
click at [745, 473] on input "/yorkie-0303-163" at bounding box center [742, 470] width 100 height 25
type input "/[GEOGRAPHIC_DATA]-03t03-163"
click at [970, 456] on div "Edit artwork You can adjust your artwork position, and upload files for double-…" at bounding box center [1046, 441] width 237 height 1685
click at [744, 393] on input "/yorkie-0303-162" at bounding box center [742, 397] width 100 height 25
drag, startPoint x: 999, startPoint y: 394, endPoint x: 760, endPoint y: 330, distance: 247.4
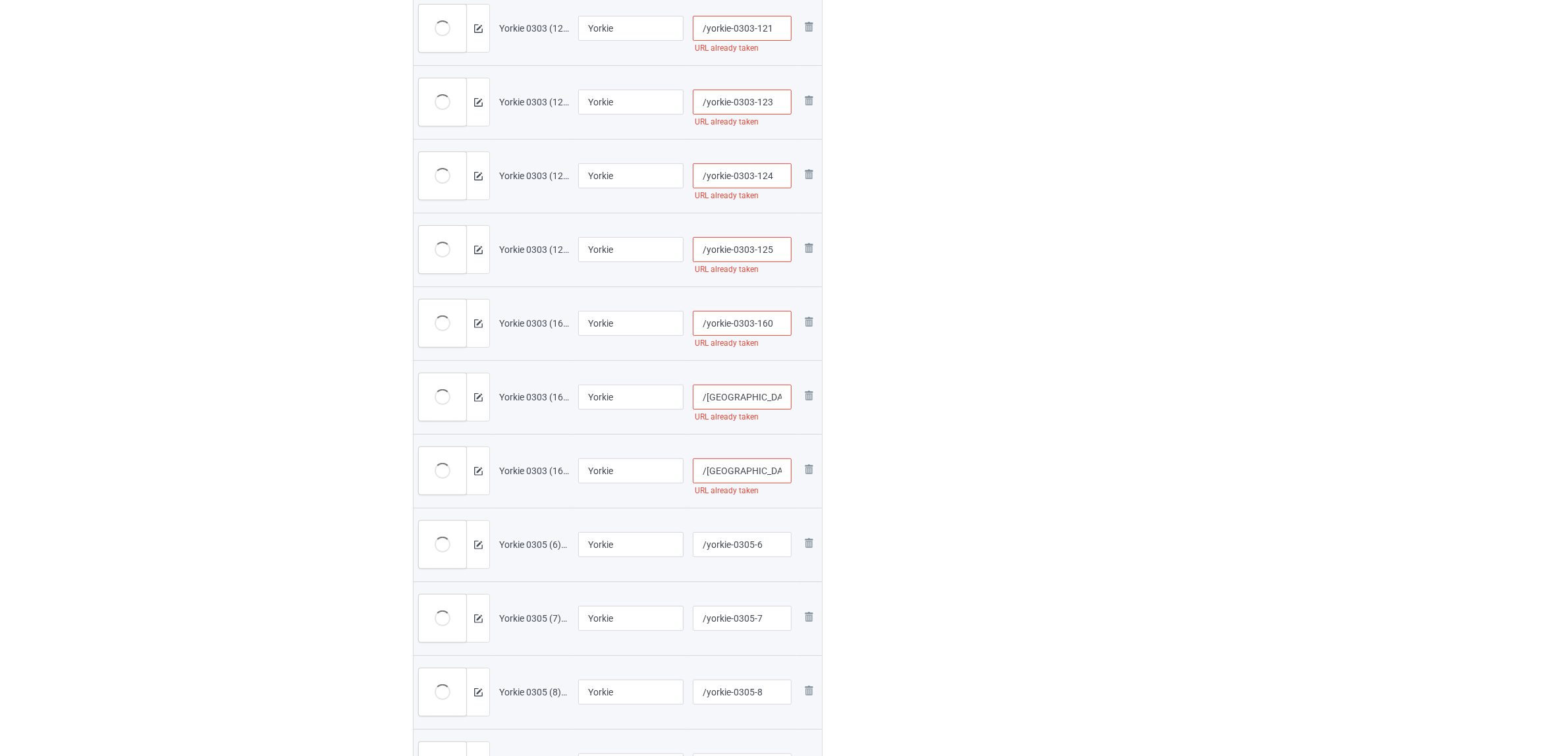
click at [993, 394] on div "Edit artwork You can adjust your artwork position, and upload files for double-…" at bounding box center [1046, 441] width 237 height 1685
click at [742, 323] on input "/yorkie-0303-160" at bounding box center [742, 323] width 100 height 25
type input "/[GEOGRAPHIC_DATA]-03t03-162"
type input "/[GEOGRAPHIC_DATA]-03t03-160"
click at [1005, 365] on div "Edit artwork You can adjust your artwork position, and upload files for double-…" at bounding box center [1046, 441] width 237 height 1685
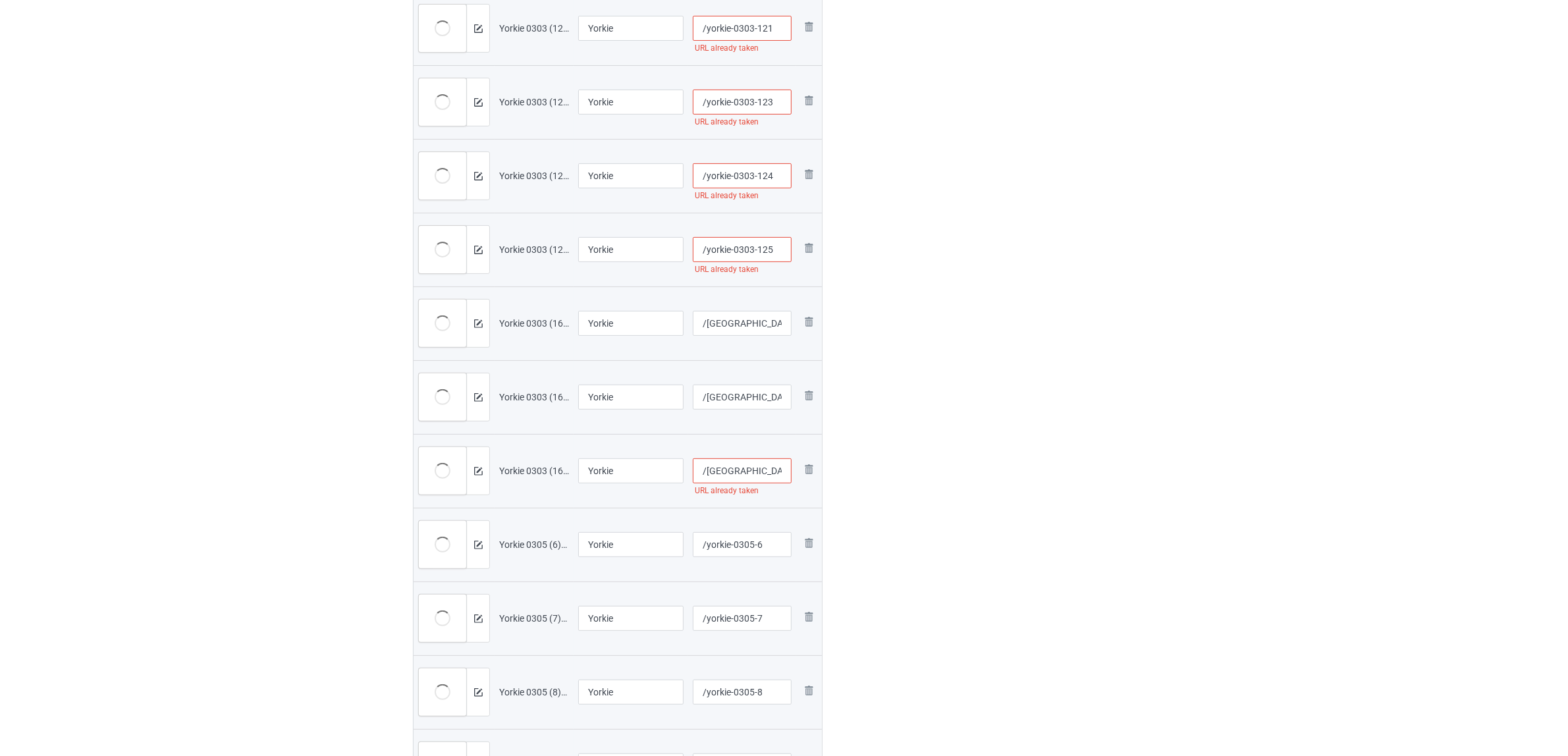
click at [756, 462] on input "/[GEOGRAPHIC_DATA]-03t03-163" at bounding box center [742, 470] width 100 height 25
type input "/yorkie-03t03t-163"
click at [957, 418] on div "Edit artwork You can adjust your artwork position, and upload files for double-…" at bounding box center [1046, 441] width 237 height 1685
click at [743, 254] on input "/yorkie-0303-125" at bounding box center [742, 249] width 100 height 25
type input "/yorkie-03tt03-125"
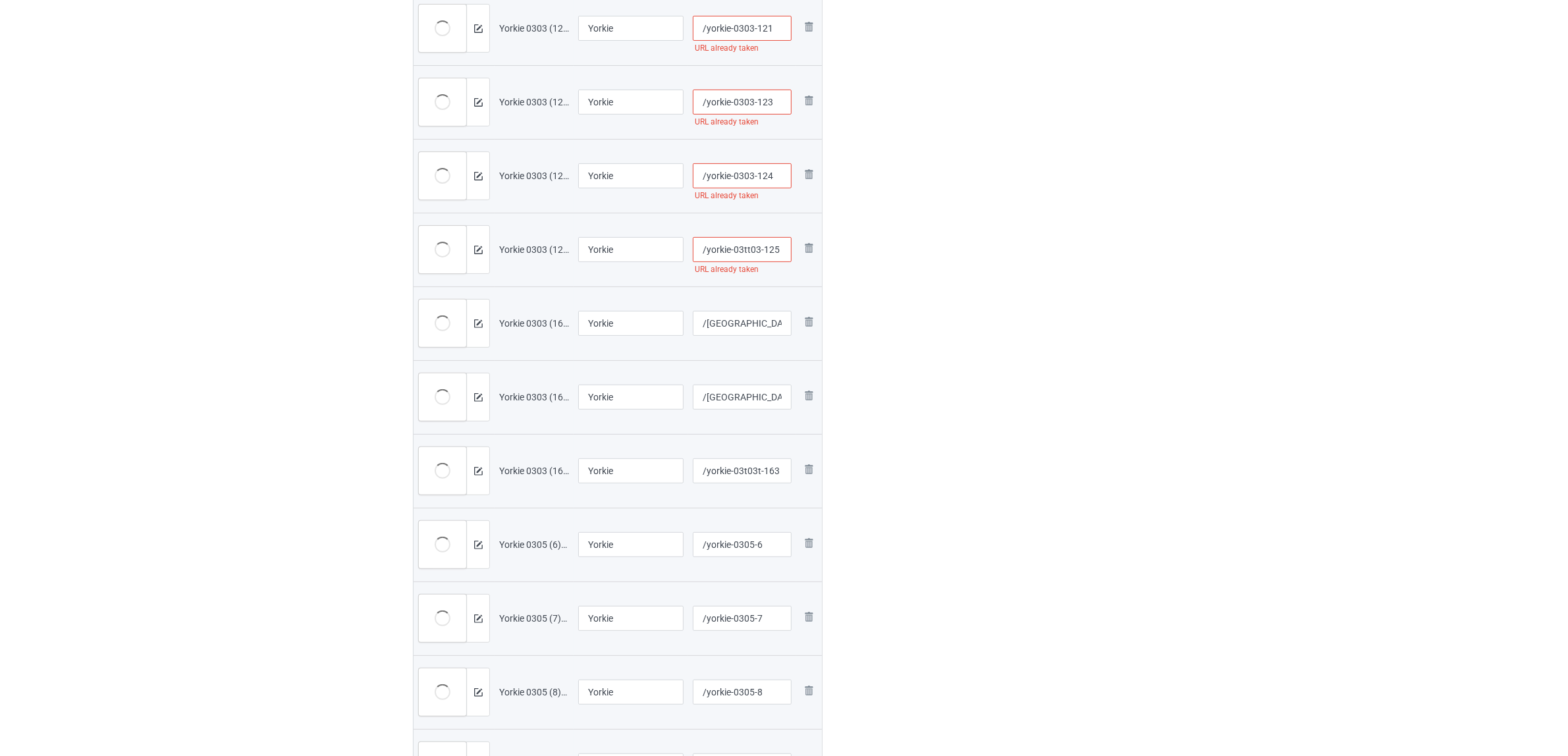
click at [950, 280] on div "Edit artwork You can adjust your artwork position, and upload files for double-…" at bounding box center [1046, 441] width 237 height 1685
click at [738, 177] on input "/yorkie-0303-124" at bounding box center [742, 176] width 100 height 25
type input "/yorkie-0tt303-124"
click at [928, 278] on div "Edit artwork You can adjust your artwork position, and upload files for double-…" at bounding box center [1046, 441] width 237 height 1685
click at [743, 107] on input "/yorkie-0303-123" at bounding box center [742, 101] width 100 height 25
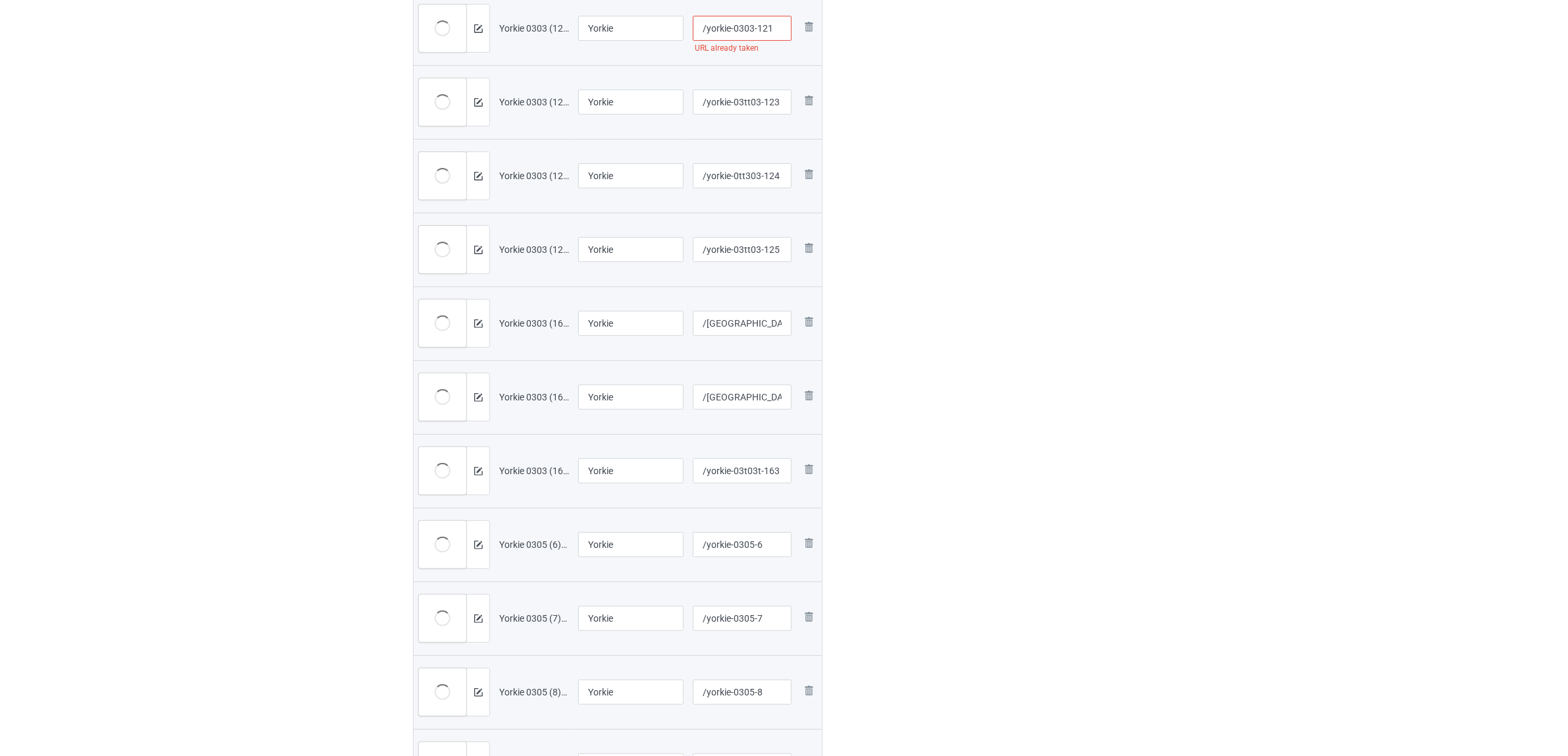
click at [1041, 239] on div "Edit artwork You can adjust your artwork position, and upload files for double-…" at bounding box center [1046, 441] width 237 height 1685
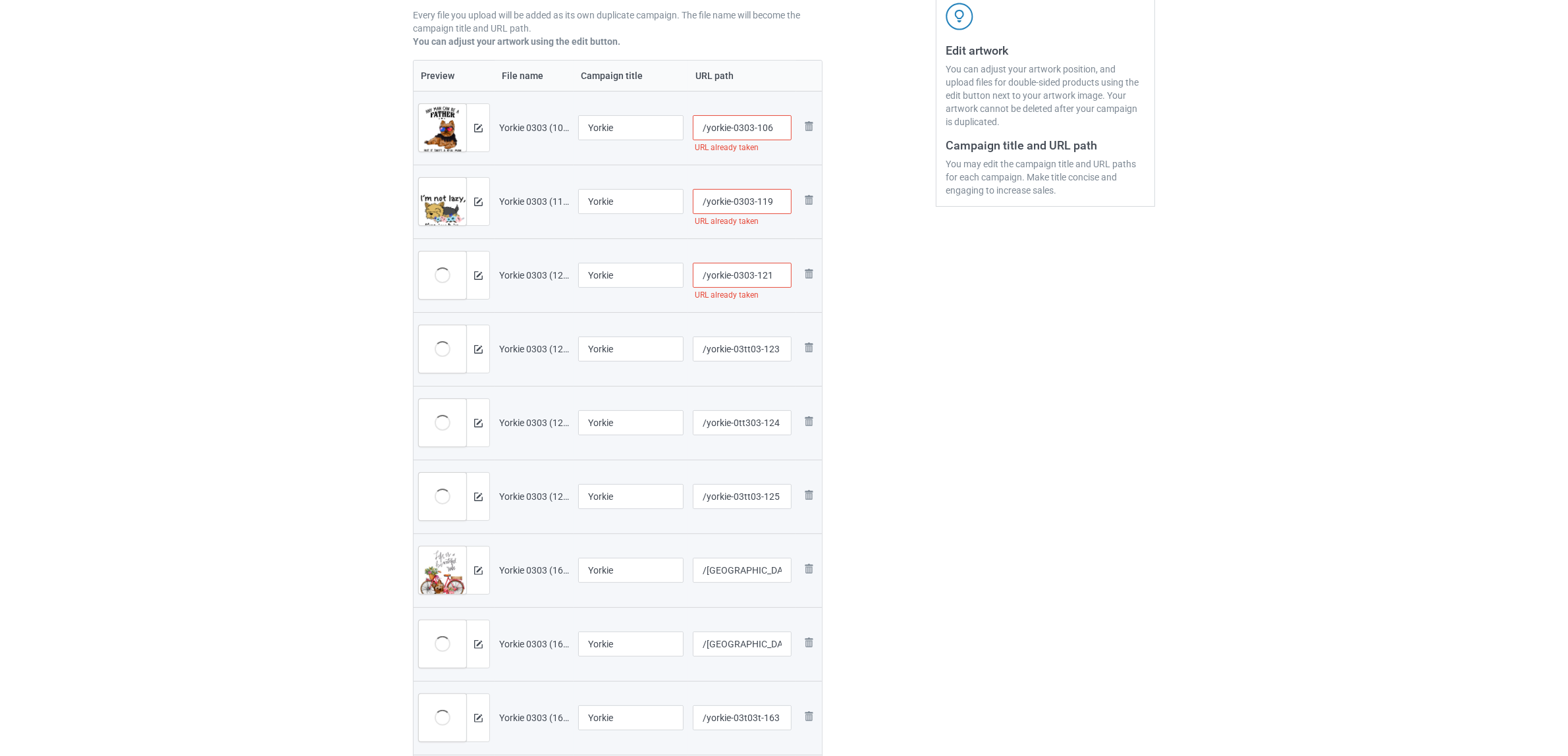
type input "/yorkie-03tt103-123"
click at [744, 276] on input "/yorkie-0303-121" at bounding box center [742, 275] width 100 height 25
type input "/yorkie-03t103-121"
click at [1002, 359] on div "Edit artwork You can adjust your artwork position, and upload files for double-…" at bounding box center [1046, 688] width 237 height 1685
click at [741, 201] on input "/yorkie-0303-119" at bounding box center [742, 201] width 100 height 25
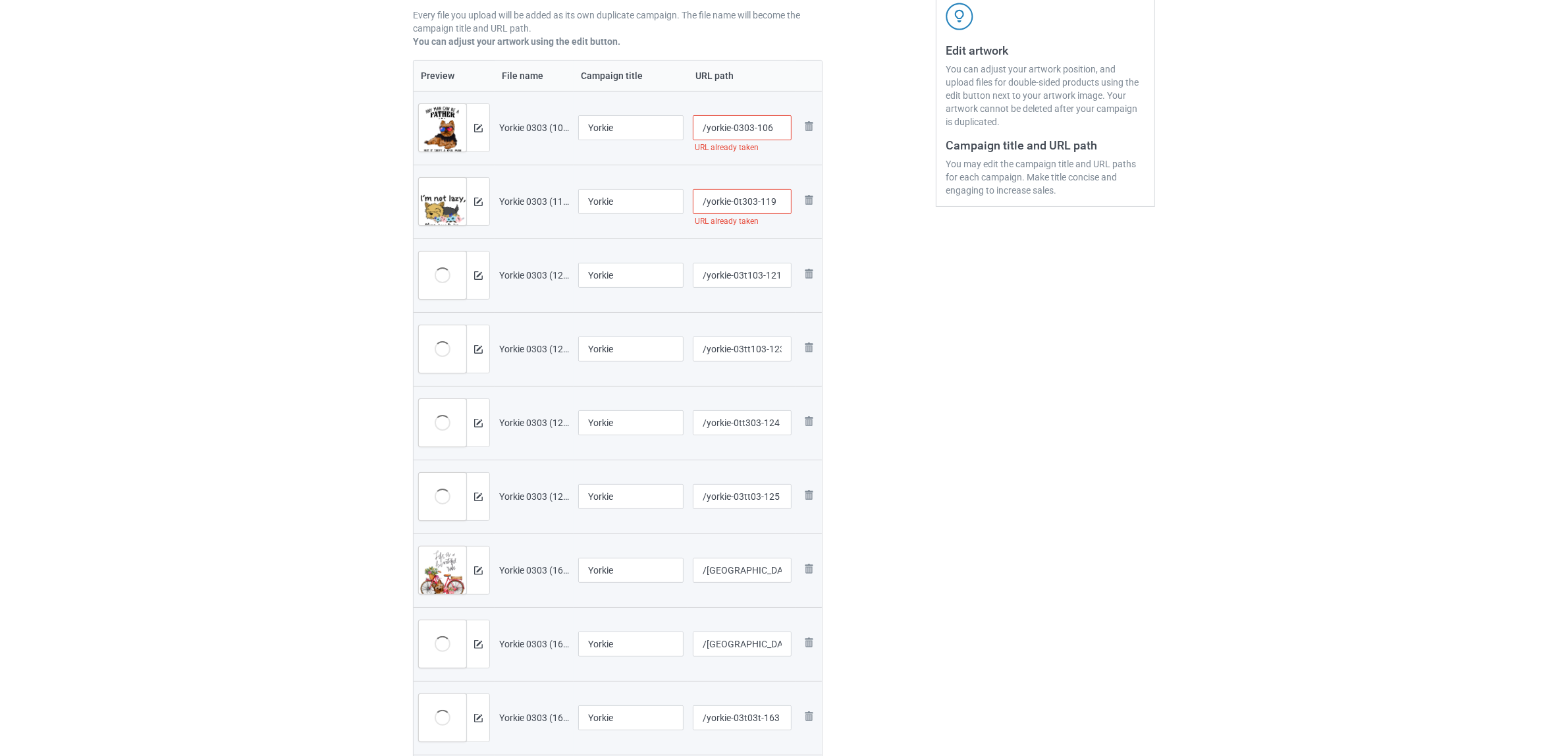
type input "/yorkie-0t303-119"
click at [1027, 344] on div "Edit artwork You can adjust your artwork position, and upload files for double-…" at bounding box center [1046, 688] width 237 height 1685
click at [746, 128] on input "/yorkie-0303-106" at bounding box center [742, 127] width 100 height 25
type input "/yorkie-03t103-106"
click at [1020, 300] on div "Edit artwork You can adjust your artwork position, and upload files for double-…" at bounding box center [1046, 688] width 237 height 1685
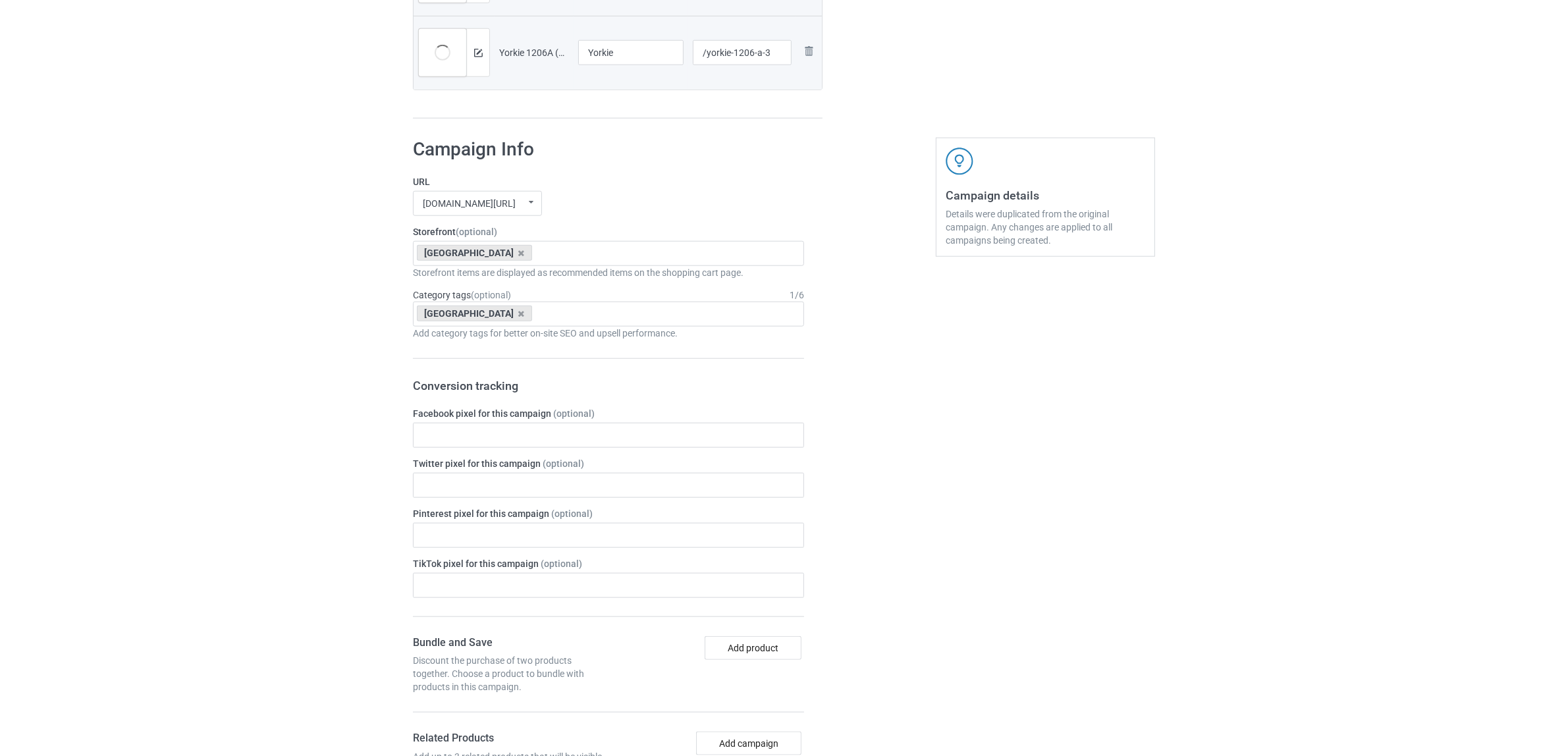
scroll to position [1646, 0]
click at [598, 60] on input "Yorkie" at bounding box center [632, 55] width 106 height 25
click at [518, 254] on icon at bounding box center [522, 256] width 7 height 9
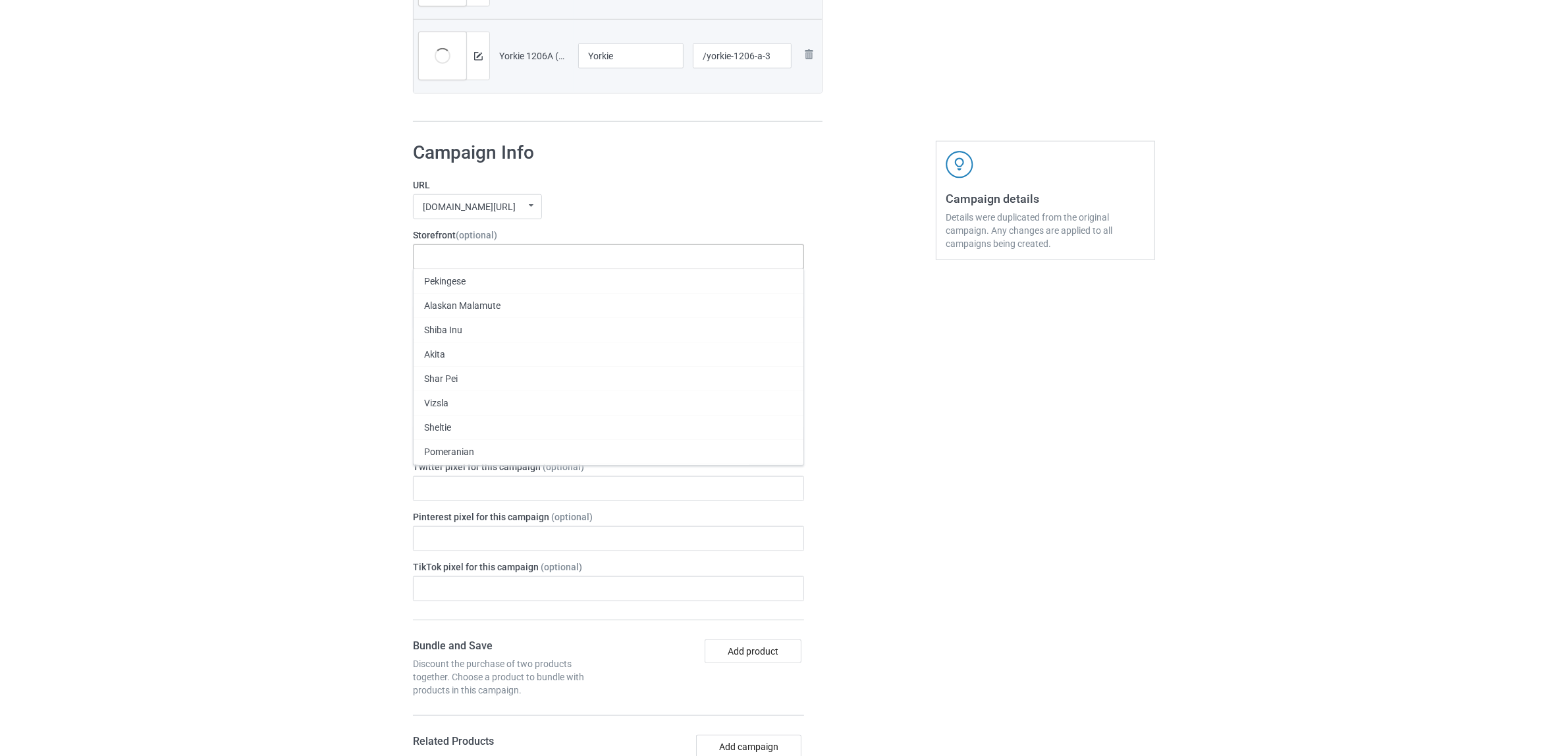
paste input "Yorkie"
type input "Yorkie"
click at [430, 279] on div "Yorkie" at bounding box center [608, 281] width 390 height 24
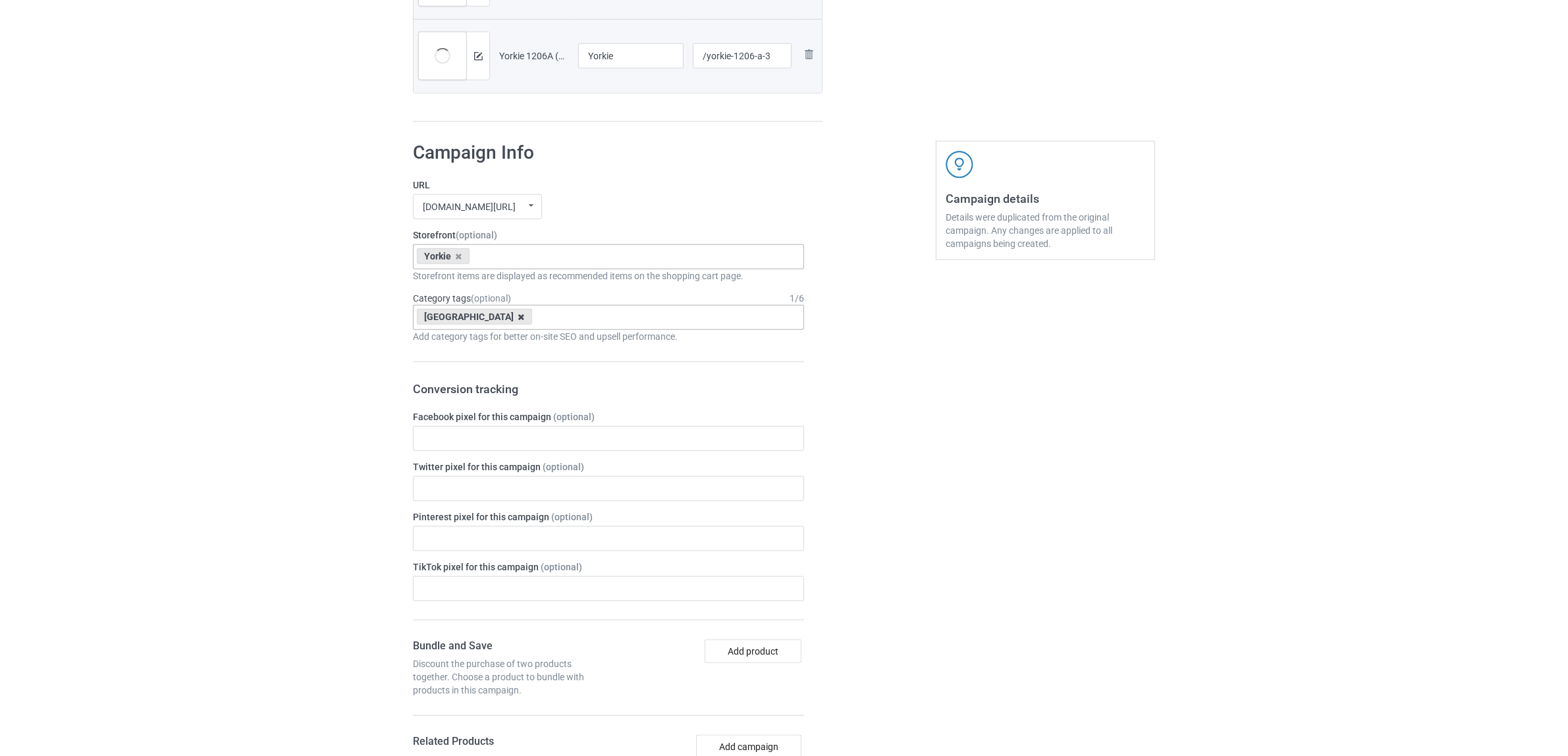
click at [518, 317] on icon at bounding box center [522, 317] width 7 height 9
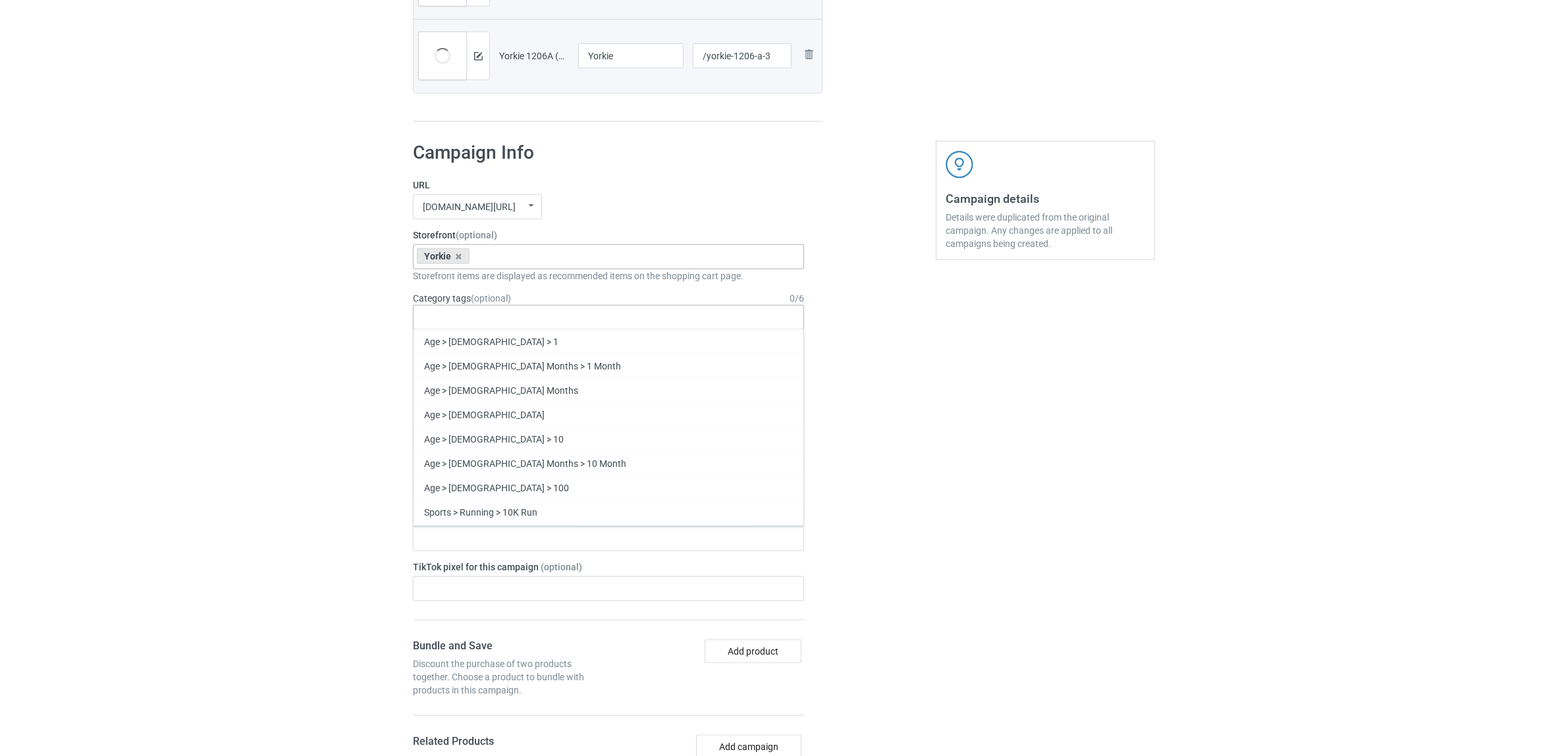
paste input "Yorkie"
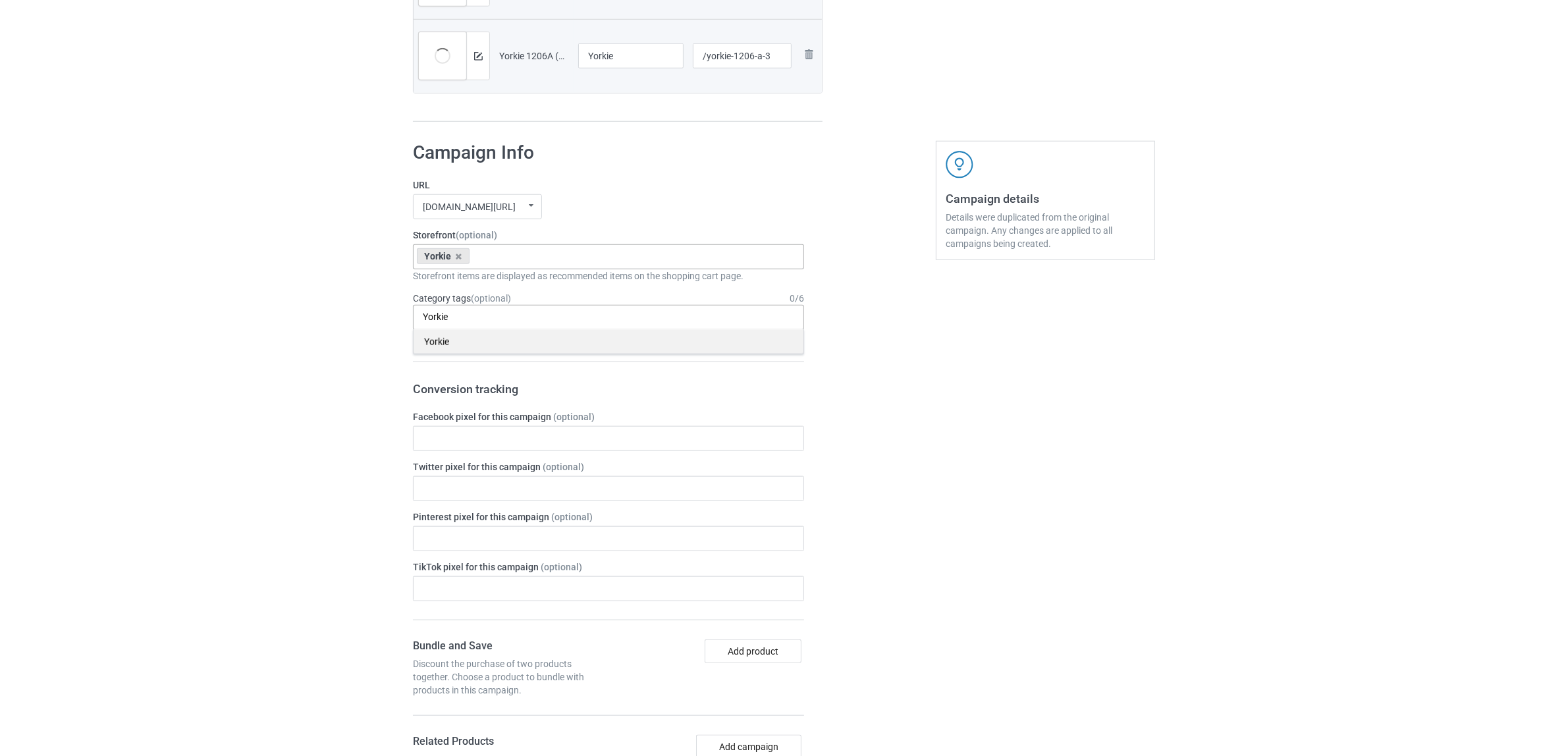
type input "Yorkie"
click at [442, 341] on div "Yorkie" at bounding box center [608, 341] width 390 height 24
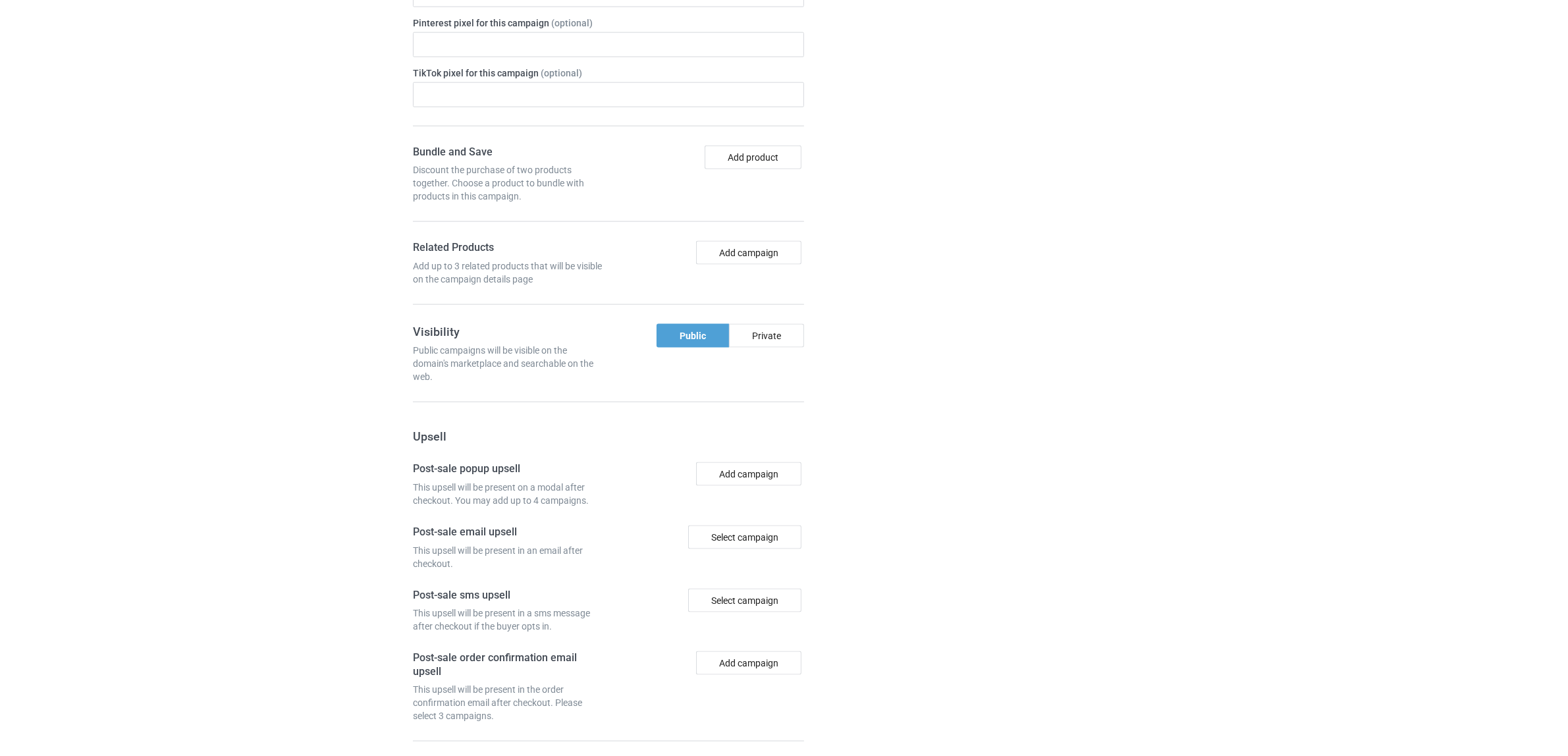
scroll to position [2252, 0]
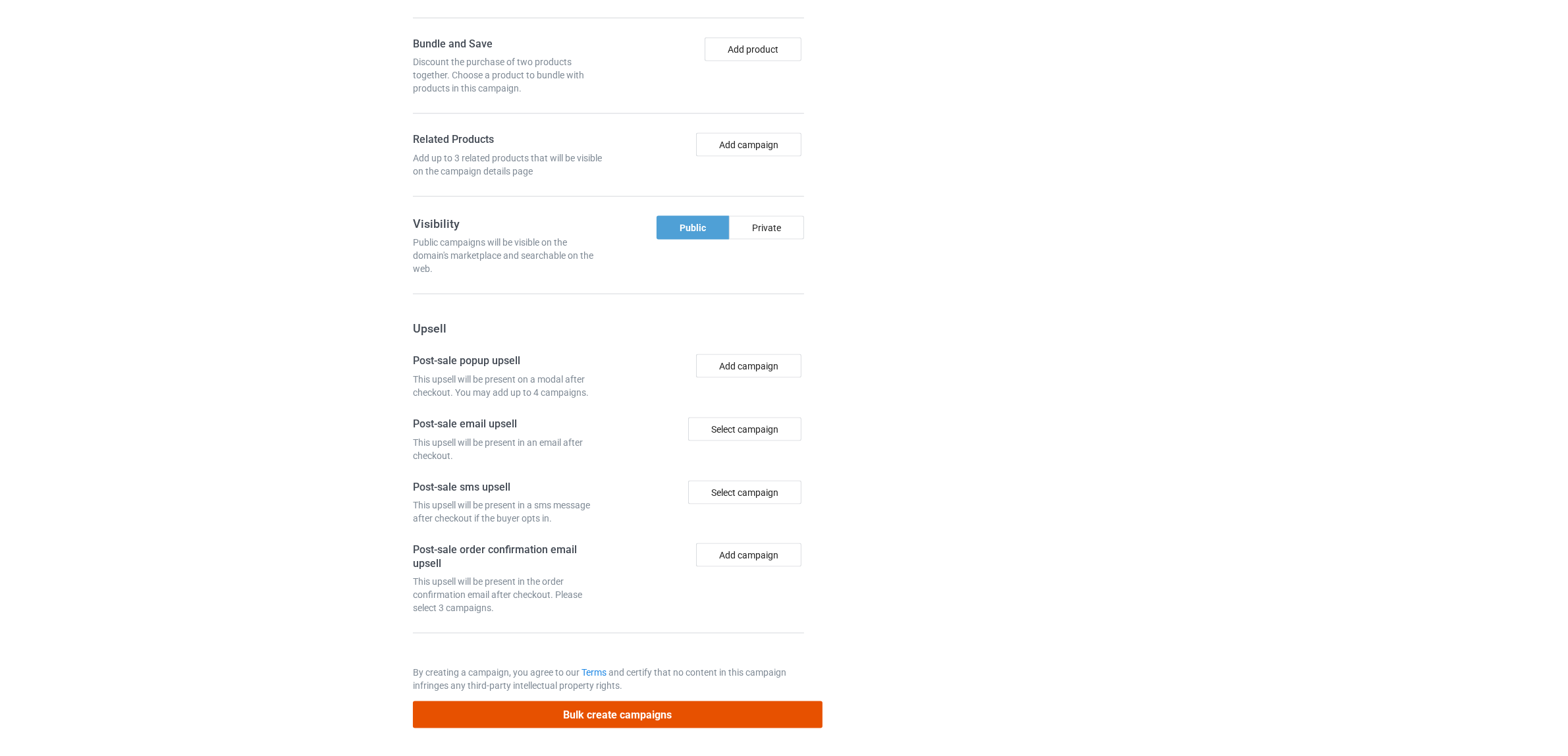
click at [616, 708] on button "Bulk create campaigns" at bounding box center [618, 714] width 410 height 27
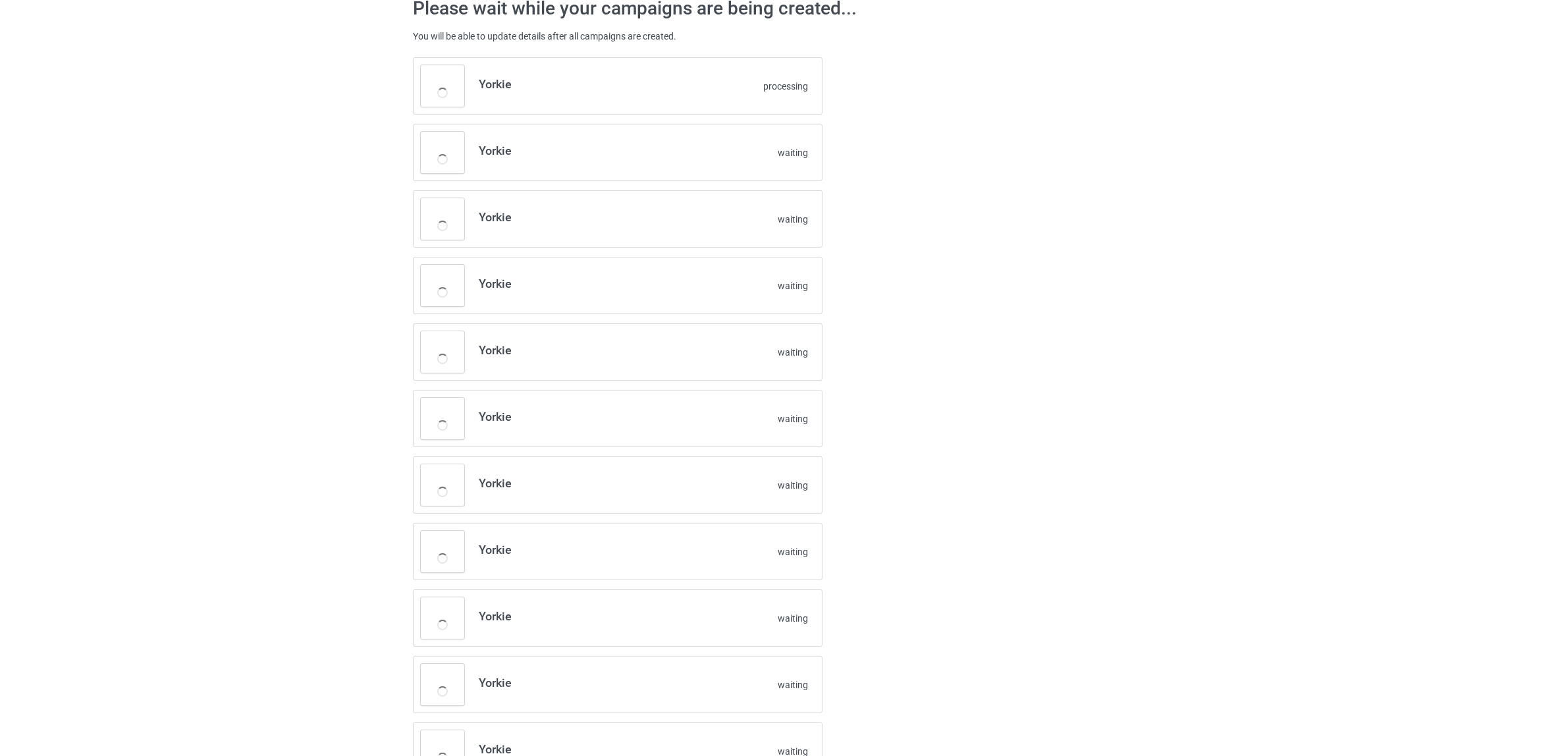
scroll to position [0, 0]
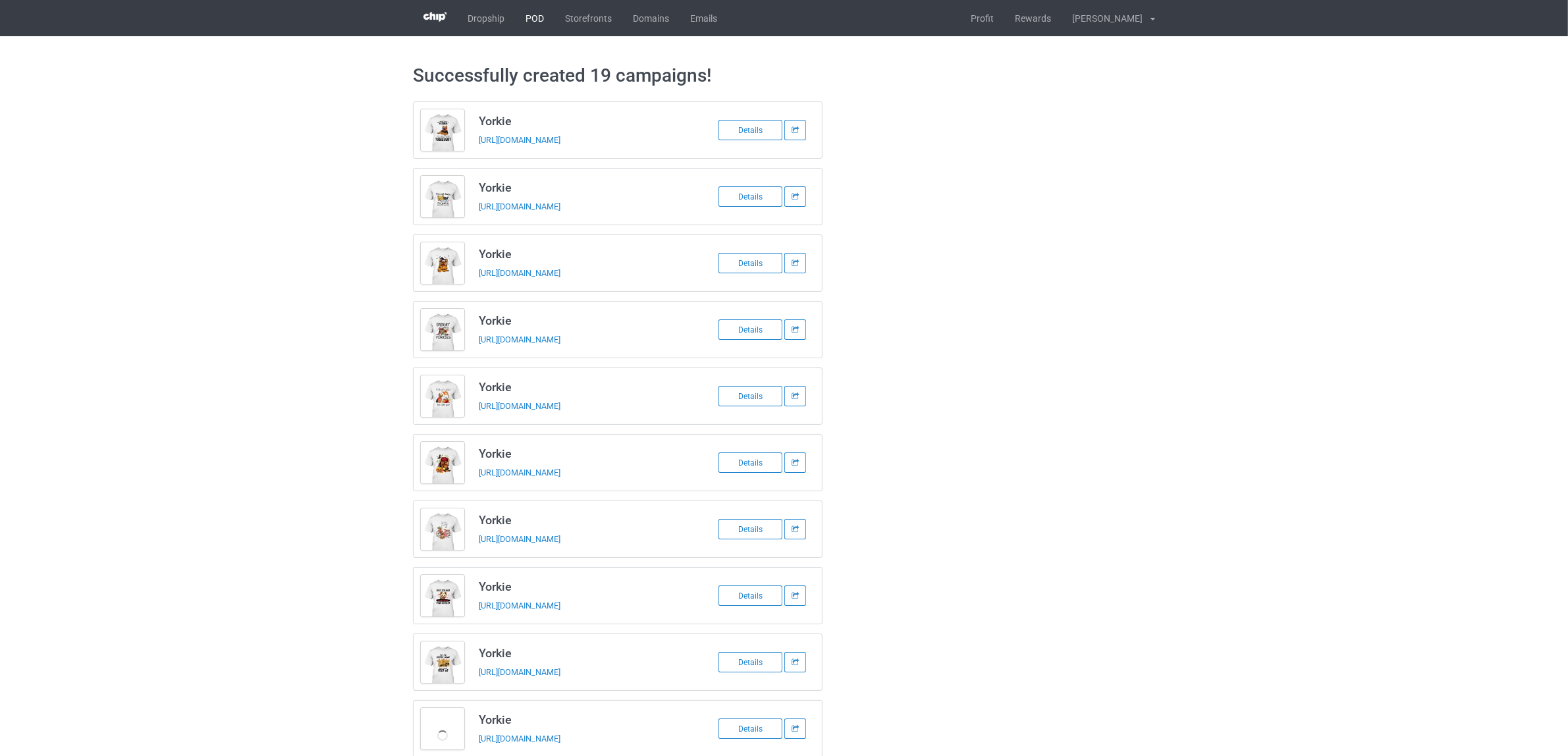
click at [532, 23] on link "POD" at bounding box center [535, 18] width 40 height 36
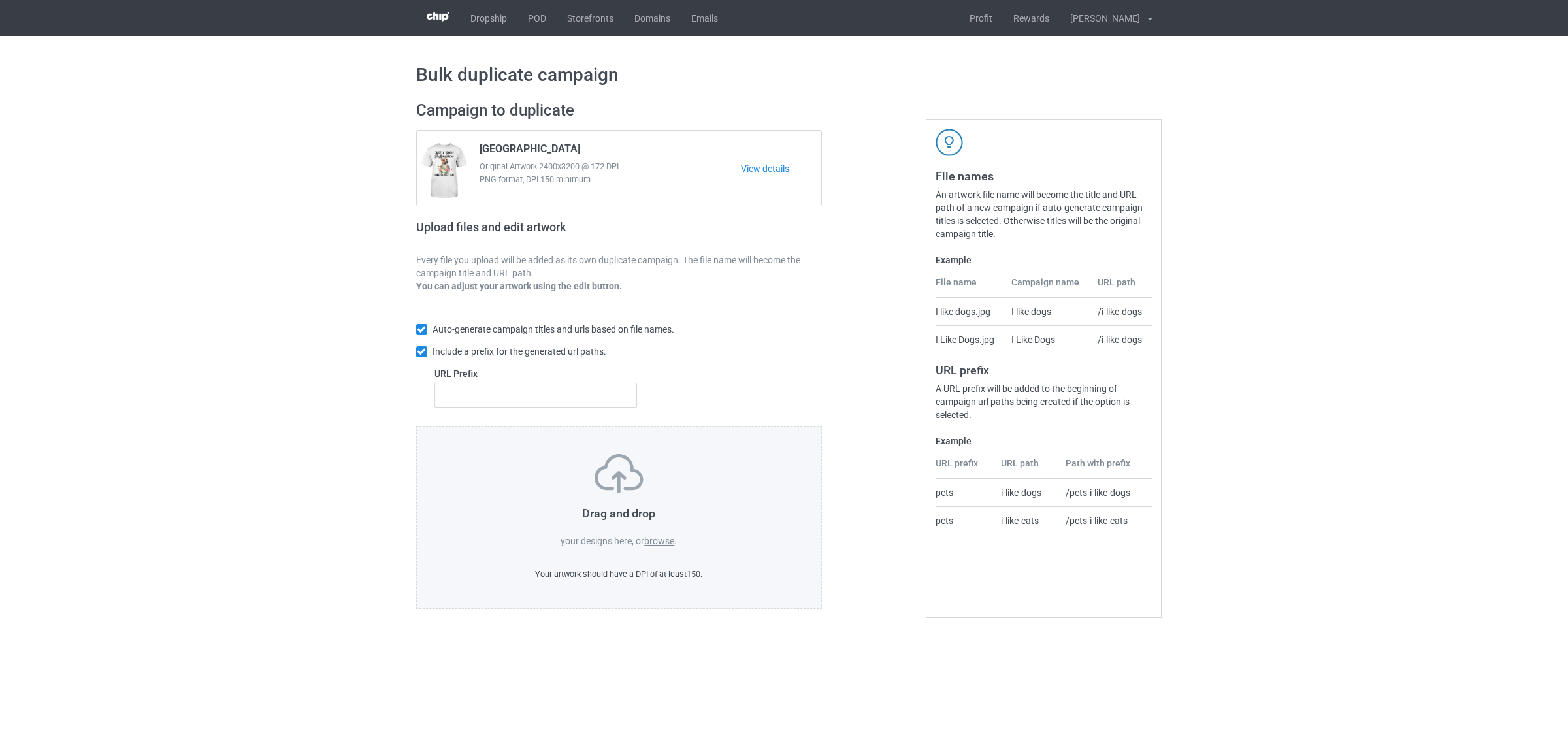
click at [667, 541] on label "browse" at bounding box center [659, 540] width 30 height 10
click at [0, 0] on input "browse" at bounding box center [0, 0] width 0 height 0
click at [537, 21] on link "POD" at bounding box center [537, 18] width 40 height 36
click at [535, 25] on link "POD" at bounding box center [537, 18] width 40 height 36
click at [656, 535] on label "browse" at bounding box center [659, 540] width 30 height 10
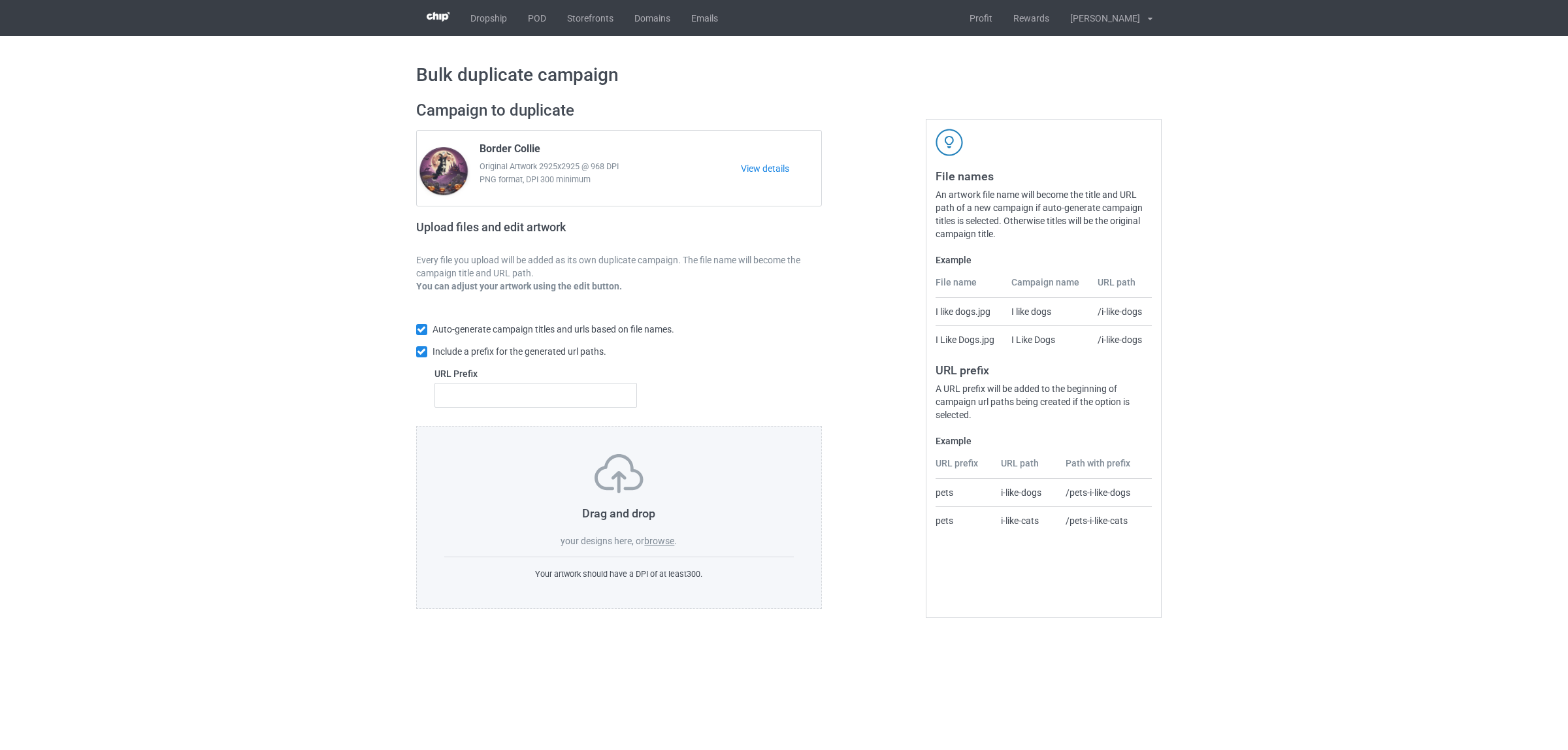
click at [0, 0] on input "browse" at bounding box center [0, 0] width 0 height 0
click at [541, 16] on link "POD" at bounding box center [537, 18] width 40 height 36
click at [660, 541] on label "browse" at bounding box center [659, 540] width 30 height 10
click at [0, 0] on input "browse" at bounding box center [0, 0] width 0 height 0
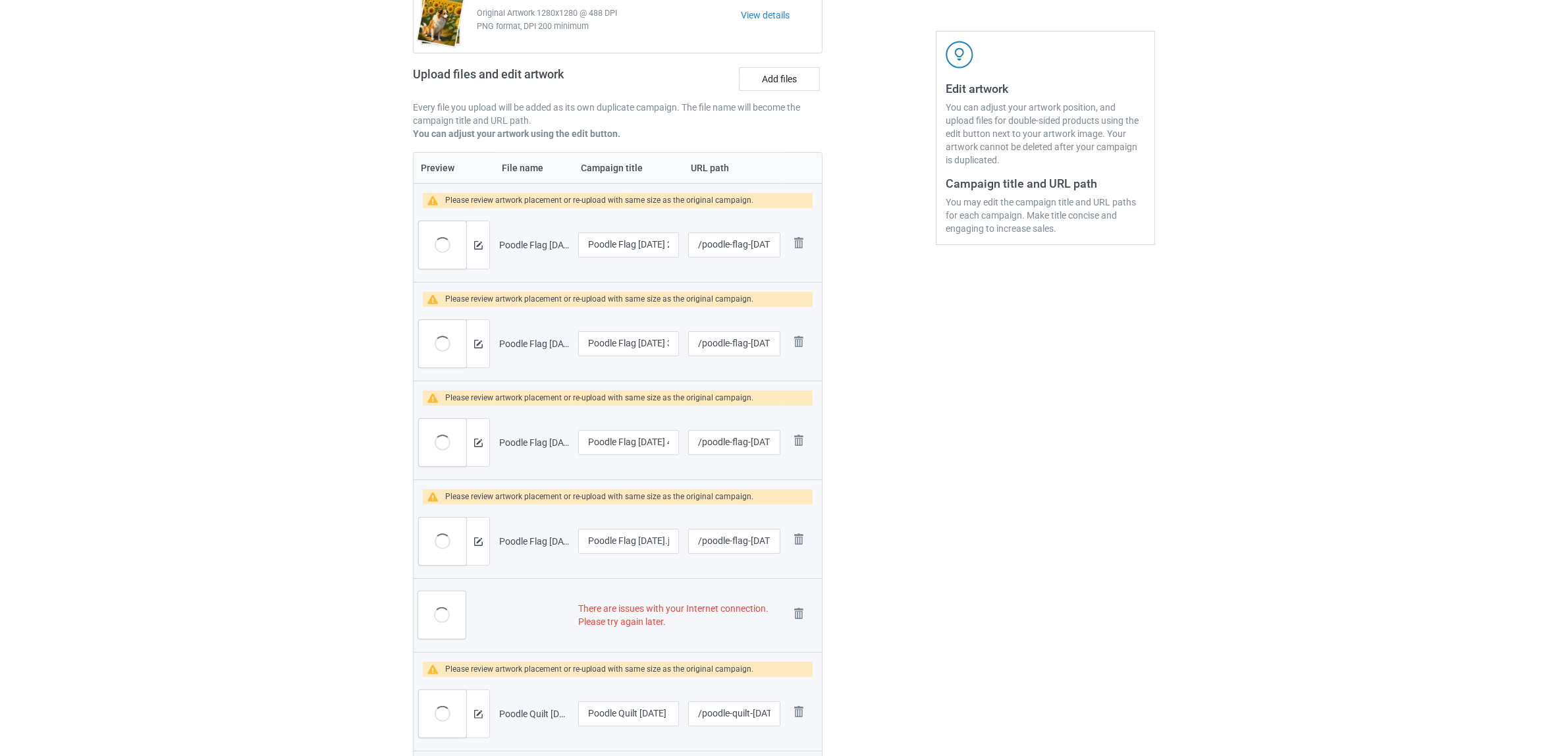
scroll to position [329, 0]
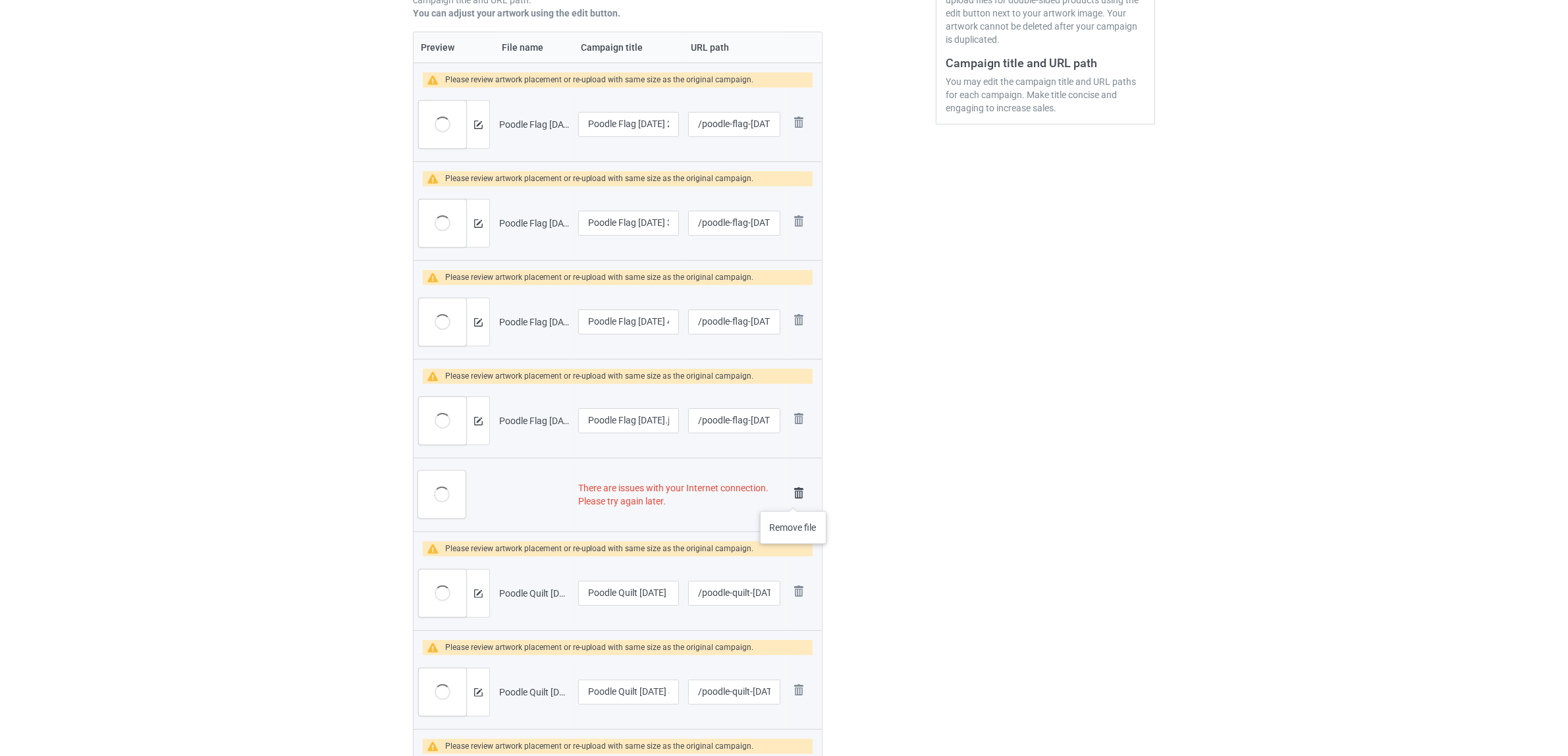
click at [794, 498] on img at bounding box center [799, 493] width 18 height 18
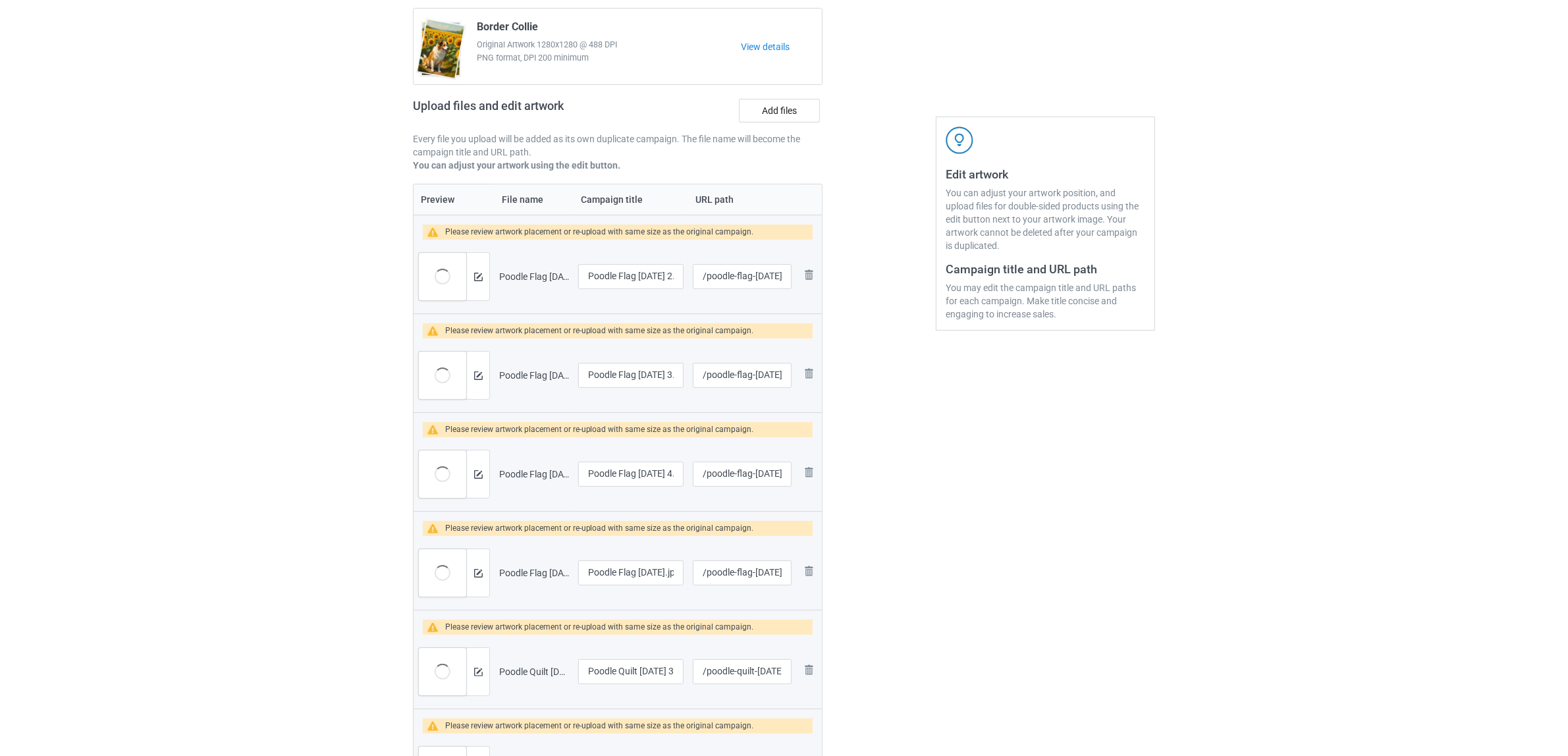
scroll to position [0, 0]
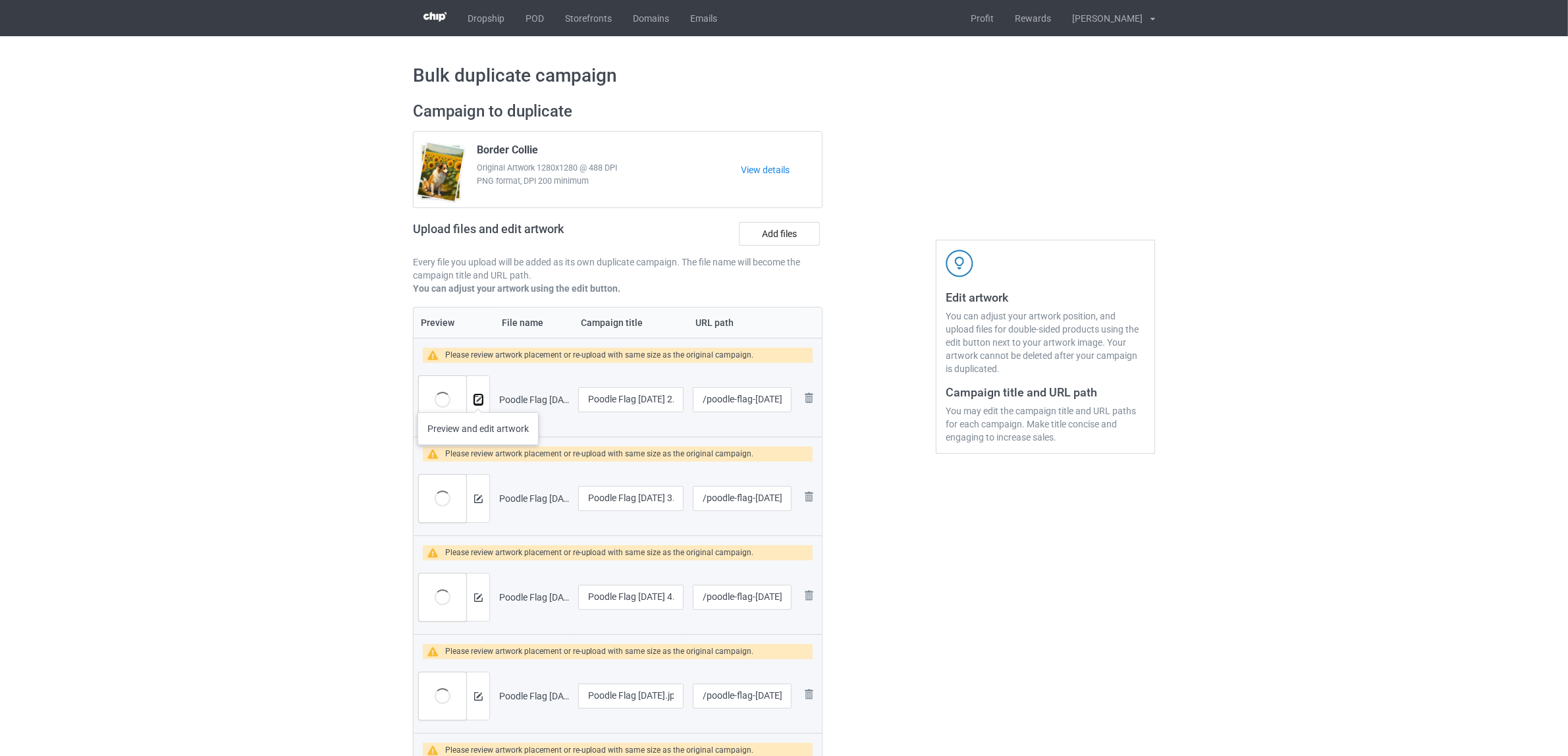
click at [478, 399] on img at bounding box center [478, 400] width 9 height 9
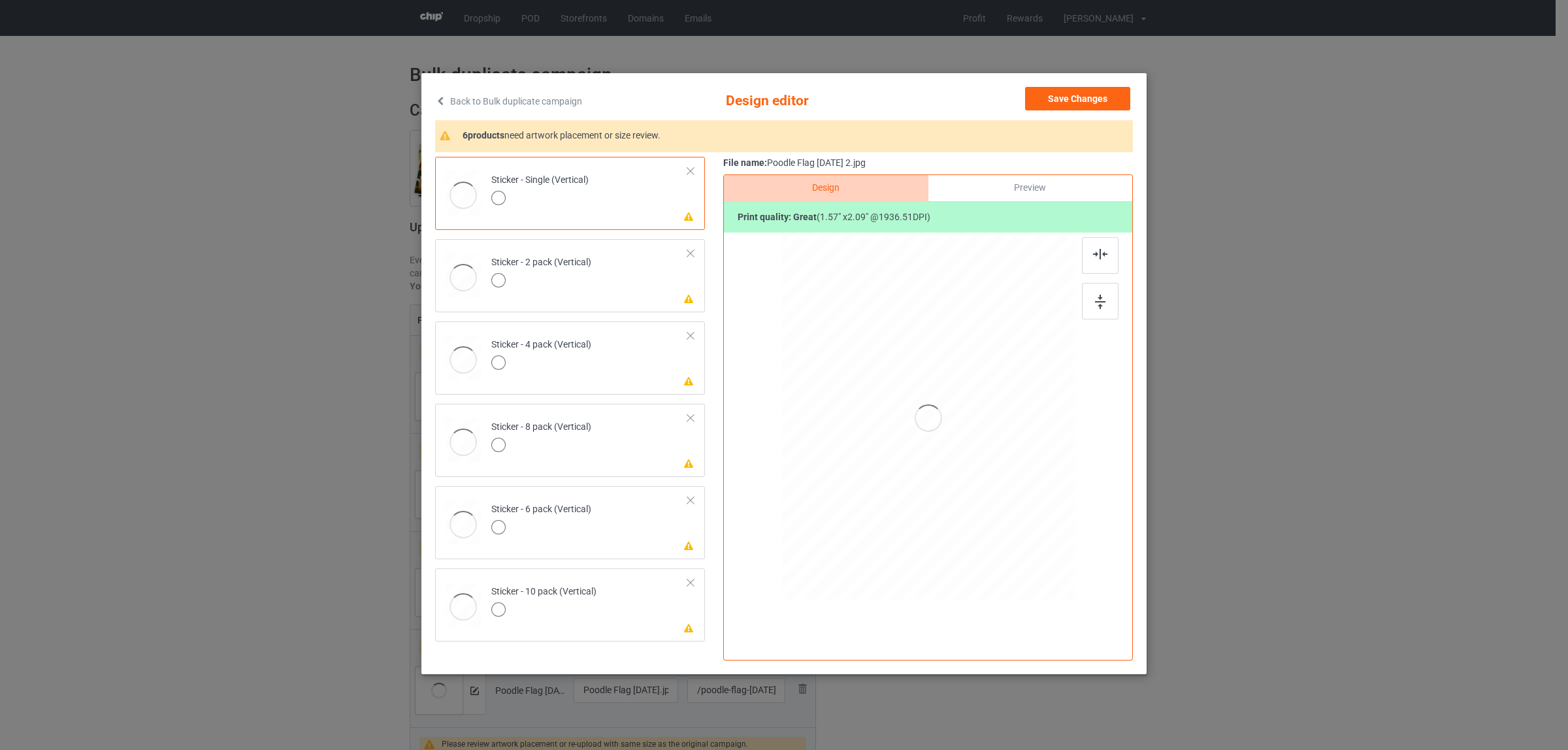
click at [470, 105] on link "Back to Bulk duplicate campaign" at bounding box center [508, 101] width 147 height 28
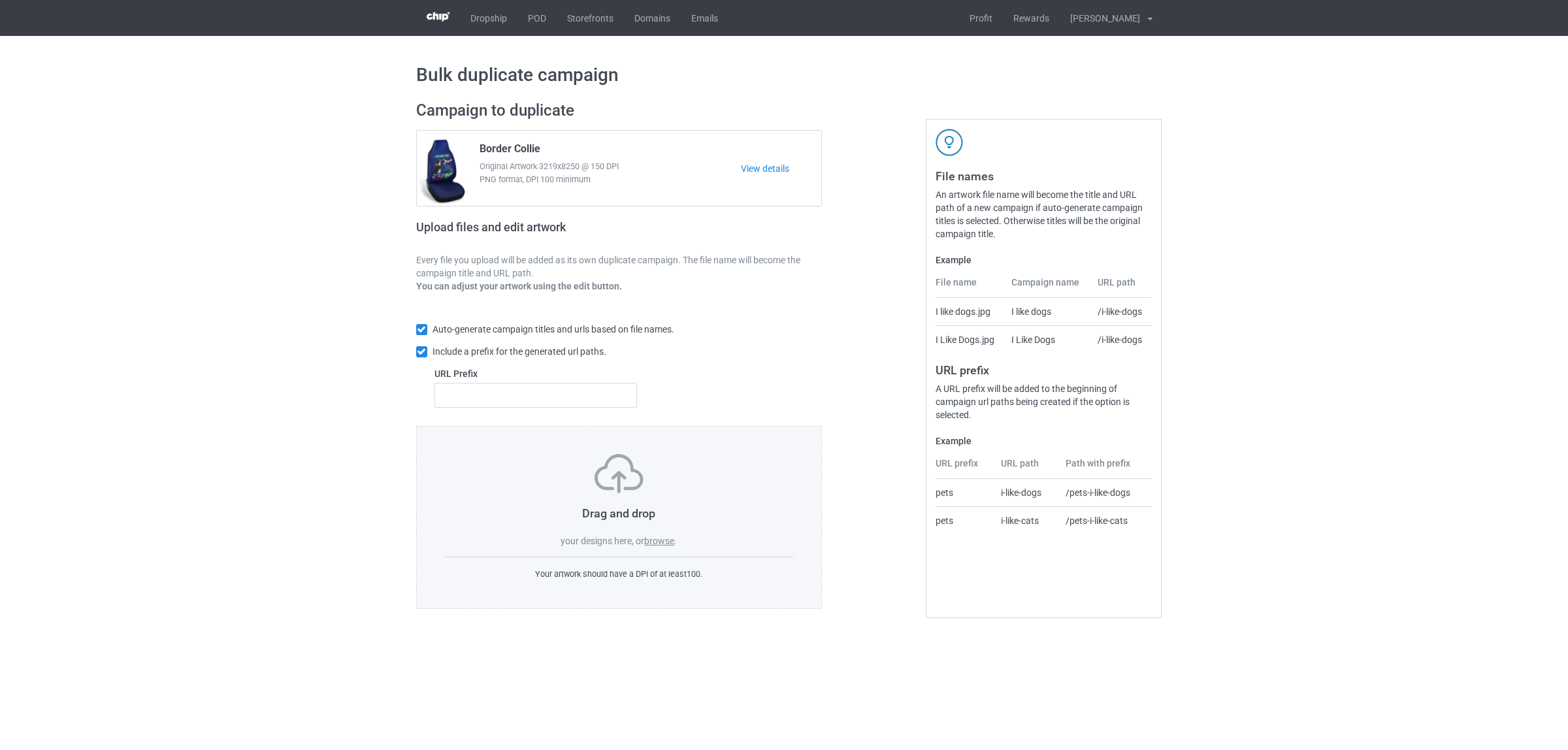
click at [658, 546] on label "browse" at bounding box center [659, 540] width 30 height 10
click at [0, 0] on input "browse" at bounding box center [0, 0] width 0 height 0
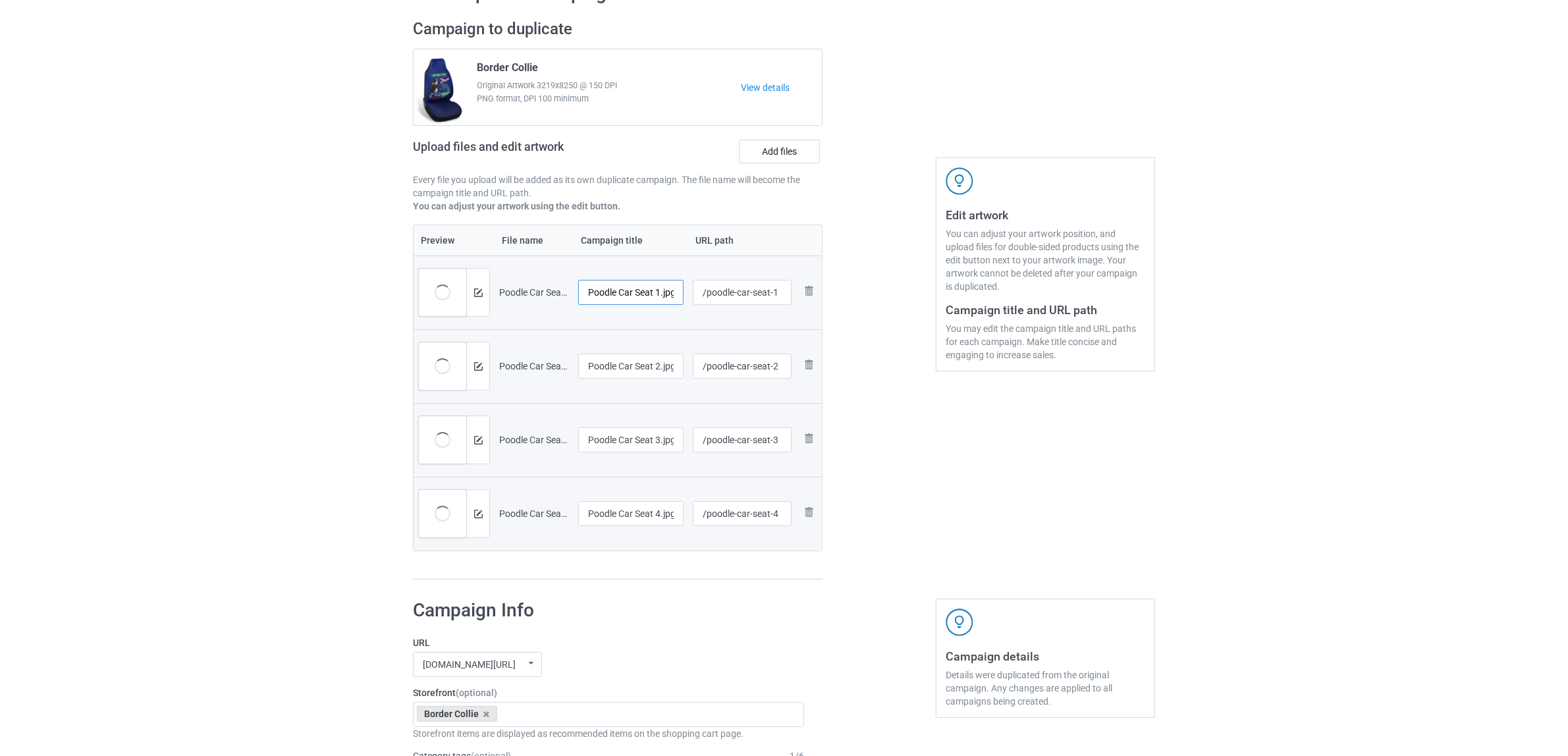
scroll to position [0, 3]
drag, startPoint x: 620, startPoint y: 291, endPoint x: 713, endPoint y: 294, distance: 93.0
click at [713, 294] on tr "Preview and edit artwork Poodle Car Seat 1.jpg Poodle Car Seat 1.jpg /poodle-ca…" at bounding box center [617, 292] width 408 height 74
drag, startPoint x: 620, startPoint y: 294, endPoint x: 554, endPoint y: 287, distance: 66.4
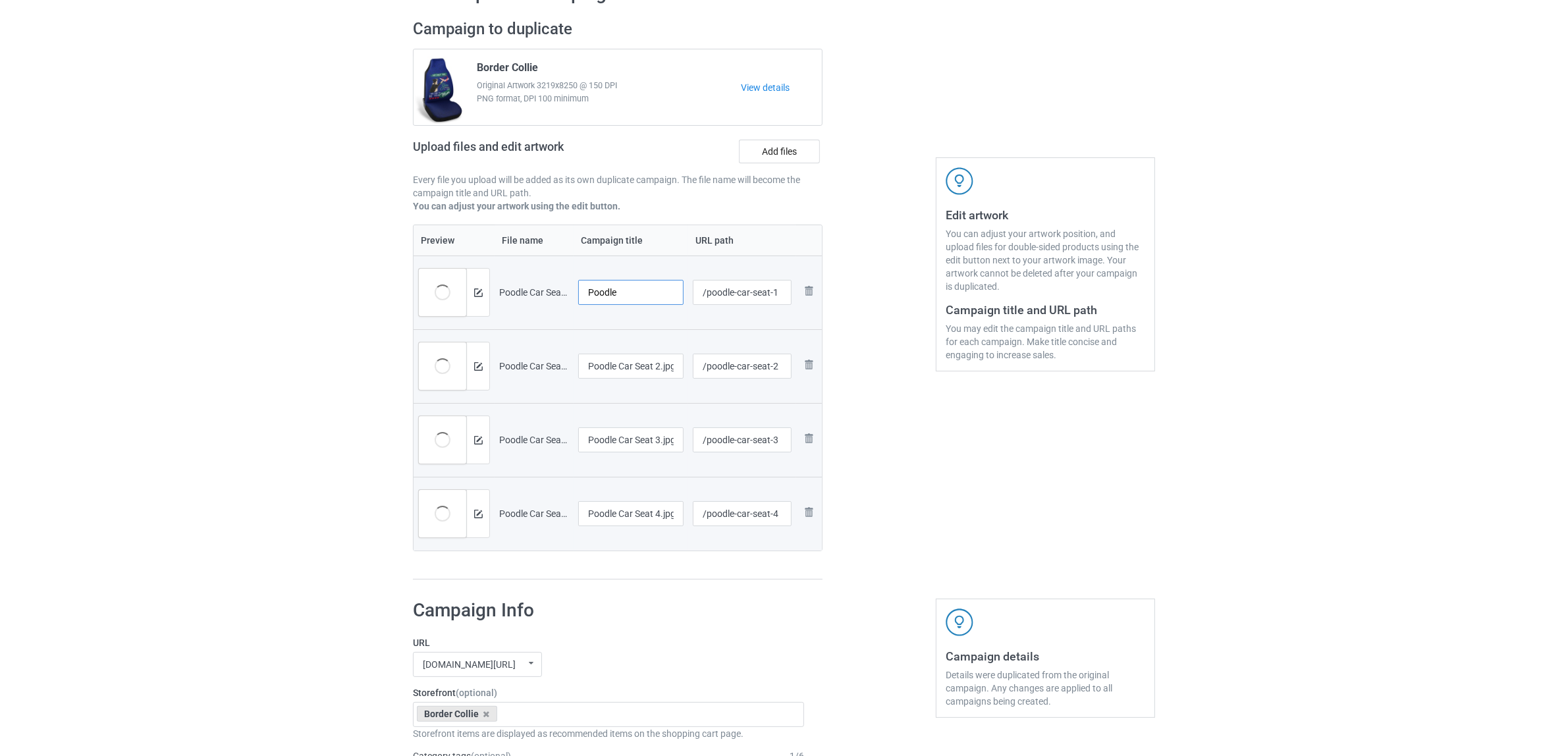
click at [554, 287] on tr "Preview and edit artwork Poodle Car Seat 1.jpg Poodle /poodle-car-seat-1 Remove…" at bounding box center [617, 292] width 408 height 74
type input "Poodle"
click at [645, 360] on input "Poodle Car Seat 2.jpg" at bounding box center [632, 365] width 106 height 25
paste input "text"
type input "Poodle"
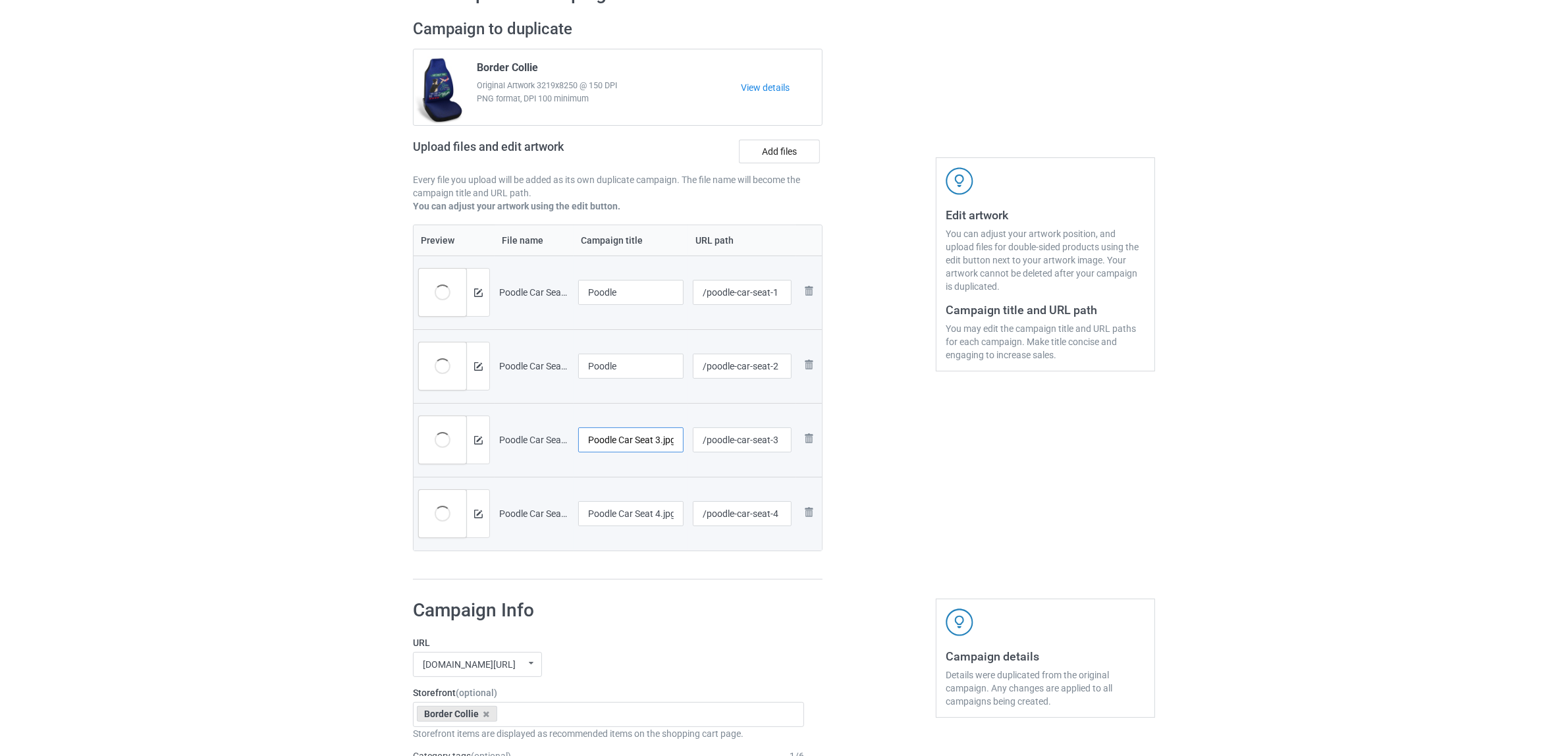
click at [637, 443] on input "Poodle Car Seat 3.jpg" at bounding box center [632, 439] width 106 height 25
paste input "text"
type input "Poodle"
click at [631, 520] on input "Poodle Car Seat 4.jpg" at bounding box center [632, 514] width 106 height 25
paste input "text"
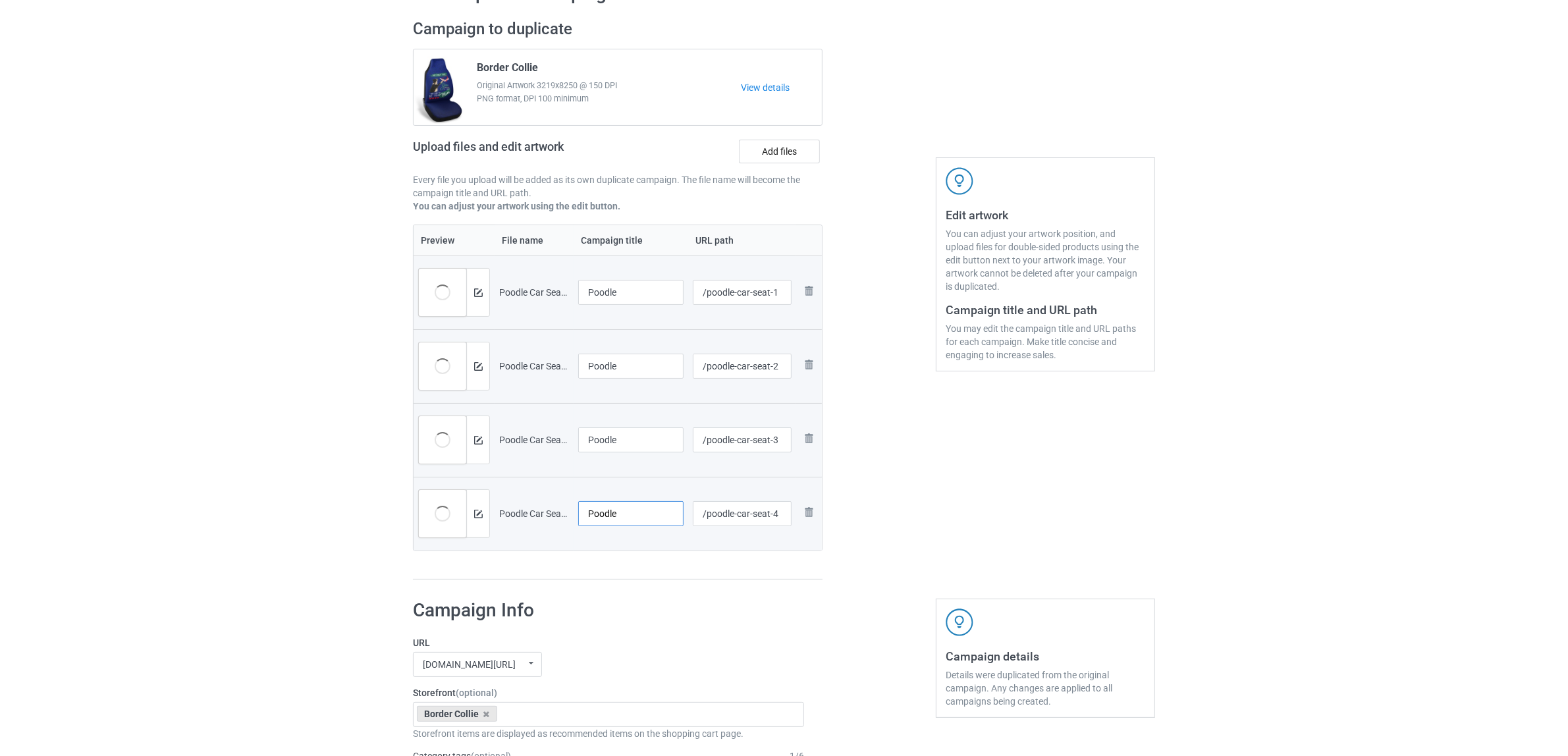
type input "Poodle"
click at [654, 589] on div "Campaign to duplicate Border Collie Original Artwork 3219x8250 @ 150 DPI PNG fo…" at bounding box center [618, 299] width 428 height 579
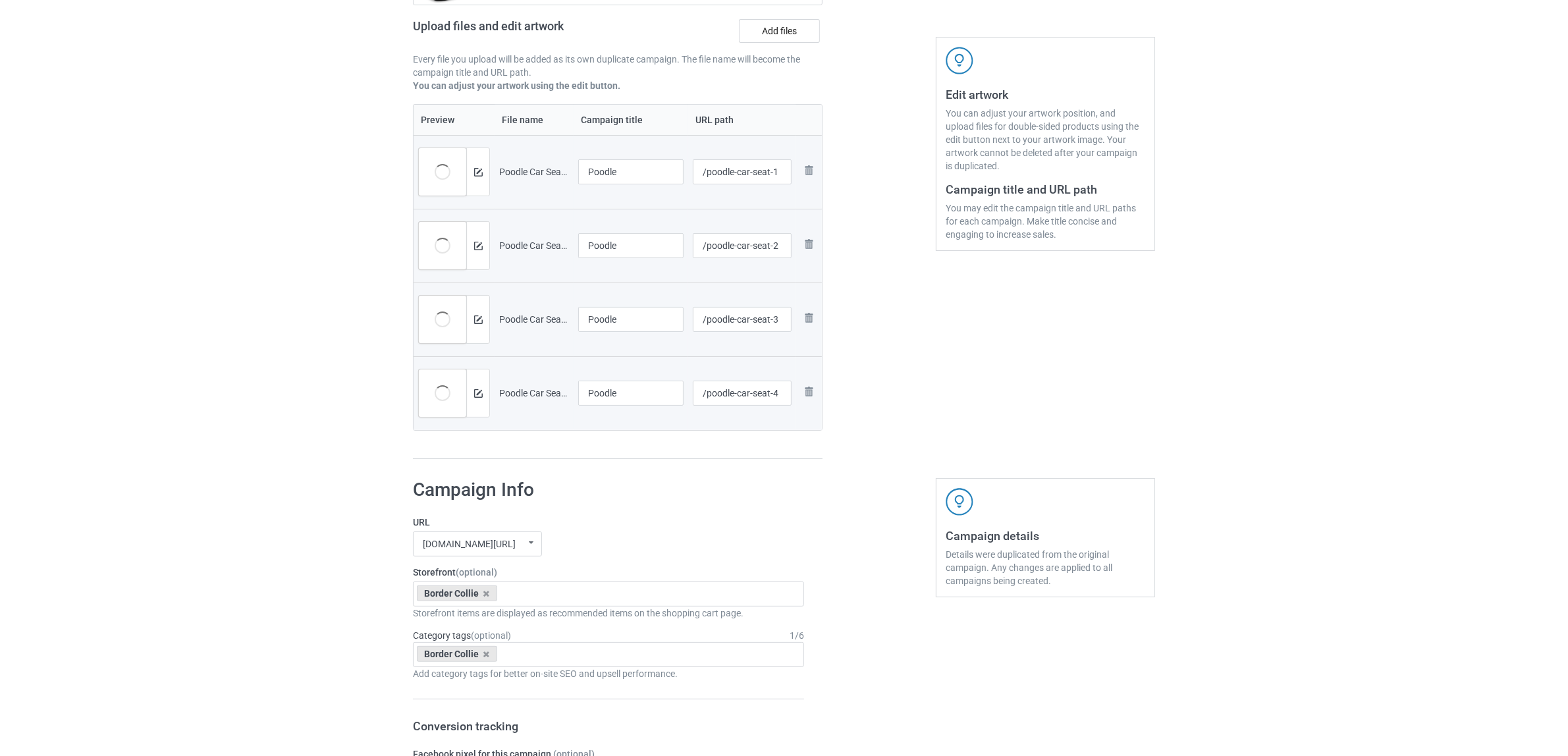
scroll to position [329, 0]
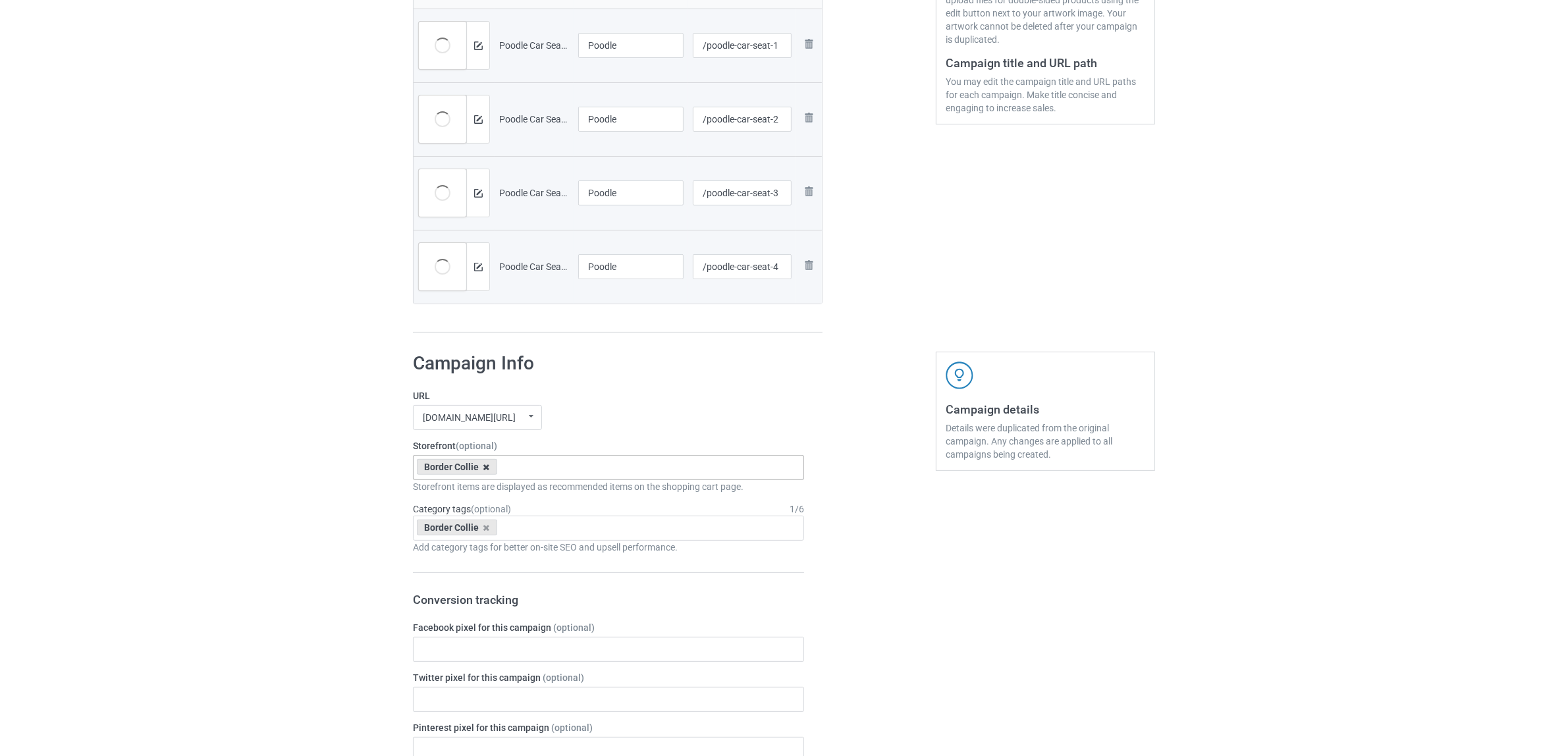
click at [488, 466] on icon at bounding box center [487, 467] width 7 height 9
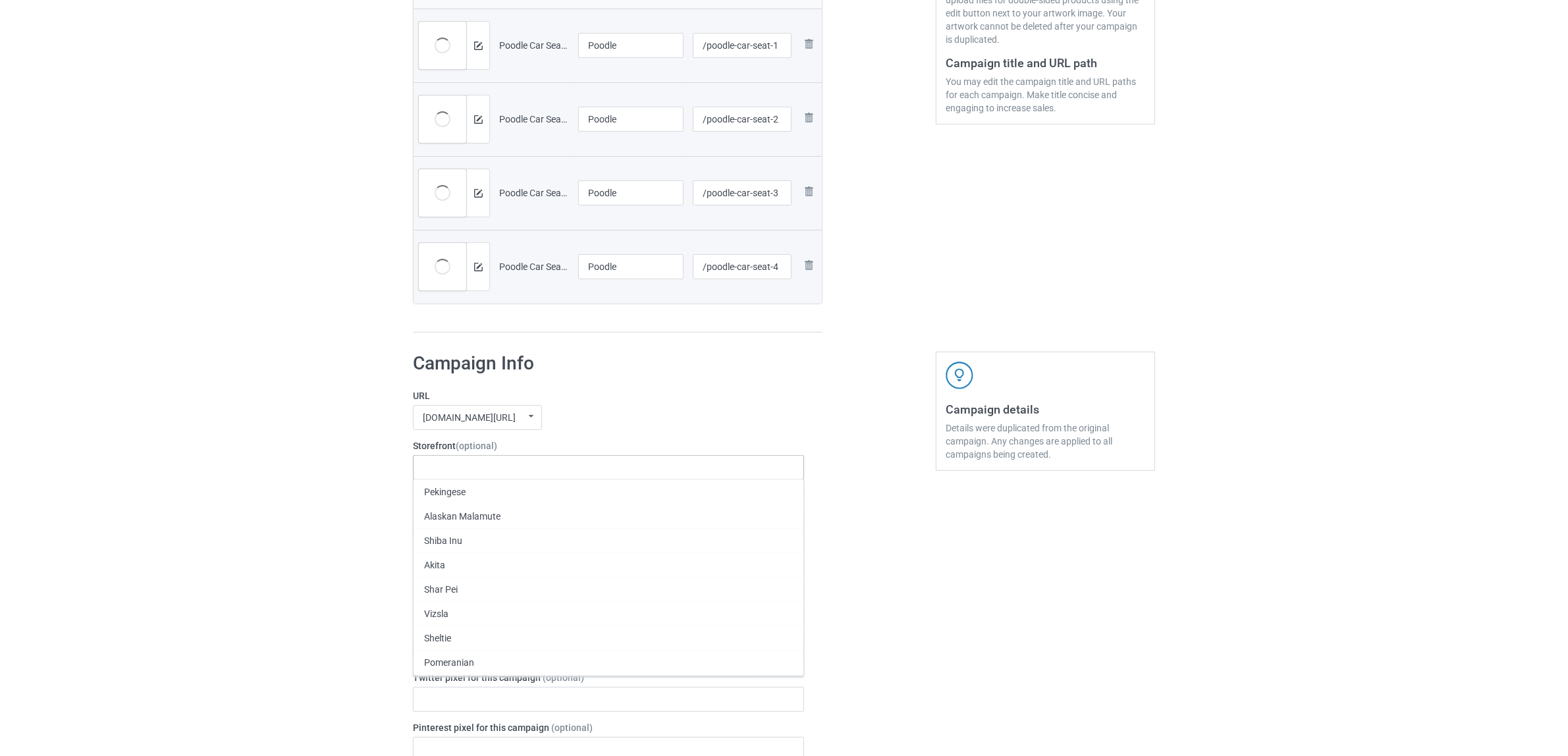
paste input "Poodle"
type input "Poodle"
click at [450, 494] on div "Poodle" at bounding box center [608, 491] width 390 height 24
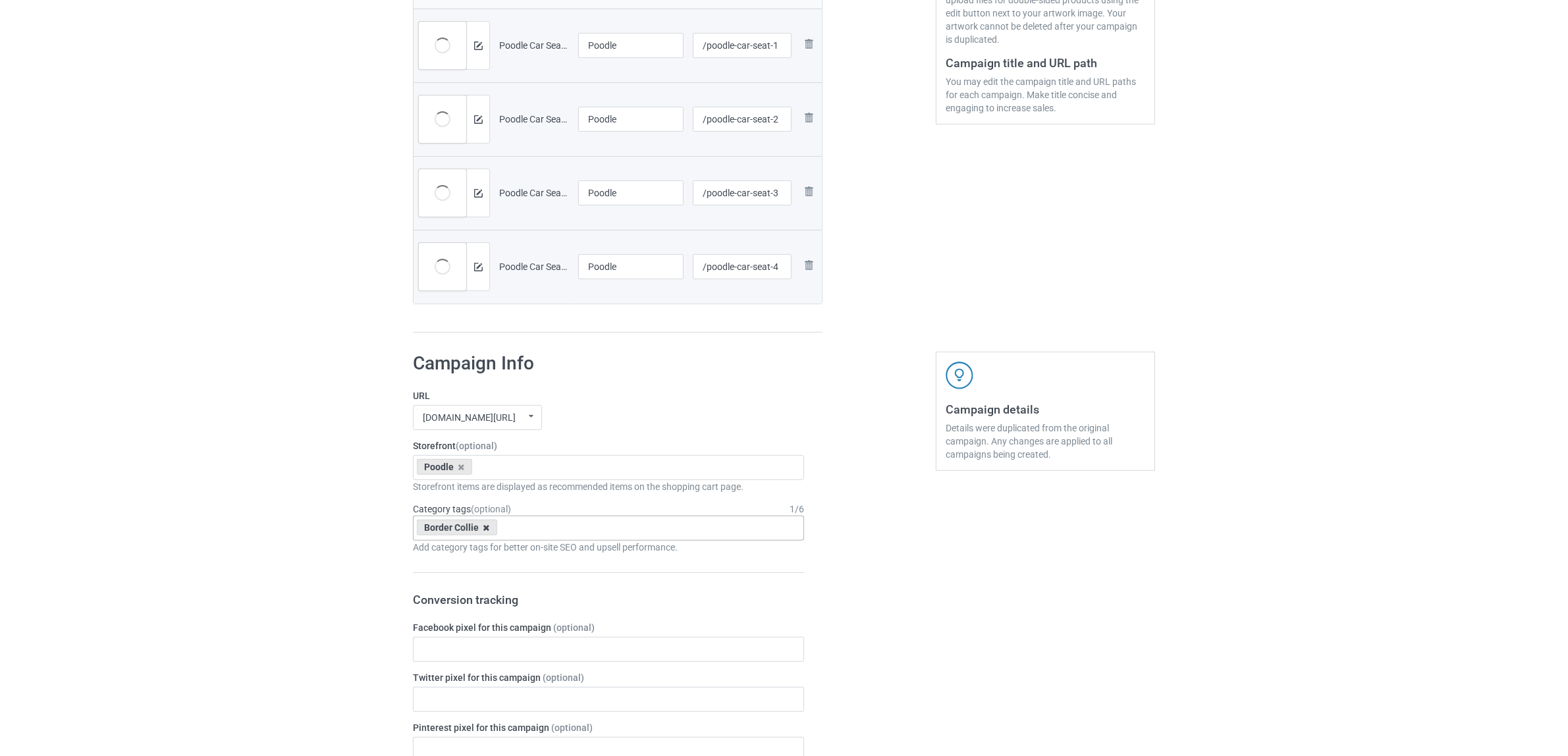
click at [483, 530] on icon at bounding box center [487, 527] width 7 height 9
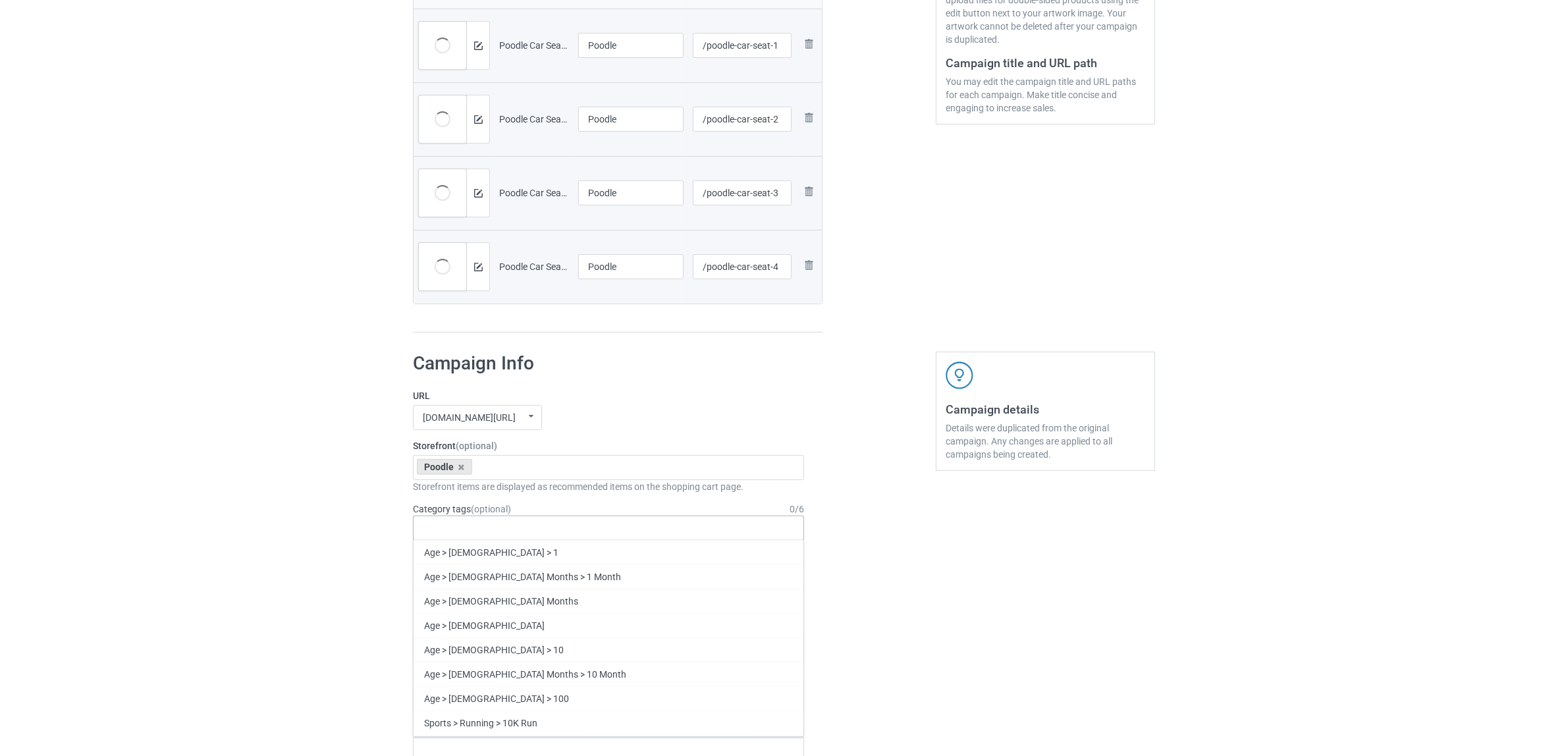
paste input "Poodle"
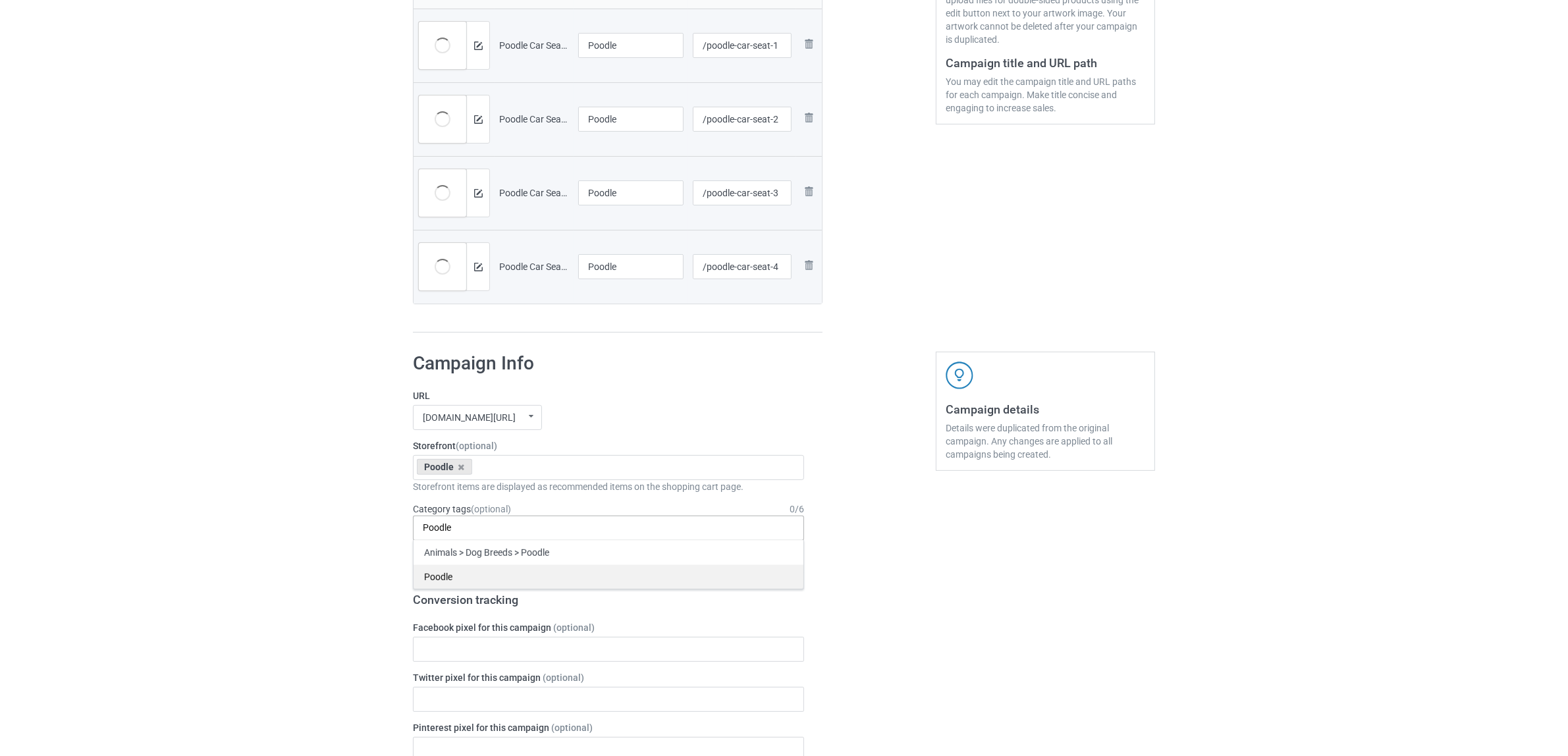
type input "Poodle"
click at [455, 581] on div "Poodle" at bounding box center [608, 577] width 390 height 24
click at [265, 515] on div "Bulk duplicate campaign Campaign to duplicate Border Collie Original Artwork 32…" at bounding box center [784, 637] width 1568 height 1861
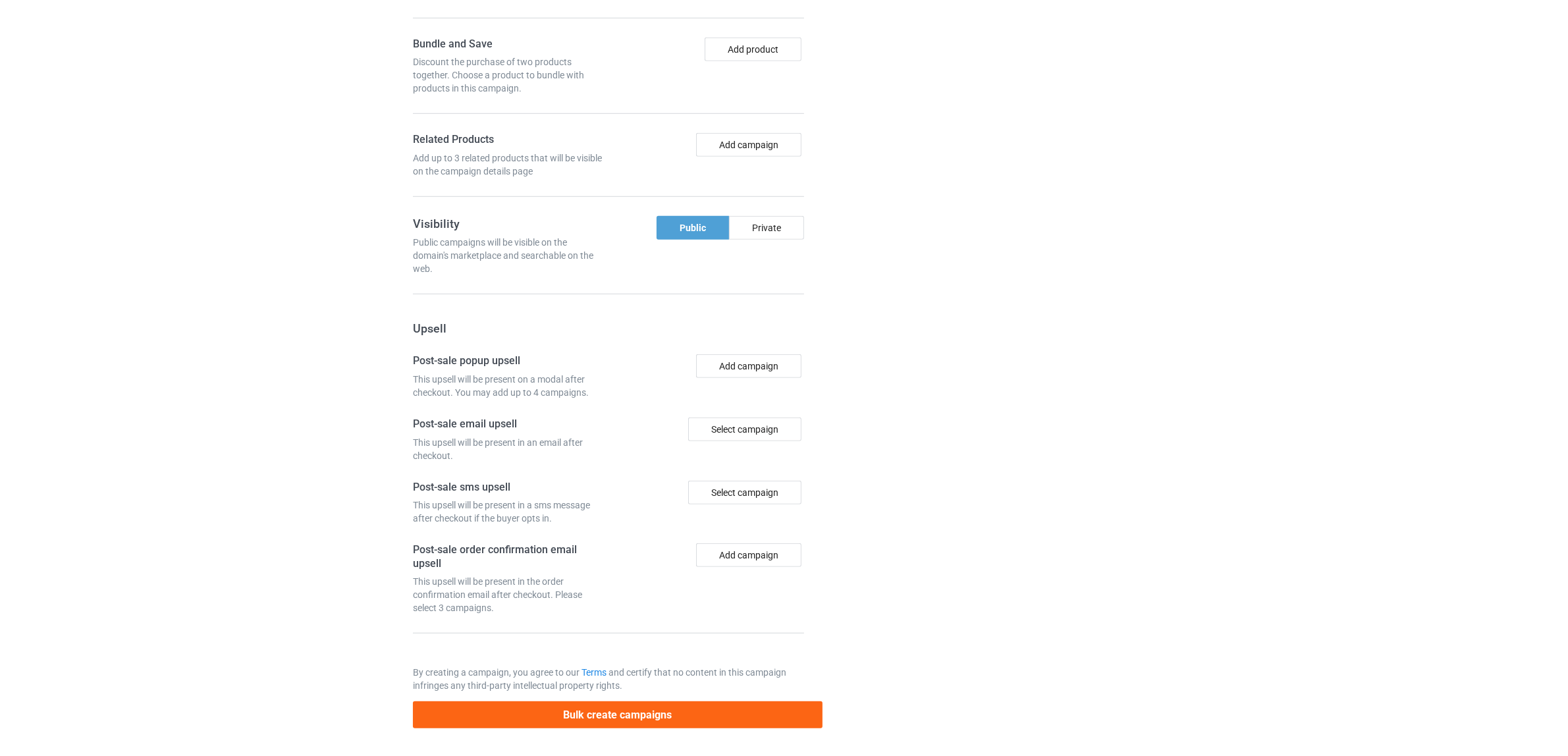
scroll to position [1147, 0]
click at [593, 707] on button "Bulk create campaigns" at bounding box center [618, 714] width 410 height 27
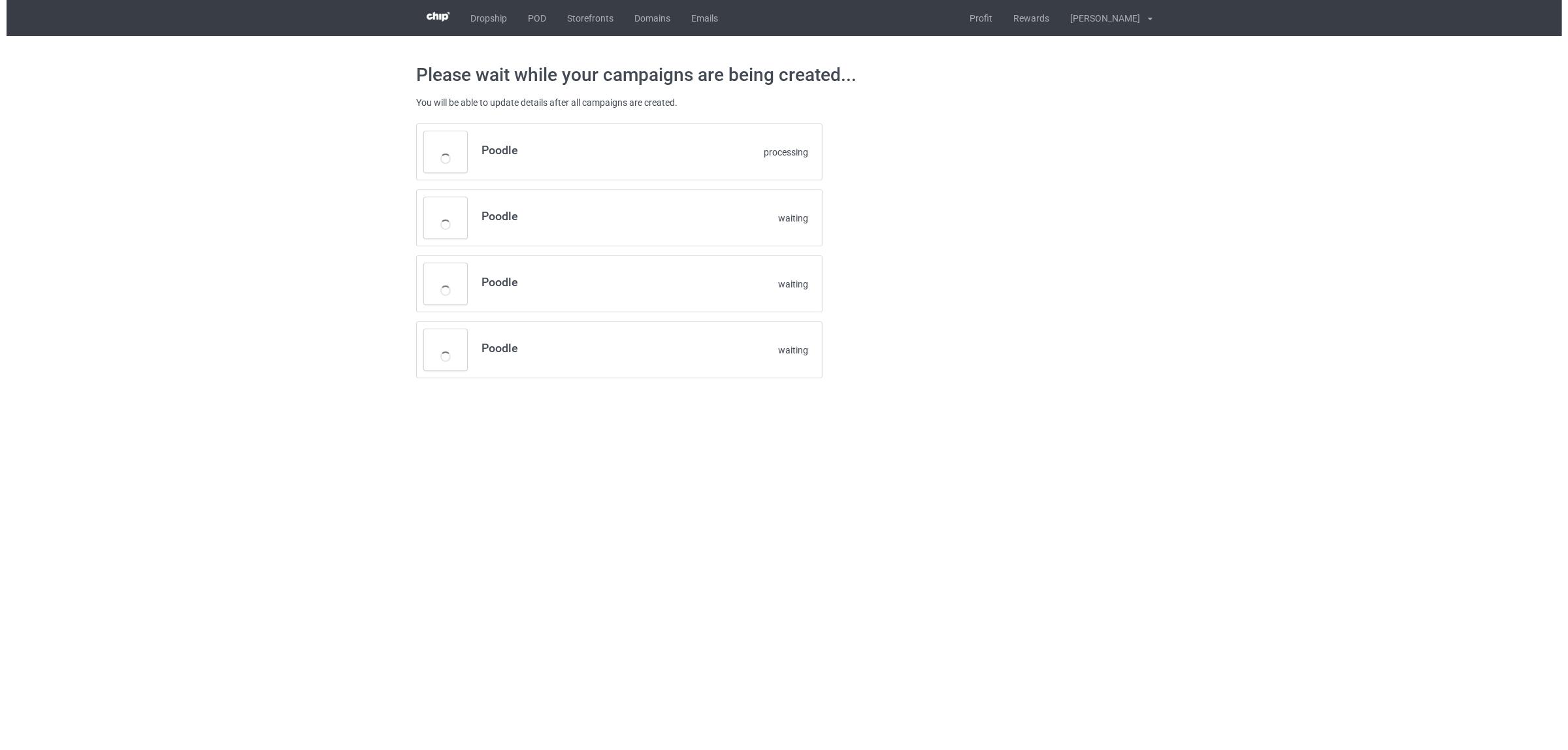
scroll to position [0, 0]
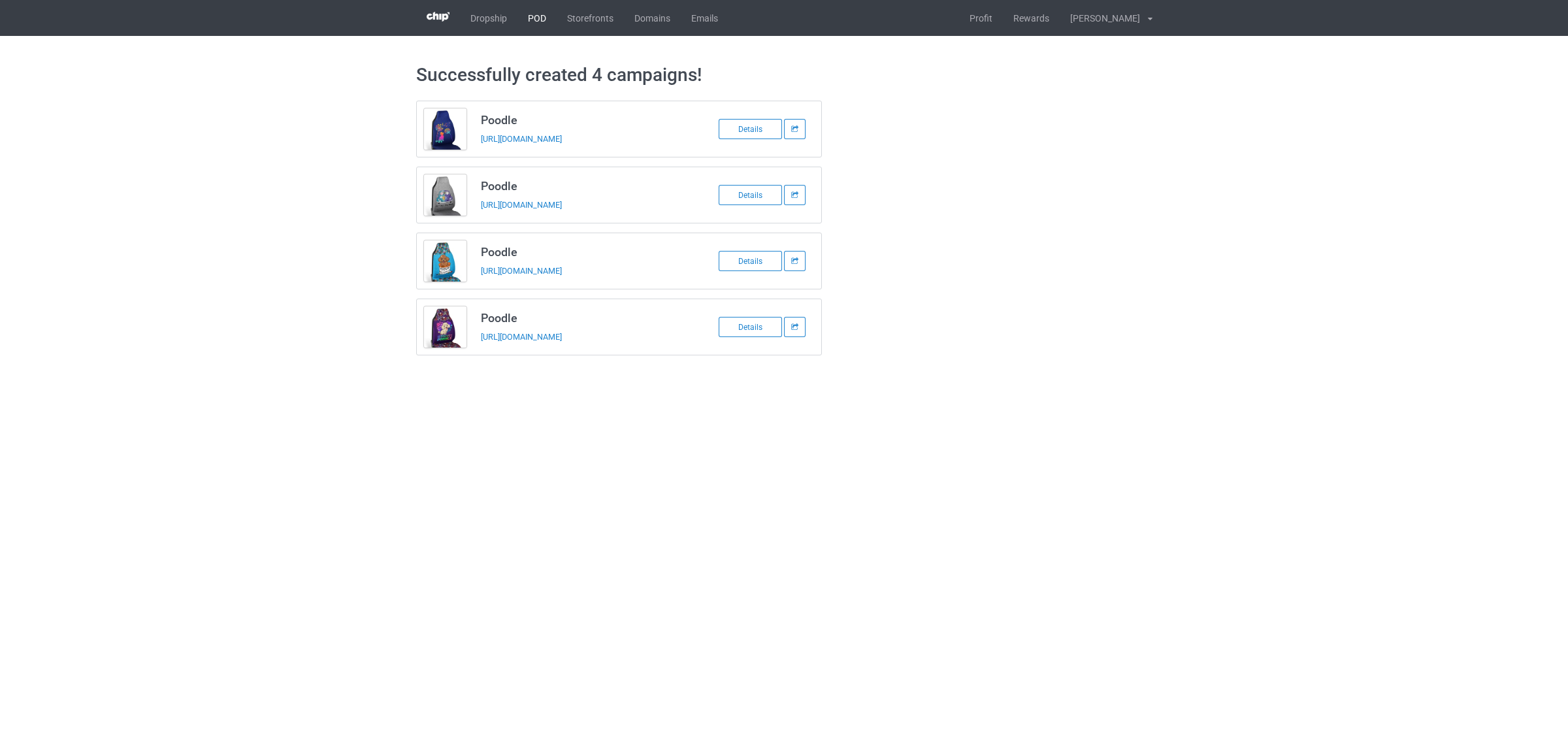
click at [539, 12] on link "POD" at bounding box center [537, 18] width 40 height 36
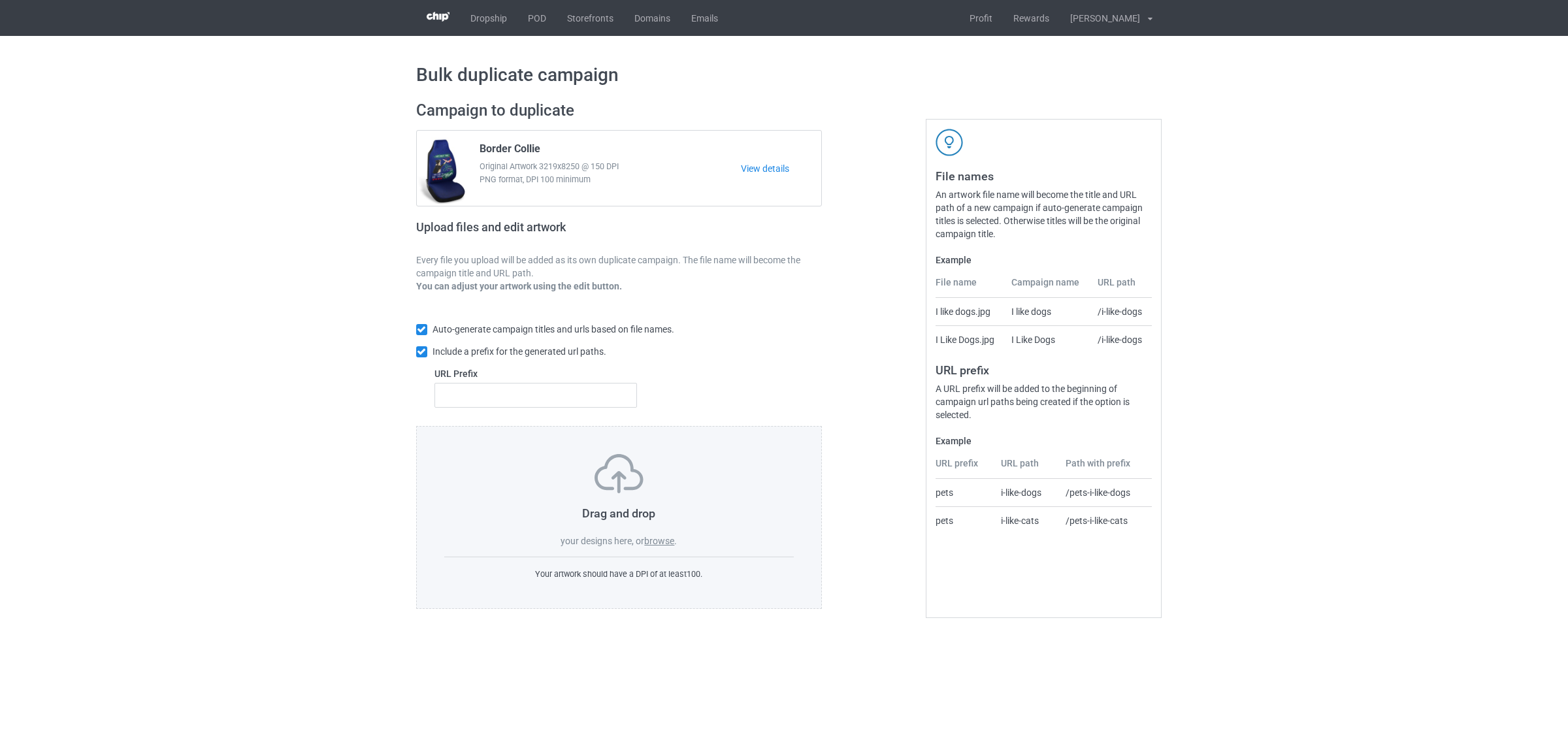
click at [663, 544] on label "browse" at bounding box center [659, 540] width 30 height 10
click at [0, 0] on input "browse" at bounding box center [0, 0] width 0 height 0
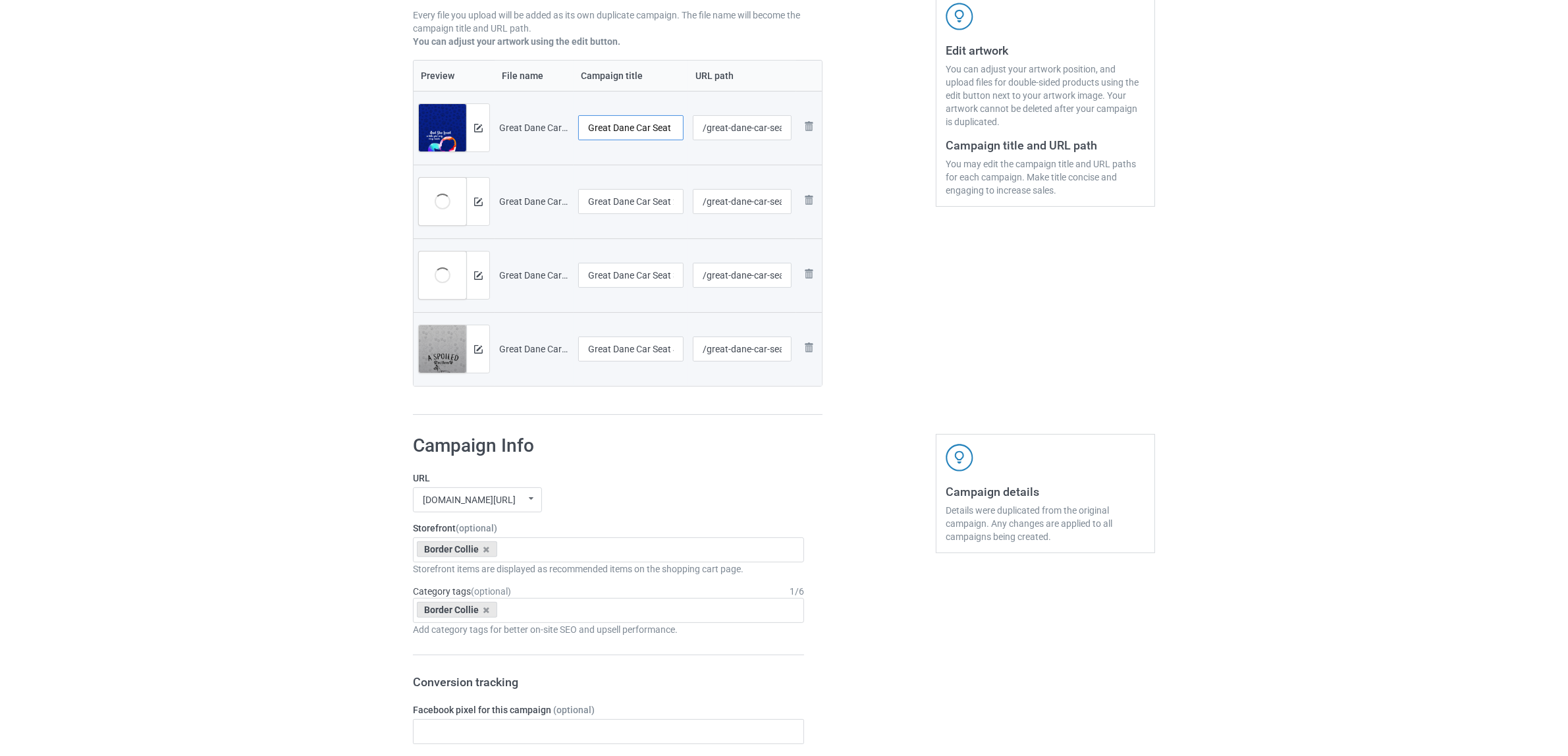
scroll to position [0, 21]
drag, startPoint x: 637, startPoint y: 127, endPoint x: 695, endPoint y: 135, distance: 58.5
click at [695, 135] on tr "Preview and edit artwork Great Dane Car Seat 1.jpg Great Dane Car Seat 1.jpg /g…" at bounding box center [617, 127] width 408 height 74
drag, startPoint x: 626, startPoint y: 126, endPoint x: 537, endPoint y: 106, distance: 91.2
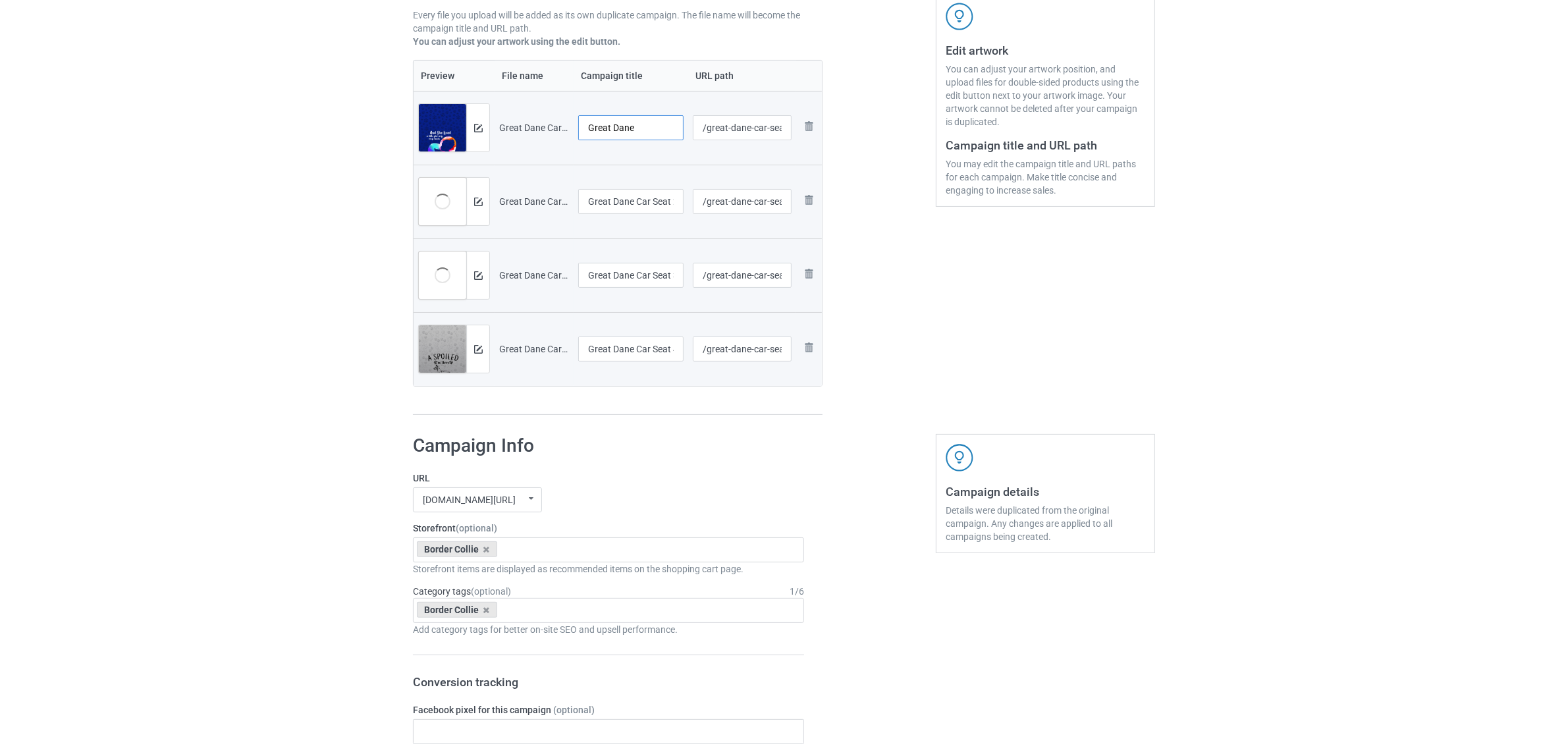
click at [537, 106] on tr "Preview and edit artwork Great Dane Car Seat 1.jpg Great Dane /great-dane-car-s…" at bounding box center [617, 127] width 408 height 74
type input "Great Dane"
click at [617, 194] on input "Great Dane Car Seat 2.jpg" at bounding box center [632, 201] width 106 height 25
paste input "text"
type input "Great Dane"
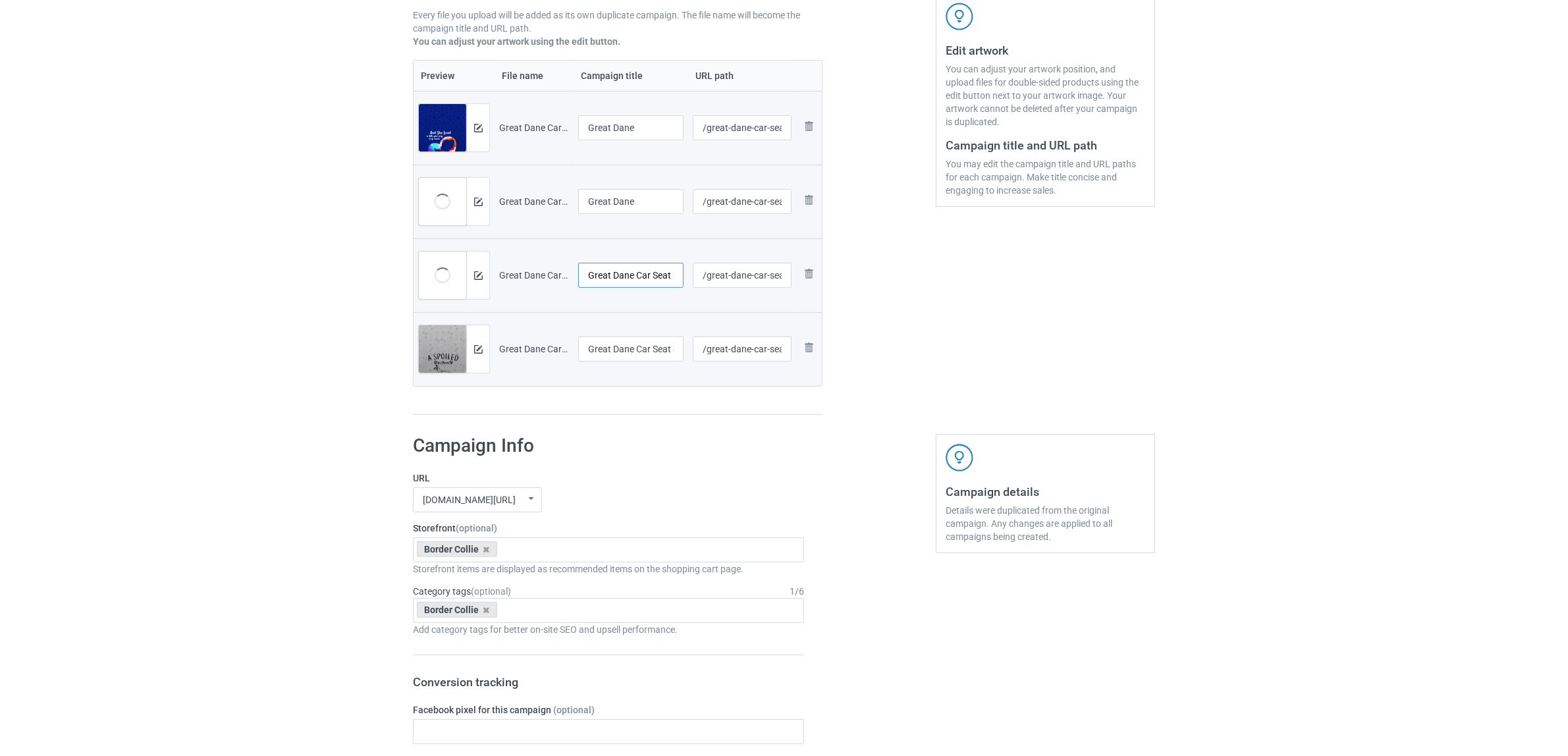
click at [641, 272] on input "Great Dane Car Seat 3.jpg" at bounding box center [632, 275] width 106 height 25
paste input "text"
type input "Great Dane"
click at [629, 359] on input "Great Dane Car Seat 4.jpg" at bounding box center [632, 349] width 106 height 25
paste input "text"
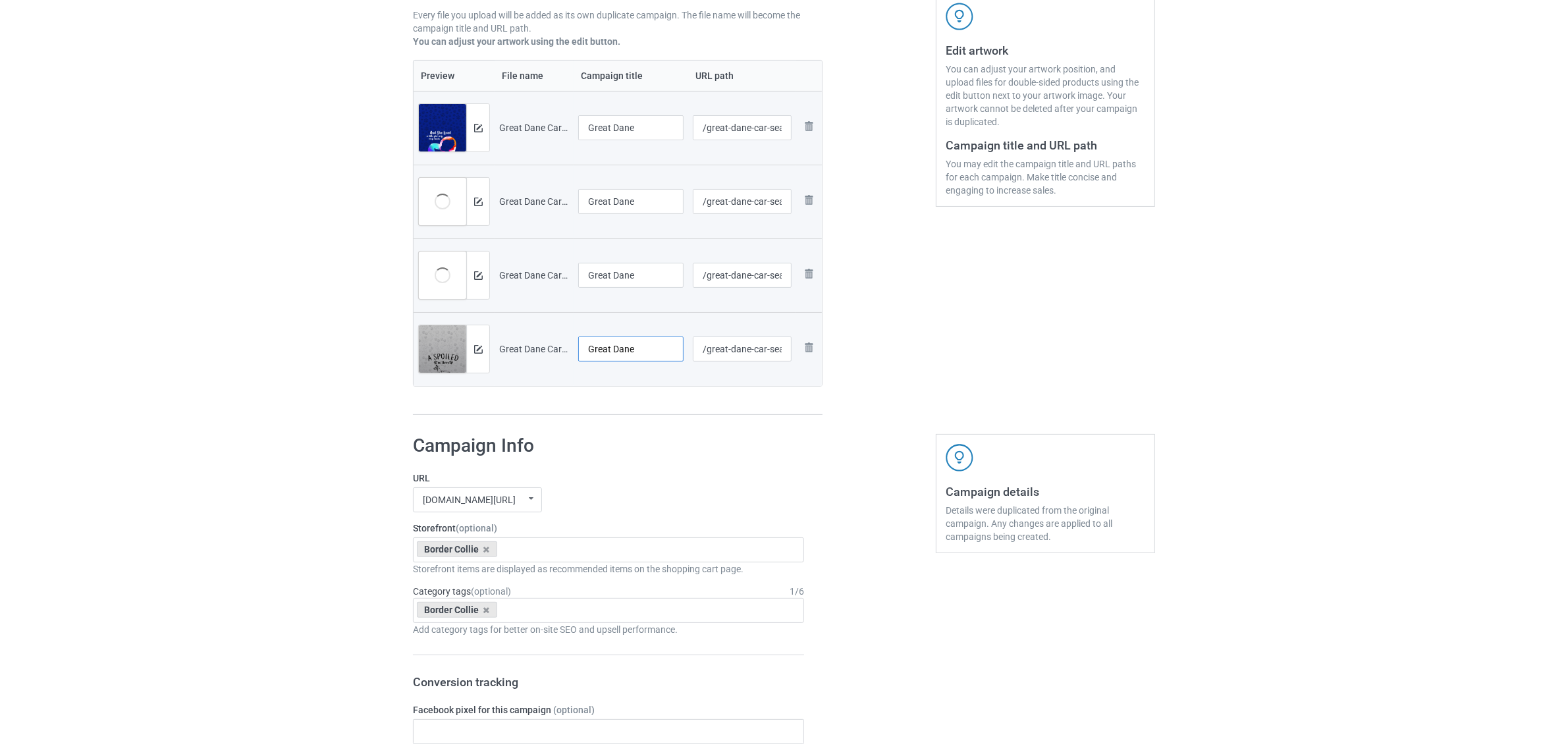
type input "Great Dane"
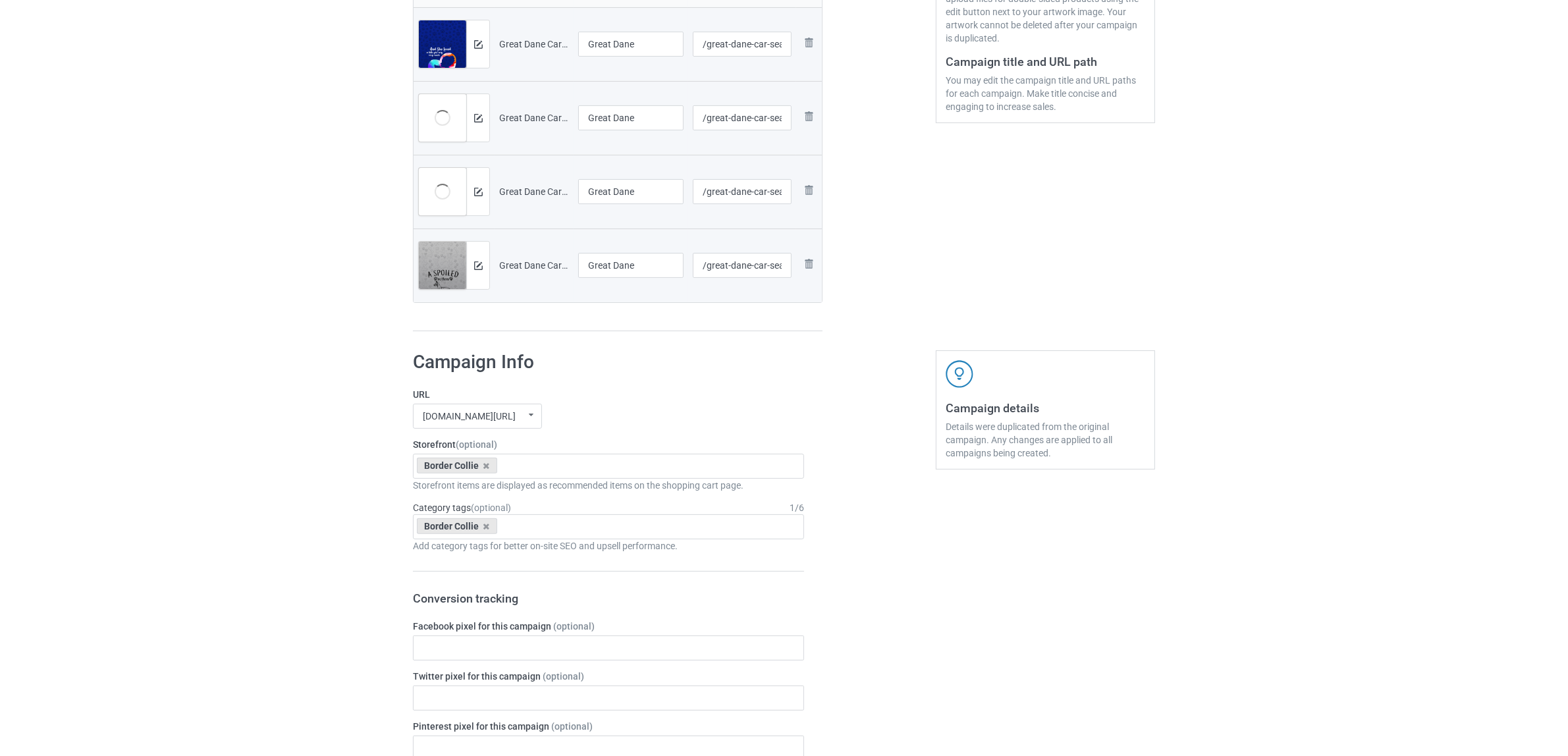
scroll to position [411, 0]
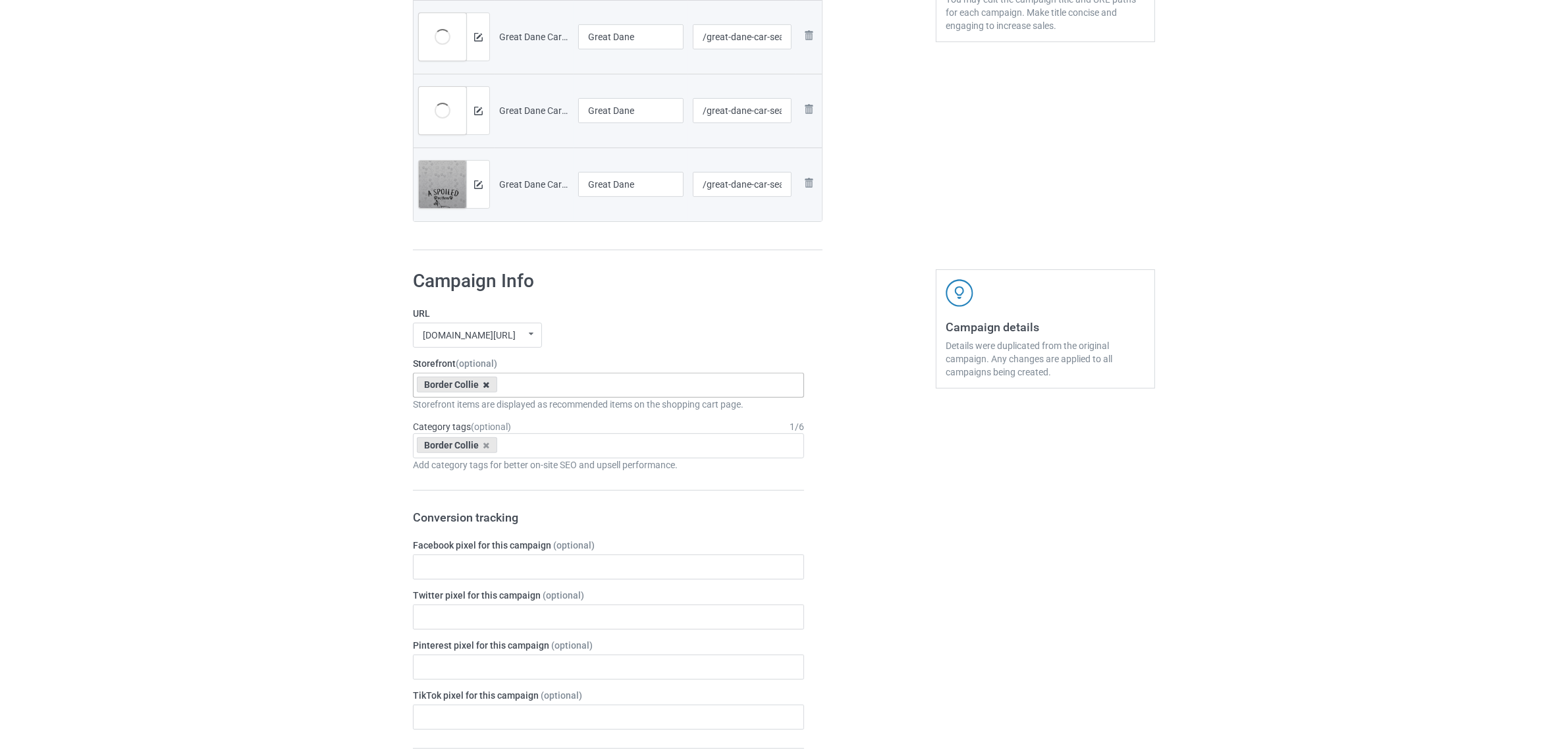
click at [488, 384] on icon at bounding box center [487, 384] width 7 height 9
paste input "Great Dane"
type input "Great Dane"
click at [449, 409] on div "Great Dane" at bounding box center [608, 409] width 390 height 24
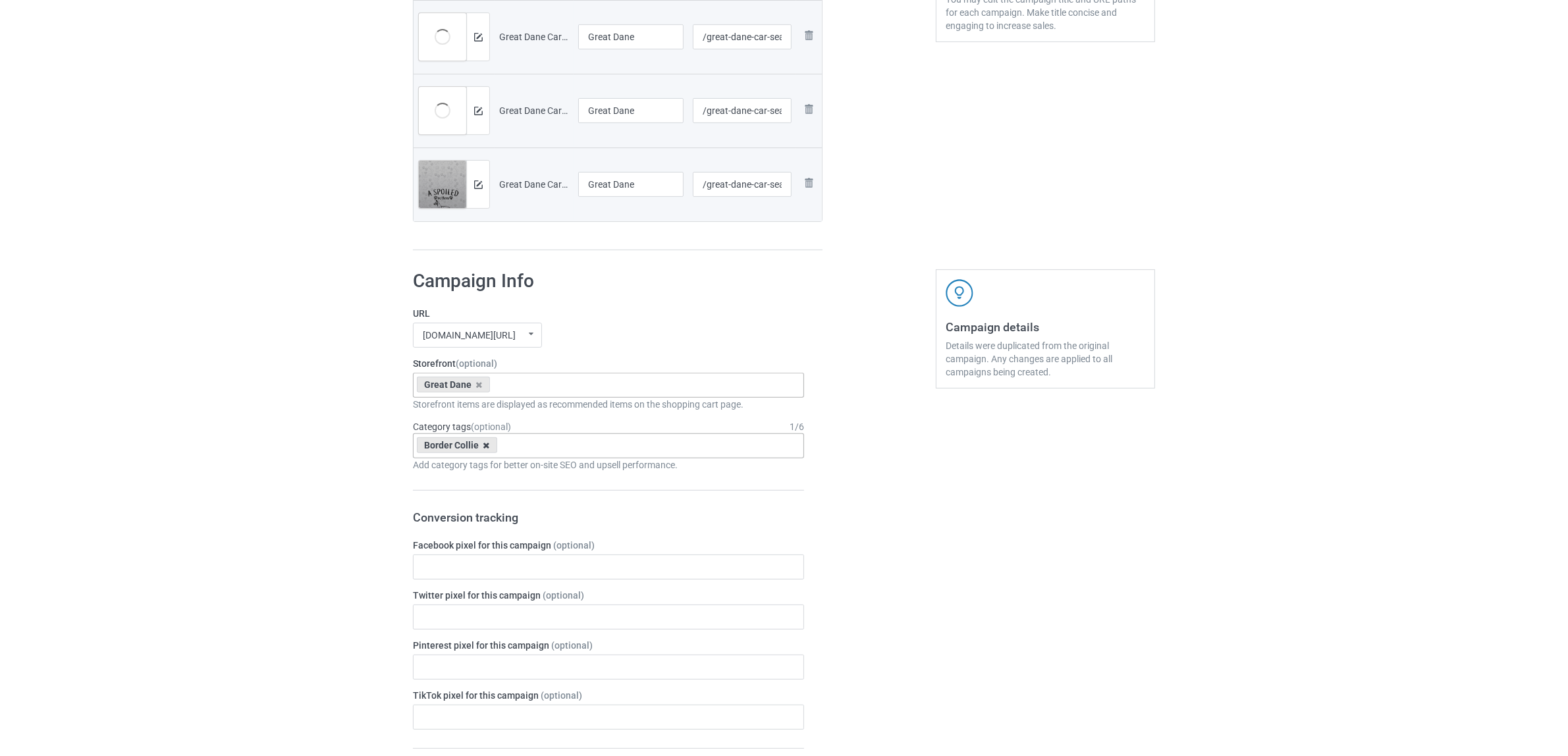
click at [485, 443] on icon at bounding box center [487, 445] width 7 height 9
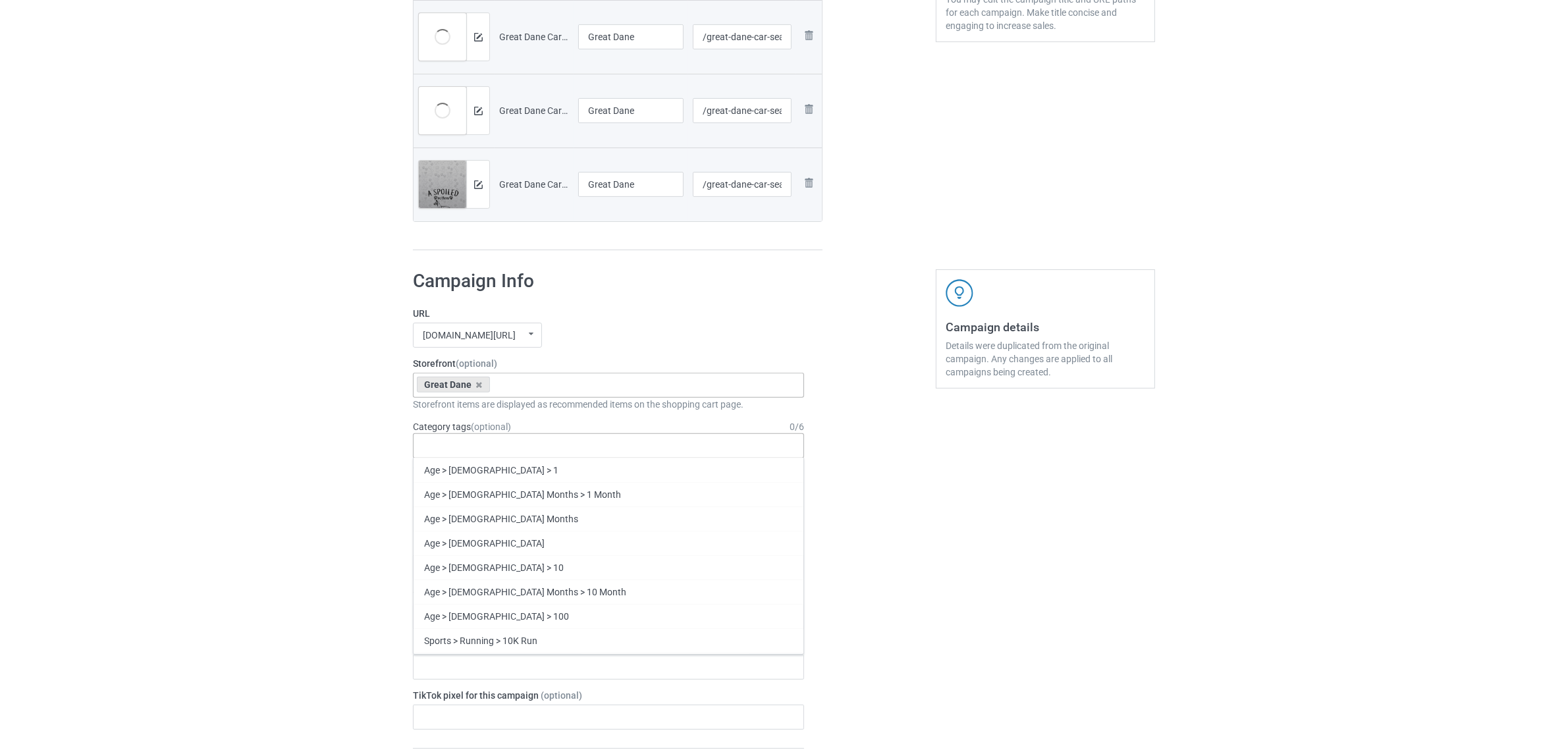
paste input "Great Dane"
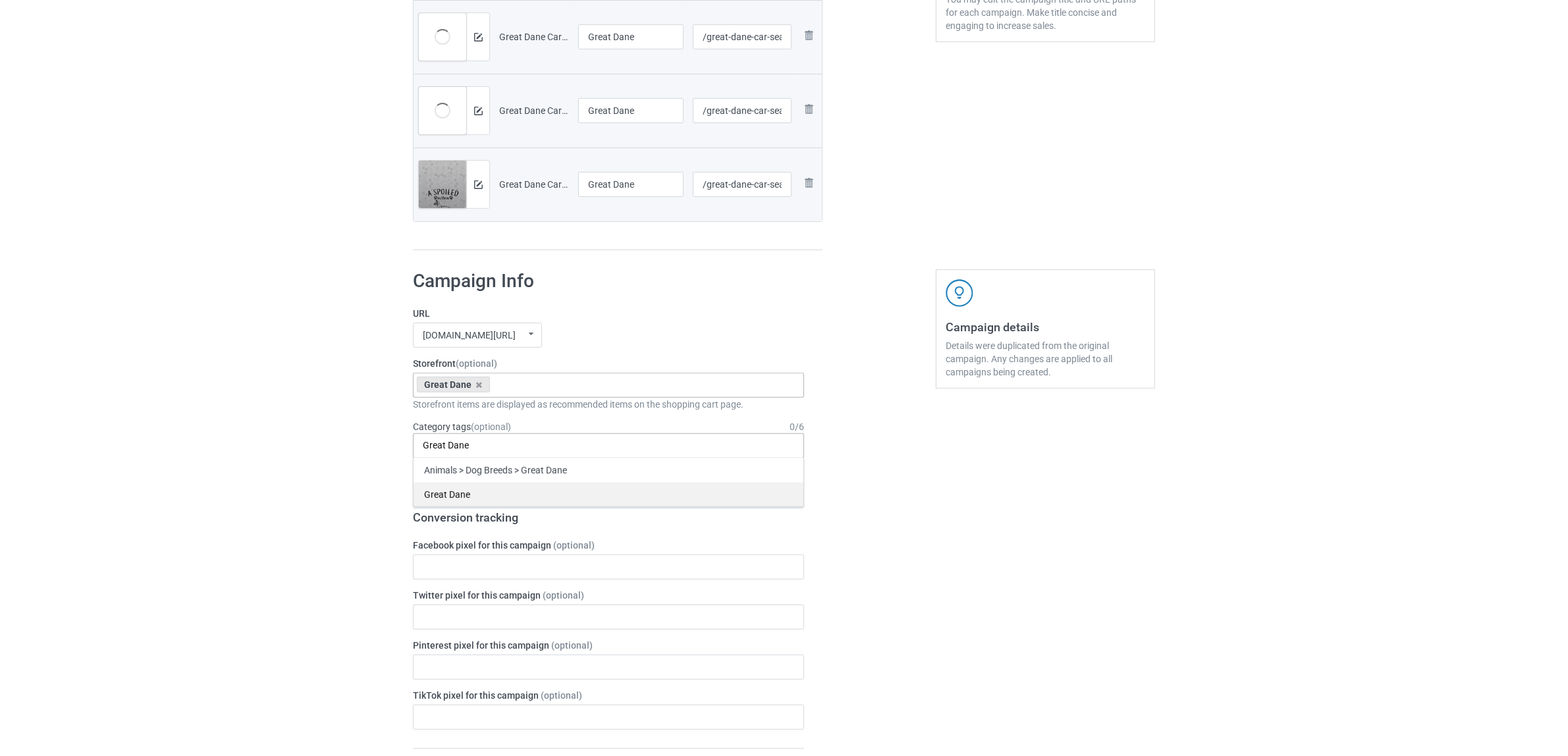
type input "Great Dane"
click at [460, 488] on div "Great Dane" at bounding box center [608, 494] width 390 height 24
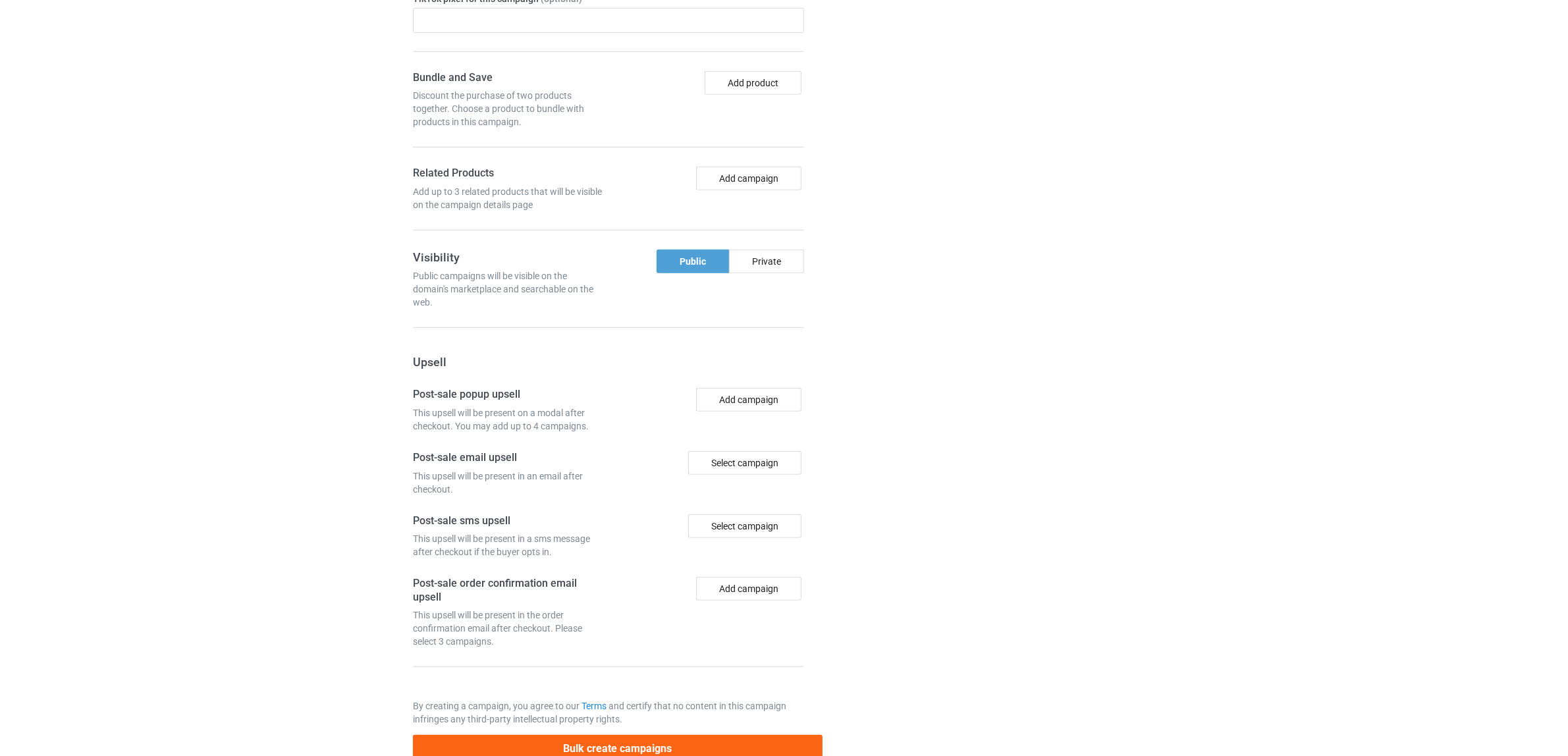
scroll to position [1147, 0]
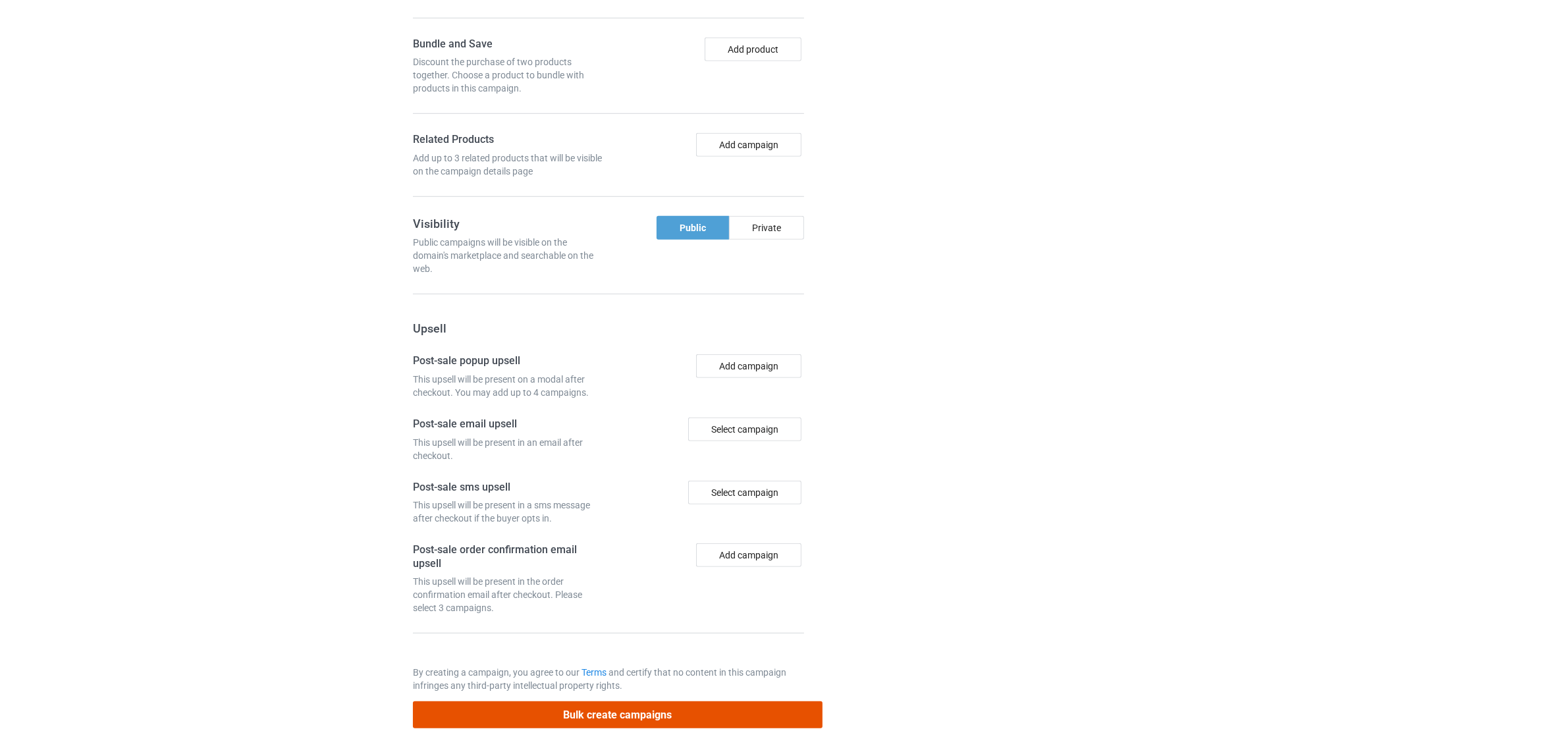
click at [695, 710] on button "Bulk create campaigns" at bounding box center [618, 714] width 410 height 27
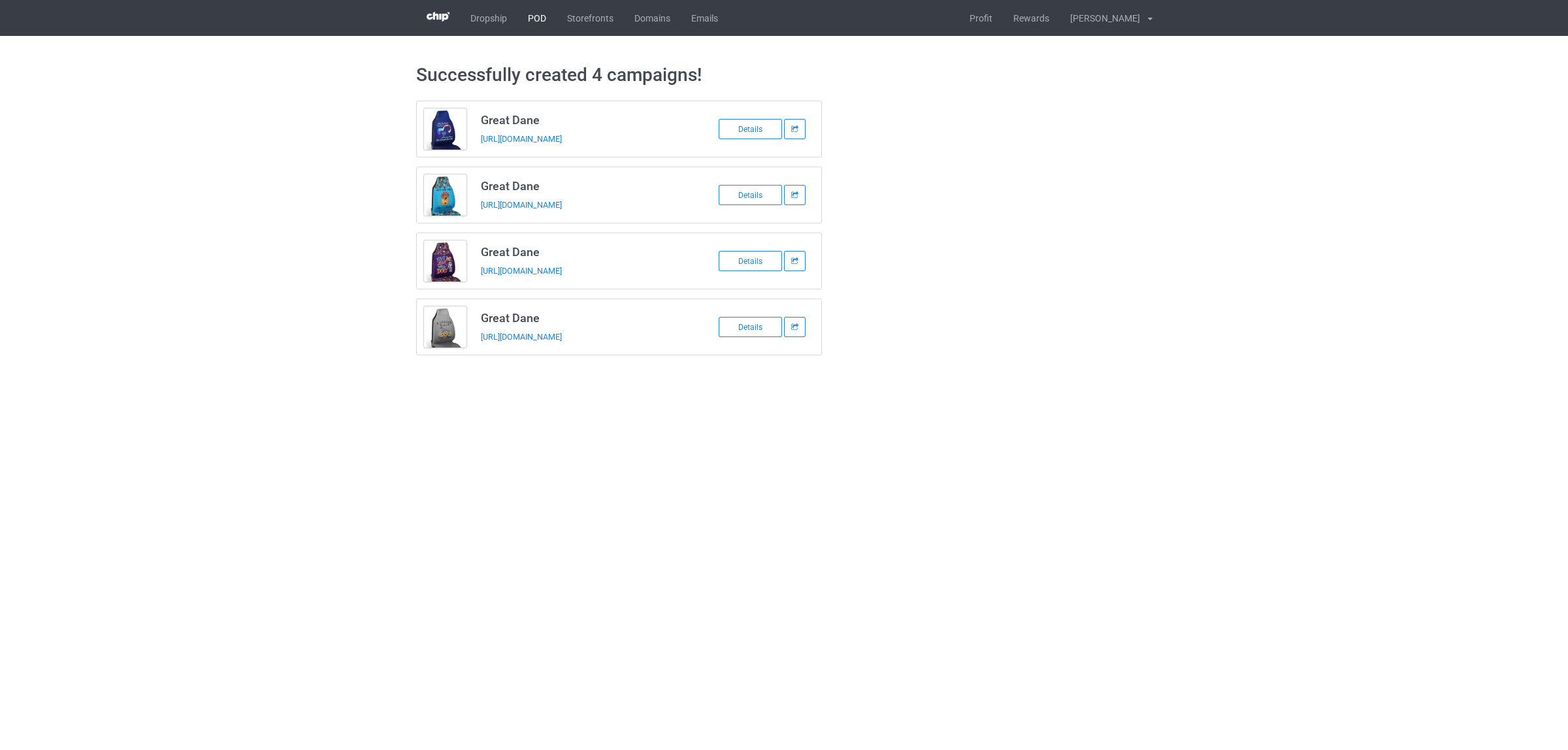
click at [536, 18] on link "POD" at bounding box center [537, 18] width 40 height 36
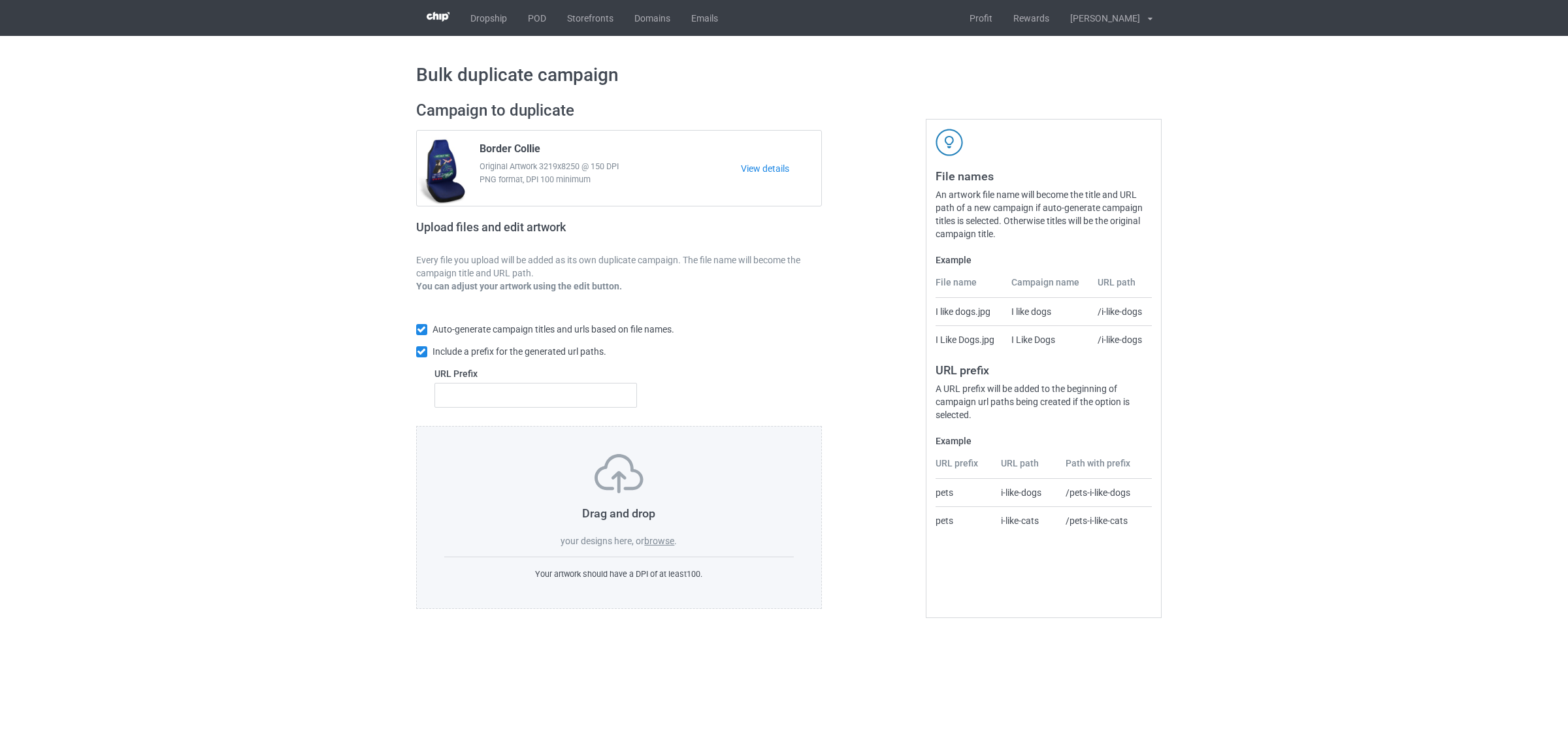
click at [660, 544] on label "browse" at bounding box center [659, 540] width 30 height 10
click at [0, 0] on input "browse" at bounding box center [0, 0] width 0 height 0
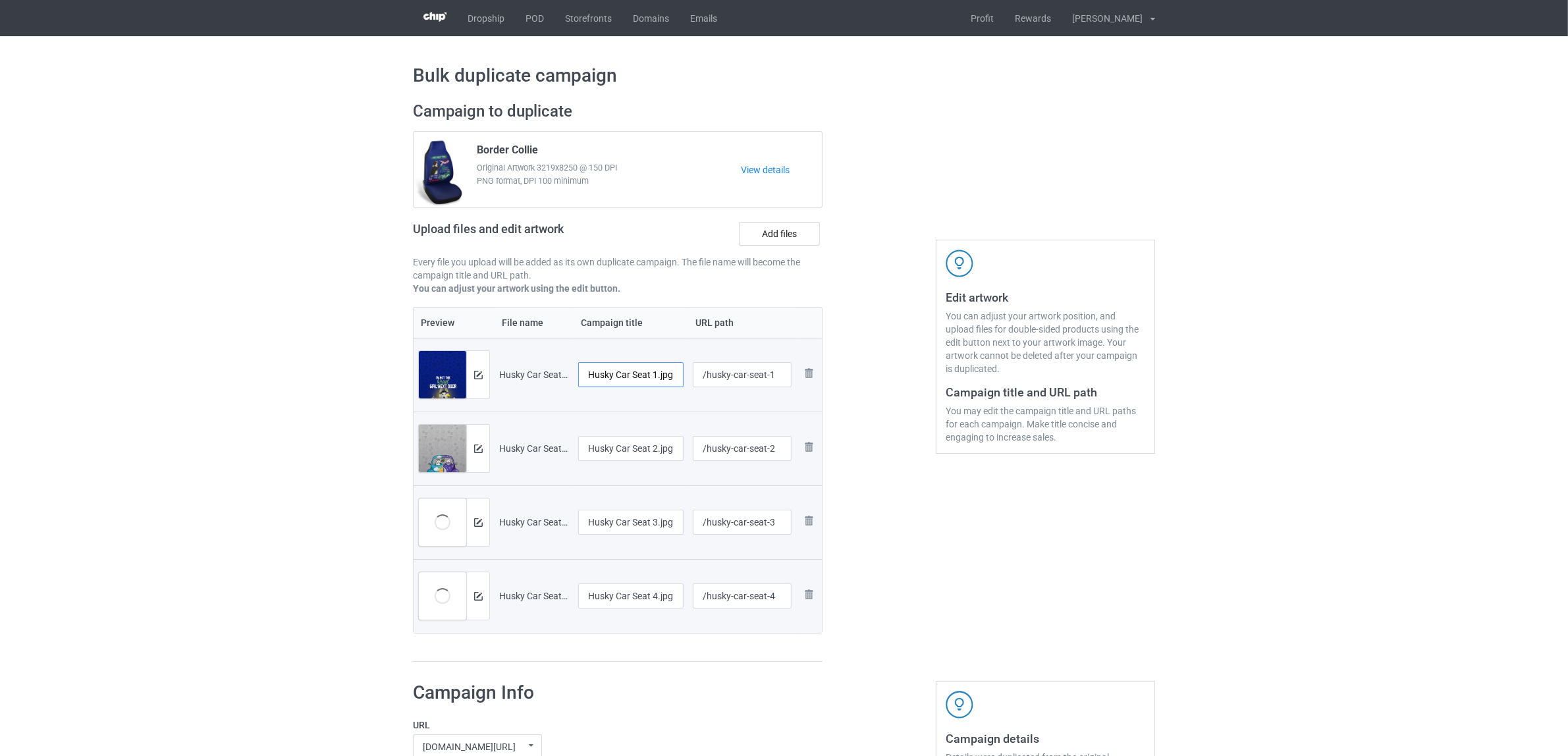
drag, startPoint x: 617, startPoint y: 371, endPoint x: 694, endPoint y: 372, distance: 77.0
click at [694, 372] on tr "Preview and edit artwork Husky Car Seat 1.jpg Husky Car Seat 1.jpg /husky-car-s…" at bounding box center [617, 374] width 408 height 74
click at [600, 376] on input "Husky" at bounding box center [632, 374] width 106 height 25
type input "Husky"
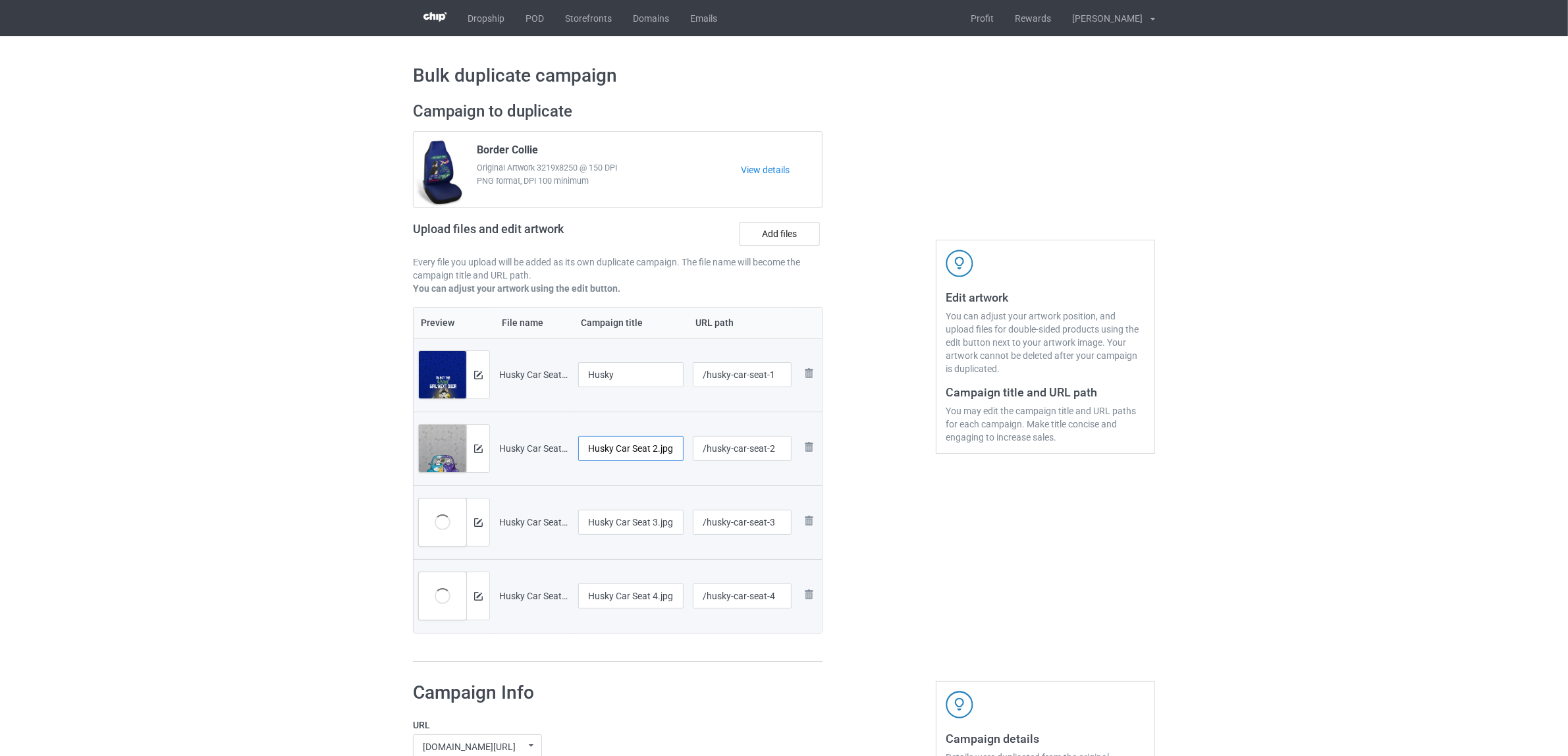
click at [650, 455] on input "Husky Car Seat 2.jpg" at bounding box center [632, 448] width 106 height 25
paste input "text"
type input "Husky"
click at [652, 527] on input "Husky Car Seat 3.jpg" at bounding box center [632, 521] width 106 height 25
paste input "text"
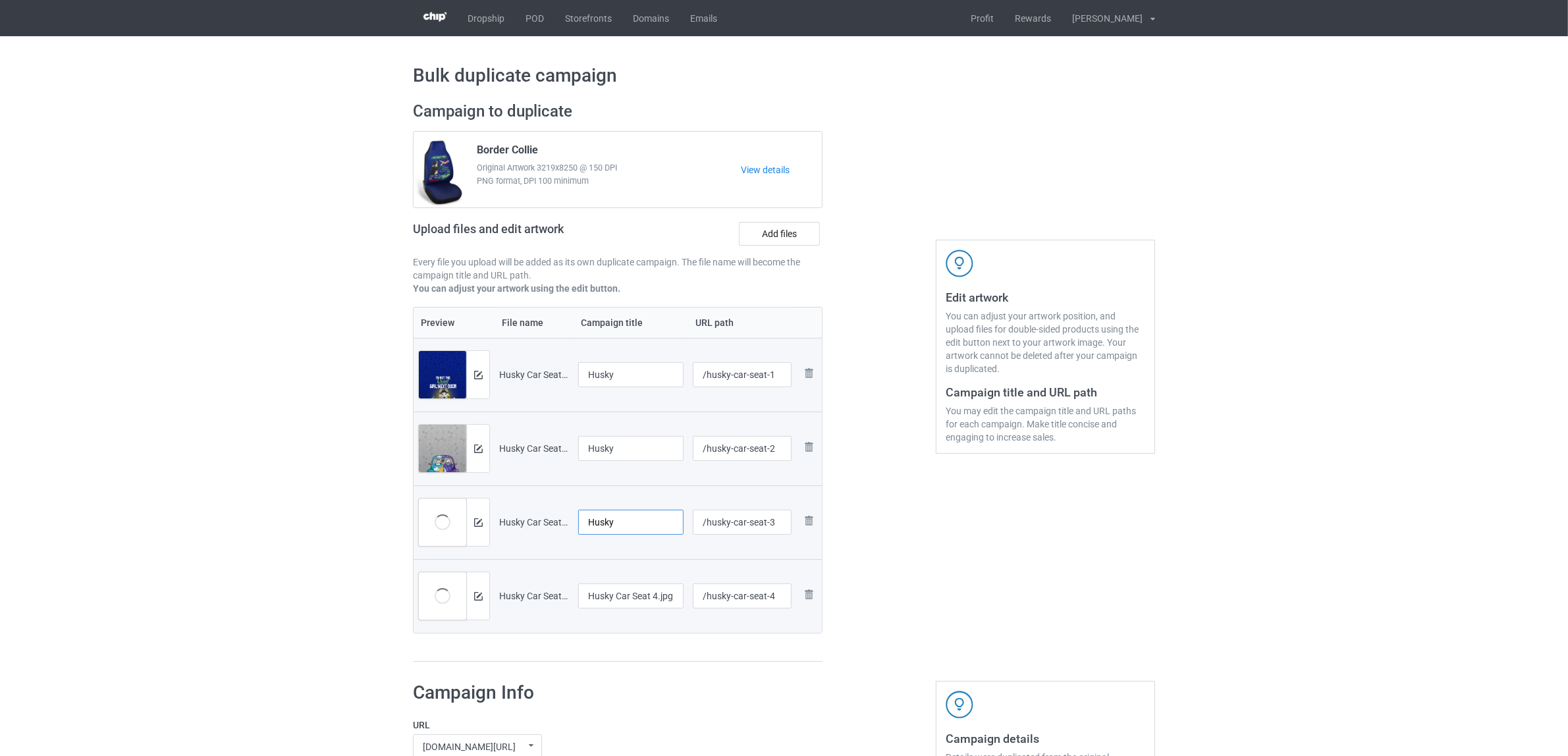
type input "Husky"
click at [636, 603] on input "Husky Car Seat 4.jpg" at bounding box center [632, 596] width 106 height 25
paste input "text"
type input "Husky"
click at [651, 647] on div "Preview File name Campaign title URL path Preview and edit artwork Husky Car Se…" at bounding box center [618, 484] width 410 height 356
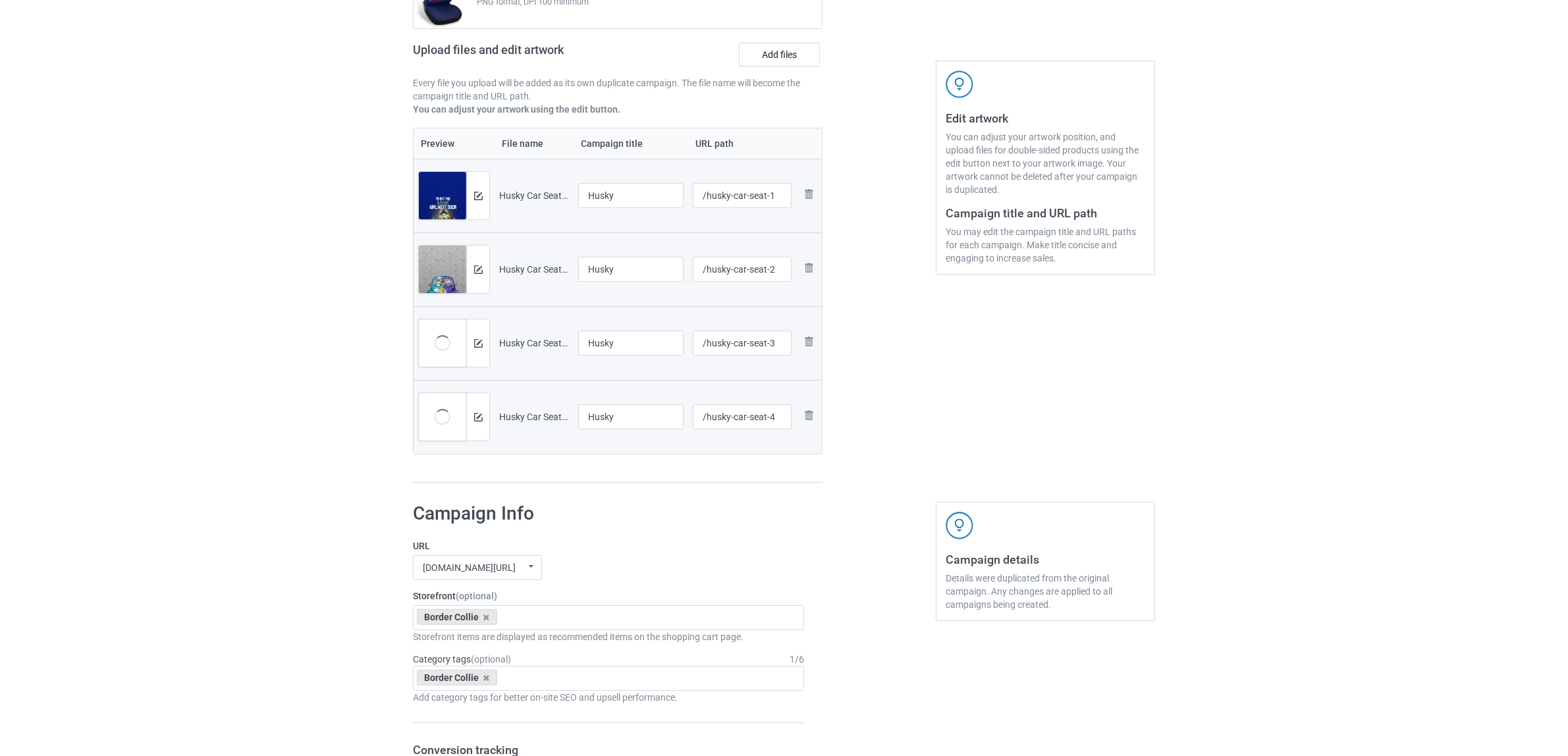
scroll to position [329, 0]
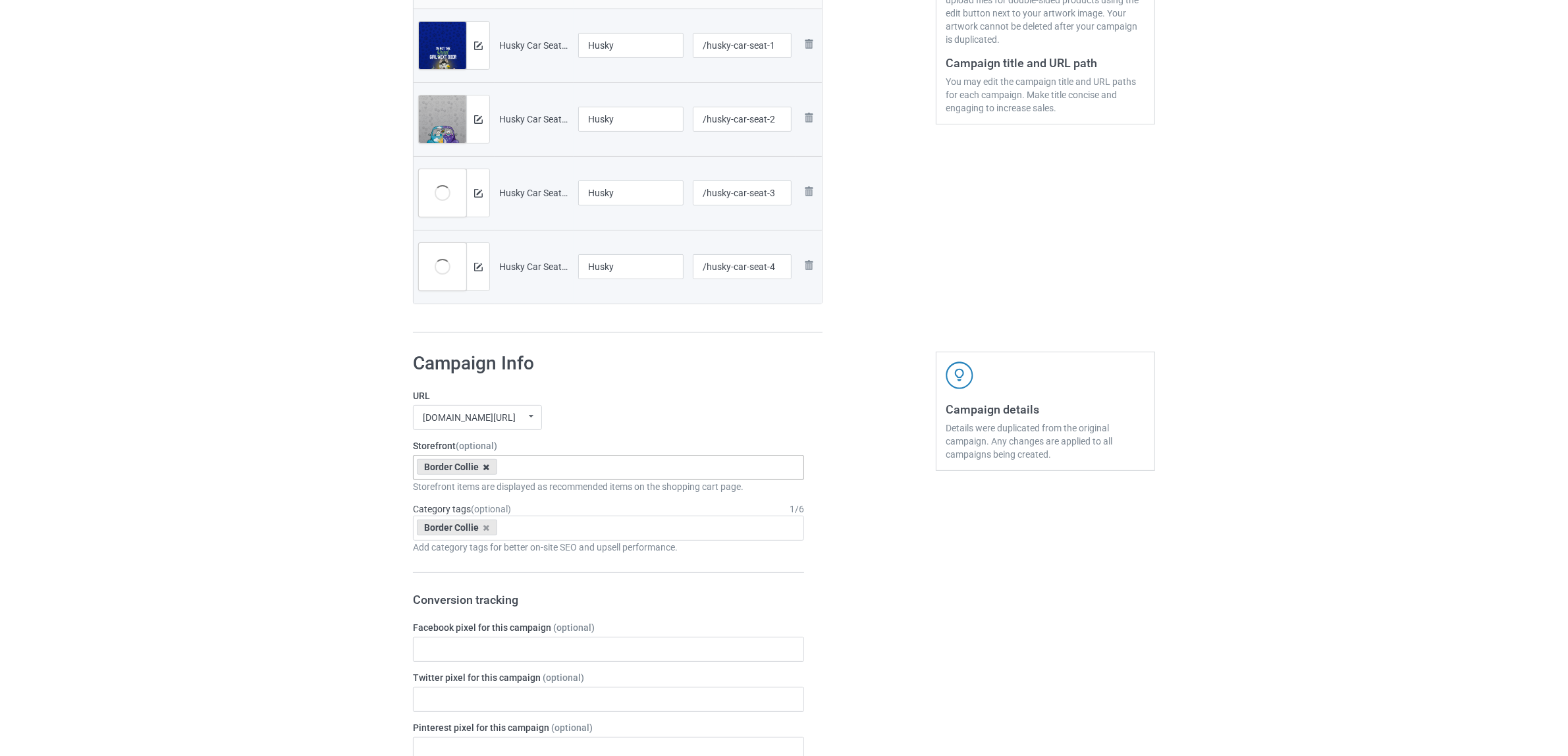
click at [483, 466] on icon at bounding box center [487, 467] width 7 height 9
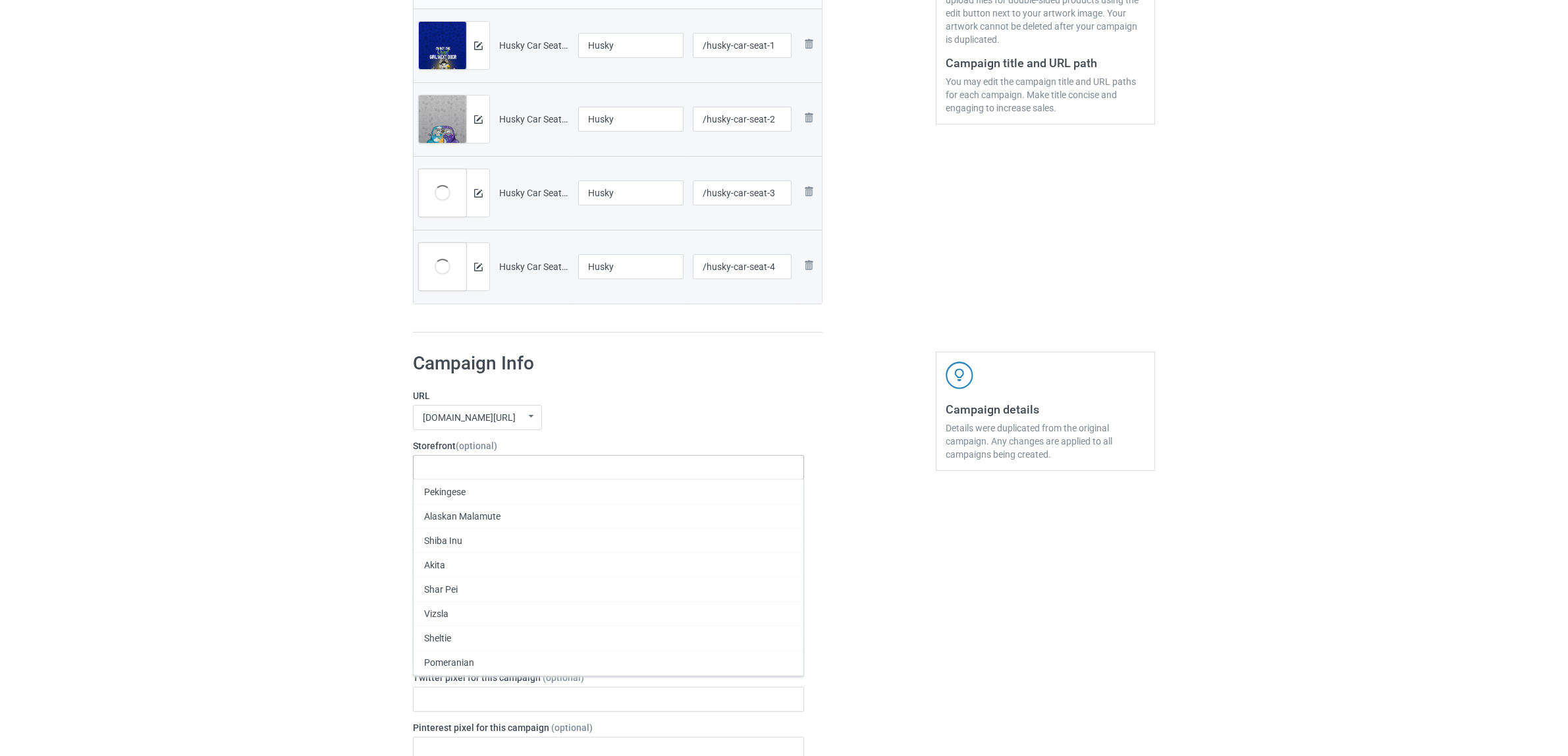
paste input "Husky"
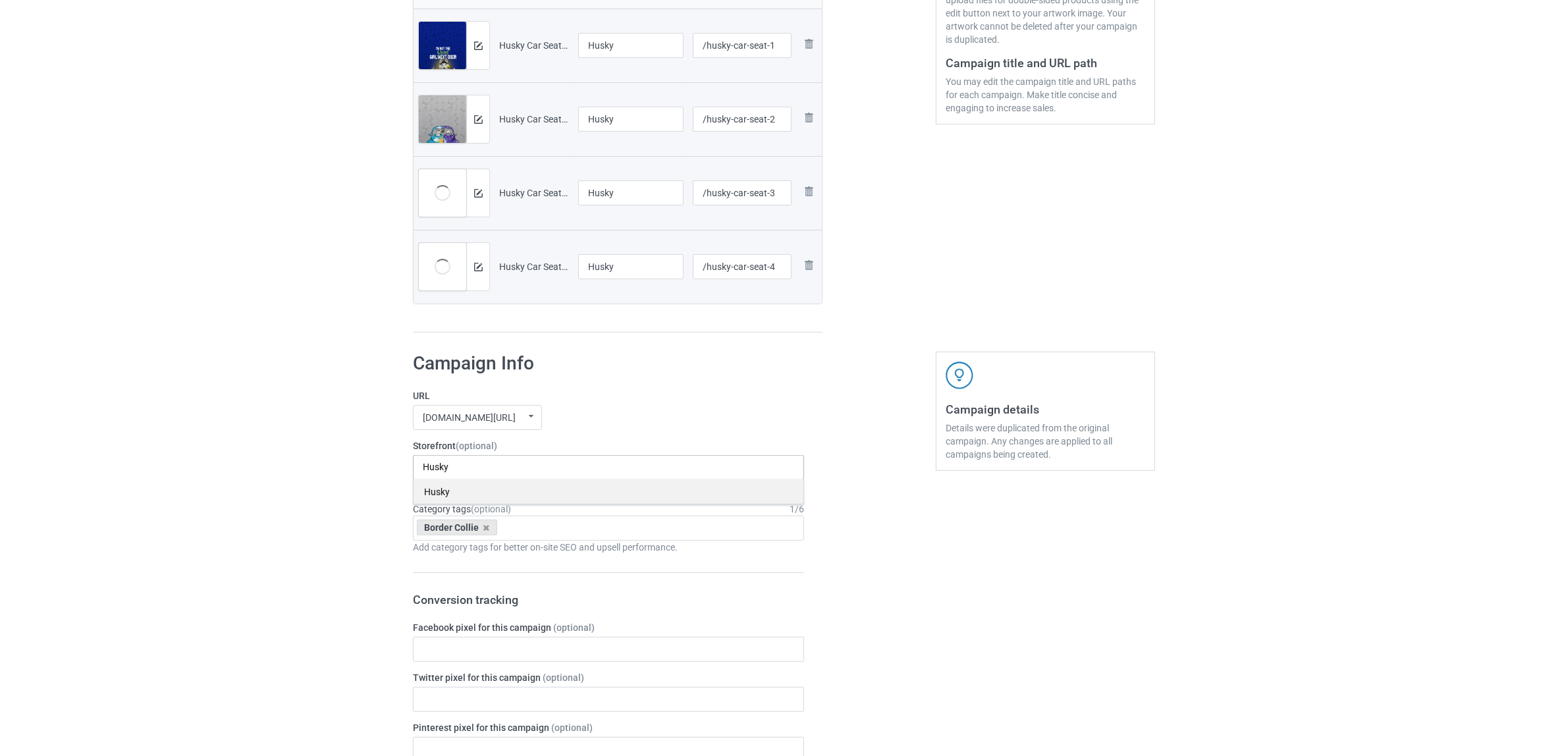
type input "Husky"
click at [444, 489] on div "Husky" at bounding box center [608, 491] width 390 height 24
click at [485, 529] on icon at bounding box center [487, 527] width 7 height 9
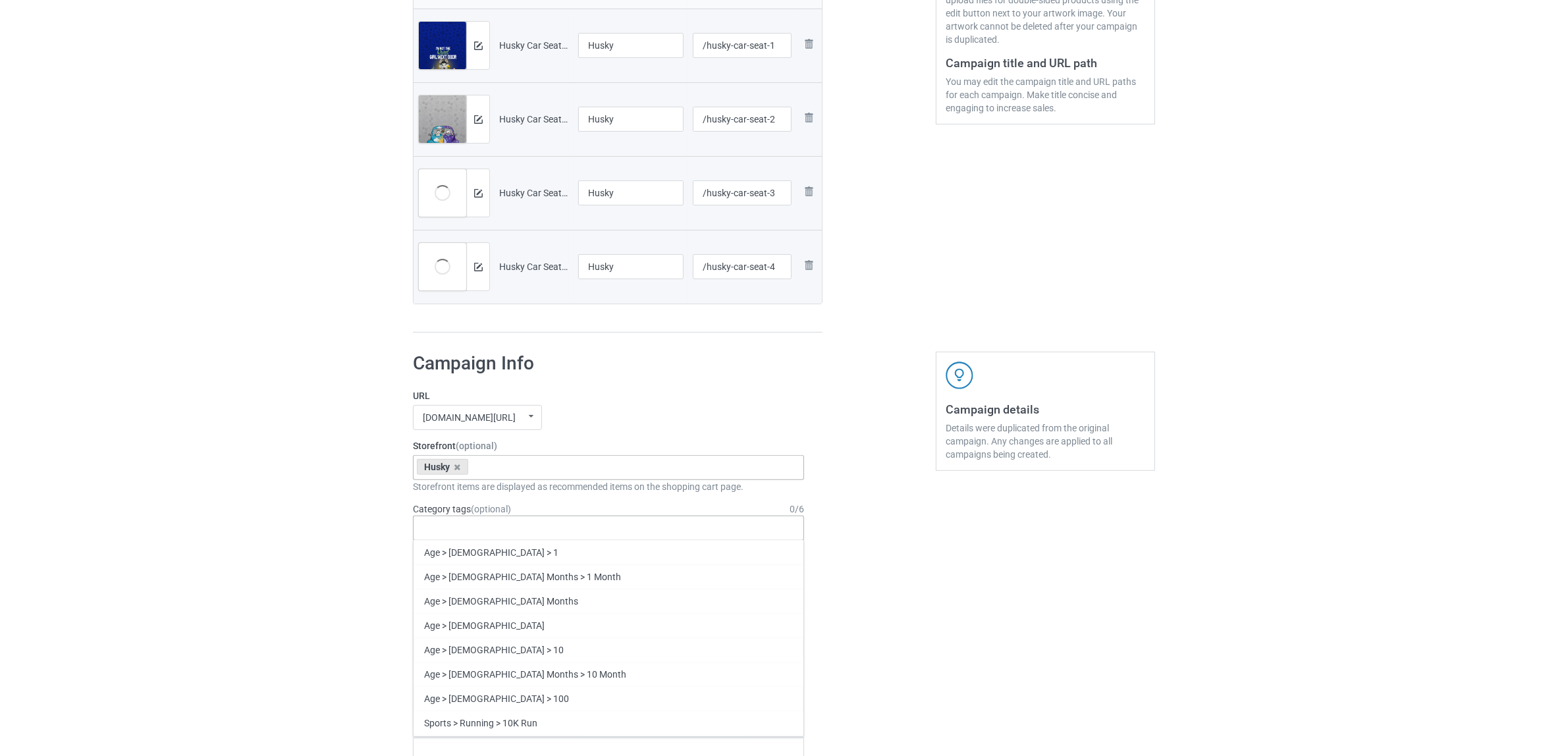
paste input "Husky"
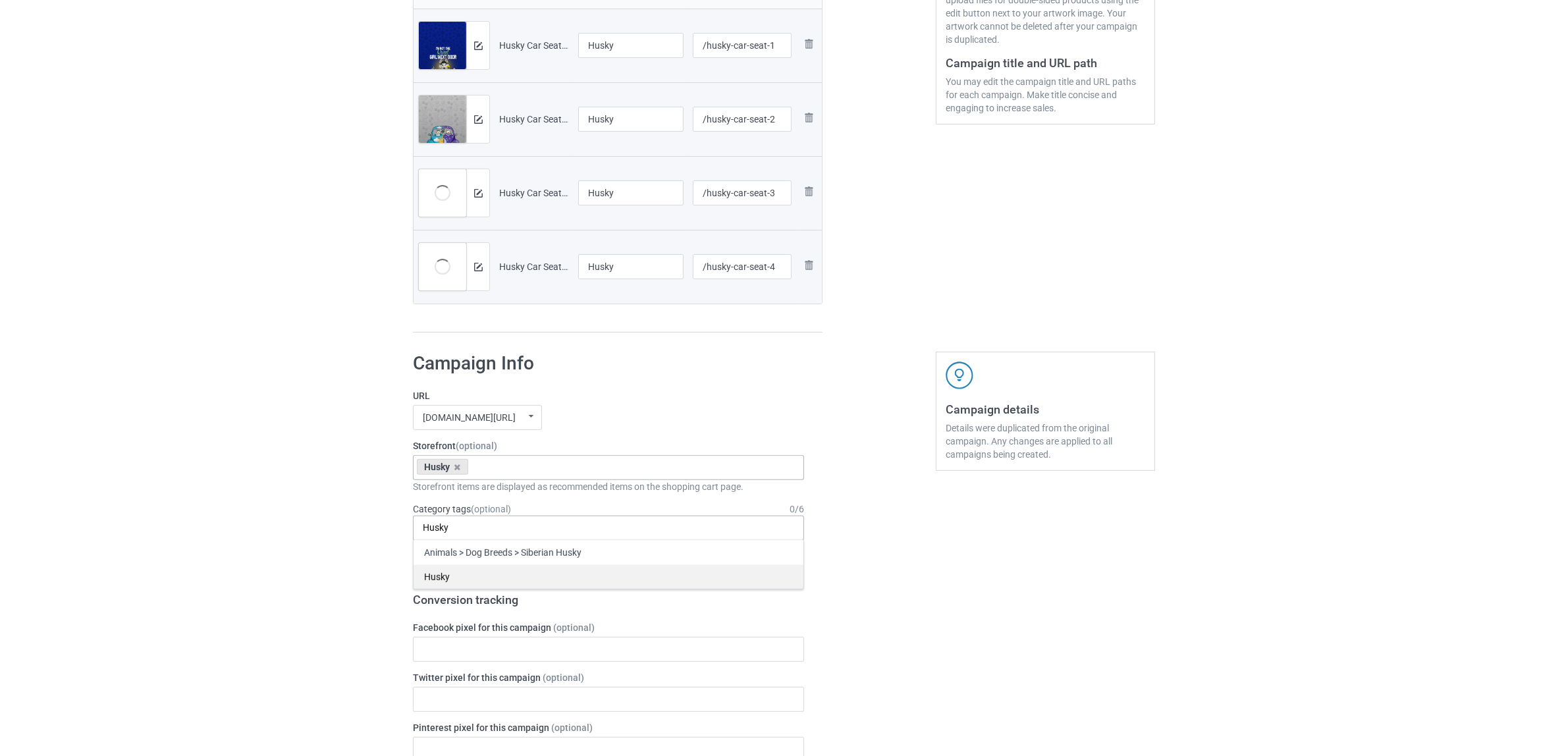
type input "Husky"
click at [438, 577] on div "Husky" at bounding box center [608, 577] width 390 height 24
click at [249, 515] on div "Bulk duplicate campaign Campaign to duplicate Border Collie Original Artwork 32…" at bounding box center [784, 637] width 1568 height 1861
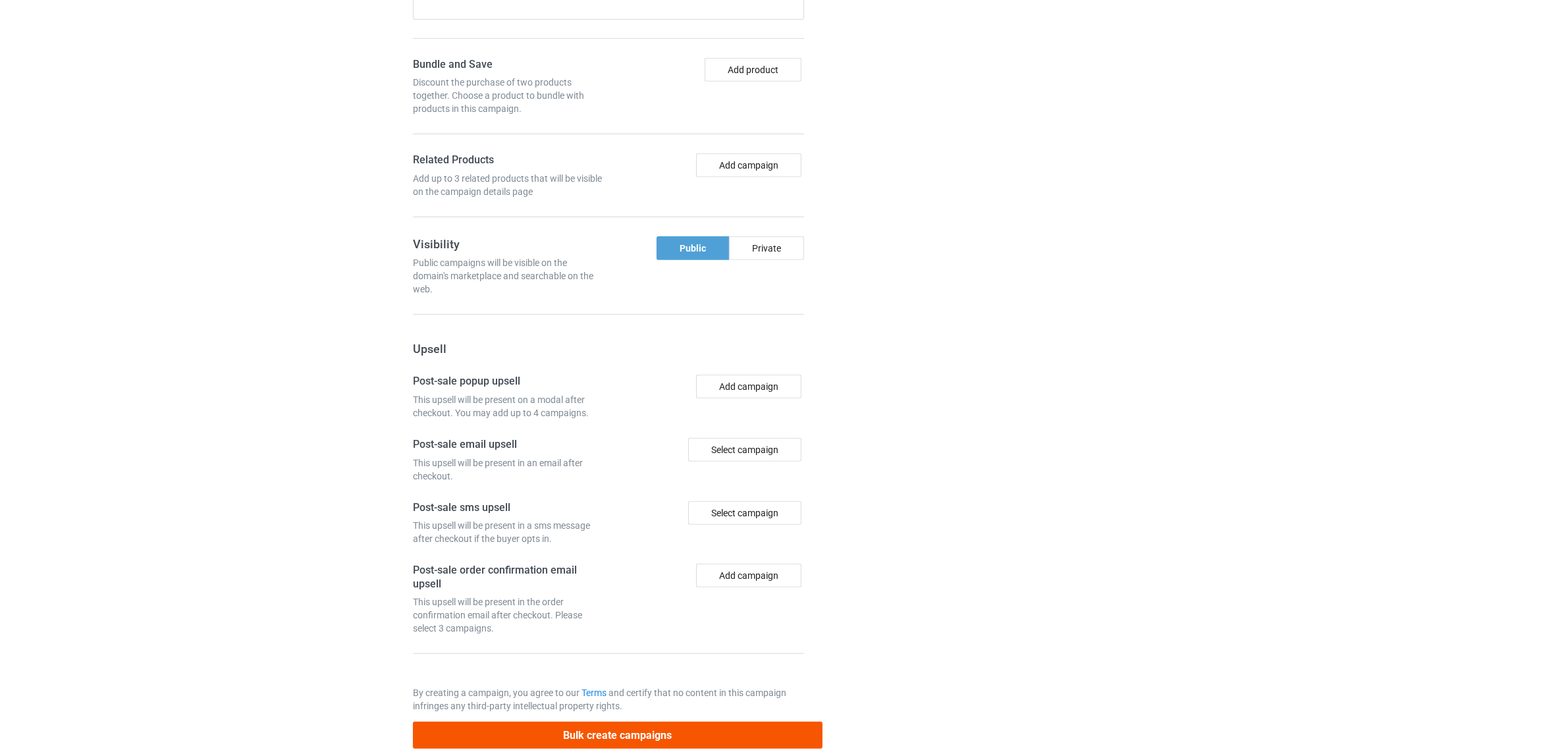
scroll to position [1147, 0]
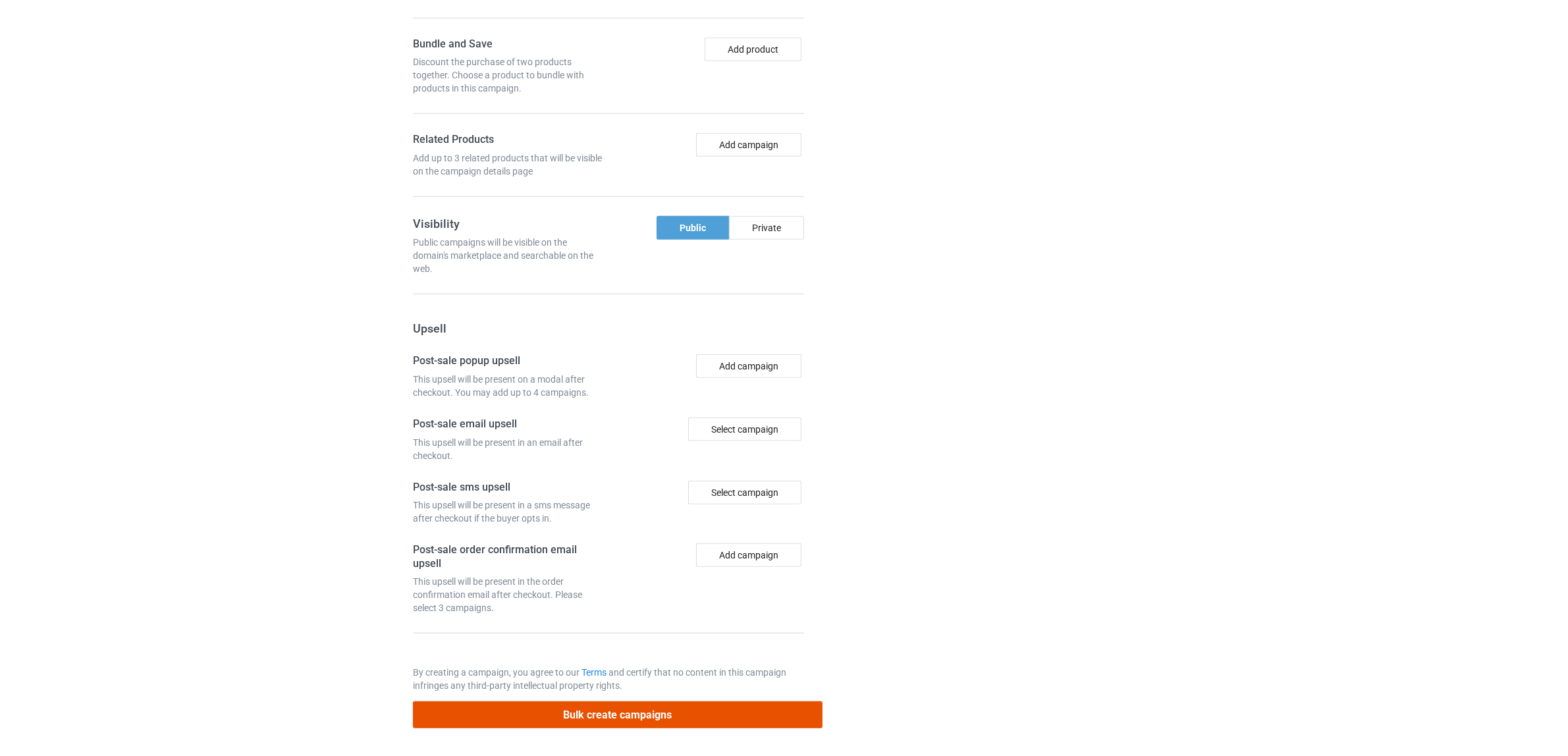
click at [633, 708] on button "Bulk create campaigns" at bounding box center [618, 714] width 410 height 27
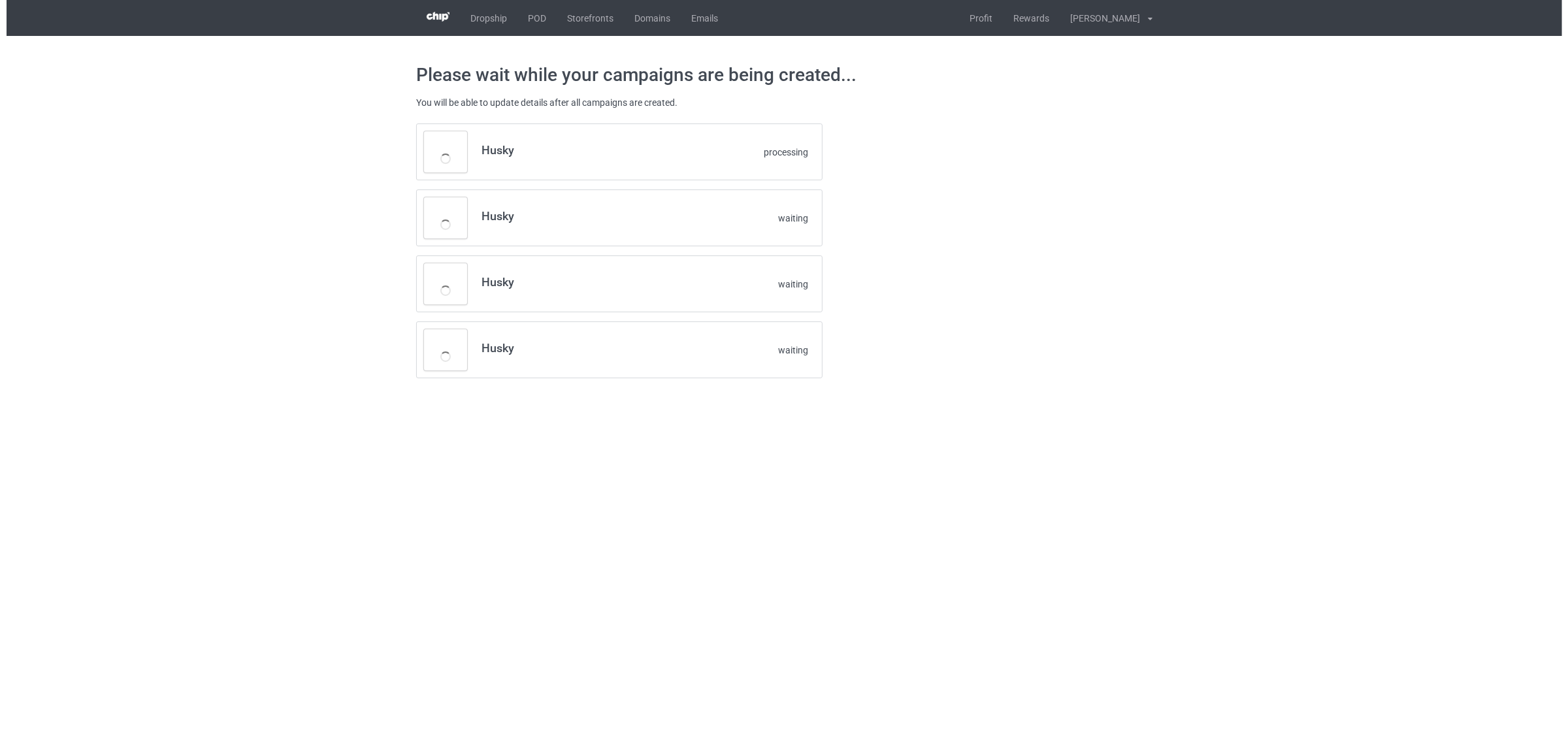
scroll to position [0, 0]
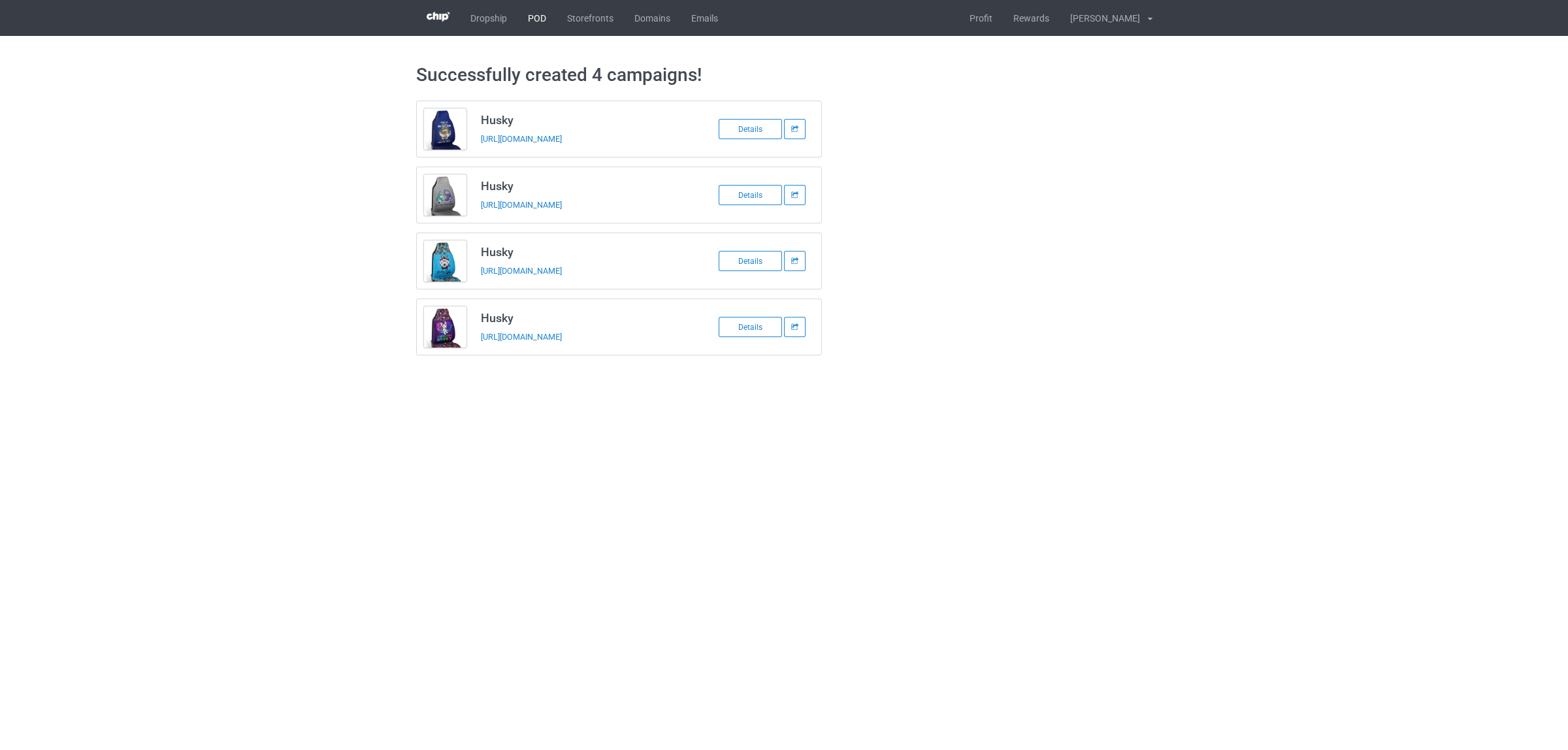
click at [536, 23] on link "POD" at bounding box center [537, 18] width 40 height 36
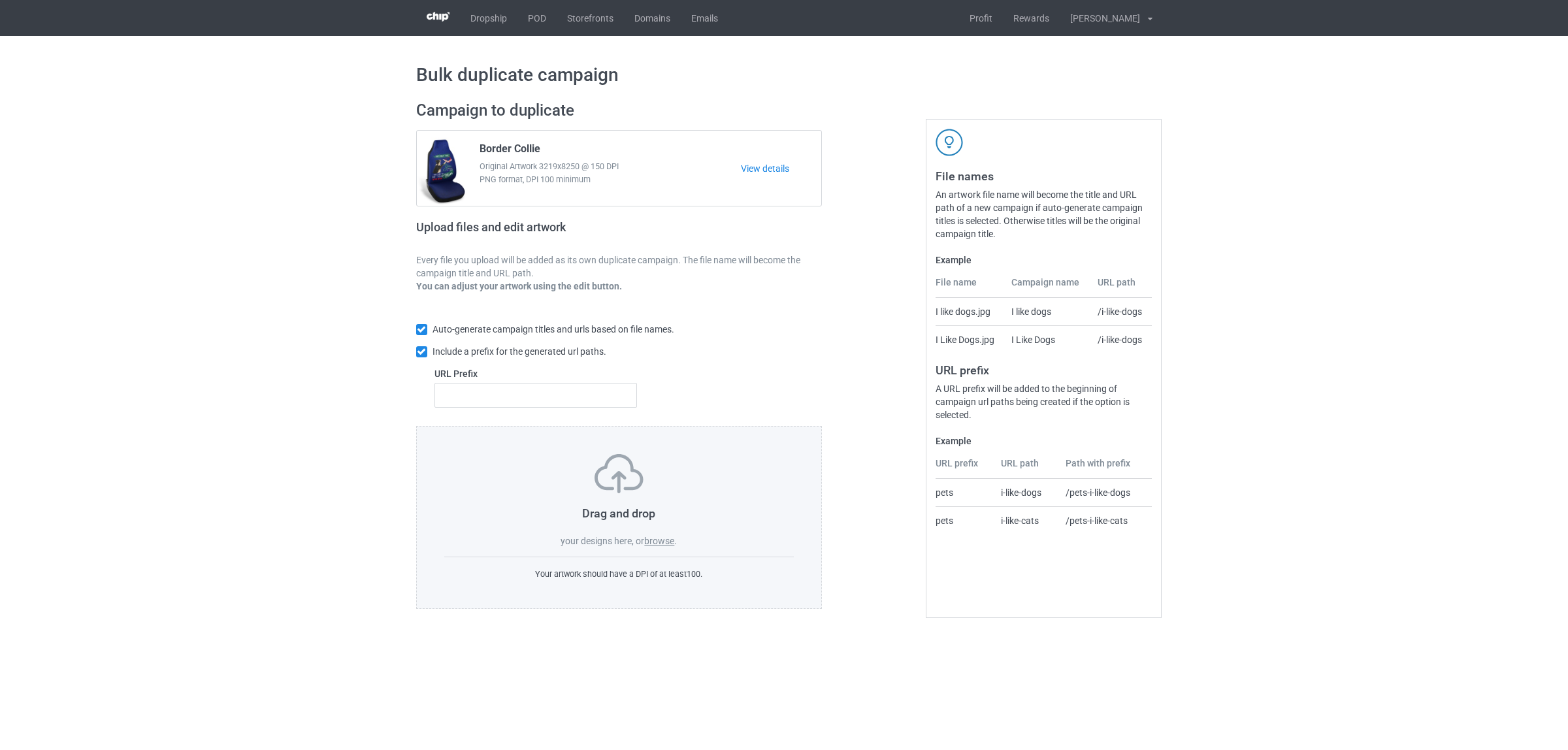
click at [661, 539] on label "browse" at bounding box center [659, 540] width 30 height 10
click at [0, 0] on input "browse" at bounding box center [0, 0] width 0 height 0
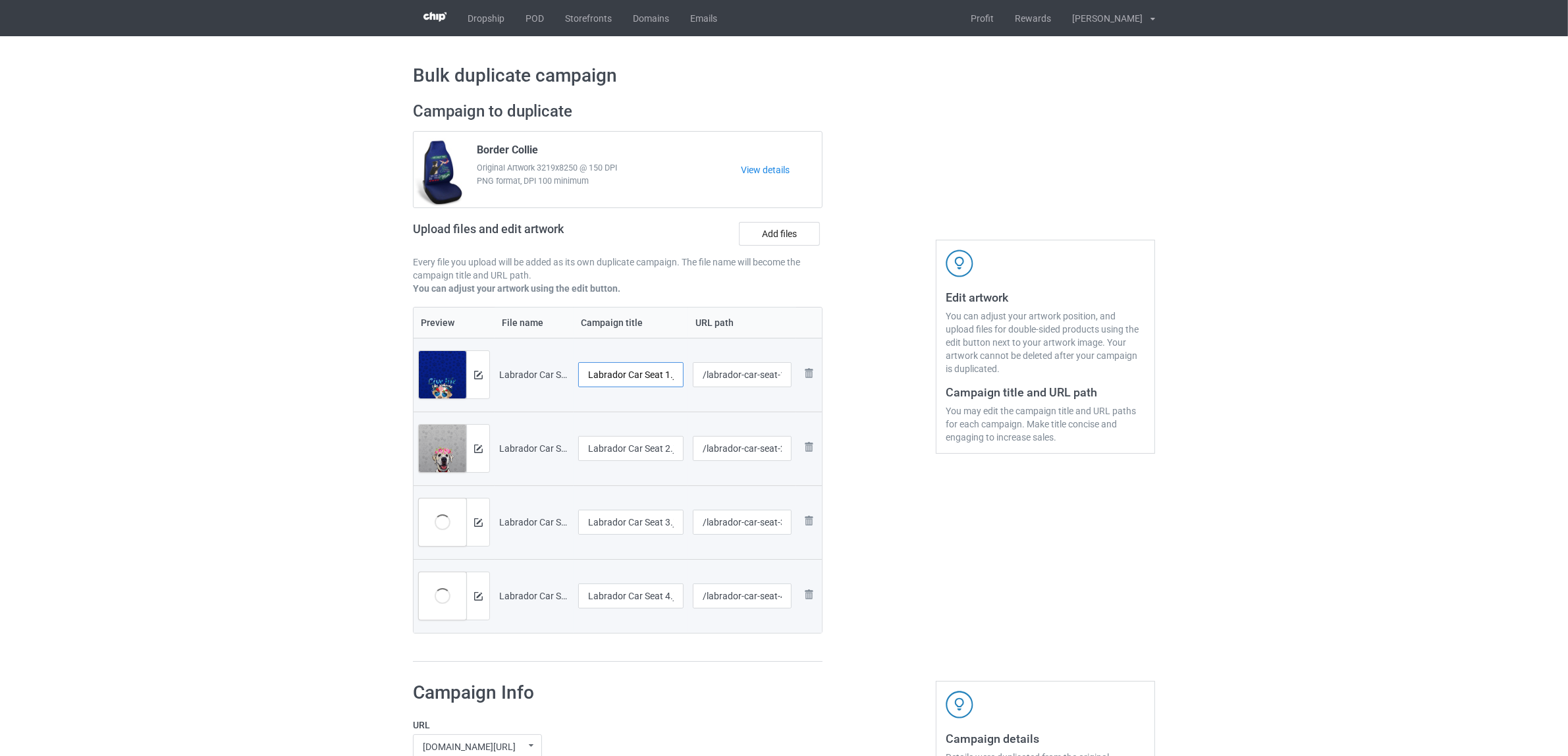
scroll to position [0, 11]
drag, startPoint x: 626, startPoint y: 377, endPoint x: 696, endPoint y: 383, distance: 70.3
click at [696, 383] on tr "Preview and edit artwork Labrador Car Seat 1.jpg Labrador Car Seat 1.jpg /labra…" at bounding box center [617, 374] width 408 height 74
drag, startPoint x: 647, startPoint y: 371, endPoint x: 619, endPoint y: 371, distance: 28.0
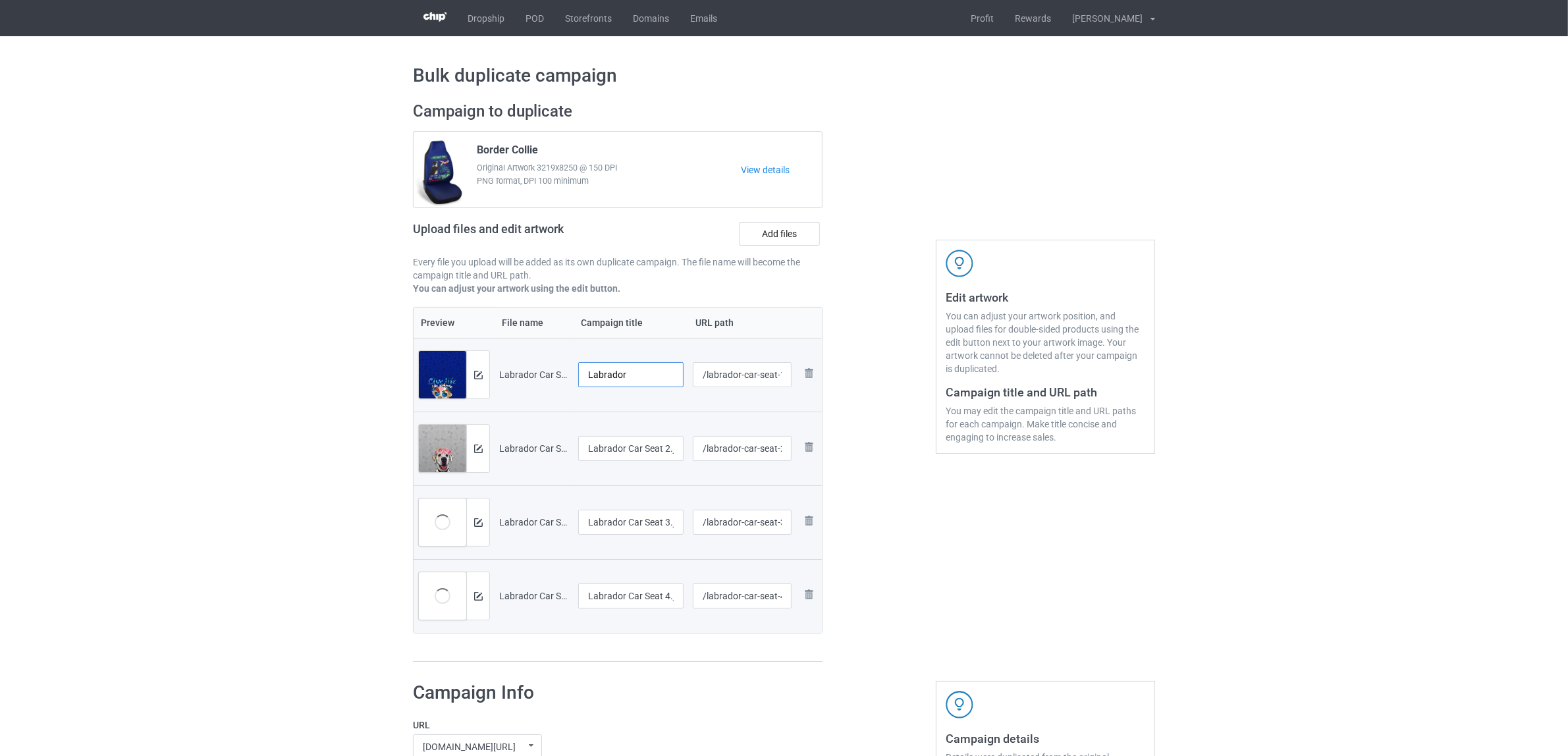
click at [619, 371] on input "Labrador" at bounding box center [632, 374] width 106 height 25
click at [612, 374] on input "Labrador" at bounding box center [632, 374] width 106 height 25
type input "Labrador"
click at [639, 455] on input "Labrador Car Seat 2.jpg" at bounding box center [632, 448] width 106 height 25
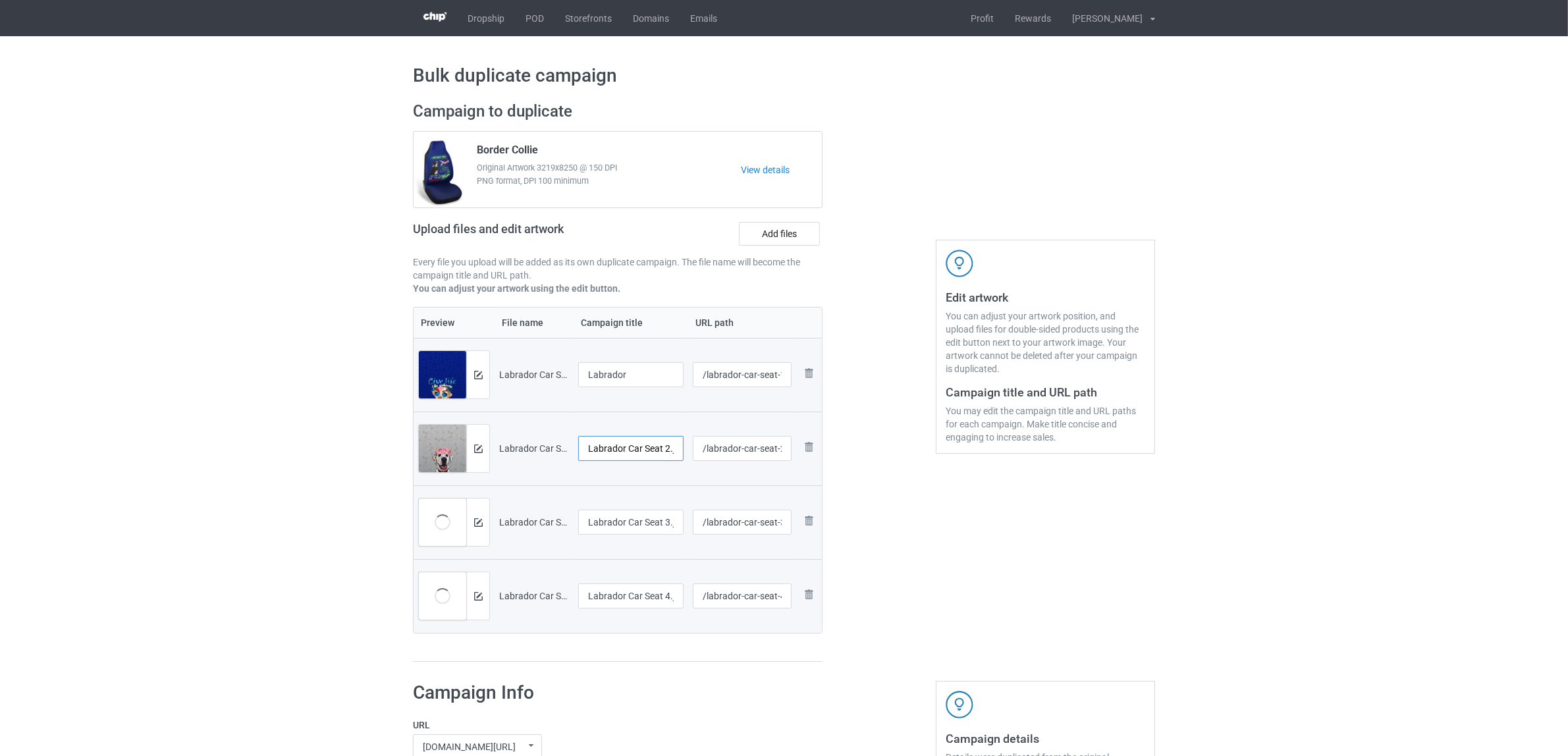
paste input "text"
type input "Labrador"
click at [623, 528] on input "Labrador Car Seat 3.jpg" at bounding box center [632, 521] width 106 height 25
click at [629, 601] on input "Labrador Car Seat 4.jpg" at bounding box center [632, 596] width 106 height 25
click at [636, 532] on input "Labrador Car Seat 3.jpg" at bounding box center [632, 521] width 106 height 25
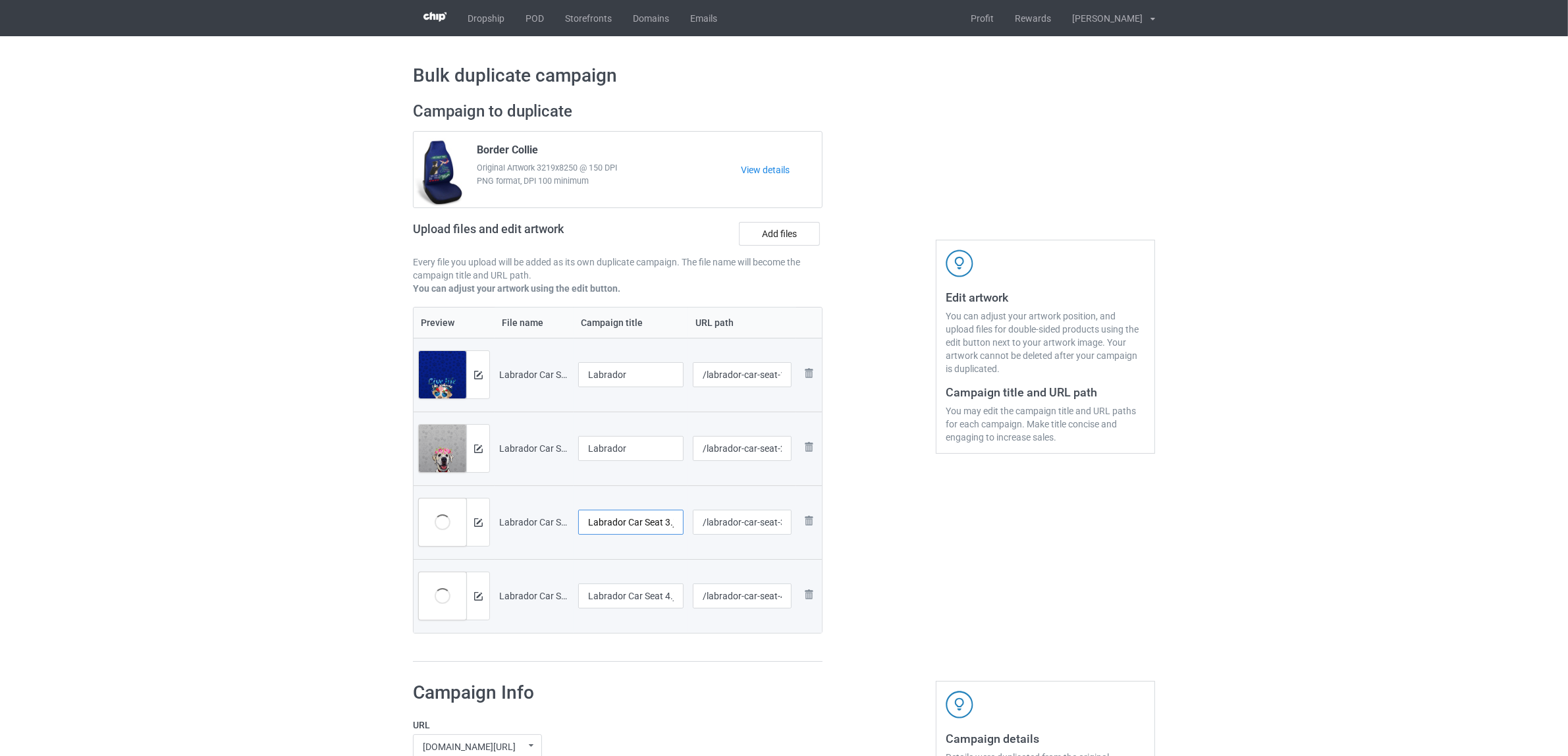
paste input "text"
type input "Labrador"
click at [626, 601] on input "Labrador Car Seat 4.jpg" at bounding box center [632, 596] width 106 height 25
paste input "text"
type input "Labrador"
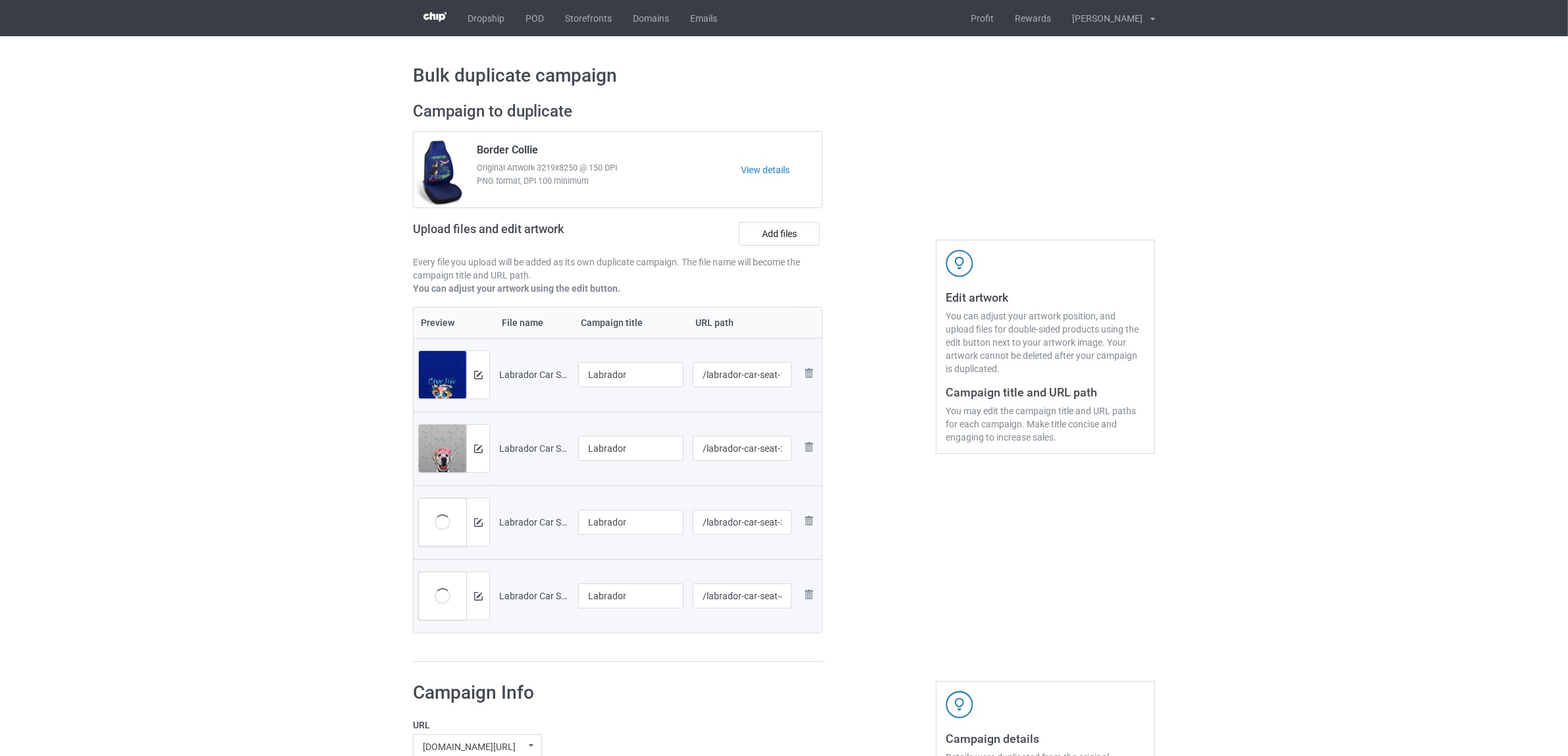
click at [625, 644] on div "Preview File name Campaign title URL path Preview and edit artwork Labrador Car…" at bounding box center [618, 484] width 410 height 356
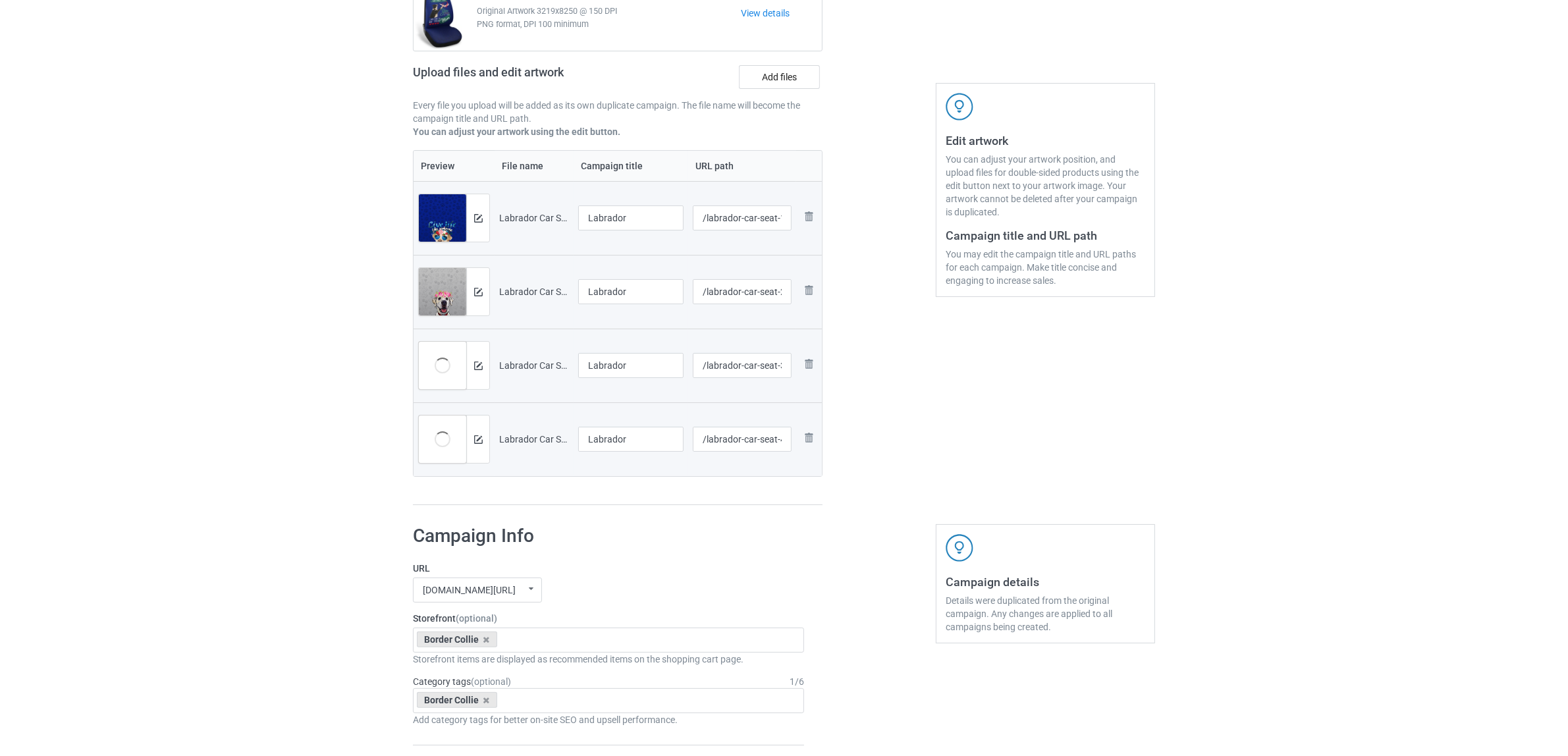
scroll to position [247, 0]
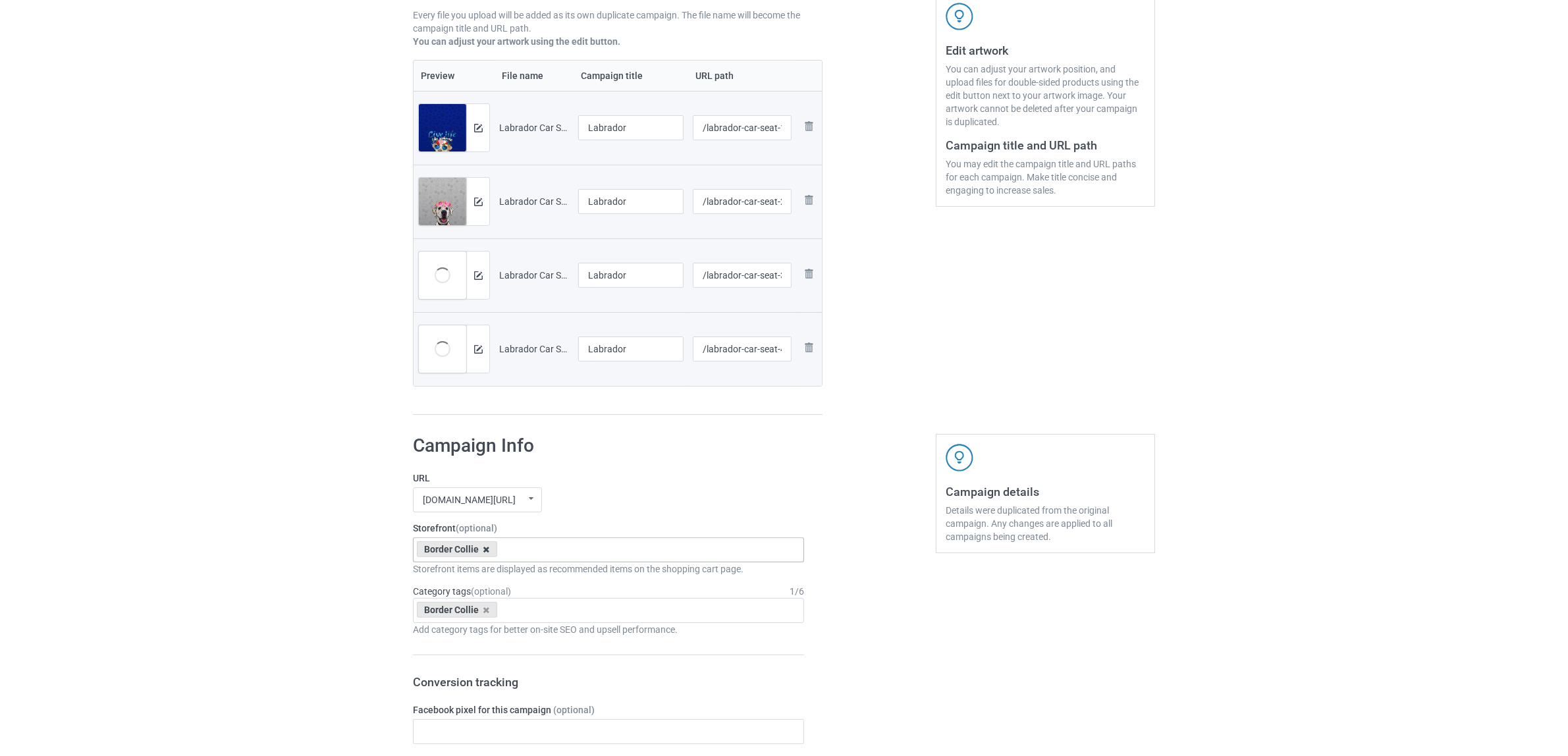
click at [489, 546] on icon at bounding box center [487, 550] width 7 height 9
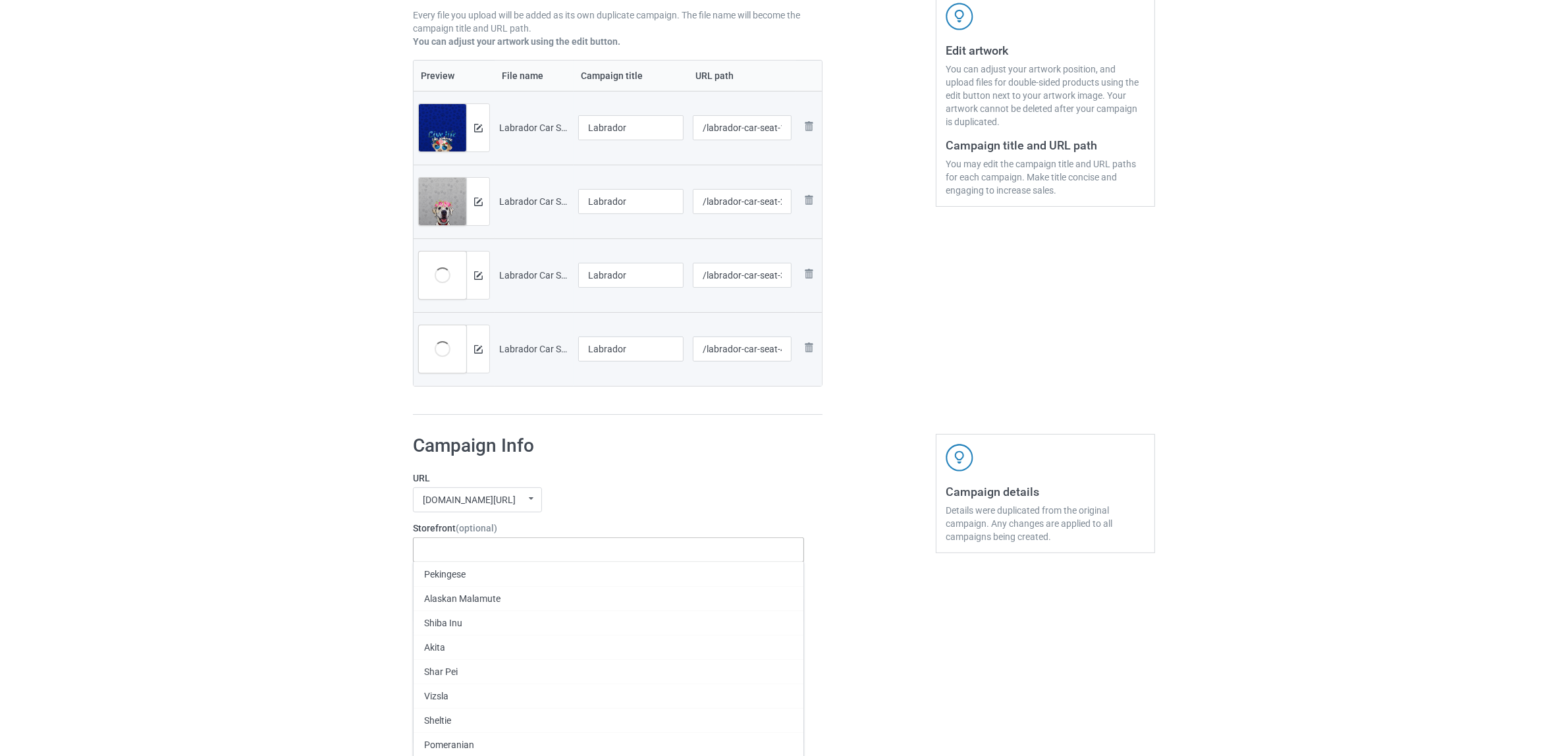
paste input "Labrador"
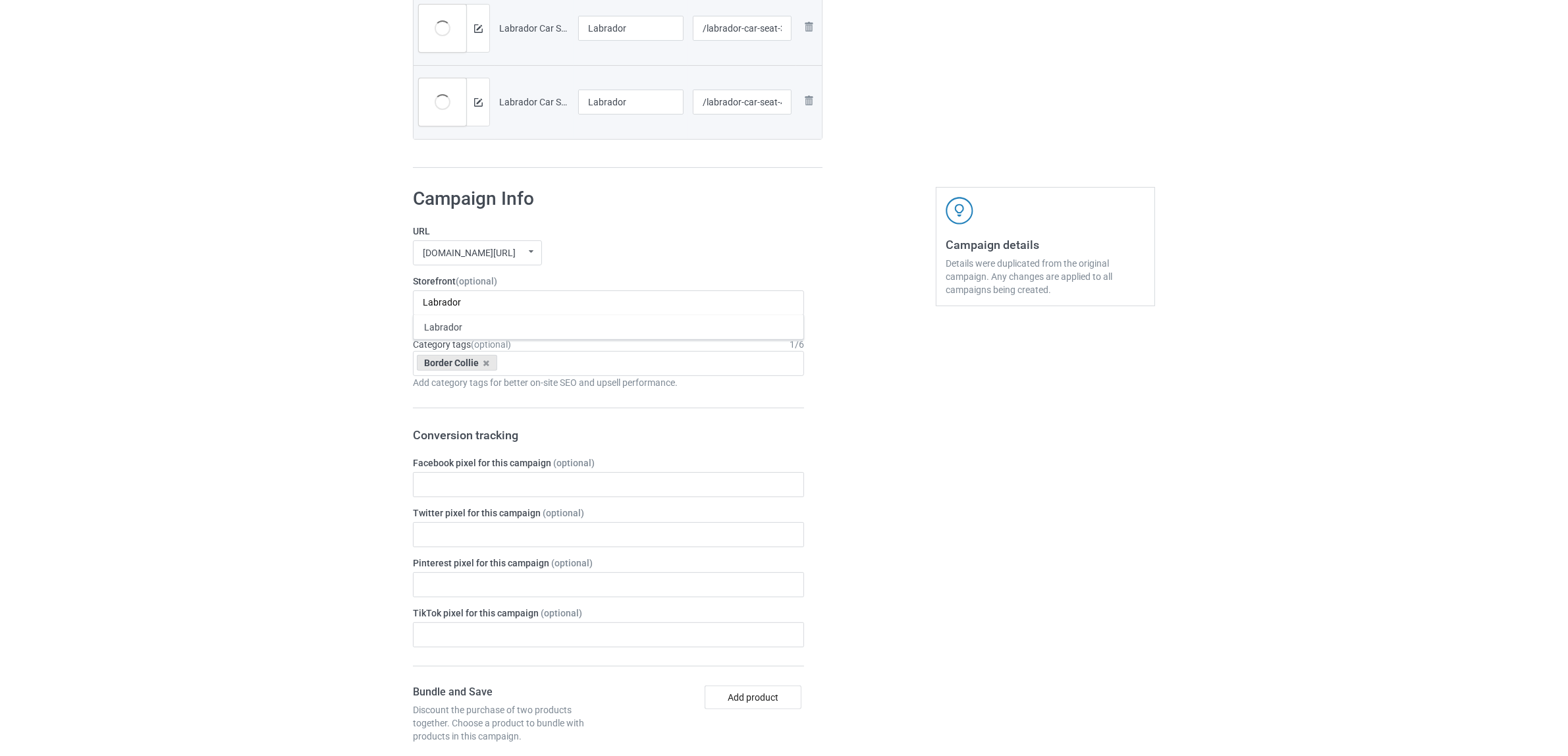
type input "Labrador"
click at [451, 327] on div "Labrador" at bounding box center [608, 326] width 390 height 24
click at [485, 364] on icon at bounding box center [487, 363] width 7 height 9
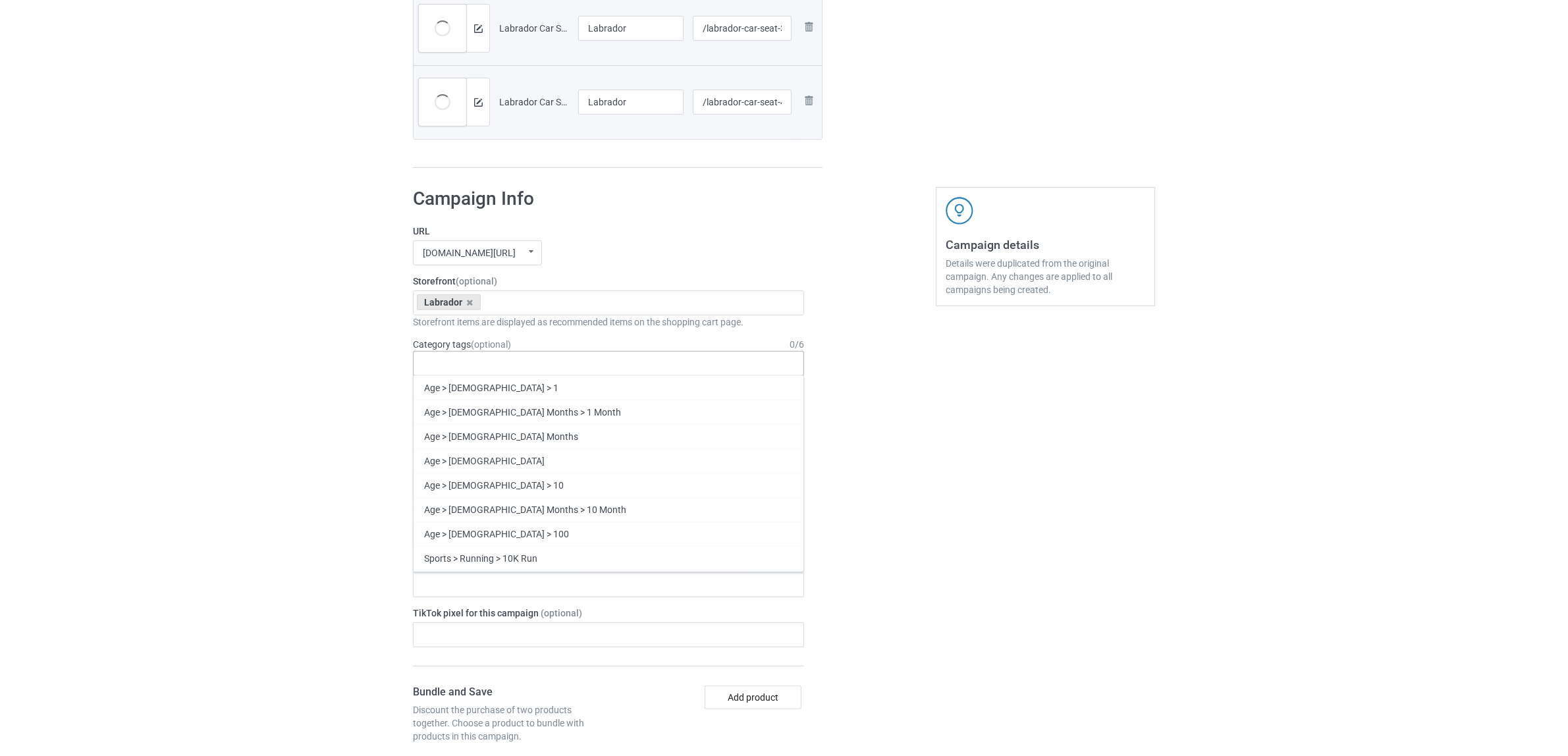
paste input "Labrador"
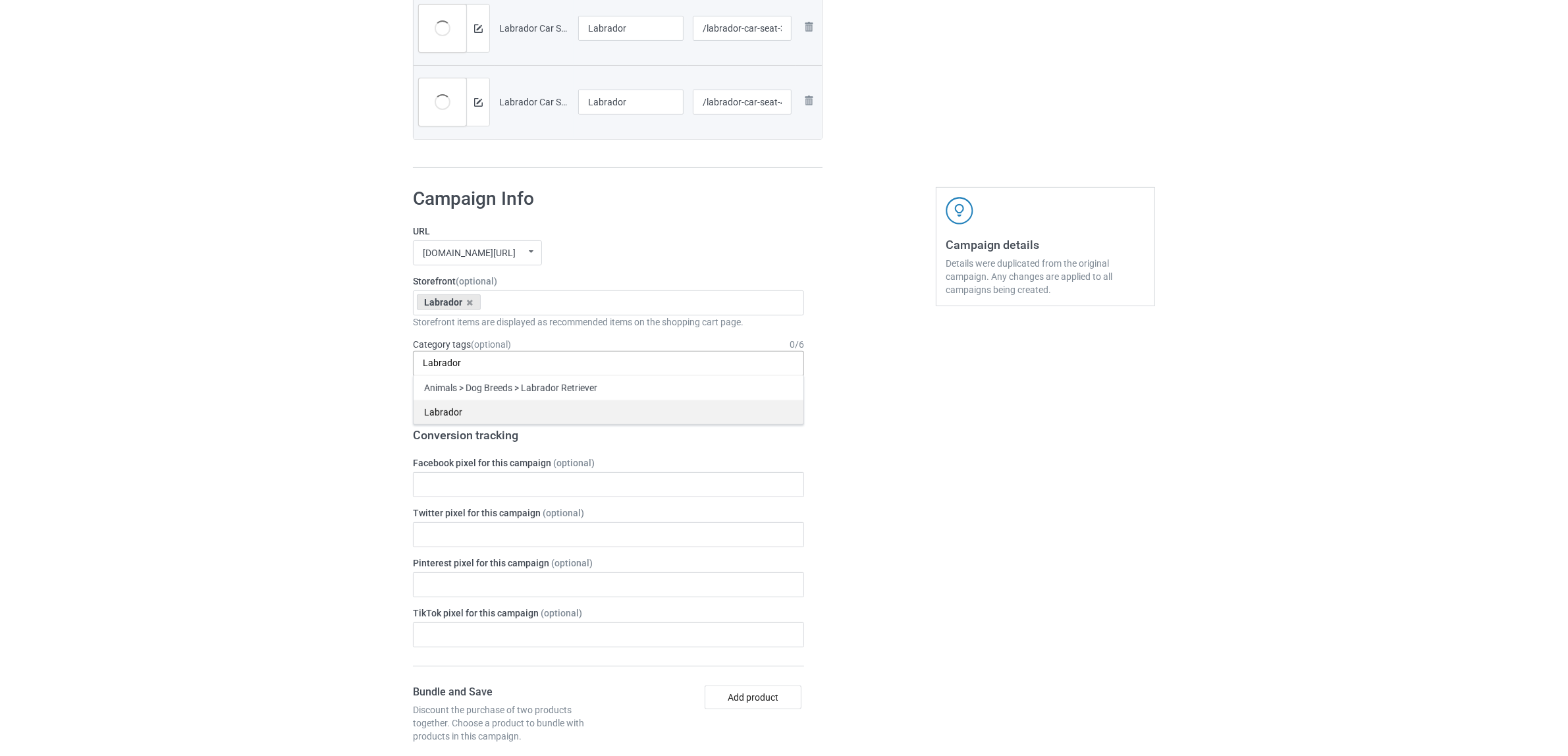
type input "Labrador"
click at [445, 418] on div "Labrador" at bounding box center [608, 412] width 390 height 24
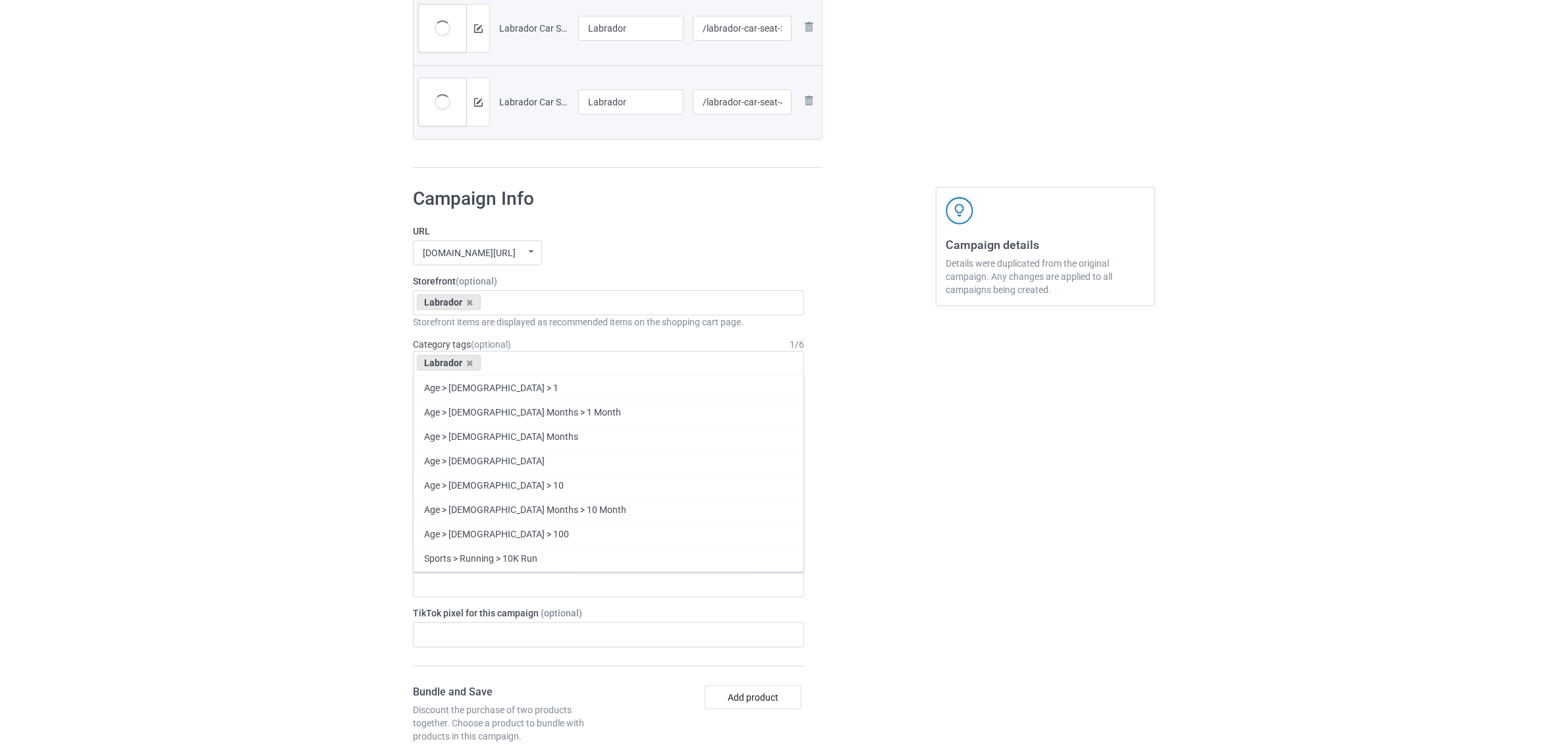
click at [283, 377] on div "Bulk duplicate campaign Campaign to duplicate Border Collie Original Artwork 32…" at bounding box center [784, 473] width 1568 height 1861
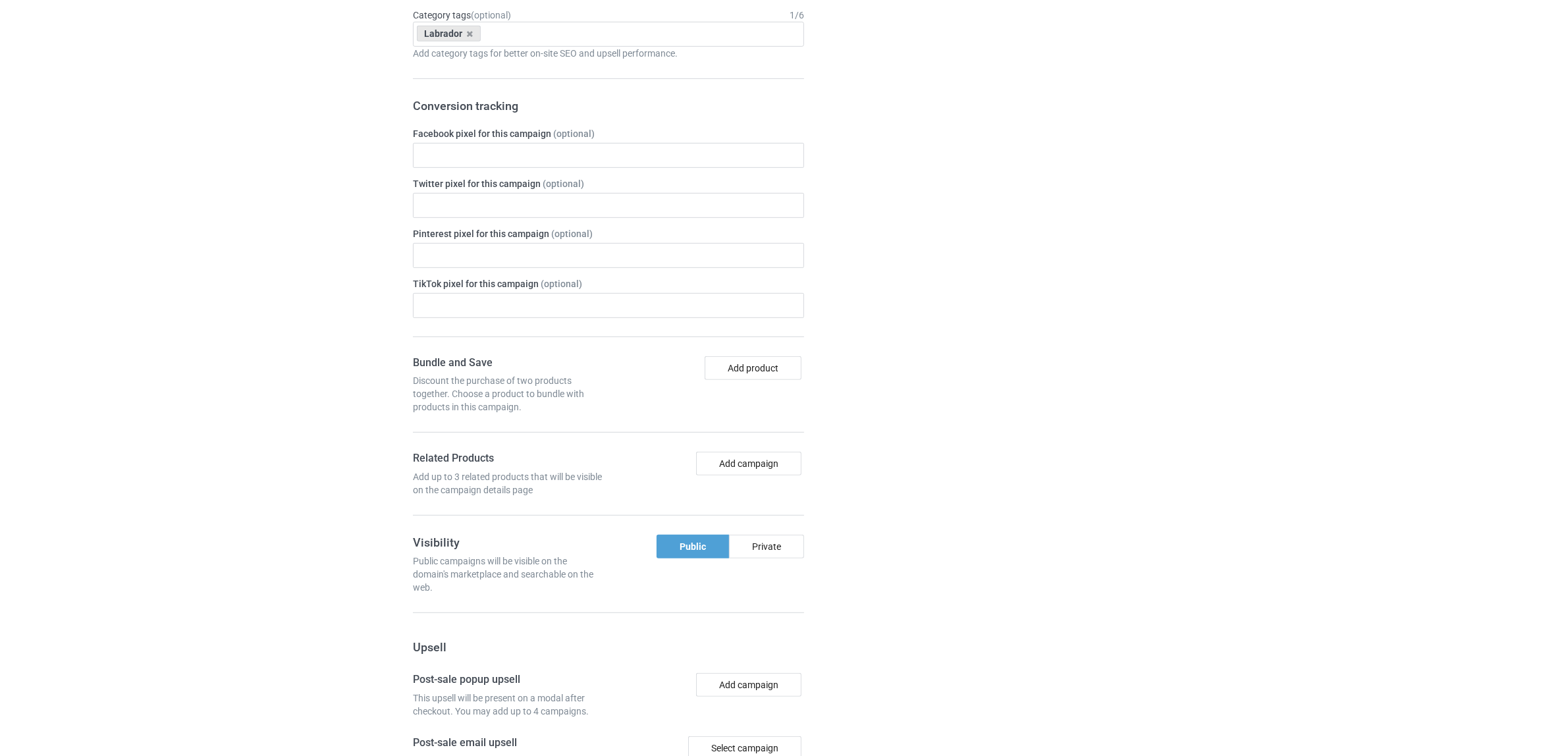
scroll to position [1147, 0]
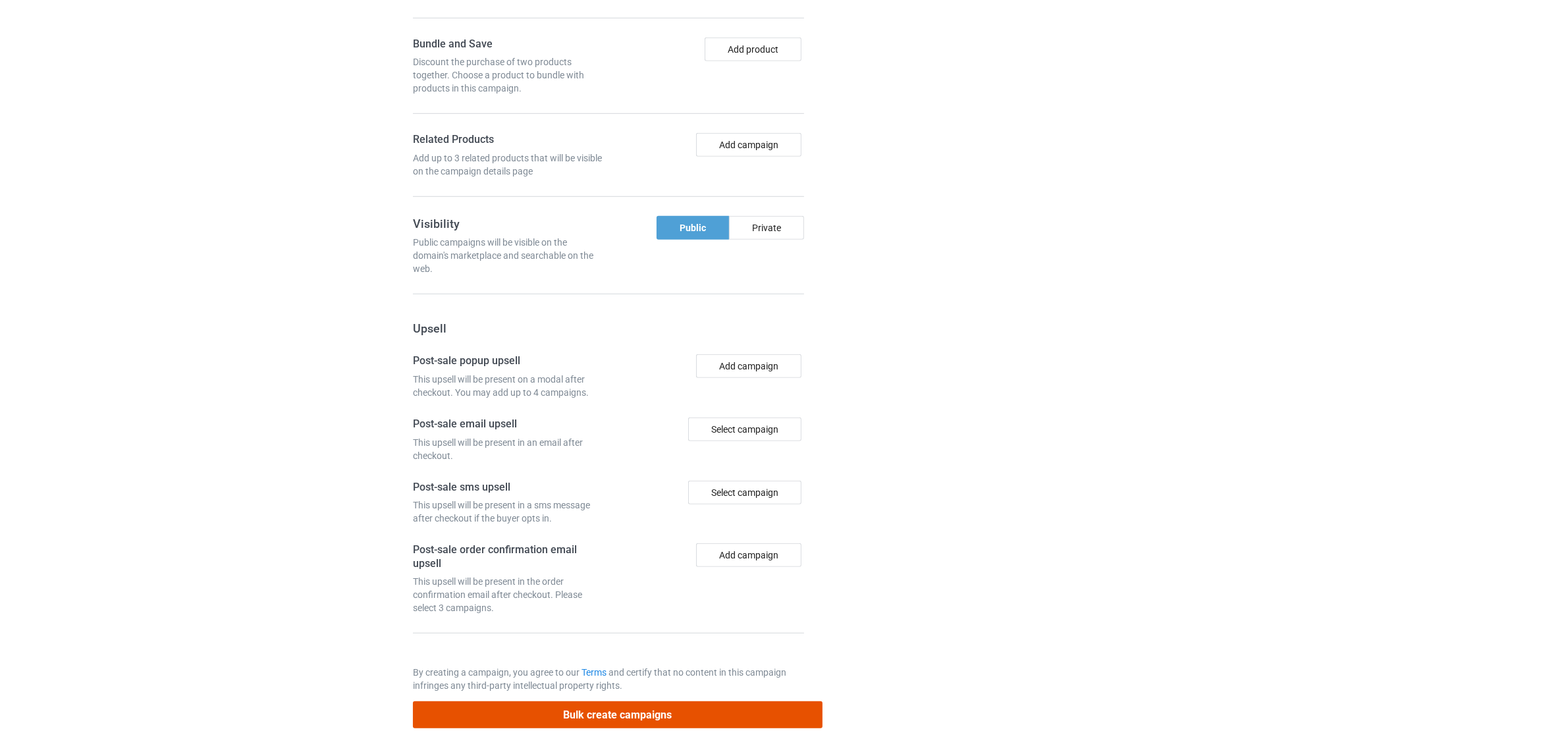
click at [649, 716] on button "Bulk create campaigns" at bounding box center [618, 714] width 410 height 27
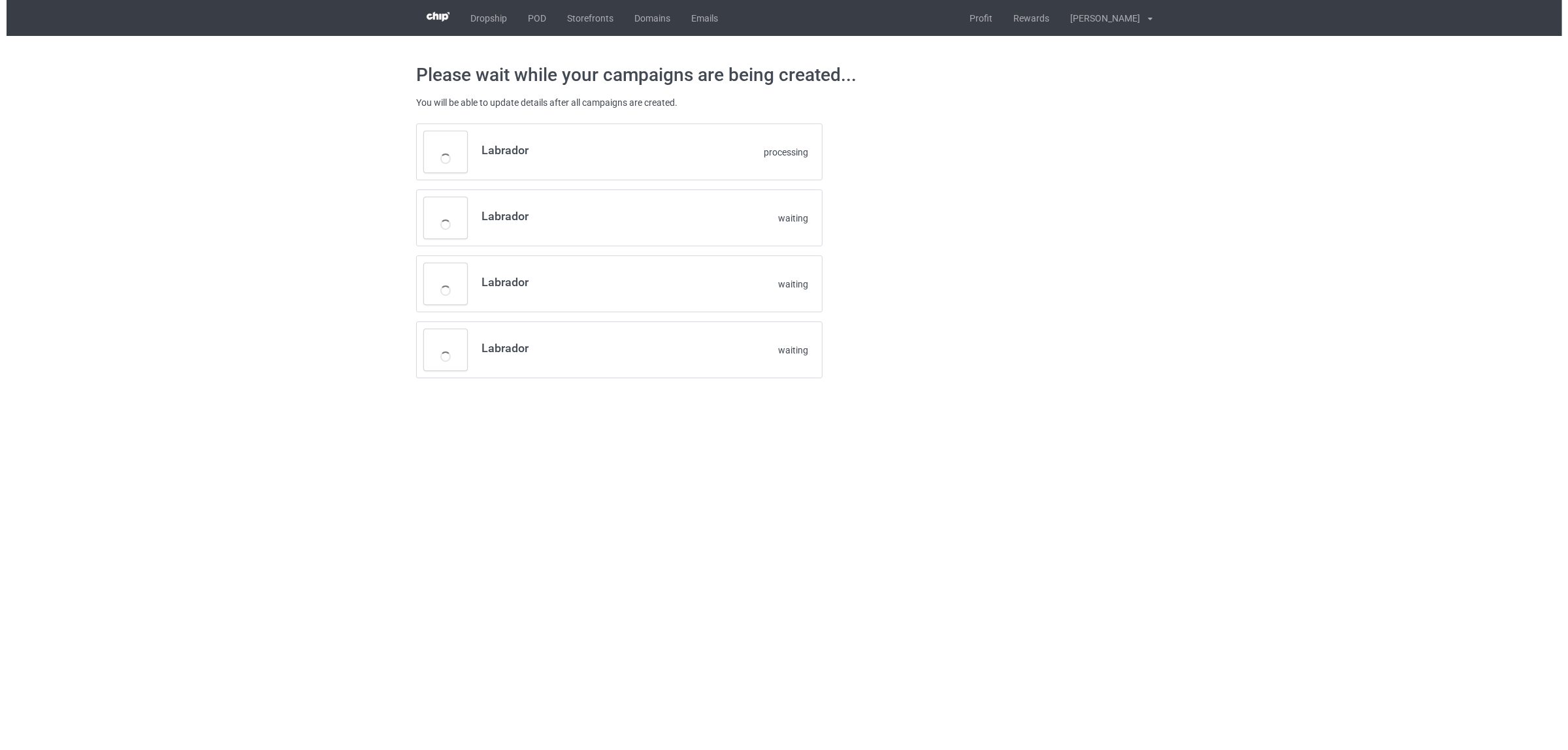
scroll to position [0, 0]
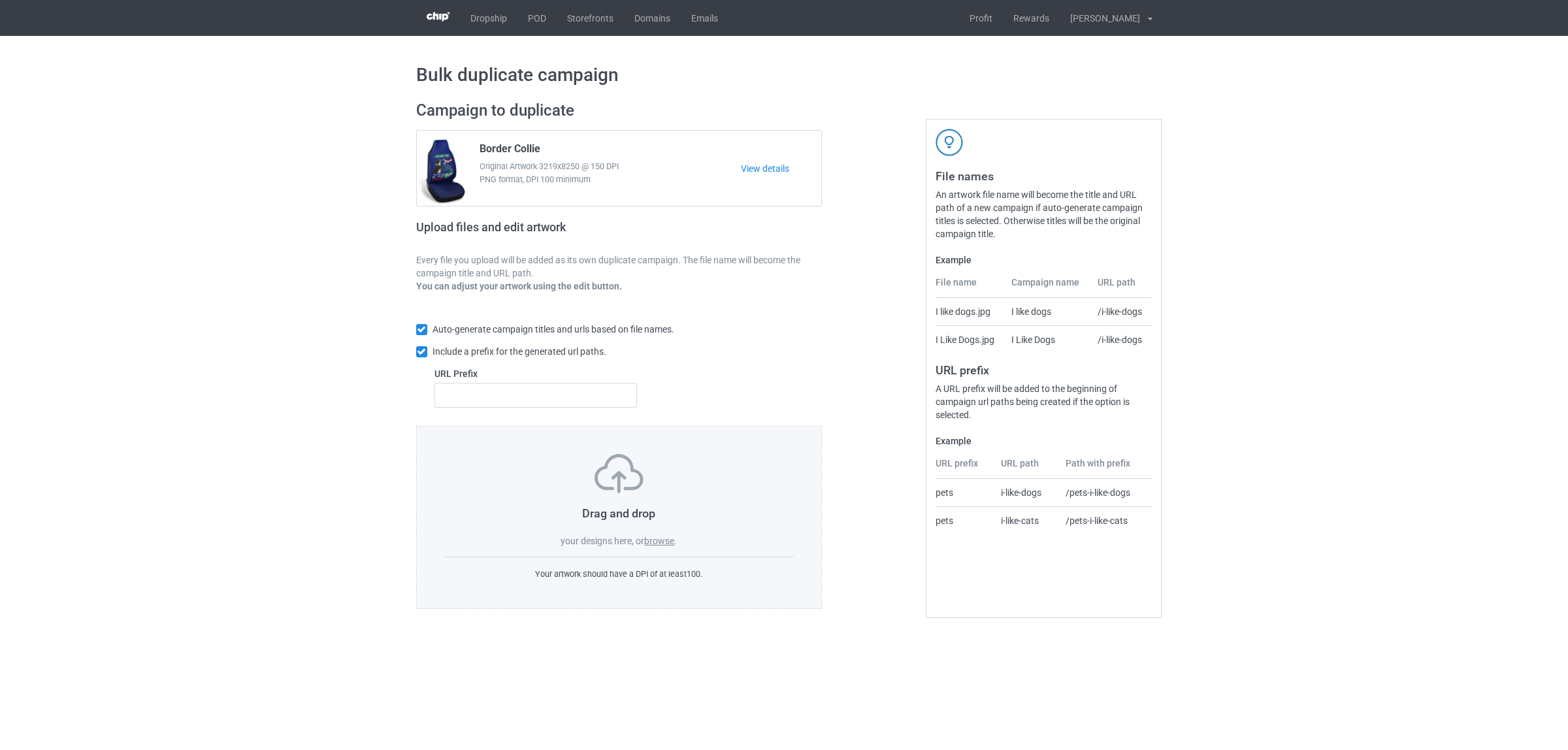
click at [663, 541] on label "browse" at bounding box center [659, 540] width 30 height 10
click at [0, 0] on input "browse" at bounding box center [0, 0] width 0 height 0
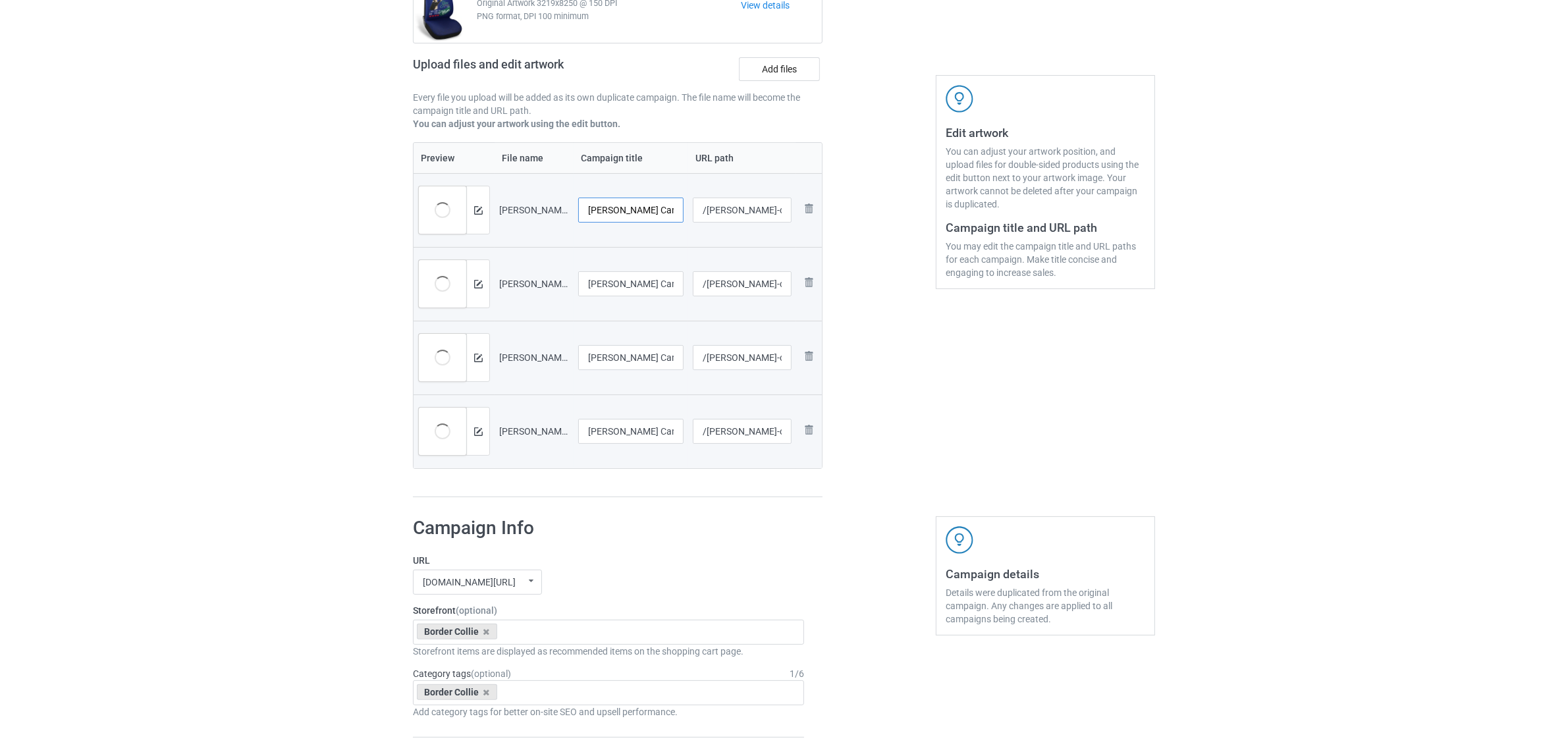
scroll to position [0, 26]
drag, startPoint x: 645, startPoint y: 211, endPoint x: 693, endPoint y: 212, distance: 48.0
click at [693, 212] on tr "Preview and edit artwork [PERSON_NAME] Car Seat 1.jpg [PERSON_NAME] Car Seat 1.…" at bounding box center [617, 210] width 408 height 74
drag, startPoint x: 653, startPoint y: 205, endPoint x: 502, endPoint y: 195, distance: 151.3
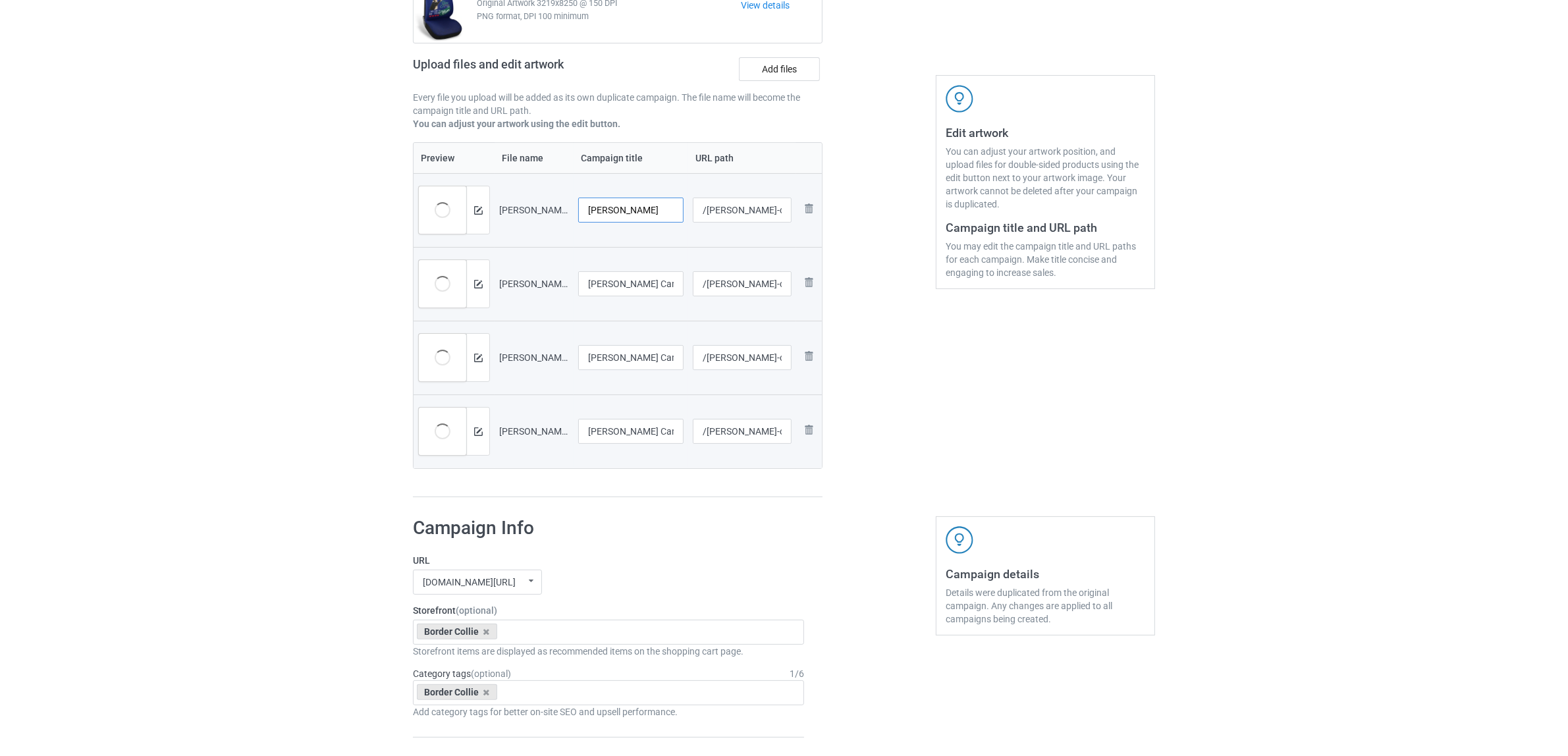
click at [461, 181] on tr "Preview and edit artwork Jack Russell Car Seat 1.jpg Jack Russell /jack-russell…" at bounding box center [617, 210] width 408 height 74
type input "[PERSON_NAME]"
click at [650, 293] on input "Jack Russell Car Seat 2.jpg" at bounding box center [632, 283] width 106 height 25
paste input "text"
type input "[PERSON_NAME]"
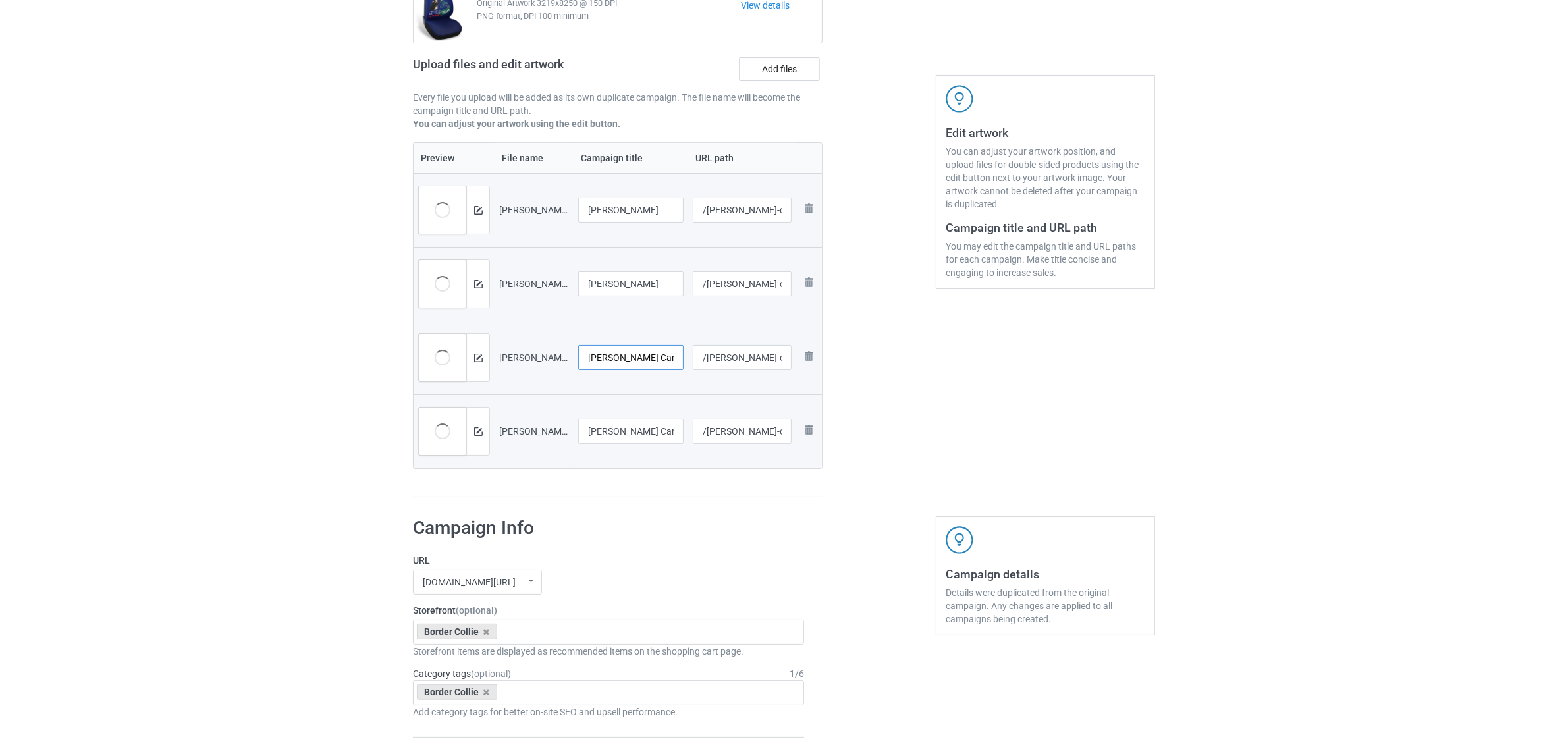
click at [643, 350] on input "Jack Russell Car Seat 3.jpg" at bounding box center [632, 357] width 106 height 25
paste input "text"
type input "[PERSON_NAME]"
click at [617, 440] on input "Jack Russell Car Seat 4.jpg" at bounding box center [632, 431] width 106 height 25
paste input "text"
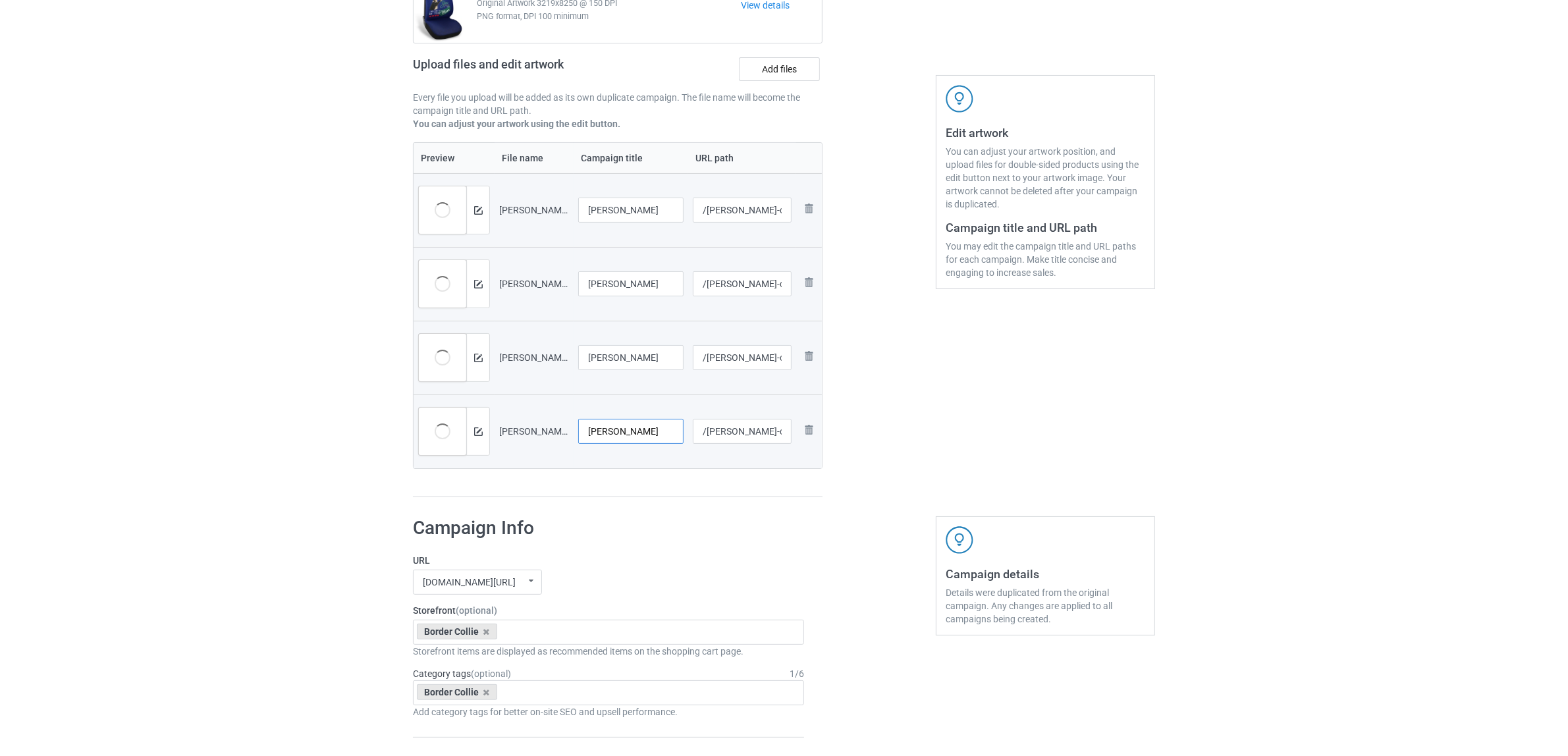
type input "[PERSON_NAME]"
click at [634, 505] on div "Campaign to duplicate Border Collie Original Artwork 3219x8250 @ 150 DPI PNG fo…" at bounding box center [618, 216] width 428 height 579
click at [489, 630] on icon at bounding box center [487, 632] width 7 height 9
paste input "[PERSON_NAME]"
type input "[PERSON_NAME]"
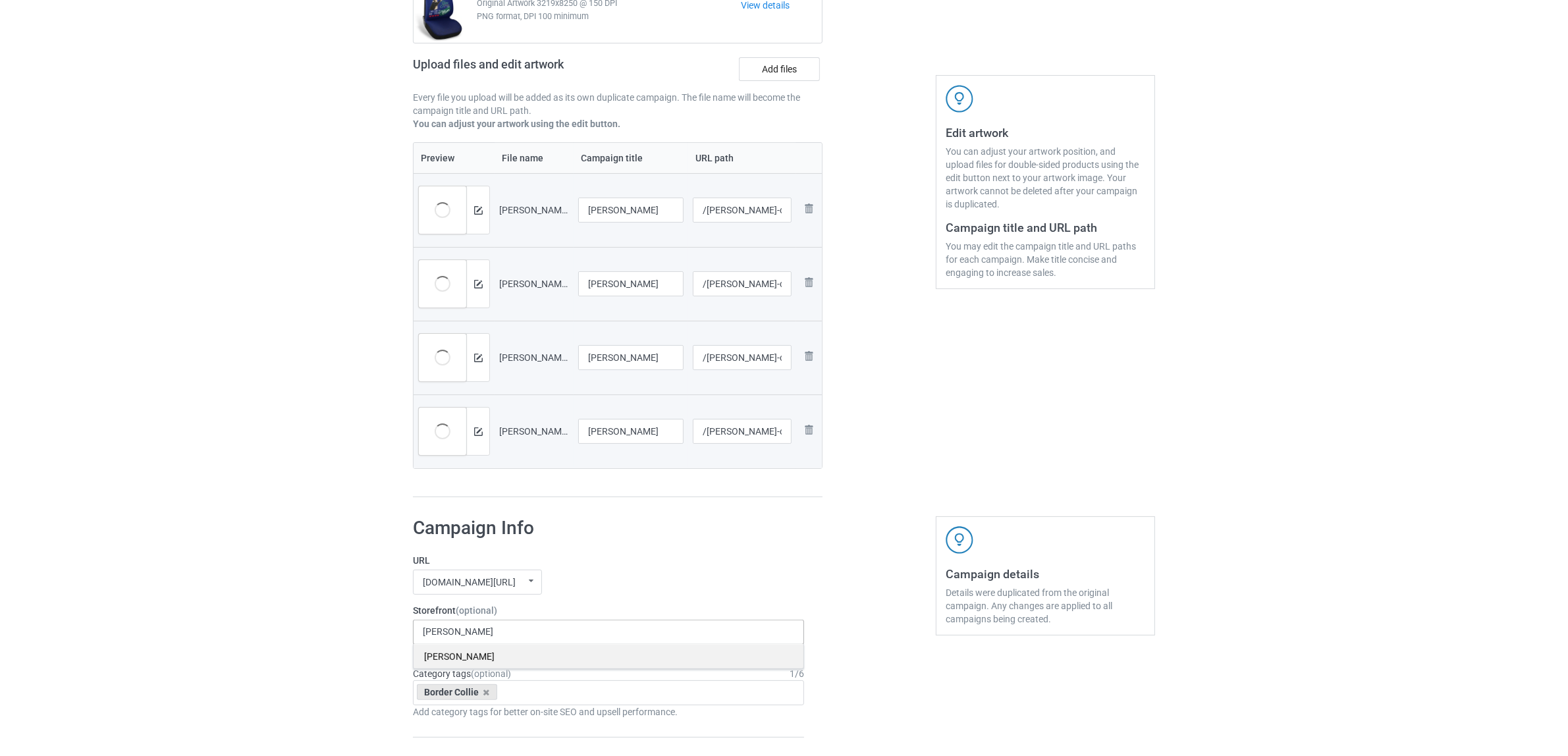
click at [463, 656] on div "[PERSON_NAME]" at bounding box center [608, 656] width 390 height 24
click at [485, 696] on icon at bounding box center [487, 693] width 7 height 9
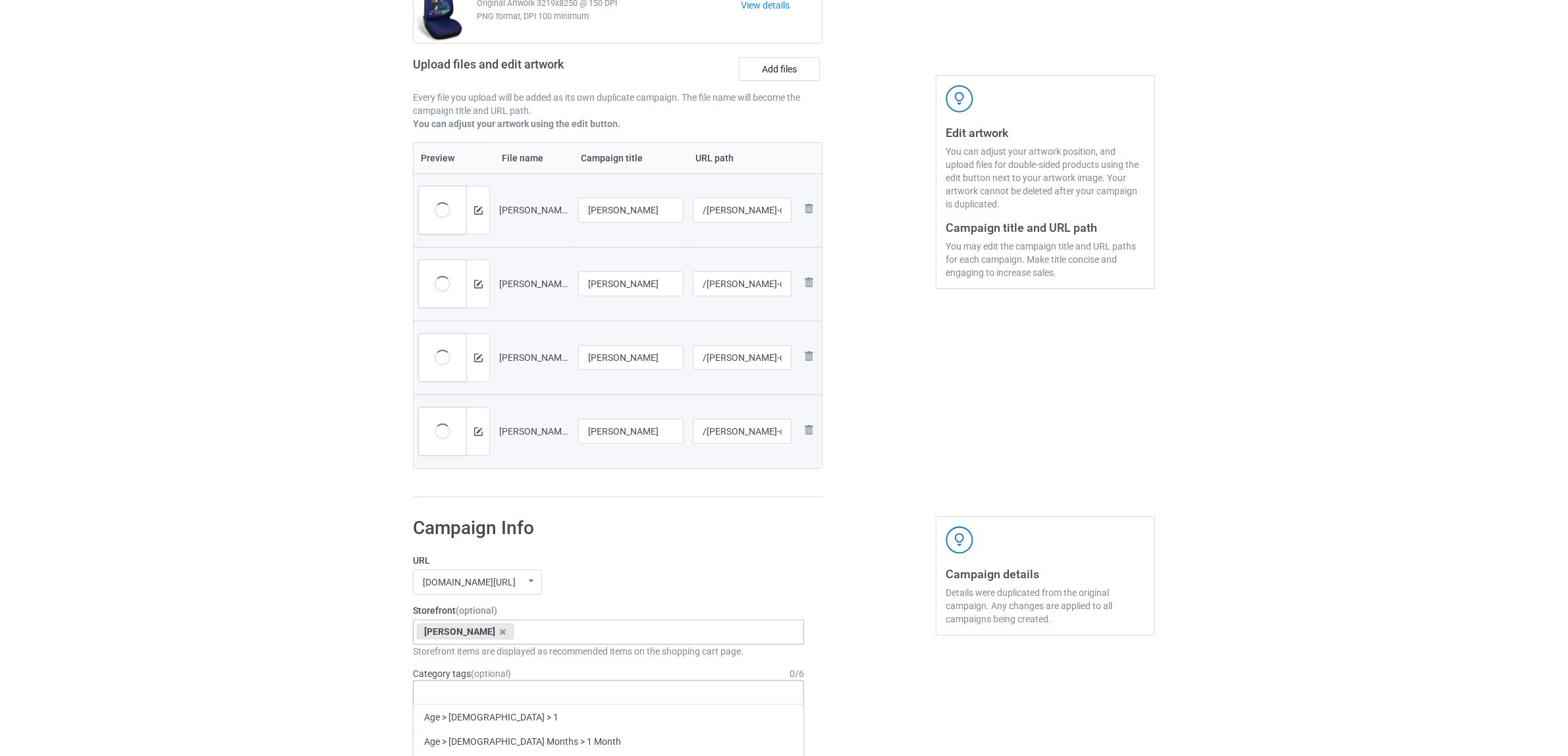
paste input "[PERSON_NAME]"
type input "[PERSON_NAME]"
click at [461, 716] on div "[PERSON_NAME]" at bounding box center [608, 717] width 390 height 24
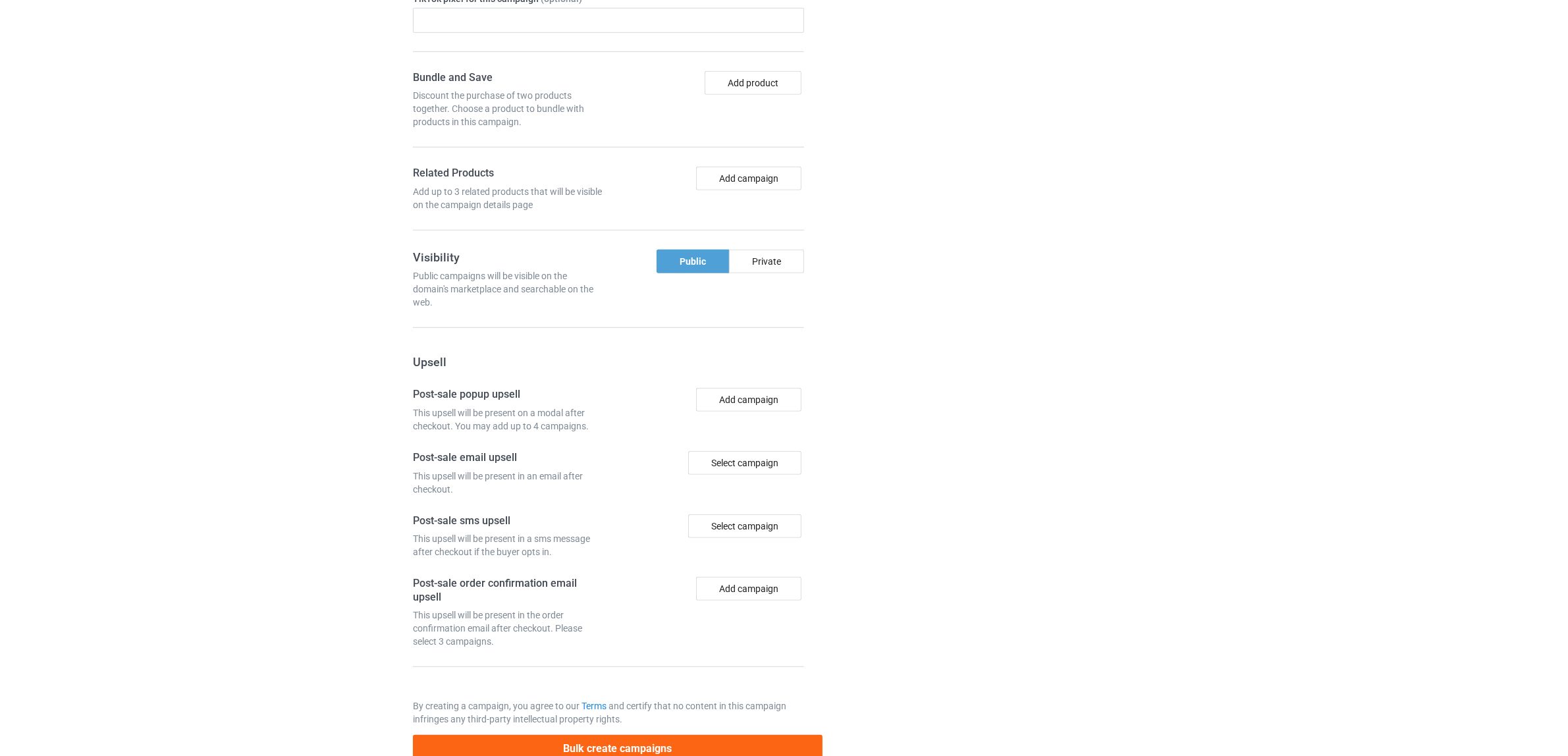
scroll to position [1147, 0]
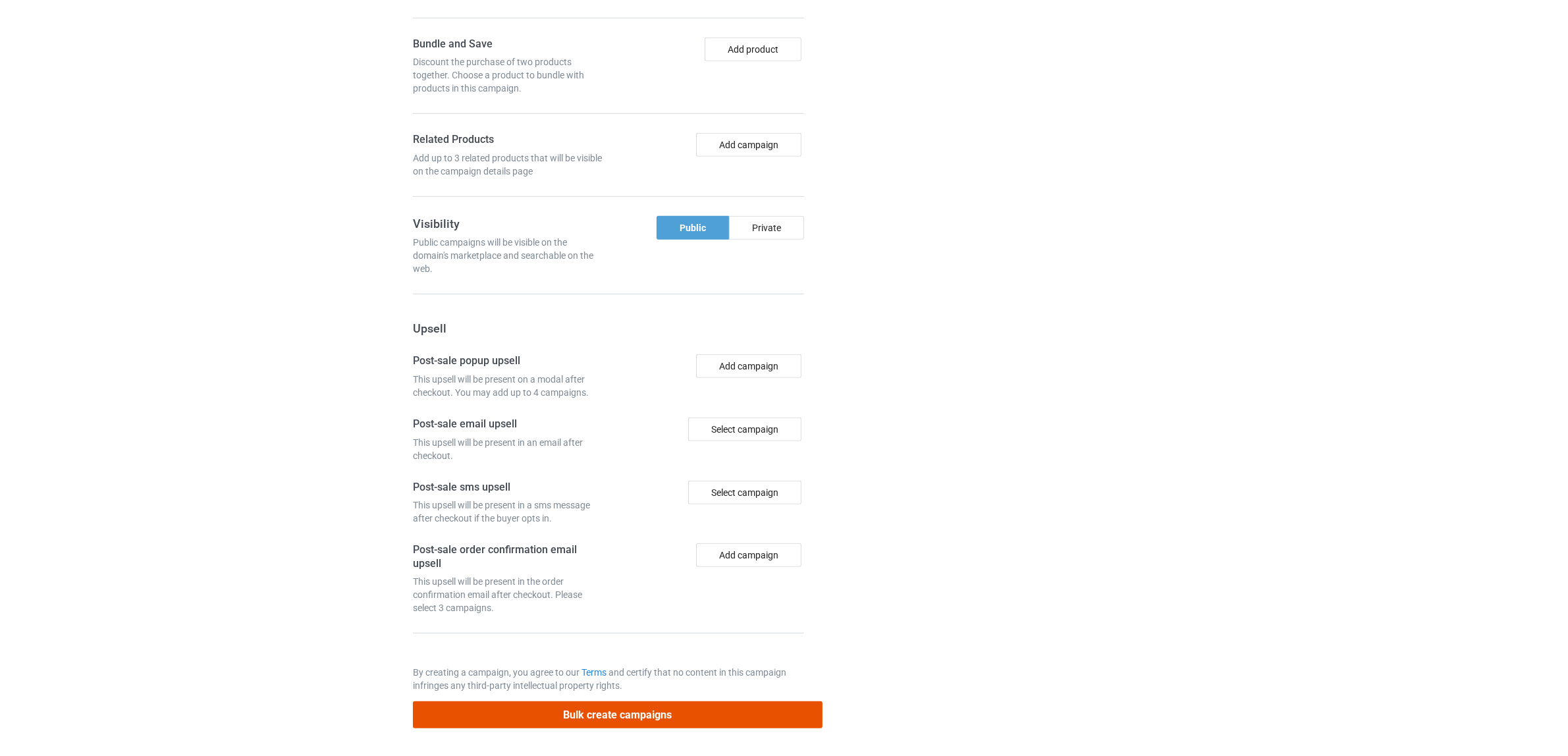
click at [631, 713] on button "Bulk create campaigns" at bounding box center [618, 714] width 410 height 27
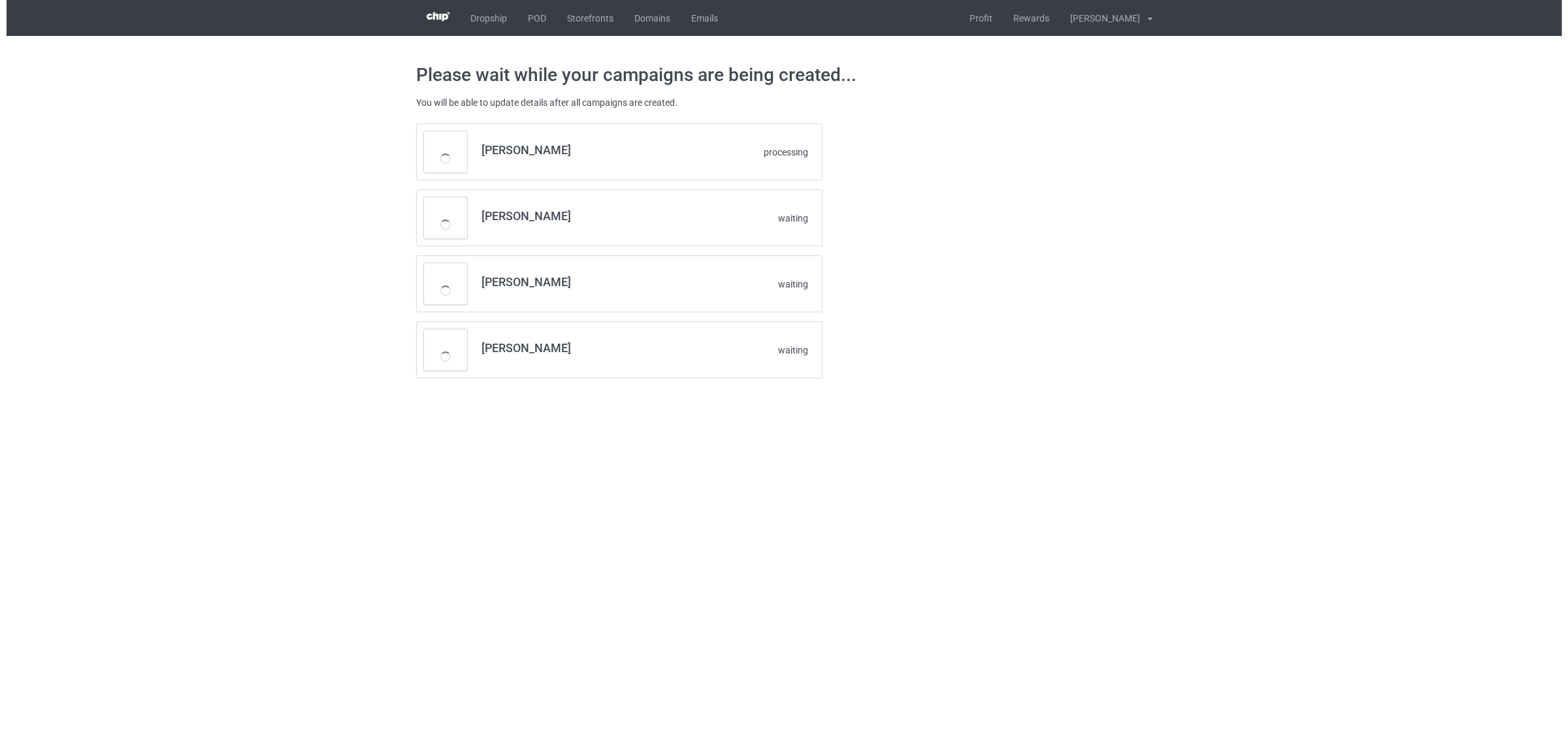
scroll to position [0, 0]
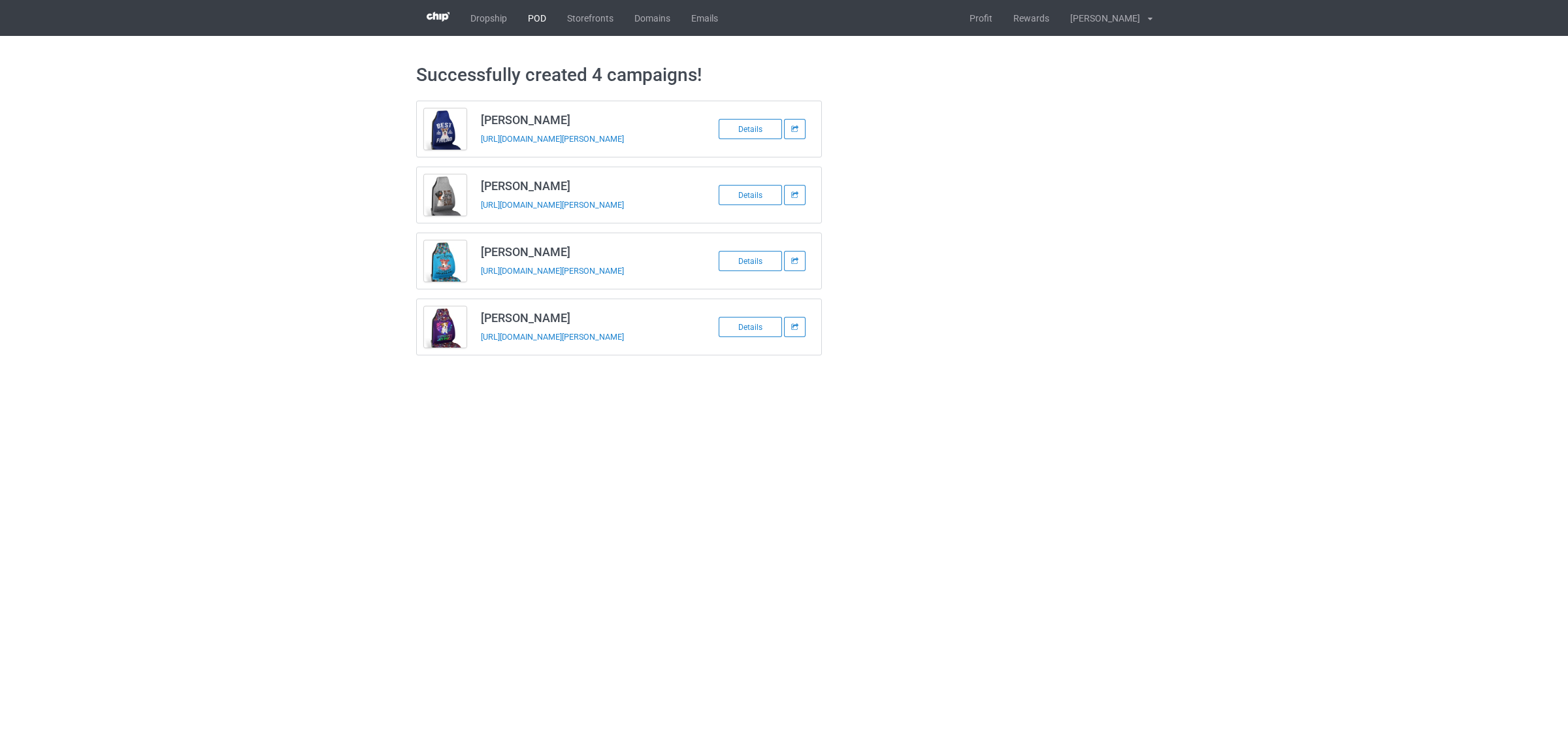
click at [533, 17] on link "POD" at bounding box center [537, 18] width 40 height 36
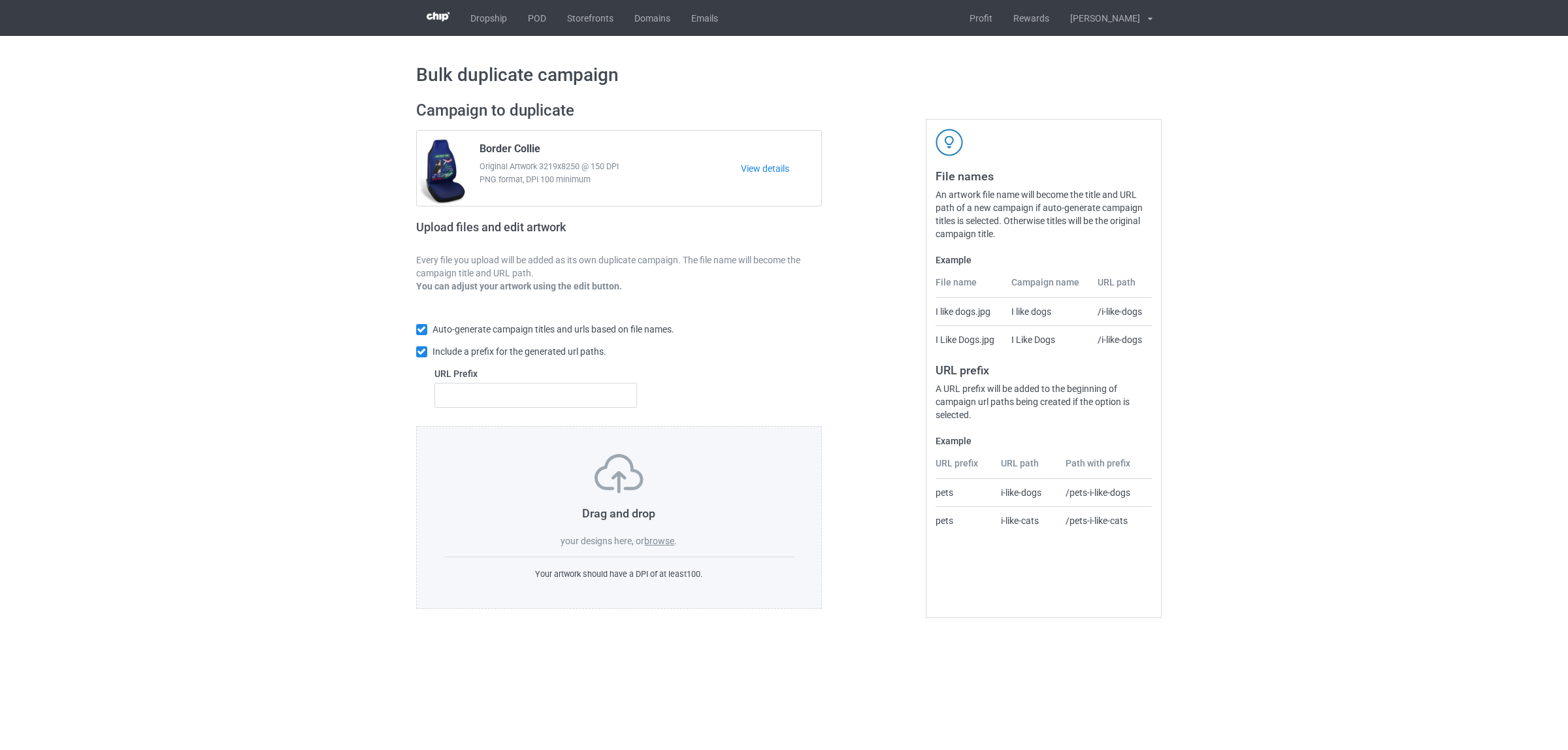
click at [661, 543] on label "browse" at bounding box center [659, 540] width 30 height 10
click at [0, 0] on input "browse" at bounding box center [0, 0] width 0 height 0
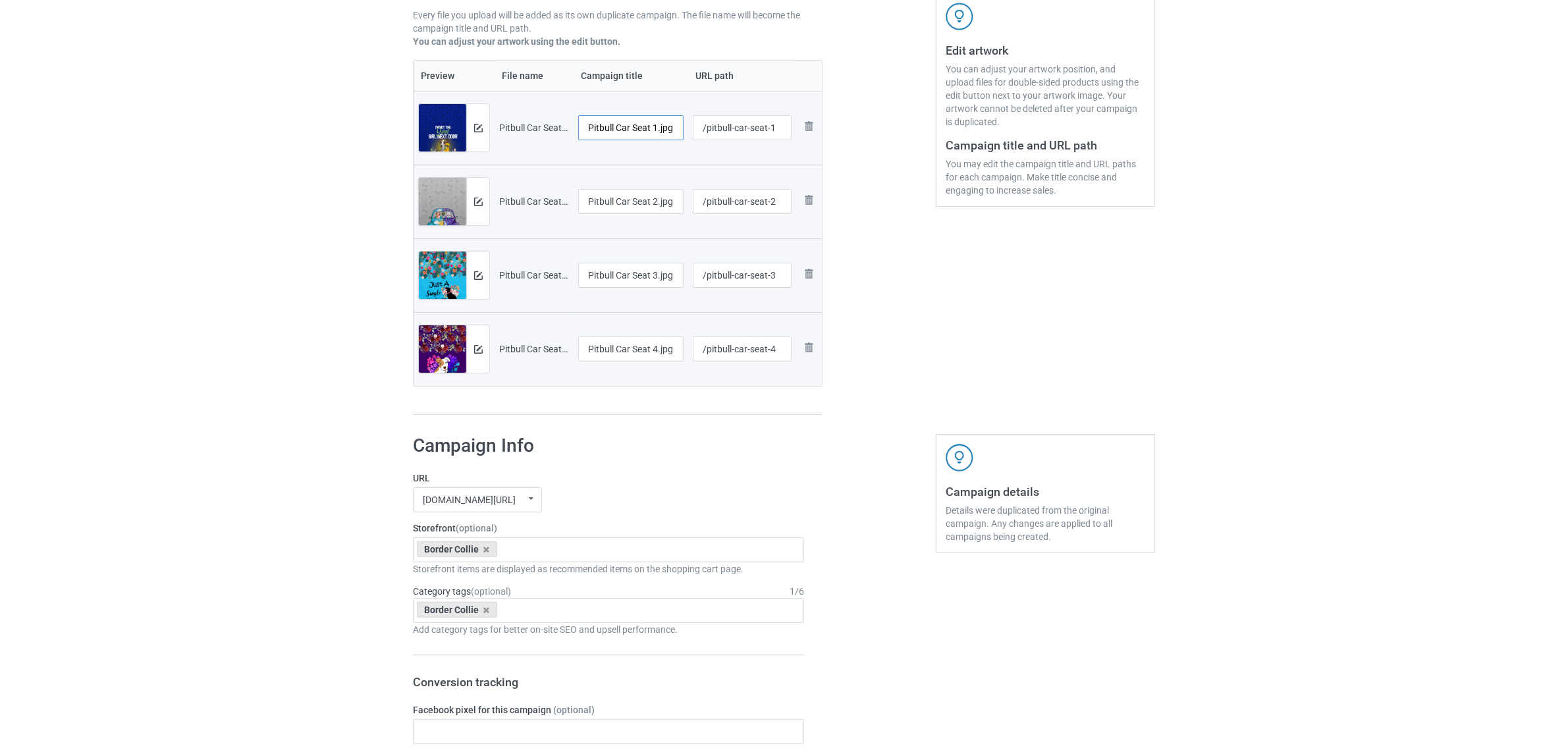
scroll to position [0, 1]
drag, startPoint x: 616, startPoint y: 132, endPoint x: 685, endPoint y: 126, distance: 69.3
click at [685, 126] on td "Pitbull Car Seat 1.jpg" at bounding box center [631, 127] width 114 height 74
click at [598, 129] on input "Pitbull" at bounding box center [632, 127] width 106 height 25
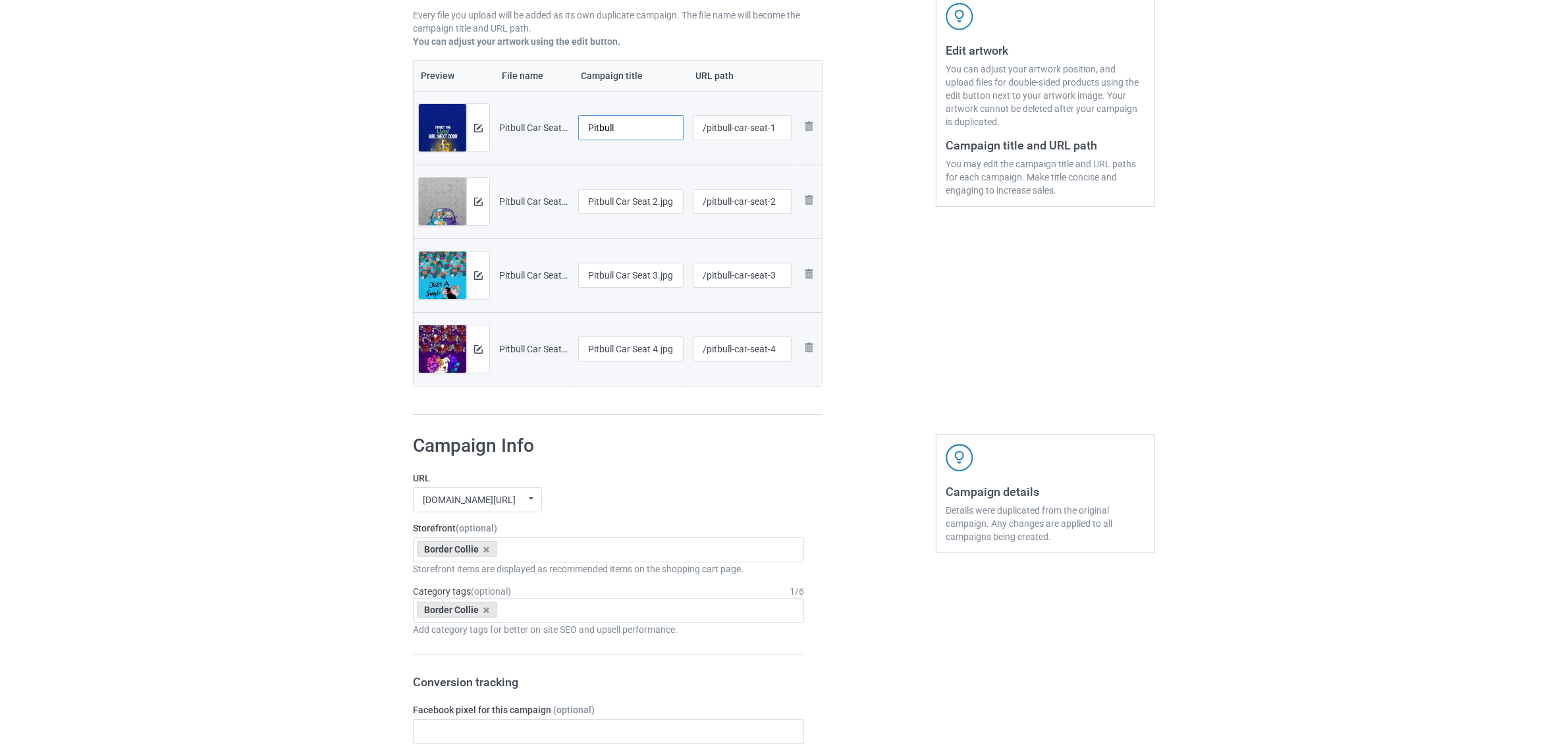
click at [598, 129] on input "Pitbull" at bounding box center [632, 127] width 106 height 25
type input "Pitbull"
click at [641, 199] on input "Pitbull Car Seat 2.jpg" at bounding box center [632, 201] width 106 height 25
paste input "text"
type input "Pitbull"
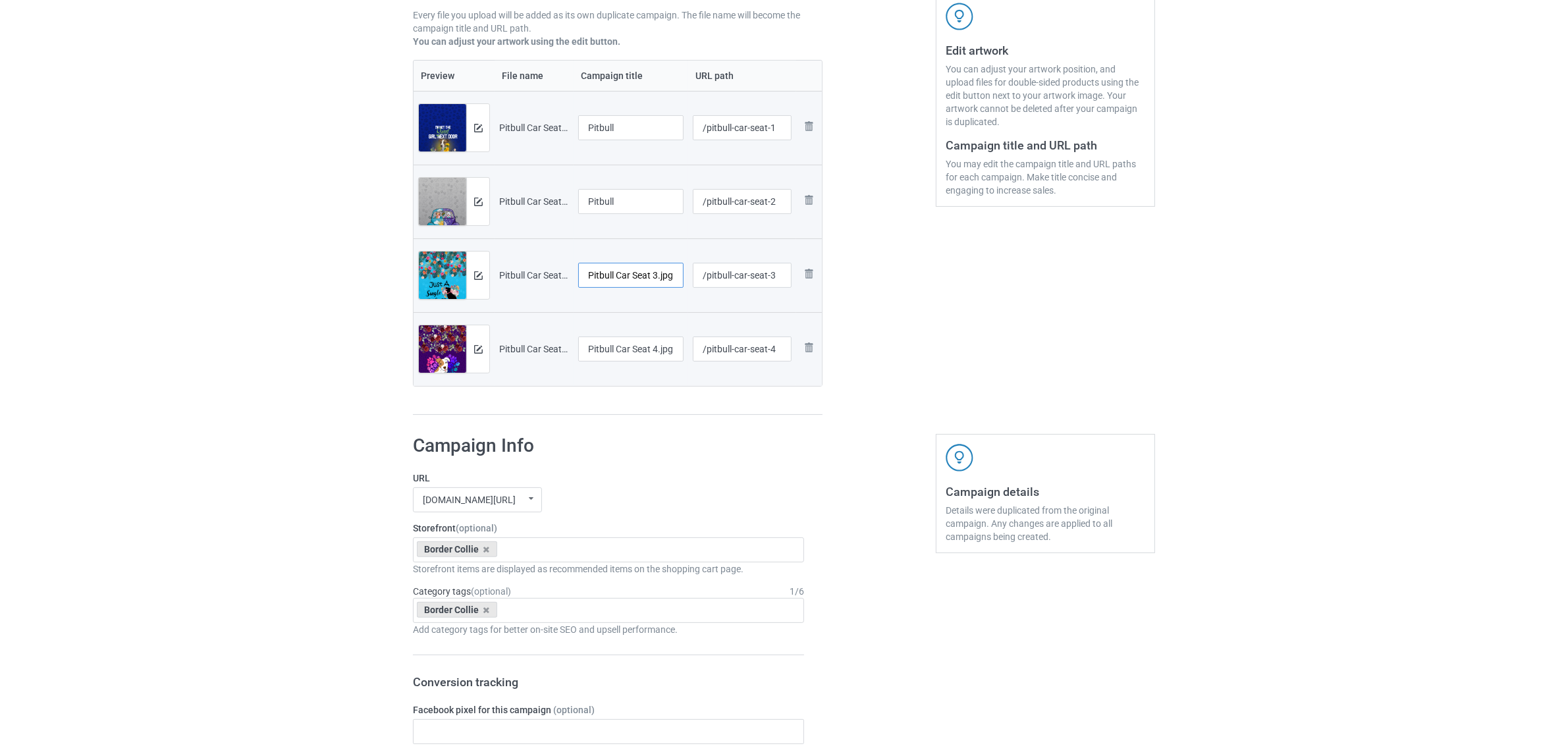
click at [640, 272] on input "Pitbull Car Seat 3.jpg" at bounding box center [632, 275] width 106 height 25
paste input "text"
type input "Pitbull"
click at [633, 353] on input "Pitbull Car Seat 4.jpg" at bounding box center [632, 349] width 106 height 25
paste input "text"
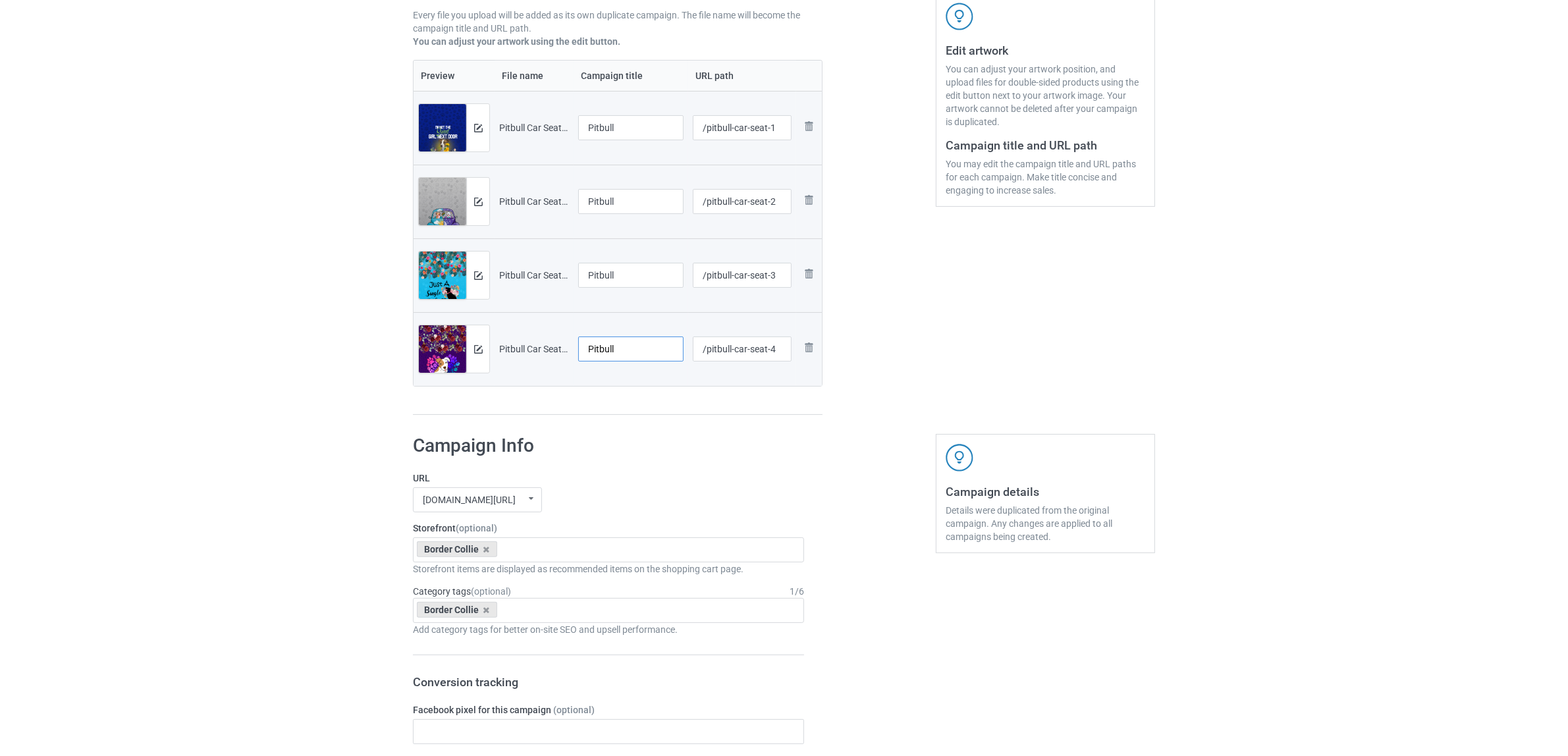
type input "Pitbull"
click at [644, 419] on div "Campaign to duplicate Border Collie Original Artwork 3219x8250 @ 150 DPI PNG fo…" at bounding box center [618, 134] width 428 height 579
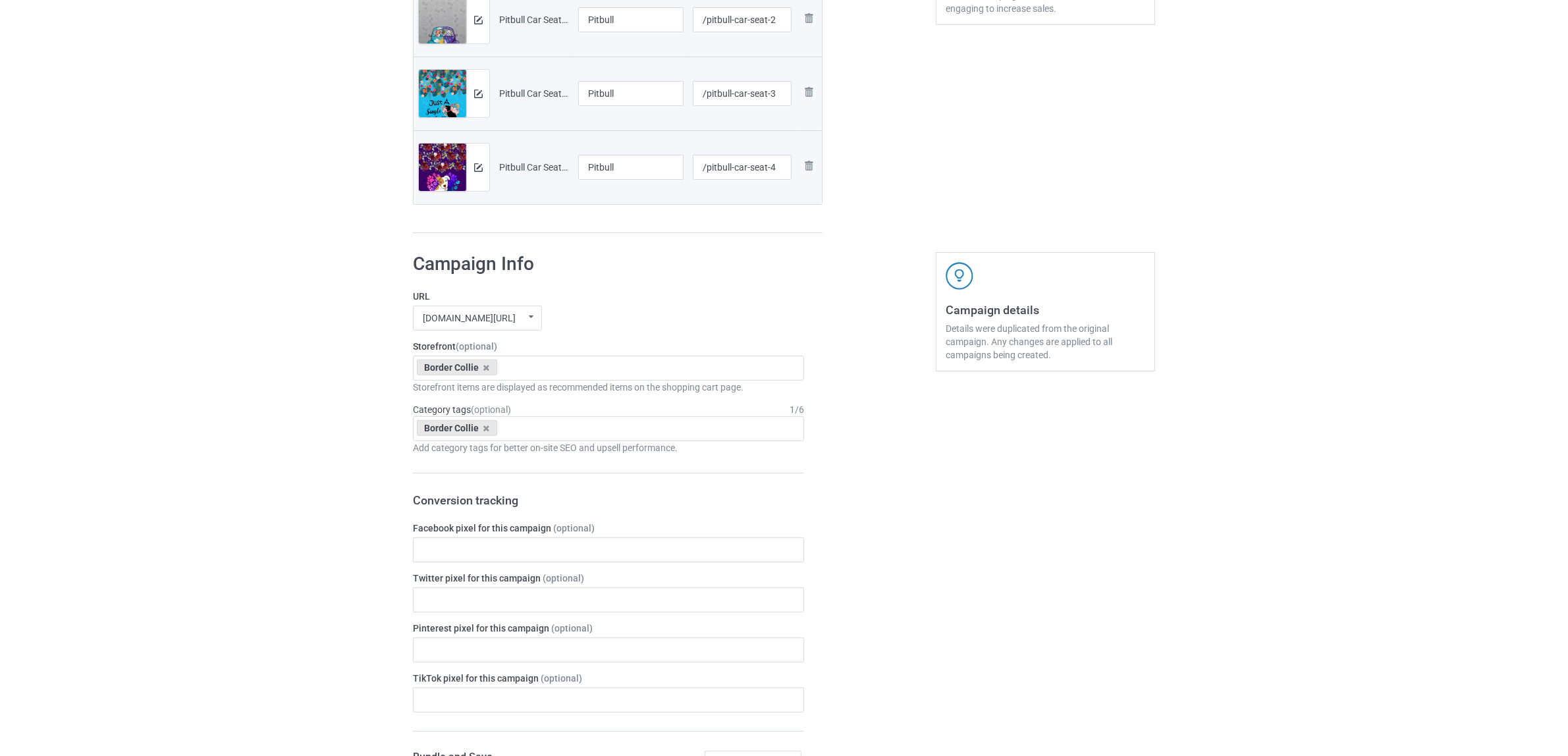
scroll to position [576, 0]
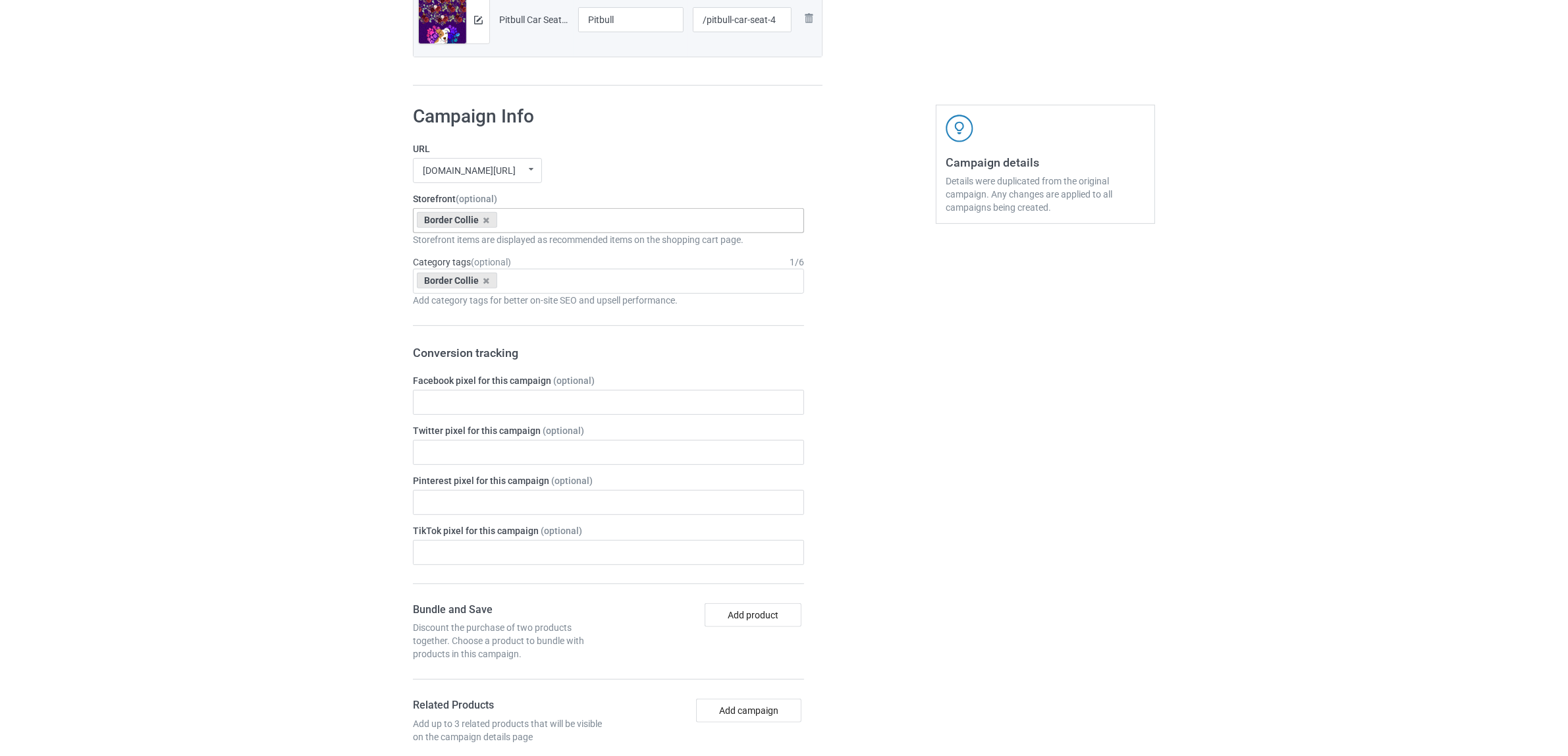
click at [488, 215] on div "Border Collie" at bounding box center [457, 220] width 81 height 16
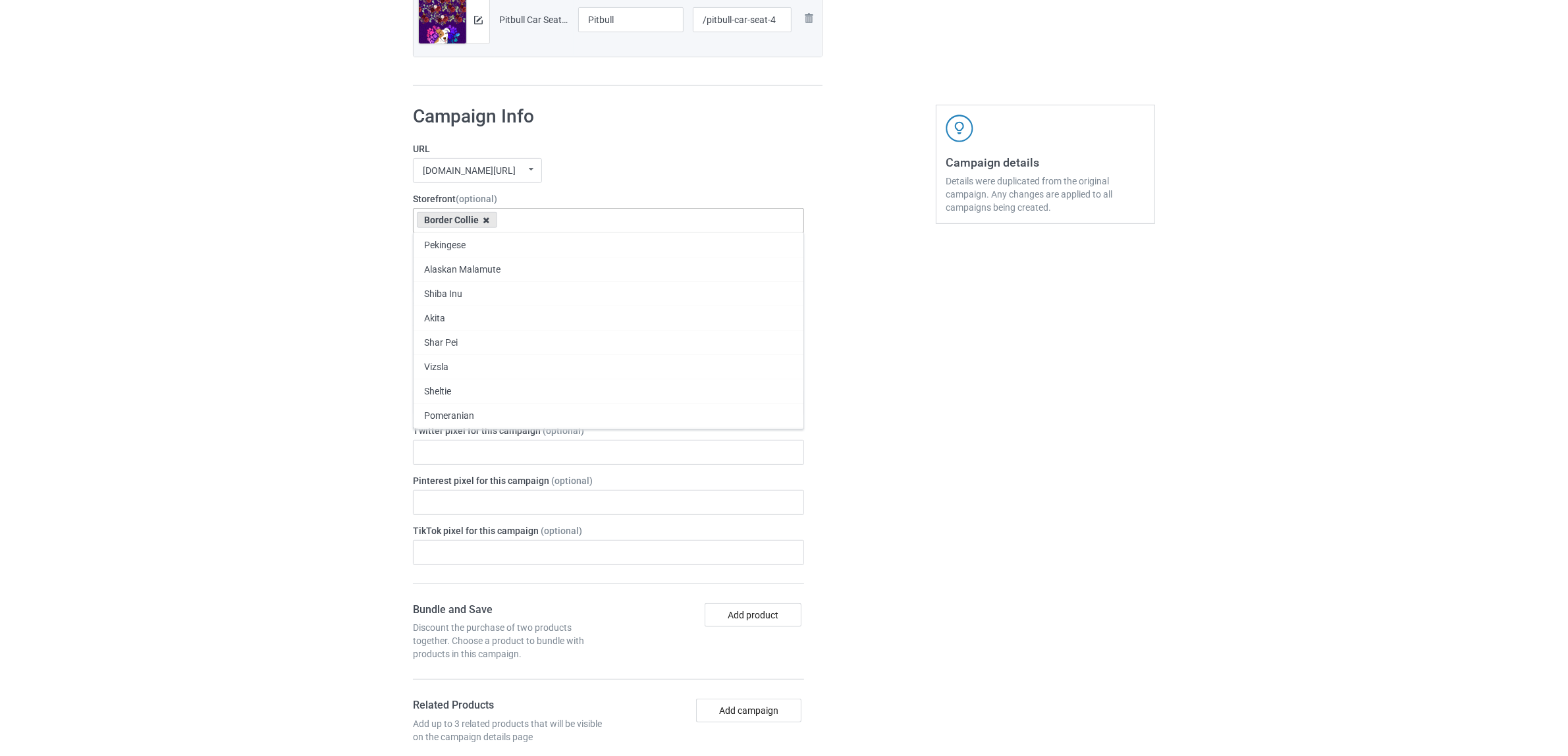
click at [485, 224] on icon at bounding box center [487, 220] width 7 height 9
paste input "Pitbull"
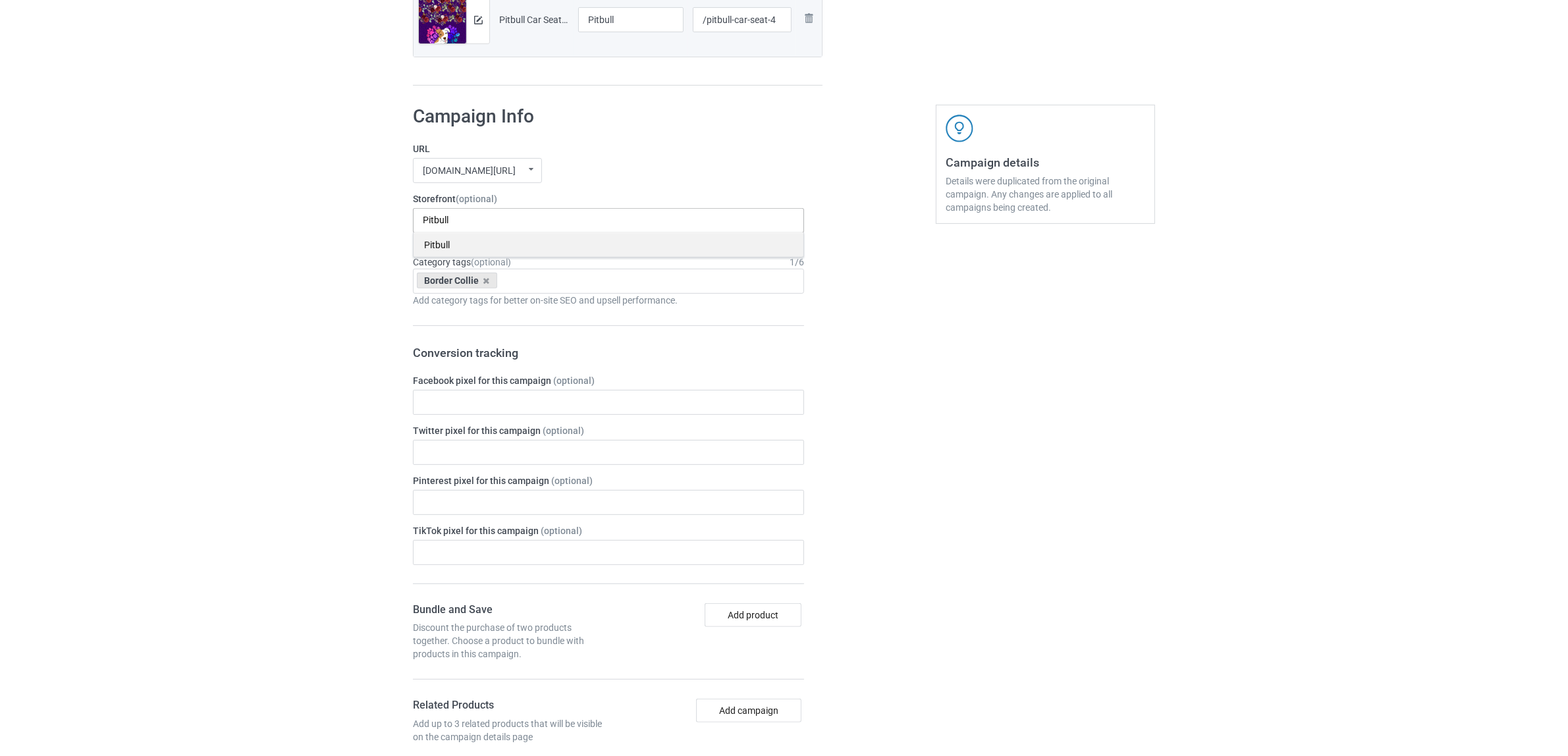
type input "Pitbull"
click at [444, 248] on div "Pitbull" at bounding box center [608, 244] width 390 height 24
click at [483, 284] on icon at bounding box center [487, 281] width 7 height 9
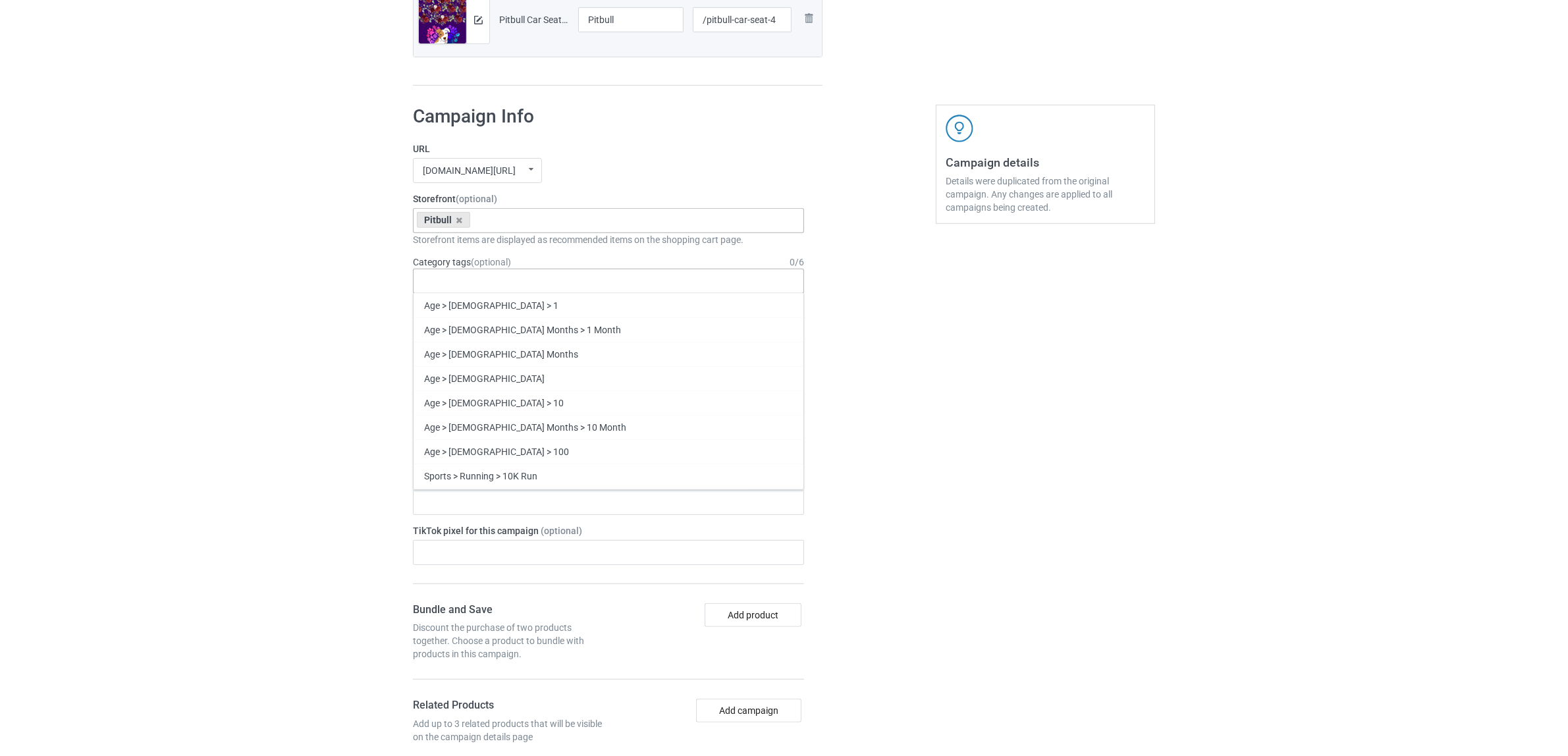
paste input "Pitbull"
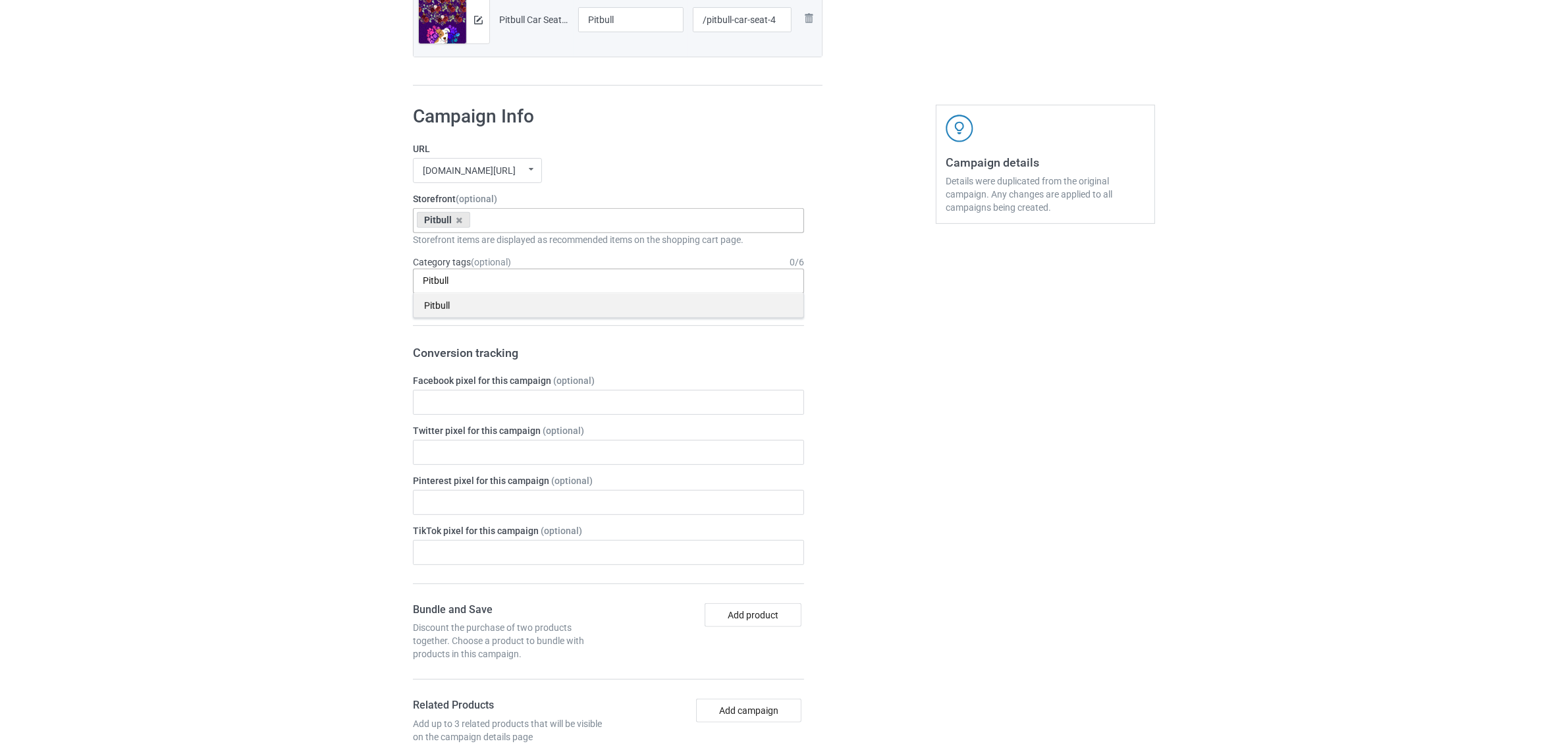
type input "Pitbull"
drag, startPoint x: 453, startPoint y: 307, endPoint x: 350, endPoint y: 295, distance: 103.7
click at [452, 307] on div "Pitbull" at bounding box center [608, 305] width 390 height 24
click at [321, 287] on div "Bulk duplicate campaign Campaign to duplicate Border Collie Original Artwork 32…" at bounding box center [784, 391] width 1568 height 1861
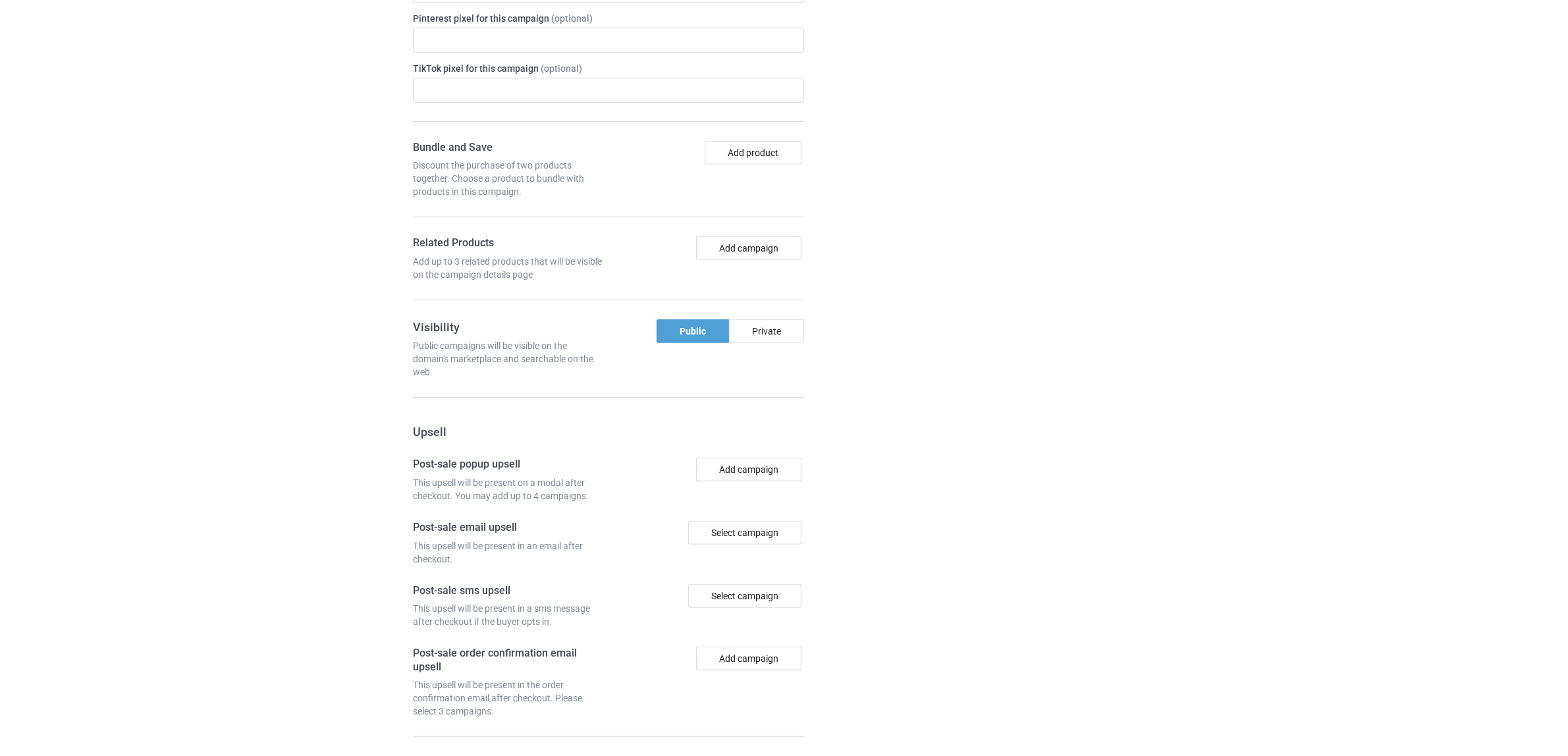
scroll to position [1147, 0]
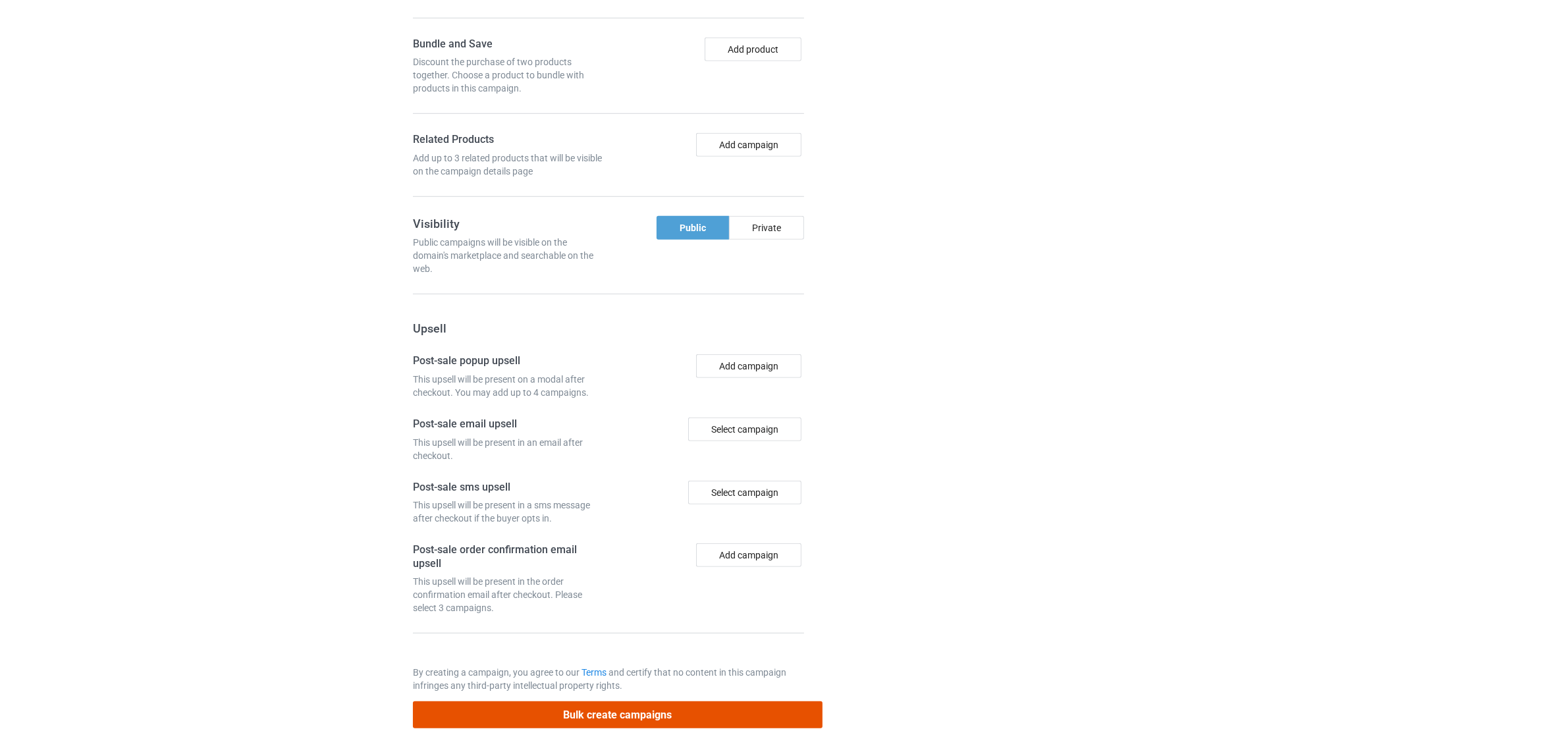
click at [645, 713] on button "Bulk create campaigns" at bounding box center [618, 714] width 410 height 27
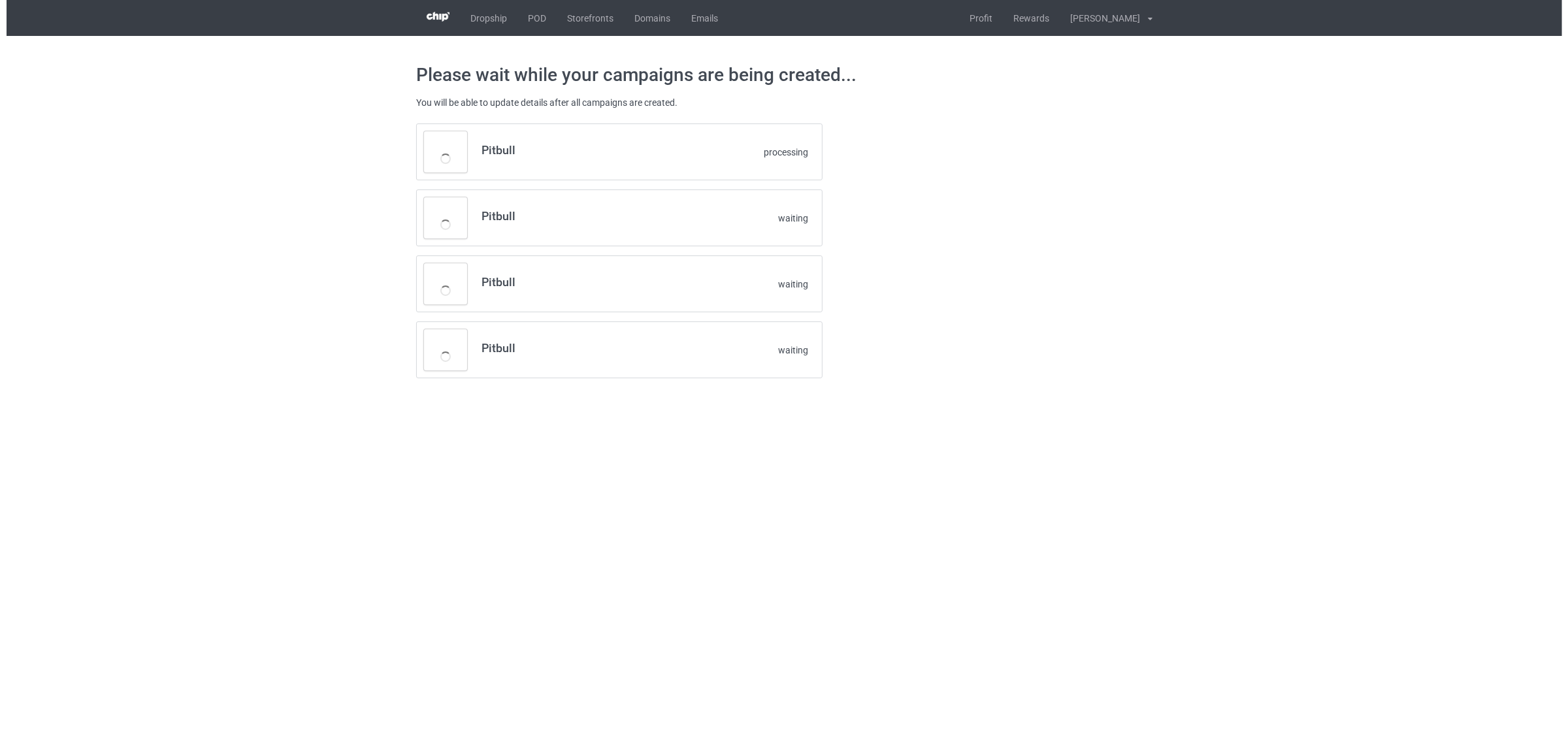
scroll to position [0, 0]
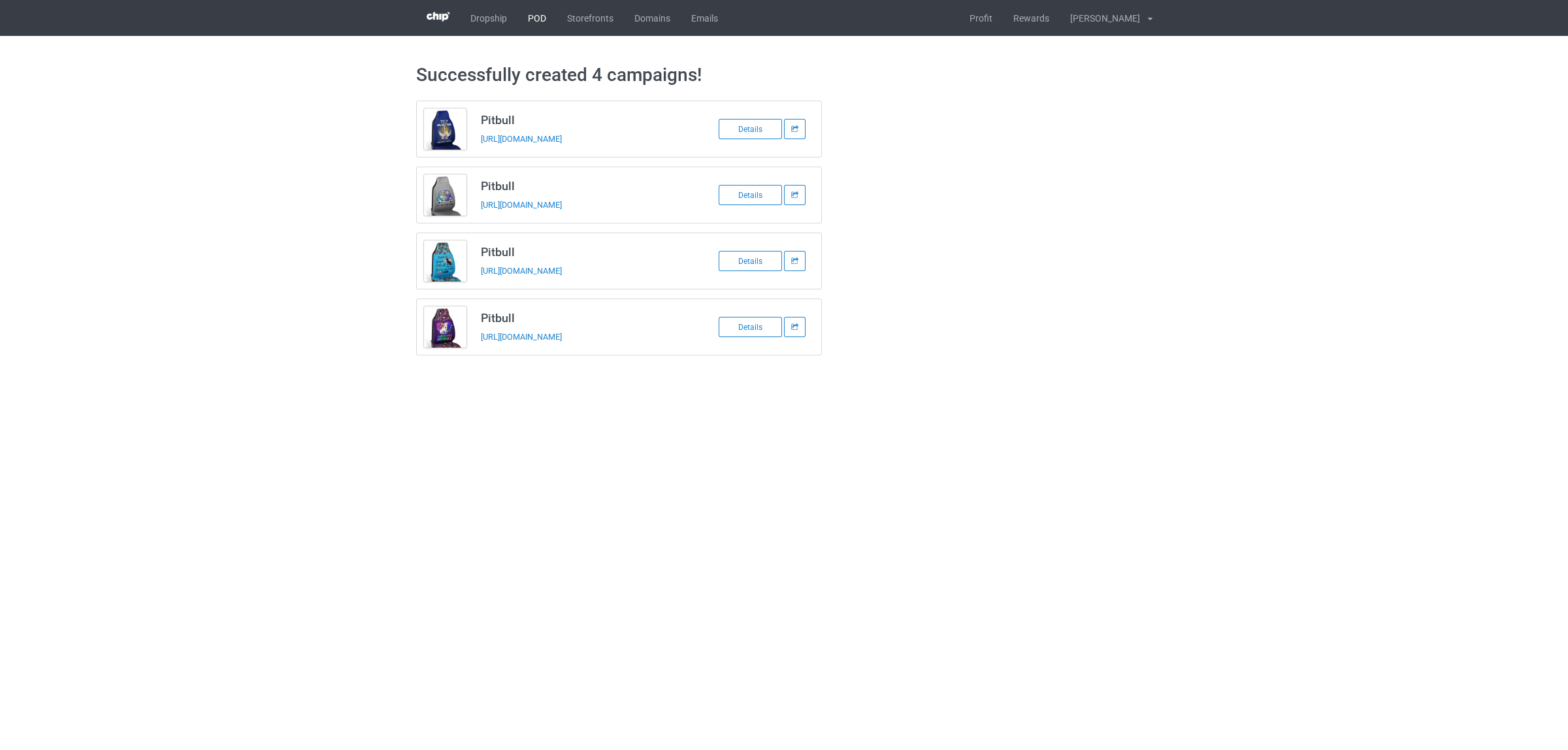
click at [540, 12] on link "POD" at bounding box center [537, 18] width 40 height 36
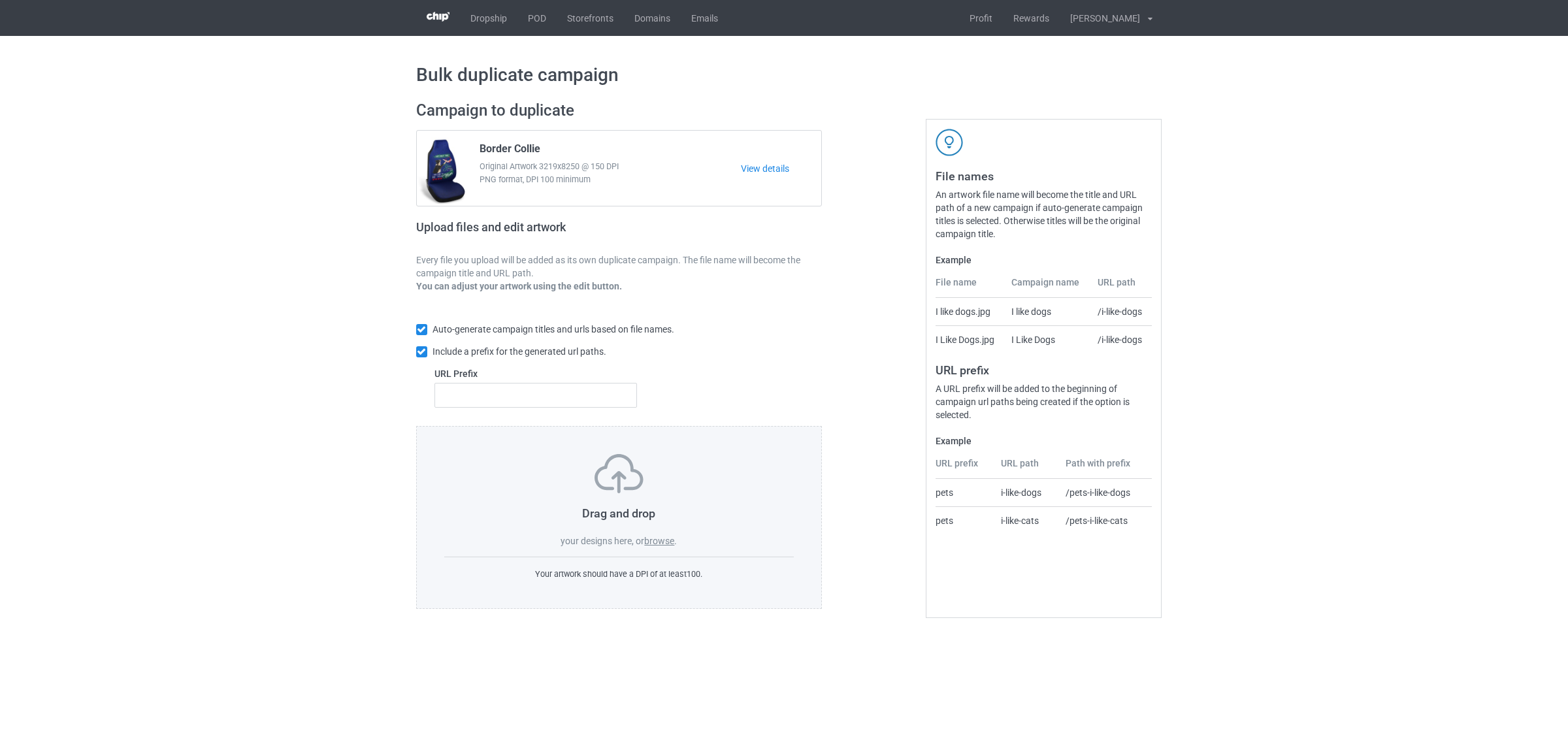
click at [658, 539] on label "browse" at bounding box center [659, 540] width 30 height 10
click at [0, 0] on input "browse" at bounding box center [0, 0] width 0 height 0
click at [661, 546] on label "browse" at bounding box center [659, 540] width 30 height 10
click at [0, 0] on input "browse" at bounding box center [0, 0] width 0 height 0
click at [658, 546] on label "browse" at bounding box center [659, 540] width 30 height 10
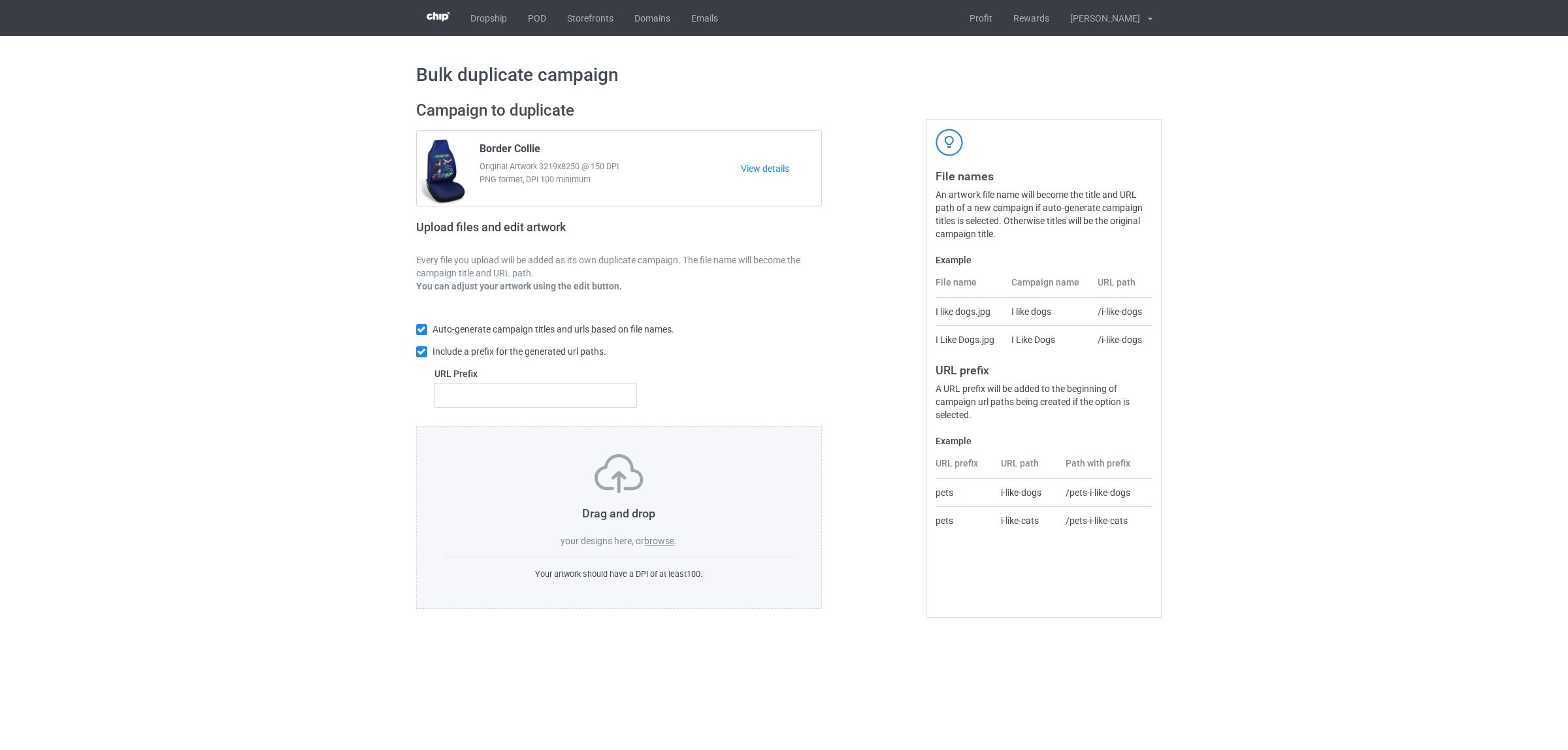
click at [0, 0] on input "browse" at bounding box center [0, 0] width 0 height 0
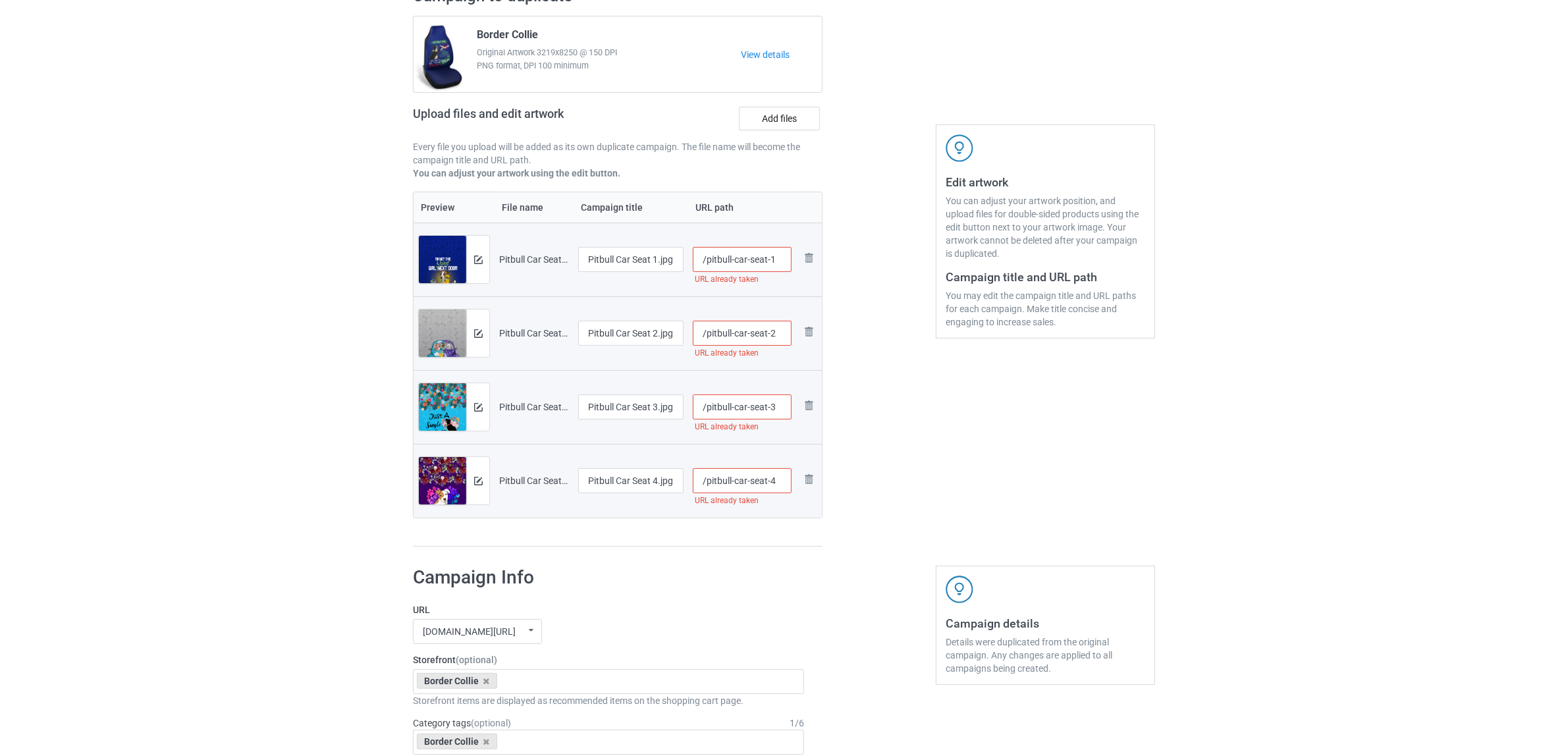
scroll to position [165, 0]
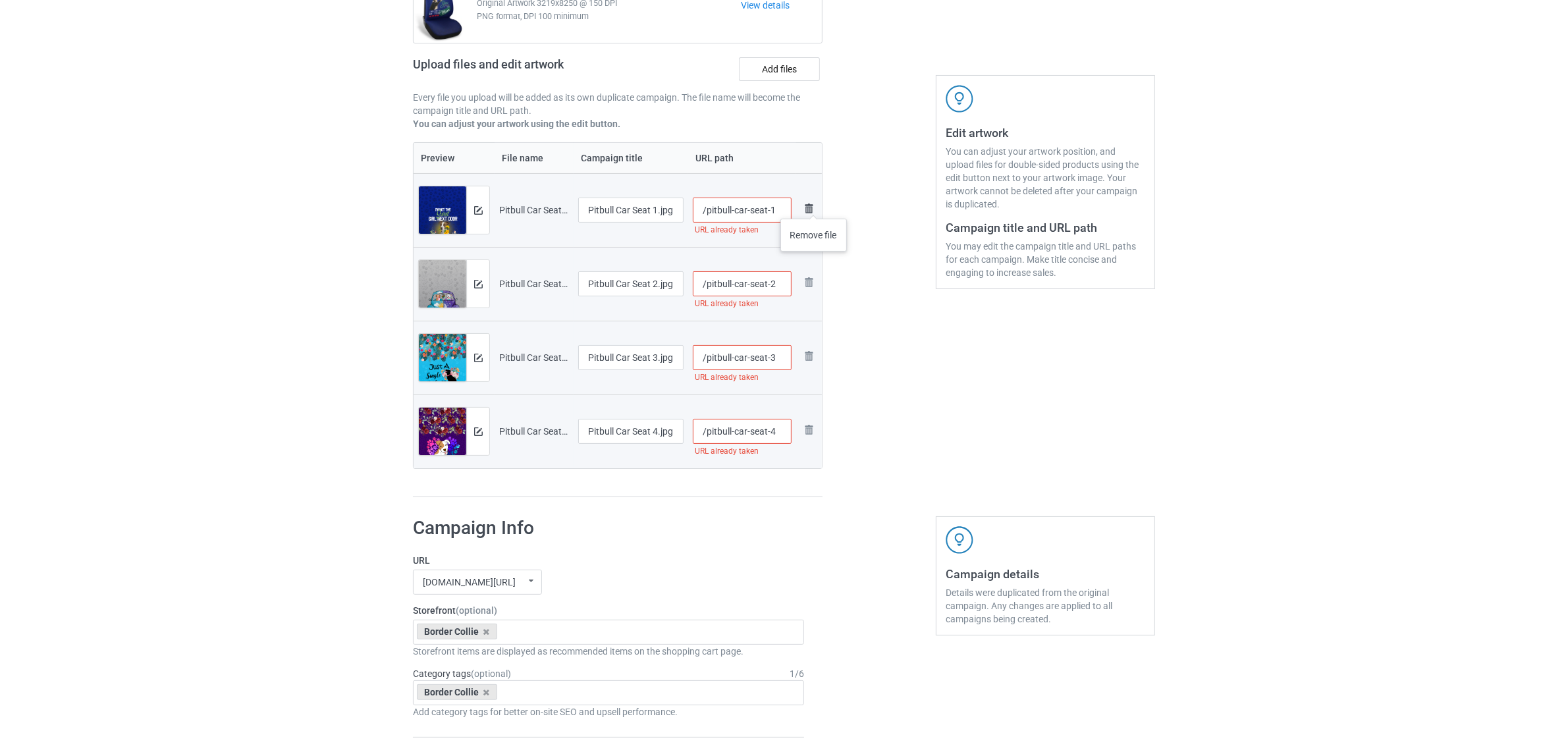
click at [814, 205] on img at bounding box center [809, 209] width 16 height 16
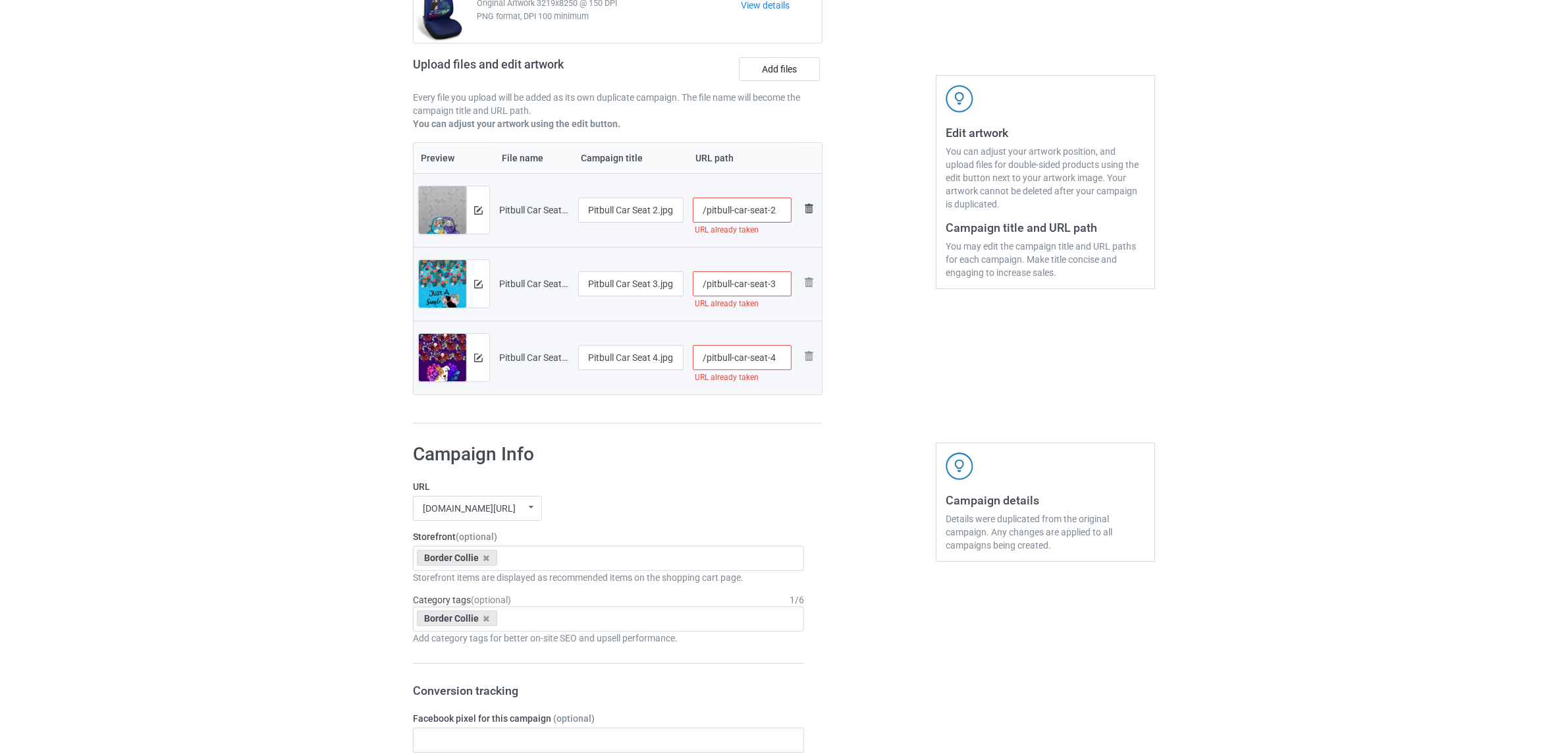
click at [811, 207] on img at bounding box center [809, 209] width 16 height 16
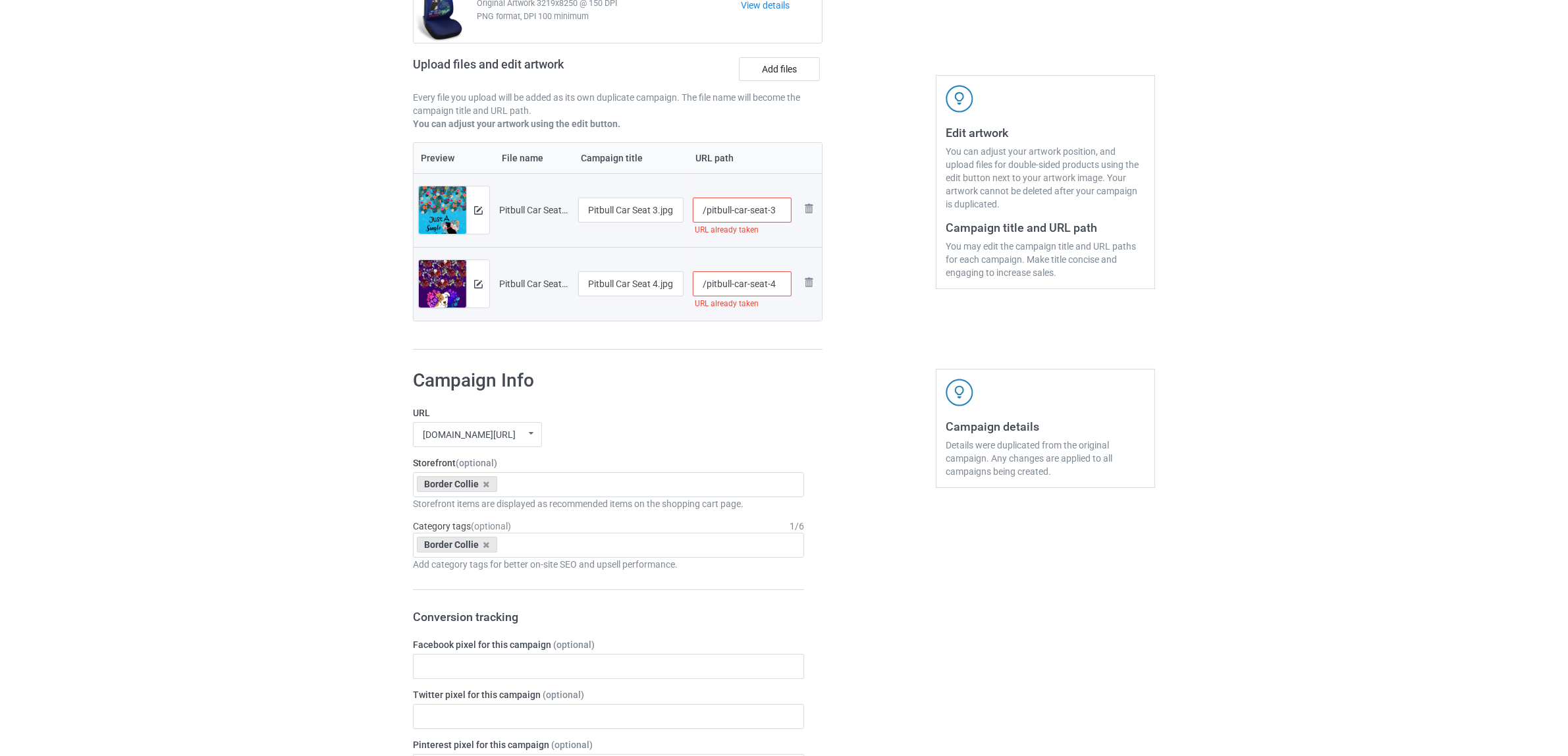
click at [0, 0] on img at bounding box center [0, 0] width 0 height 0
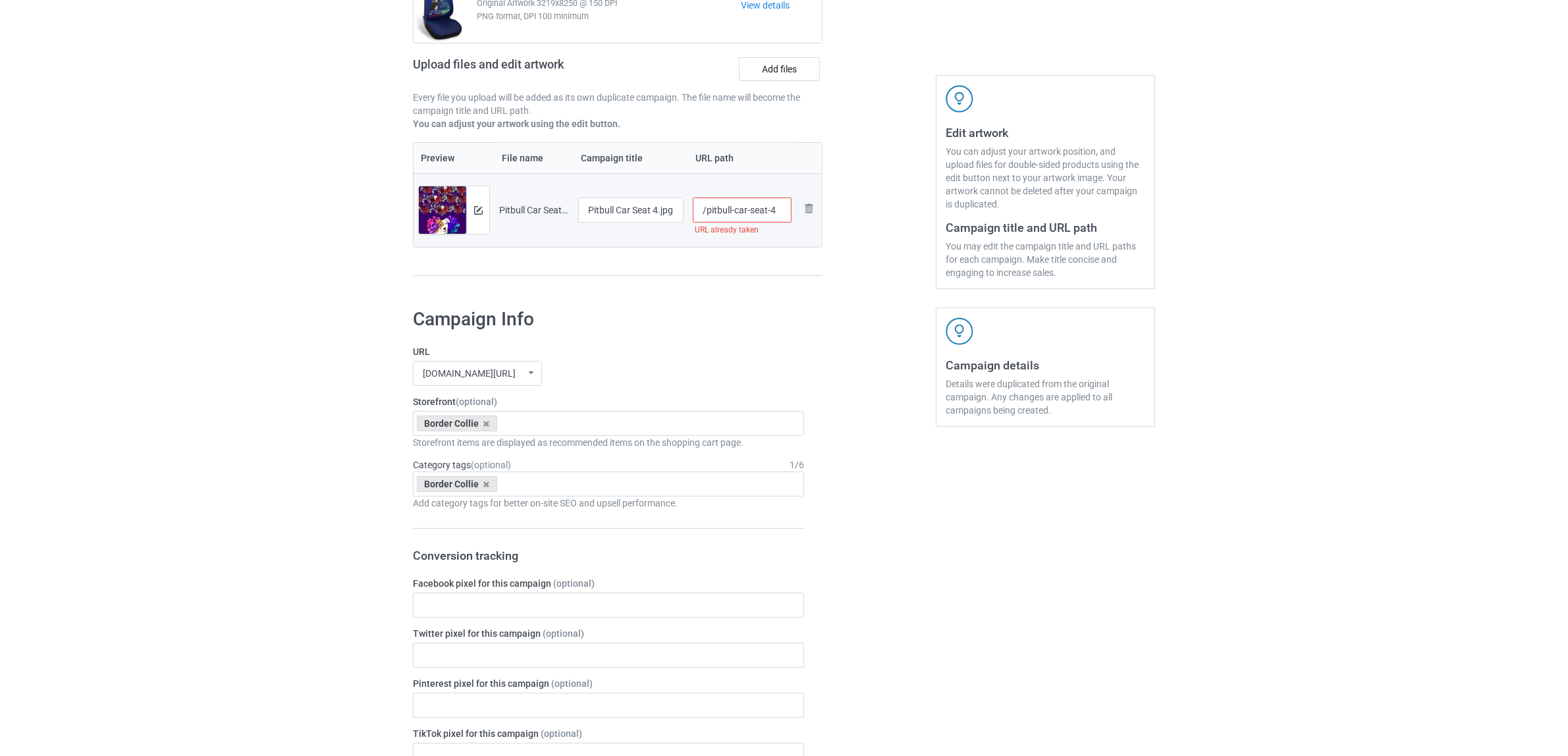
click at [0, 0] on img at bounding box center [0, 0] width 0 height 0
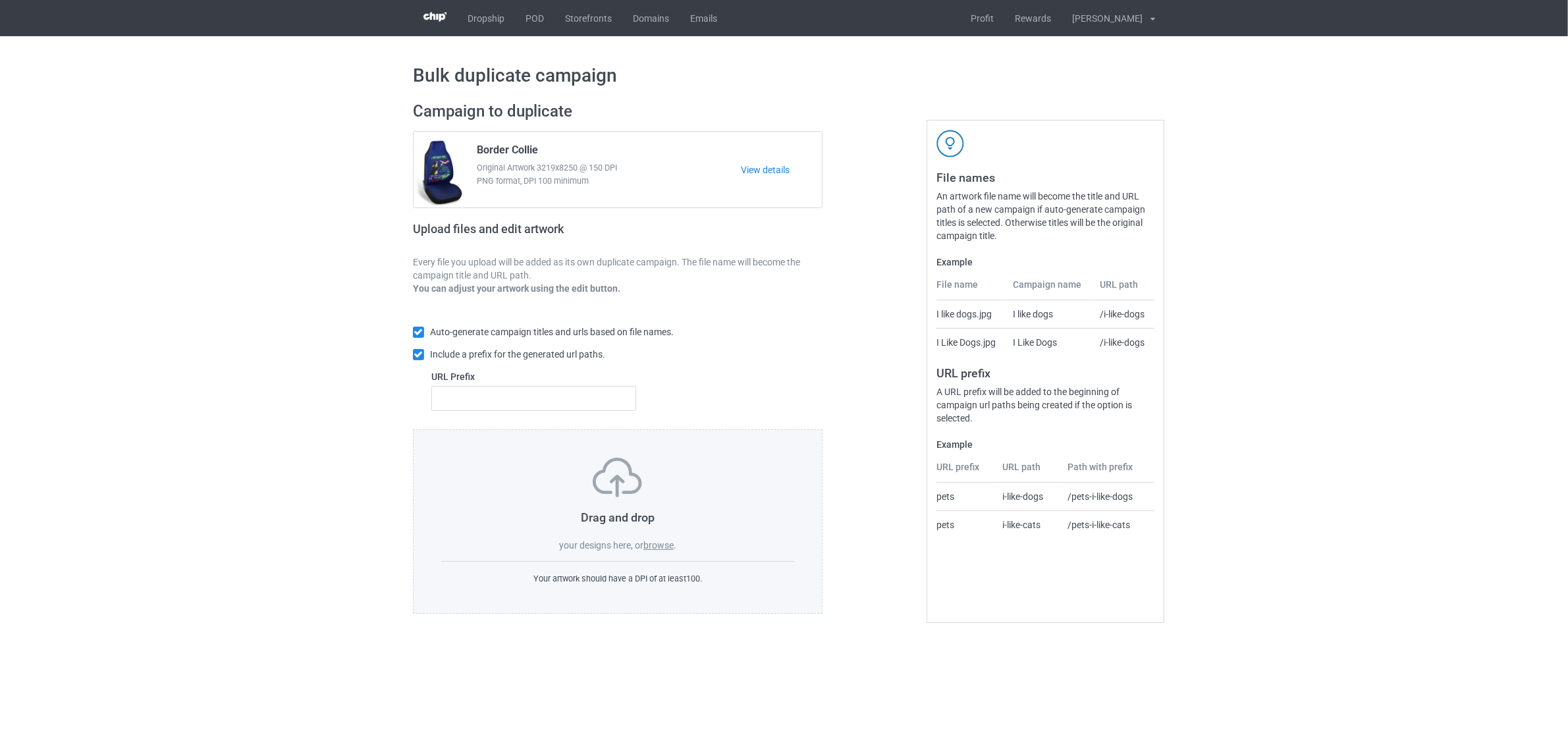
scroll to position [0, 0]
click at [671, 547] on label "browse" at bounding box center [664, 545] width 30 height 10
click at [0, 0] on input "browse" at bounding box center [0, 0] width 0 height 0
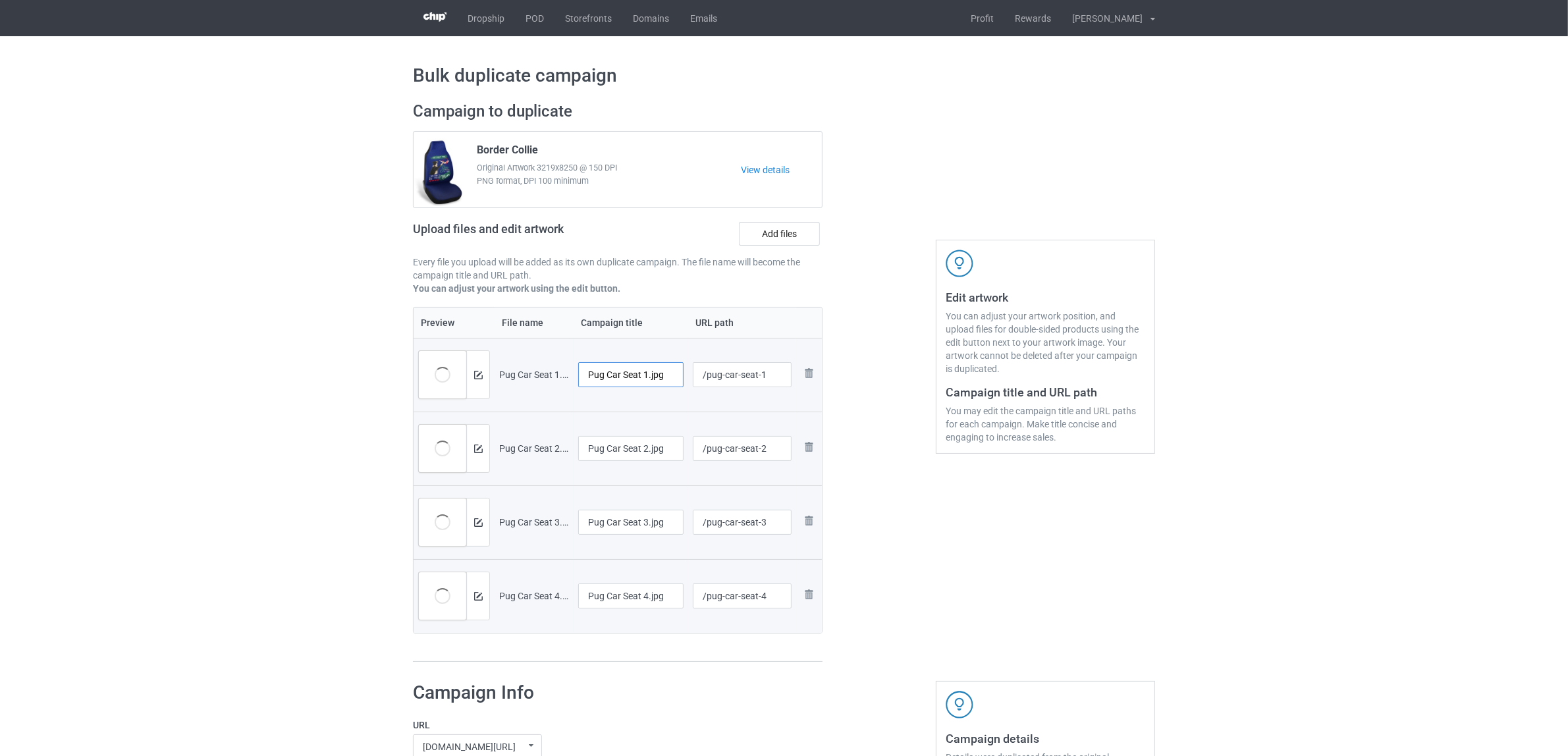
drag, startPoint x: 608, startPoint y: 380, endPoint x: 690, endPoint y: 386, distance: 82.2
click at [690, 386] on tr "Preview and edit artwork Pug Car Seat 1.jpg Pug Car Seat 1.jpg /pug-car-seat-1 …" at bounding box center [617, 374] width 408 height 74
drag, startPoint x: 613, startPoint y: 383, endPoint x: 551, endPoint y: 379, distance: 62.1
click at [532, 366] on tr "Preview and edit artwork Pug Car Seat 1.jpg Pug /pug-car-seat-1 Remove file" at bounding box center [617, 374] width 408 height 74
type input "Pug"
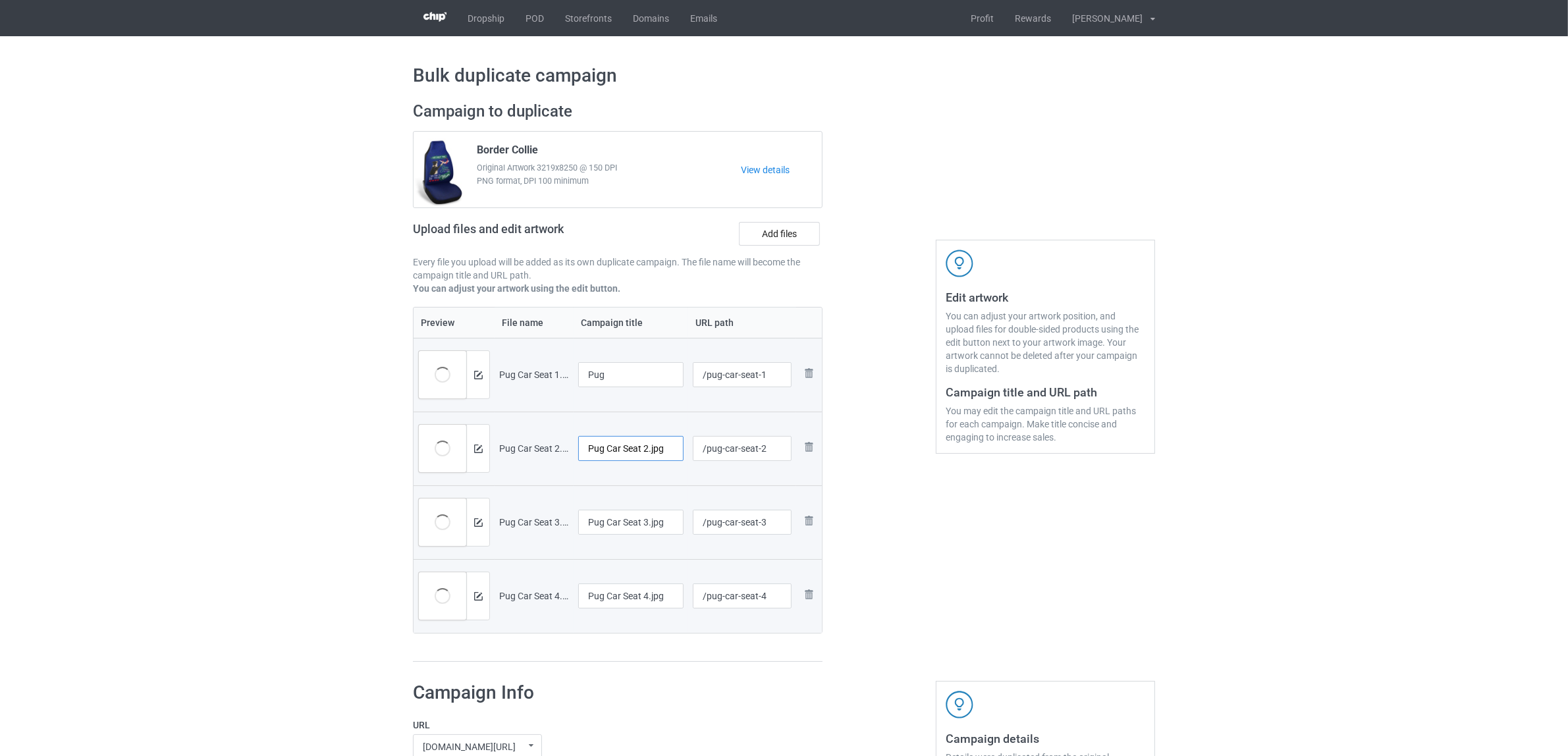
click at [628, 452] on input "Pug Car Seat 2.jpg" at bounding box center [632, 448] width 106 height 25
paste input "text"
type input "Pug"
click at [622, 531] on input "Pug Car Seat 3.jpg" at bounding box center [632, 521] width 106 height 25
paste input "text"
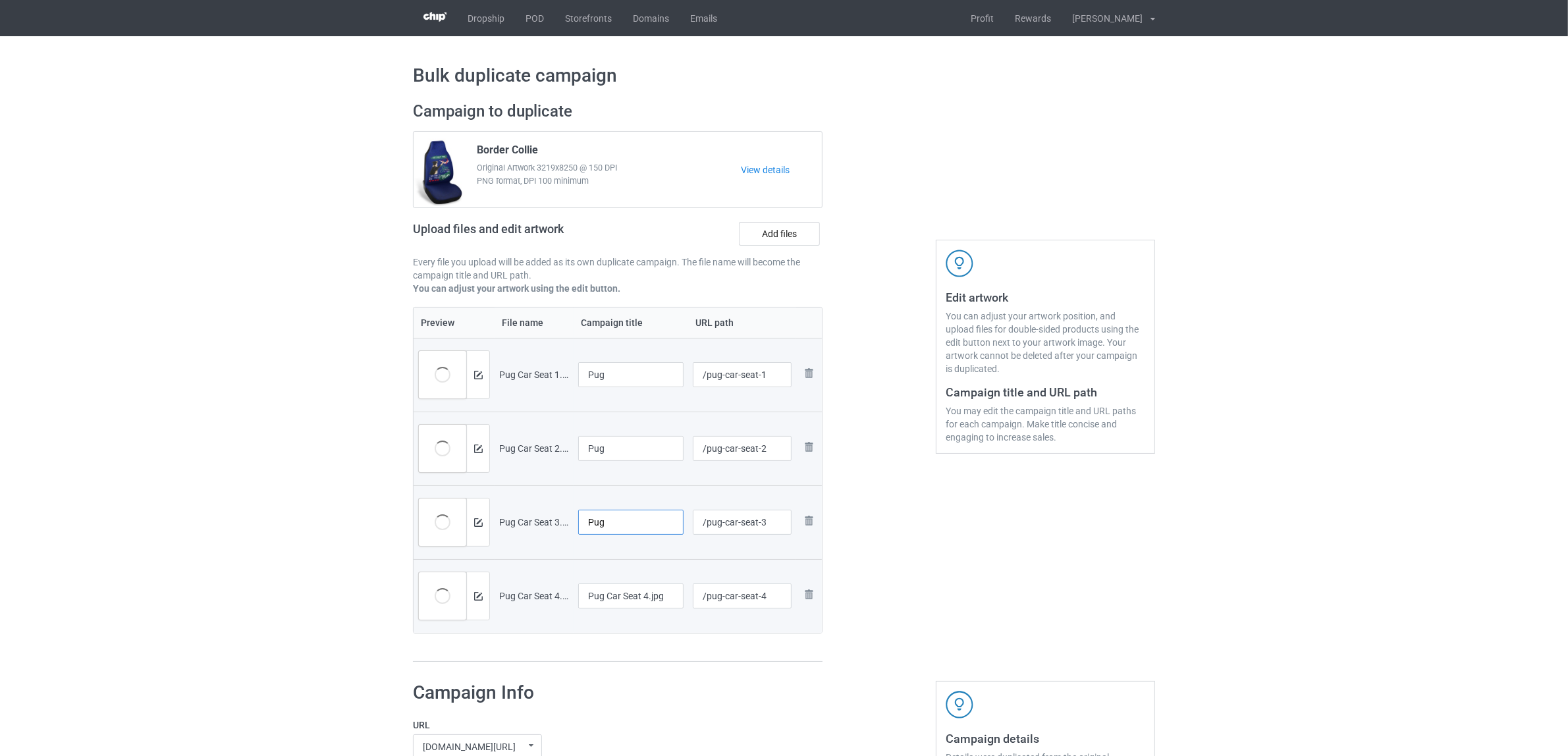
type input "Pug"
click at [612, 584] on input "Pug Car Seat 4.jpg" at bounding box center [632, 596] width 106 height 25
paste input "text"
type input "Pug"
click at [644, 672] on div "Campaign to duplicate Border Collie Original Artwork 3219x8250 @ 150 DPI PNG fo…" at bounding box center [618, 381] width 428 height 579
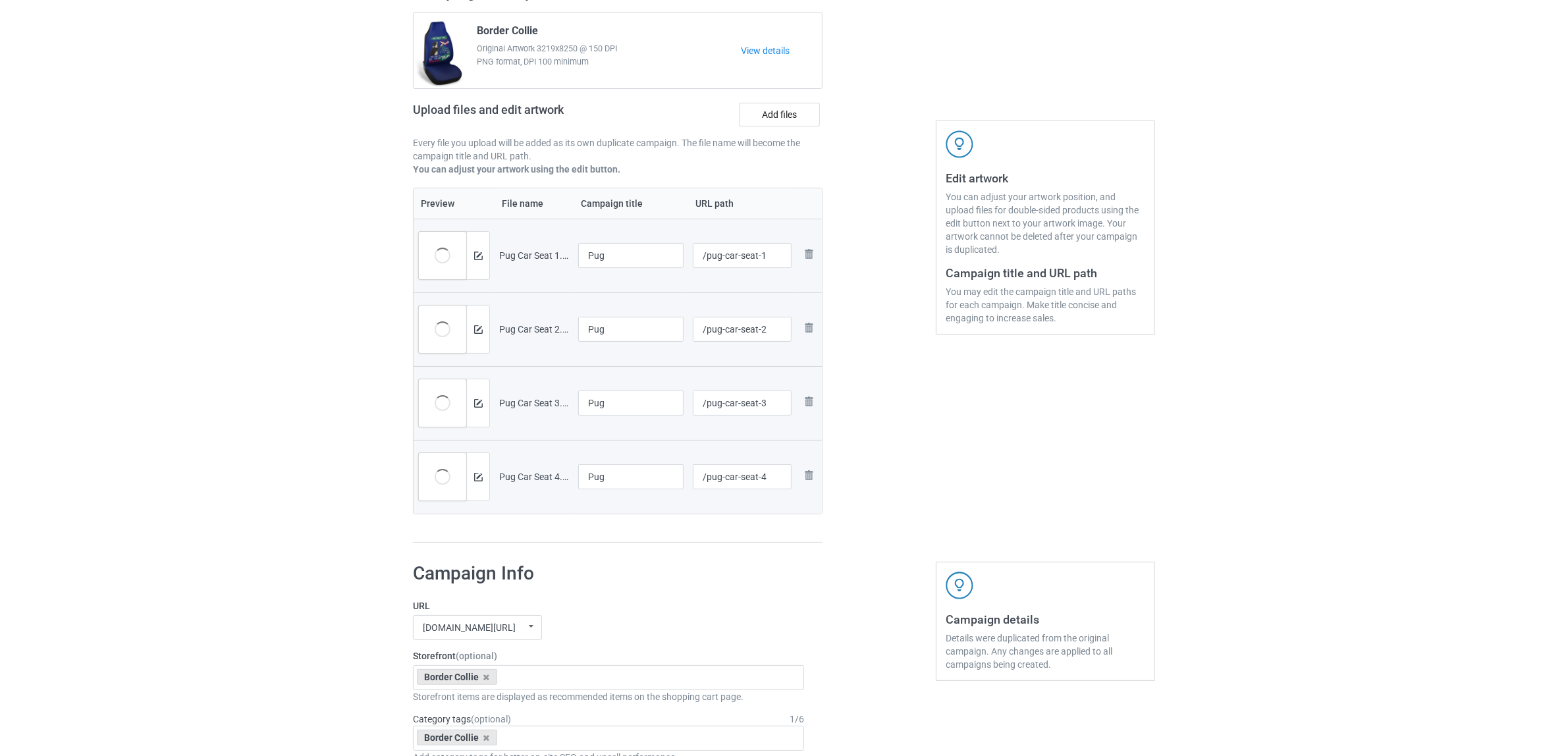
scroll to position [247, 0]
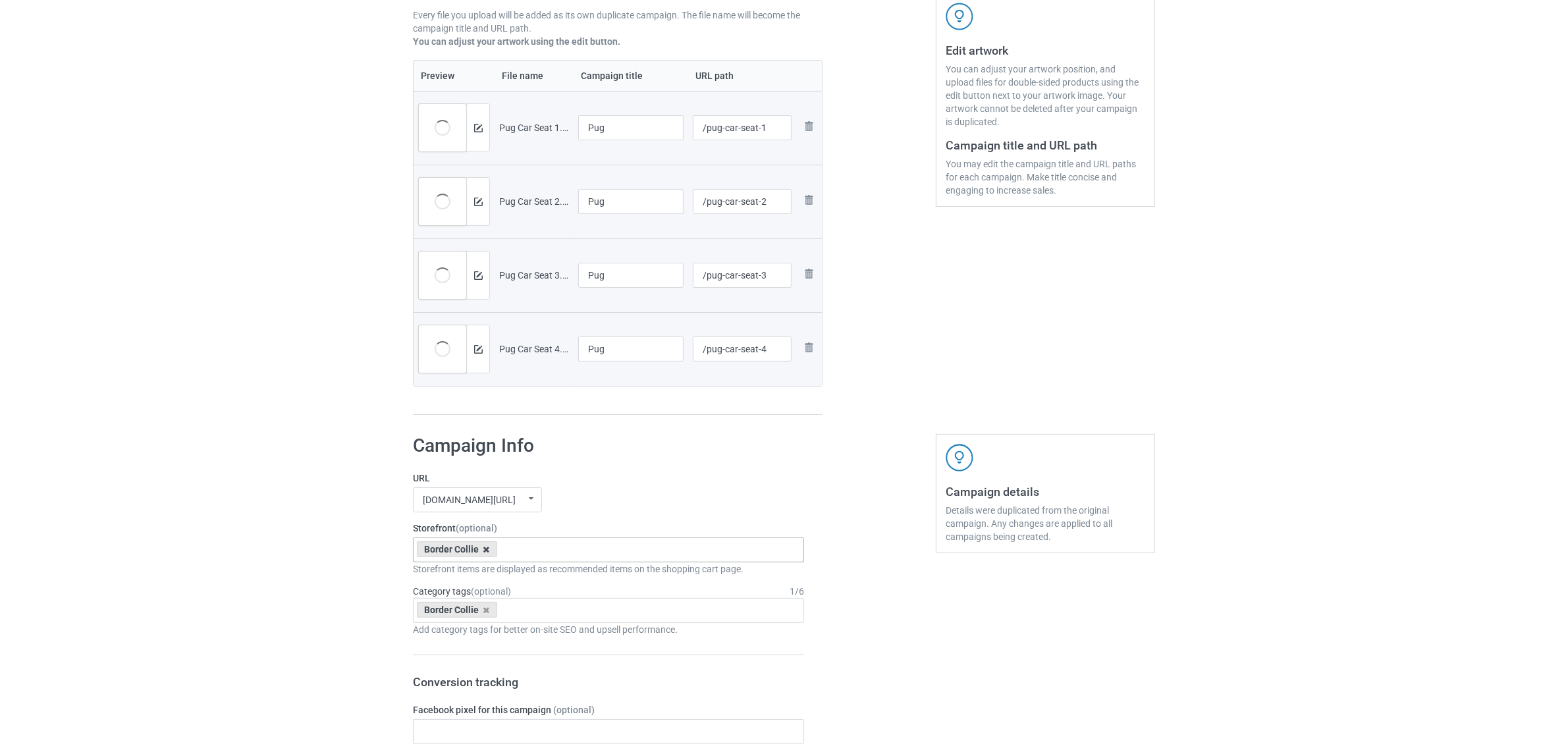
click at [486, 550] on icon at bounding box center [487, 550] width 7 height 9
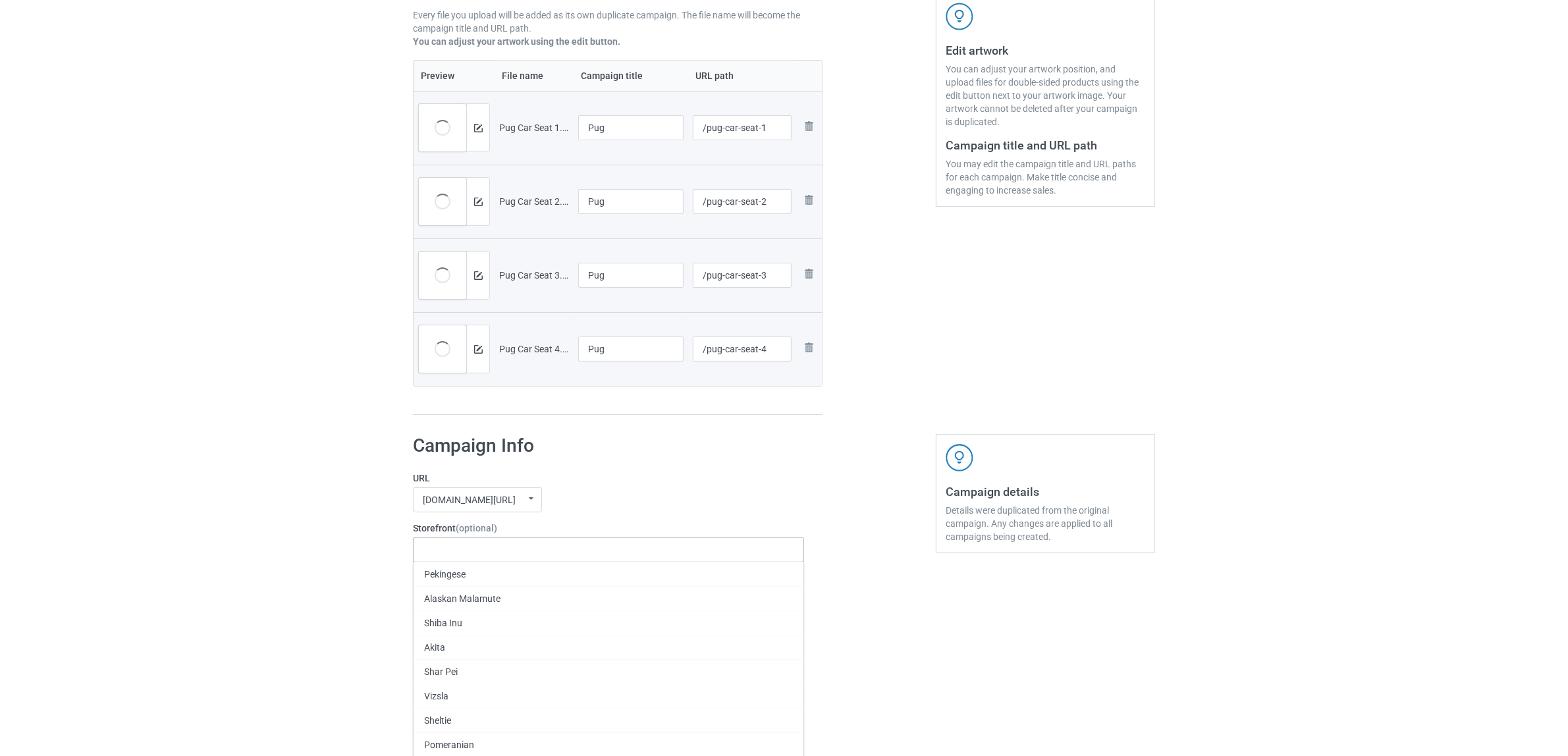
paste input "Pug"
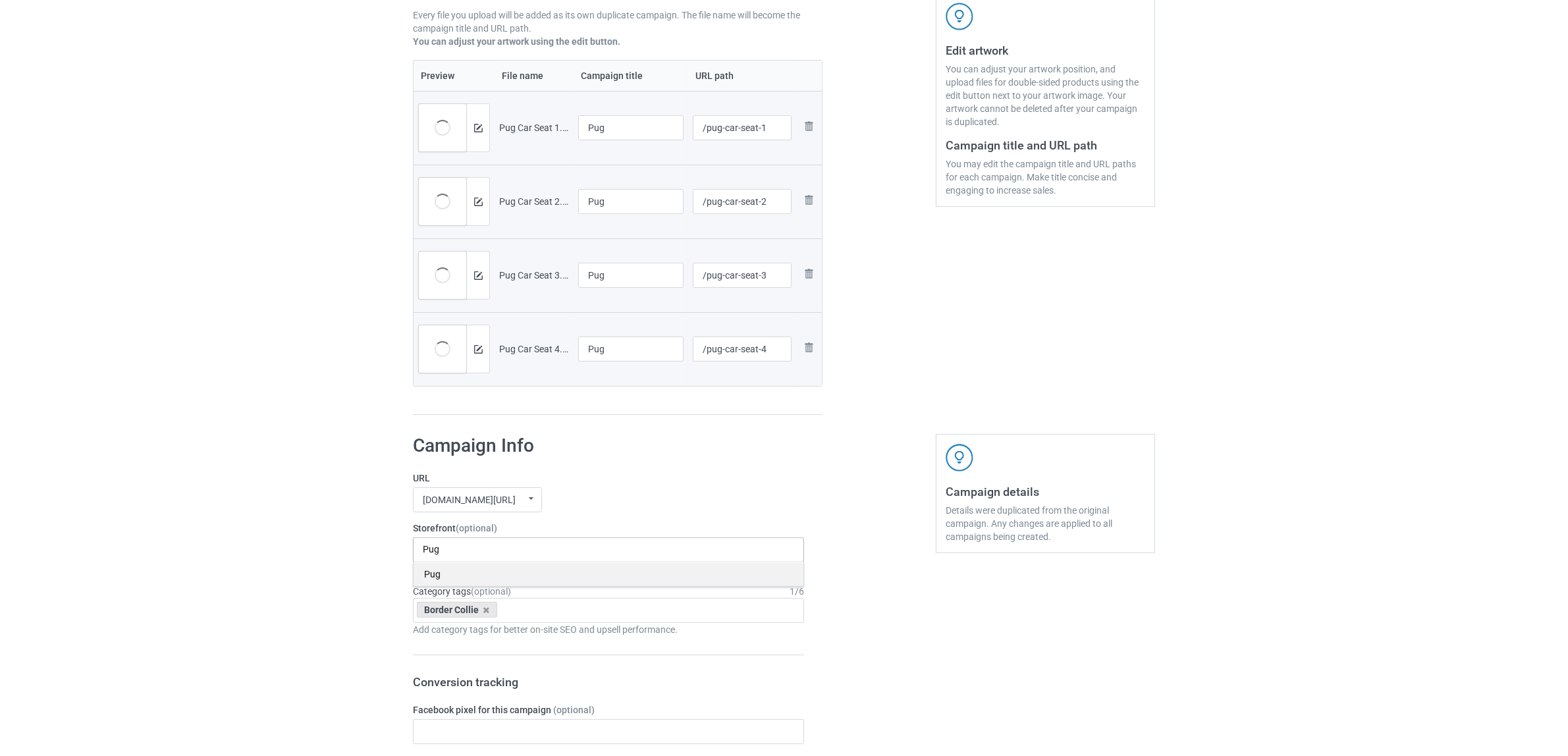
type input "Pug"
click at [433, 578] on div "Pug" at bounding box center [608, 574] width 390 height 24
click at [483, 606] on div "Border Collie" at bounding box center [457, 610] width 81 height 16
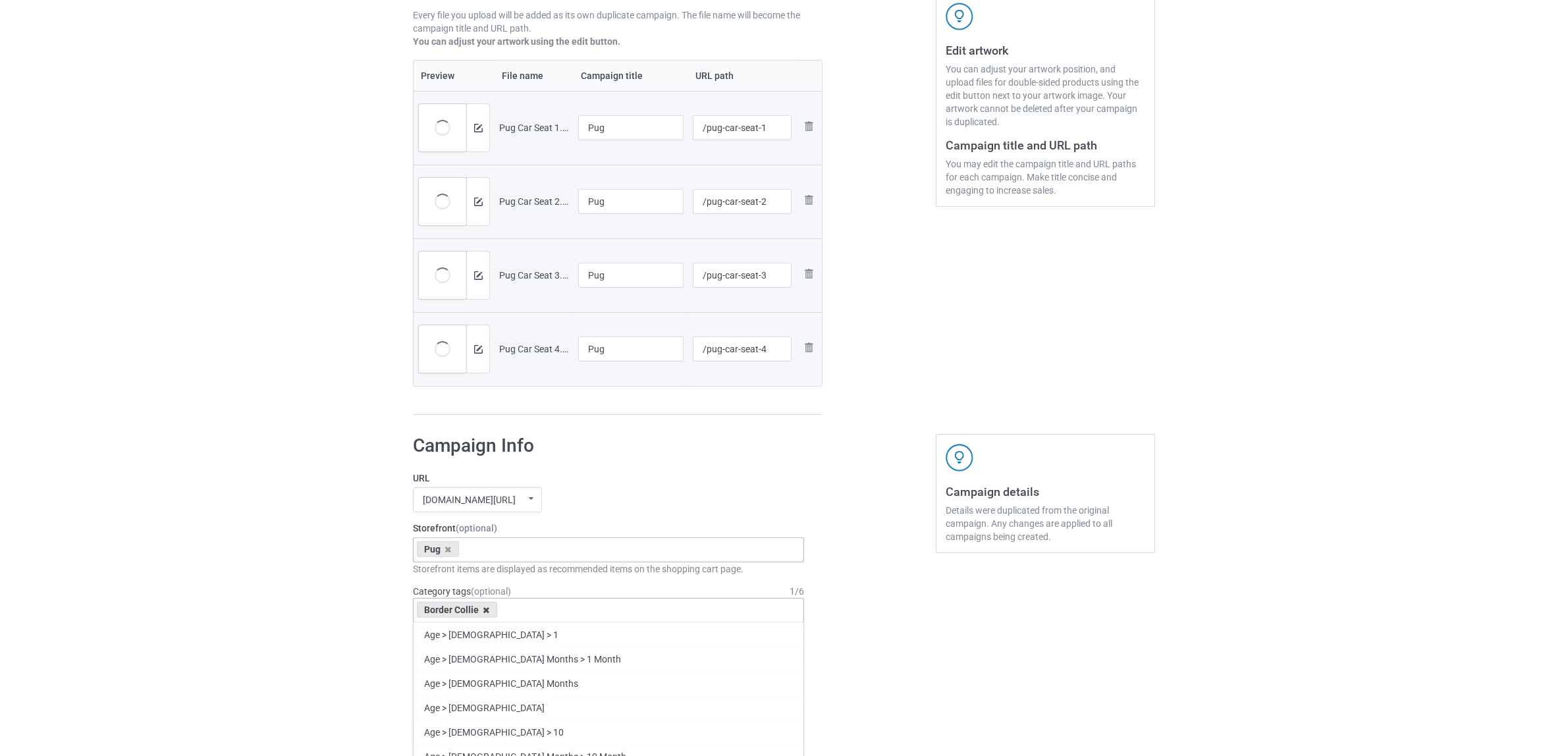
click at [485, 608] on icon at bounding box center [487, 610] width 7 height 9
paste input "Pug"
type input "Pug"
click at [442, 656] on div "Pug" at bounding box center [608, 659] width 390 height 24
click at [275, 600] on div "Bulk duplicate campaign Campaign to duplicate Border Collie Original Artwork 32…" at bounding box center [784, 720] width 1568 height 1861
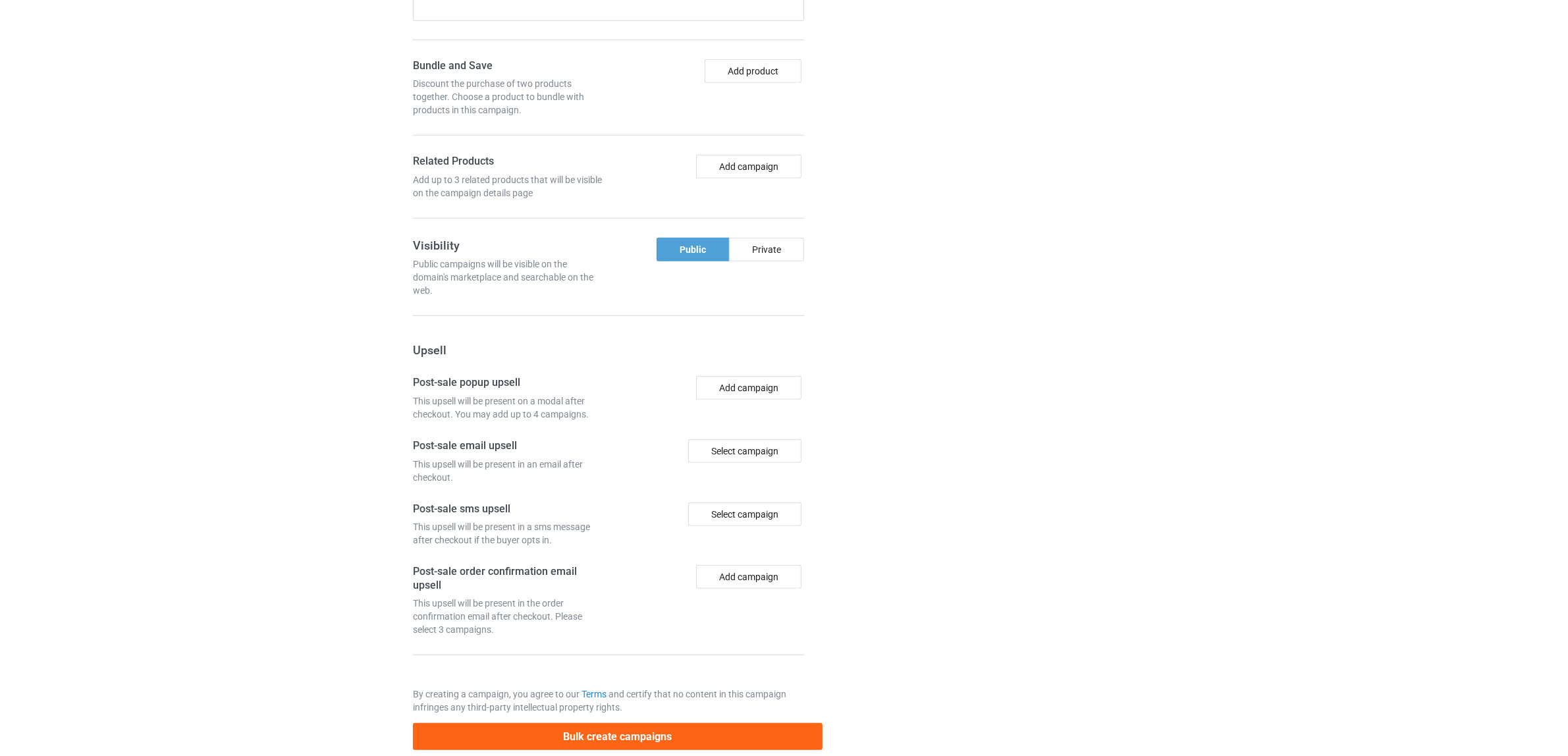
scroll to position [1147, 0]
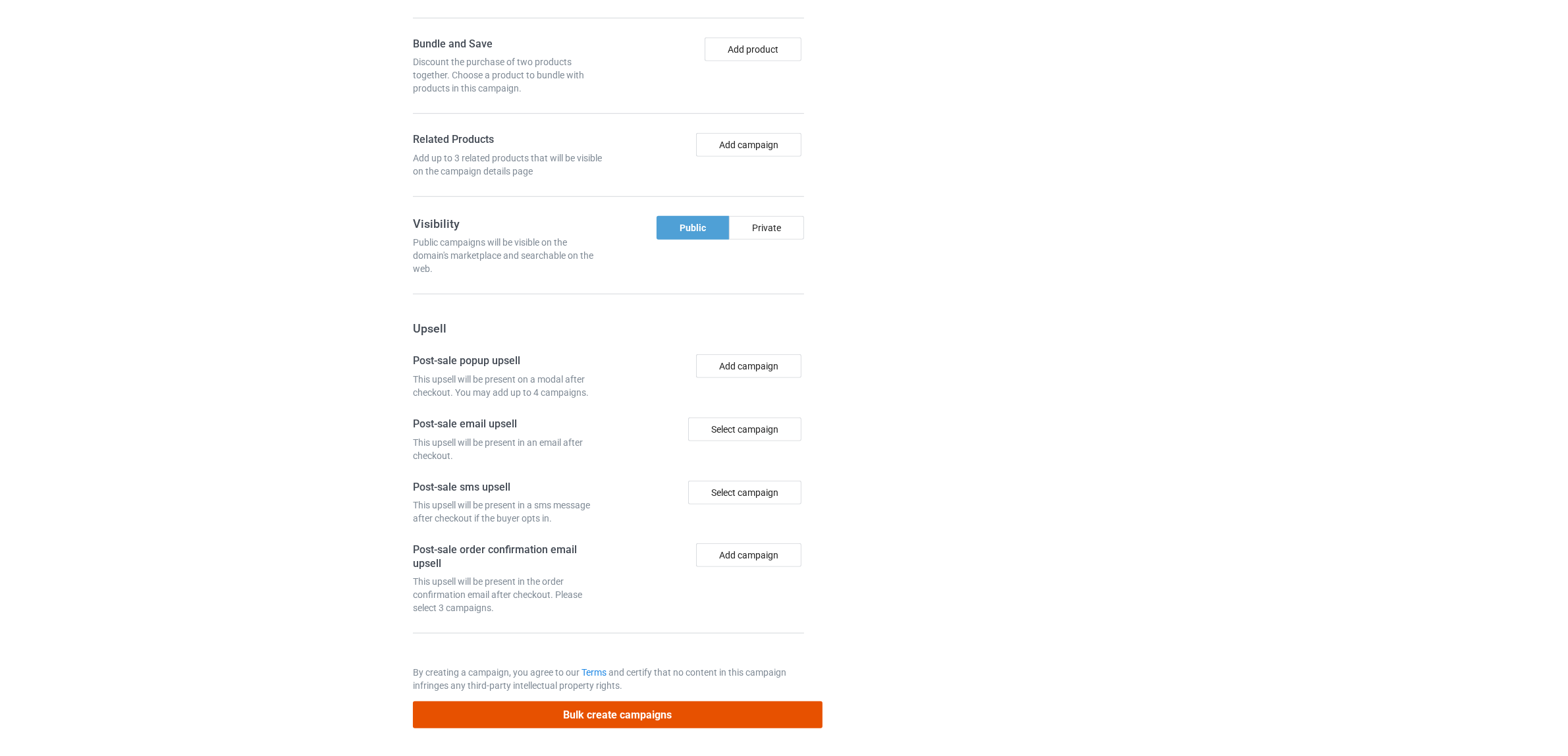
click at [628, 718] on button "Bulk create campaigns" at bounding box center [618, 714] width 410 height 27
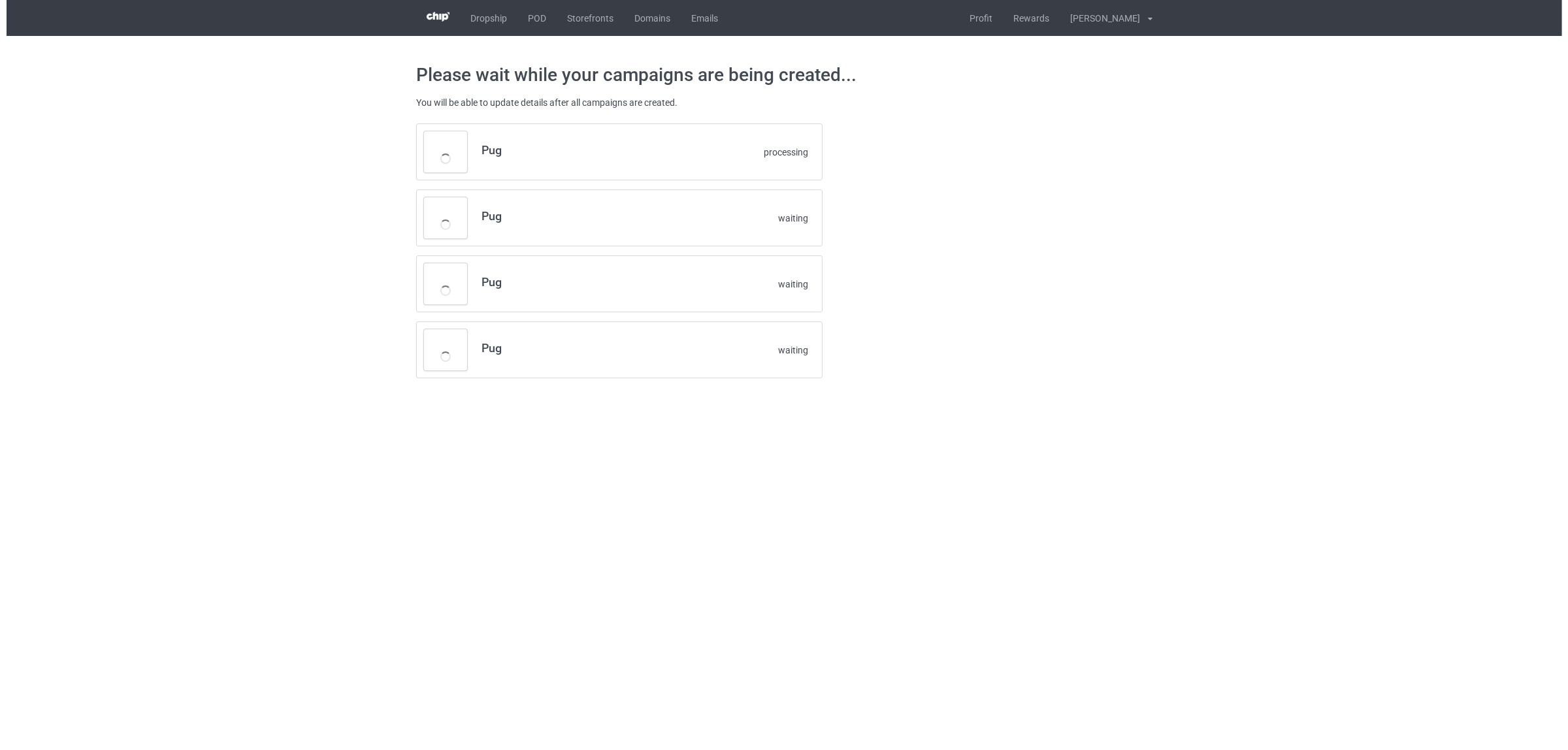
scroll to position [0, 0]
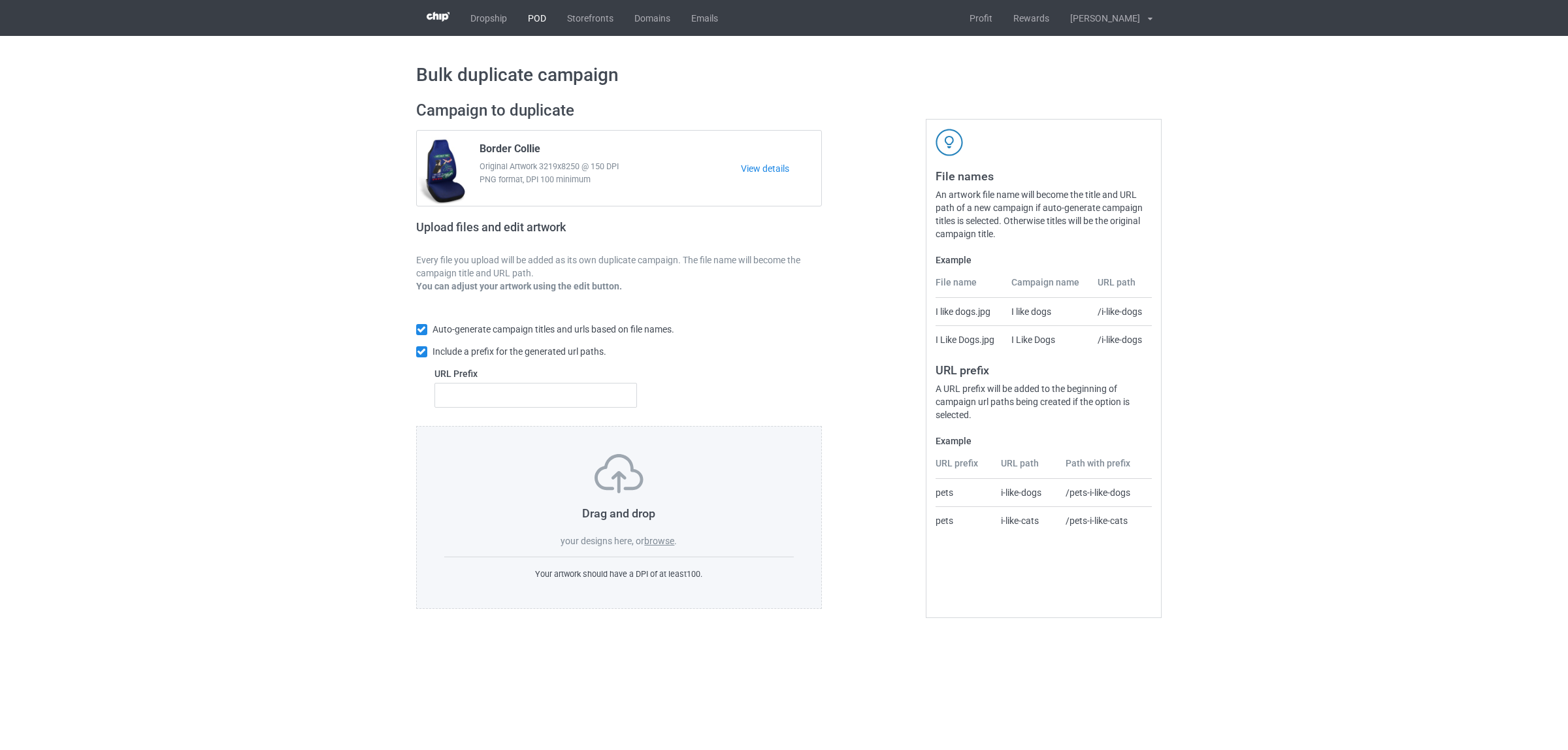
click at [539, 16] on link "POD" at bounding box center [537, 18] width 40 height 36
click at [667, 540] on label "browse" at bounding box center [659, 540] width 30 height 10
click at [0, 0] on input "browse" at bounding box center [0, 0] width 0 height 0
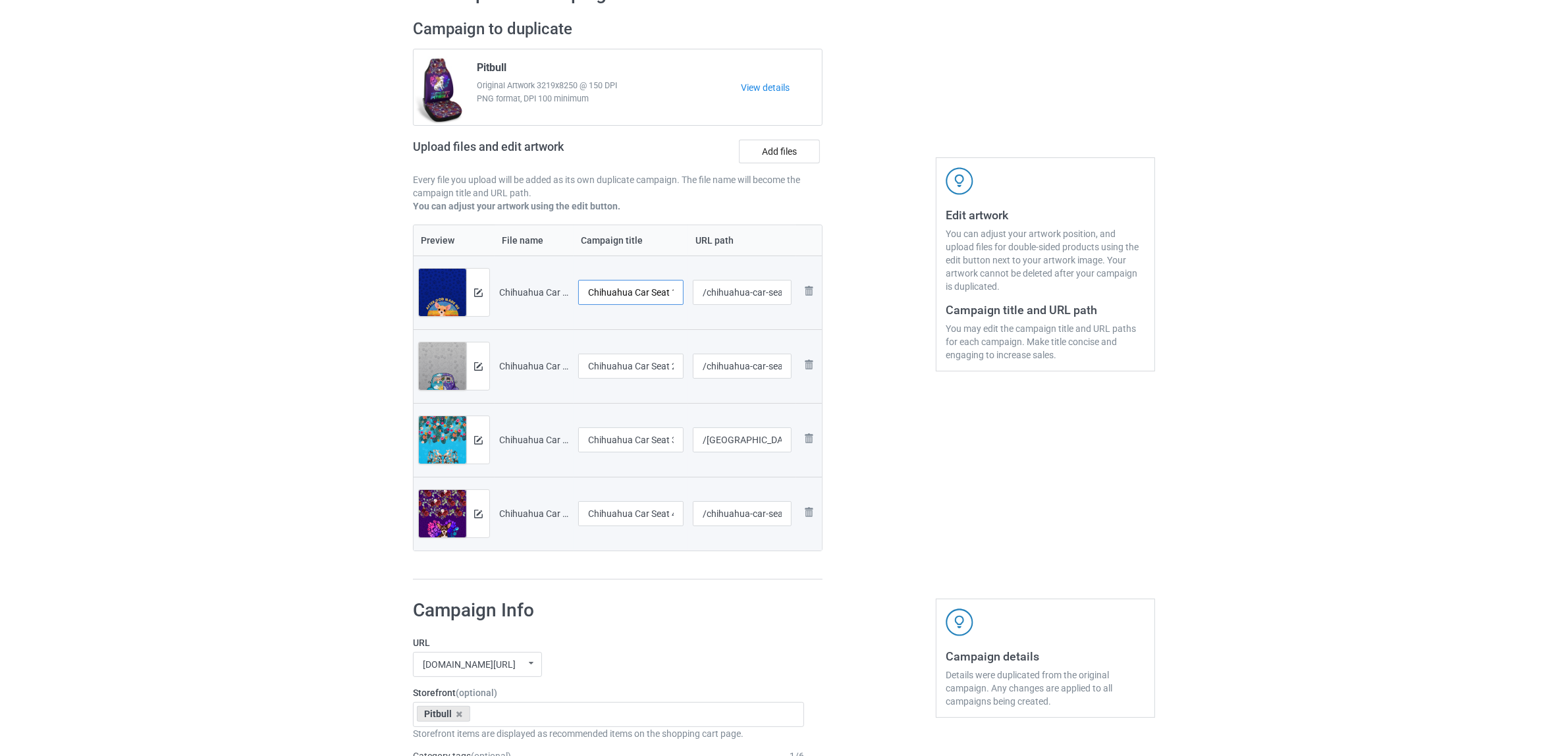
scroll to position [0, 18]
drag, startPoint x: 637, startPoint y: 292, endPoint x: 713, endPoint y: 283, distance: 76.5
click at [713, 283] on tr "Preview and edit artwork Chihuahua Car Seat 1.jpg Chihuahua Car Seat 1.jpg /chi…" at bounding box center [617, 292] width 408 height 74
drag, startPoint x: 647, startPoint y: 294, endPoint x: 551, endPoint y: 287, distance: 96.3
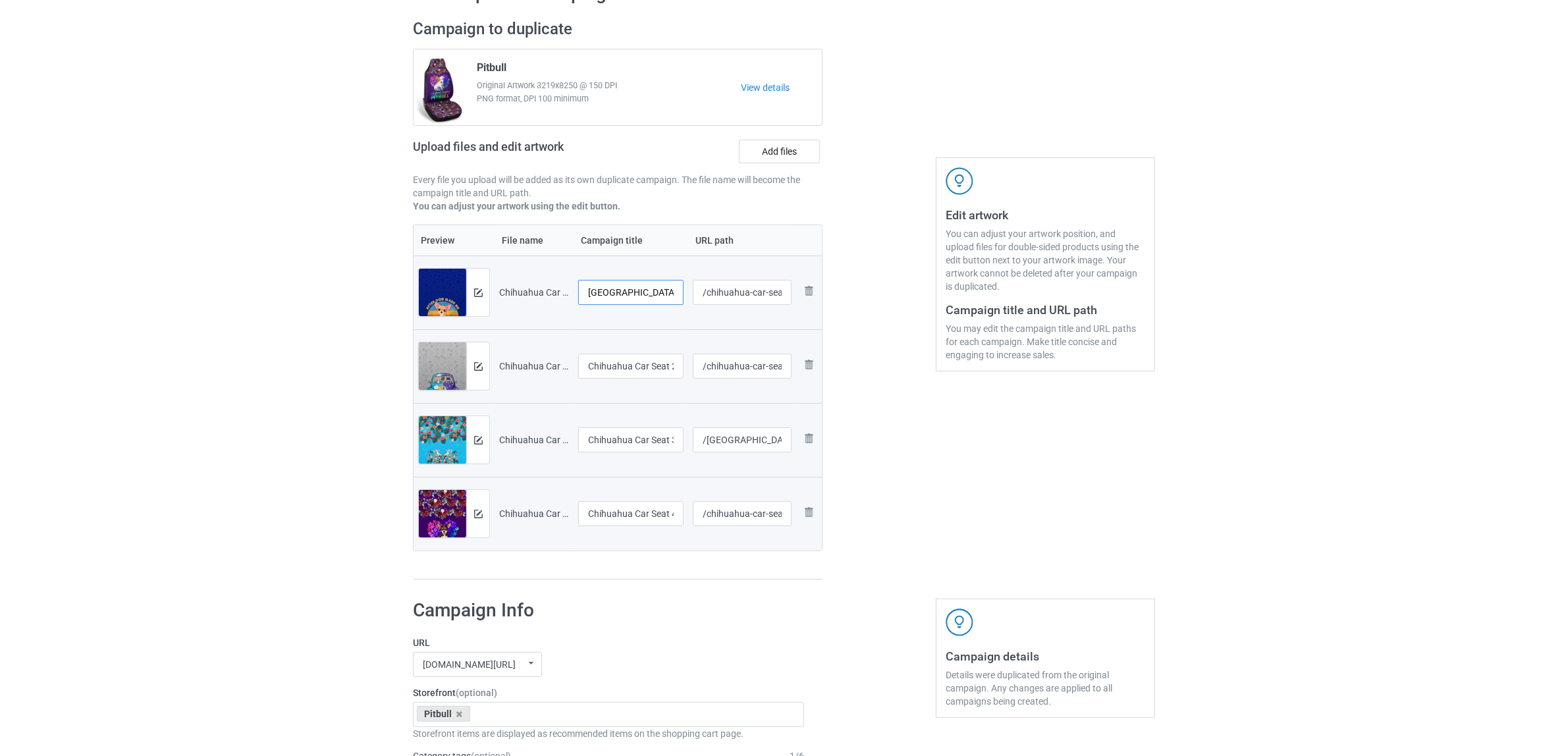
click at [551, 287] on tr "Preview and edit artwork Chihuahua Car Seat 1.jpg [GEOGRAPHIC_DATA] /[GEOGRAPHI…" at bounding box center [617, 292] width 408 height 74
type input "[GEOGRAPHIC_DATA]"
click at [639, 372] on input "Chihuahua Car Seat 2.jpg" at bounding box center [632, 365] width 106 height 25
paste input "text"
type input "[GEOGRAPHIC_DATA]"
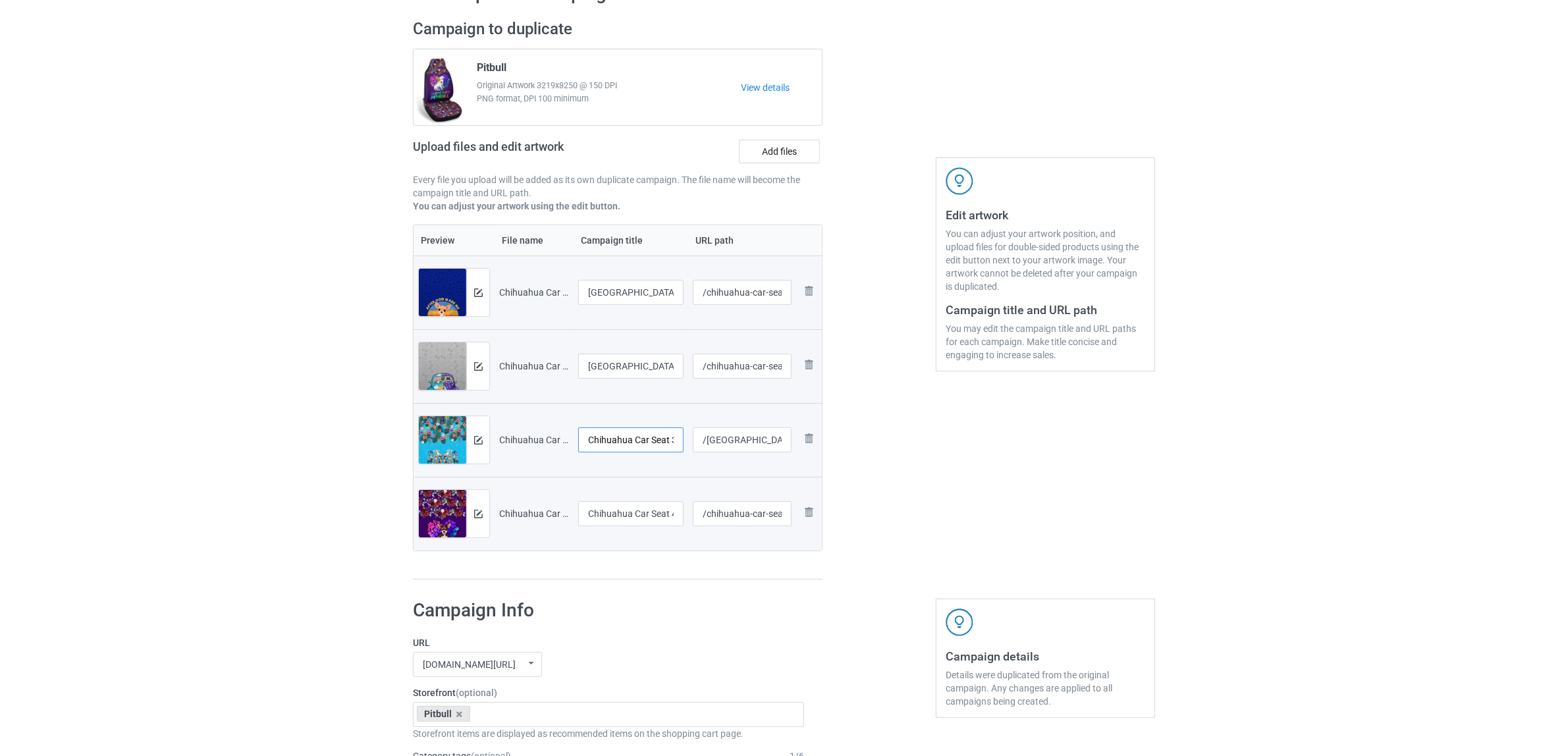
click at [631, 438] on input "Chihuahua Car Seat 3.jpg" at bounding box center [632, 439] width 106 height 25
paste input "text"
type input "[GEOGRAPHIC_DATA]"
click at [638, 507] on input "Chihuahua Car Seat 4.jpg" at bounding box center [632, 514] width 106 height 25
paste input "text"
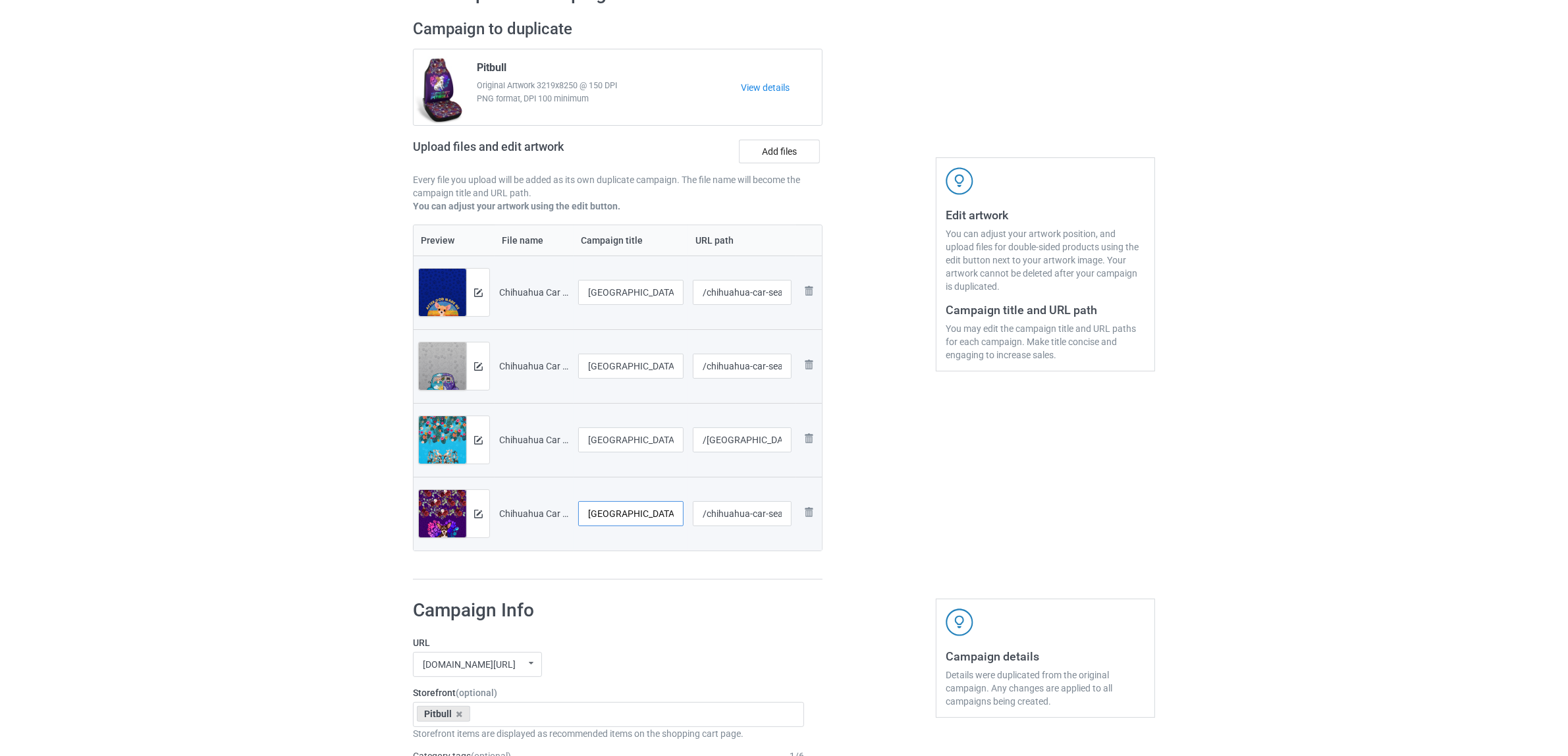
type input "[GEOGRAPHIC_DATA]"
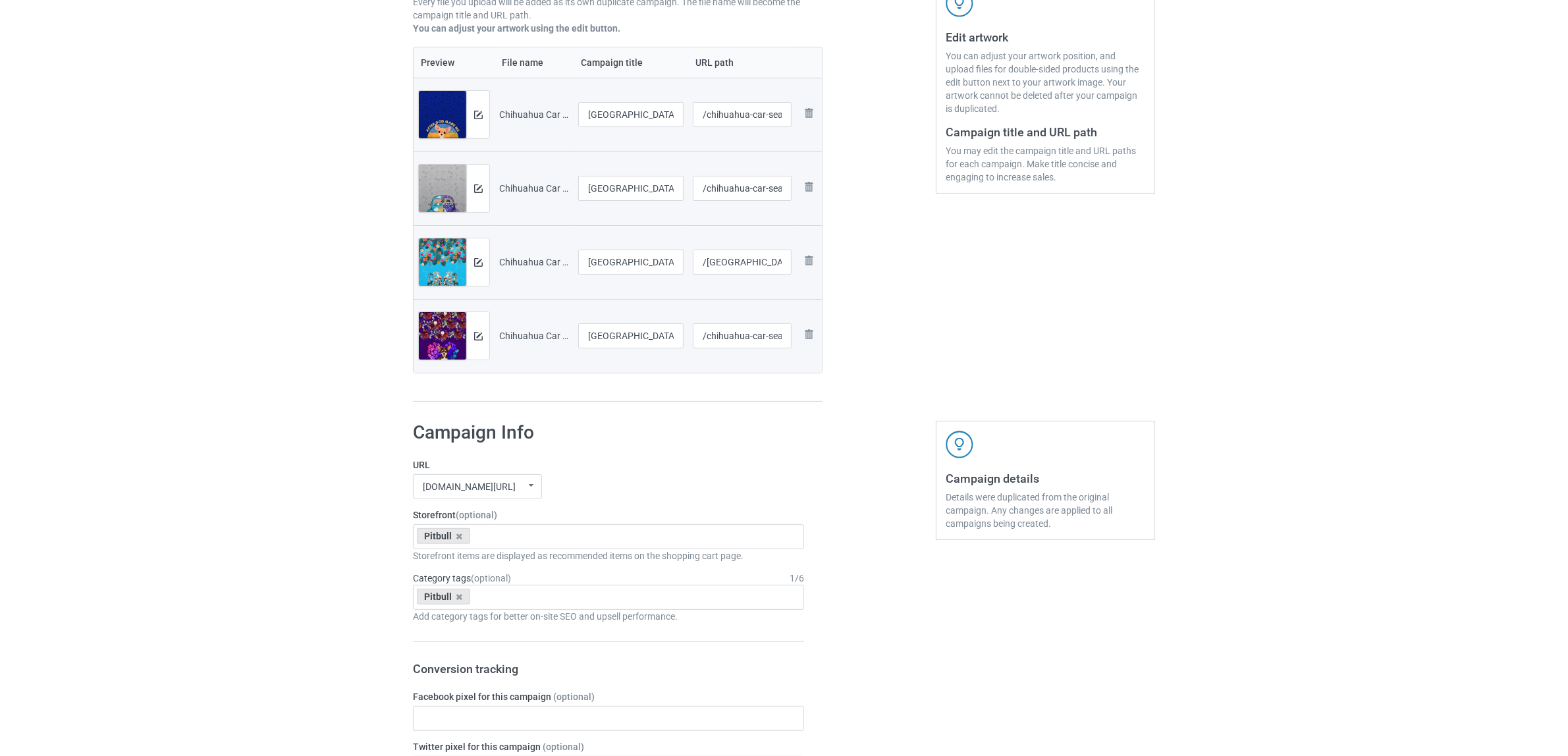
scroll to position [411, 0]
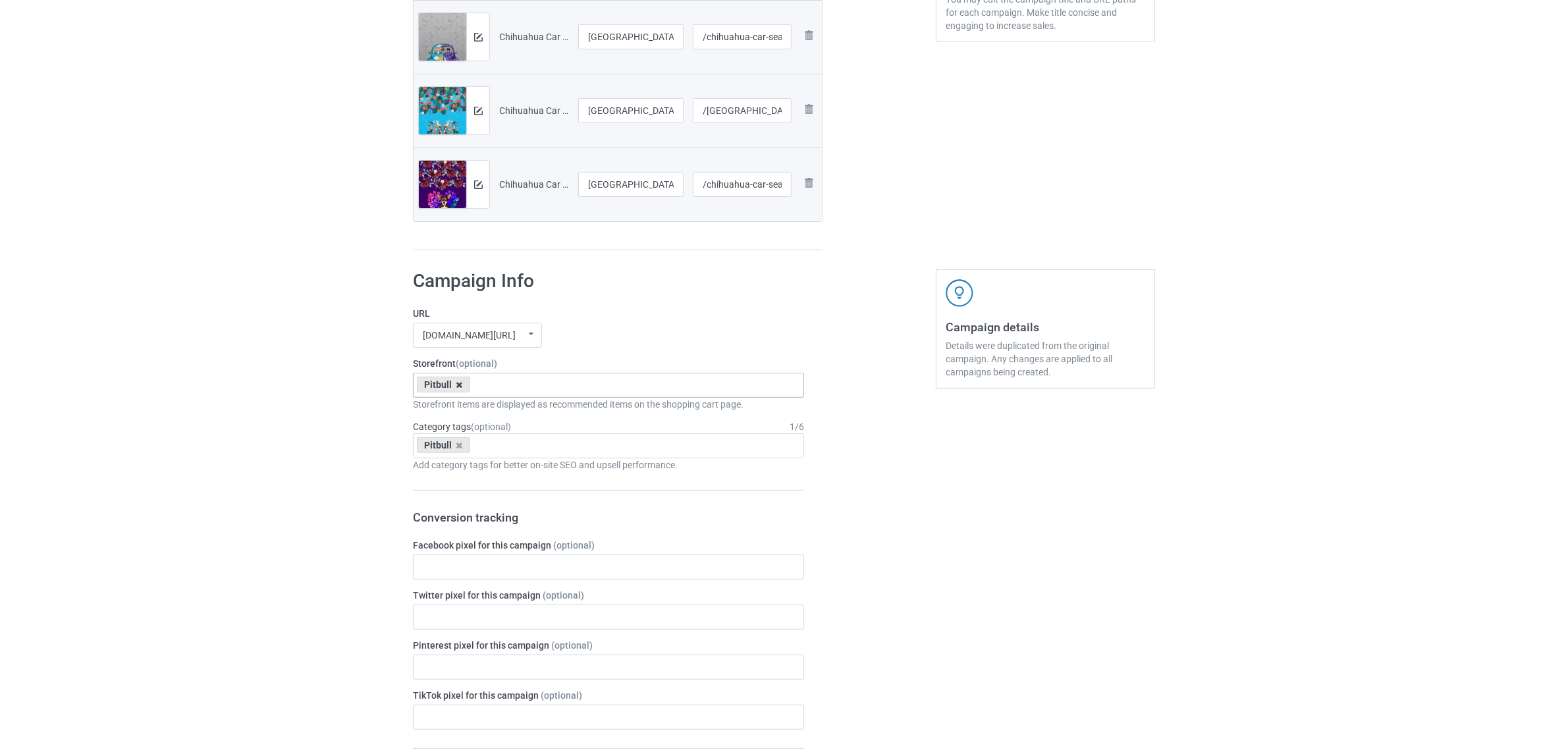
click at [457, 383] on icon at bounding box center [460, 384] width 7 height 9
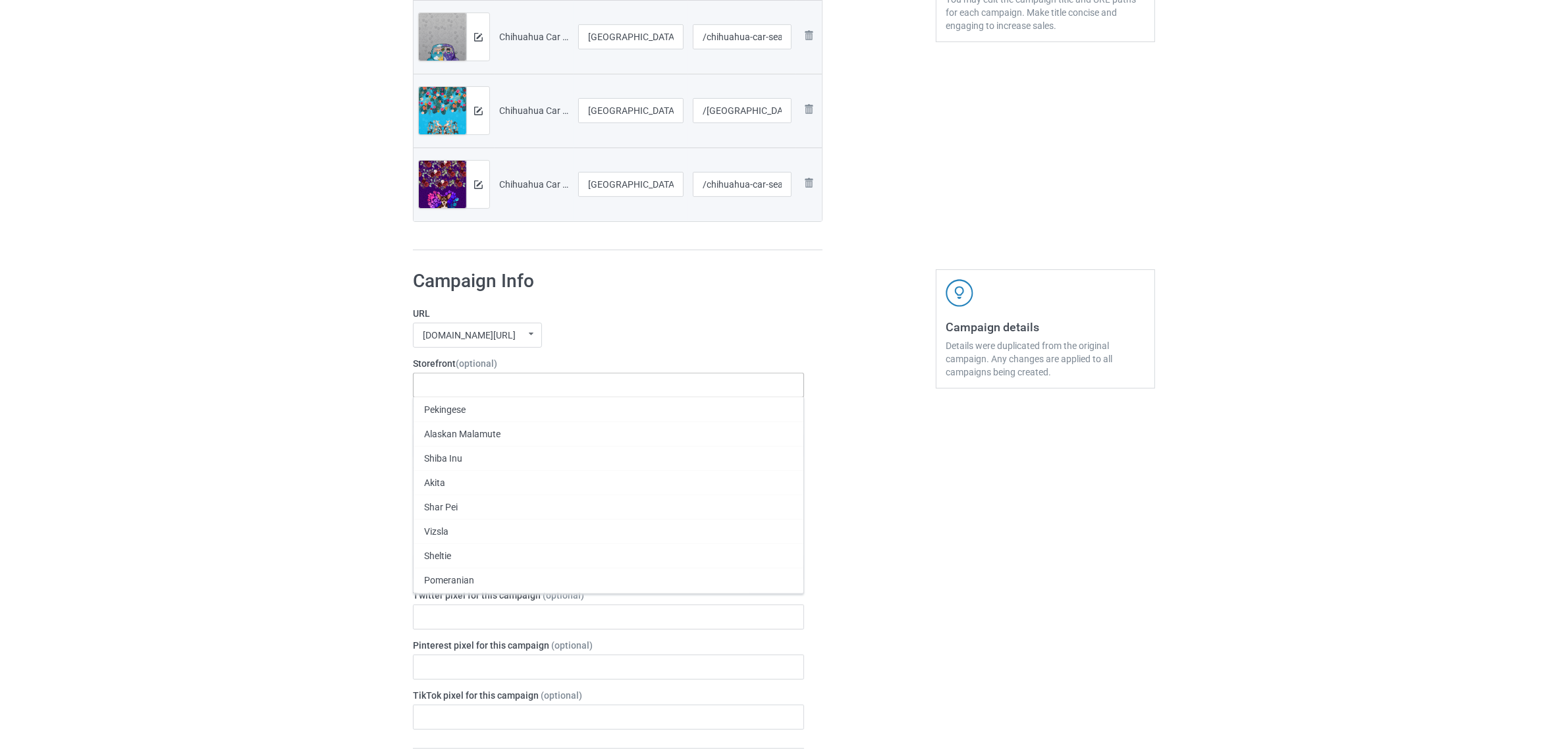
paste input "[GEOGRAPHIC_DATA]"
type input "[GEOGRAPHIC_DATA]"
click at [450, 410] on div "[GEOGRAPHIC_DATA]" at bounding box center [608, 409] width 390 height 24
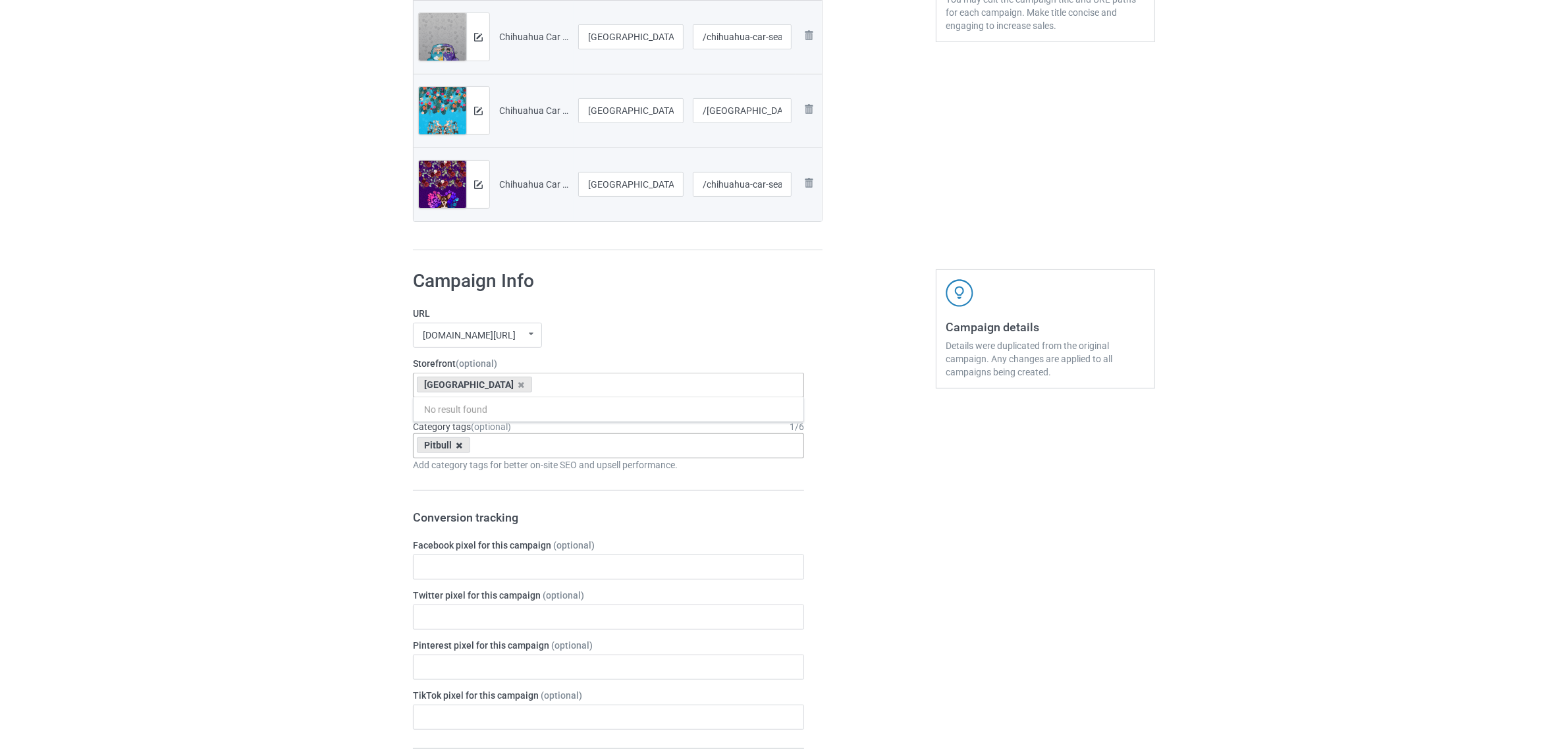
click at [460, 446] on icon at bounding box center [460, 445] width 7 height 9
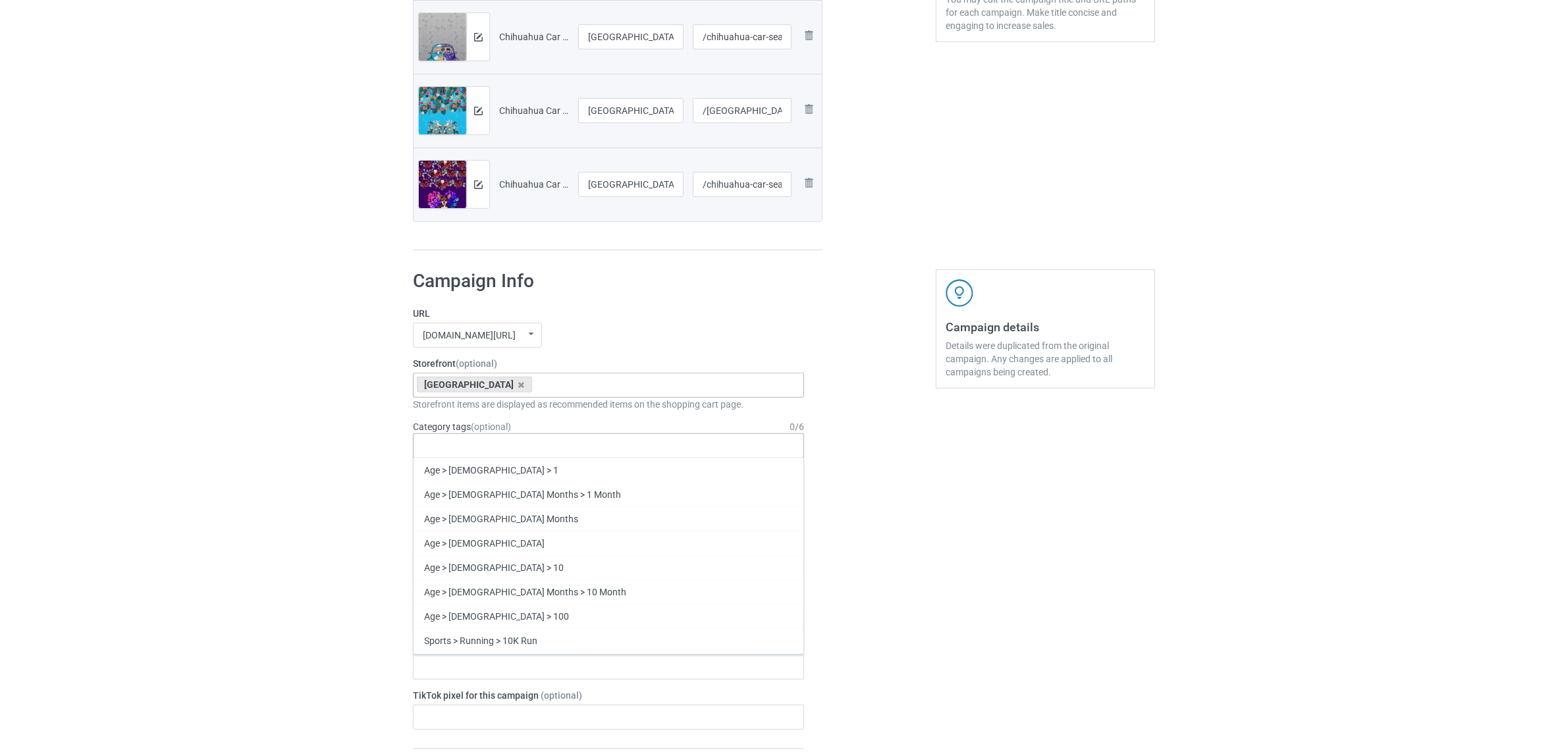
paste input "[GEOGRAPHIC_DATA]"
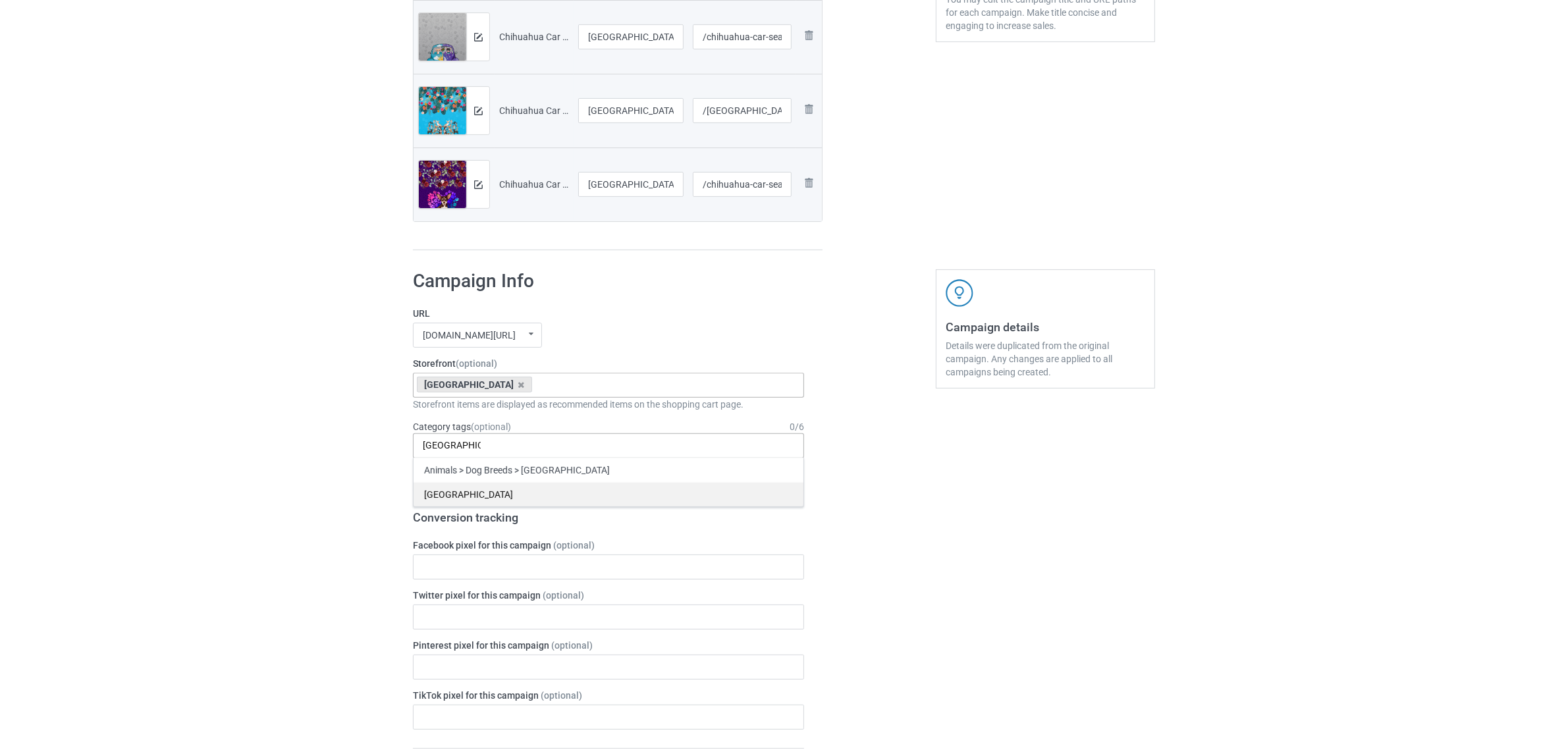
type input "[GEOGRAPHIC_DATA]"
click at [451, 497] on div "[GEOGRAPHIC_DATA]" at bounding box center [608, 494] width 390 height 24
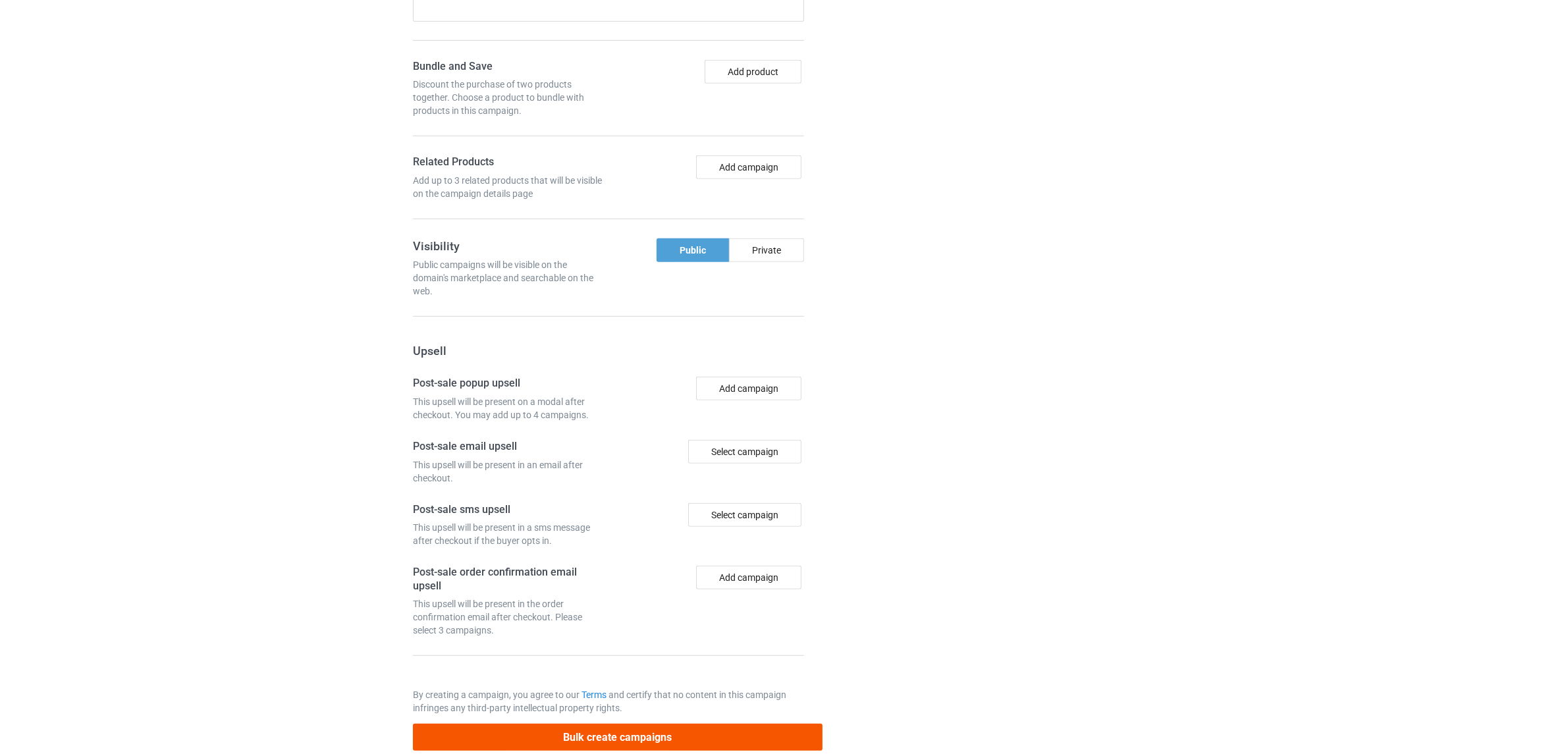
scroll to position [1147, 0]
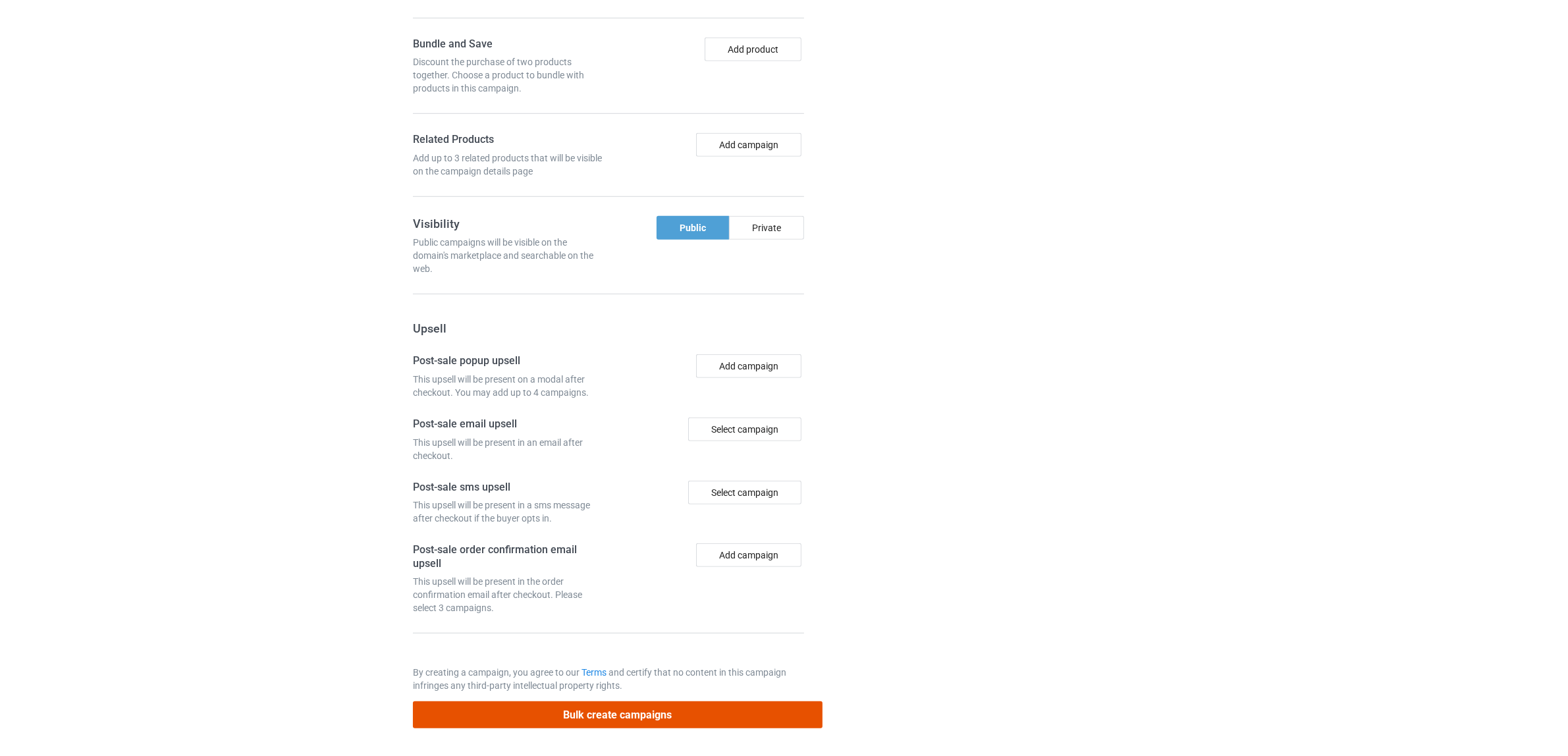
click at [695, 718] on button "Bulk create campaigns" at bounding box center [618, 714] width 410 height 27
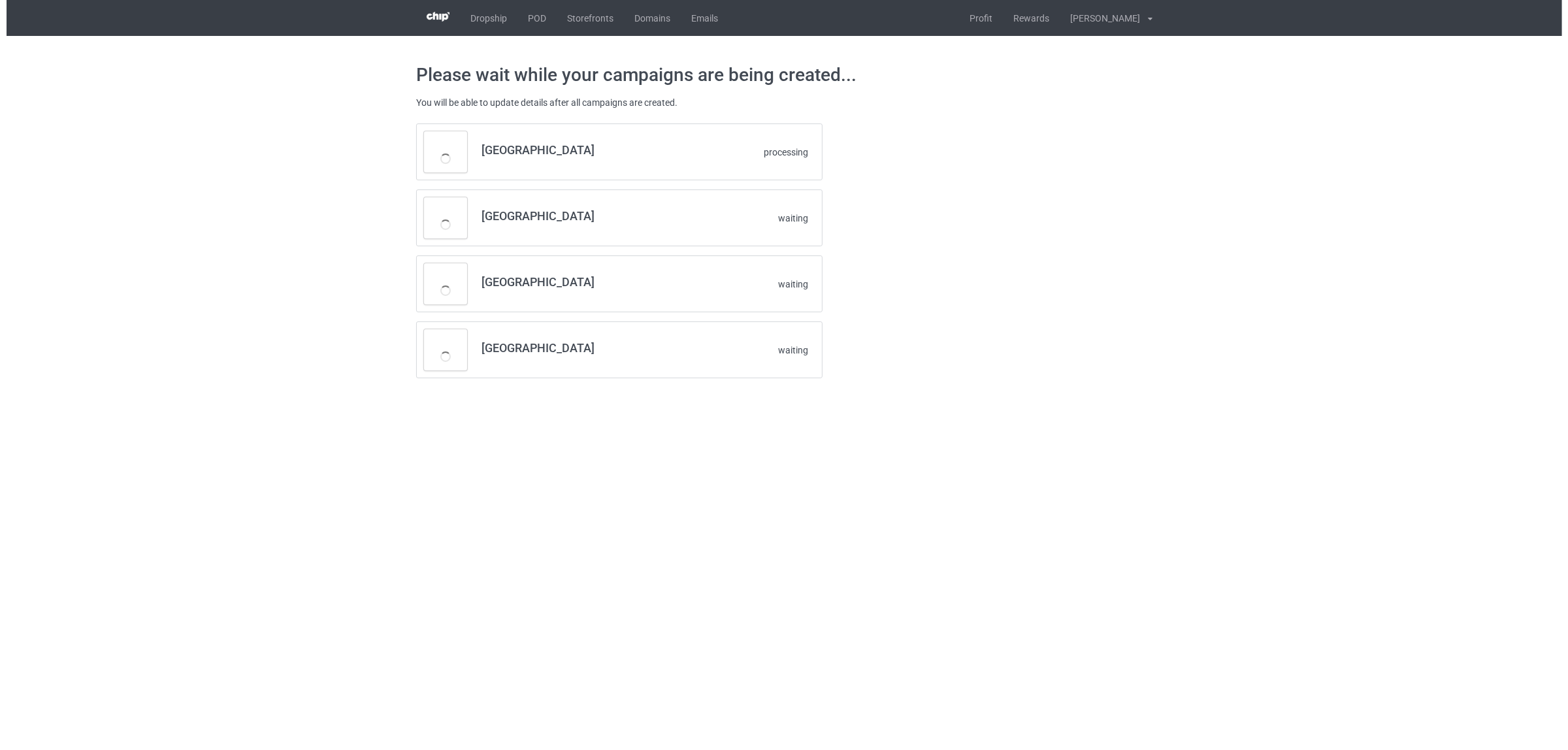
scroll to position [0, 0]
